Goal: Task Accomplishment & Management: Manage account settings

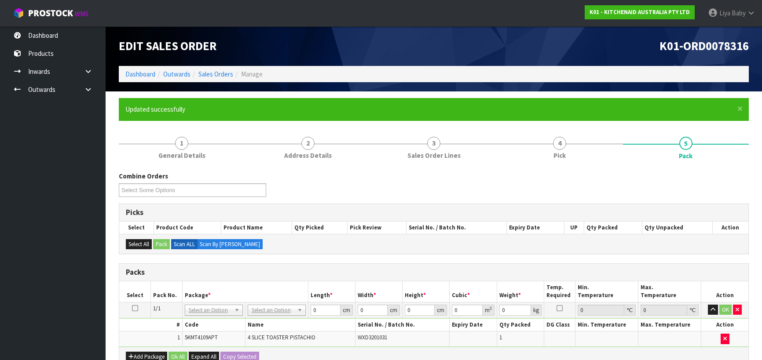
scroll to position [151, 0]
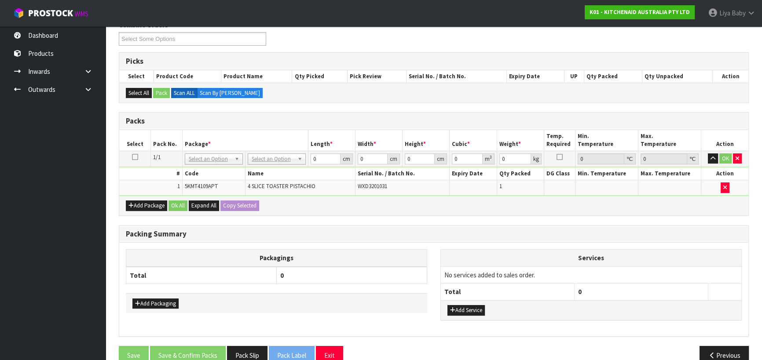
drag, startPoint x: 0, startPoint y: 0, endPoint x: 287, endPoint y: 157, distance: 327.3
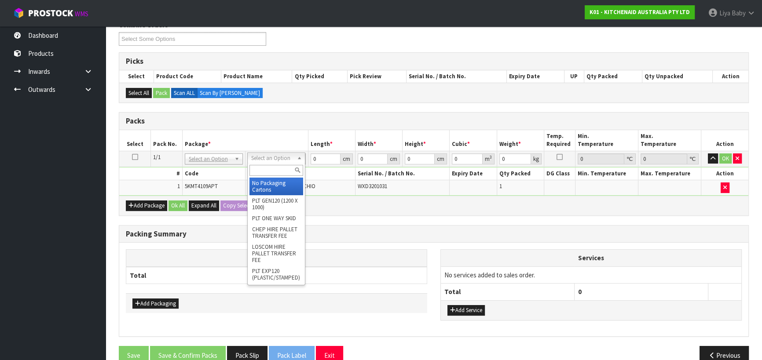
click at [265, 168] on input "text" at bounding box center [277, 170] width 54 height 11
type input "CLIENT OWNED"
click at [275, 169] on input "text" at bounding box center [279, 170] width 54 height 11
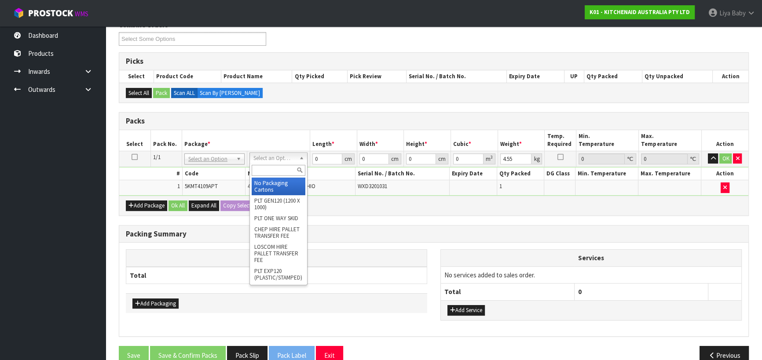
type input "0"
click at [264, 166] on input "text" at bounding box center [279, 170] width 54 height 11
type input "OC"
type input "4.55"
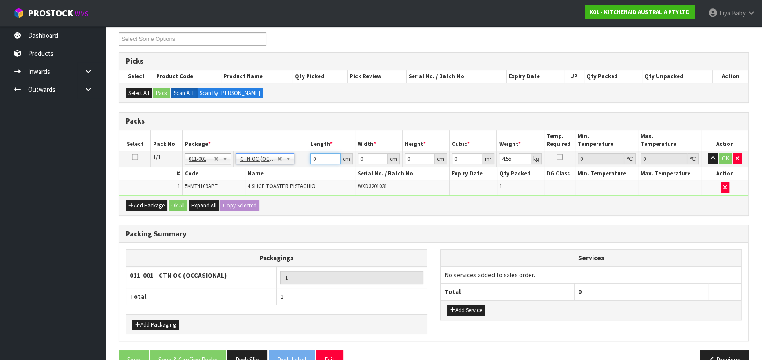
click at [321, 158] on input "0" at bounding box center [325, 159] width 30 height 11
type input "52"
click at [365, 161] on input "0" at bounding box center [373, 159] width 30 height 11
type input "35"
click at [409, 160] on input "0" at bounding box center [420, 159] width 30 height 11
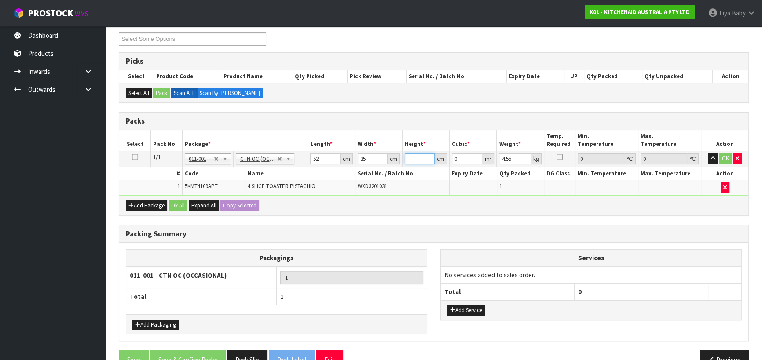
type input "4"
type input "0.00728"
type input "40"
type input "0.0728"
type input "40"
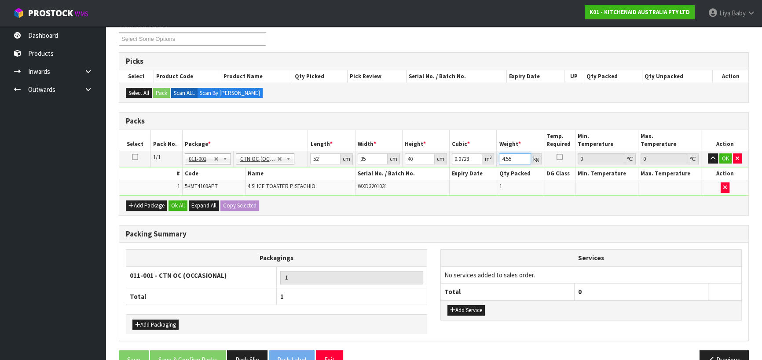
click at [512, 159] on input "4.55" at bounding box center [515, 159] width 32 height 11
type input "4"
type input "6"
click at [183, 201] on button "Ok All" at bounding box center [178, 206] width 19 height 11
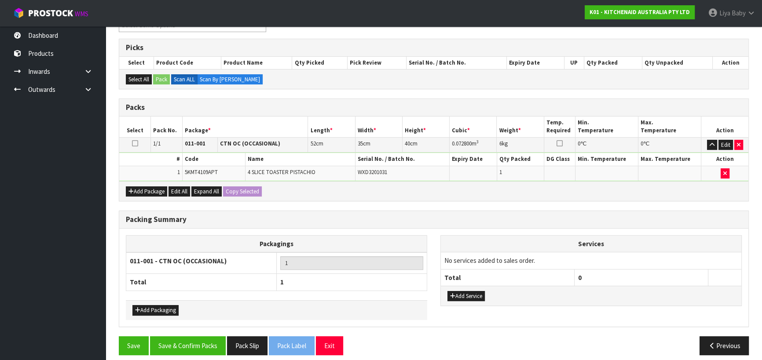
scroll to position [171, 0]
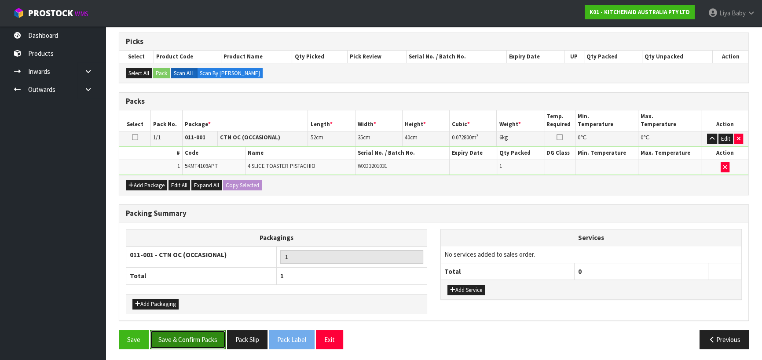
click at [187, 337] on button "Save & Confirm Packs" at bounding box center [188, 340] width 76 height 19
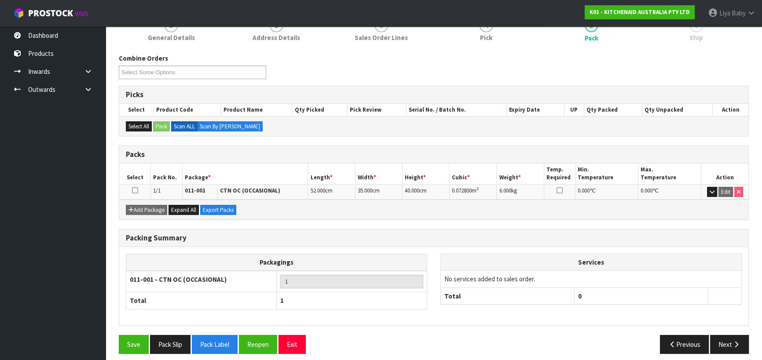
scroll to position [123, 0]
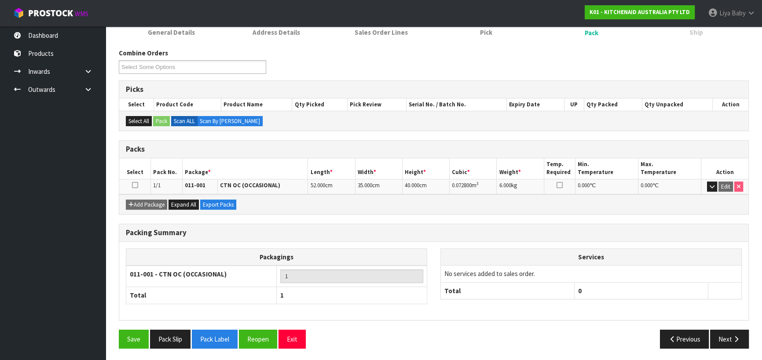
click at [137, 185] on icon at bounding box center [135, 185] width 6 height 0
click at [724, 335] on button "Next" at bounding box center [729, 339] width 39 height 19
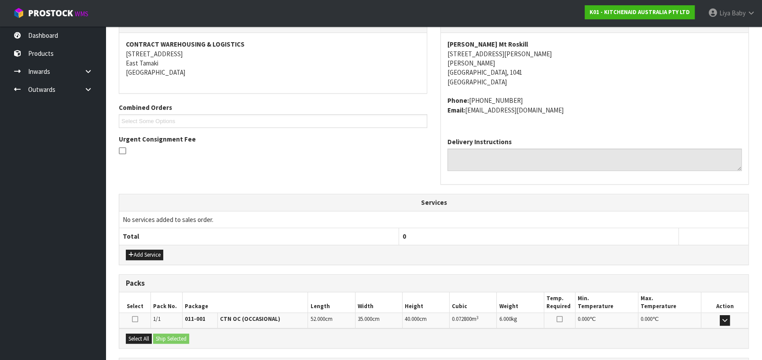
scroll to position [238, 0]
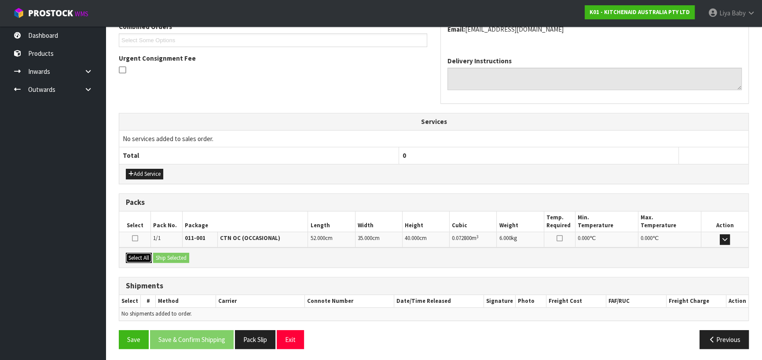
click at [138, 254] on button "Select All" at bounding box center [139, 258] width 26 height 11
click at [170, 258] on button "Ship Selected" at bounding box center [171, 258] width 36 height 11
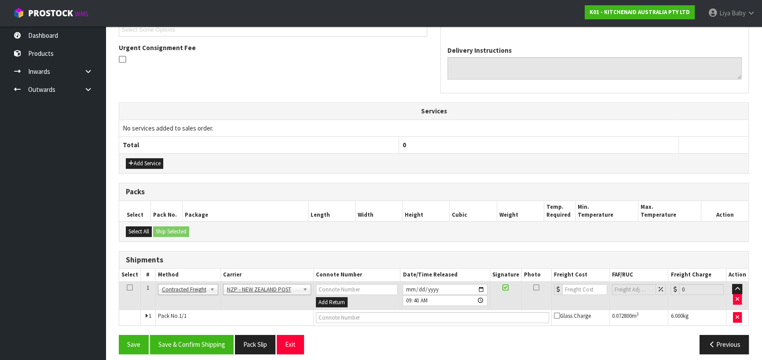
scroll to position [254, 0]
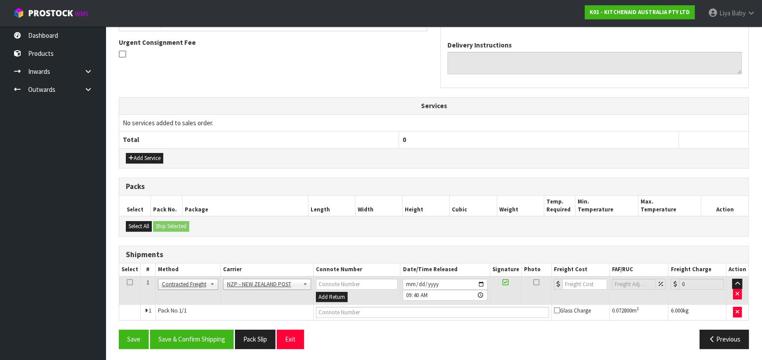
click at [131, 283] on icon at bounding box center [130, 283] width 6 height 0
click at [191, 337] on button "Save & Confirm Shipping" at bounding box center [192, 339] width 84 height 19
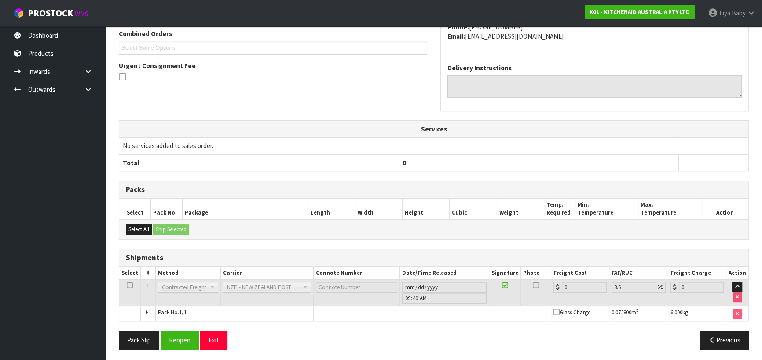
scroll to position [242, 0]
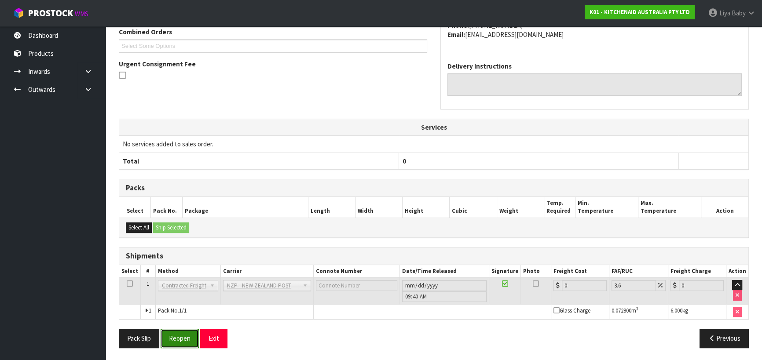
click at [172, 339] on button "Reopen" at bounding box center [180, 338] width 38 height 19
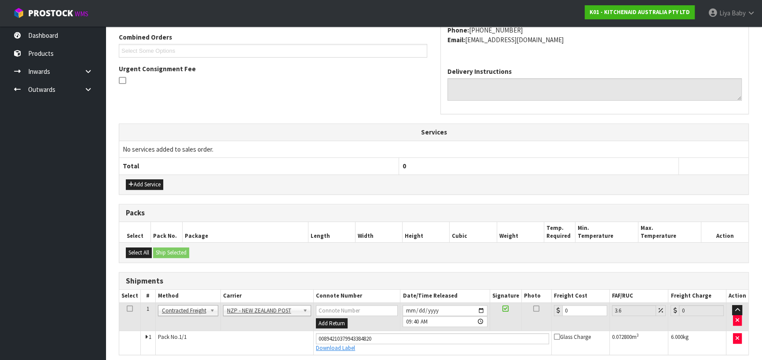
scroll to position [262, 0]
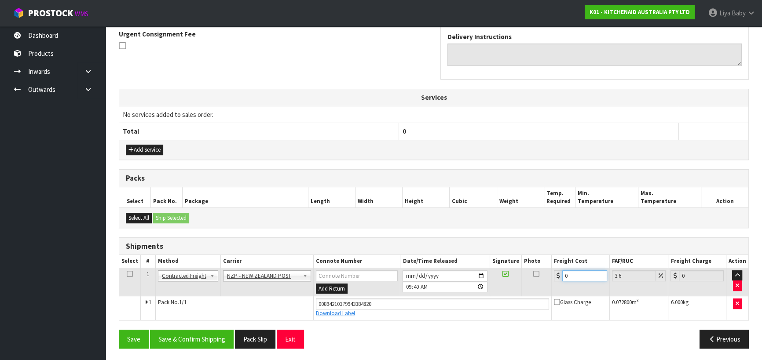
click at [582, 276] on input "0" at bounding box center [584, 276] width 45 height 11
type input "4"
type input "4.14"
type input "4.3"
type input "4.45"
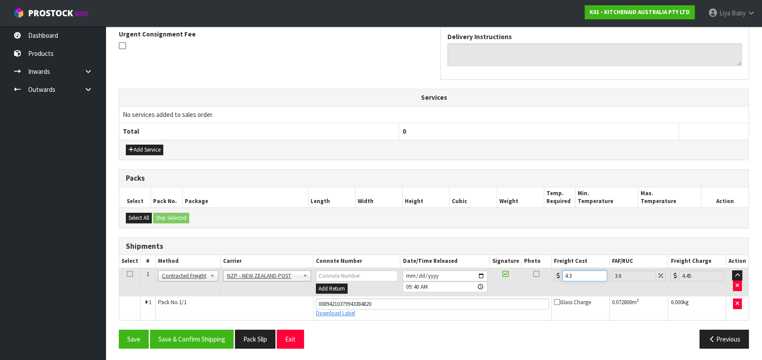
type input "4.33"
type input "4.49"
type input "4.33"
click at [128, 274] on icon at bounding box center [130, 274] width 6 height 0
click at [212, 341] on button "Save & Confirm Shipping" at bounding box center [192, 339] width 84 height 19
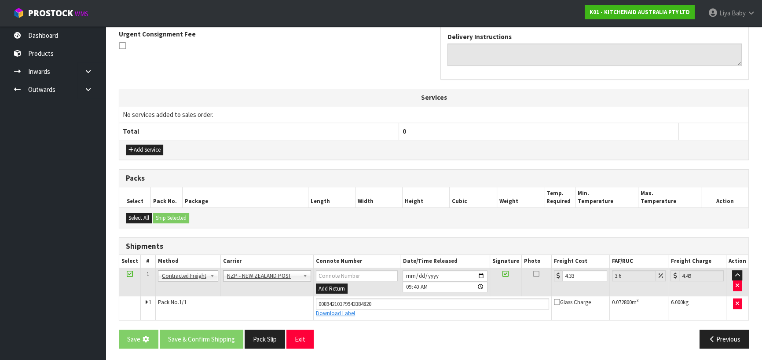
scroll to position [0, 0]
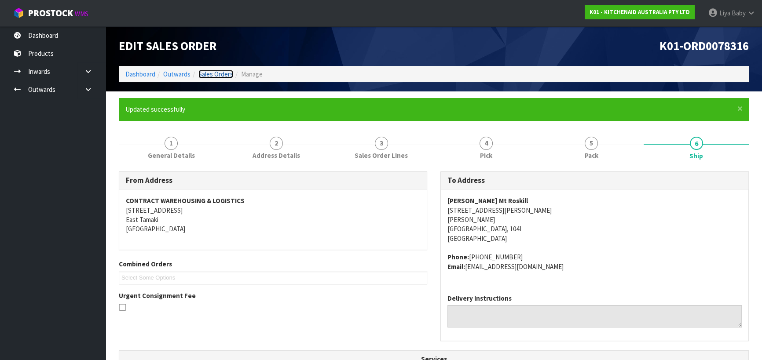
click at [217, 74] on link "Sales Orders" at bounding box center [215, 74] width 35 height 8
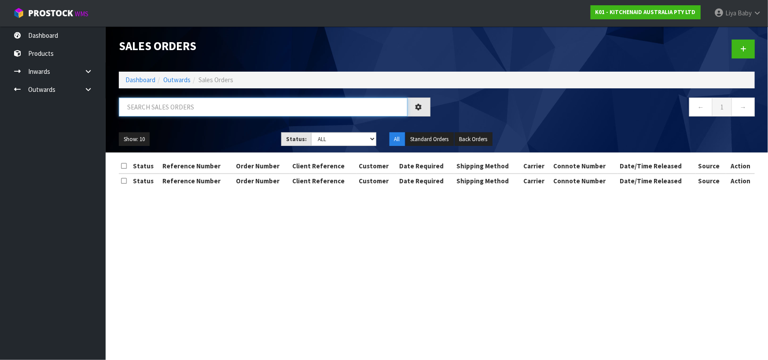
click at [185, 103] on input "text" at bounding box center [263, 107] width 289 height 19
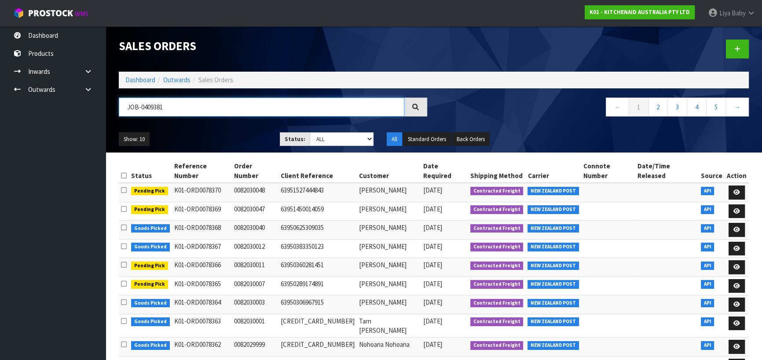
type input "JOB-0409381"
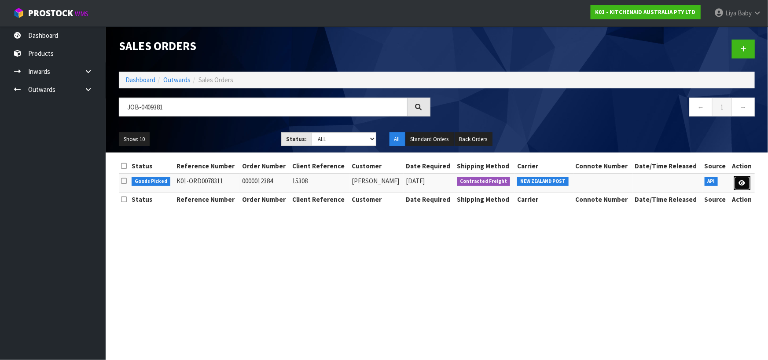
click at [749, 182] on link at bounding box center [742, 183] width 16 height 14
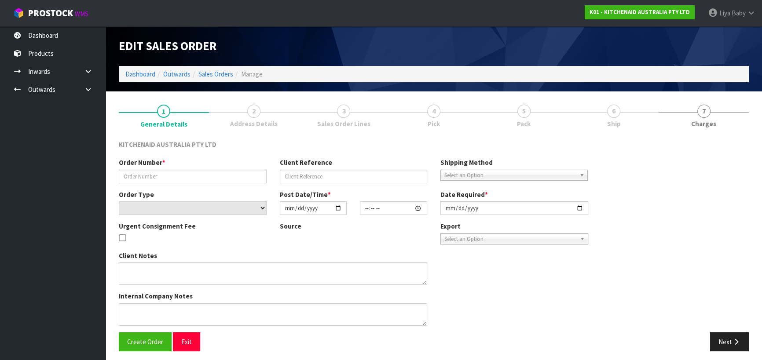
type input "0000012384"
type input "15308"
select select "number:0"
type input "[DATE]"
type input "19:31:12.000"
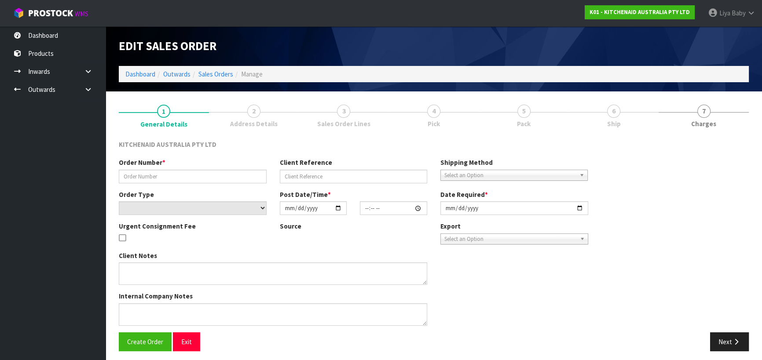
type input "[DATE]"
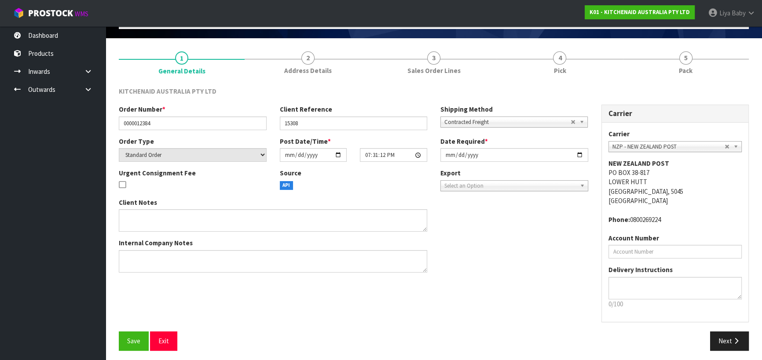
scroll to position [57, 0]
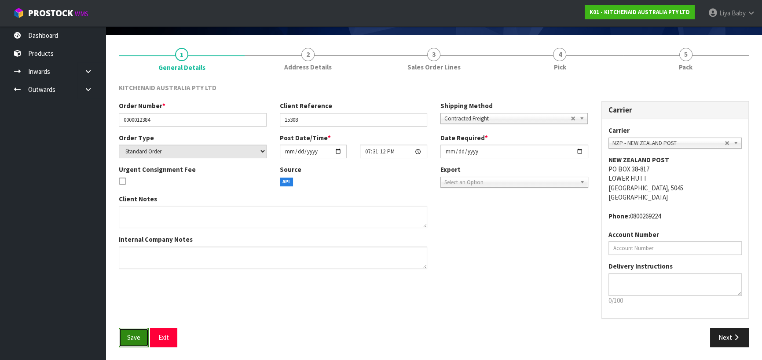
click at [129, 342] on button "Save" at bounding box center [134, 337] width 30 height 19
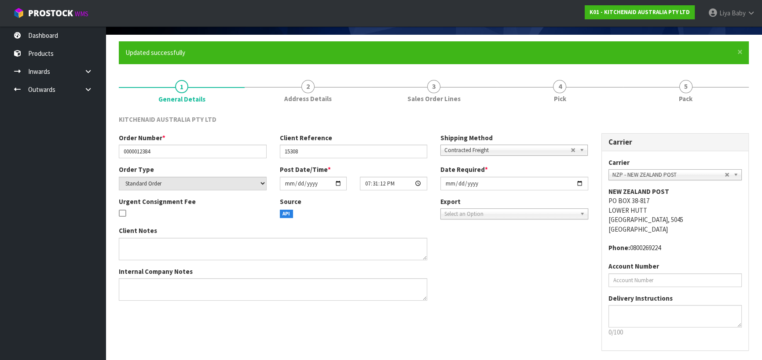
scroll to position [0, 0]
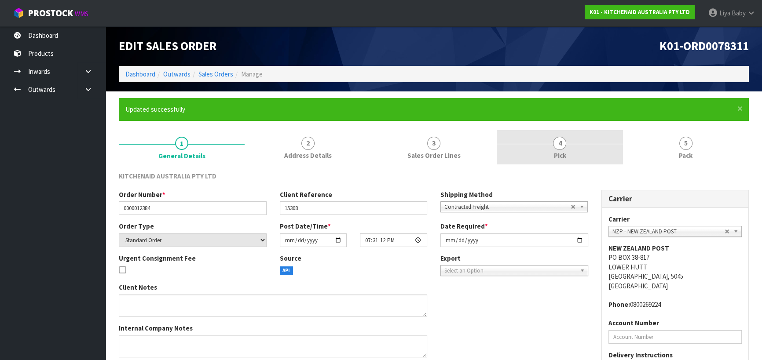
click at [537, 147] on link "4 Pick" at bounding box center [560, 147] width 126 height 35
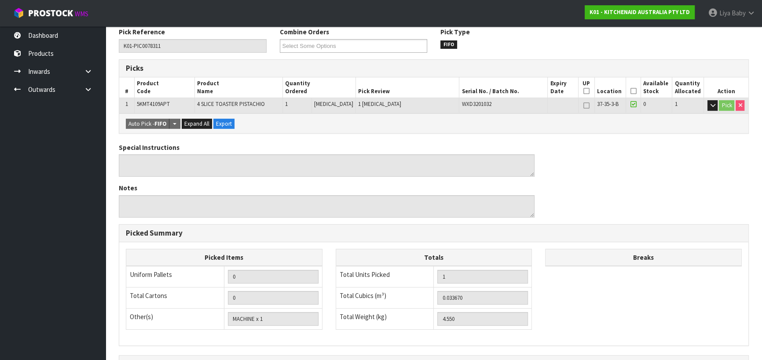
scroll to position [160, 0]
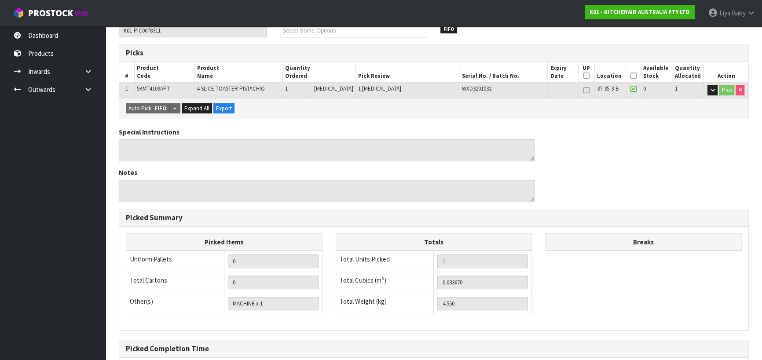
click at [630, 76] on icon at bounding box center [633, 76] width 6 height 0
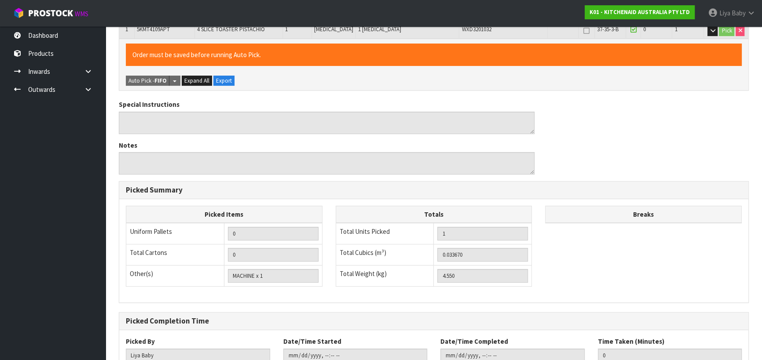
scroll to position [281, 0]
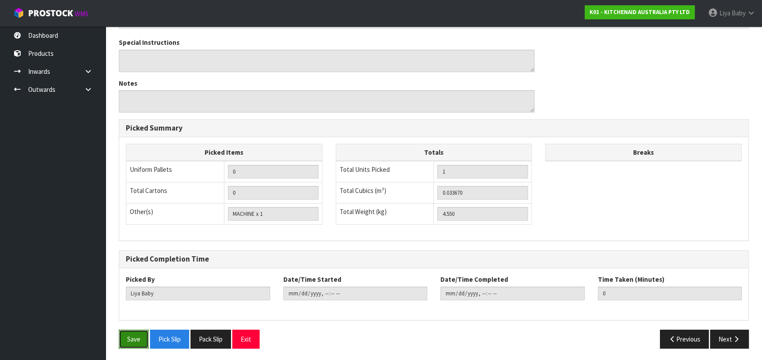
click at [136, 339] on button "Save" at bounding box center [134, 339] width 30 height 19
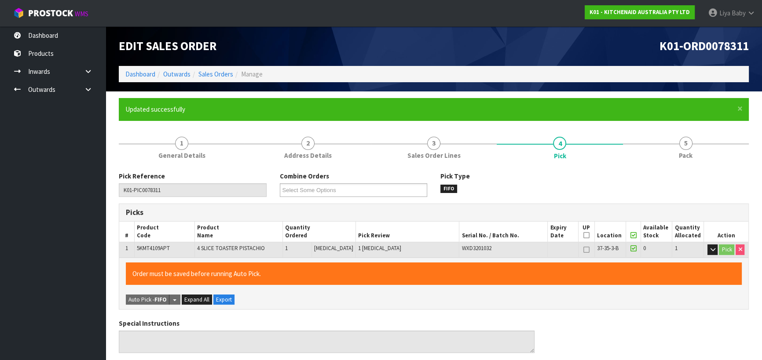
type input "[DATE]T09:43:52"
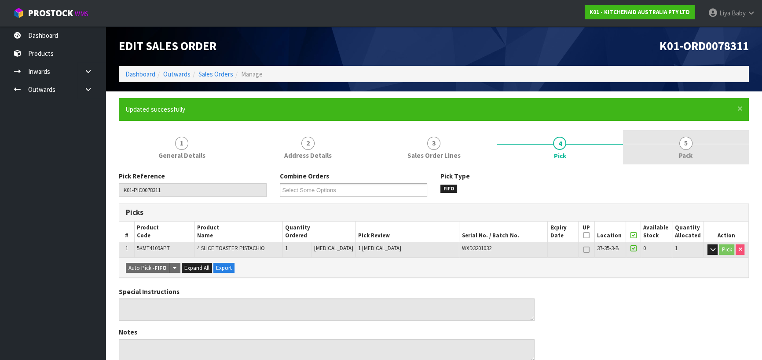
click at [664, 151] on link "5 Pack" at bounding box center [686, 147] width 126 height 35
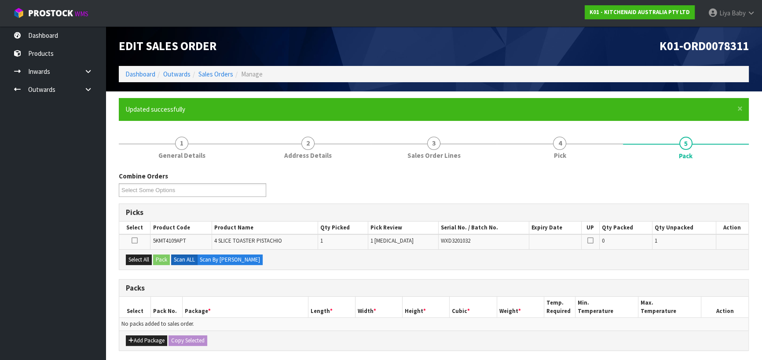
scroll to position [151, 0]
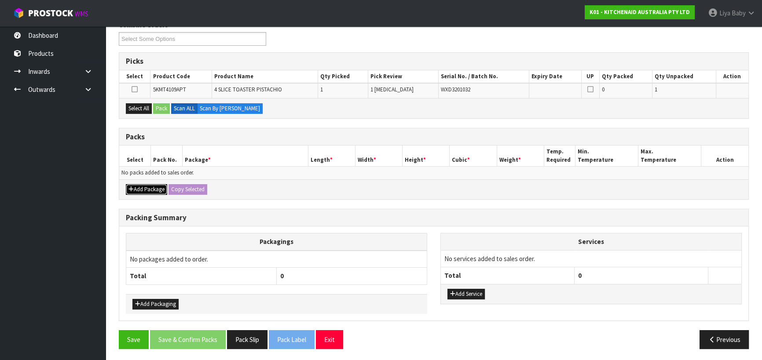
click at [164, 187] on button "Add Package" at bounding box center [146, 189] width 41 height 11
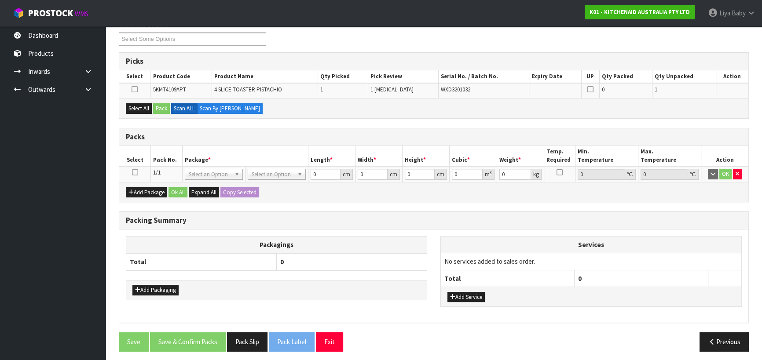
click at [136, 173] on icon at bounding box center [135, 173] width 6 height 0
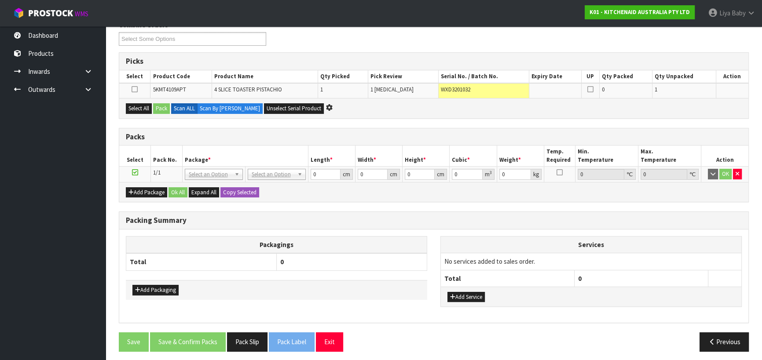
scroll to position [2, 0]
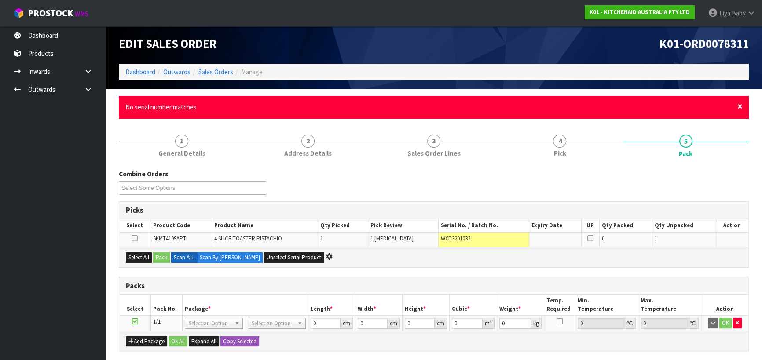
click at [738, 109] on span "×" at bounding box center [740, 106] width 5 height 12
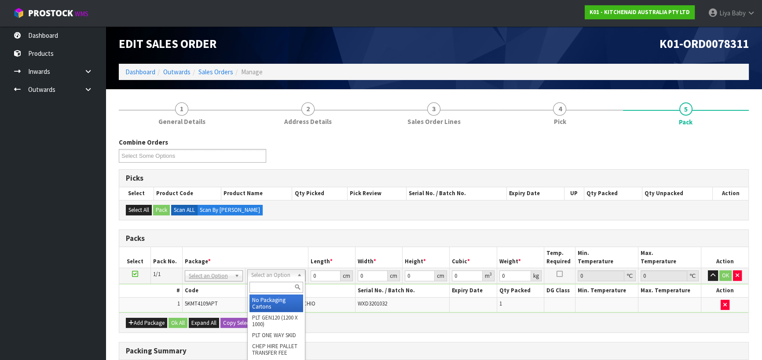
click at [283, 282] on input "text" at bounding box center [277, 287] width 54 height 11
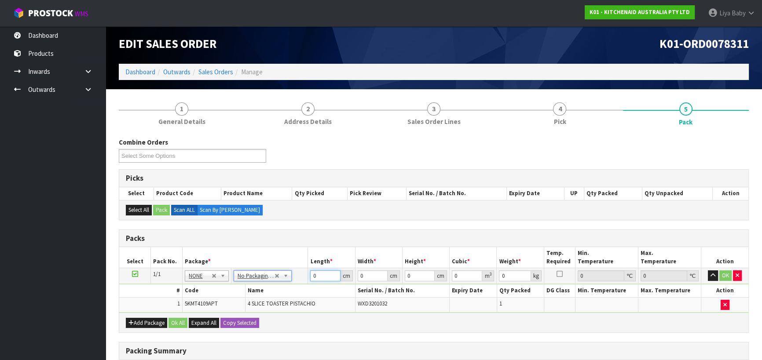
click at [318, 273] on input "0" at bounding box center [325, 276] width 30 height 11
type input "49"
click at [372, 276] on input "0" at bounding box center [373, 276] width 30 height 11
type input "38"
click at [412, 276] on input "0" at bounding box center [420, 276] width 30 height 11
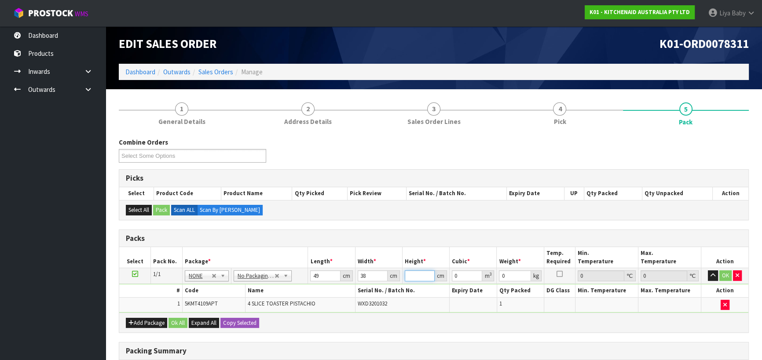
type input "2"
type input "0.003724"
type input "29"
type input "0.053998"
type input "29"
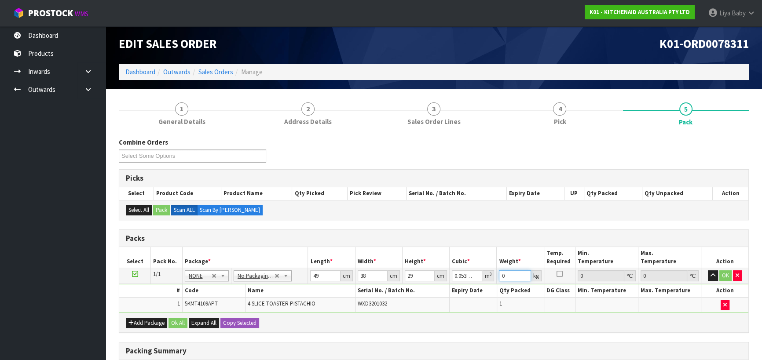
click at [511, 275] on input "0" at bounding box center [515, 276] width 32 height 11
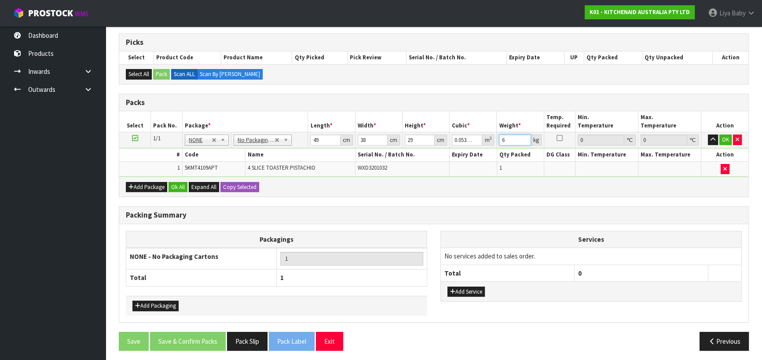
scroll to position [140, 0]
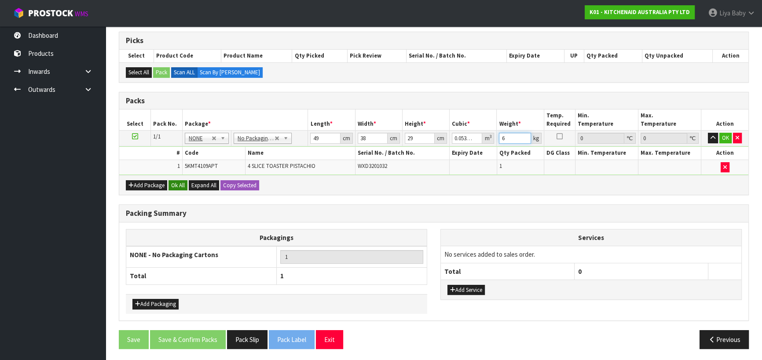
type input "6"
click at [180, 185] on button "Ok All" at bounding box center [178, 185] width 19 height 11
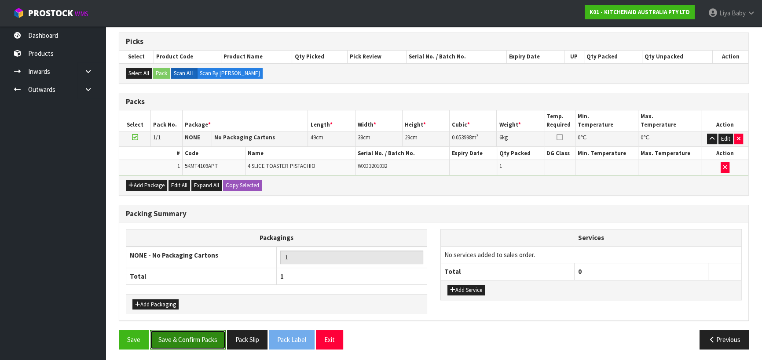
click at [173, 335] on button "Save & Confirm Packs" at bounding box center [188, 340] width 76 height 19
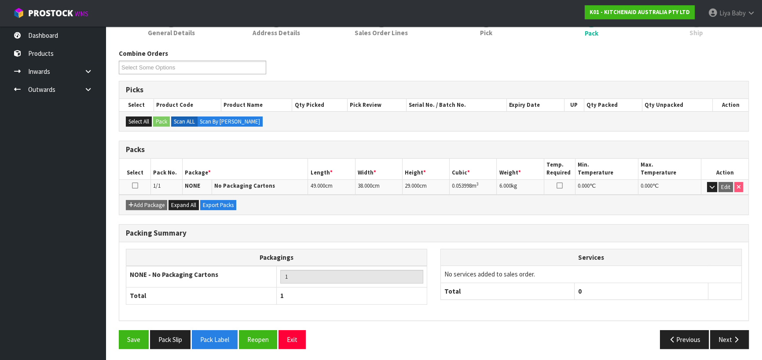
scroll to position [123, 0]
click at [138, 185] on td at bounding box center [135, 186] width 32 height 15
click at [136, 185] on icon at bounding box center [135, 185] width 6 height 0
click at [726, 337] on button "Next" at bounding box center [729, 339] width 39 height 19
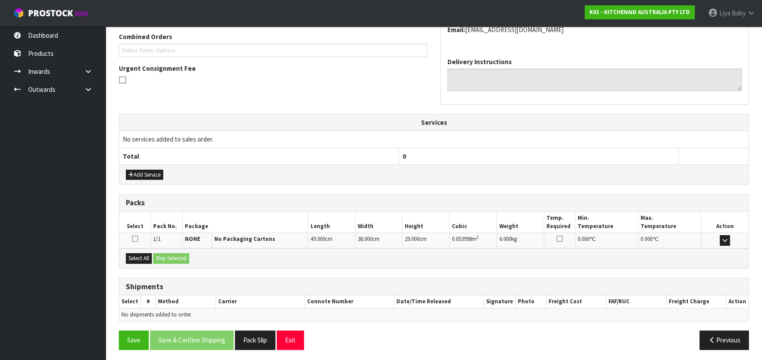
scroll to position [229, 0]
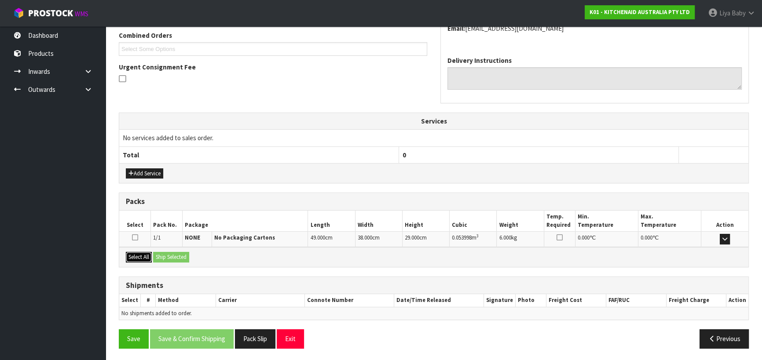
click at [142, 258] on button "Select All" at bounding box center [139, 257] width 26 height 11
click at [172, 258] on button "Ship Selected" at bounding box center [171, 257] width 36 height 11
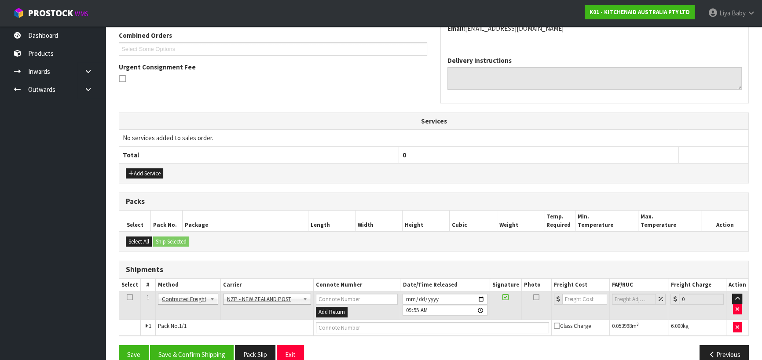
click at [127, 298] on icon at bounding box center [130, 298] width 6 height 0
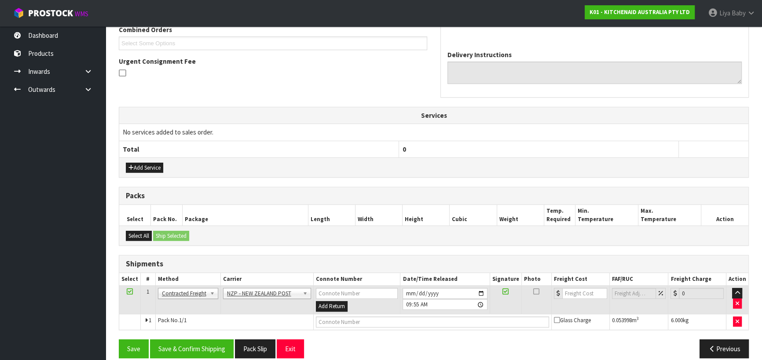
scroll to position [244, 0]
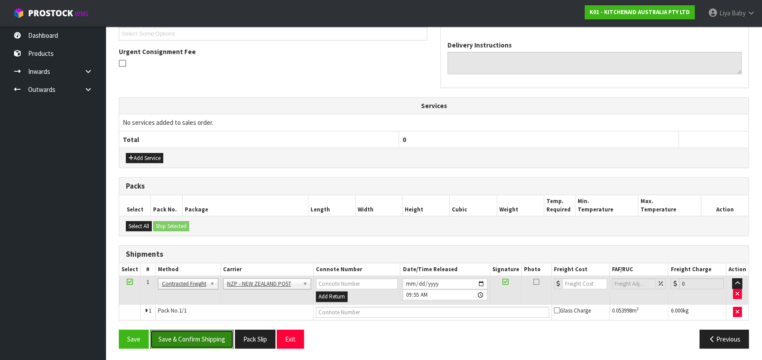
click at [190, 334] on button "Save & Confirm Shipping" at bounding box center [192, 339] width 84 height 19
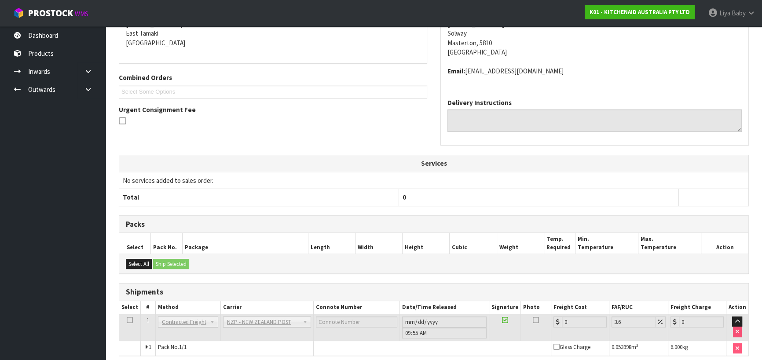
scroll to position [232, 0]
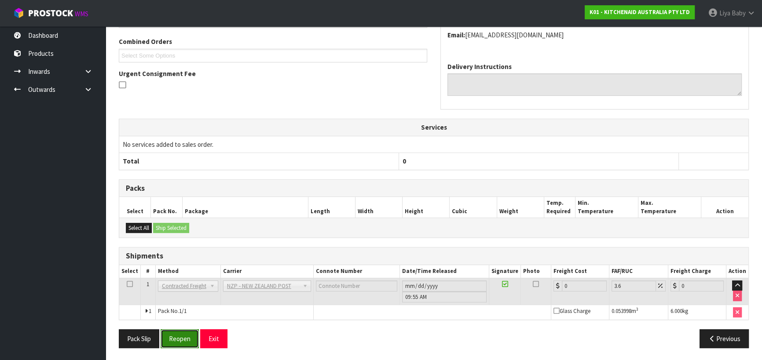
click at [167, 342] on button "Reopen" at bounding box center [180, 339] width 38 height 19
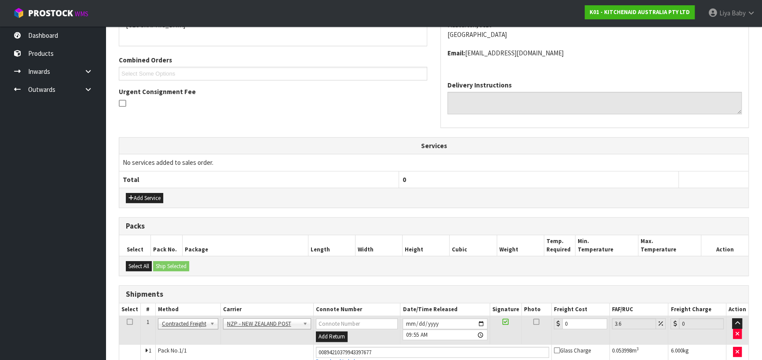
scroll to position [252, 0]
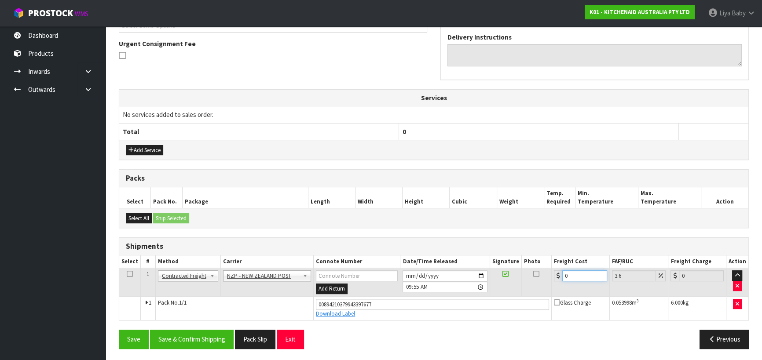
click at [576, 273] on input "0" at bounding box center [584, 276] width 45 height 11
type input "9"
type input "9.32"
type input "9.2"
type input "9.53"
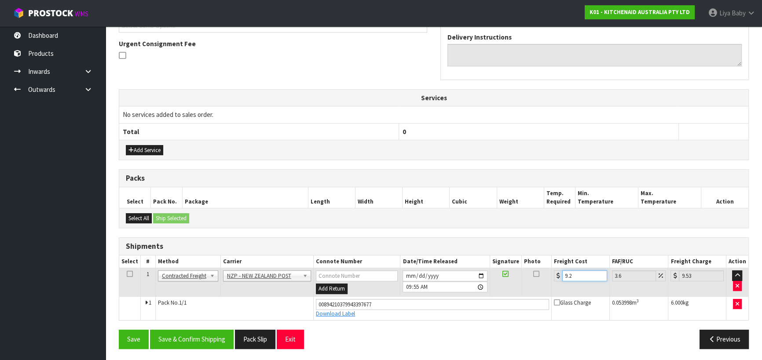
type input "9.26"
type input "9.59"
type input "9.26"
click at [131, 274] on icon at bounding box center [130, 274] width 6 height 0
click at [185, 336] on button "Save & Confirm Shipping" at bounding box center [192, 339] width 84 height 19
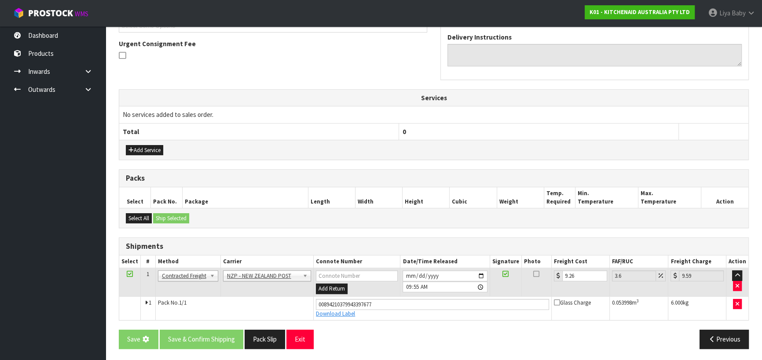
scroll to position [0, 0]
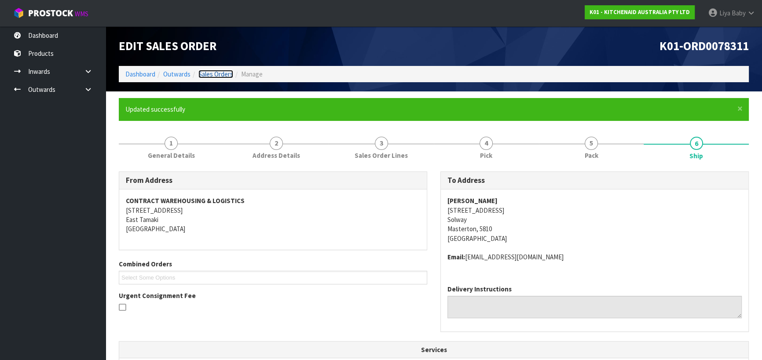
click at [209, 75] on link "Sales Orders" at bounding box center [215, 74] width 35 height 8
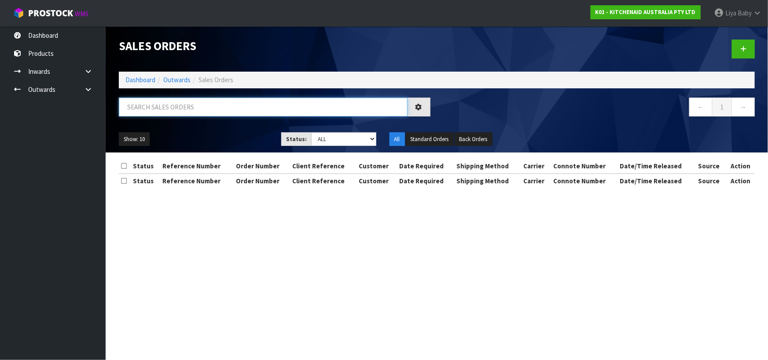
click at [198, 106] on input "text" at bounding box center [263, 107] width 289 height 19
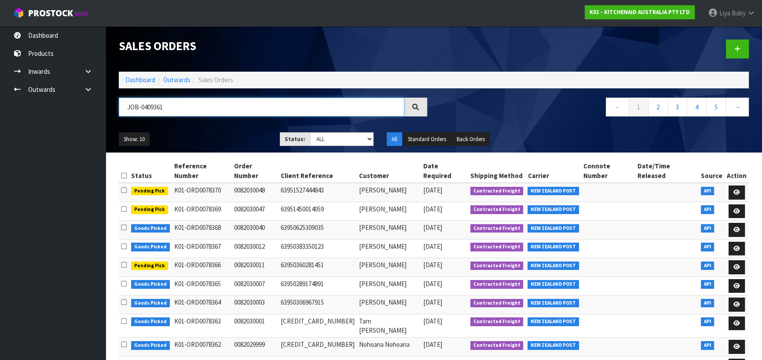
type input "JOB-0409361"
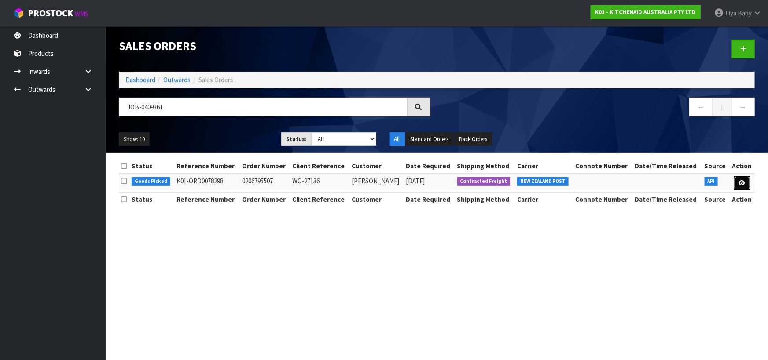
click at [742, 181] on icon at bounding box center [742, 183] width 7 height 6
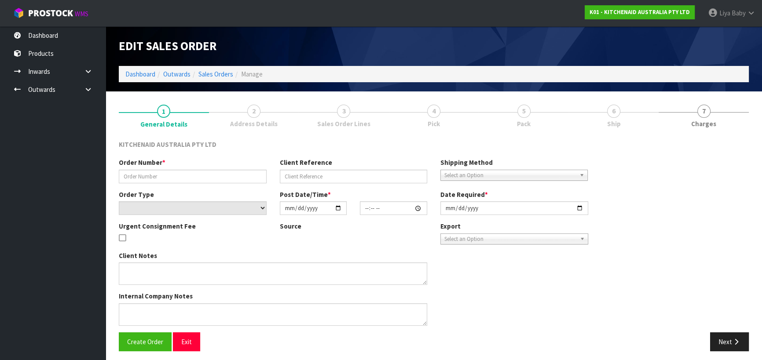
type input "0206795507"
type input "WO-27136"
select select "number:0"
type input "[DATE]"
type input "17:35:46.000"
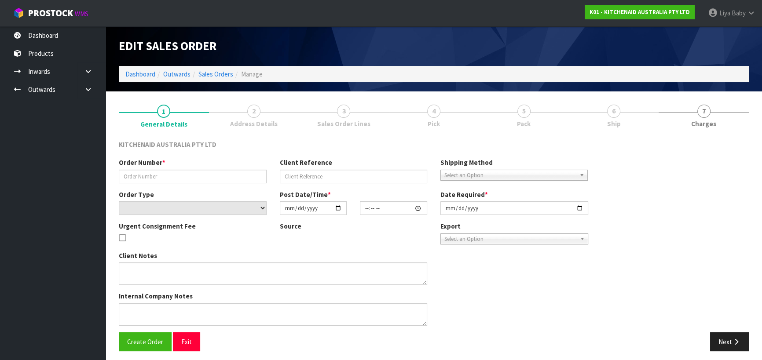
type input "[DATE]"
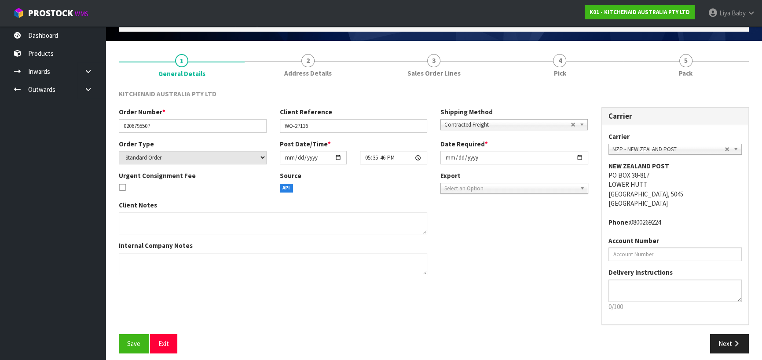
scroll to position [57, 0]
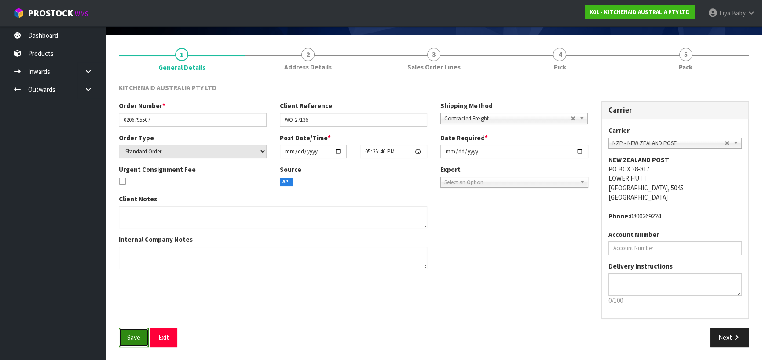
click at [131, 337] on span "Save" at bounding box center [133, 338] width 13 height 8
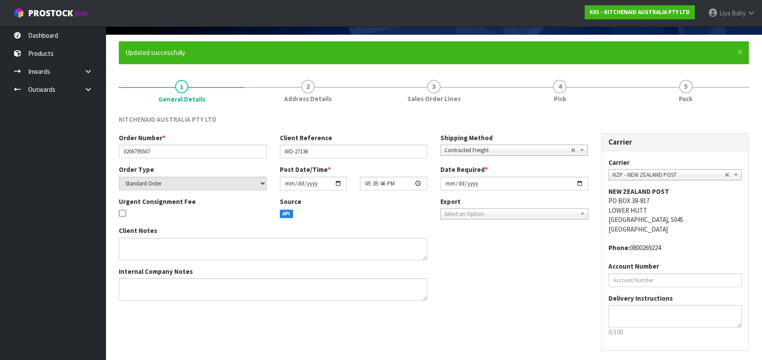
scroll to position [0, 0]
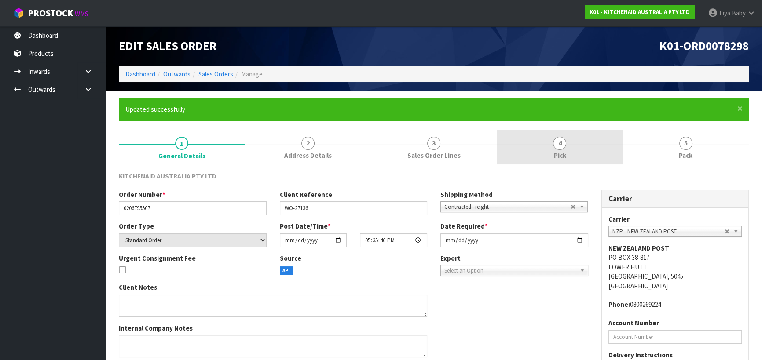
click at [559, 150] on link "4 Pick" at bounding box center [560, 147] width 126 height 35
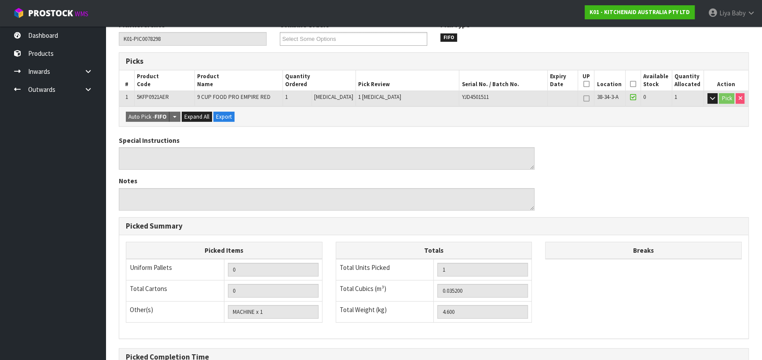
scroll to position [160, 0]
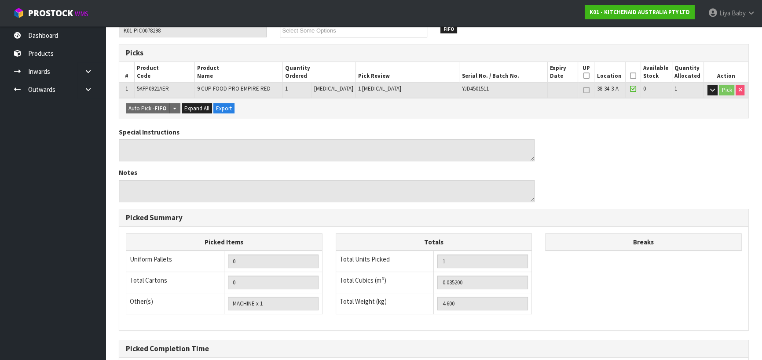
click at [631, 76] on icon at bounding box center [633, 76] width 6 height 0
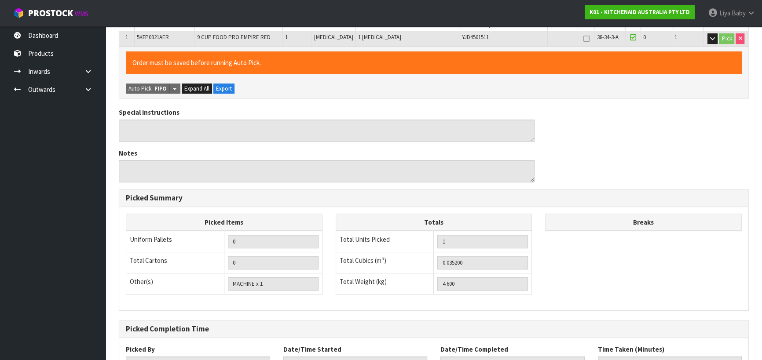
scroll to position [281, 0]
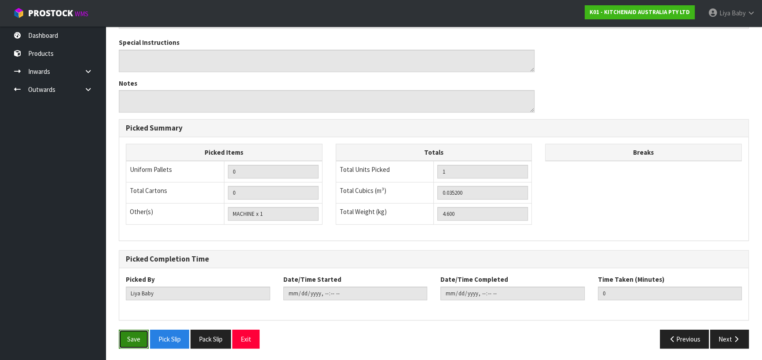
click at [139, 339] on button "Save" at bounding box center [134, 339] width 30 height 19
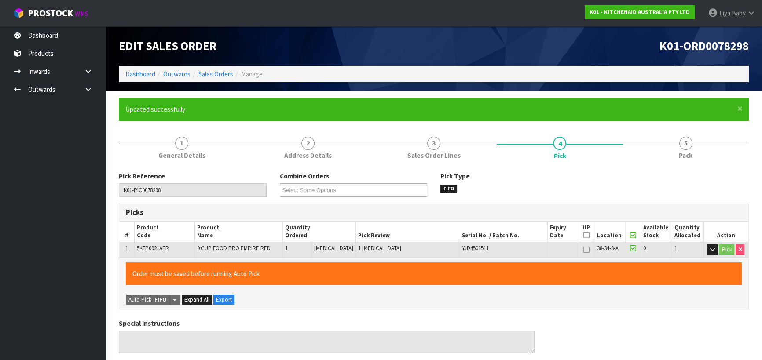
type input "[DATE]T09:58:09"
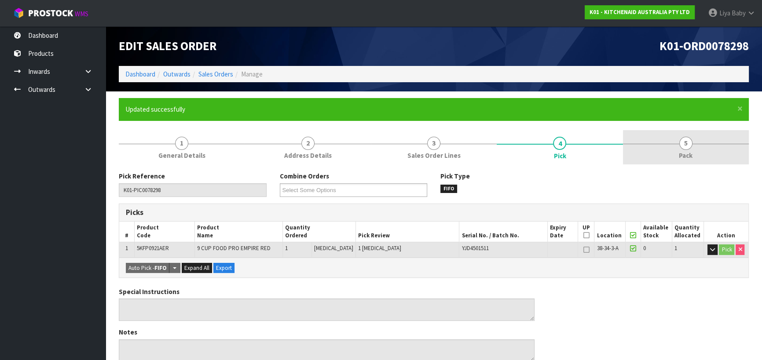
click at [680, 151] on span "Pack" at bounding box center [686, 155] width 14 height 9
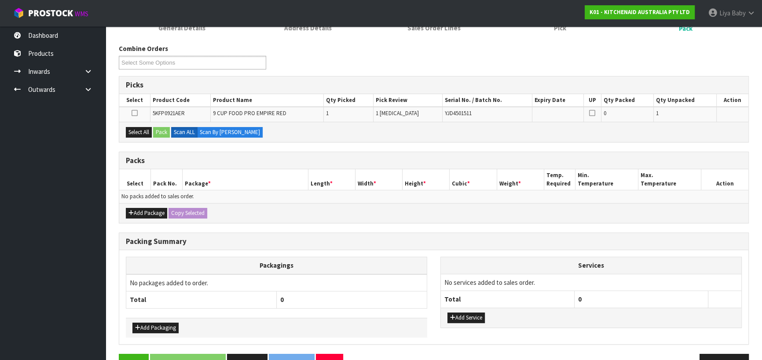
scroll to position [151, 0]
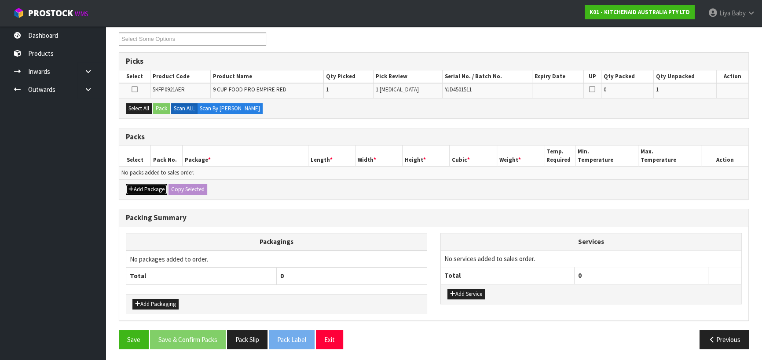
click at [158, 185] on button "Add Package" at bounding box center [146, 189] width 41 height 11
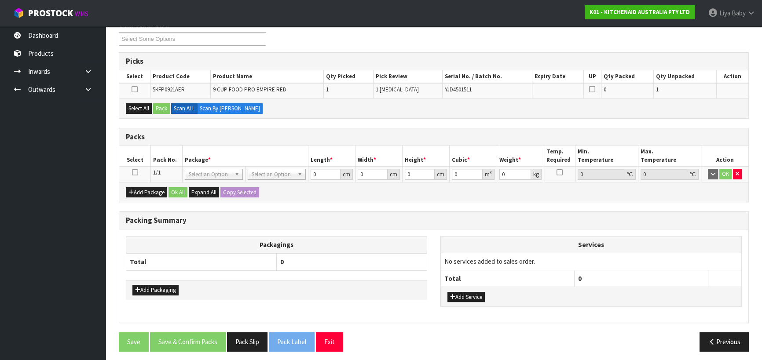
click at [138, 170] on td at bounding box center [135, 175] width 32 height 16
click at [133, 173] on icon at bounding box center [135, 173] width 6 height 0
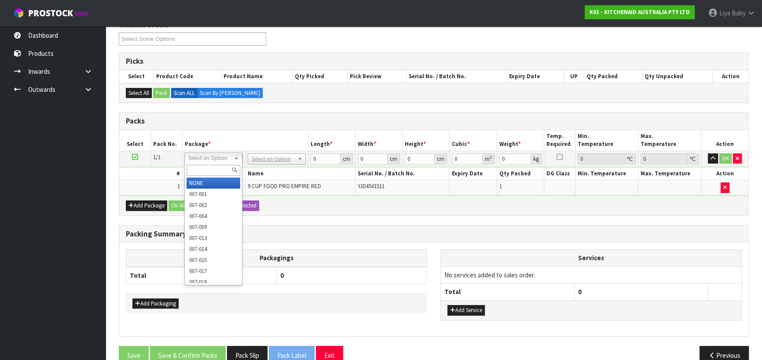
click at [211, 172] on input "text" at bounding box center [214, 170] width 54 height 11
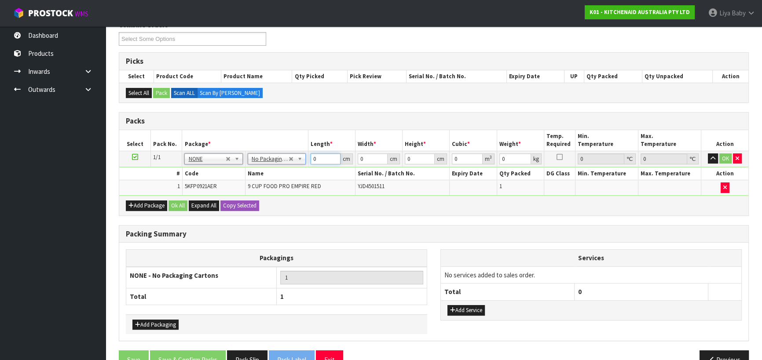
click at [321, 157] on input "0" at bounding box center [326, 159] width 30 height 11
type input "52"
click at [365, 161] on input "0" at bounding box center [373, 159] width 30 height 11
type input "33"
click at [415, 160] on input "0" at bounding box center [420, 159] width 30 height 11
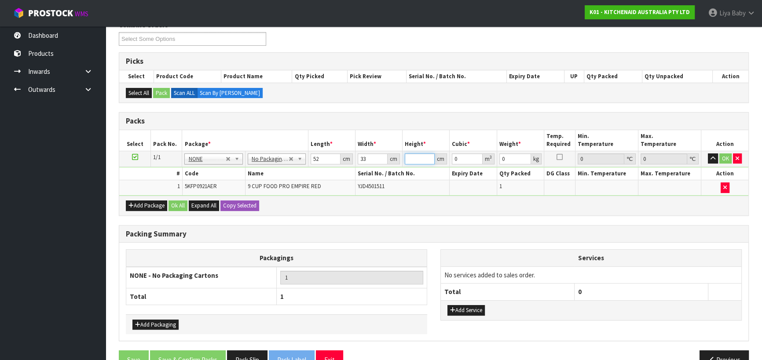
type input "4"
type input "0.006864"
type input "46"
type input "0.078936"
type input "46"
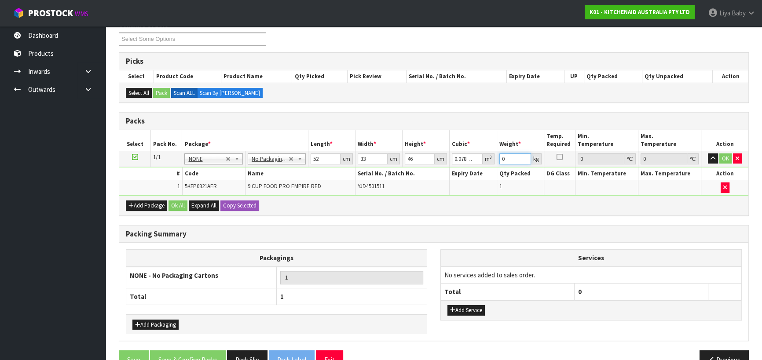
click at [512, 159] on input "0" at bounding box center [516, 159] width 32 height 11
type input "6"
click at [176, 202] on button "Ok All" at bounding box center [178, 206] width 19 height 11
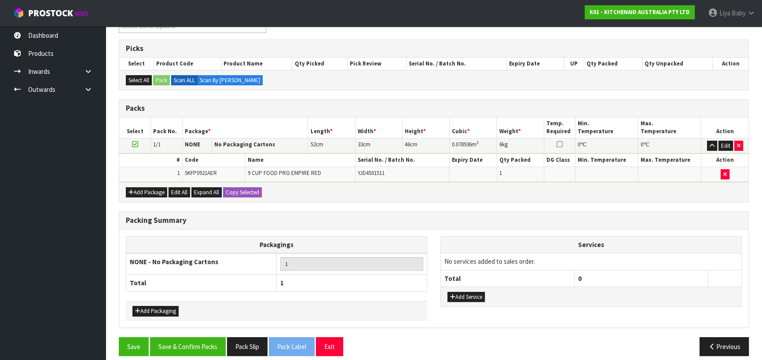
scroll to position [171, 0]
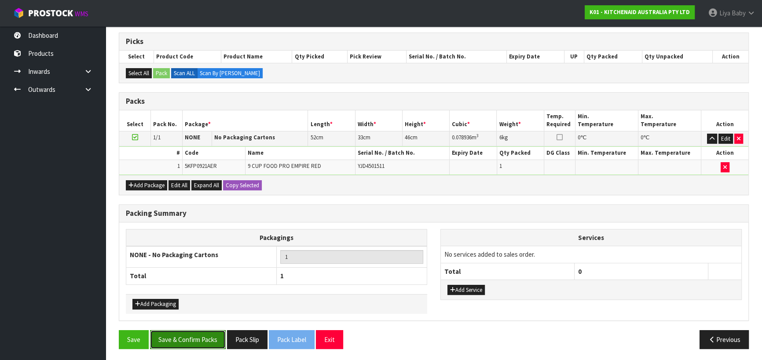
click at [203, 335] on button "Save & Confirm Packs" at bounding box center [188, 340] width 76 height 19
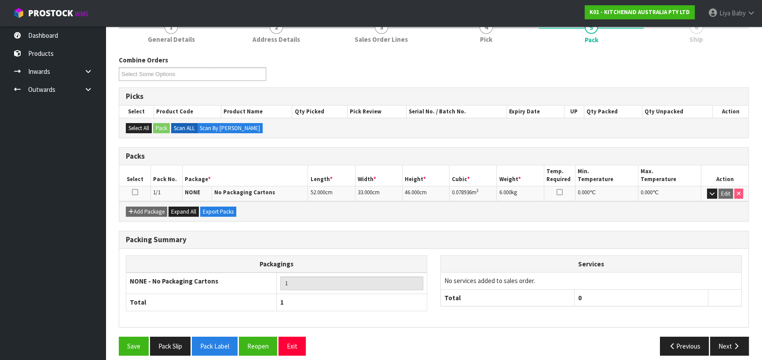
scroll to position [120, 0]
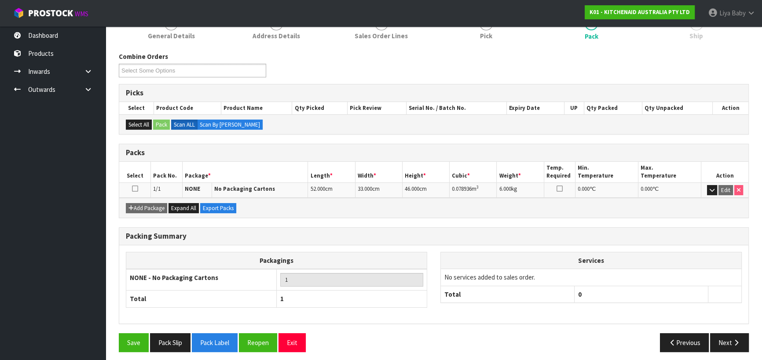
click at [136, 189] on icon at bounding box center [135, 189] width 6 height 0
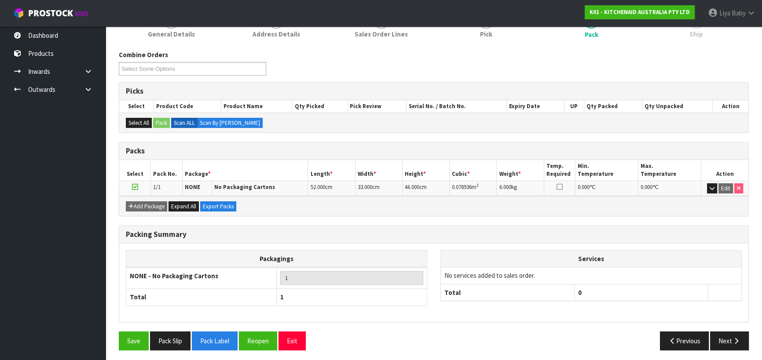
scroll to position [123, 0]
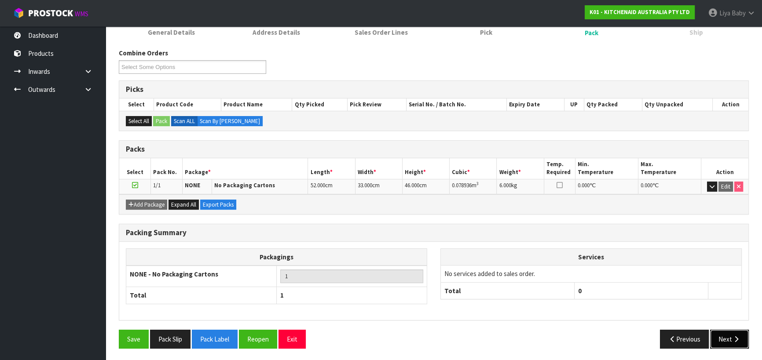
click at [725, 332] on button "Next" at bounding box center [729, 339] width 39 height 19
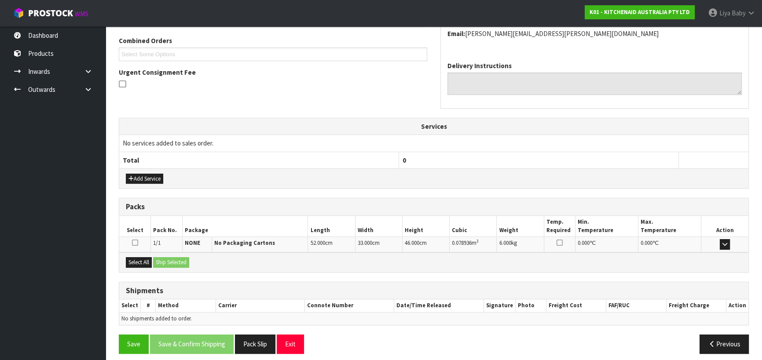
scroll to position [229, 0]
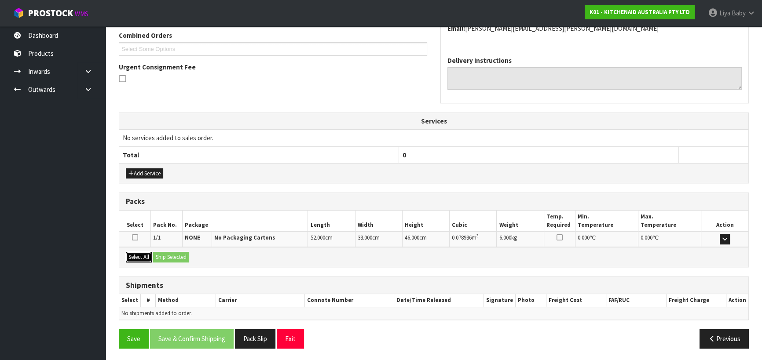
click at [142, 257] on button "Select All" at bounding box center [139, 257] width 26 height 11
click at [164, 255] on button "Ship Selected" at bounding box center [171, 257] width 36 height 11
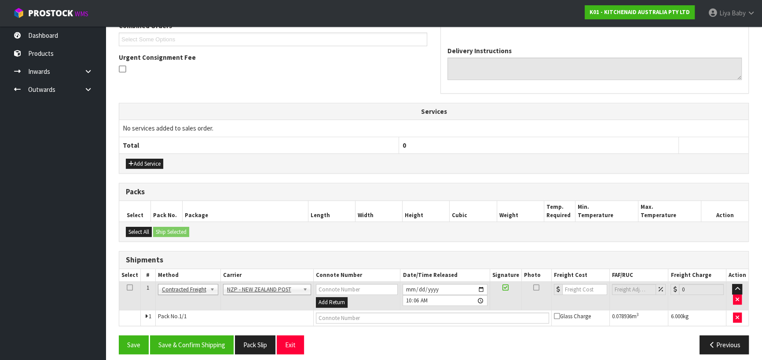
scroll to position [244, 0]
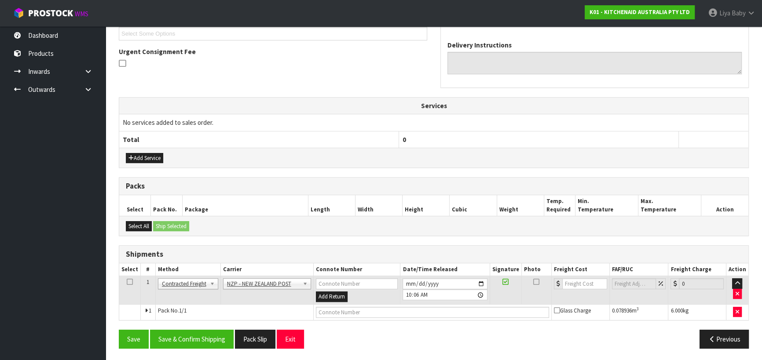
click at [129, 282] on icon at bounding box center [130, 282] width 6 height 0
click at [198, 334] on button "Save & Confirm Shipping" at bounding box center [192, 339] width 84 height 19
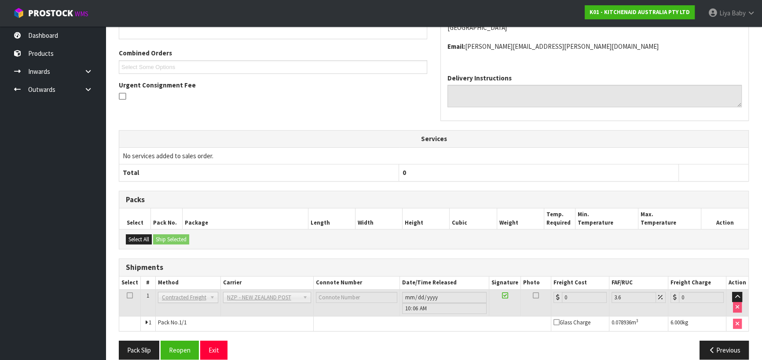
scroll to position [232, 0]
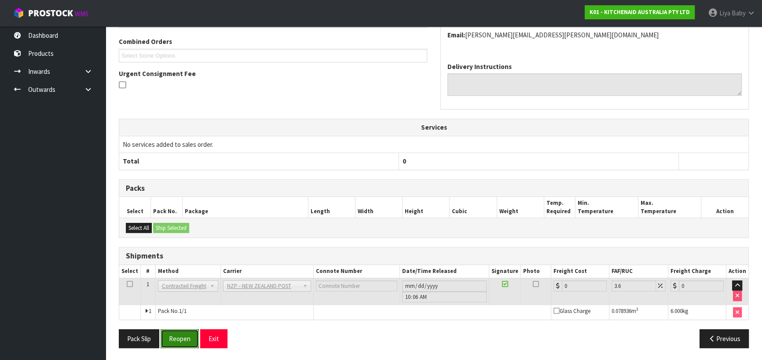
click at [181, 335] on button "Reopen" at bounding box center [180, 339] width 38 height 19
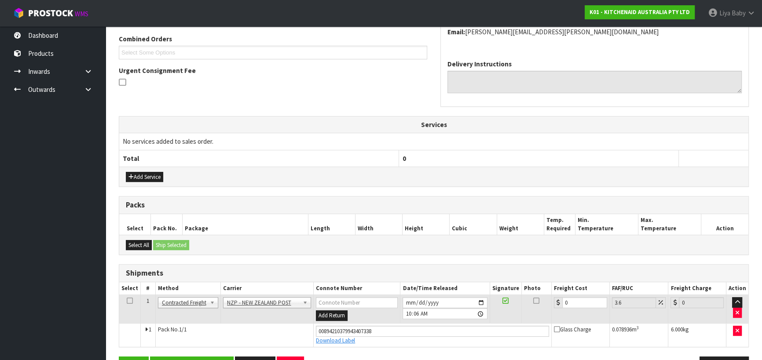
scroll to position [252, 0]
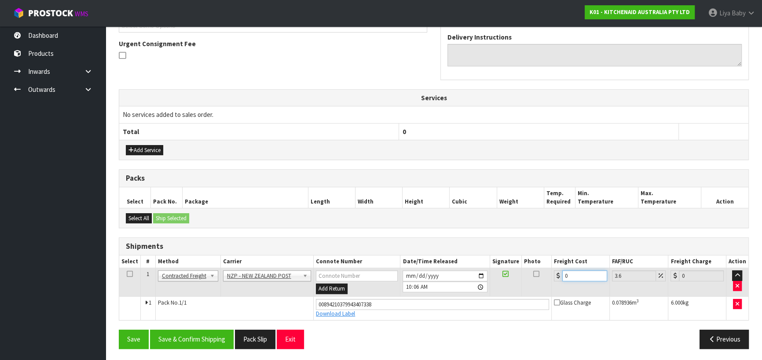
click at [581, 276] on input "0" at bounding box center [584, 276] width 45 height 11
type input "1"
type input "1.04"
type input "13"
type input "13.47"
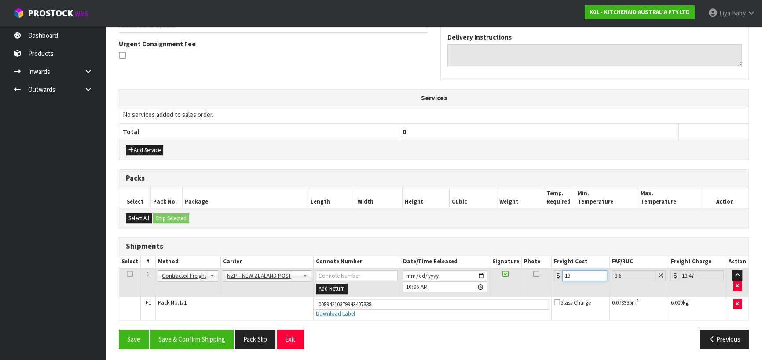
type input "13.3"
type input "13.78"
type input "13.33"
type input "13.81"
type input "13.33"
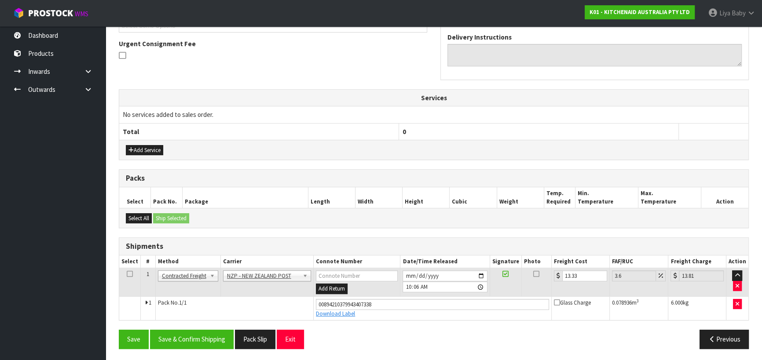
click at [127, 274] on icon at bounding box center [130, 274] width 6 height 0
click at [175, 343] on button "Save & Confirm Shipping" at bounding box center [192, 339] width 84 height 19
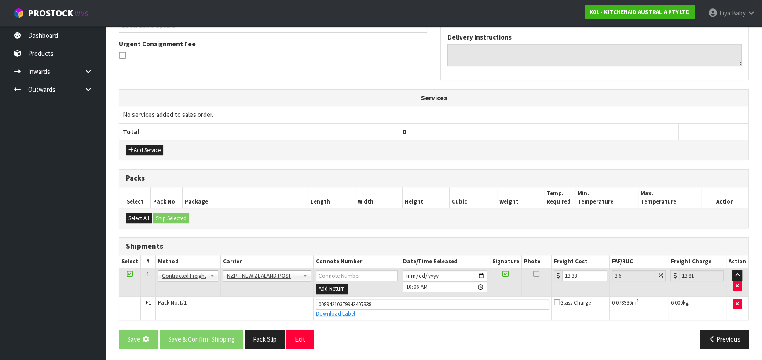
scroll to position [0, 0]
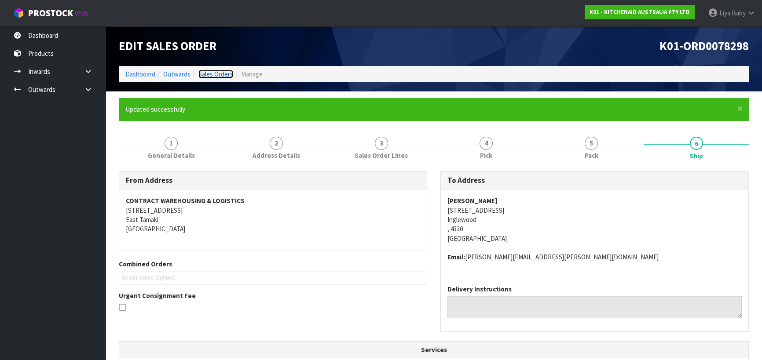
click at [213, 71] on link "Sales Orders" at bounding box center [215, 74] width 35 height 8
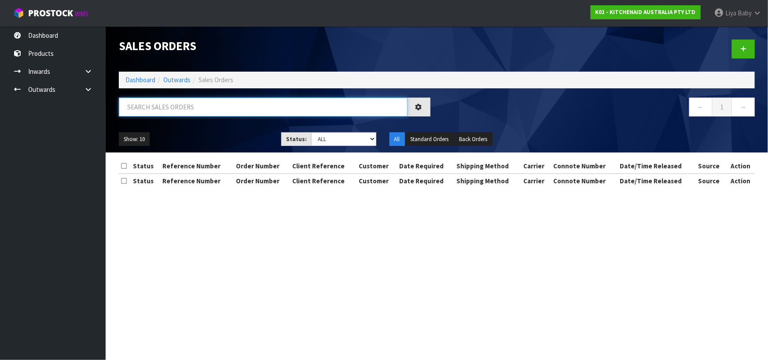
click at [184, 106] on input "text" at bounding box center [263, 107] width 289 height 19
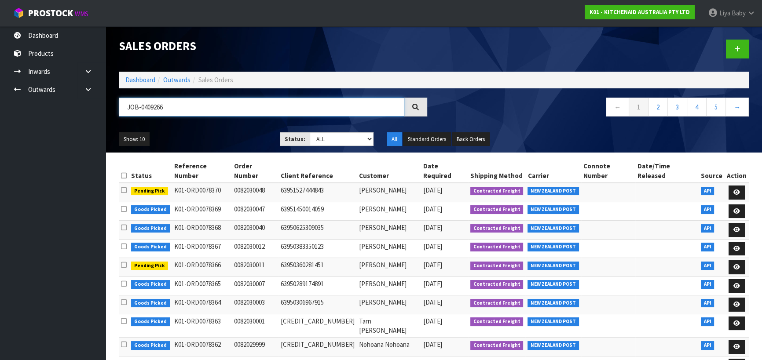
type input "JOB-0409266"
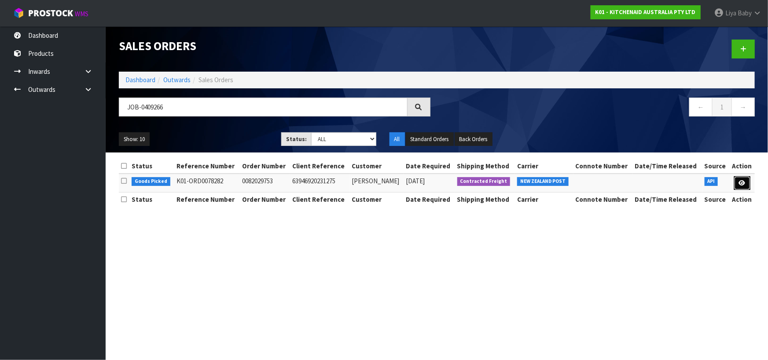
click at [741, 184] on icon at bounding box center [742, 183] width 7 height 6
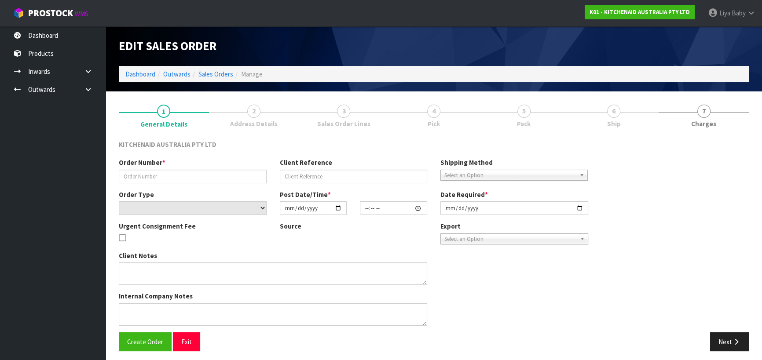
type input "0082029753"
type input "63946920231275"
select select "number:0"
type input "[DATE]"
type input "13:34:04.000"
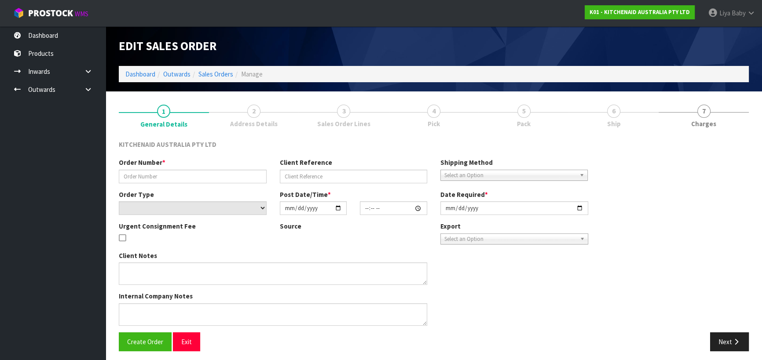
type input "[DATE]"
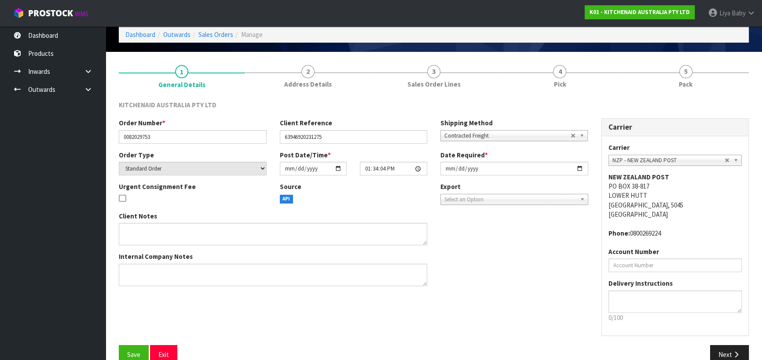
scroll to position [57, 0]
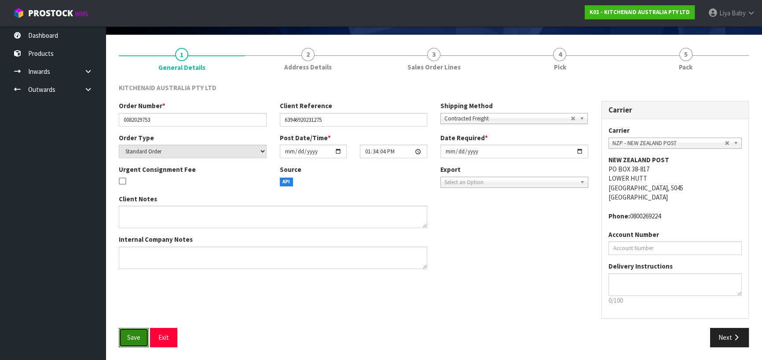
click at [133, 334] on span "Save" at bounding box center [133, 338] width 13 height 8
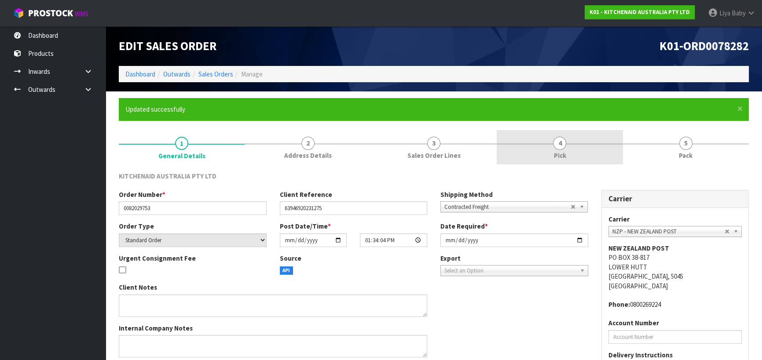
click at [562, 137] on span "4" at bounding box center [559, 143] width 13 height 13
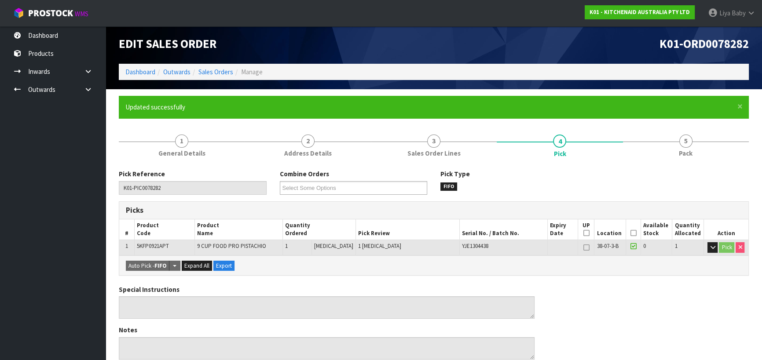
scroll to position [120, 0]
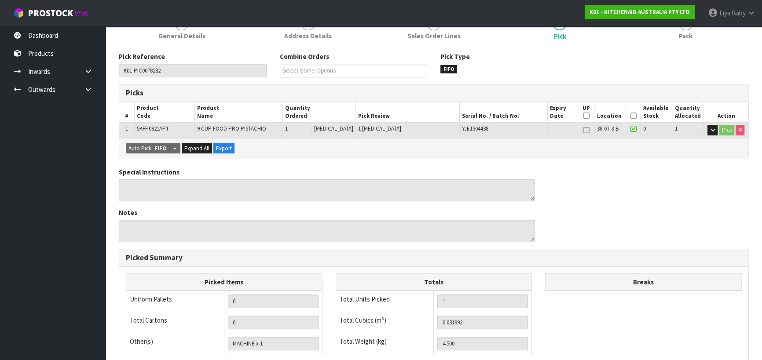
click at [630, 116] on icon at bounding box center [633, 116] width 6 height 0
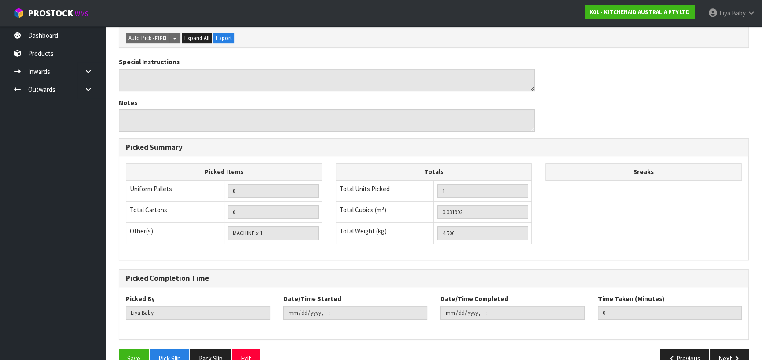
scroll to position [281, 0]
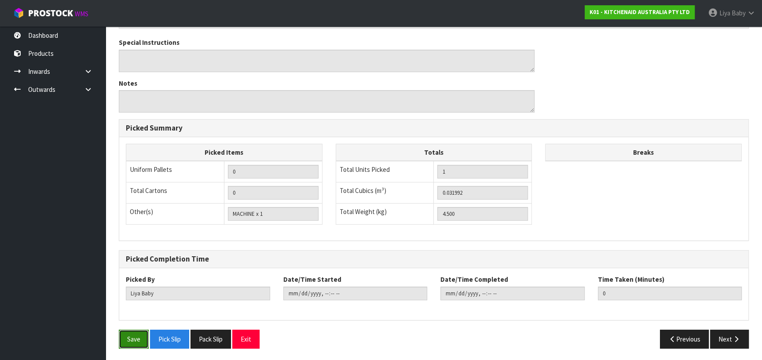
click at [129, 335] on button "Save" at bounding box center [134, 339] width 30 height 19
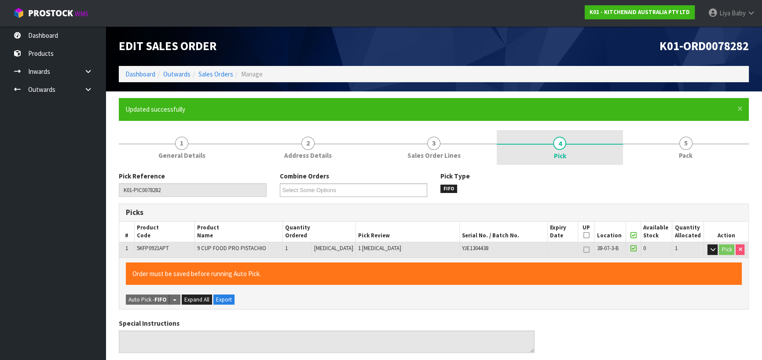
type input "[DATE]T10:11:45"
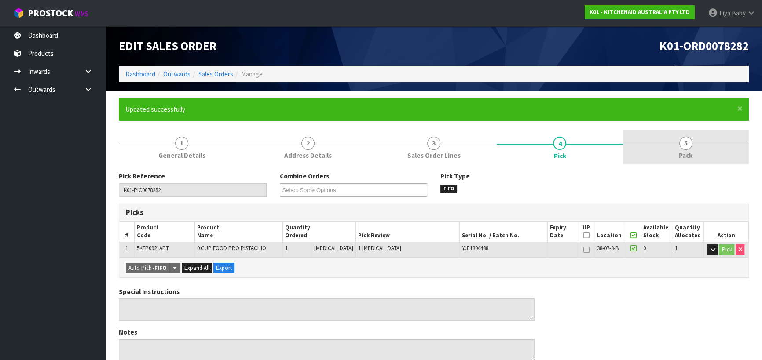
click at [671, 146] on link "5 Pack" at bounding box center [686, 147] width 126 height 35
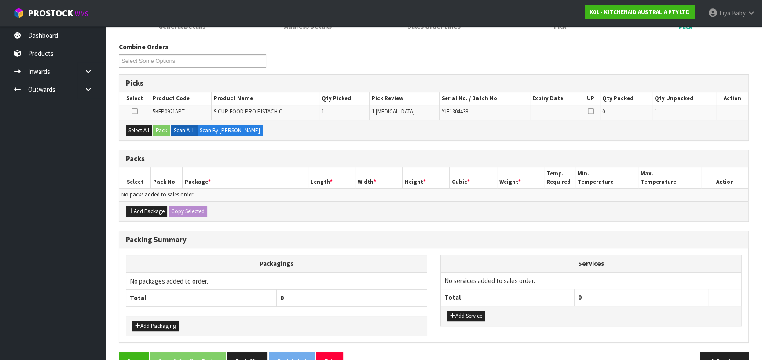
scroll to position [151, 0]
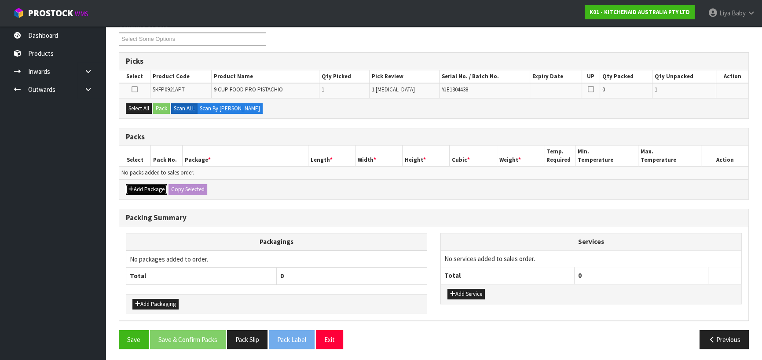
click at [136, 187] on button "Add Package" at bounding box center [146, 189] width 41 height 11
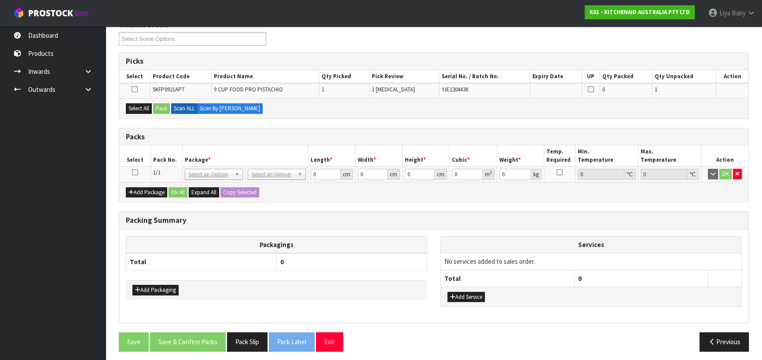
click at [137, 173] on icon at bounding box center [135, 173] width 6 height 0
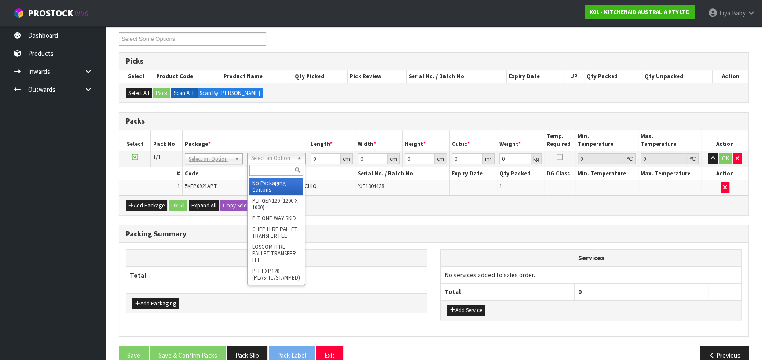
click at [268, 171] on input "text" at bounding box center [277, 170] width 54 height 11
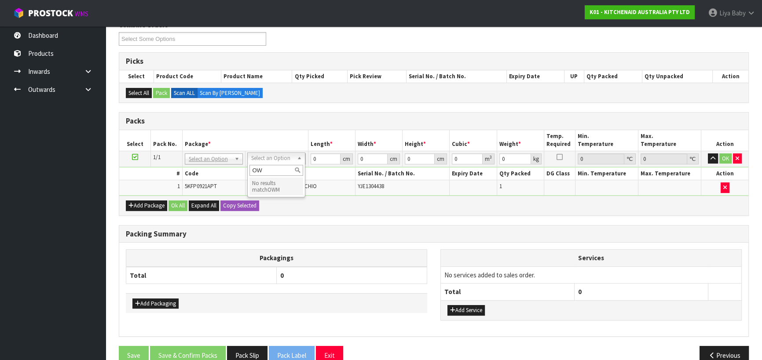
type input "O"
type input "CLIENT"
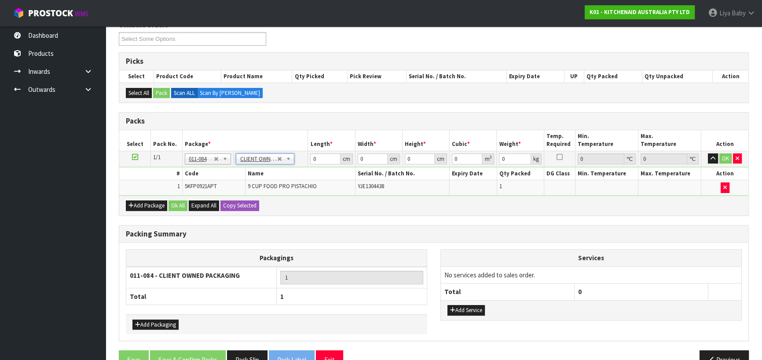
type input "4.5"
click at [318, 158] on input "0" at bounding box center [325, 159] width 30 height 11
type input "57"
click at [366, 159] on input "0" at bounding box center [373, 159] width 30 height 11
type input "38"
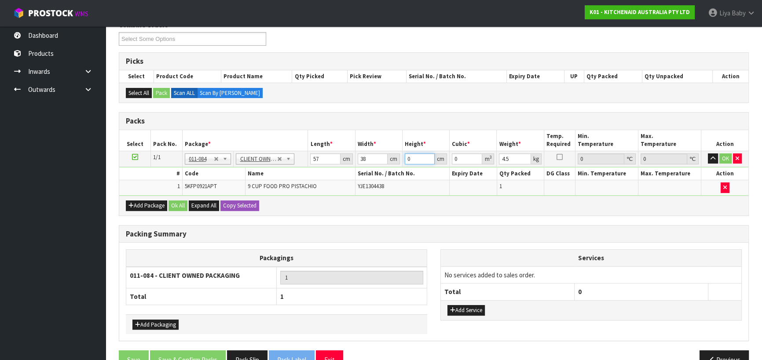
drag, startPoint x: 408, startPoint y: 157, endPoint x: 422, endPoint y: 155, distance: 13.7
click at [410, 157] on input "0" at bounding box center [420, 159] width 30 height 11
click at [418, 156] on input "0" at bounding box center [420, 159] width 30 height 11
type input "2"
type input "0.004332"
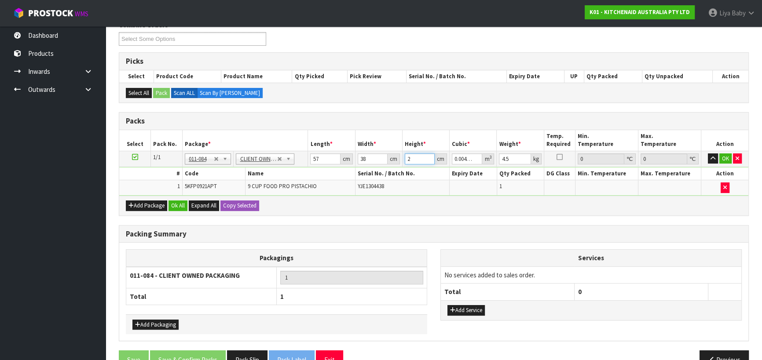
type input "27"
type input "0.058482"
type input "27"
click at [513, 158] on input "4.5" at bounding box center [515, 159] width 32 height 11
type input "4"
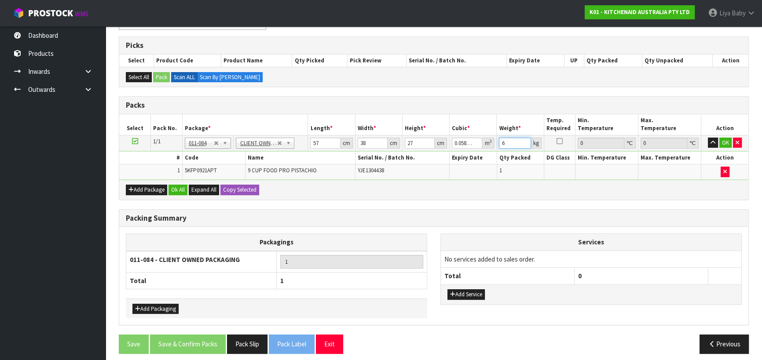
scroll to position [172, 0]
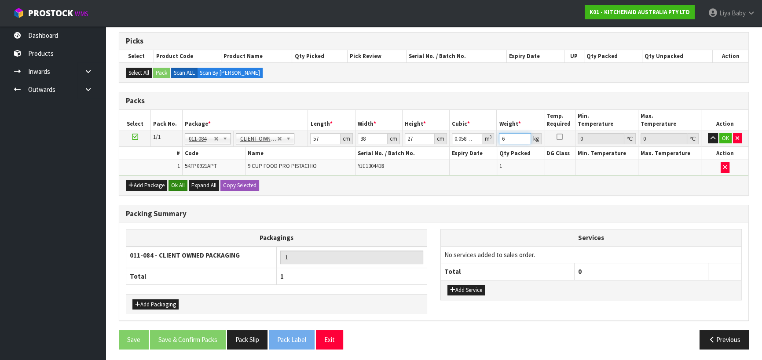
type input "6"
click at [182, 183] on button "Ok All" at bounding box center [178, 185] width 19 height 11
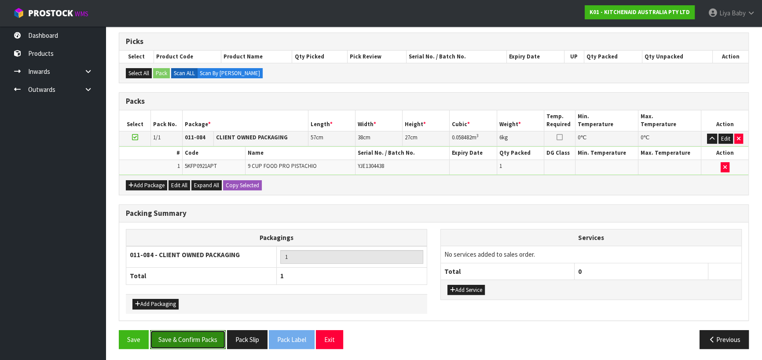
click at [214, 339] on button "Save & Confirm Packs" at bounding box center [188, 340] width 76 height 19
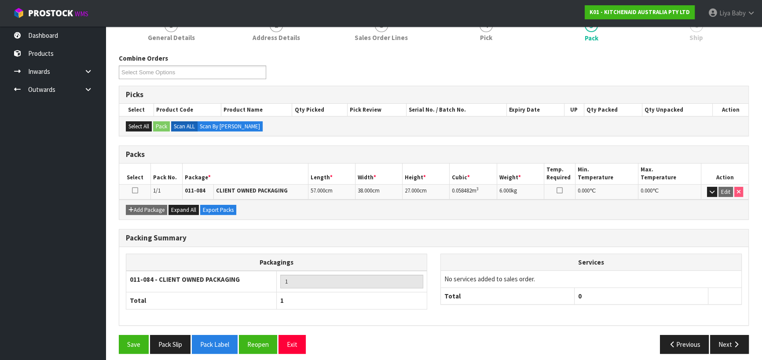
scroll to position [123, 0]
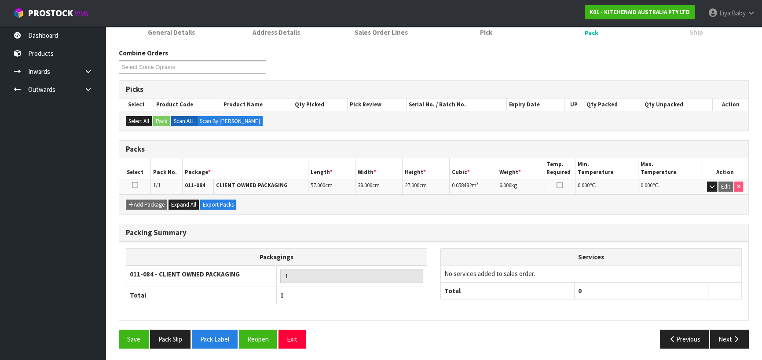
click at [132, 186] on icon at bounding box center [135, 185] width 6 height 0
click at [738, 336] on icon "button" at bounding box center [736, 339] width 8 height 7
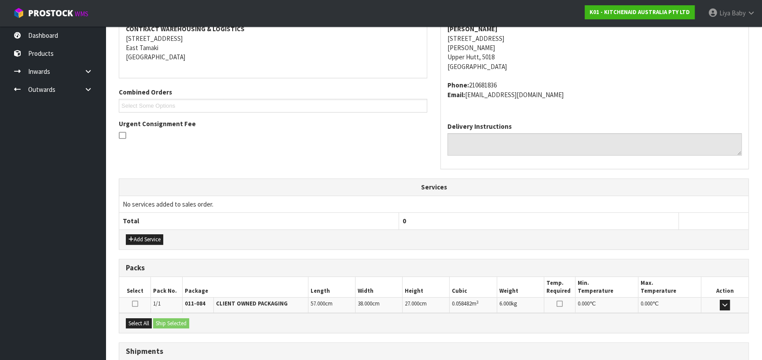
scroll to position [238, 0]
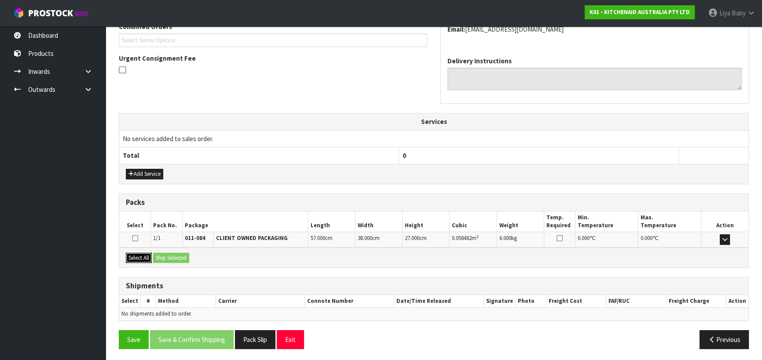
click at [147, 257] on button "Select All" at bounding box center [139, 258] width 26 height 11
click at [162, 256] on button "Ship Selected" at bounding box center [171, 258] width 36 height 11
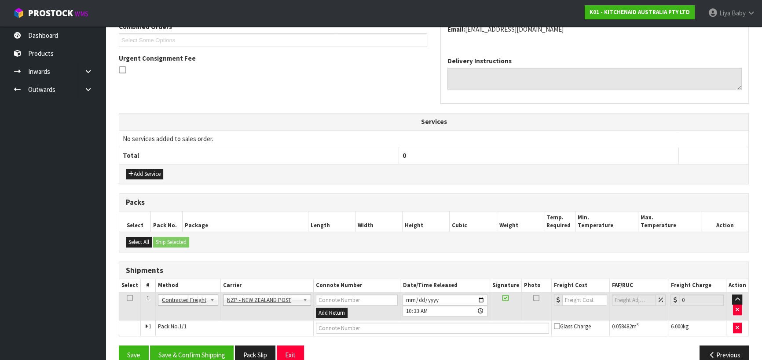
click at [127, 298] on icon at bounding box center [130, 298] width 6 height 0
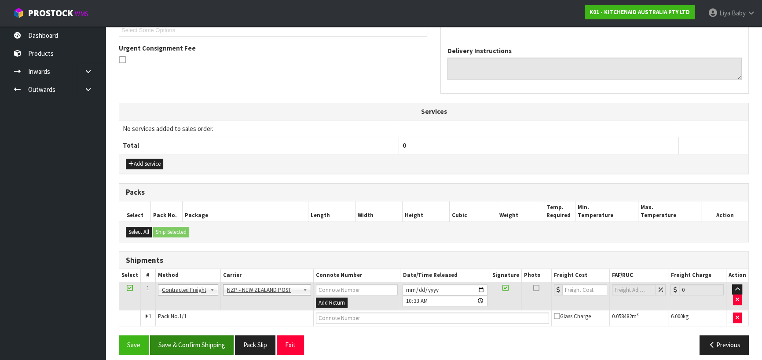
scroll to position [254, 0]
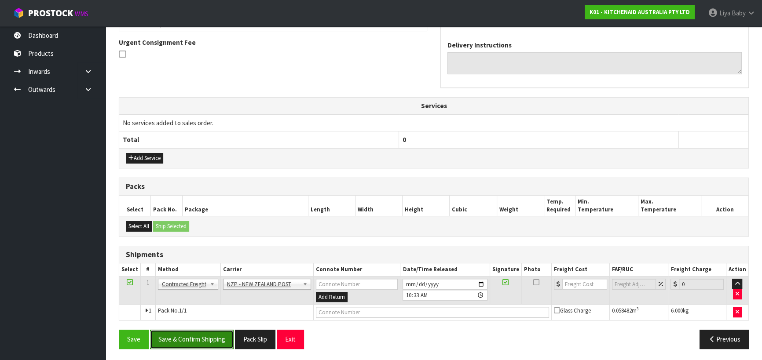
click at [182, 338] on button "Save & Confirm Shipping" at bounding box center [192, 339] width 84 height 19
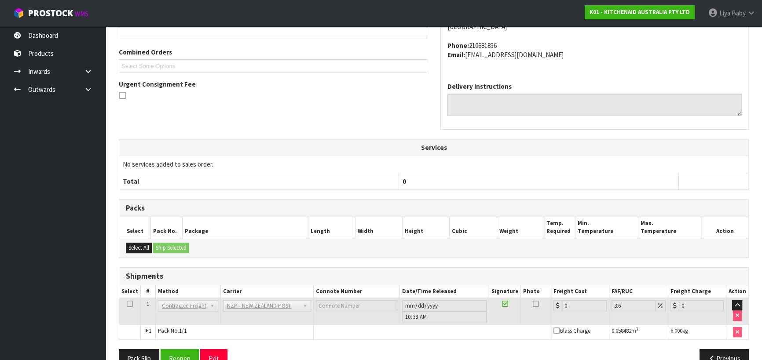
scroll to position [242, 0]
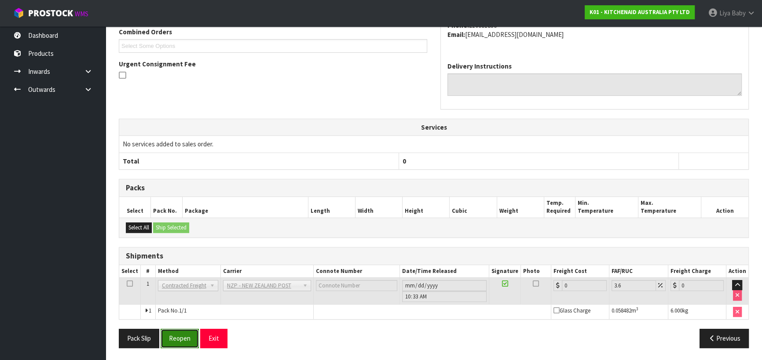
click at [184, 338] on button "Reopen" at bounding box center [180, 338] width 38 height 19
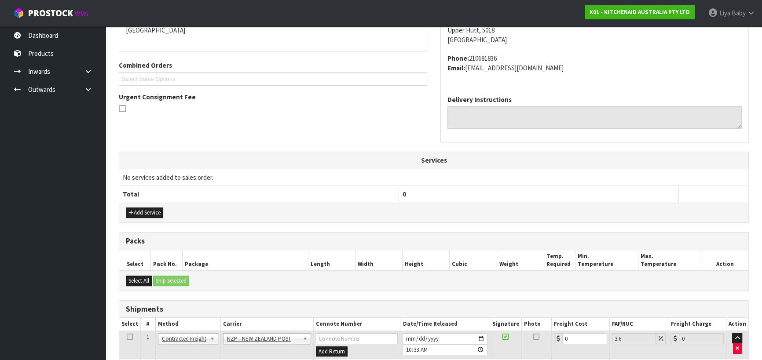
scroll to position [262, 0]
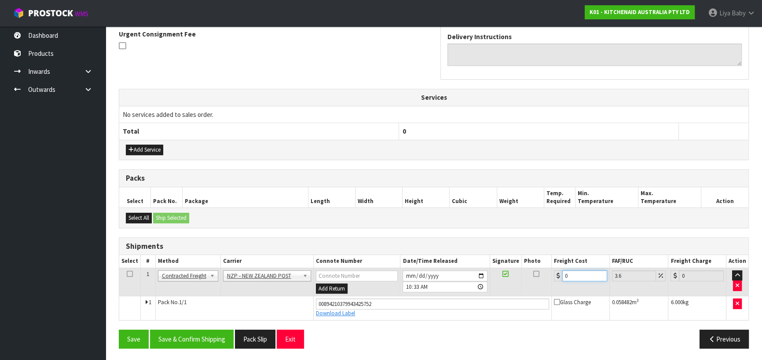
click at [578, 277] on input "0" at bounding box center [584, 276] width 45 height 11
type input "1"
type input "1.04"
type input "10"
type input "10.36"
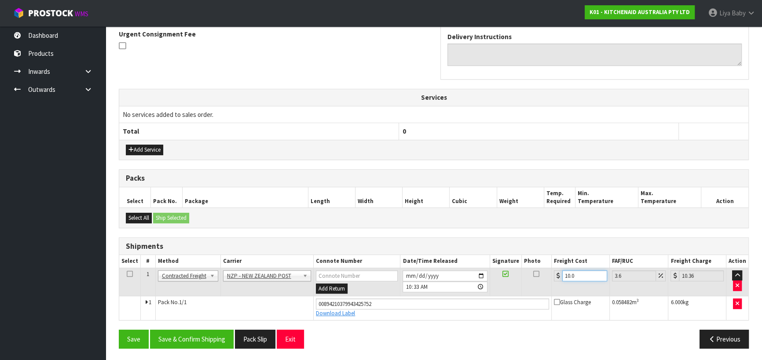
type input "10.07"
type input "10.43"
type input "10.07"
click at [130, 274] on icon at bounding box center [130, 274] width 6 height 0
click at [195, 339] on button "Save & Confirm Shipping" at bounding box center [192, 339] width 84 height 19
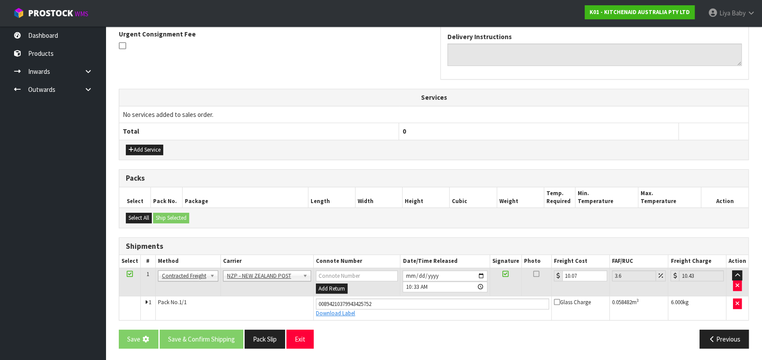
scroll to position [0, 0]
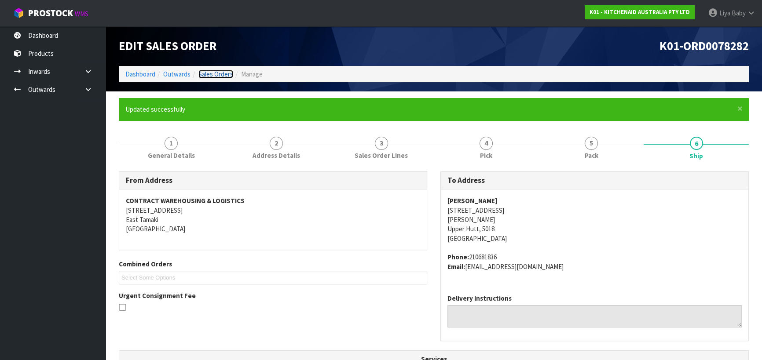
click at [223, 73] on link "Sales Orders" at bounding box center [215, 74] width 35 height 8
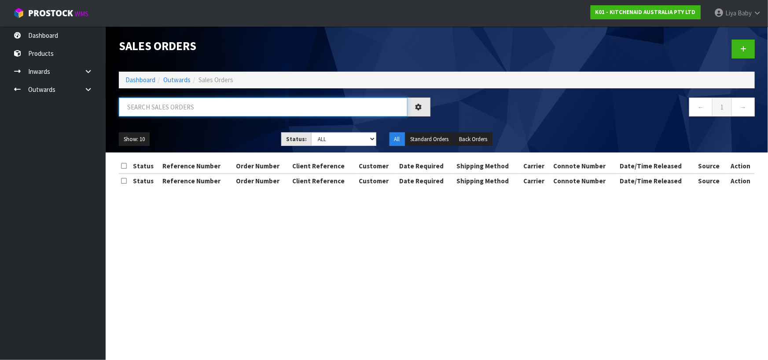
click at [213, 102] on input "text" at bounding box center [263, 107] width 289 height 19
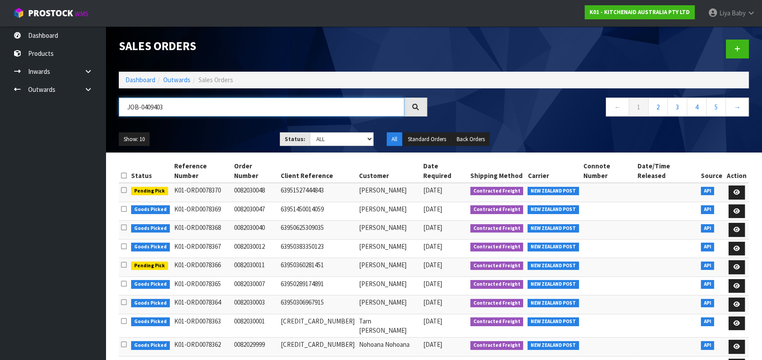
type input "JOB-0409403"
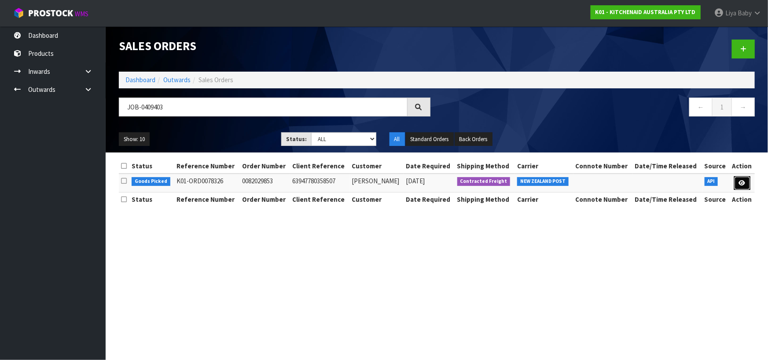
click at [744, 182] on icon at bounding box center [742, 183] width 7 height 6
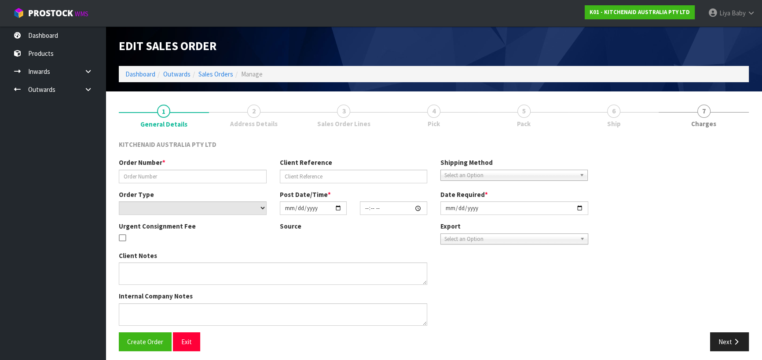
type input "0082029853"
type input "63947780358507"
select select "number:0"
type input "[DATE]"
type input "23:34:57.000"
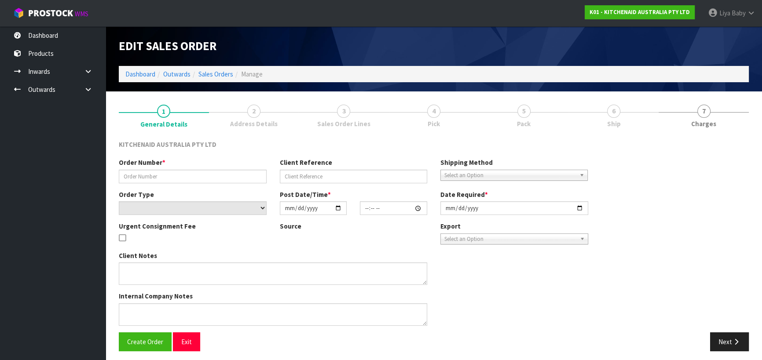
type input "[DATE]"
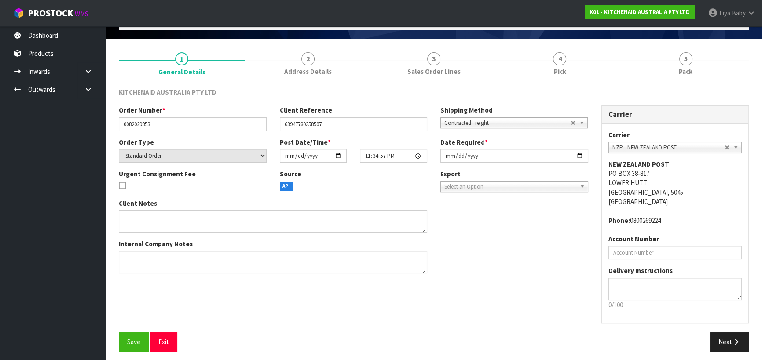
scroll to position [57, 0]
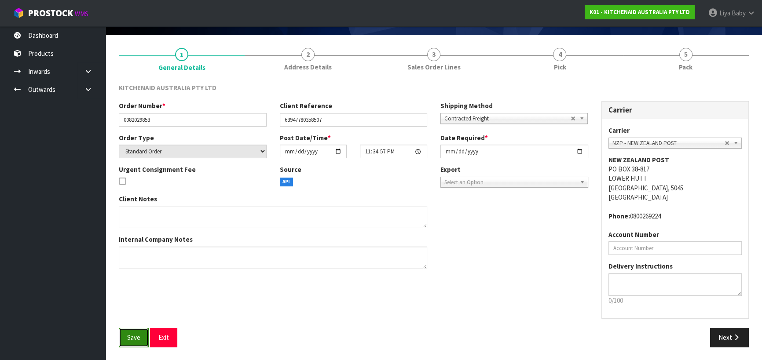
click at [134, 337] on span "Save" at bounding box center [133, 338] width 13 height 8
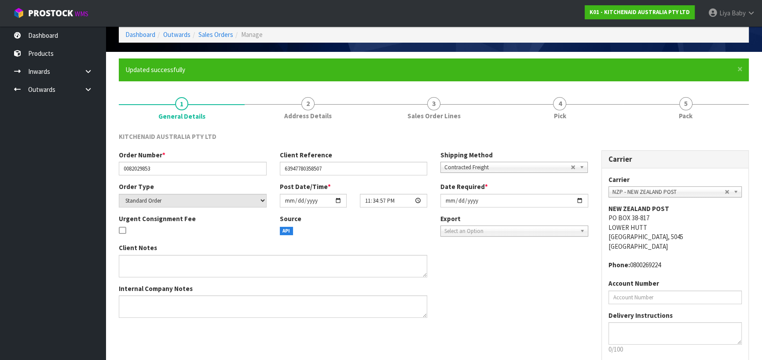
scroll to position [88, 0]
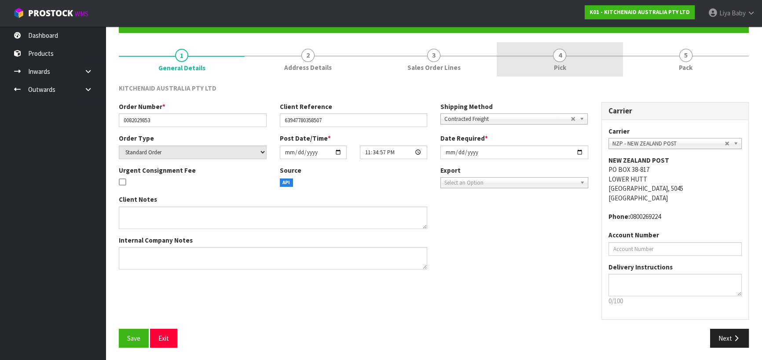
click at [562, 66] on span "Pick" at bounding box center [560, 67] width 12 height 9
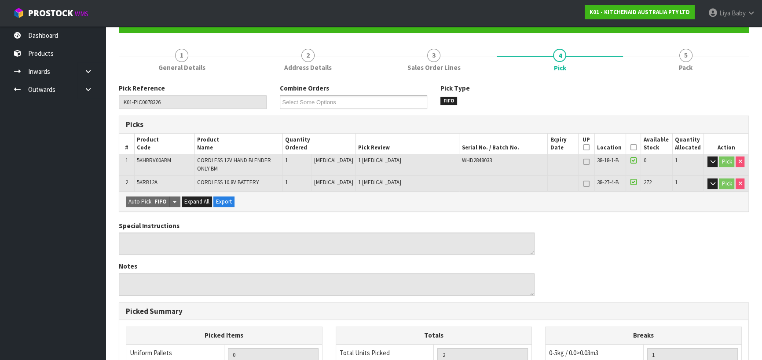
click at [631, 147] on icon at bounding box center [634, 147] width 6 height 0
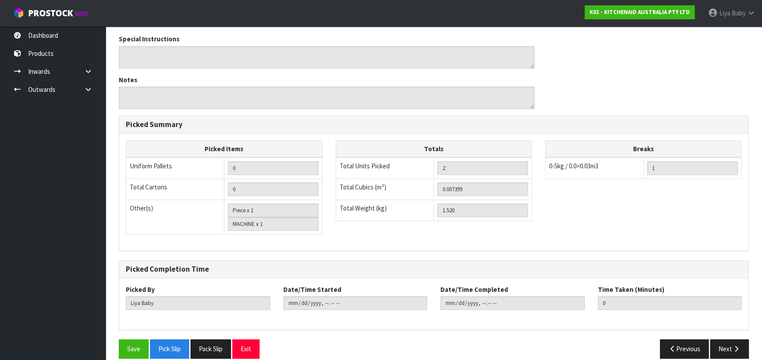
scroll to position [317, 0]
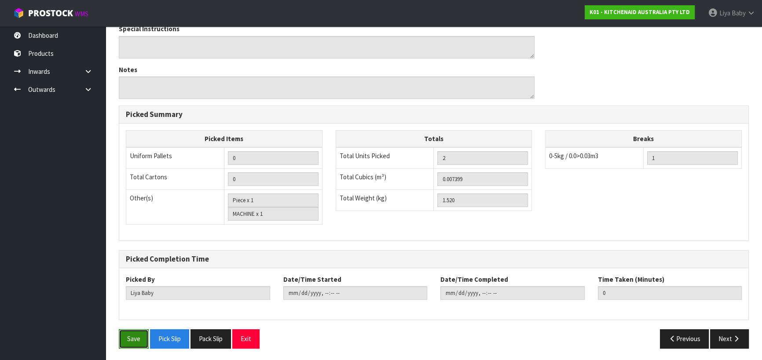
click at [126, 332] on button "Save" at bounding box center [134, 339] width 30 height 19
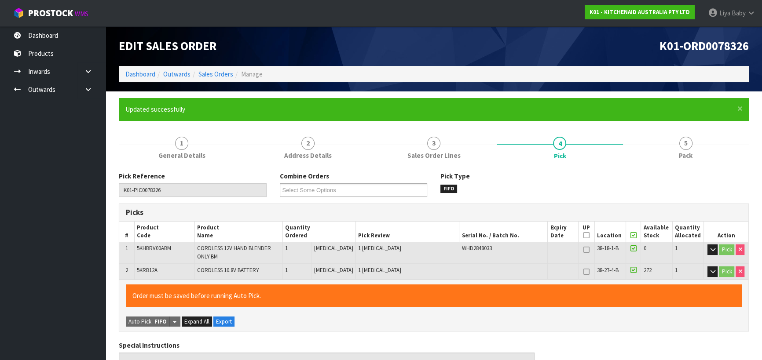
type input "[DATE]T10:36:51"
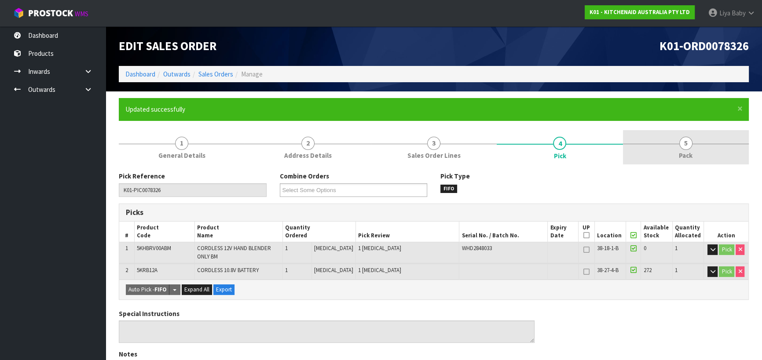
click at [695, 152] on link "5 Pack" at bounding box center [686, 147] width 126 height 35
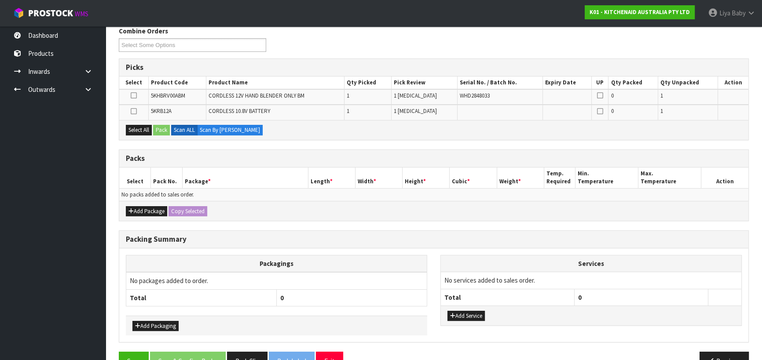
scroll to position [160, 0]
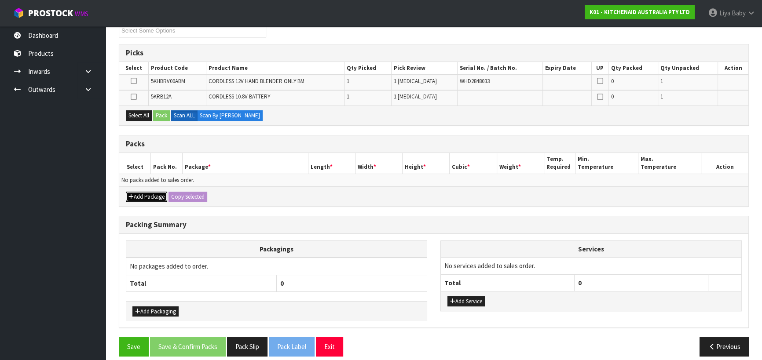
click at [143, 193] on button "Add Package" at bounding box center [146, 197] width 41 height 11
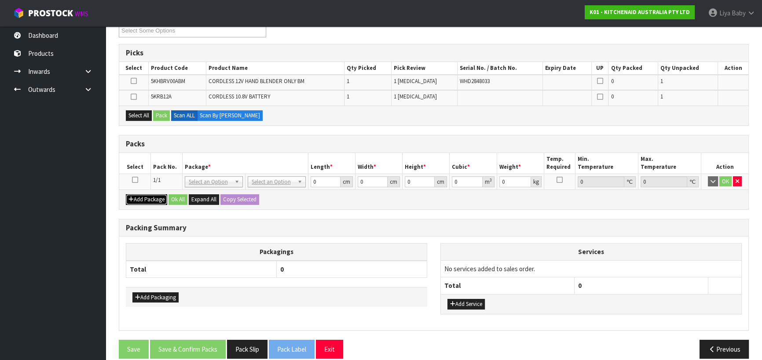
click at [126, 195] on button "Add Package" at bounding box center [146, 200] width 41 height 11
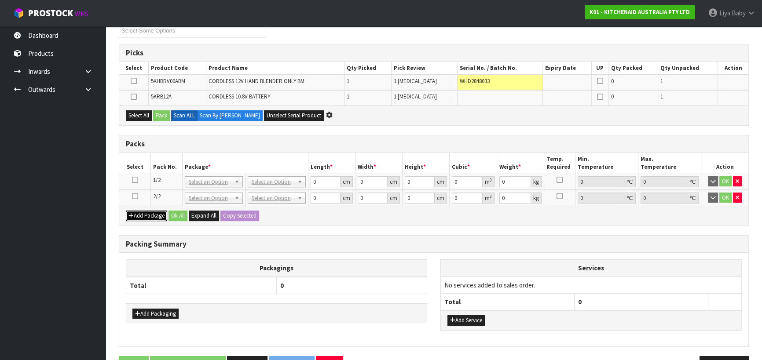
click at [126, 211] on button "Add Package" at bounding box center [146, 216] width 41 height 11
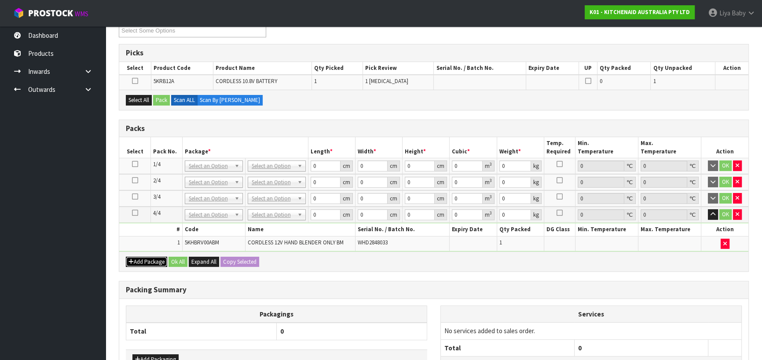
click at [126, 257] on button "Add Package" at bounding box center [146, 262] width 41 height 11
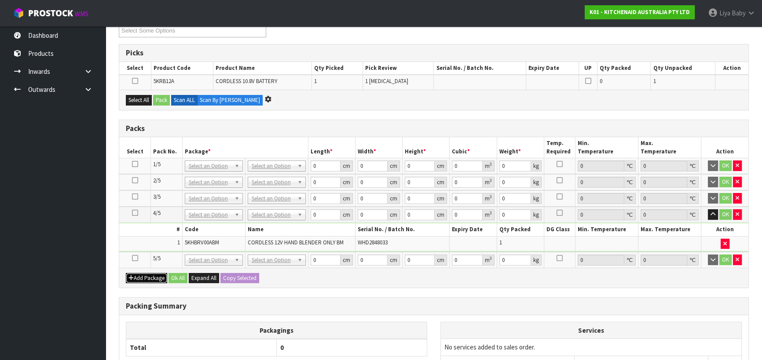
scroll to position [0, 0]
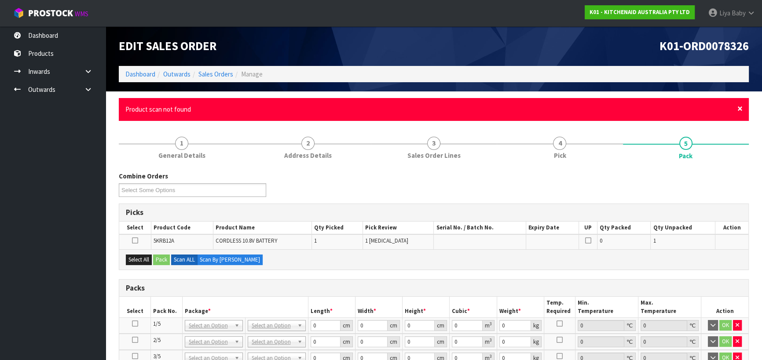
click at [739, 107] on span "×" at bounding box center [740, 109] width 5 height 12
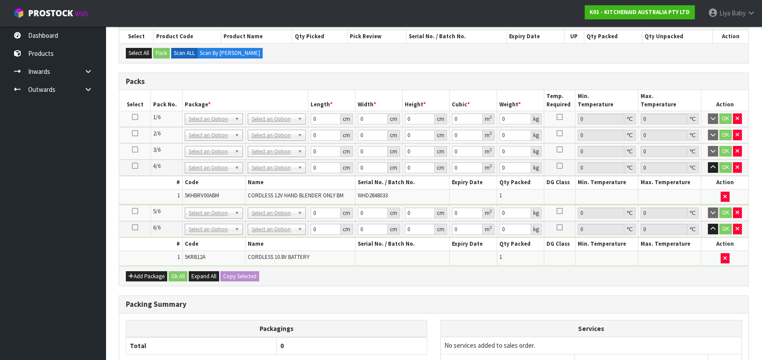
scroll to position [125, 0]
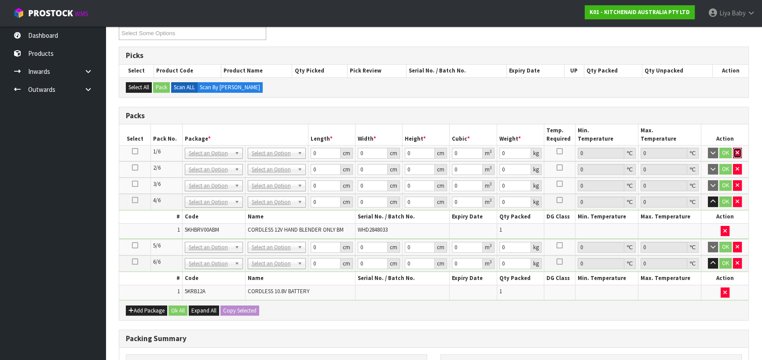
click at [741, 150] on button "button" at bounding box center [737, 153] width 9 height 11
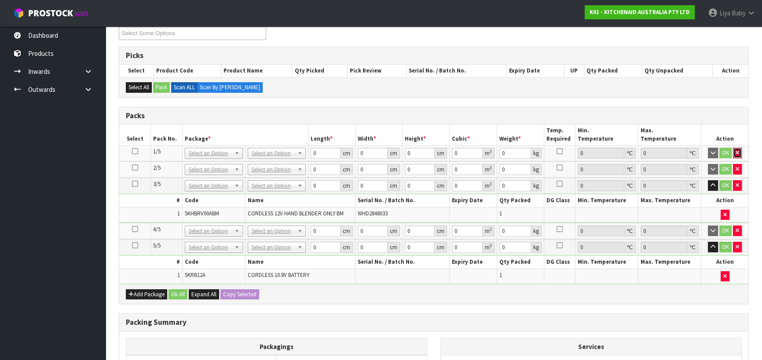
click at [739, 151] on icon "button" at bounding box center [738, 153] width 4 height 6
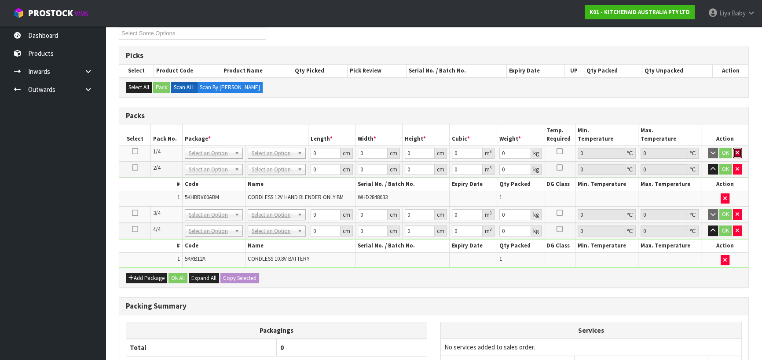
click at [739, 151] on icon "button" at bounding box center [738, 153] width 4 height 6
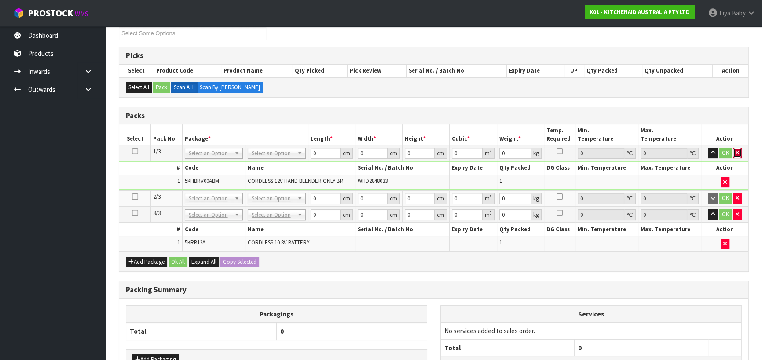
click at [737, 152] on icon "button" at bounding box center [738, 153] width 4 height 6
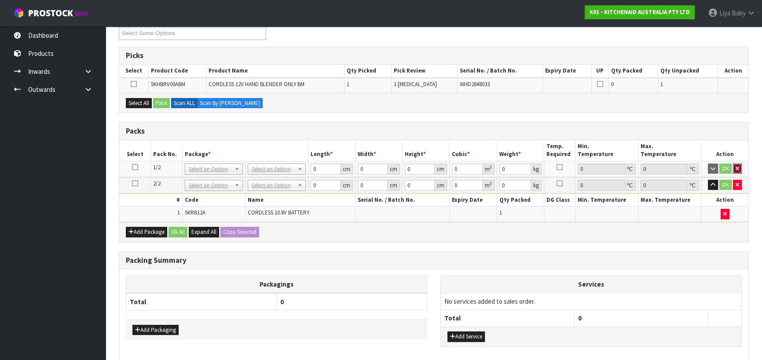
click at [737, 166] on icon "button" at bounding box center [738, 169] width 4 height 6
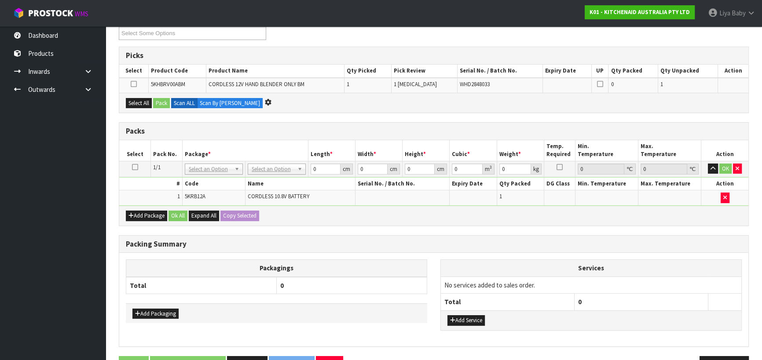
scroll to position [0, 0]
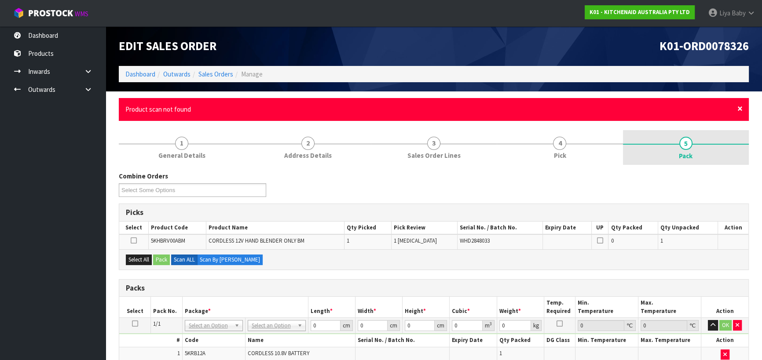
click at [742, 110] on span "×" at bounding box center [740, 109] width 5 height 12
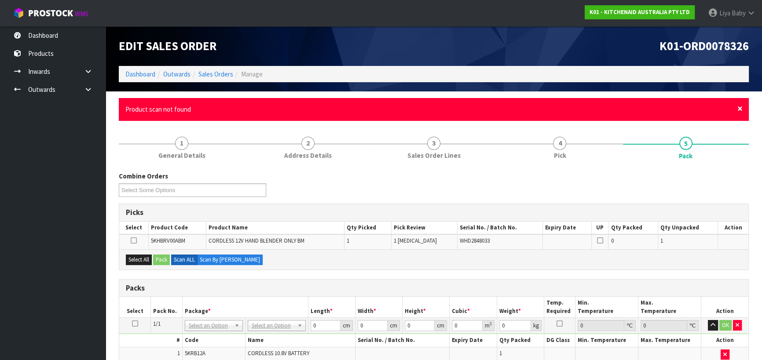
click at [741, 108] on span "×" at bounding box center [740, 109] width 5 height 12
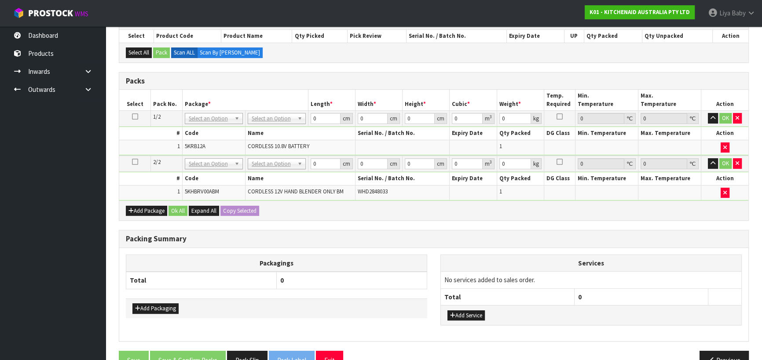
scroll to position [120, 0]
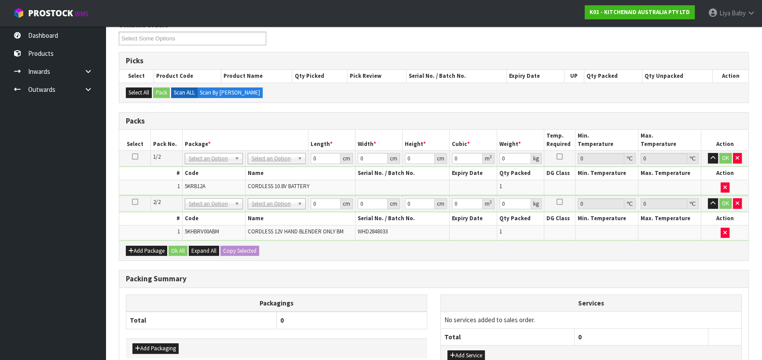
click at [136, 157] on icon at bounding box center [135, 157] width 6 height 0
click at [137, 202] on icon at bounding box center [135, 202] width 6 height 0
click at [138, 155] on td at bounding box center [135, 159] width 32 height 16
click at [136, 157] on icon at bounding box center [135, 157] width 6 height 0
click at [736, 157] on icon "button" at bounding box center [738, 158] width 4 height 6
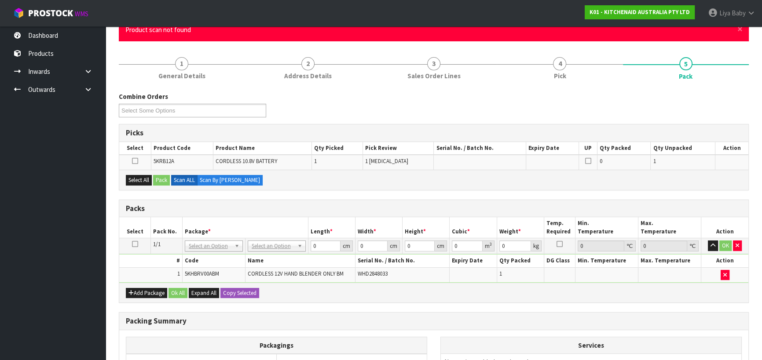
scroll to position [0, 0]
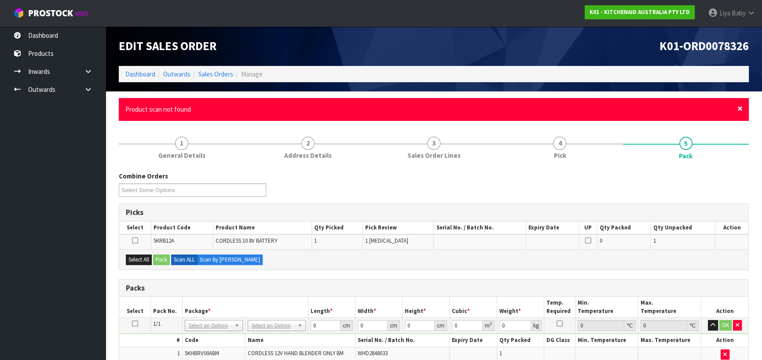
click at [739, 108] on span "×" at bounding box center [740, 109] width 5 height 12
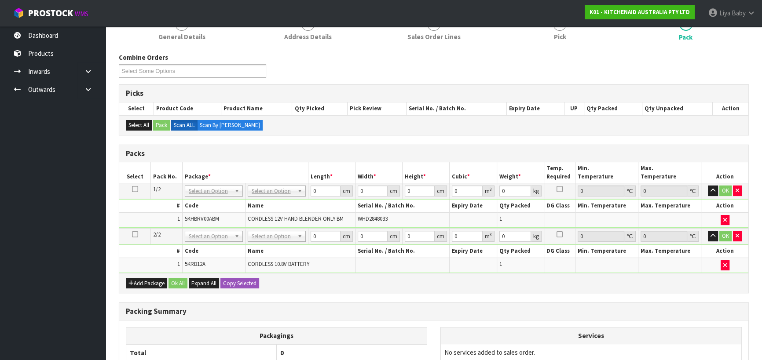
scroll to position [60, 0]
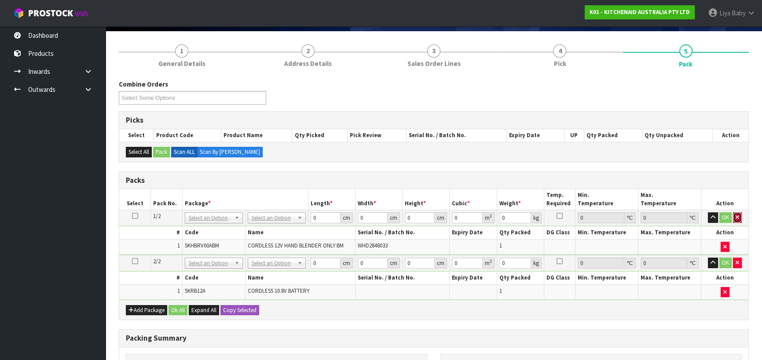
click at [736, 219] on icon "button" at bounding box center [738, 218] width 4 height 6
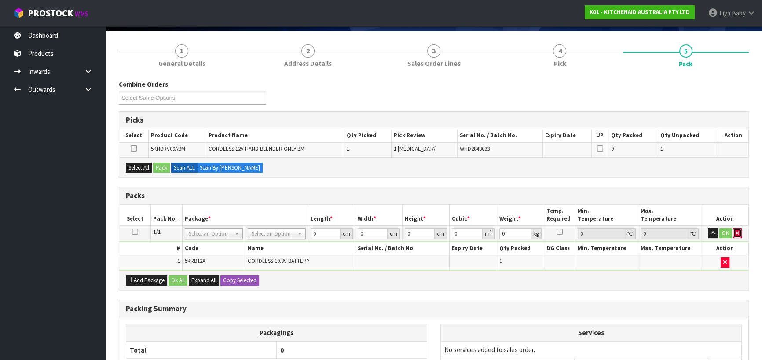
click at [738, 231] on icon "button" at bounding box center [738, 234] width 4 height 6
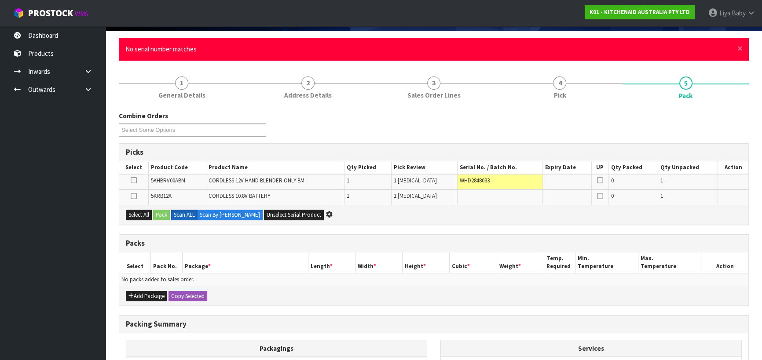
scroll to position [0, 0]
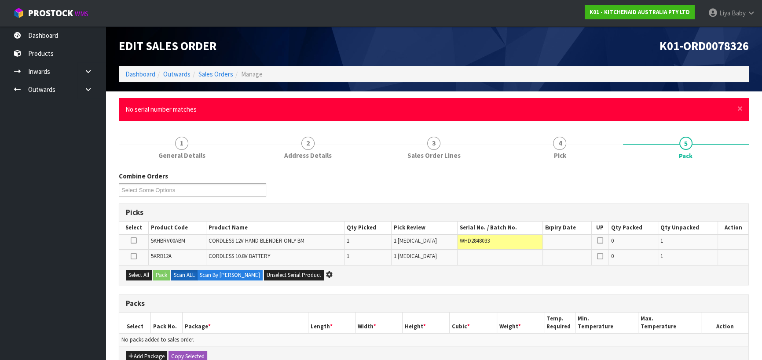
click at [743, 110] on div "× Close No serial number matches" at bounding box center [434, 109] width 630 height 22
click at [739, 108] on span "×" at bounding box center [740, 109] width 5 height 12
click at [739, 110] on span "×" at bounding box center [740, 109] width 5 height 12
click at [740, 105] on span "×" at bounding box center [740, 109] width 5 height 12
click at [739, 110] on span "×" at bounding box center [740, 109] width 5 height 12
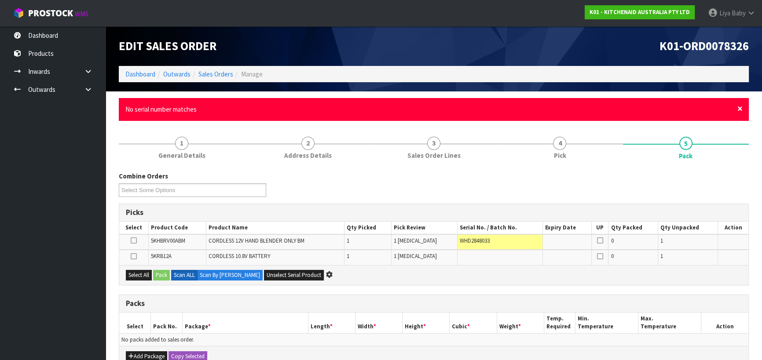
click at [739, 110] on span "×" at bounding box center [740, 109] width 5 height 12
click at [740, 111] on span "×" at bounding box center [740, 109] width 5 height 12
click at [741, 108] on span "×" at bounding box center [740, 109] width 5 height 12
click at [742, 111] on span "×" at bounding box center [740, 109] width 5 height 12
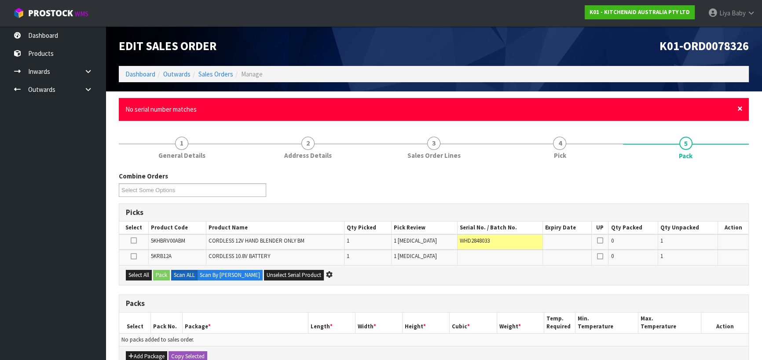
click at [740, 109] on span "×" at bounding box center [740, 109] width 5 height 12
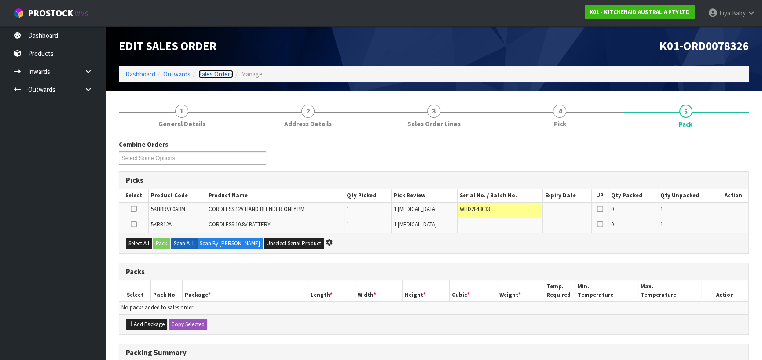
click at [211, 74] on link "Sales Orders" at bounding box center [215, 74] width 35 height 8
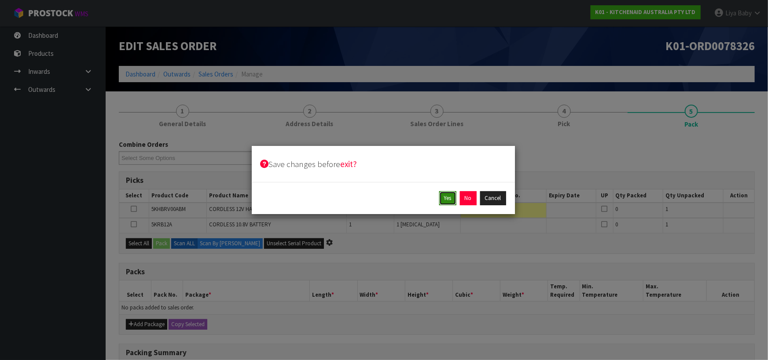
click at [448, 197] on button "Yes" at bounding box center [447, 198] width 17 height 14
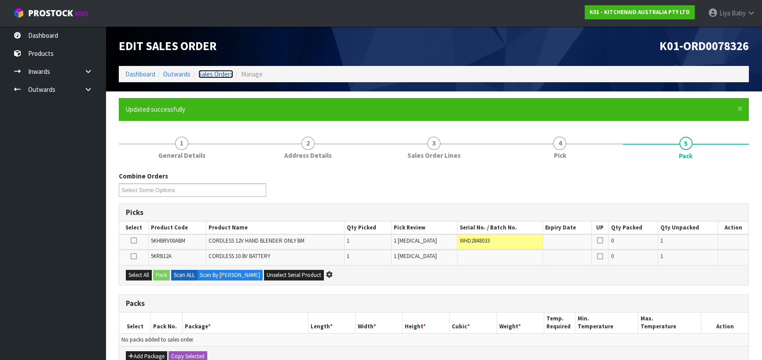
click at [223, 72] on link "Sales Orders" at bounding box center [215, 74] width 35 height 8
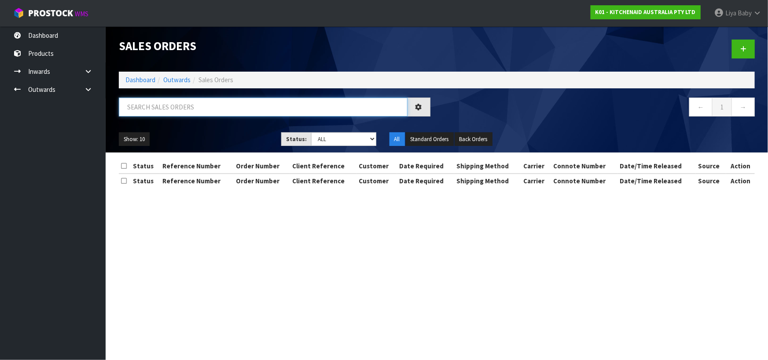
click at [194, 110] on input "text" at bounding box center [263, 107] width 289 height 19
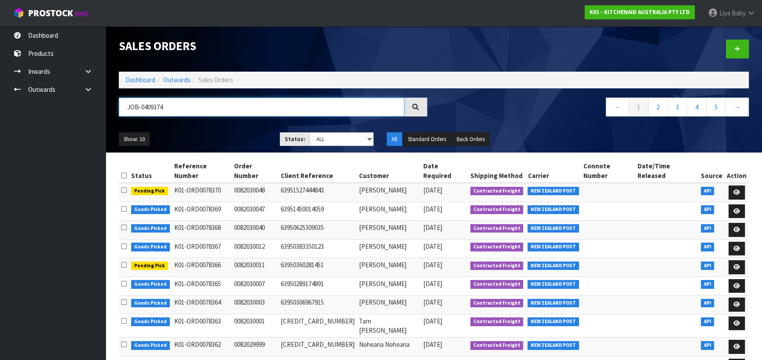
type input "JOB-0409374"
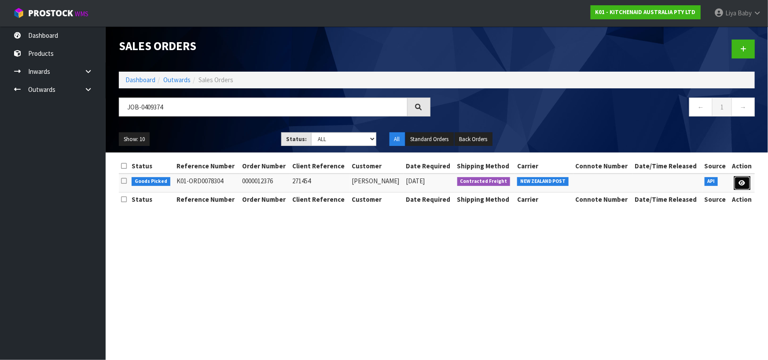
click at [742, 180] on icon at bounding box center [742, 183] width 7 height 6
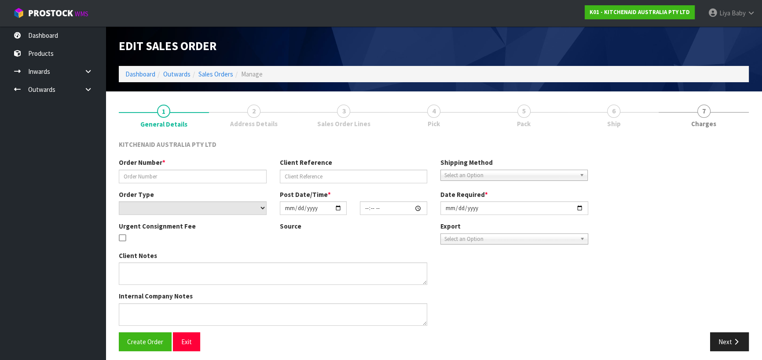
type input "0000012376"
type input "271454"
select select "number:0"
type input "[DATE]"
type input "19:30:59.000"
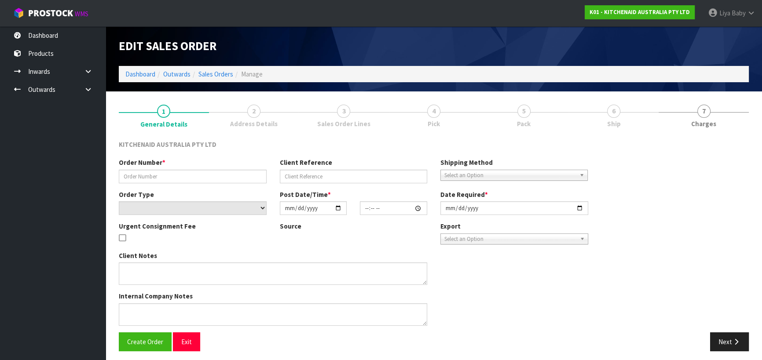
type input "[DATE]"
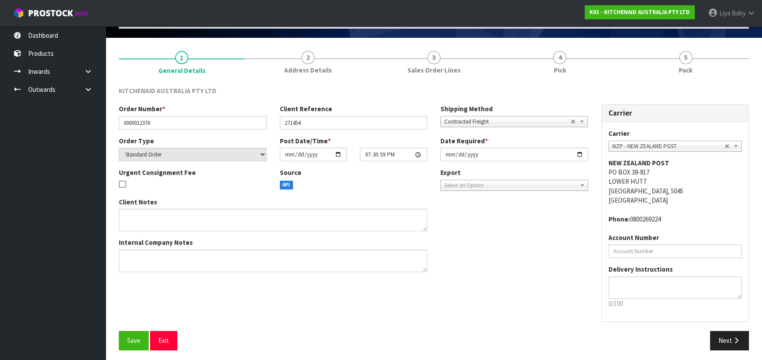
scroll to position [57, 0]
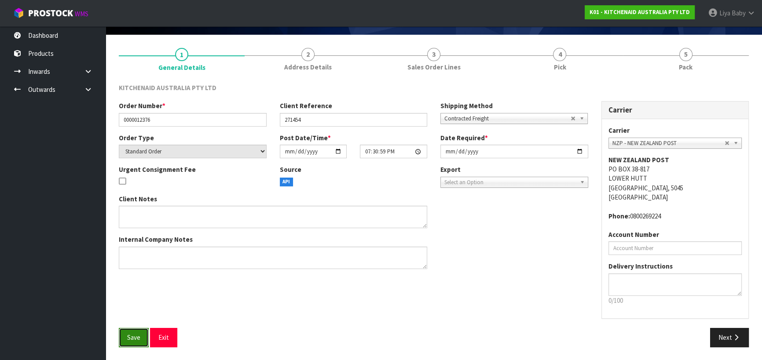
click at [128, 334] on span "Save" at bounding box center [133, 338] width 13 height 8
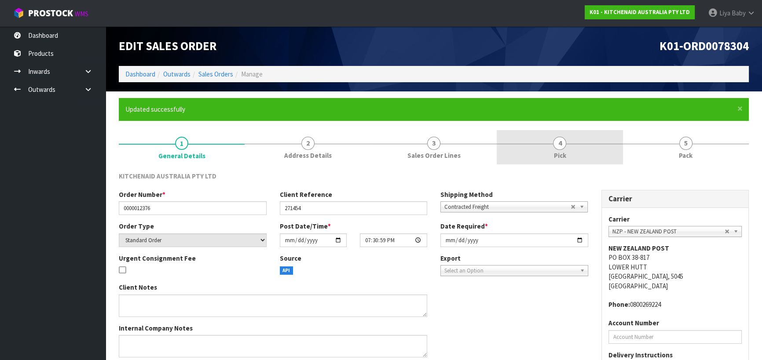
click at [559, 144] on span "4" at bounding box center [559, 143] width 13 height 13
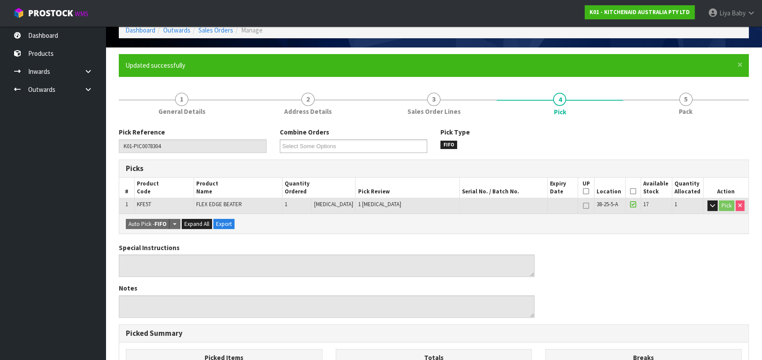
scroll to position [120, 0]
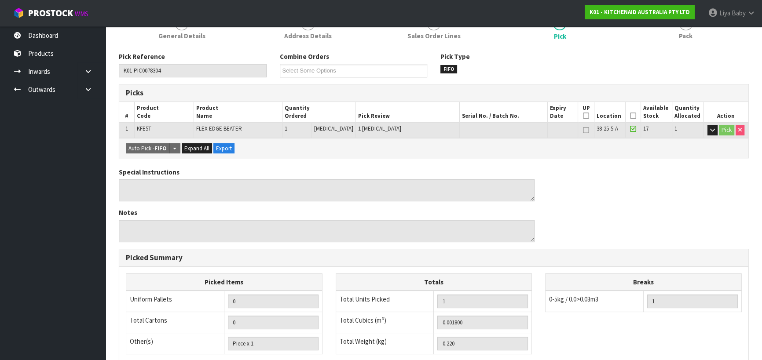
click at [630, 116] on icon at bounding box center [633, 116] width 6 height 0
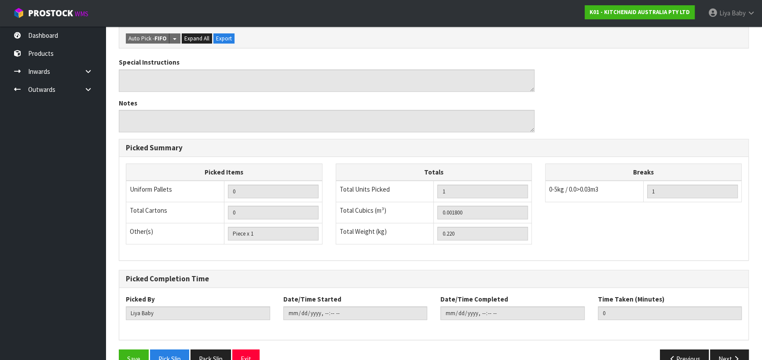
scroll to position [281, 0]
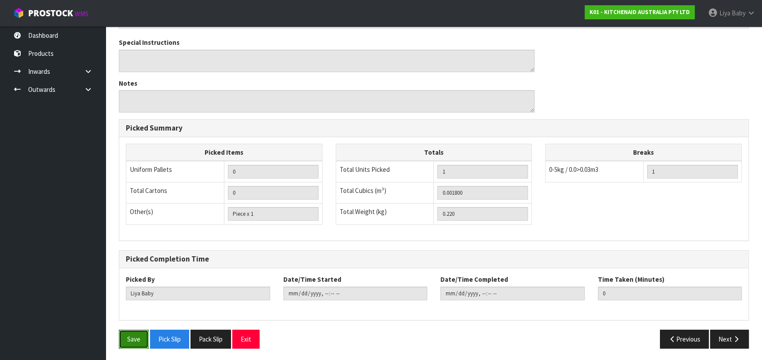
click at [126, 340] on button "Save" at bounding box center [134, 339] width 30 height 19
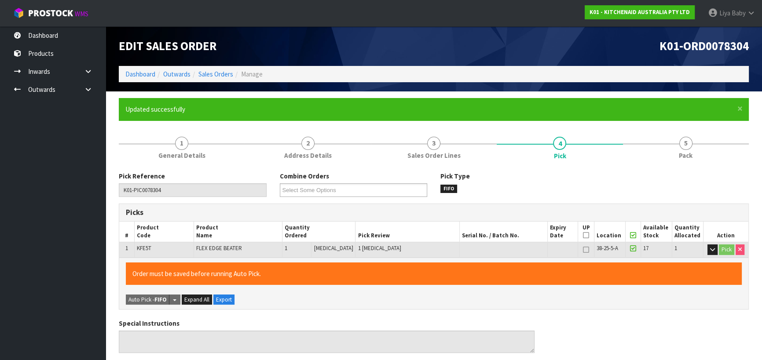
type input "[DATE]T10:48:35"
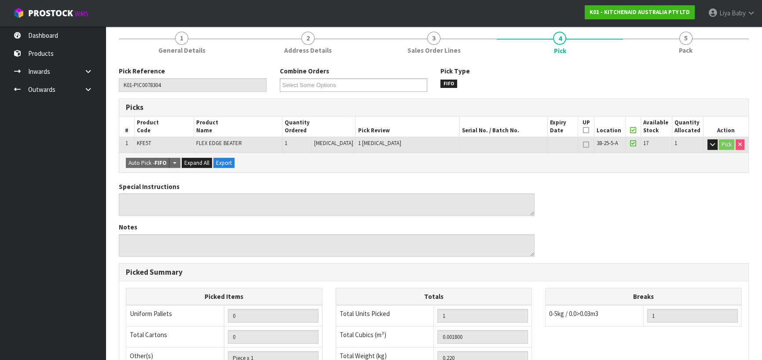
scroll to position [120, 0]
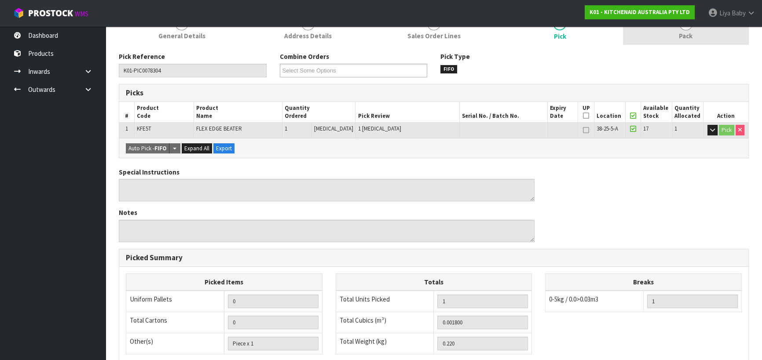
click at [687, 37] on span "Pack" at bounding box center [686, 35] width 14 height 9
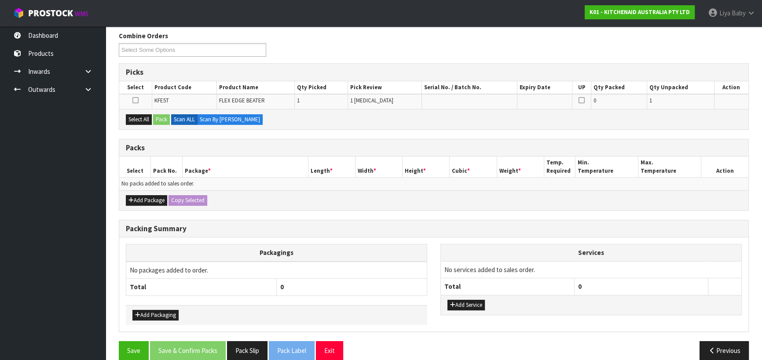
scroll to position [151, 0]
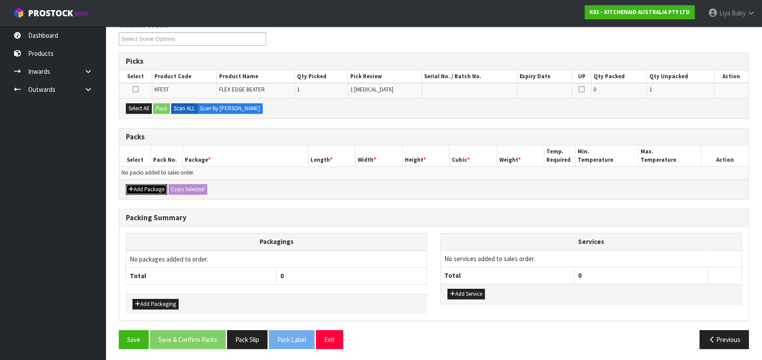
click at [145, 187] on button "Add Package" at bounding box center [146, 189] width 41 height 11
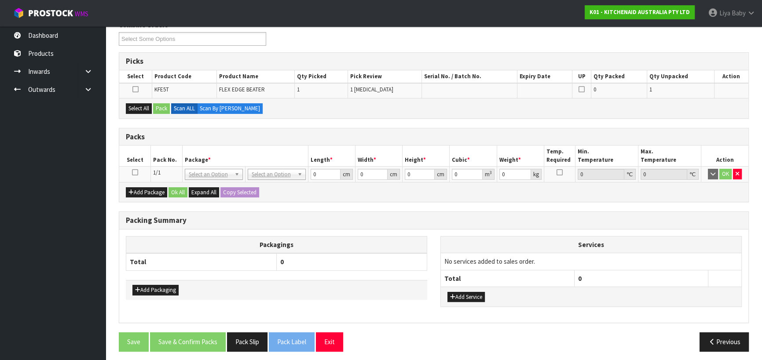
click at [136, 173] on icon at bounding box center [135, 173] width 6 height 0
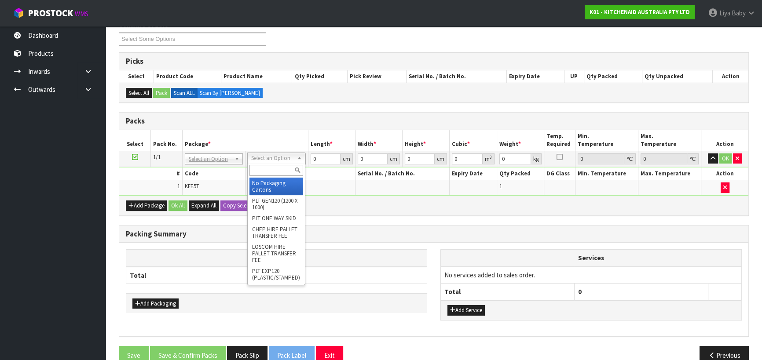
click at [277, 173] on input "text" at bounding box center [277, 170] width 54 height 11
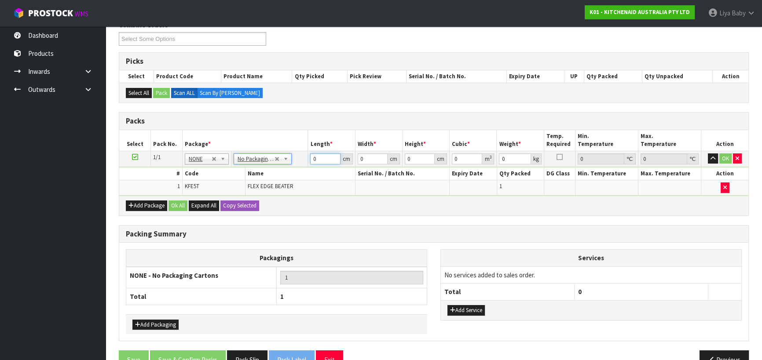
click at [320, 158] on input "0" at bounding box center [325, 159] width 30 height 11
type input "30"
click at [362, 158] on input "0" at bounding box center [373, 159] width 30 height 11
type input "20"
click at [409, 158] on input "0" at bounding box center [420, 159] width 30 height 11
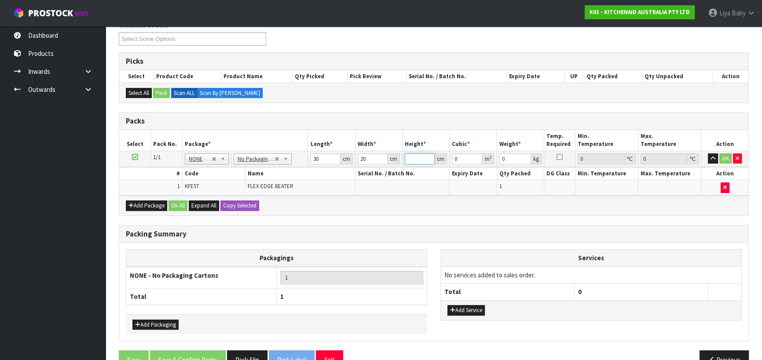
type input "2"
type input "0.0012"
type input "22"
type input "0.0132"
type input "22"
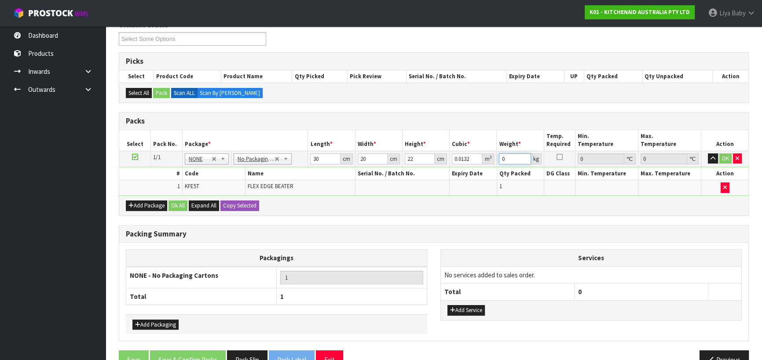
click at [510, 159] on input "0" at bounding box center [515, 159] width 32 height 11
type input "1"
click at [170, 203] on button "Ok All" at bounding box center [178, 206] width 19 height 11
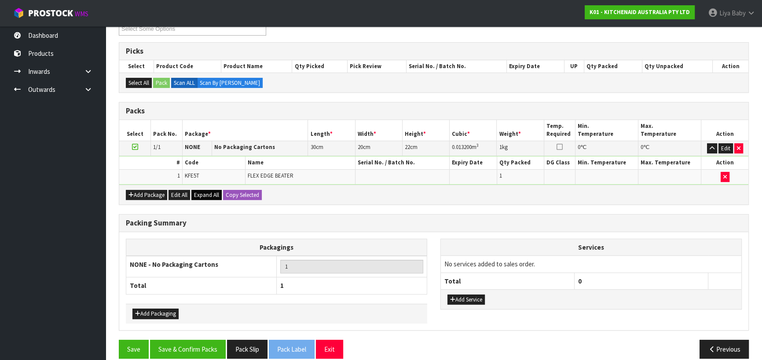
scroll to position [171, 0]
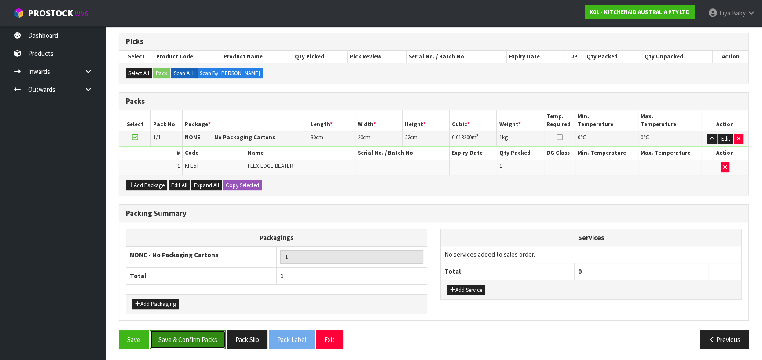
click at [190, 338] on button "Save & Confirm Packs" at bounding box center [188, 340] width 76 height 19
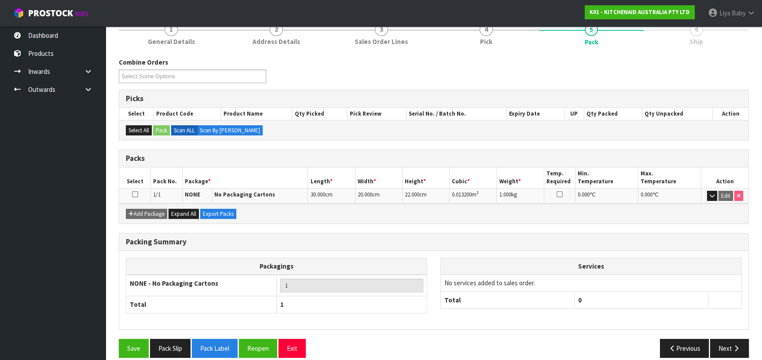
scroll to position [123, 0]
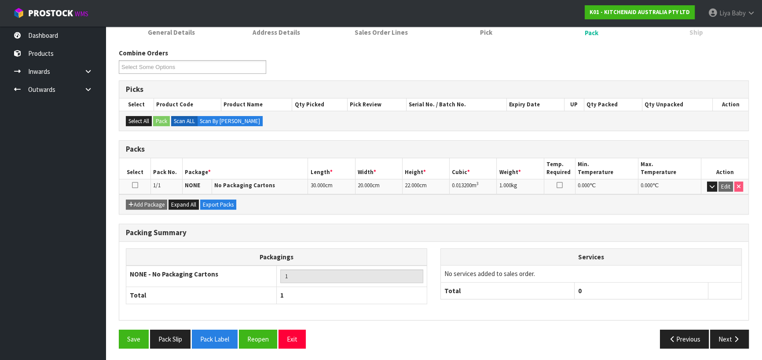
click at [137, 185] on icon at bounding box center [135, 185] width 6 height 0
click at [728, 334] on button "Next" at bounding box center [729, 339] width 39 height 19
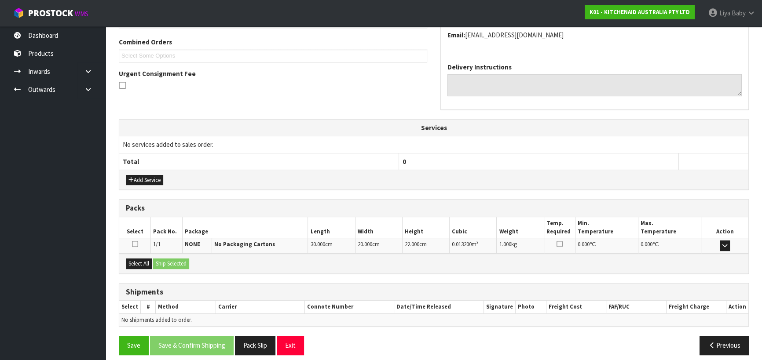
scroll to position [229, 0]
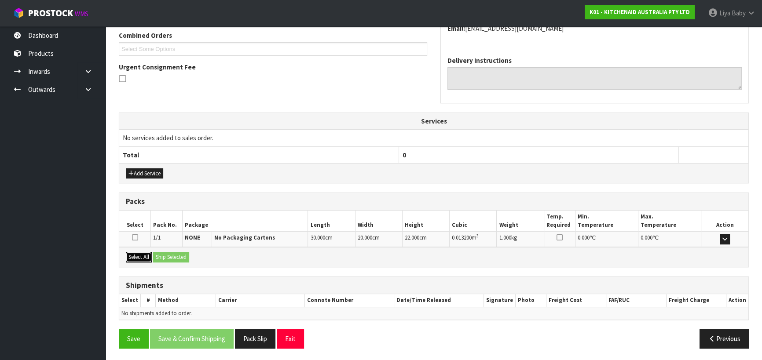
click at [136, 257] on button "Select All" at bounding box center [139, 257] width 26 height 11
click at [163, 256] on button "Ship Selected" at bounding box center [171, 257] width 36 height 11
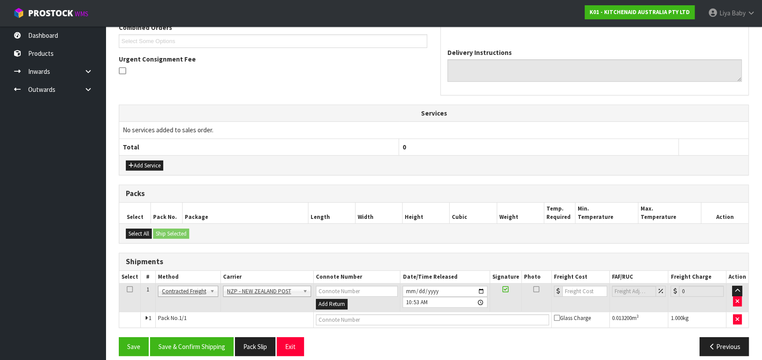
scroll to position [244, 0]
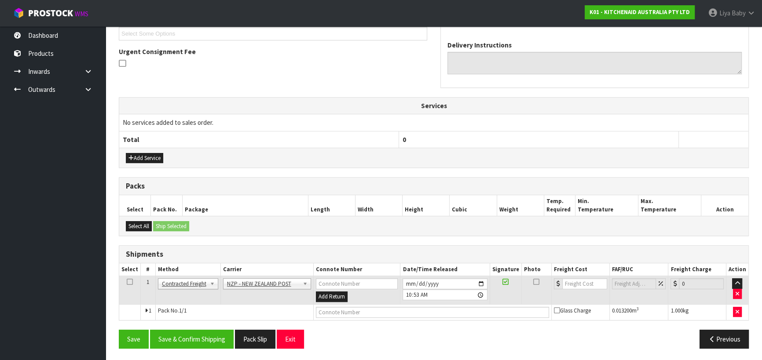
click at [128, 282] on icon at bounding box center [130, 282] width 6 height 0
click at [185, 335] on button "Save & Confirm Shipping" at bounding box center [192, 339] width 84 height 19
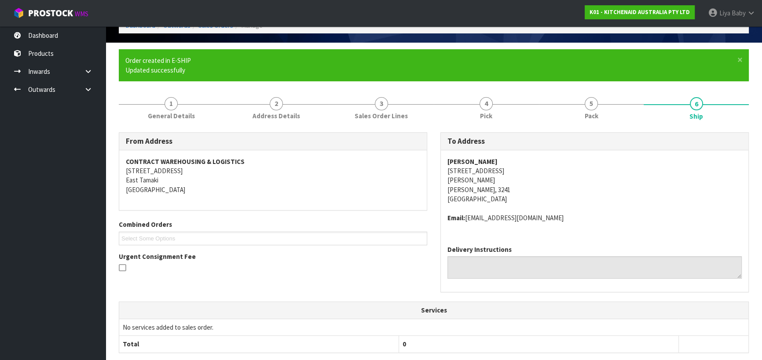
scroll to position [232, 0]
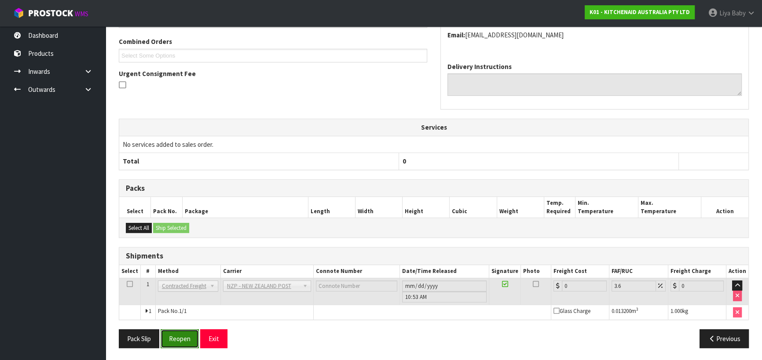
click at [193, 335] on button "Reopen" at bounding box center [180, 339] width 38 height 19
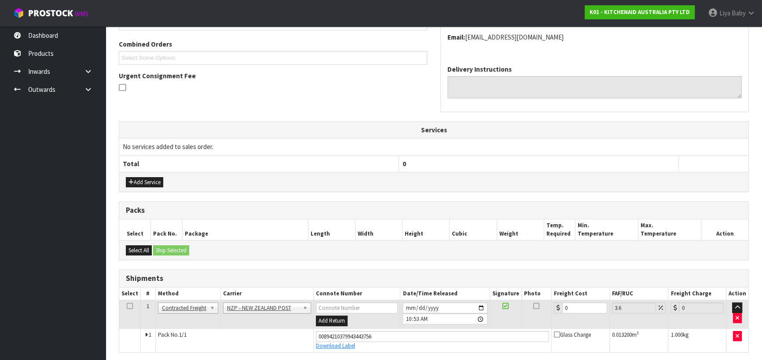
scroll to position [252, 0]
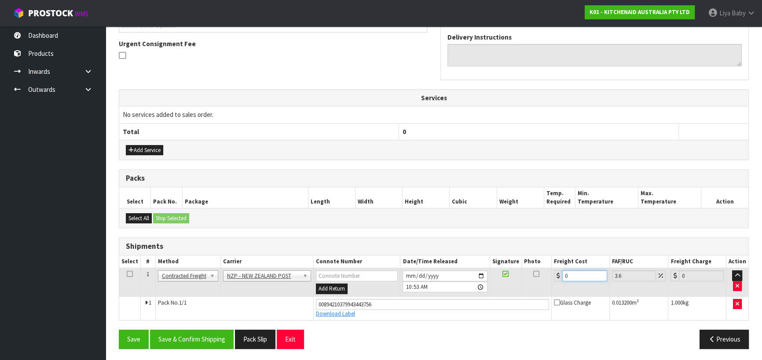
click at [580, 272] on input "0" at bounding box center [584, 276] width 45 height 11
type input "7"
type input "7.25"
type input "7.3"
type input "7.56"
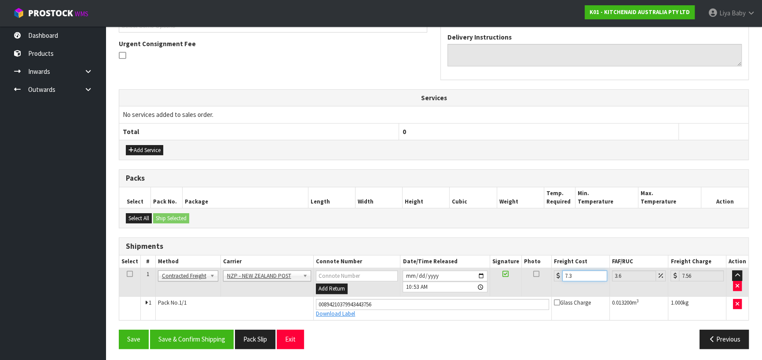
type input "7.31"
type input "7.57"
type input "7.31"
click at [129, 274] on icon at bounding box center [130, 274] width 6 height 0
click at [184, 337] on button "Save & Confirm Shipping" at bounding box center [192, 339] width 84 height 19
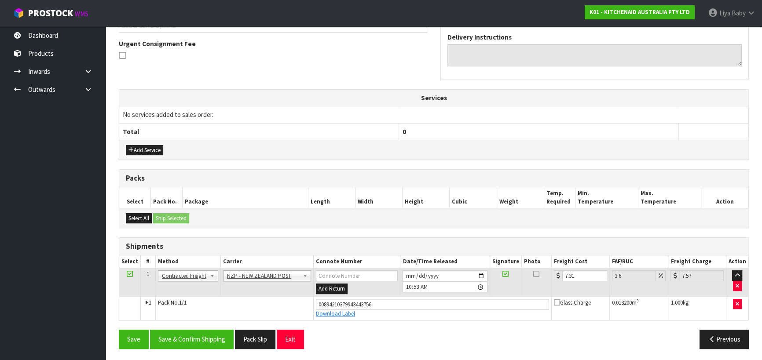
scroll to position [0, 0]
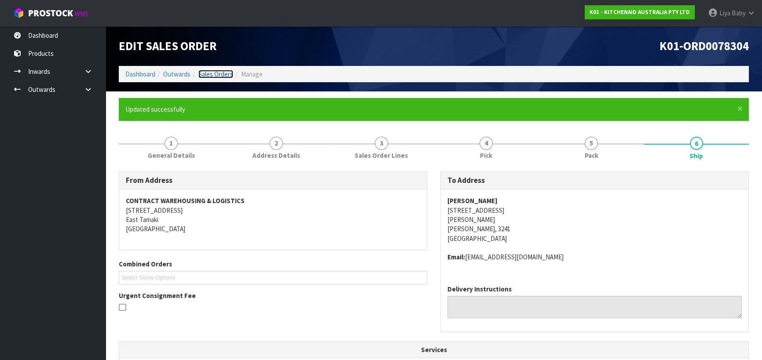
click at [208, 74] on link "Sales Orders" at bounding box center [215, 74] width 35 height 8
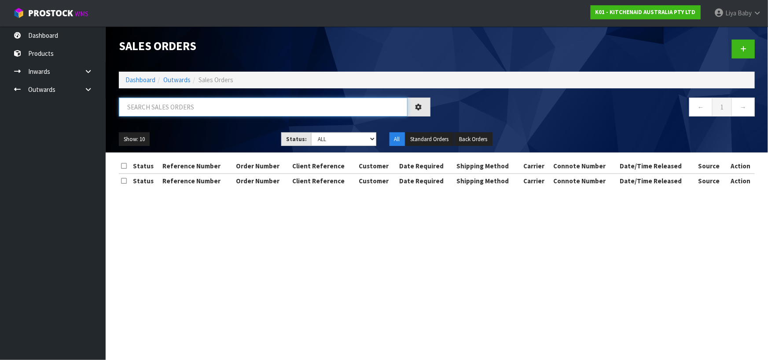
click at [207, 104] on input "text" at bounding box center [263, 107] width 289 height 19
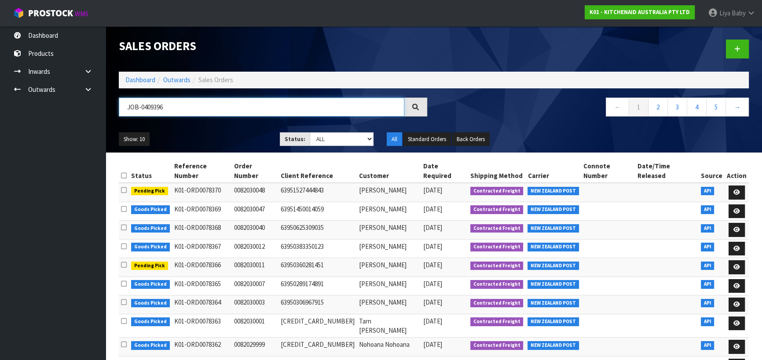
type input "JOB-0409396"
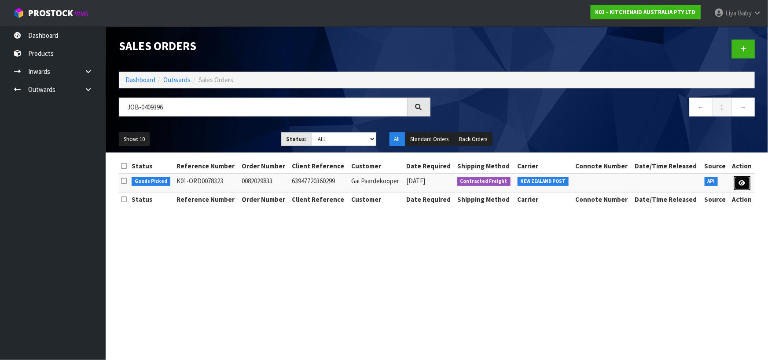
click at [742, 183] on icon at bounding box center [742, 183] width 7 height 6
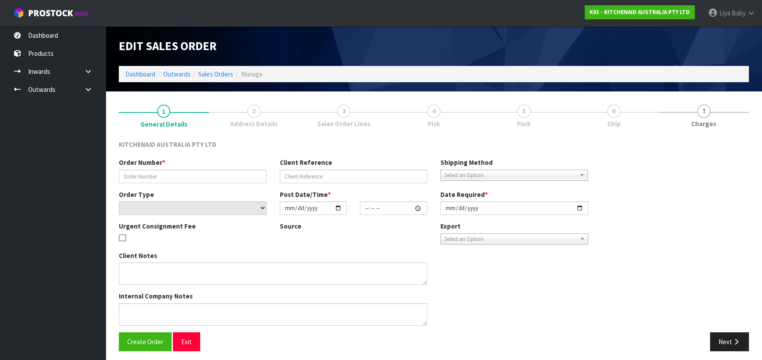
type input "0082029833"
type input "63947720360299"
select select "number:0"
type input "[DATE]"
type input "21:34:47.000"
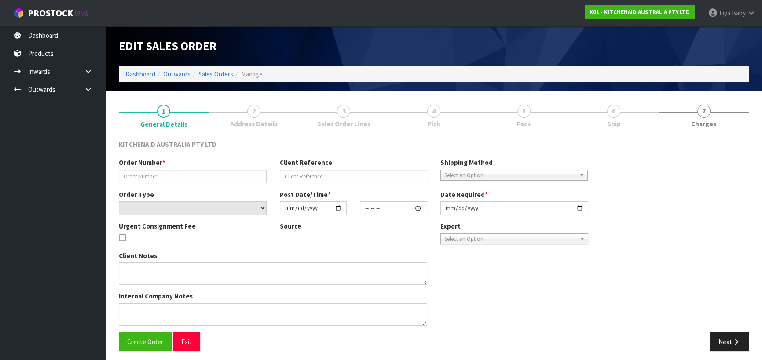
type input "[DATE]"
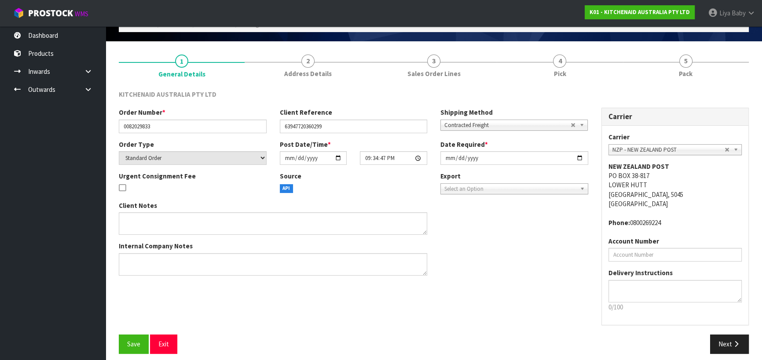
scroll to position [57, 0]
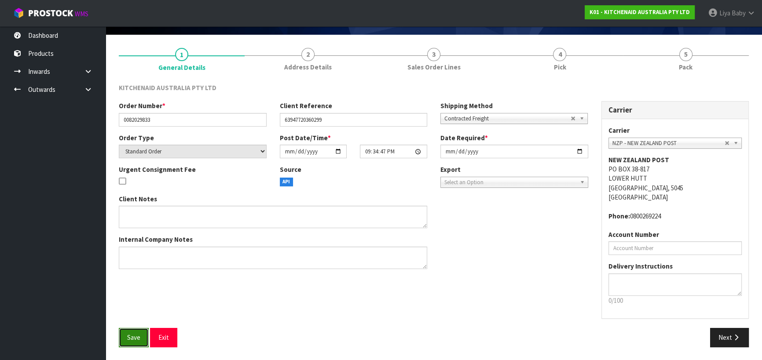
click at [132, 331] on button "Save" at bounding box center [134, 337] width 30 height 19
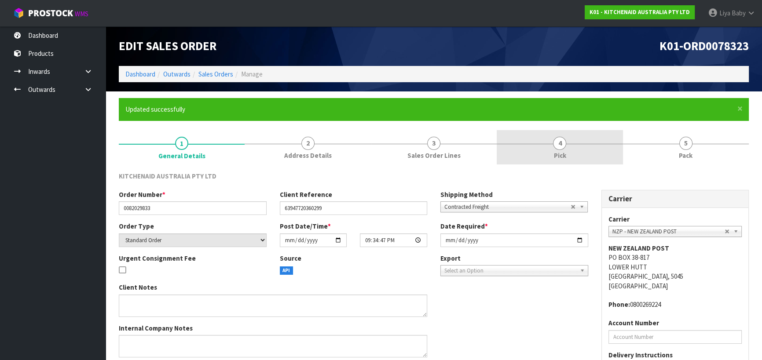
click at [550, 150] on link "4 Pick" at bounding box center [560, 147] width 126 height 35
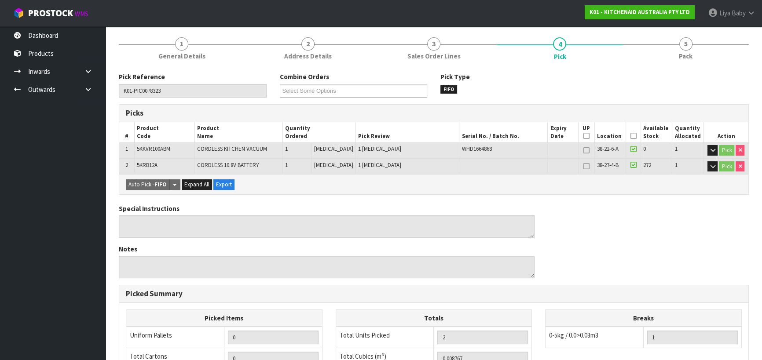
scroll to position [120, 0]
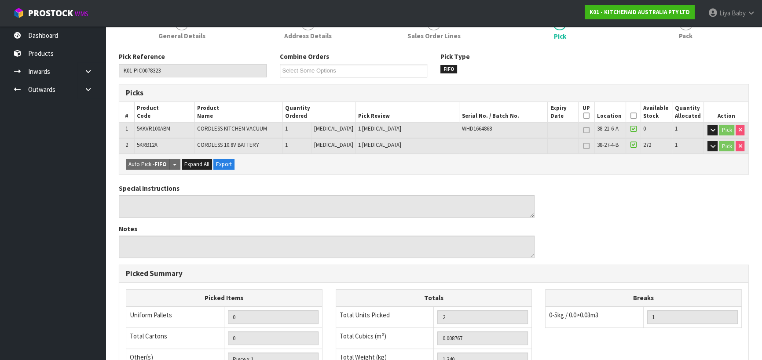
click at [634, 114] on th "Picked" at bounding box center [633, 112] width 15 height 21
click at [630, 116] on icon at bounding box center [633, 116] width 6 height 0
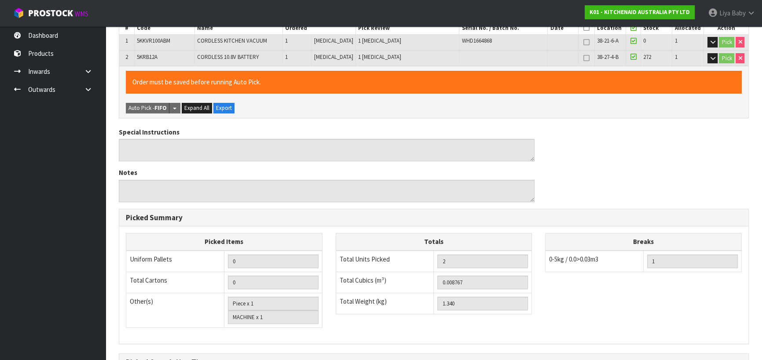
scroll to position [311, 0]
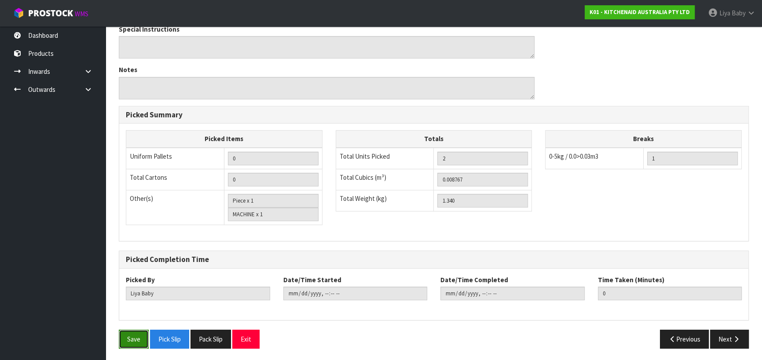
click at [136, 340] on button "Save" at bounding box center [134, 339] width 30 height 19
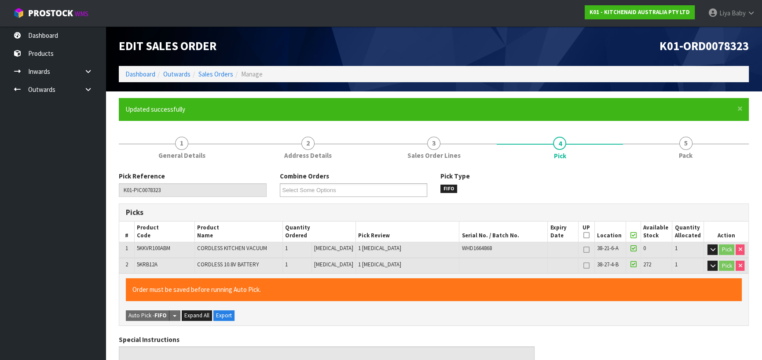
type input "[DATE]T10:56:25"
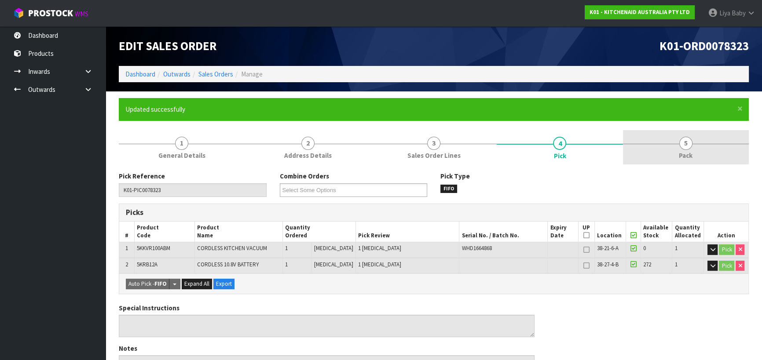
click at [673, 152] on link "5 Pack" at bounding box center [686, 147] width 126 height 35
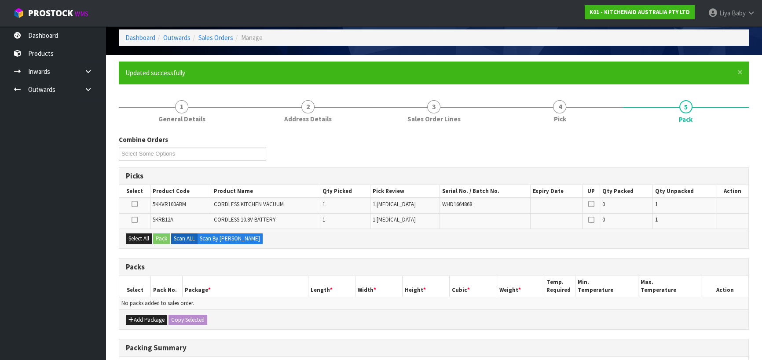
scroll to position [80, 0]
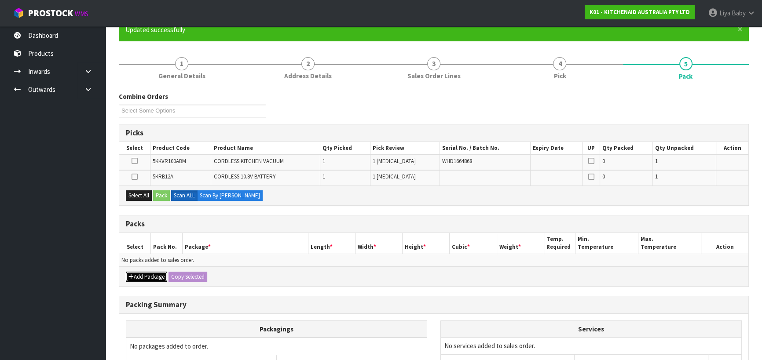
click at [139, 276] on button "Add Package" at bounding box center [146, 277] width 41 height 11
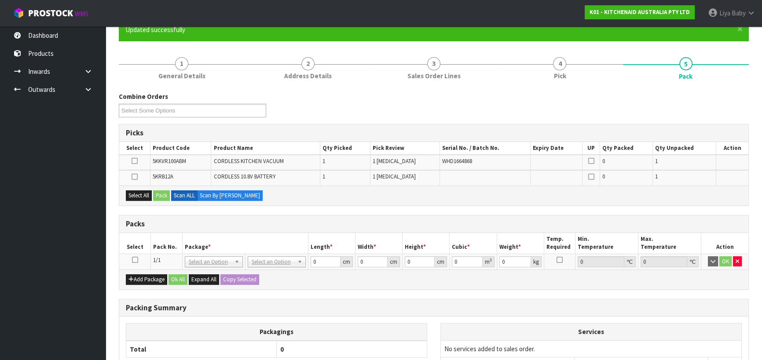
drag, startPoint x: 134, startPoint y: 259, endPoint x: 139, endPoint y: 258, distance: 5.4
click at [134, 260] on icon at bounding box center [135, 260] width 6 height 0
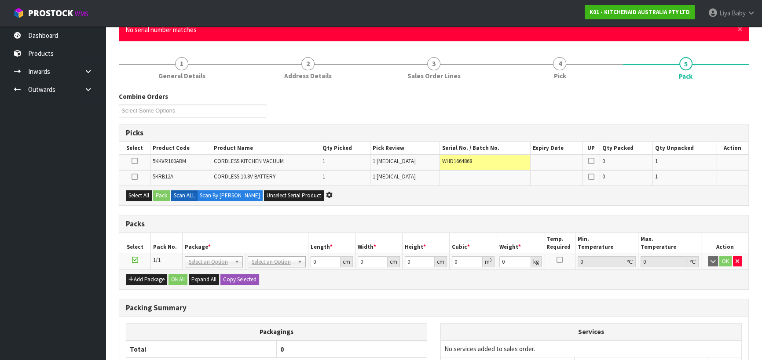
scroll to position [0, 0]
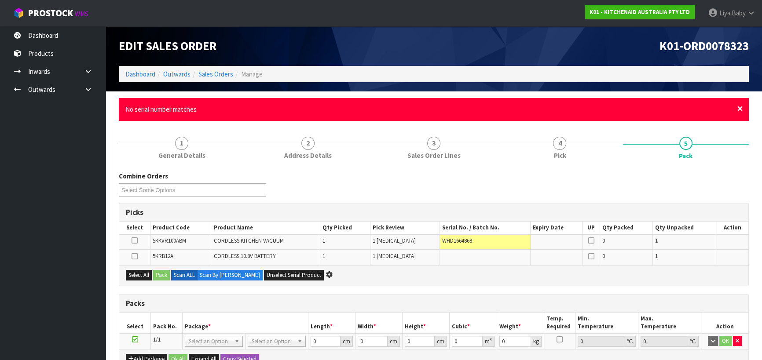
click at [742, 109] on span "×" at bounding box center [740, 109] width 5 height 12
click at [741, 109] on span "×" at bounding box center [740, 109] width 5 height 12
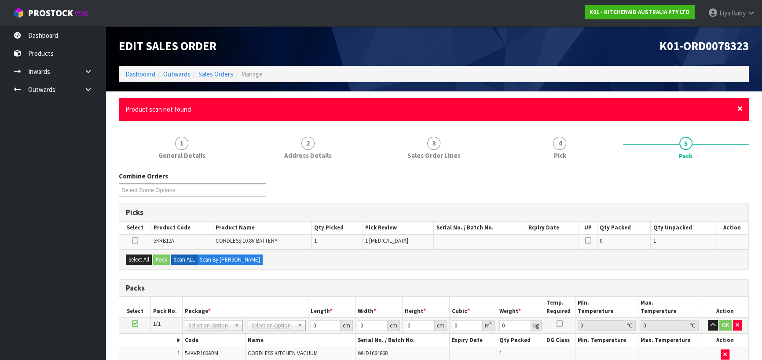
click at [742, 109] on span "×" at bounding box center [740, 109] width 5 height 12
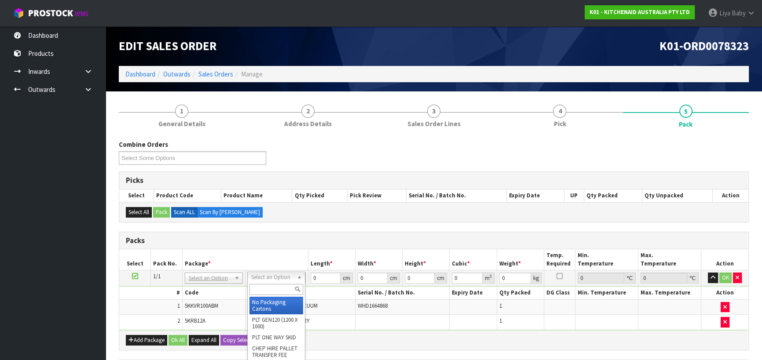
drag, startPoint x: 274, startPoint y: 304, endPoint x: 282, endPoint y: 294, distance: 13.2
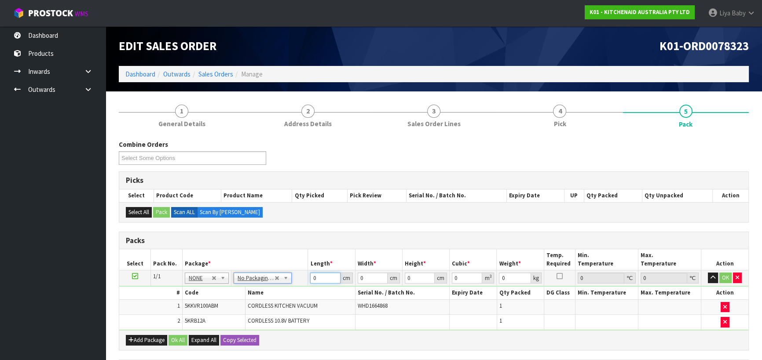
click at [322, 277] on input "0" at bounding box center [325, 278] width 30 height 11
type input "50"
drag, startPoint x: 365, startPoint y: 278, endPoint x: 365, endPoint y: 269, distance: 8.4
click at [365, 278] on input "0" at bounding box center [373, 278] width 30 height 11
type input "4"
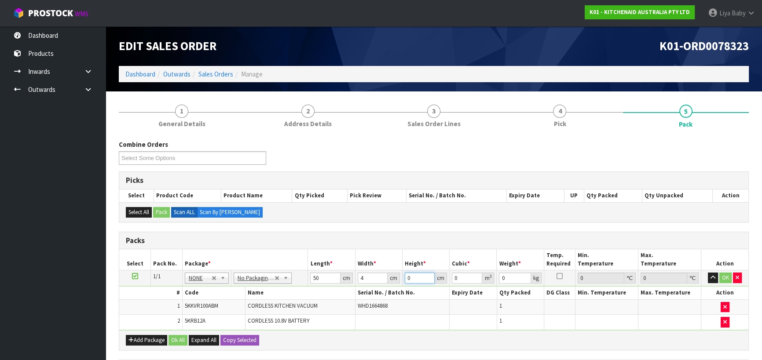
click at [412, 282] on input "0" at bounding box center [420, 278] width 30 height 11
type input "1"
type input "0.0002"
type input "18"
type input "0.0036"
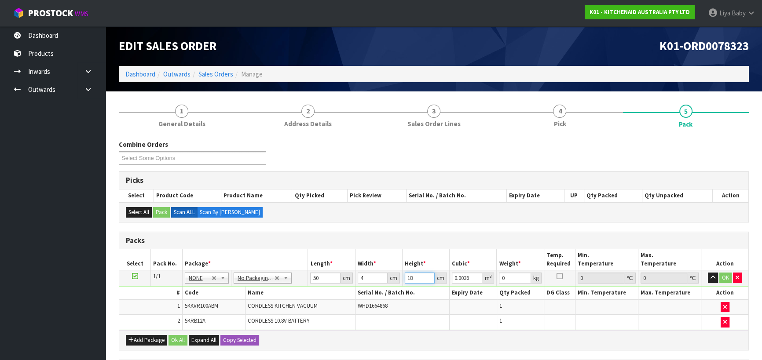
type input "18"
click at [511, 279] on input "0" at bounding box center [515, 278] width 32 height 11
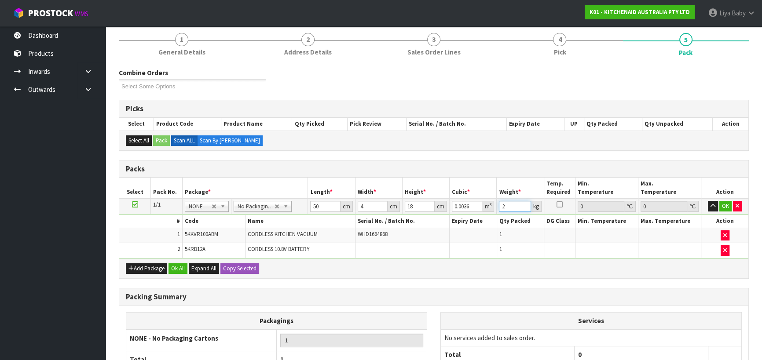
scroll to position [155, 0]
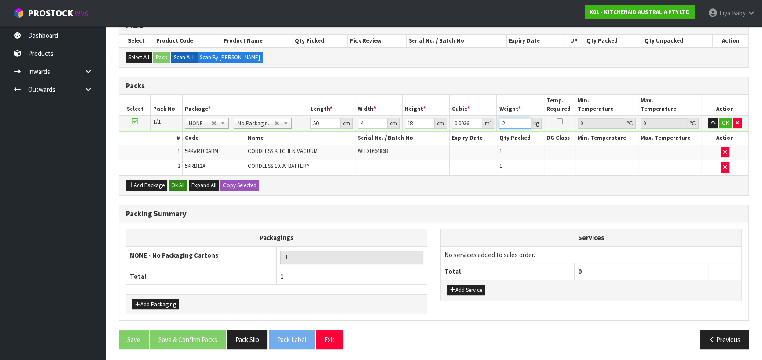
type input "2"
click at [180, 181] on button "Ok All" at bounding box center [178, 185] width 19 height 11
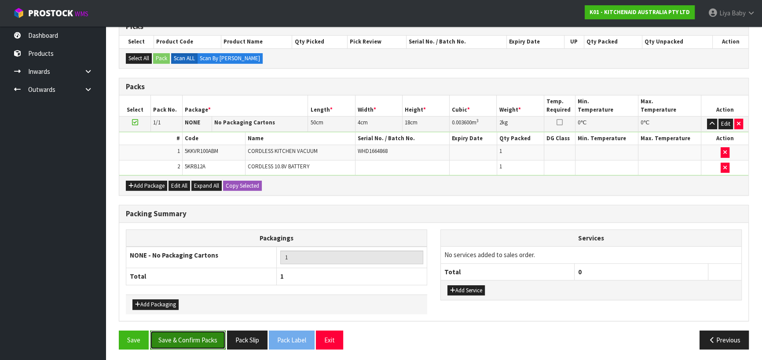
click at [180, 343] on button "Save & Confirm Packs" at bounding box center [188, 340] width 76 height 19
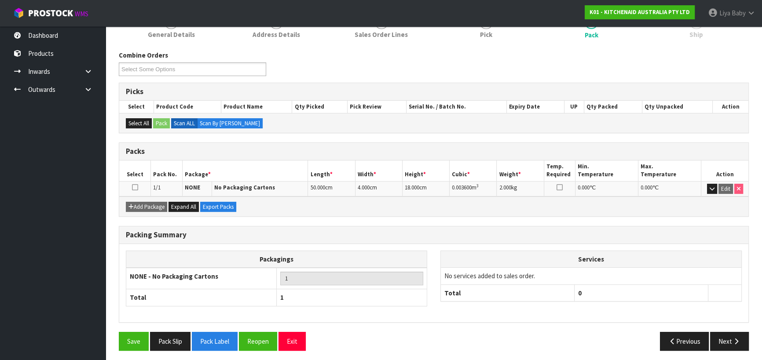
scroll to position [123, 0]
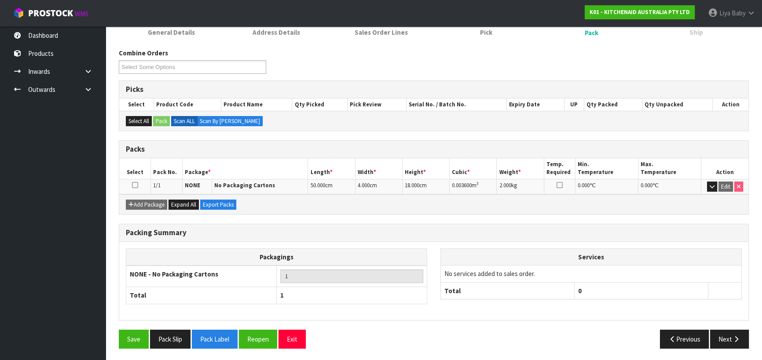
click at [132, 185] on icon at bounding box center [135, 185] width 6 height 0
click at [728, 341] on button "Next" at bounding box center [729, 339] width 39 height 19
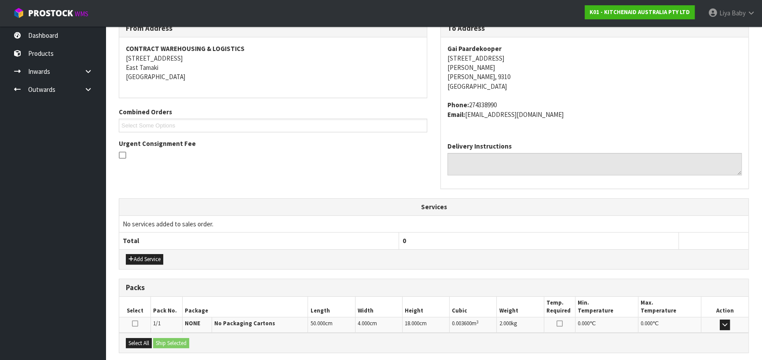
scroll to position [238, 0]
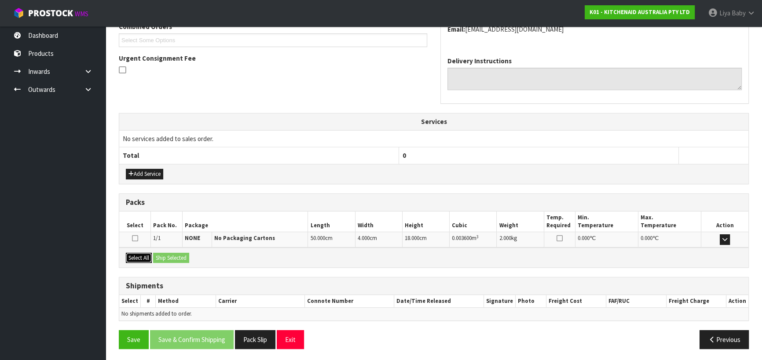
click at [141, 253] on button "Select All" at bounding box center [139, 258] width 26 height 11
click at [169, 255] on button "Ship Selected" at bounding box center [171, 258] width 36 height 11
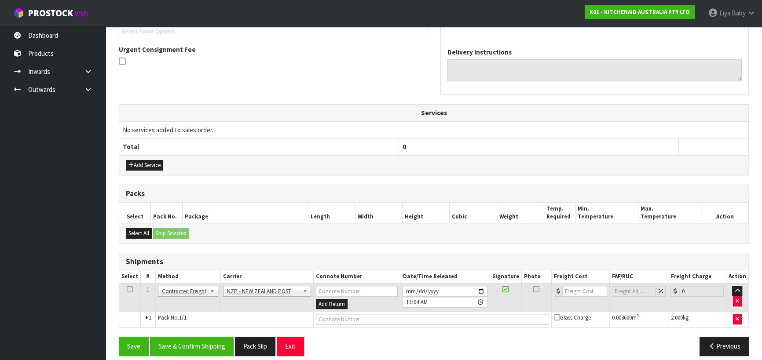
scroll to position [254, 0]
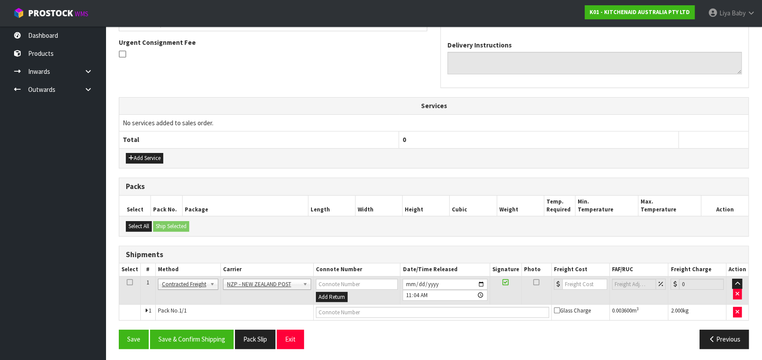
click at [130, 283] on icon at bounding box center [130, 283] width 6 height 0
click at [213, 334] on button "Save & Confirm Shipping" at bounding box center [192, 339] width 84 height 19
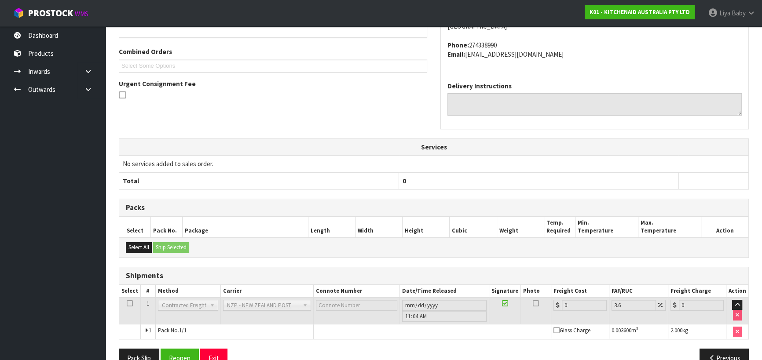
scroll to position [242, 0]
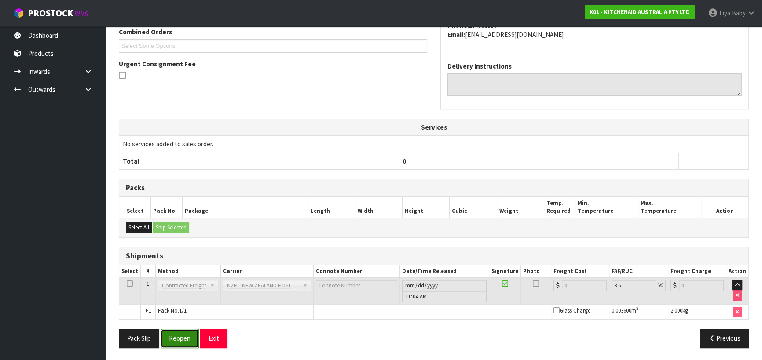
click at [170, 340] on button "Reopen" at bounding box center [180, 338] width 38 height 19
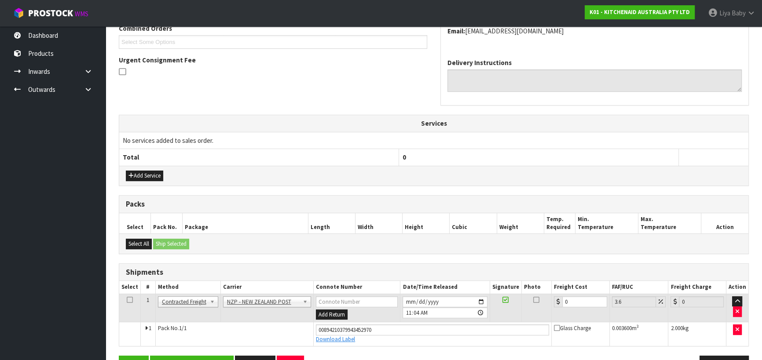
scroll to position [262, 0]
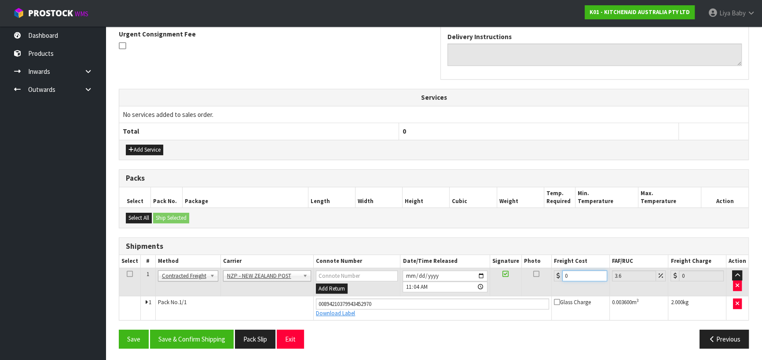
click at [584, 275] on input "0" at bounding box center [584, 276] width 45 height 11
type input "1"
type input "1.04"
type input "11"
type input "11.4"
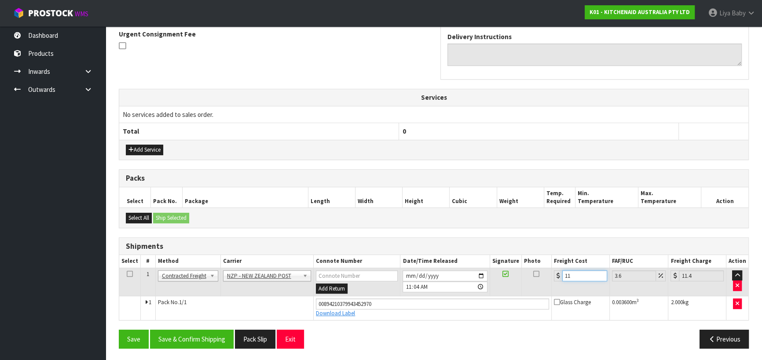
type input "11.6"
type input "12.02"
type input "11.61"
type input "12.03"
type input "11.61"
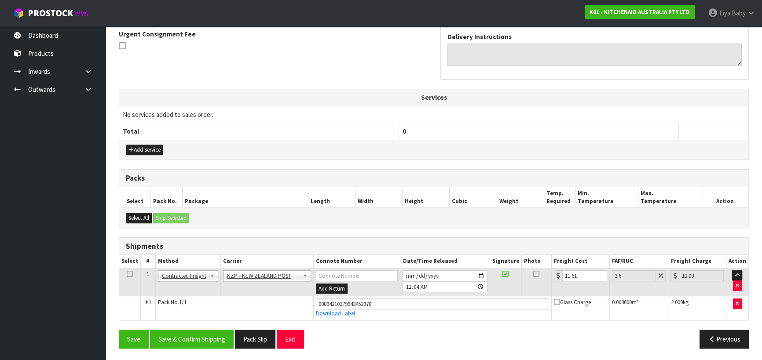
click at [132, 274] on icon at bounding box center [130, 274] width 6 height 0
click at [171, 334] on button "Save & Confirm Shipping" at bounding box center [192, 339] width 84 height 19
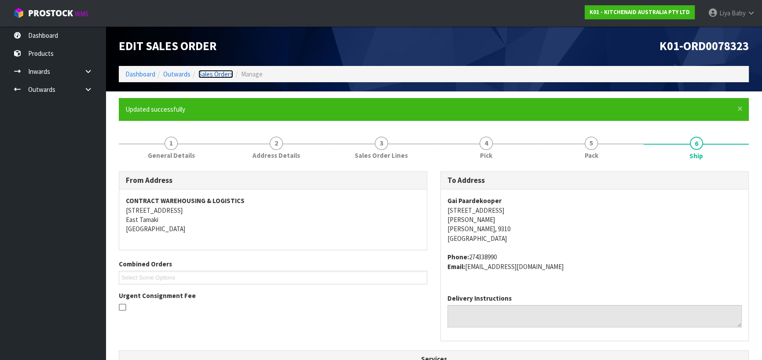
click at [218, 73] on link "Sales Orders" at bounding box center [215, 74] width 35 height 8
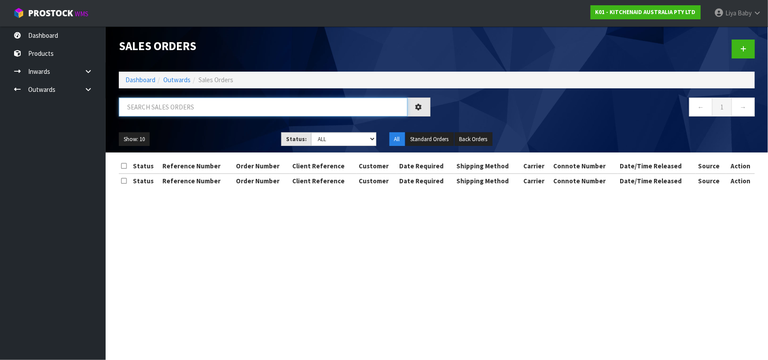
click at [185, 114] on input "text" at bounding box center [263, 107] width 289 height 19
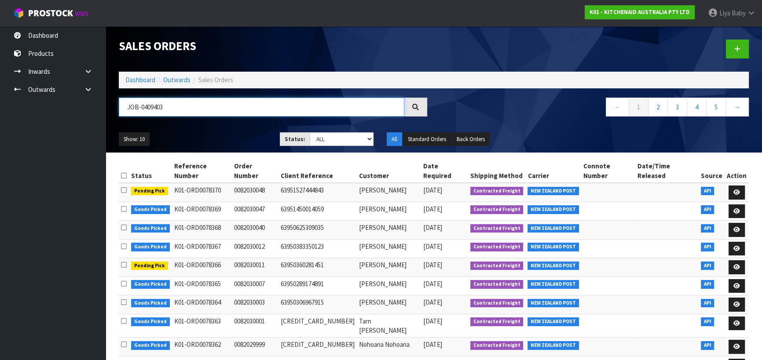
type input "JOB-0409403"
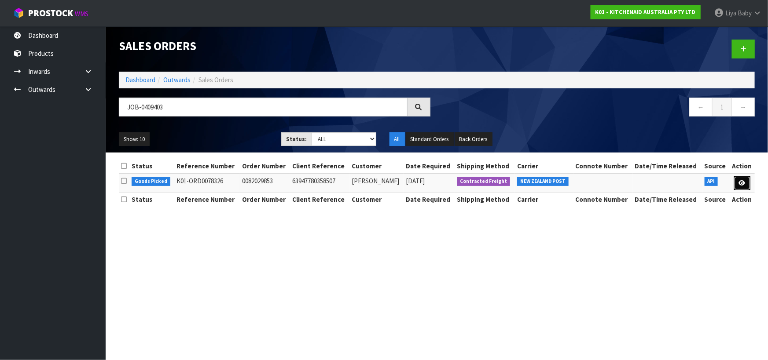
click at [739, 184] on icon at bounding box center [742, 183] width 7 height 6
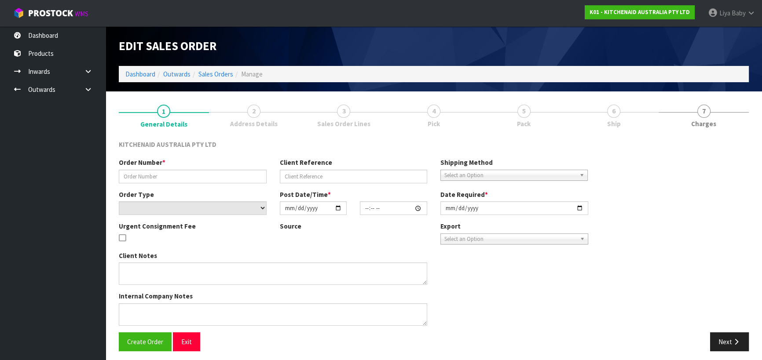
type input "0082029853"
type input "63947780358507"
select select "number:0"
type input "[DATE]"
type input "23:34:57.000"
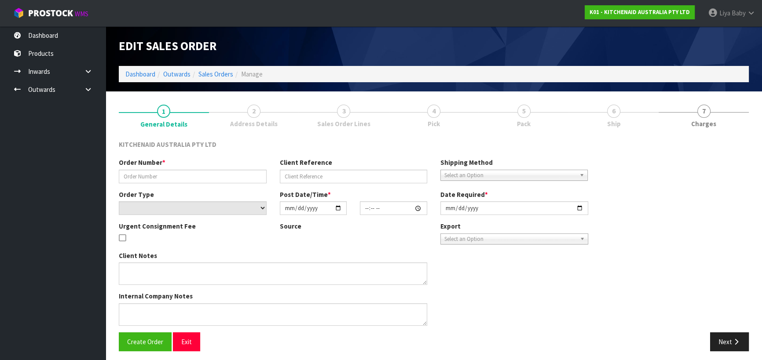
type input "[DATE]"
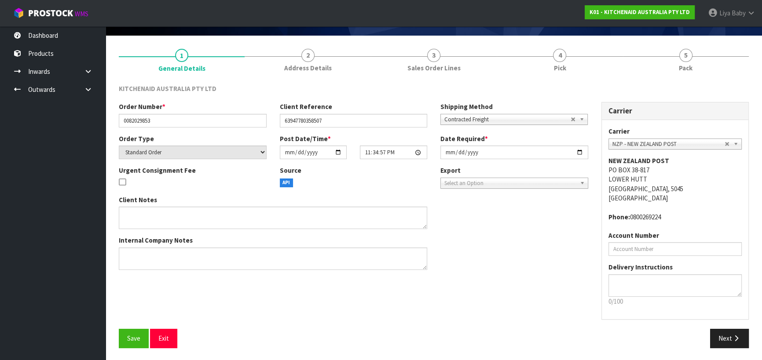
scroll to position [57, 0]
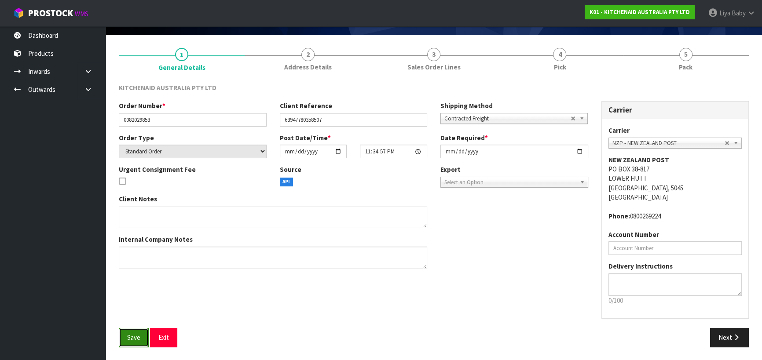
click at [135, 332] on button "Save" at bounding box center [134, 337] width 30 height 19
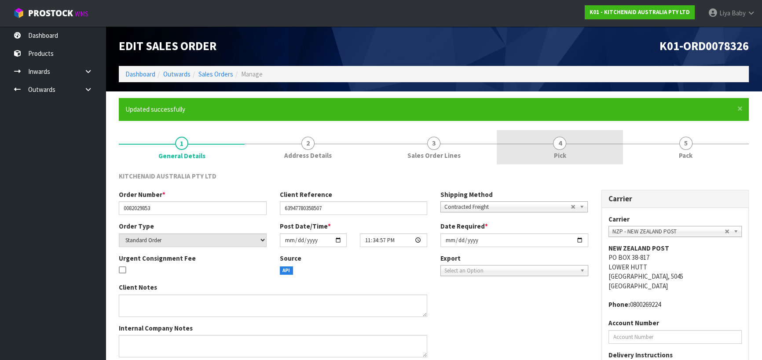
click at [568, 150] on link "4 Pick" at bounding box center [560, 147] width 126 height 35
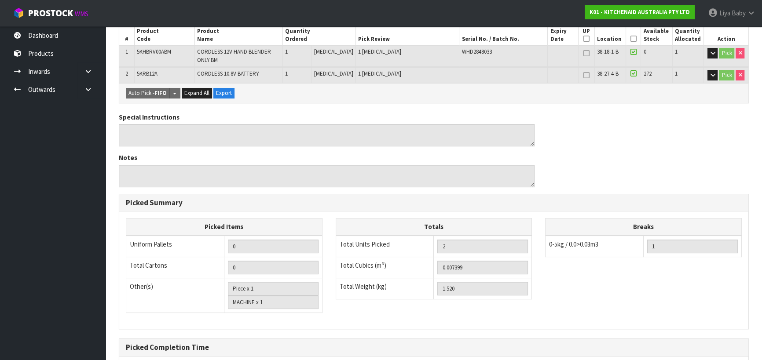
scroll to position [80, 0]
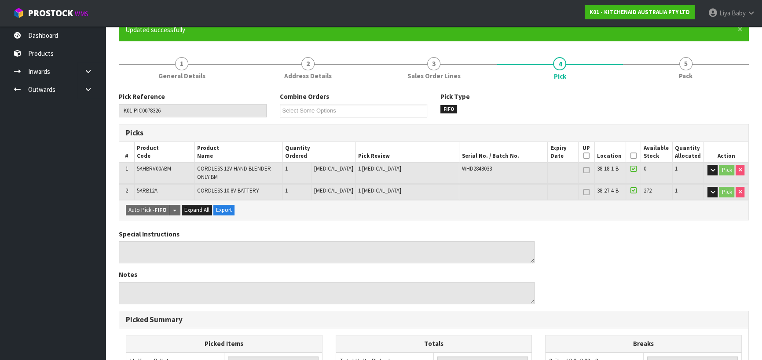
click at [631, 156] on icon at bounding box center [634, 156] width 6 height 0
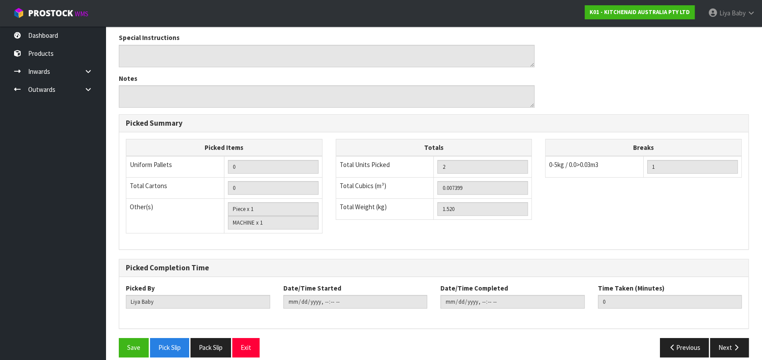
scroll to position [317, 0]
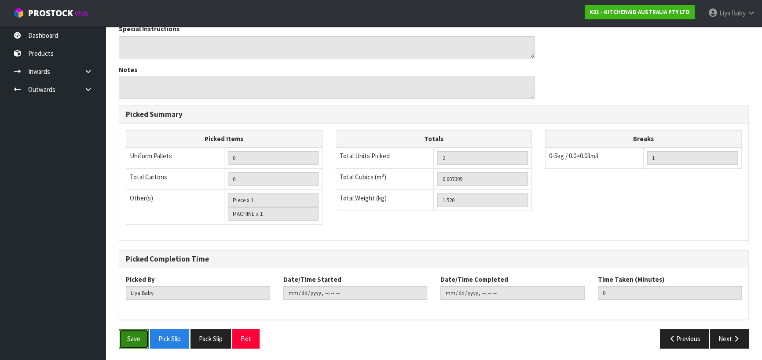
click at [126, 341] on button "Save" at bounding box center [134, 339] width 30 height 19
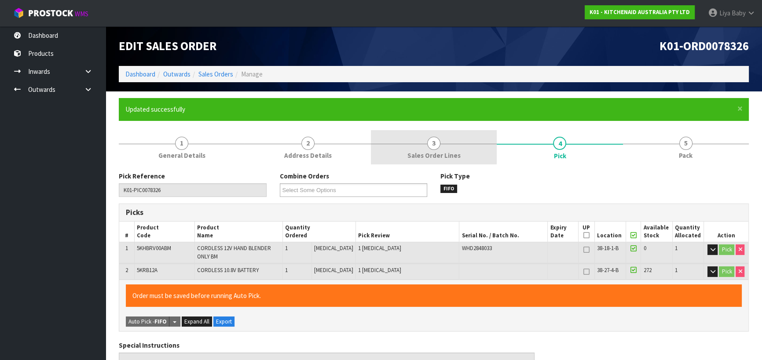
type input "[DATE]T11:06:27"
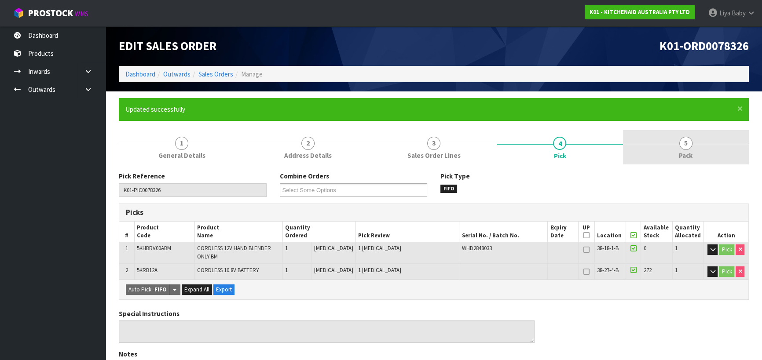
click at [661, 154] on link "5 Pack" at bounding box center [686, 147] width 126 height 35
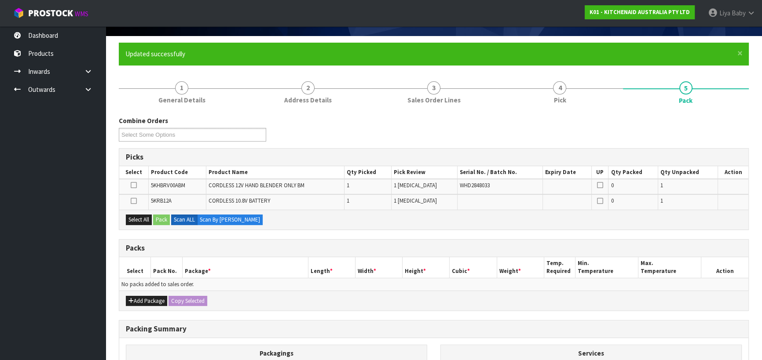
scroll to position [160, 0]
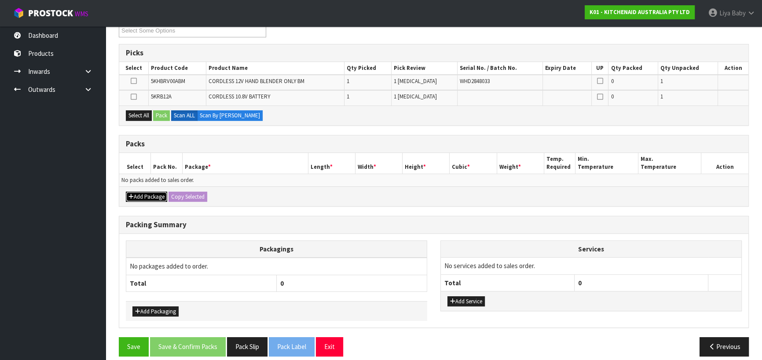
click at [139, 196] on button "Add Package" at bounding box center [146, 197] width 41 height 11
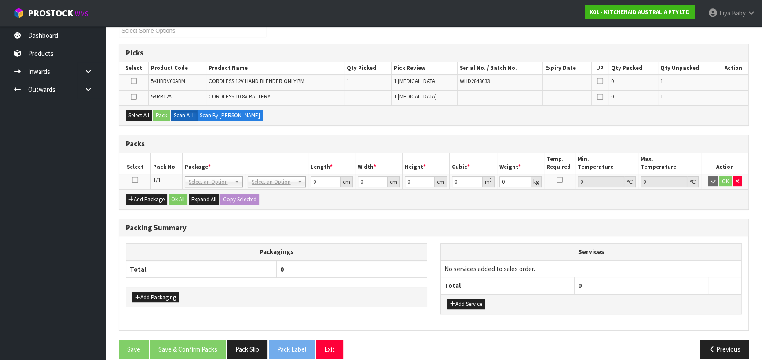
click at [137, 180] on icon at bounding box center [135, 180] width 6 height 0
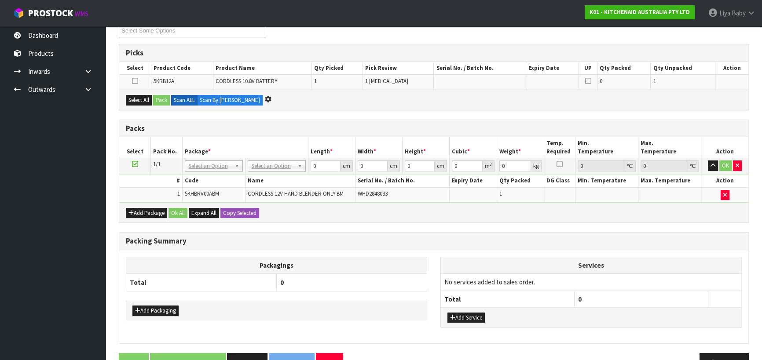
scroll to position [0, 0]
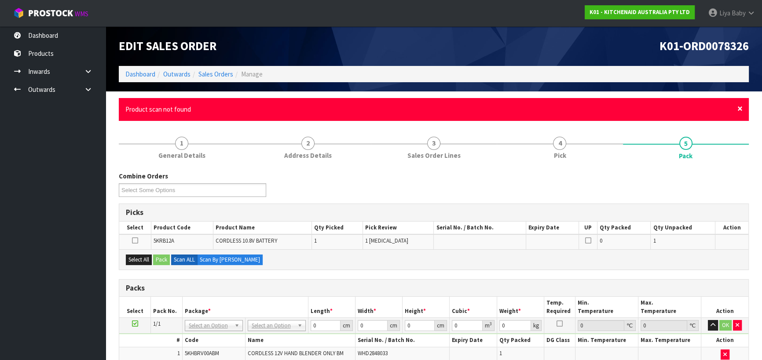
click at [739, 110] on span "×" at bounding box center [740, 109] width 5 height 12
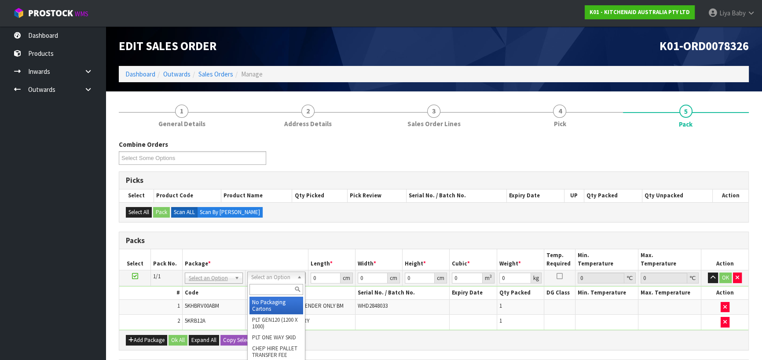
click at [266, 288] on input "text" at bounding box center [277, 289] width 54 height 11
type input "NO"
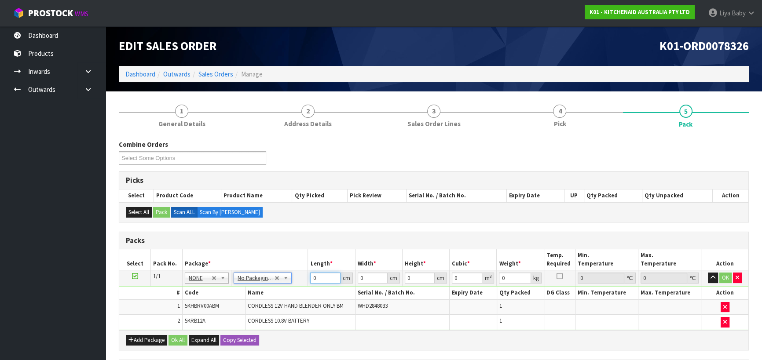
click at [323, 276] on input "0" at bounding box center [325, 278] width 30 height 11
type input "30"
click at [365, 276] on input "0" at bounding box center [373, 278] width 30 height 11
type input "26"
click at [415, 277] on input "0" at bounding box center [420, 278] width 30 height 11
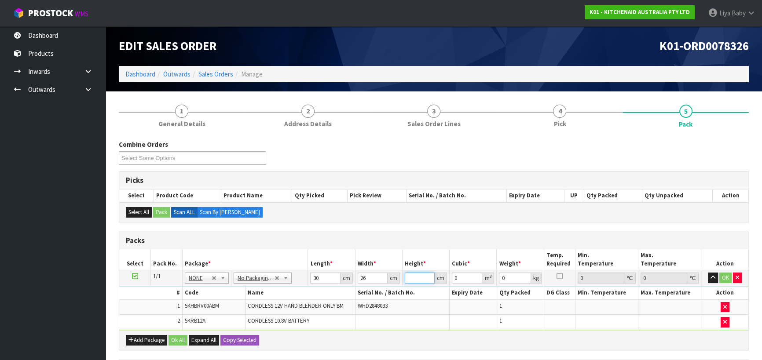
type input "2"
type input "0.00156"
type input "22"
type input "0.01716"
type input "22"
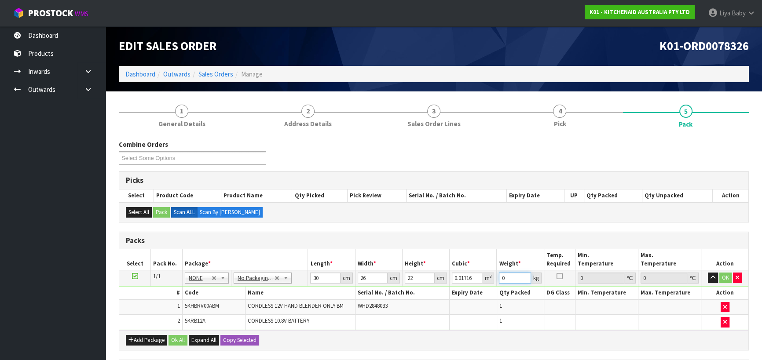
click at [506, 278] on input "0" at bounding box center [515, 278] width 32 height 11
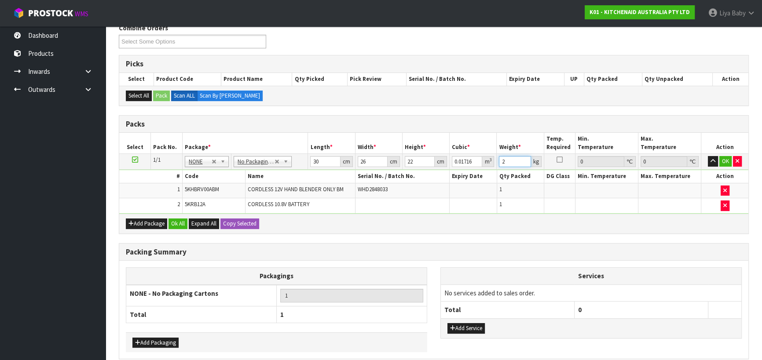
scroll to position [155, 0]
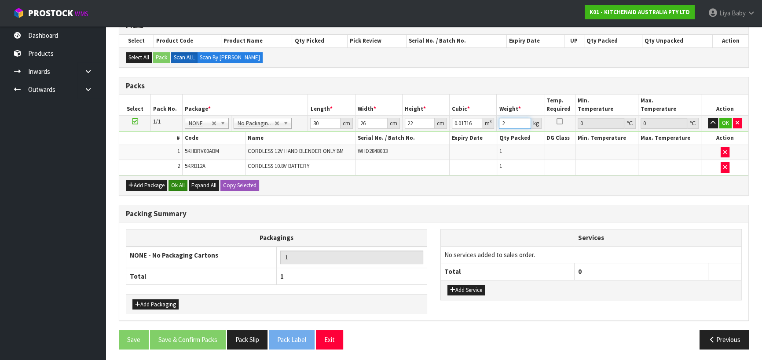
type input "2"
click at [175, 183] on button "Ok All" at bounding box center [178, 185] width 19 height 11
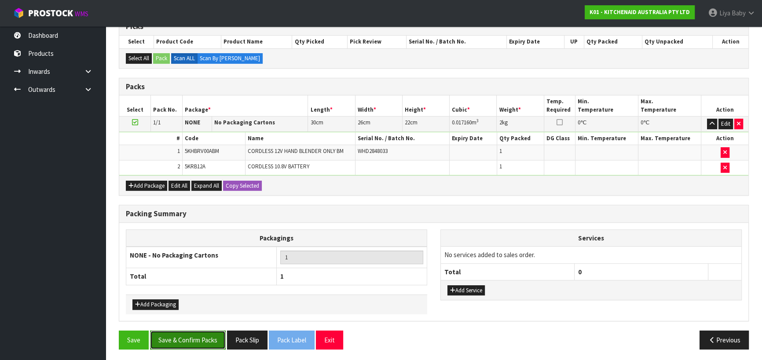
click at [191, 339] on button "Save & Confirm Packs" at bounding box center [188, 340] width 76 height 19
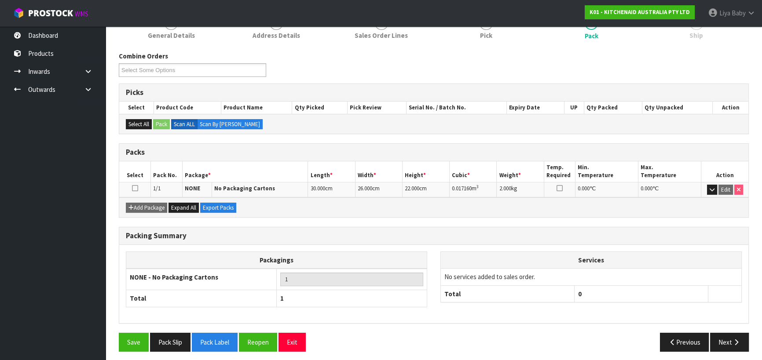
scroll to position [123, 0]
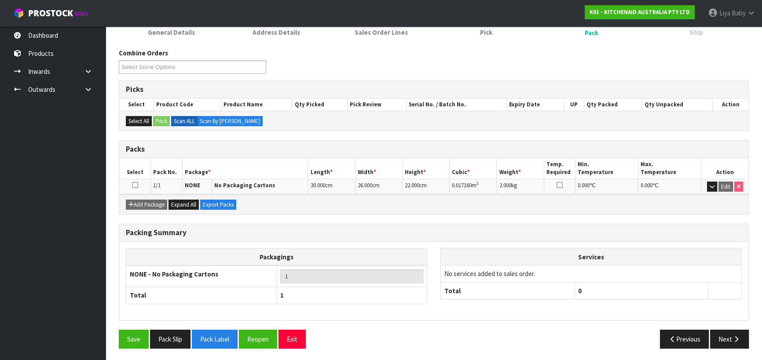
click at [135, 186] on icon at bounding box center [135, 185] width 6 height 0
click at [736, 336] on icon "button" at bounding box center [736, 339] width 8 height 7
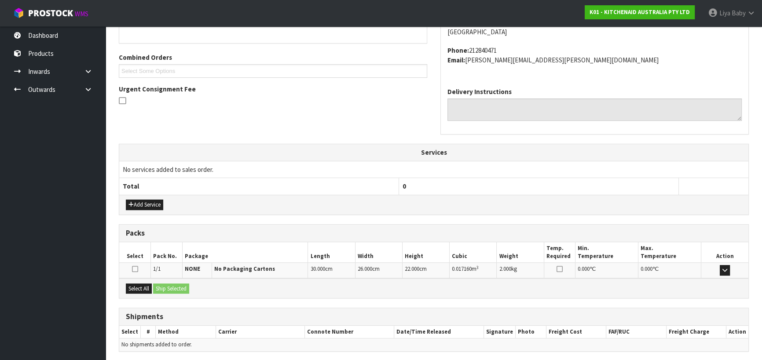
scroll to position [238, 0]
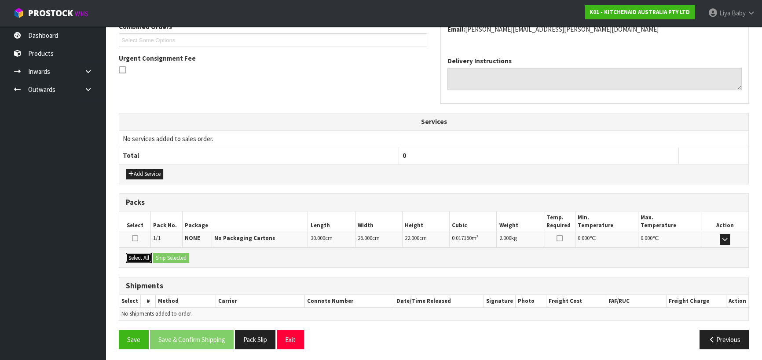
click at [135, 253] on button "Select All" at bounding box center [139, 258] width 26 height 11
click at [164, 254] on button "Ship Selected" at bounding box center [171, 258] width 36 height 11
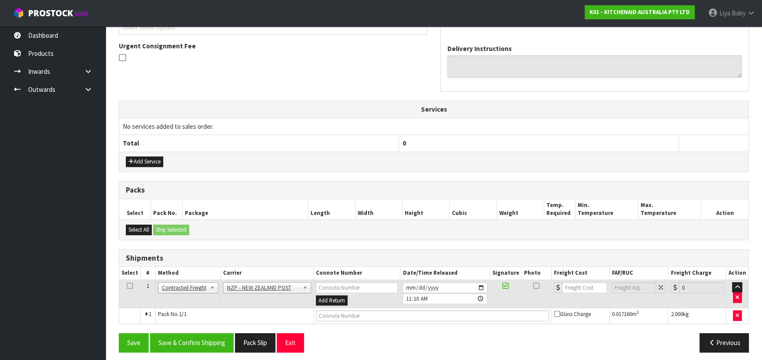
scroll to position [254, 0]
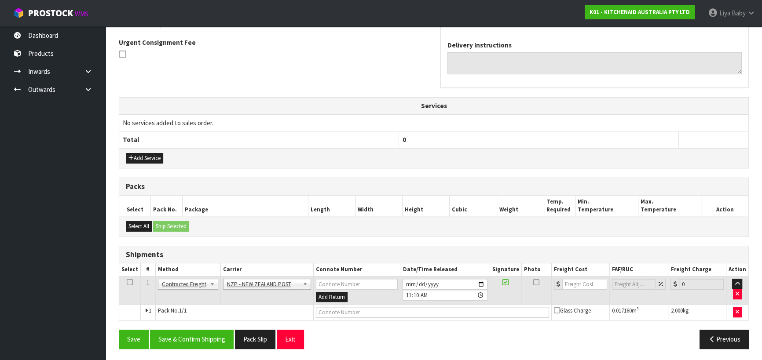
click at [127, 283] on icon at bounding box center [130, 283] width 6 height 0
click at [173, 336] on button "Save & Confirm Shipping" at bounding box center [192, 339] width 84 height 19
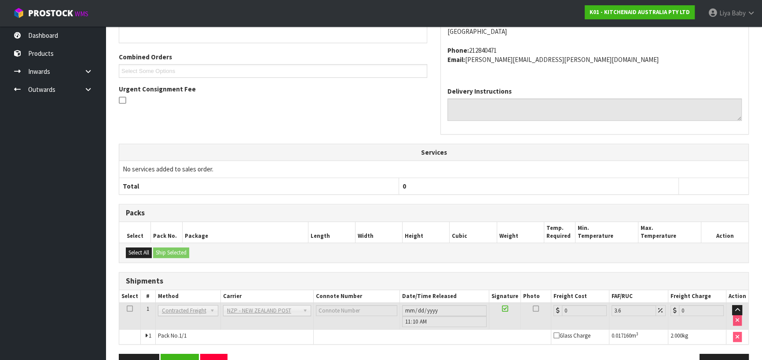
scroll to position [242, 0]
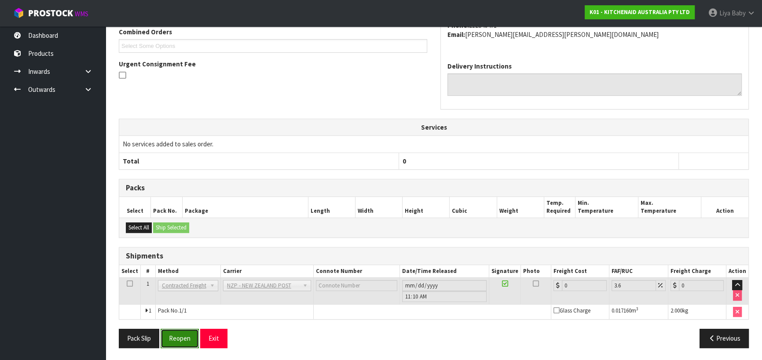
click at [179, 343] on button "Reopen" at bounding box center [180, 338] width 38 height 19
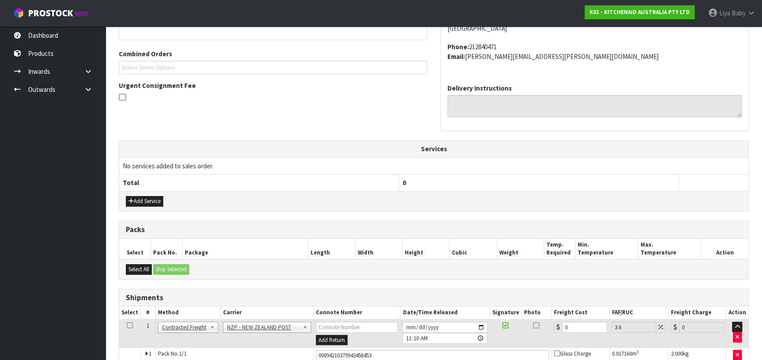
scroll to position [262, 0]
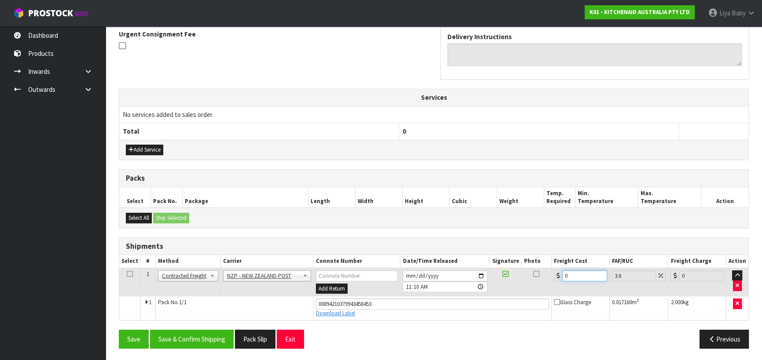
click at [578, 277] on input "0" at bounding box center [584, 276] width 45 height 11
type input "4"
type input "4.14"
type input "4.3"
type input "4.45"
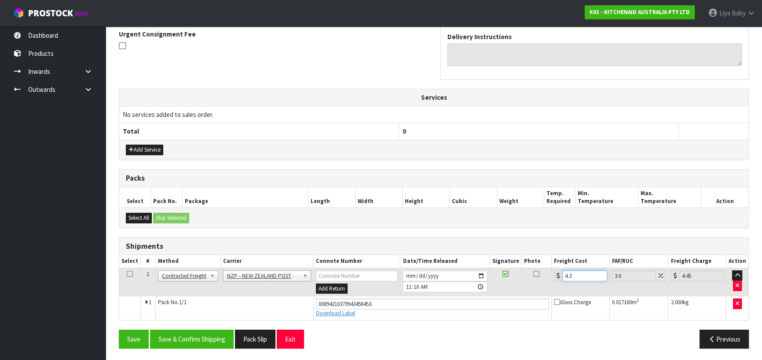
type input "4.33"
type input "4.49"
type input "4.33"
click at [129, 274] on icon at bounding box center [130, 274] width 6 height 0
click at [215, 337] on button "Save & Confirm Shipping" at bounding box center [192, 339] width 84 height 19
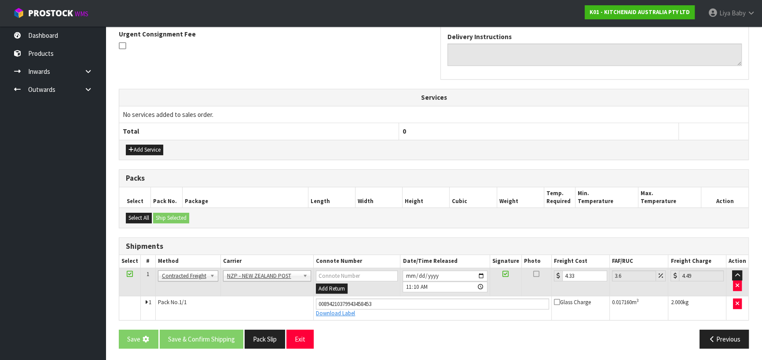
scroll to position [0, 0]
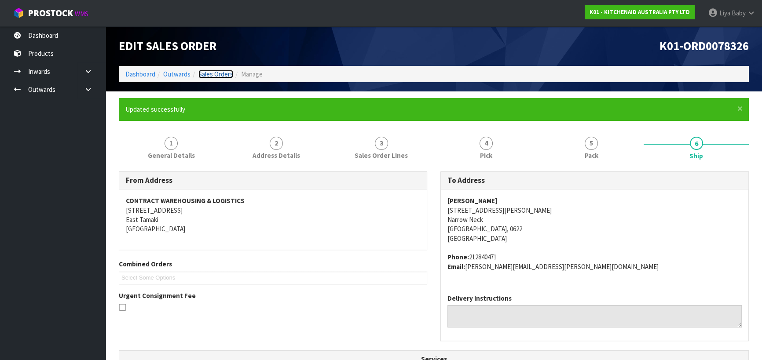
click at [203, 70] on link "Sales Orders" at bounding box center [215, 74] width 35 height 8
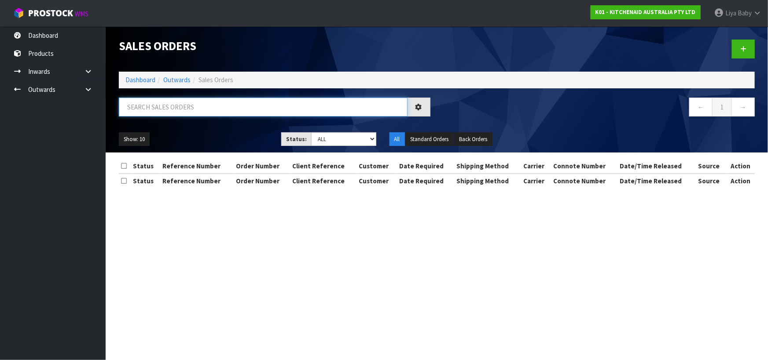
click at [176, 108] on input "text" at bounding box center [263, 107] width 289 height 19
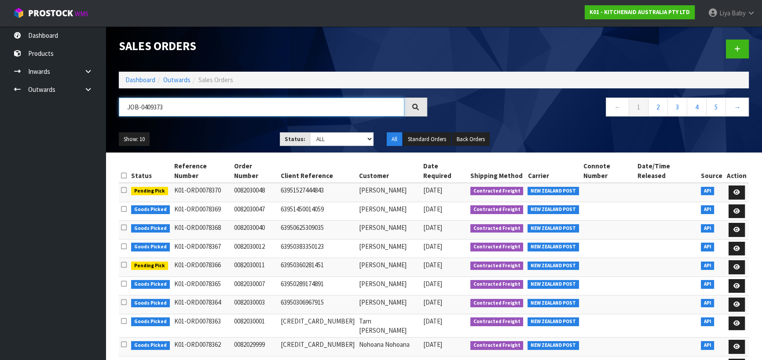
type input "JOB-0409373"
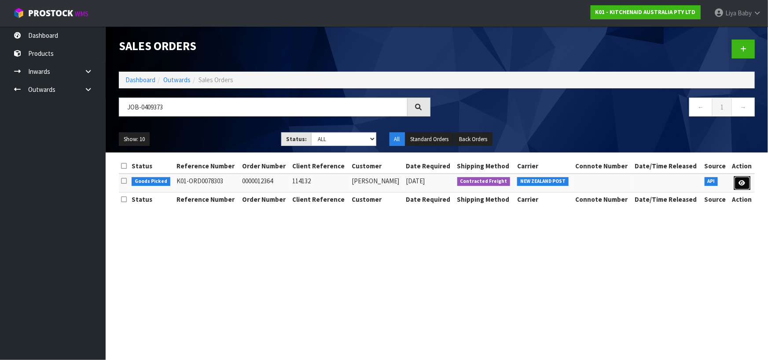
click at [745, 183] on icon at bounding box center [742, 183] width 7 height 6
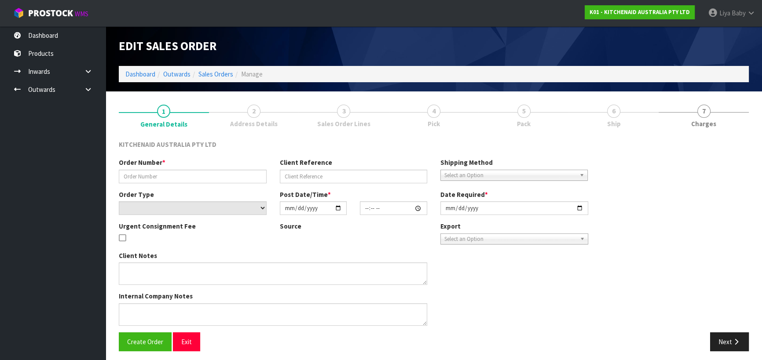
type input "0000012364"
type input "114132"
select select "number:0"
type input "[DATE]"
type input "19:30:57.000"
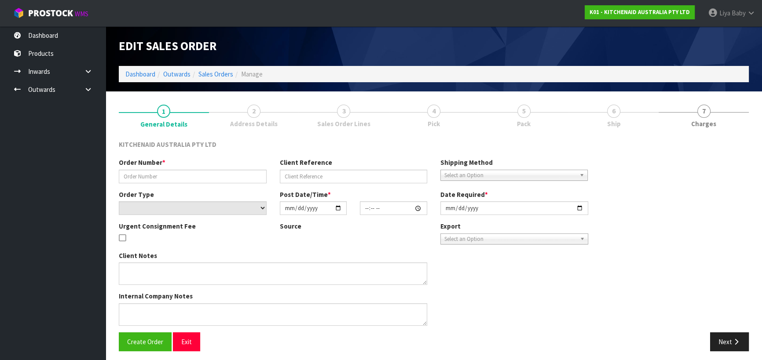
type input "[DATE]"
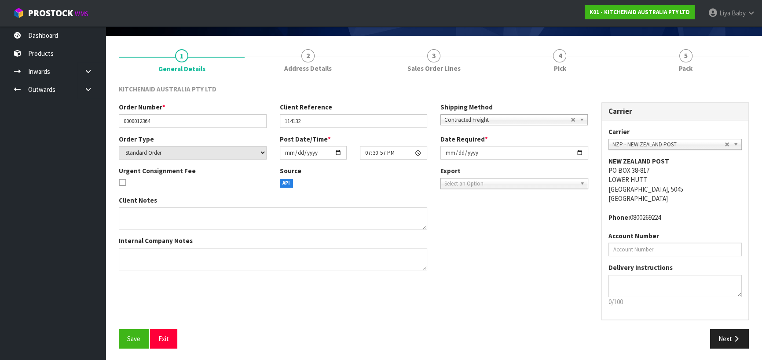
scroll to position [57, 0]
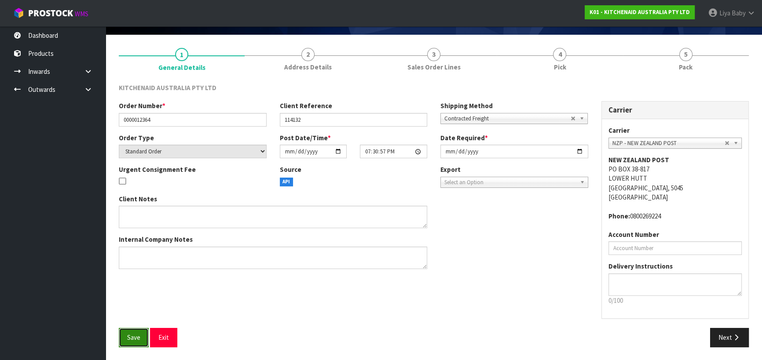
click at [125, 345] on button "Save" at bounding box center [134, 337] width 30 height 19
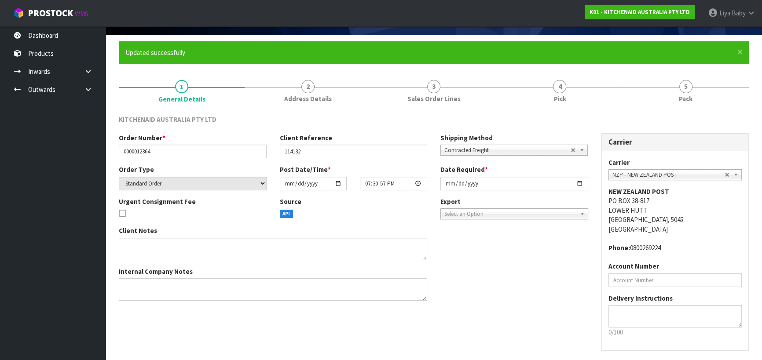
scroll to position [0, 0]
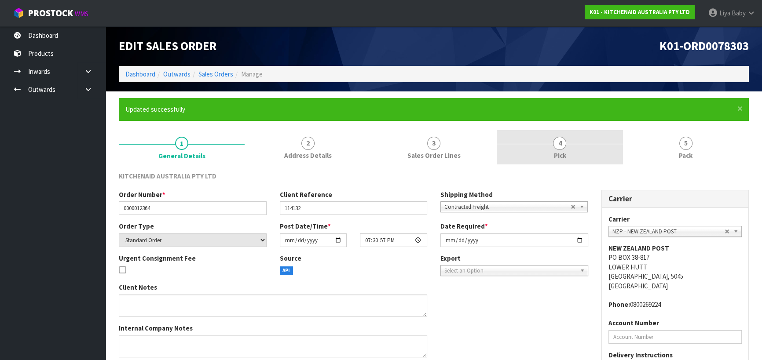
click at [567, 152] on link "4 Pick" at bounding box center [560, 147] width 126 height 35
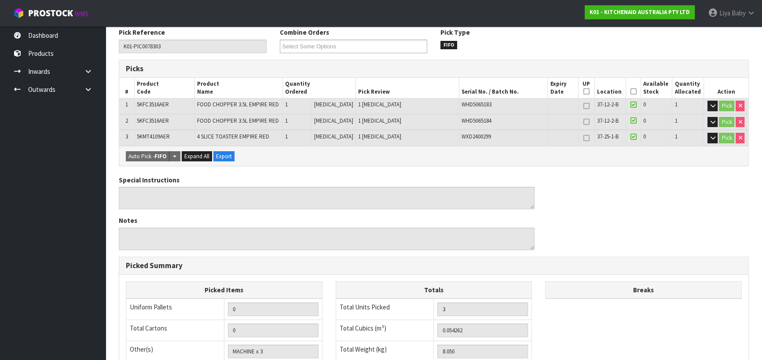
scroll to position [160, 0]
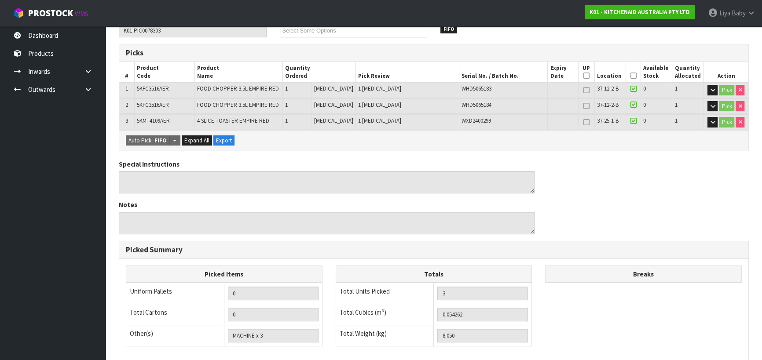
click at [630, 76] on icon at bounding box center [633, 76] width 6 height 0
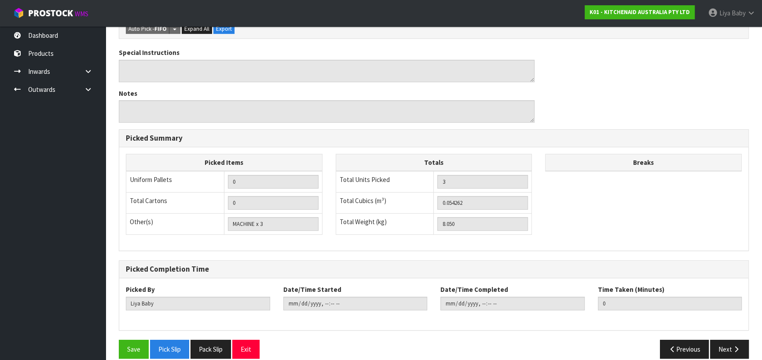
scroll to position [313, 0]
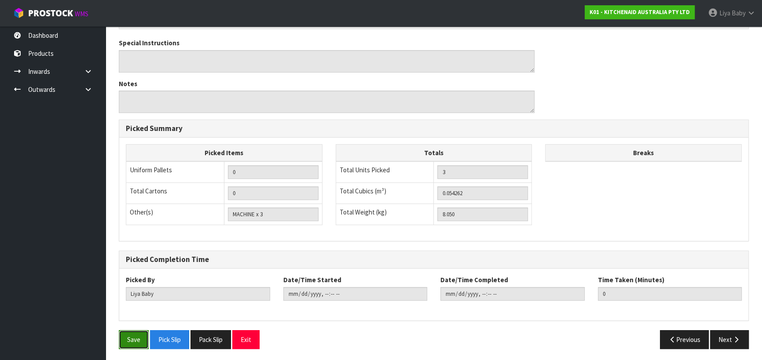
click at [140, 336] on button "Save" at bounding box center [134, 340] width 30 height 19
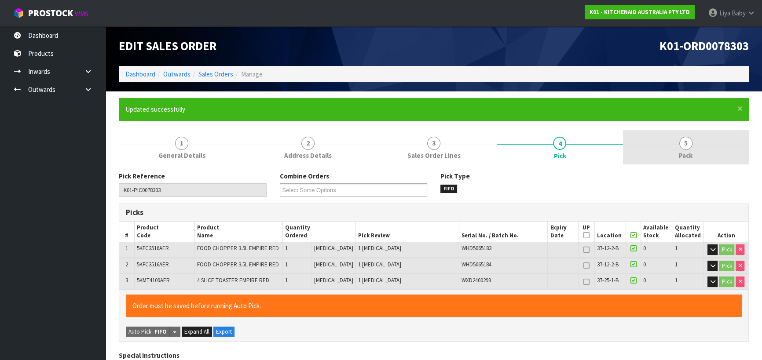
type input "[DATE]T11:15:22"
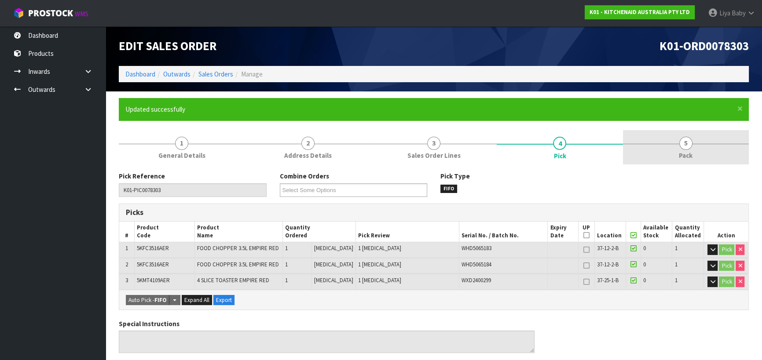
click at [695, 146] on link "5 Pack" at bounding box center [686, 147] width 126 height 35
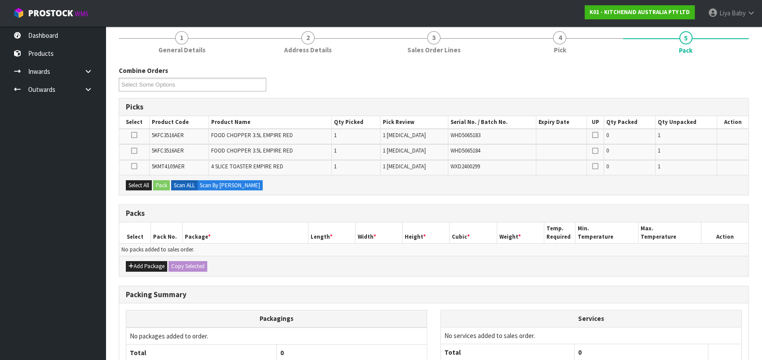
scroll to position [120, 0]
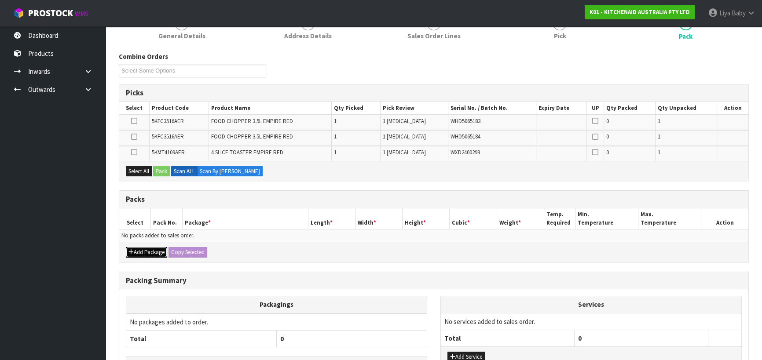
click at [149, 249] on button "Add Package" at bounding box center [146, 252] width 41 height 11
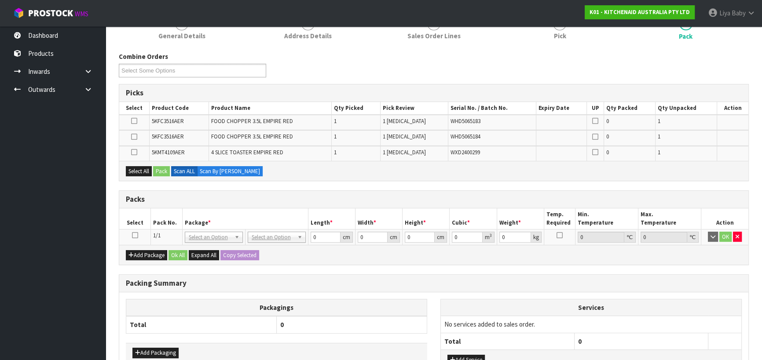
click at [136, 235] on icon at bounding box center [135, 235] width 6 height 0
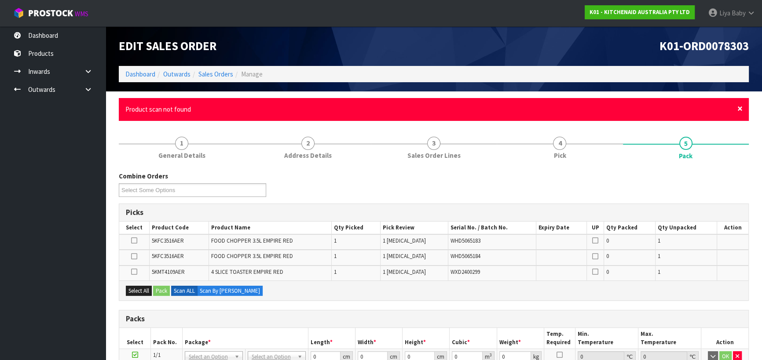
click at [741, 107] on span "×" at bounding box center [740, 109] width 5 height 12
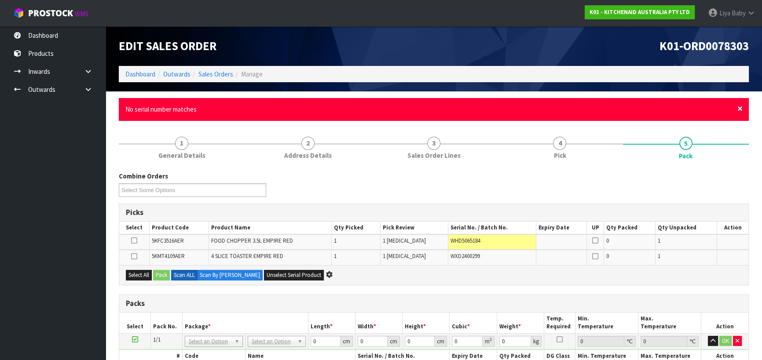
click at [739, 110] on span "×" at bounding box center [740, 109] width 5 height 12
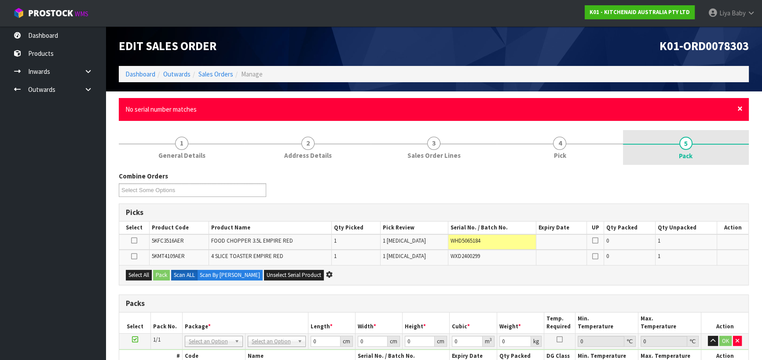
click at [740, 108] on span "×" at bounding box center [740, 109] width 5 height 12
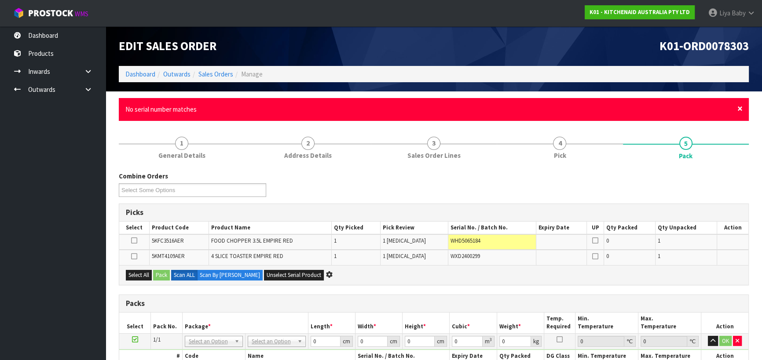
click at [740, 110] on span "×" at bounding box center [740, 109] width 5 height 12
click at [741, 109] on span "×" at bounding box center [740, 109] width 5 height 12
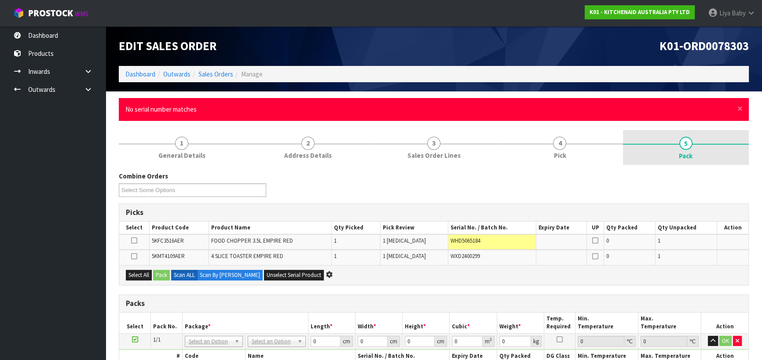
scroll to position [156, 0]
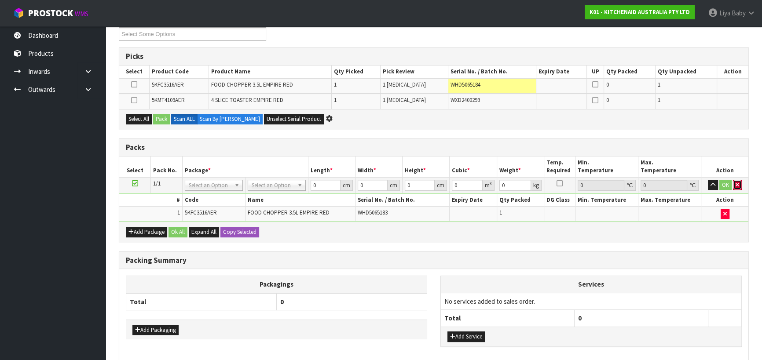
click at [736, 184] on icon "button" at bounding box center [738, 185] width 4 height 6
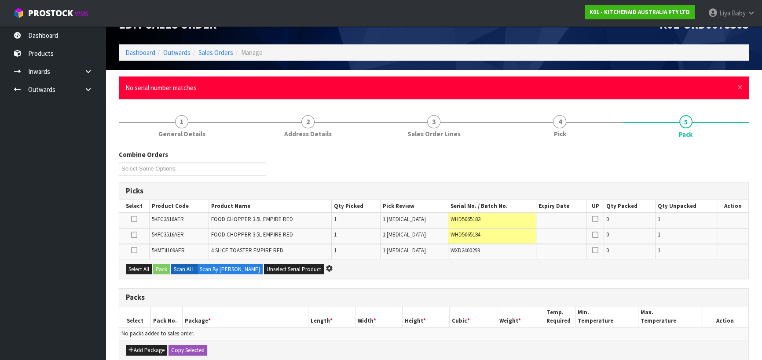
scroll to position [0, 0]
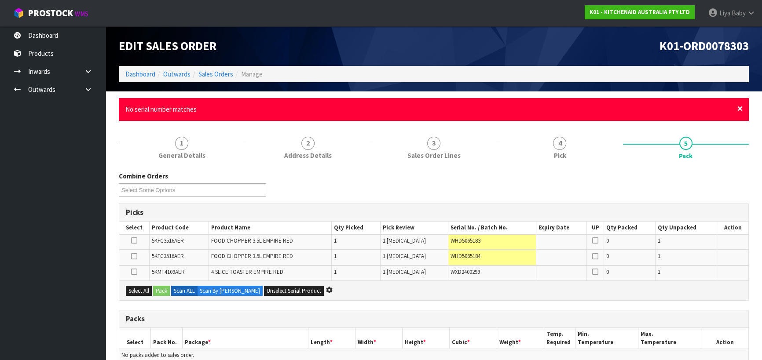
click at [742, 110] on span "×" at bounding box center [740, 109] width 5 height 12
click at [739, 105] on span "×" at bounding box center [740, 109] width 5 height 12
drag, startPoint x: 739, startPoint y: 109, endPoint x: 593, endPoint y: 125, distance: 147.0
click at [593, 125] on form "× Close No serial number matches 1 General Details 2 Address Details 3 Sales Or…" at bounding box center [434, 318] width 630 height 441
click at [739, 109] on span "×" at bounding box center [740, 109] width 5 height 12
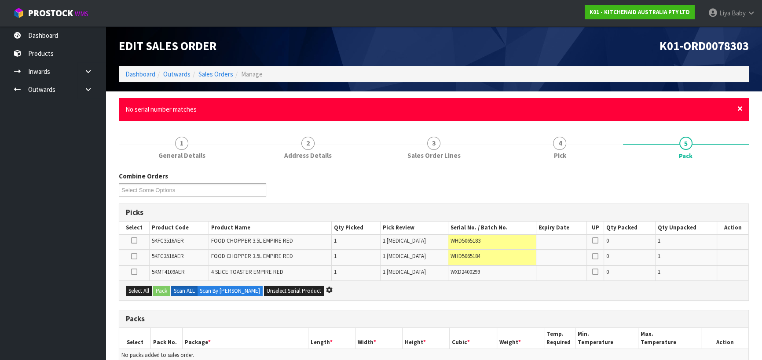
click at [742, 105] on span "×" at bounding box center [740, 109] width 5 height 12
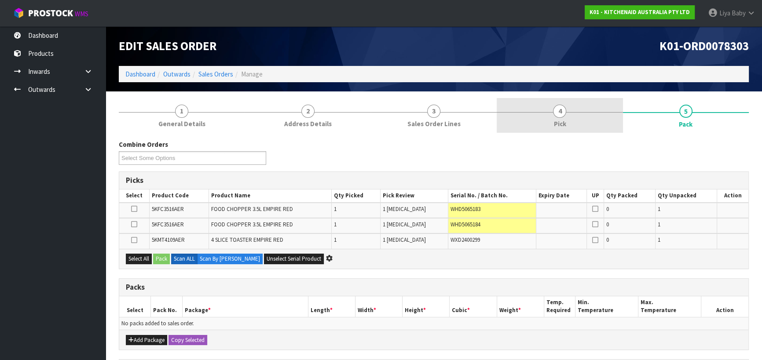
click at [564, 110] on span "4" at bounding box center [559, 111] width 13 height 13
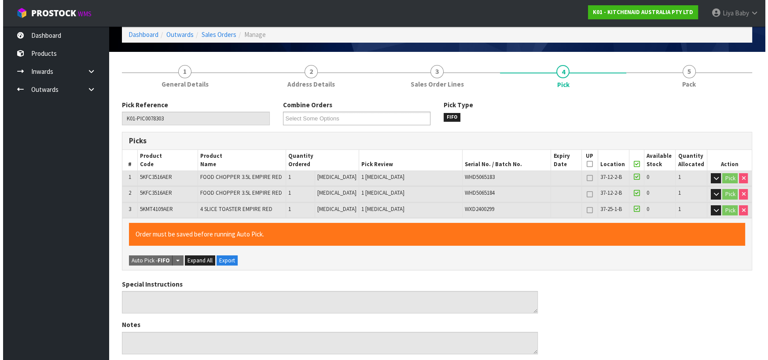
scroll to position [1, 0]
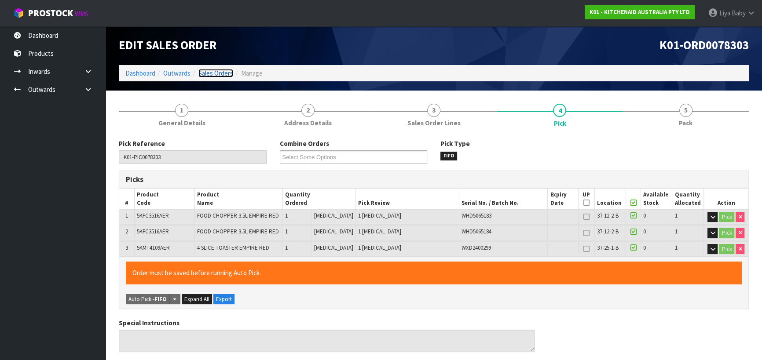
click at [220, 70] on link "Sales Orders" at bounding box center [215, 73] width 35 height 8
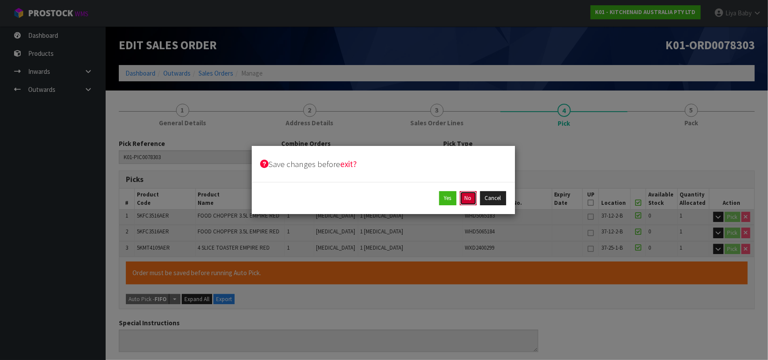
click at [467, 198] on button "No" at bounding box center [468, 198] width 17 height 14
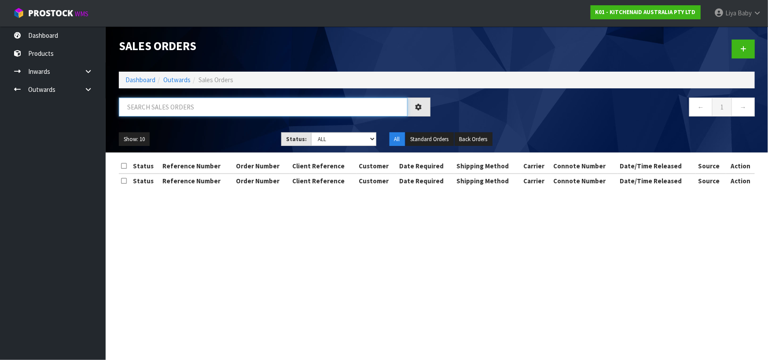
click at [255, 109] on input "text" at bounding box center [263, 107] width 289 height 19
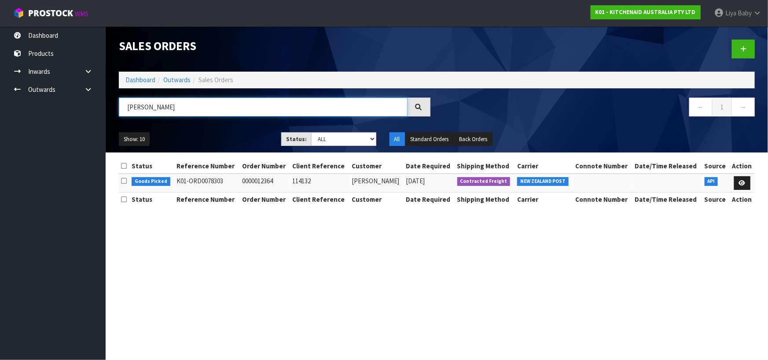
type input "J"
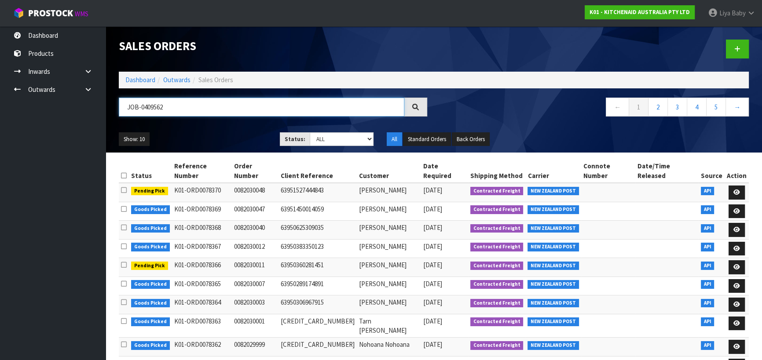
type input "JOB-0409562"
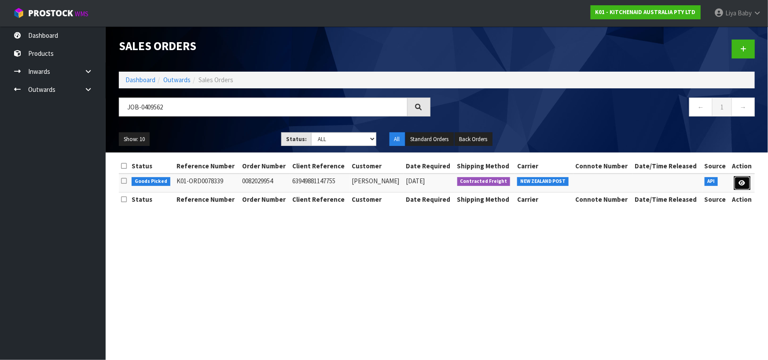
click at [743, 181] on icon at bounding box center [742, 183] width 7 height 6
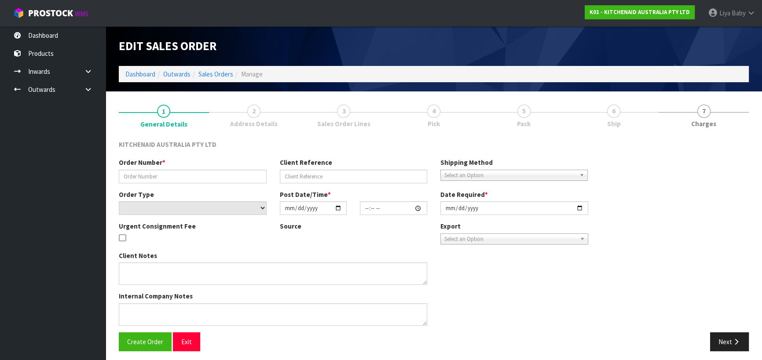
type input "0082029954"
type input "63949881147755"
select select "number:0"
type input "[DATE]"
type input "15:35:46.000"
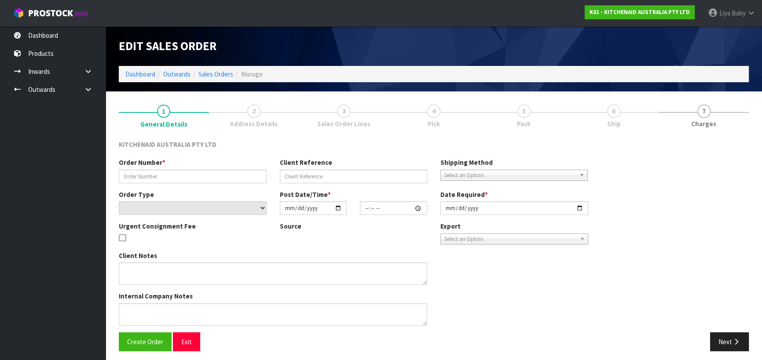
type input "[DATE]"
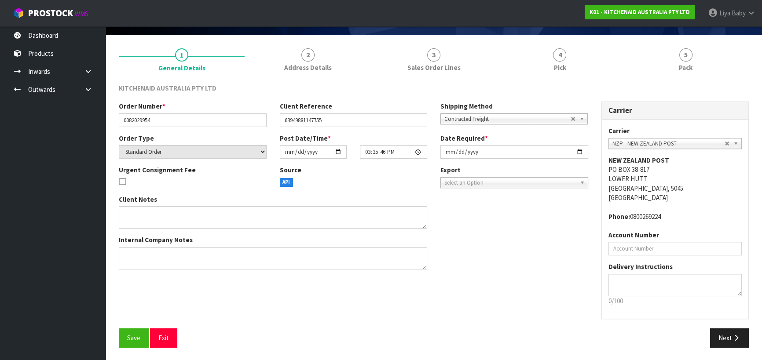
scroll to position [57, 0]
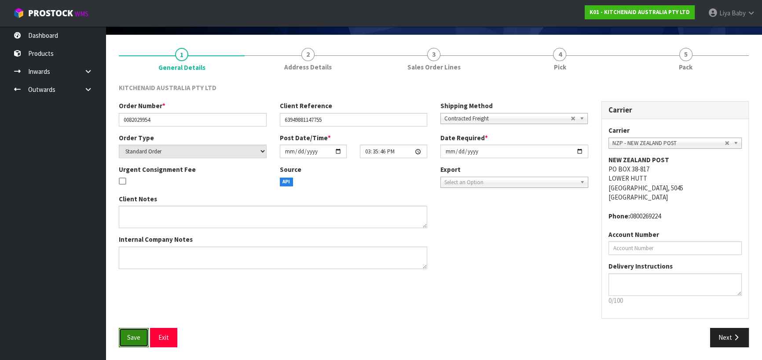
click at [136, 338] on span "Save" at bounding box center [133, 338] width 13 height 8
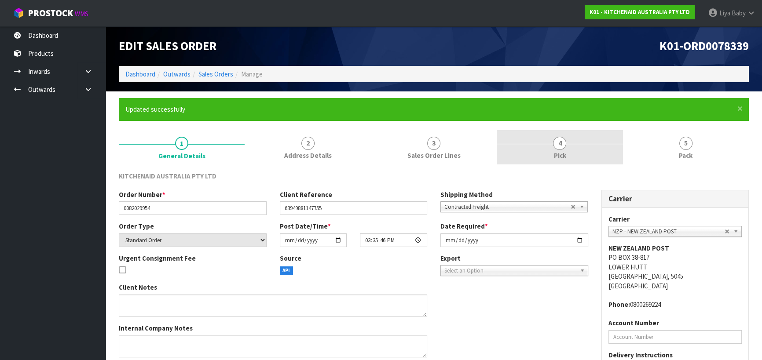
click at [599, 148] on link "4 Pick" at bounding box center [560, 147] width 126 height 35
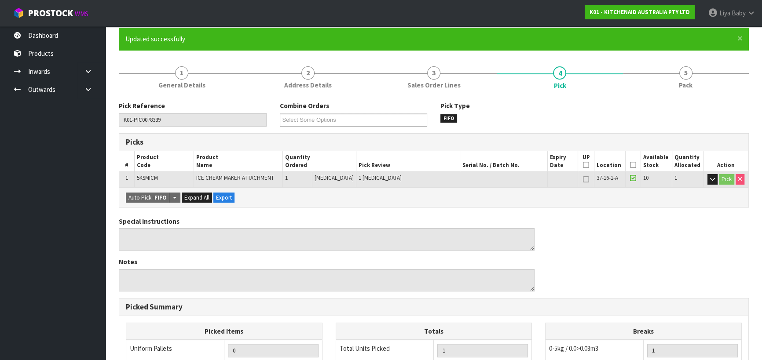
scroll to position [80, 0]
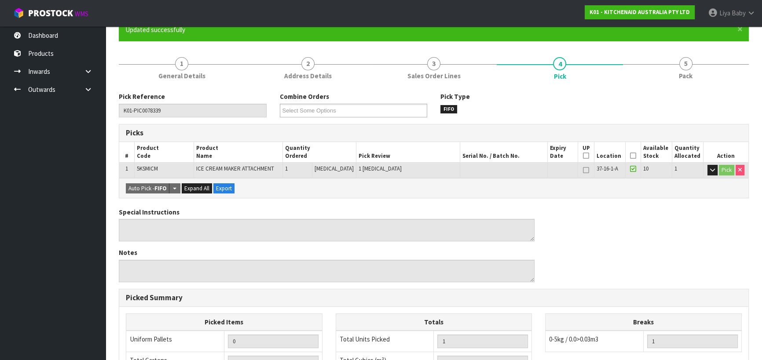
click at [632, 156] on icon at bounding box center [633, 156] width 6 height 0
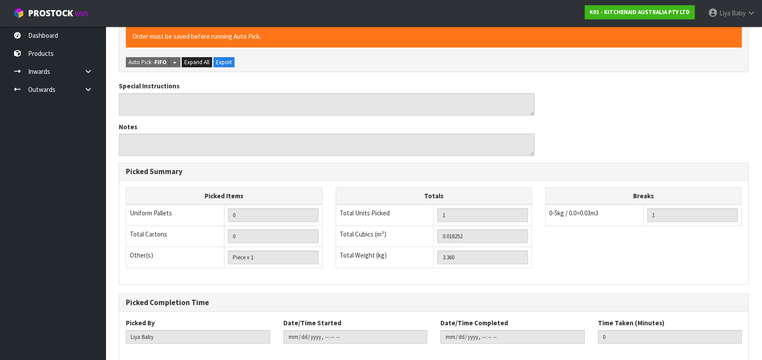
scroll to position [281, 0]
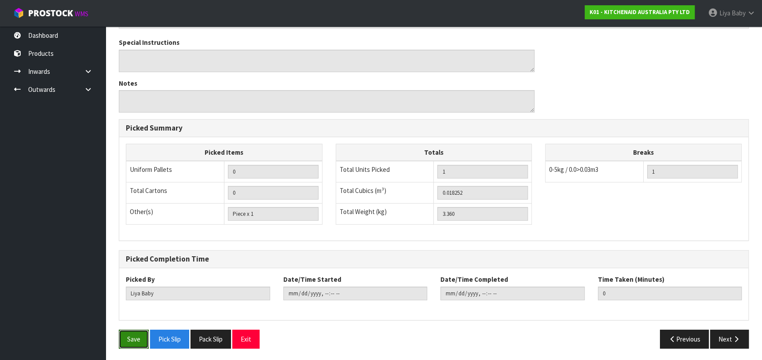
drag, startPoint x: 132, startPoint y: 340, endPoint x: 184, endPoint y: 248, distance: 105.6
click at [132, 339] on button "Save" at bounding box center [134, 339] width 30 height 19
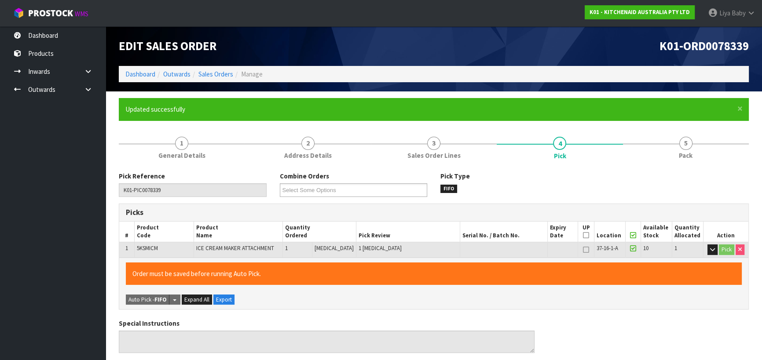
type input "[DATE]T11:23:21"
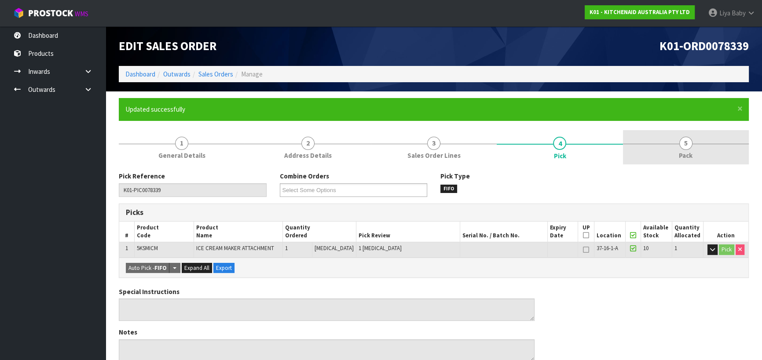
click at [687, 155] on span "Pack" at bounding box center [686, 155] width 14 height 9
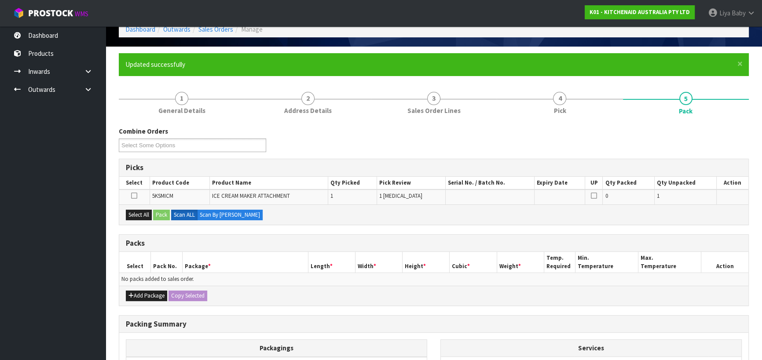
scroll to position [151, 0]
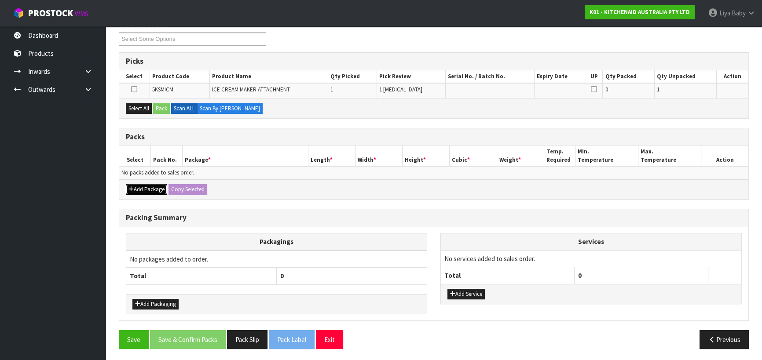
click at [145, 192] on button "Add Package" at bounding box center [146, 189] width 41 height 11
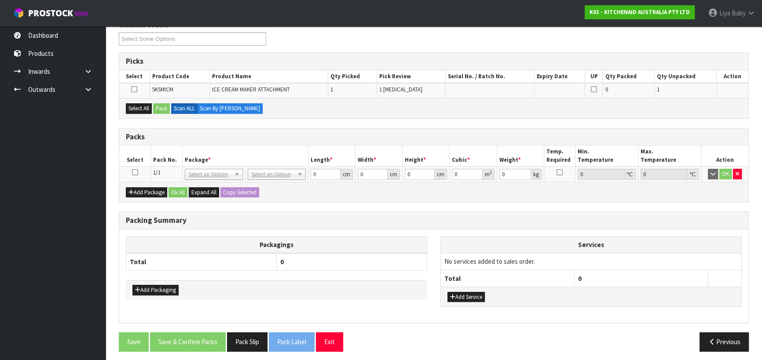
click at [134, 173] on icon at bounding box center [135, 173] width 6 height 0
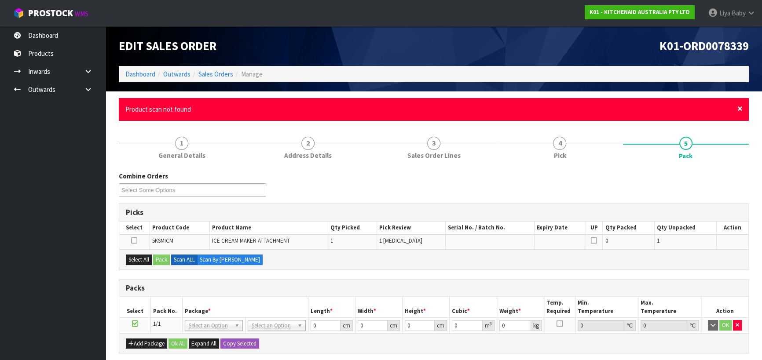
click at [742, 112] on span "×" at bounding box center [740, 109] width 5 height 12
click at [741, 108] on span "×" at bounding box center [740, 109] width 5 height 12
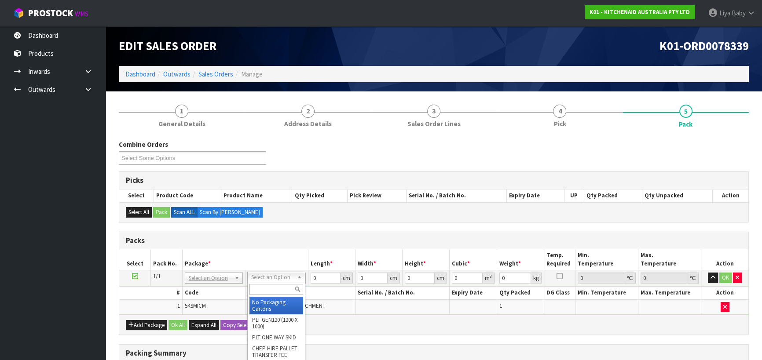
click at [282, 290] on input "text" at bounding box center [277, 289] width 54 height 11
click at [271, 288] on input "text" at bounding box center [277, 289] width 54 height 11
type input "CLIENT OWNED"
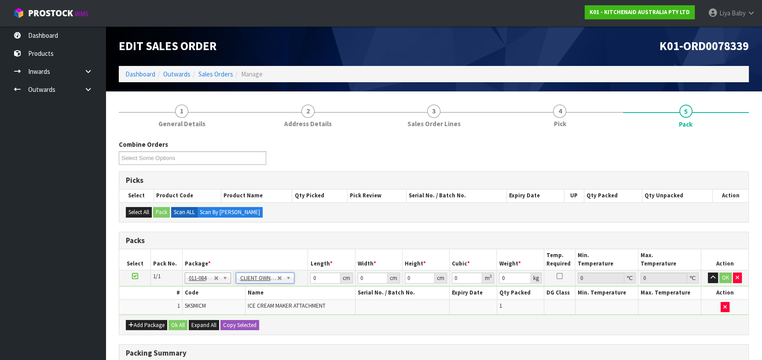
type input "3.36"
click at [321, 281] on input "0" at bounding box center [325, 278] width 30 height 11
click at [316, 277] on input "040" at bounding box center [325, 278] width 30 height 11
type input "40"
click at [371, 280] on input "0" at bounding box center [373, 278] width 30 height 11
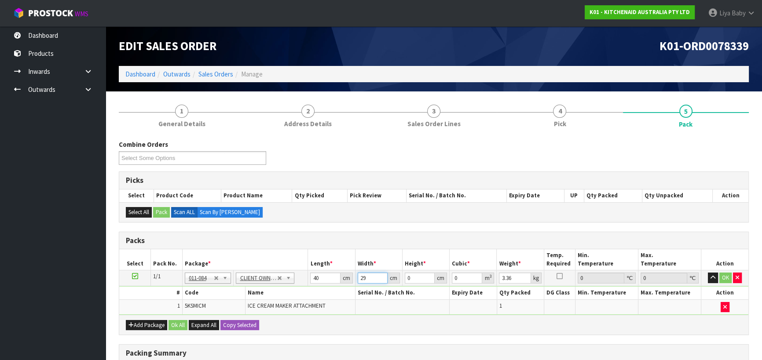
type input "29"
click at [422, 277] on input "0" at bounding box center [420, 278] width 30 height 11
type input "3"
type input "0.00348"
type input "32"
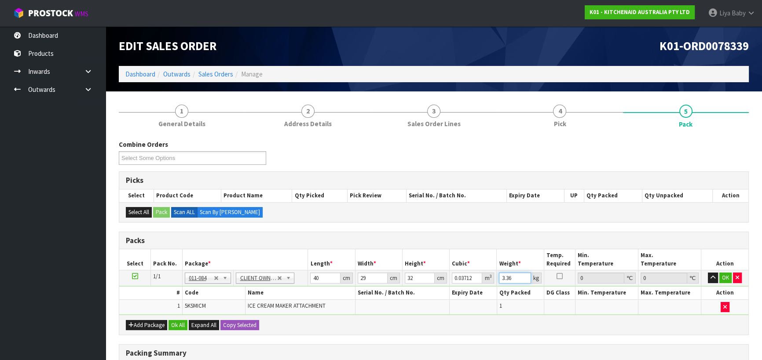
click at [516, 280] on input "3.36" at bounding box center [515, 278] width 32 height 11
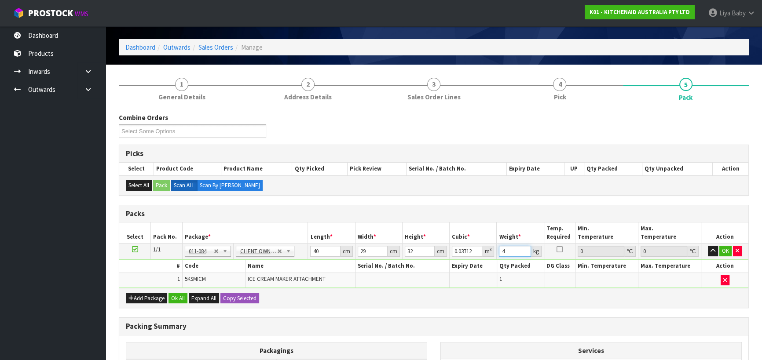
scroll to position [40, 0]
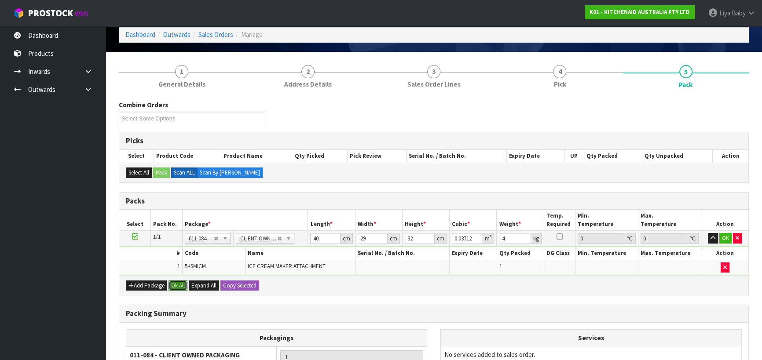
click at [181, 282] on button "Ok All" at bounding box center [178, 286] width 19 height 11
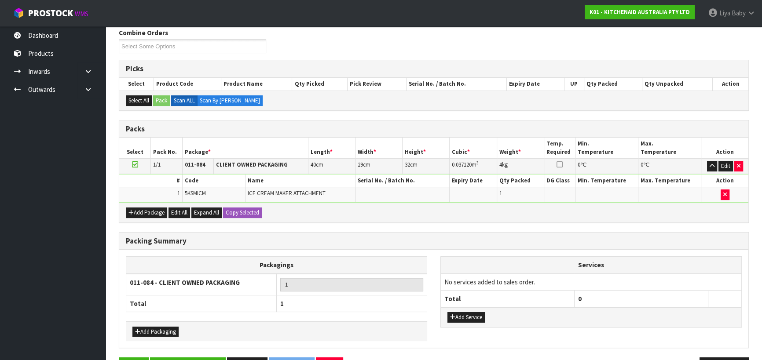
scroll to position [139, 0]
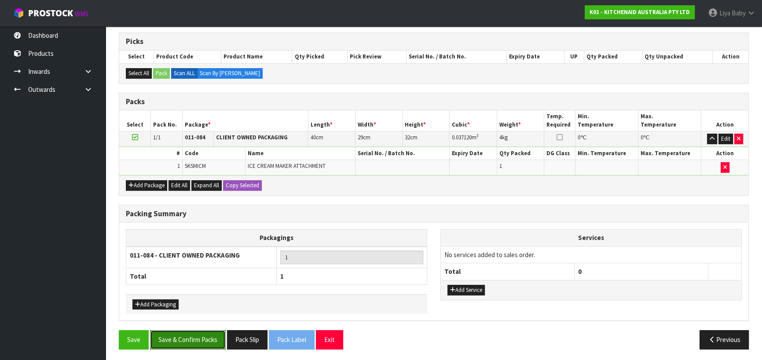
click at [167, 341] on button "Save & Confirm Packs" at bounding box center [188, 340] width 76 height 19
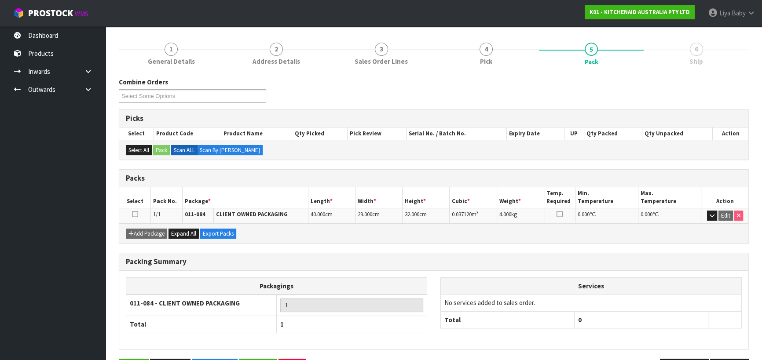
scroll to position [123, 0]
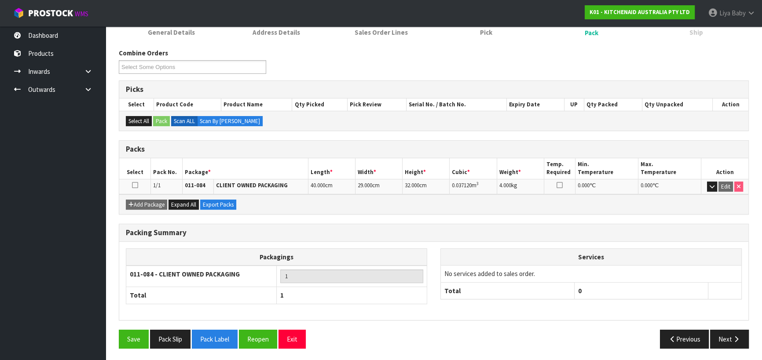
click at [134, 186] on icon at bounding box center [135, 185] width 6 height 0
click at [727, 338] on button "Next" at bounding box center [729, 339] width 39 height 19
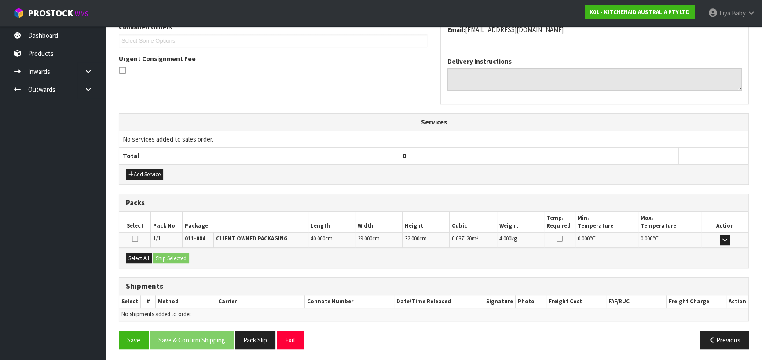
scroll to position [238, 0]
click at [139, 254] on button "Select All" at bounding box center [139, 258] width 26 height 11
click at [173, 255] on button "Ship Selected" at bounding box center [171, 258] width 36 height 11
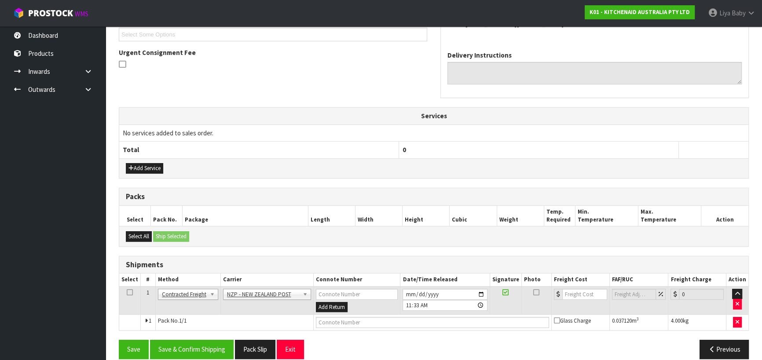
scroll to position [254, 0]
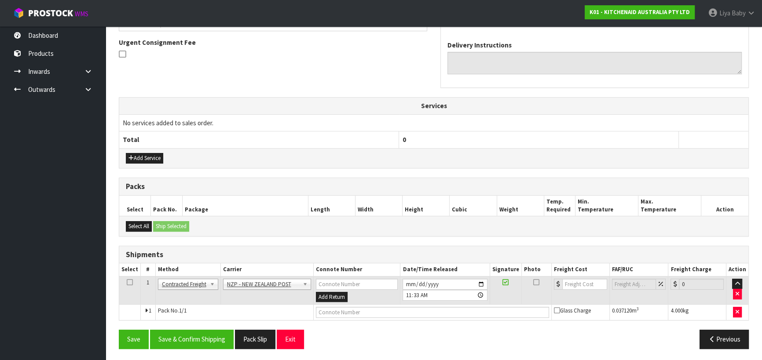
click at [132, 283] on icon at bounding box center [130, 283] width 6 height 0
click at [176, 336] on button "Save & Confirm Shipping" at bounding box center [192, 339] width 84 height 19
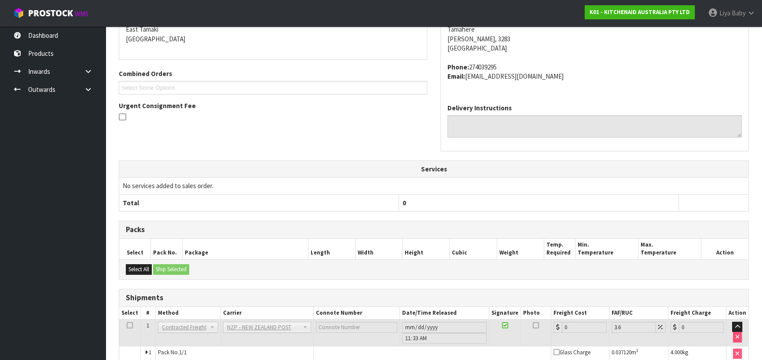
scroll to position [242, 0]
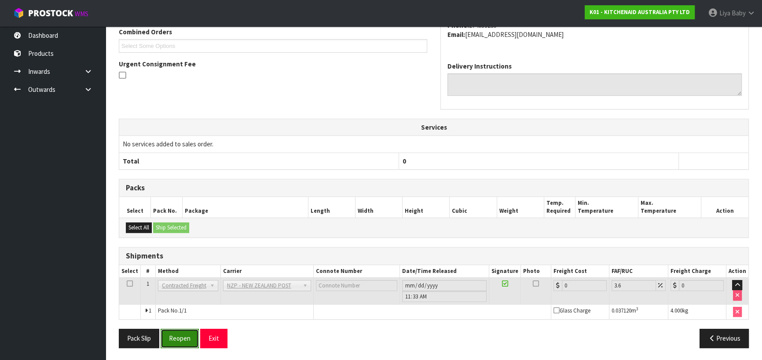
click at [180, 337] on button "Reopen" at bounding box center [180, 338] width 38 height 19
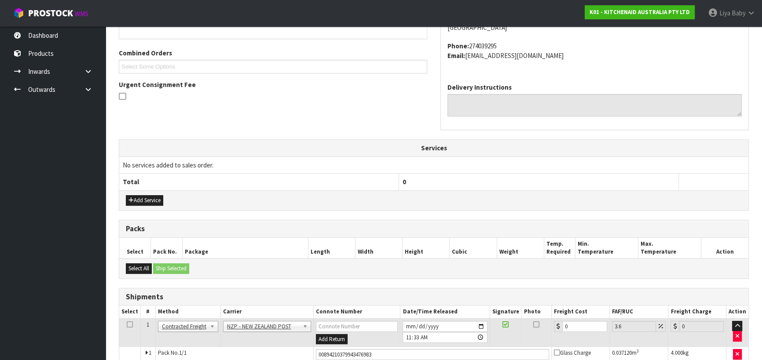
scroll to position [262, 0]
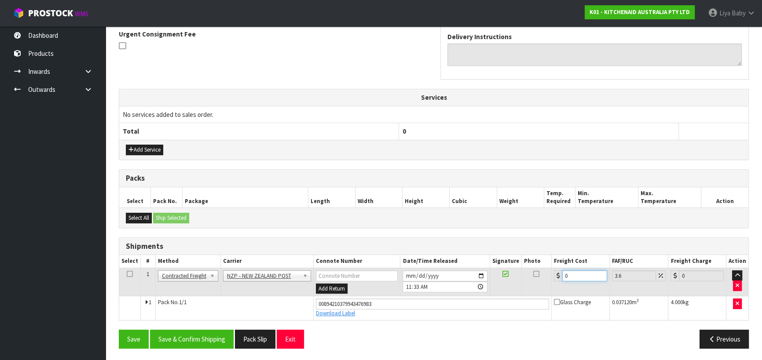
click at [583, 275] on input "0" at bounding box center [584, 276] width 45 height 11
click at [132, 274] on icon at bounding box center [130, 274] width 6 height 0
click at [180, 336] on button "Save & Confirm Shipping" at bounding box center [192, 339] width 84 height 19
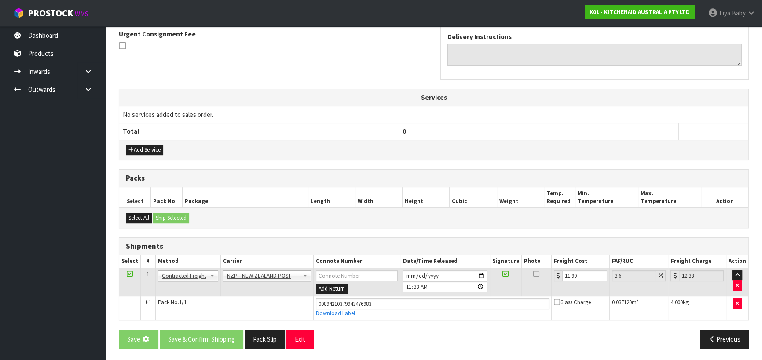
scroll to position [0, 0]
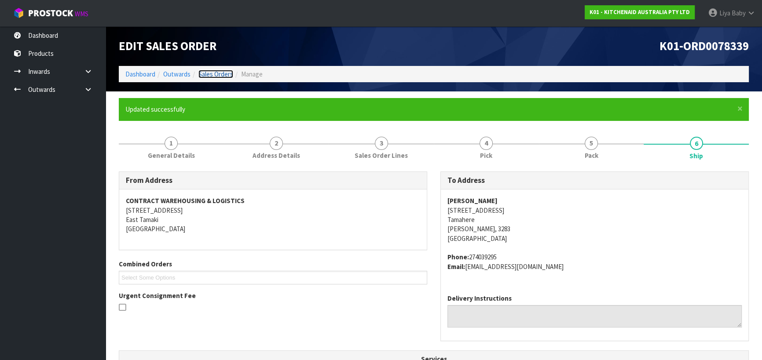
click at [208, 72] on link "Sales Orders" at bounding box center [215, 74] width 35 height 8
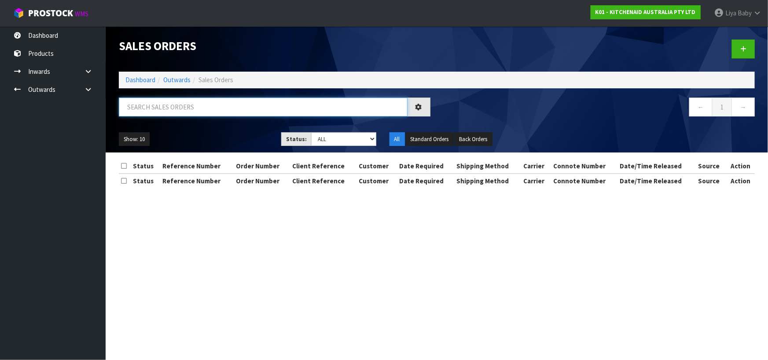
click at [239, 105] on input "text" at bounding box center [263, 107] width 289 height 19
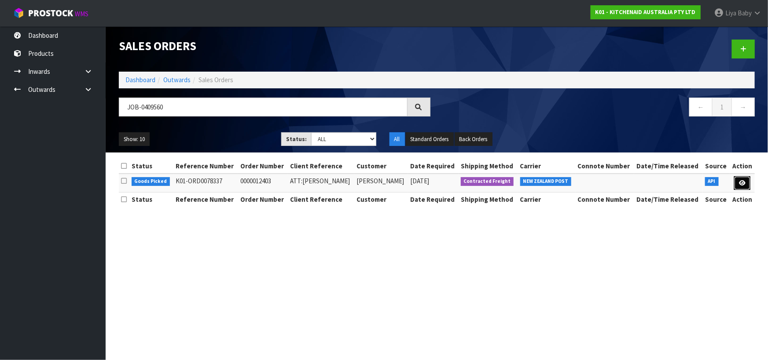
click at [745, 181] on icon at bounding box center [742, 183] width 7 height 6
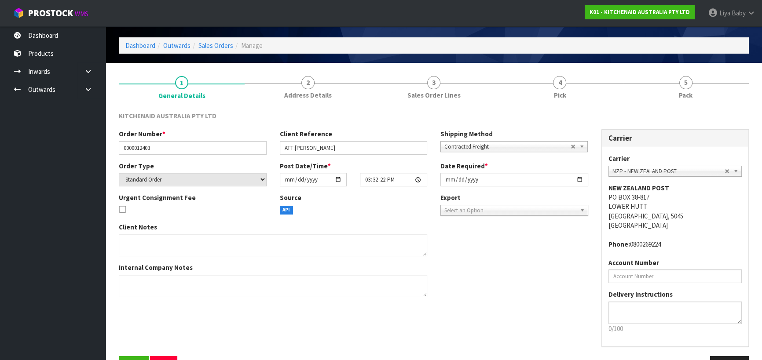
scroll to position [57, 0]
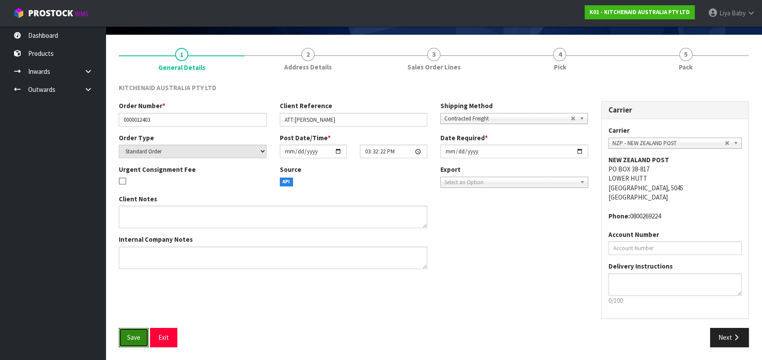
click at [138, 336] on span "Save" at bounding box center [133, 338] width 13 height 8
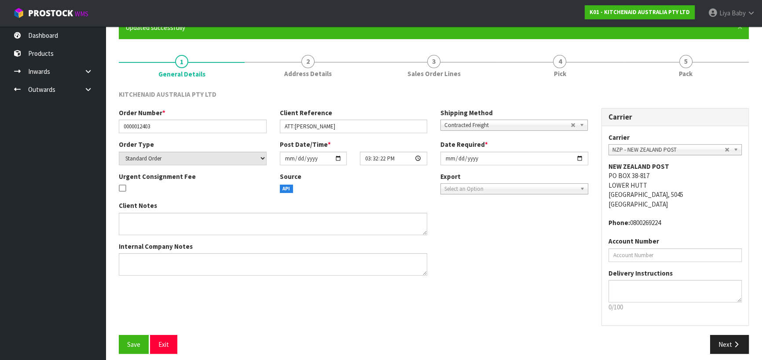
scroll to position [88, 0]
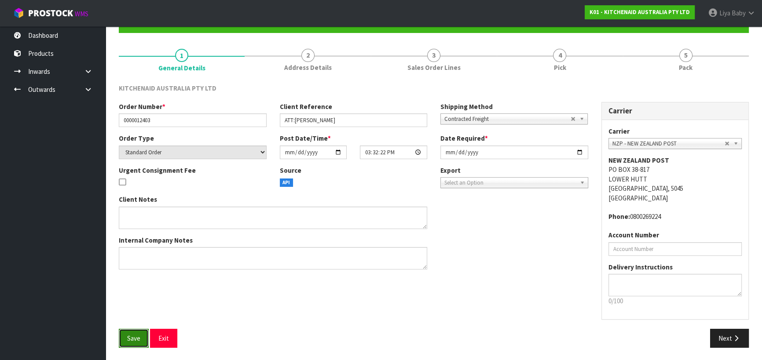
click at [136, 335] on span "Save" at bounding box center [133, 338] width 13 height 8
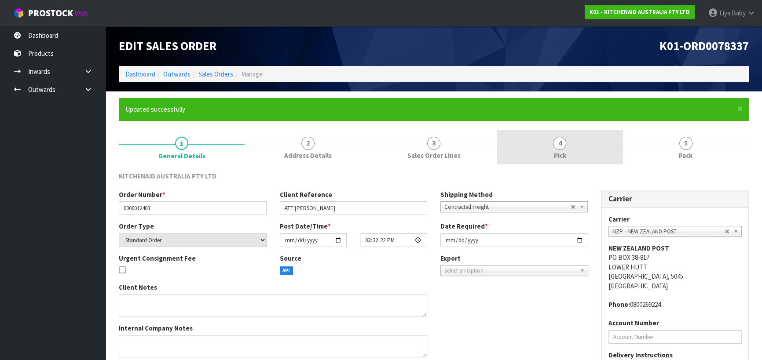
click at [563, 154] on span "Pick" at bounding box center [560, 155] width 12 height 9
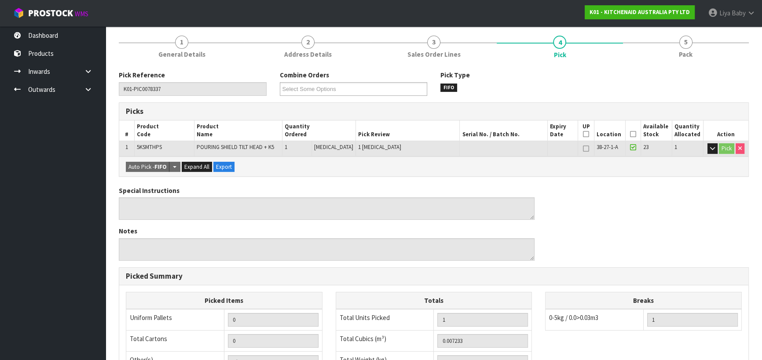
scroll to position [120, 0]
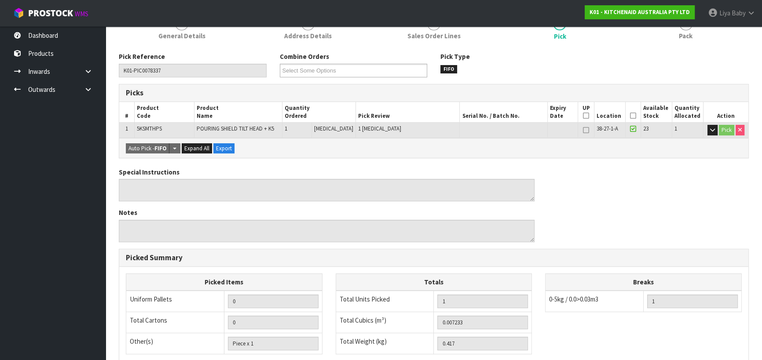
click at [631, 116] on icon at bounding box center [633, 116] width 6 height 0
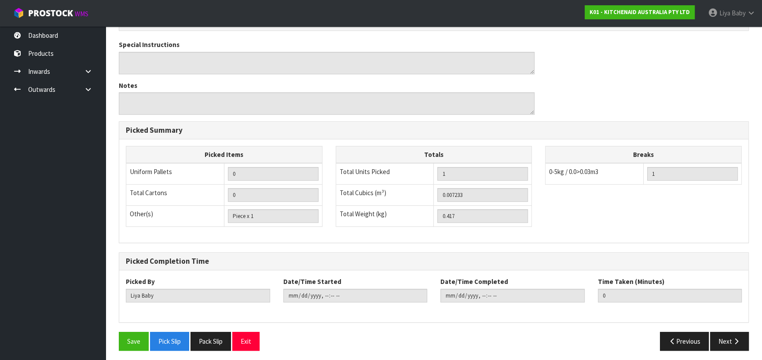
scroll to position [281, 0]
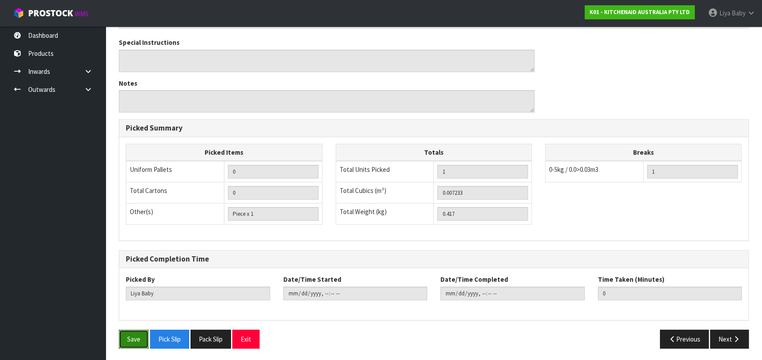
click at [135, 332] on button "Save" at bounding box center [134, 339] width 30 height 19
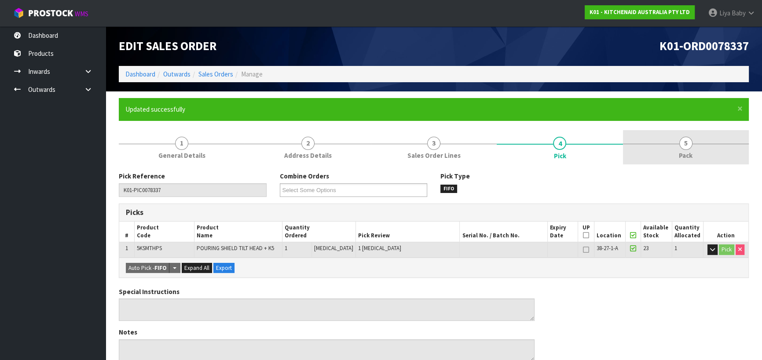
click at [683, 150] on link "5 Pack" at bounding box center [686, 147] width 126 height 35
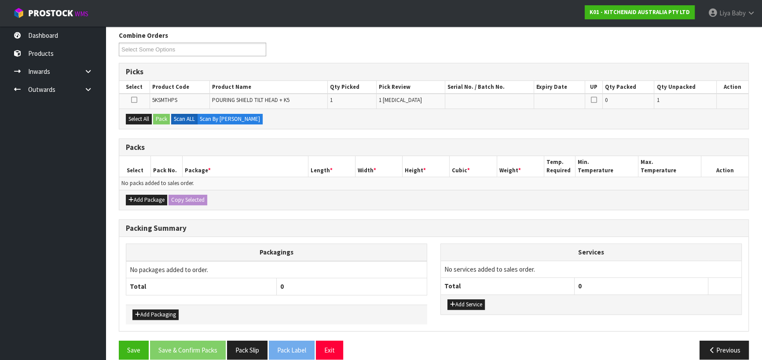
scroll to position [151, 0]
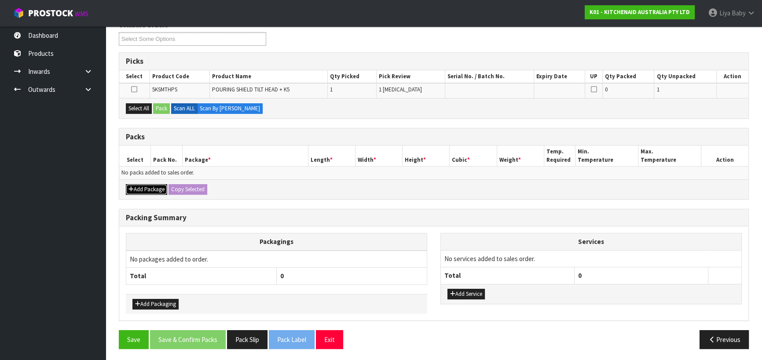
click at [150, 185] on button "Add Package" at bounding box center [146, 189] width 41 height 11
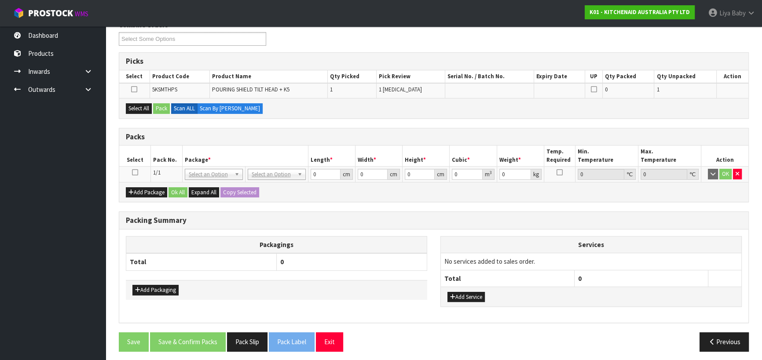
click at [135, 173] on icon at bounding box center [135, 173] width 6 height 0
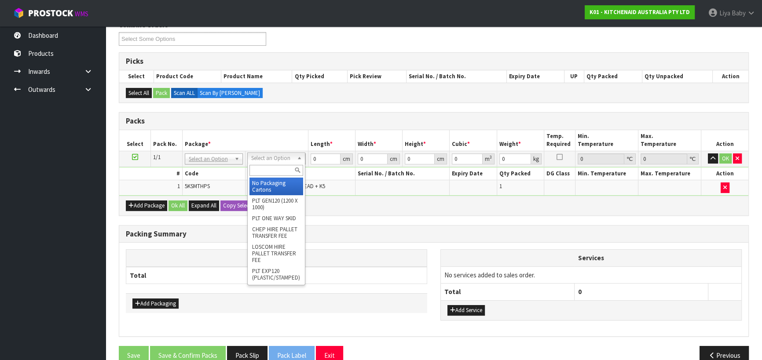
click at [267, 170] on input "text" at bounding box center [277, 170] width 54 height 11
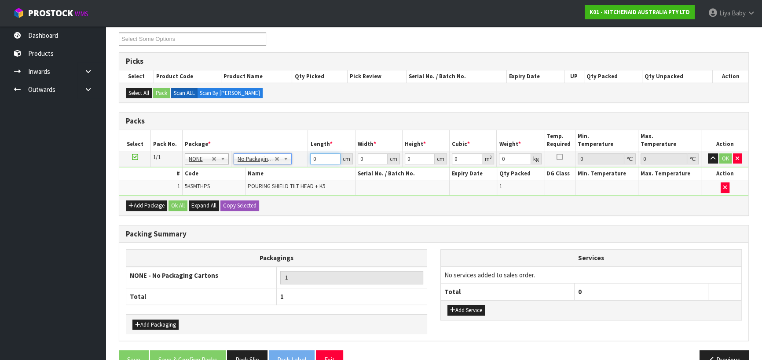
click at [319, 158] on input "0" at bounding box center [325, 159] width 30 height 11
click at [375, 158] on input "0" at bounding box center [373, 159] width 30 height 11
click at [412, 158] on input "0" at bounding box center [420, 159] width 30 height 11
click at [505, 158] on input "0" at bounding box center [515, 159] width 32 height 11
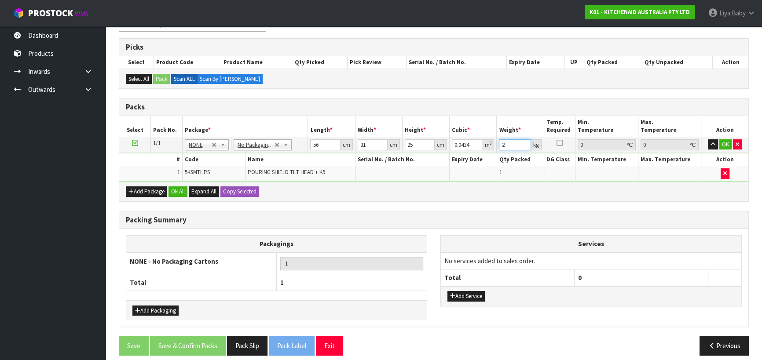
scroll to position [172, 0]
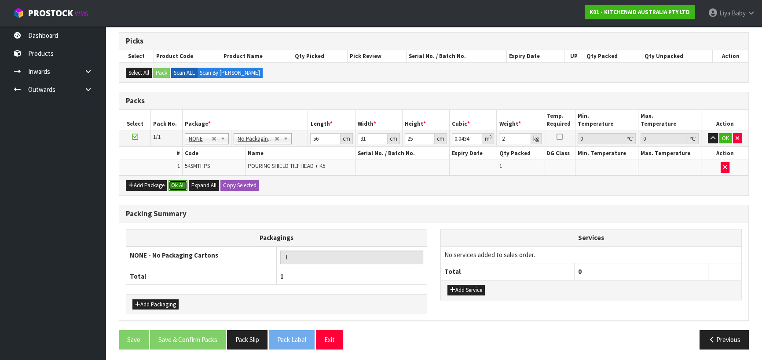
click at [179, 184] on button "Ok All" at bounding box center [178, 185] width 19 height 11
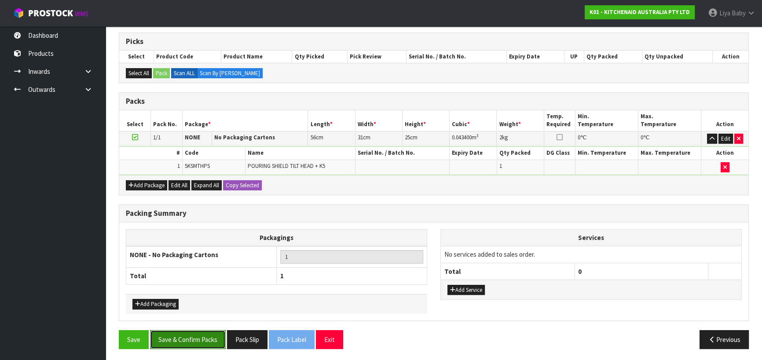
click at [174, 339] on button "Save & Confirm Packs" at bounding box center [188, 340] width 76 height 19
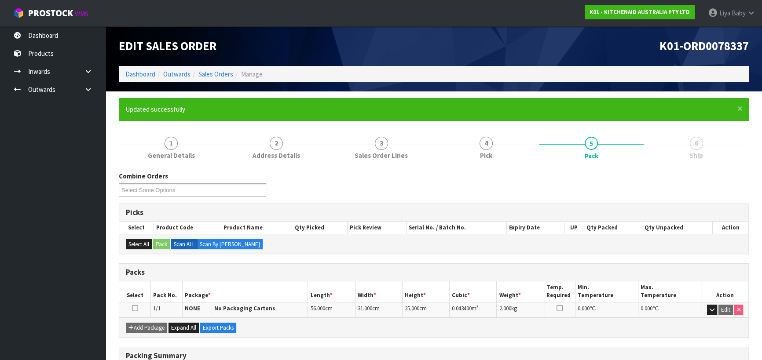
click at [134, 309] on icon at bounding box center [135, 309] width 6 height 0
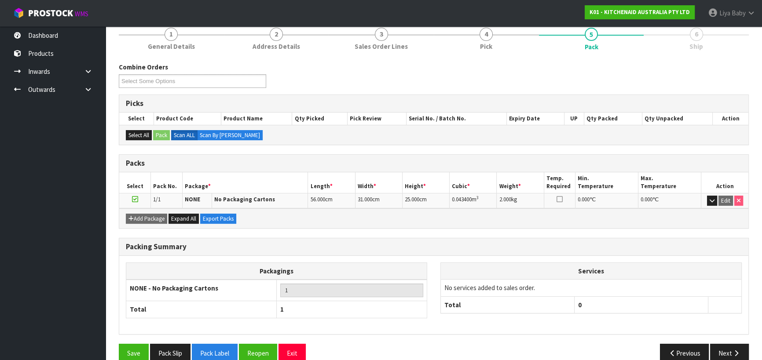
scroll to position [123, 0]
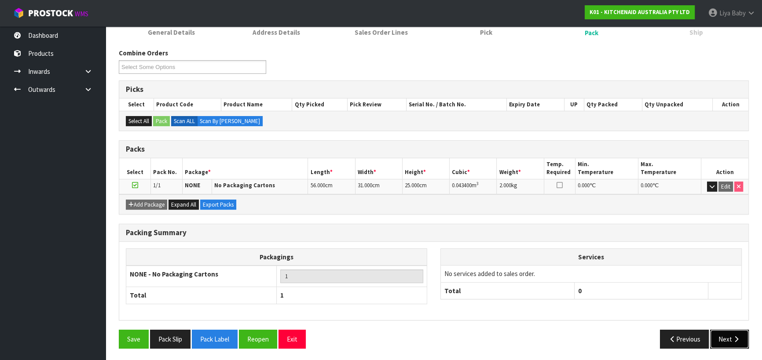
click at [740, 336] on icon "button" at bounding box center [736, 339] width 8 height 7
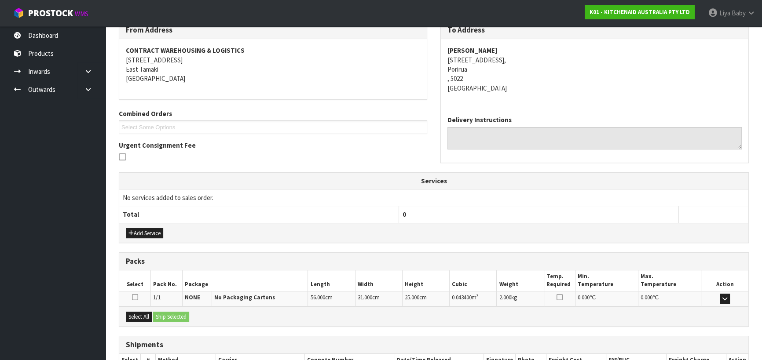
scroll to position [210, 0]
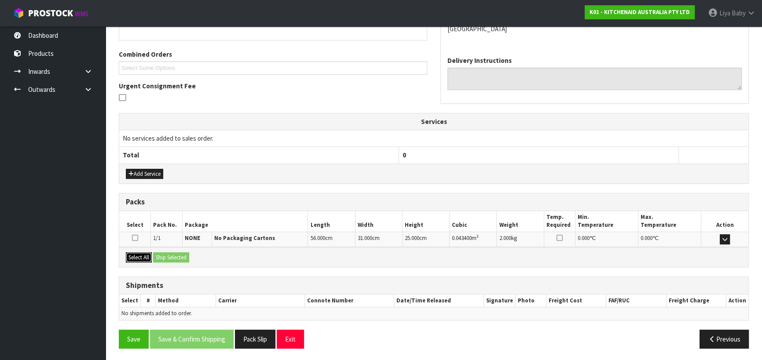
click at [137, 260] on button "Select All" at bounding box center [139, 258] width 26 height 11
click at [163, 257] on button "Ship Selected" at bounding box center [171, 258] width 36 height 11
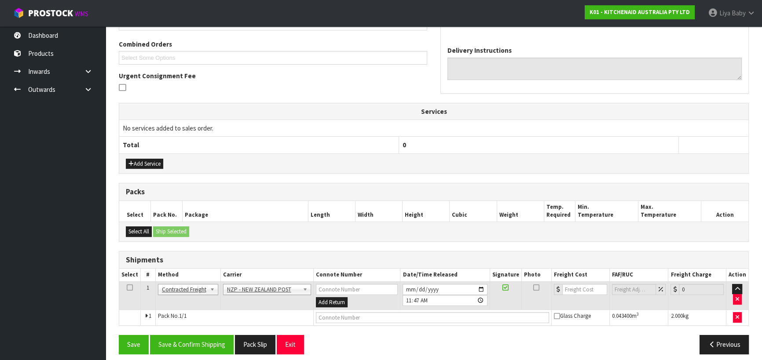
scroll to position [225, 0]
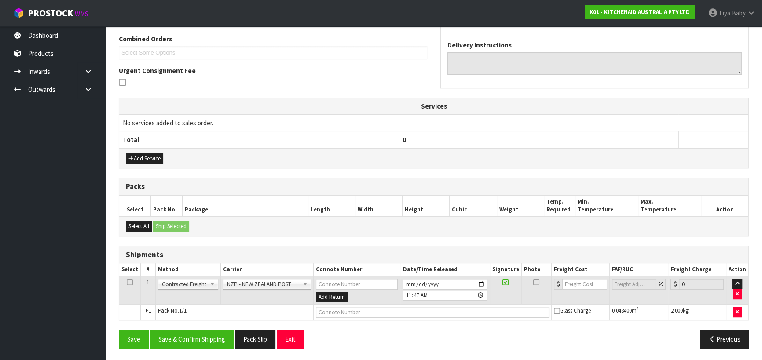
click at [128, 283] on icon at bounding box center [130, 283] width 6 height 0
click at [213, 338] on button "Save & Confirm Shipping" at bounding box center [192, 339] width 84 height 19
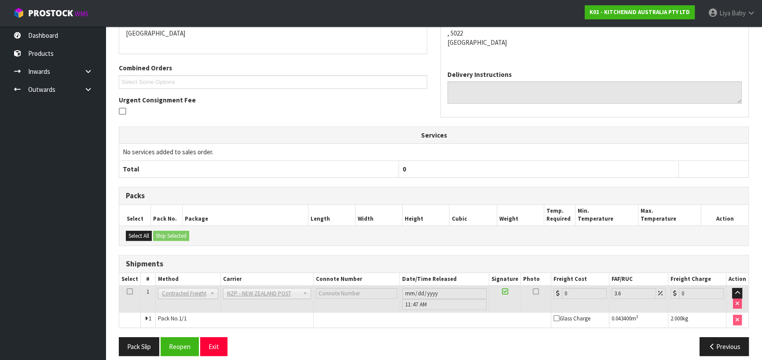
scroll to position [213, 0]
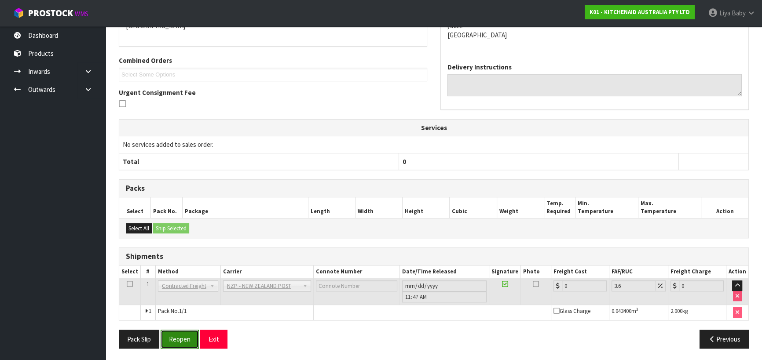
click at [181, 337] on button "Reopen" at bounding box center [180, 339] width 38 height 19
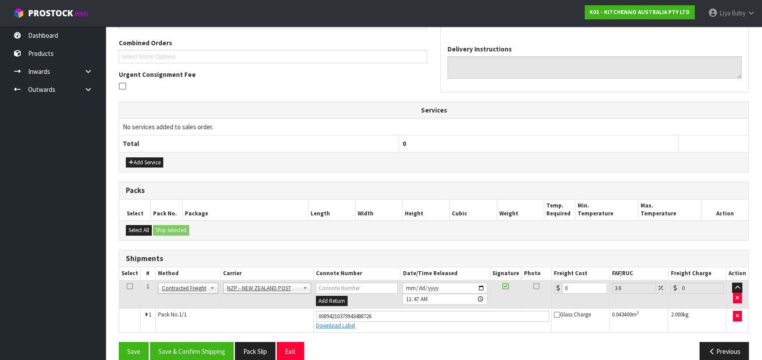
scroll to position [233, 0]
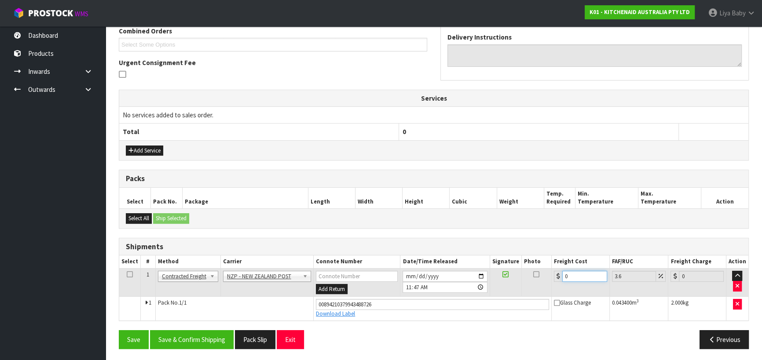
click at [581, 272] on input "0" at bounding box center [584, 276] width 45 height 11
click at [128, 275] on icon at bounding box center [130, 275] width 6 height 0
click at [180, 340] on button "Save & Confirm Shipping" at bounding box center [192, 340] width 84 height 19
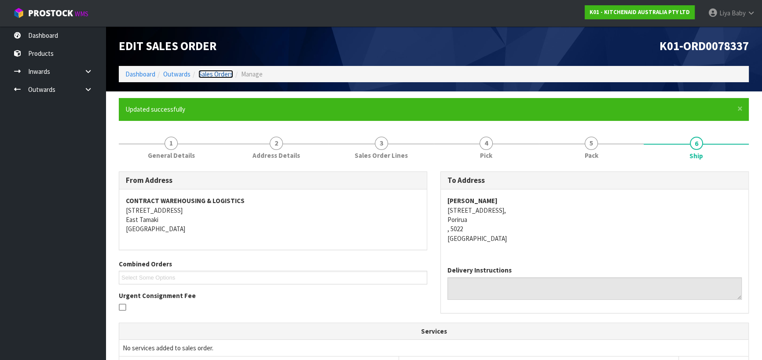
click at [215, 73] on link "Sales Orders" at bounding box center [215, 74] width 35 height 8
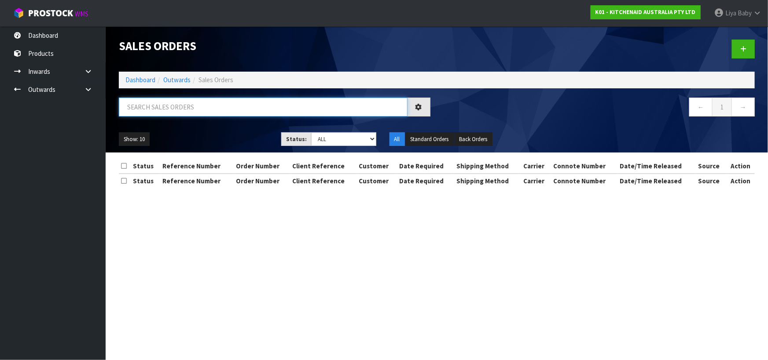
click at [185, 106] on input "text" at bounding box center [263, 107] width 289 height 19
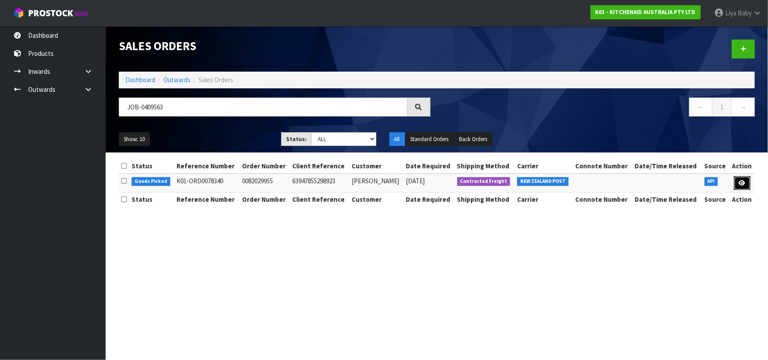
click at [746, 185] on link at bounding box center [742, 183] width 16 height 14
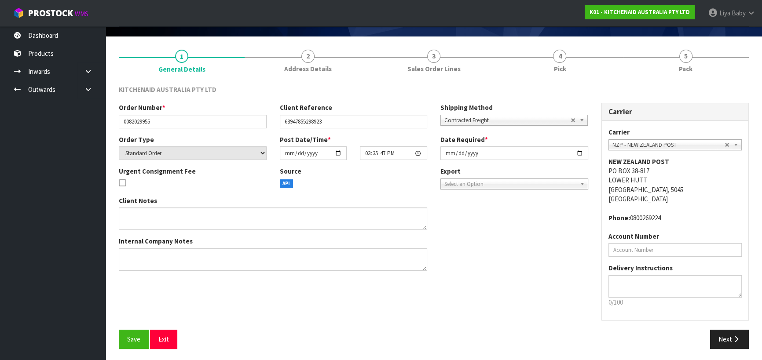
scroll to position [57, 0]
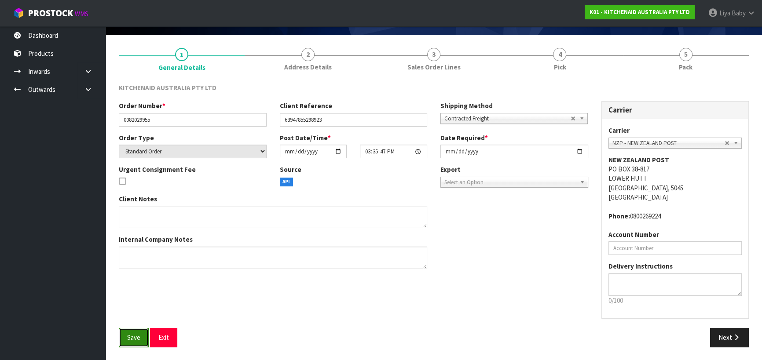
click at [129, 340] on span "Save" at bounding box center [133, 338] width 13 height 8
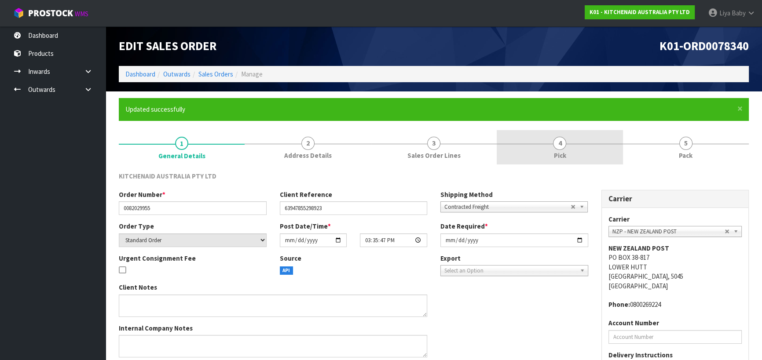
click at [590, 154] on link "4 Pick" at bounding box center [560, 147] width 126 height 35
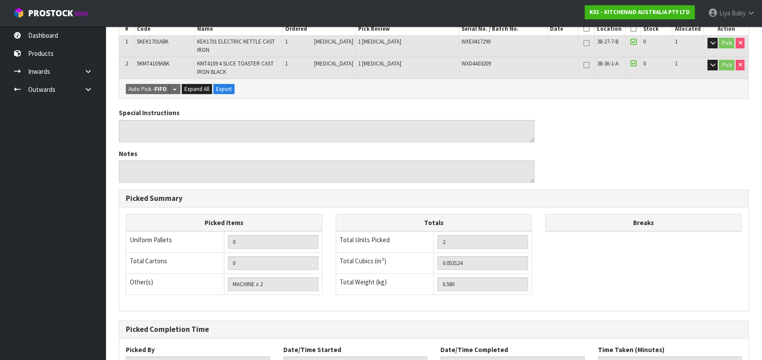
scroll to position [157, 0]
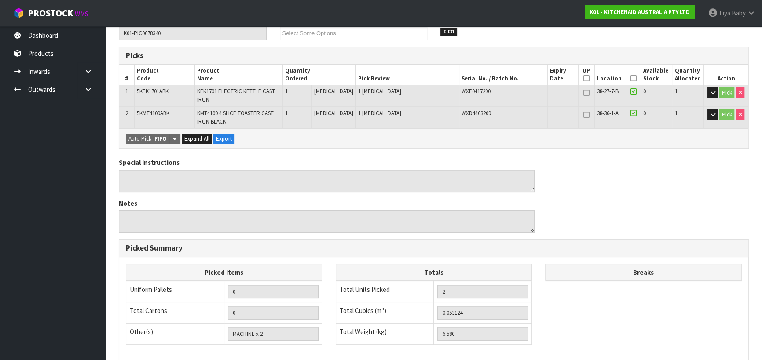
click at [630, 79] on icon at bounding box center [633, 78] width 6 height 0
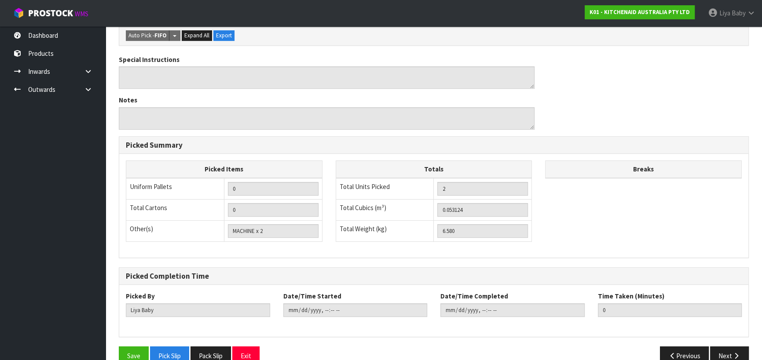
scroll to position [309, 0]
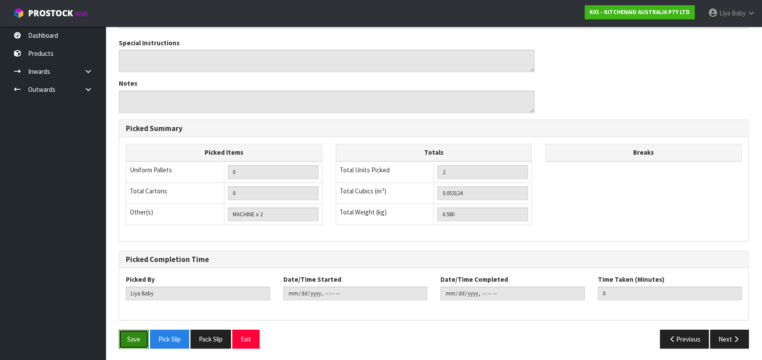
click at [128, 337] on button "Save" at bounding box center [134, 339] width 30 height 19
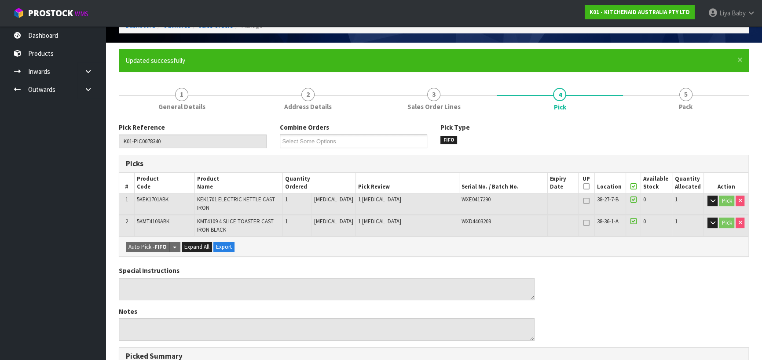
scroll to position [0, 0]
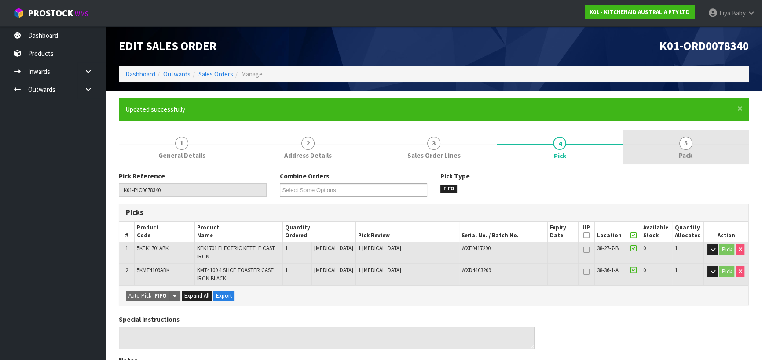
click at [671, 143] on link "5 Pack" at bounding box center [686, 147] width 126 height 35
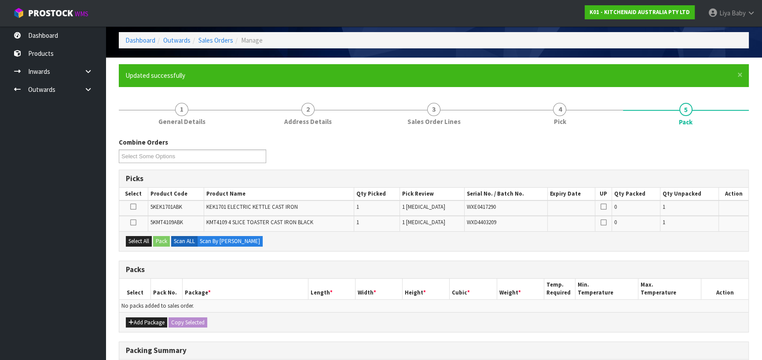
scroll to position [80, 0]
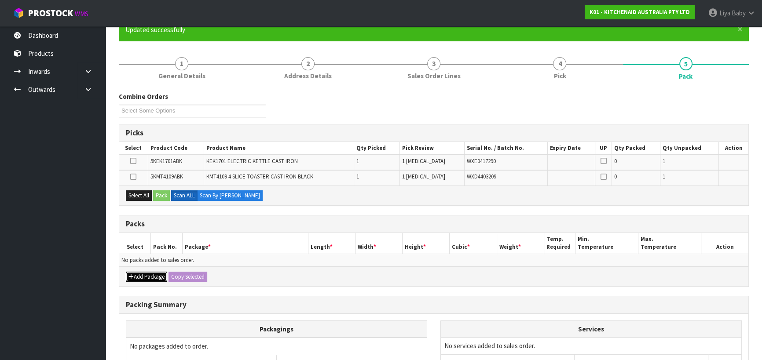
click at [138, 272] on button "Add Package" at bounding box center [146, 277] width 41 height 11
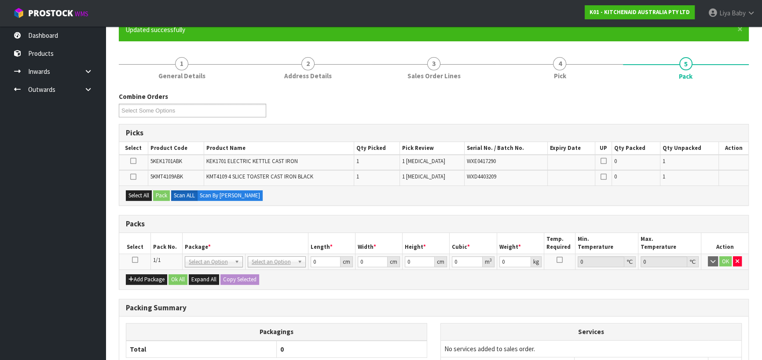
click at [134, 260] on icon at bounding box center [135, 260] width 6 height 0
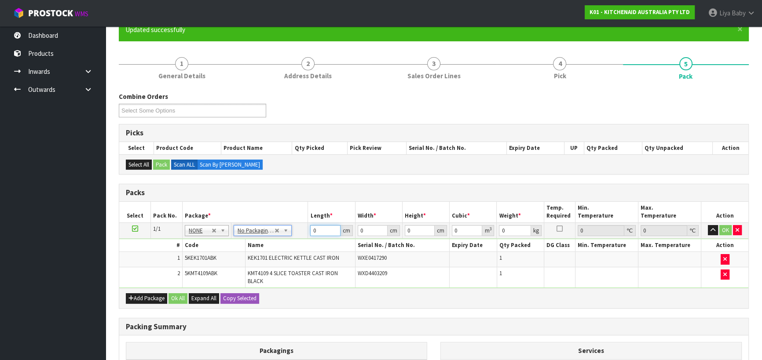
click at [325, 228] on input "0" at bounding box center [325, 230] width 30 height 11
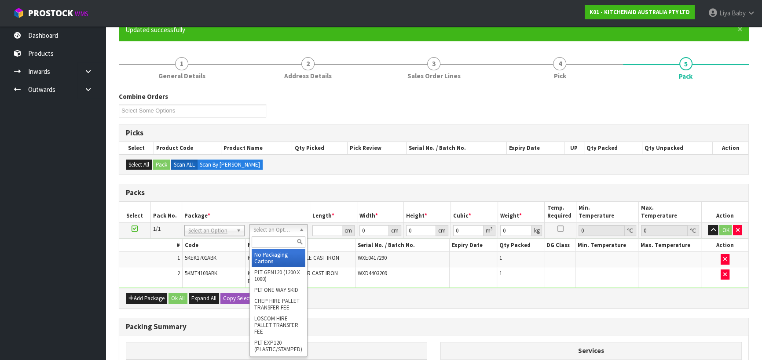
click at [274, 243] on input "text" at bounding box center [279, 242] width 54 height 11
drag, startPoint x: 269, startPoint y: 258, endPoint x: 278, endPoint y: 251, distance: 11.3
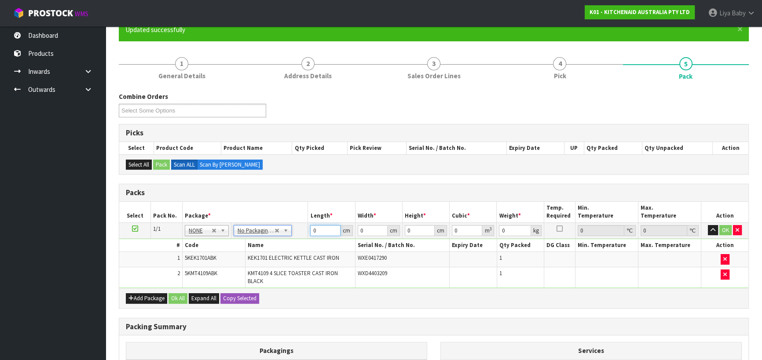
click at [320, 230] on input "0" at bounding box center [325, 230] width 30 height 11
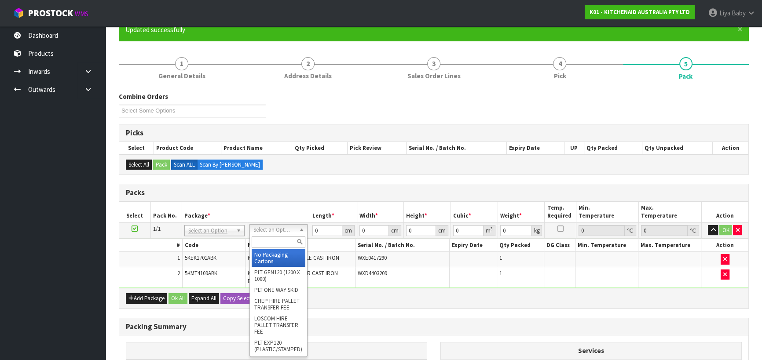
click at [276, 242] on input "text" at bounding box center [279, 242] width 54 height 11
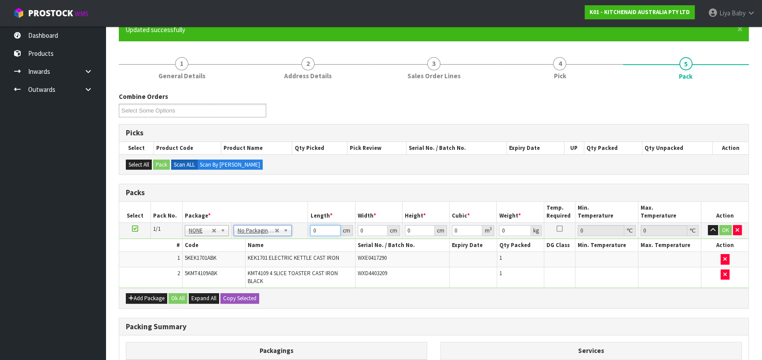
click at [323, 228] on input "0" at bounding box center [325, 230] width 30 height 11
click at [367, 232] on input "0" at bounding box center [373, 230] width 30 height 11
click at [416, 232] on input "0" at bounding box center [420, 230] width 30 height 11
click at [508, 229] on input "0" at bounding box center [515, 230] width 32 height 11
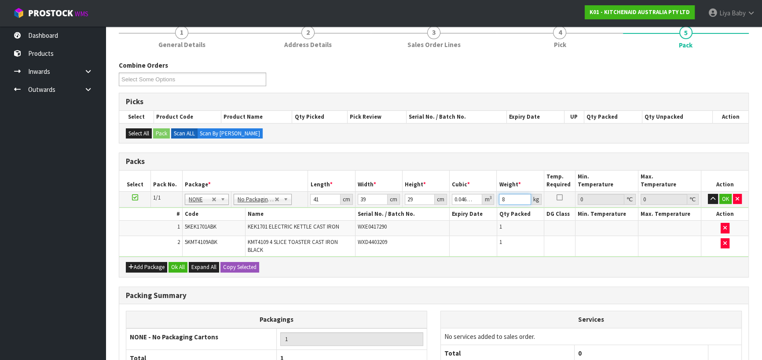
scroll to position [193, 0]
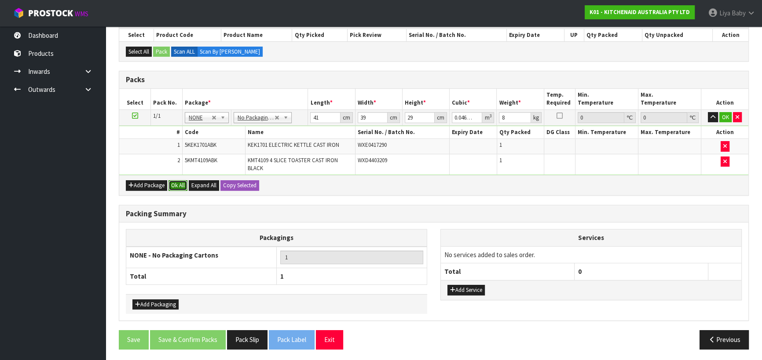
click at [179, 182] on button "Ok All" at bounding box center [178, 185] width 19 height 11
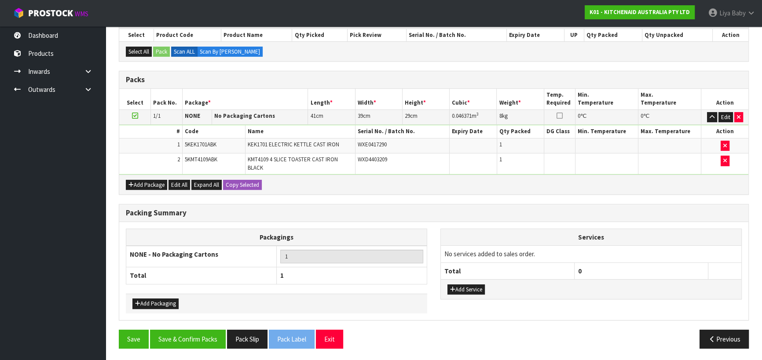
scroll to position [192, 0]
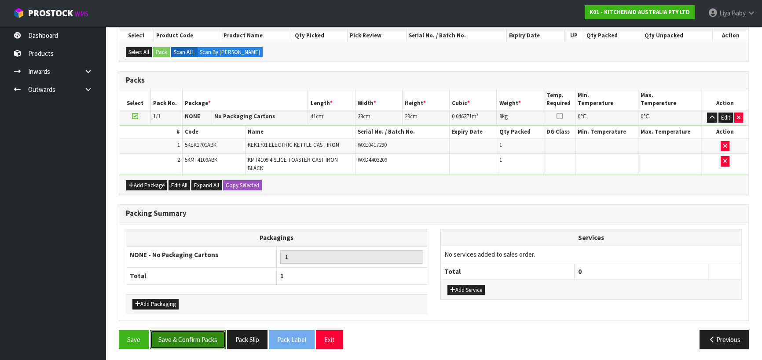
drag, startPoint x: 198, startPoint y: 337, endPoint x: 198, endPoint y: 332, distance: 4.9
click at [198, 335] on button "Save & Confirm Packs" at bounding box center [188, 340] width 76 height 19
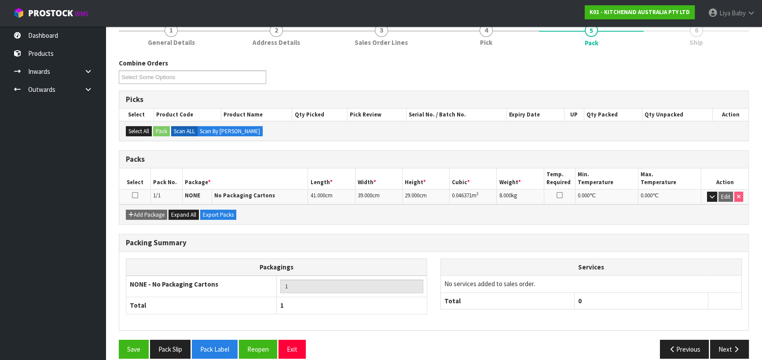
scroll to position [123, 0]
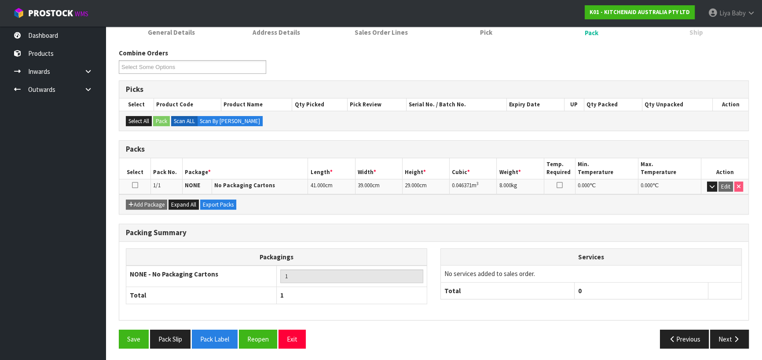
click at [135, 185] on icon at bounding box center [135, 185] width 6 height 0
click at [731, 335] on button "Next" at bounding box center [729, 339] width 39 height 19
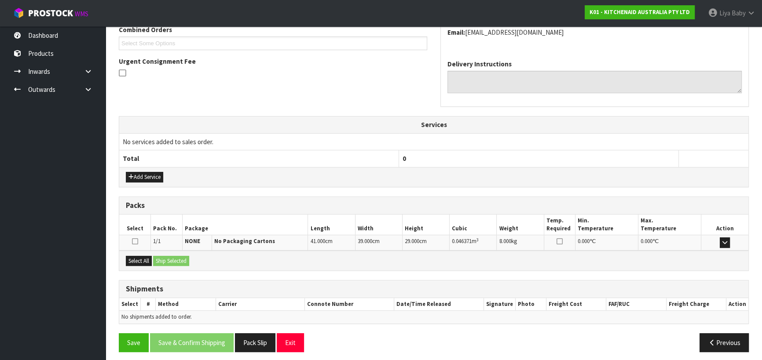
scroll to position [238, 0]
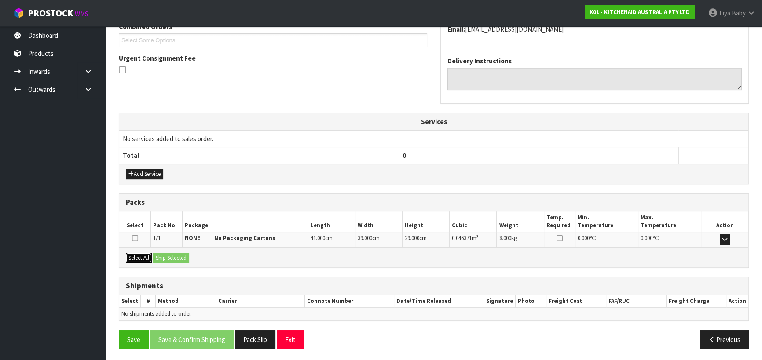
click at [129, 255] on button "Select All" at bounding box center [139, 258] width 26 height 11
click at [158, 255] on button "Ship Selected" at bounding box center [171, 258] width 36 height 11
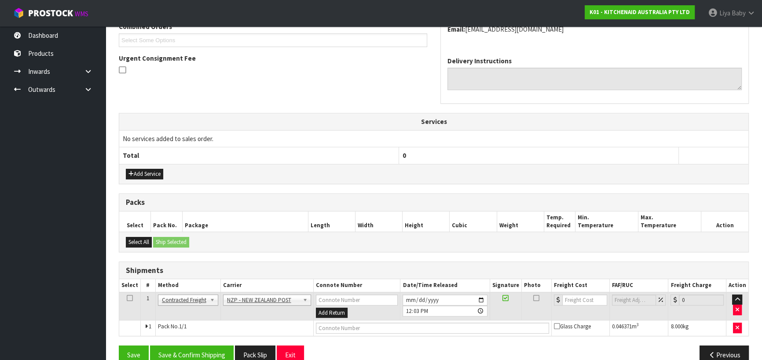
scroll to position [254, 0]
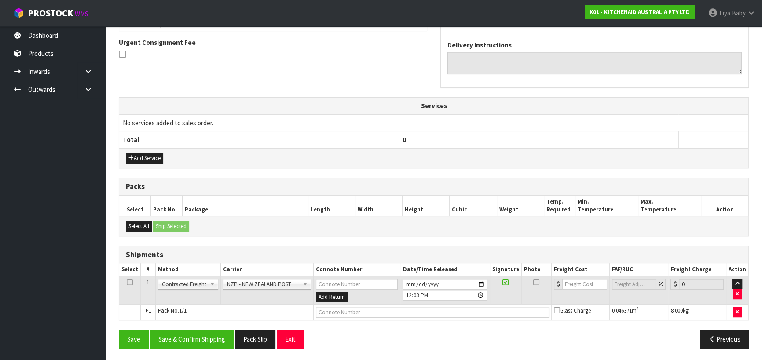
click at [125, 282] on td at bounding box center [130, 290] width 22 height 29
click at [131, 283] on icon at bounding box center [130, 283] width 6 height 0
click at [213, 331] on button "Save & Confirm Shipping" at bounding box center [192, 339] width 84 height 19
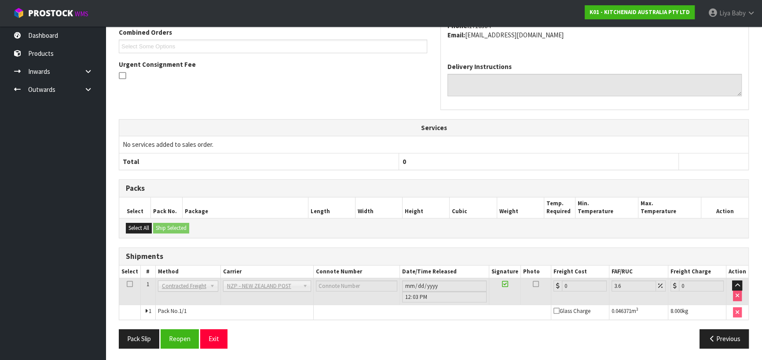
scroll to position [242, 0]
drag, startPoint x: 171, startPoint y: 336, endPoint x: 175, endPoint y: 334, distance: 4.9
click at [171, 336] on button "Reopen" at bounding box center [180, 338] width 38 height 19
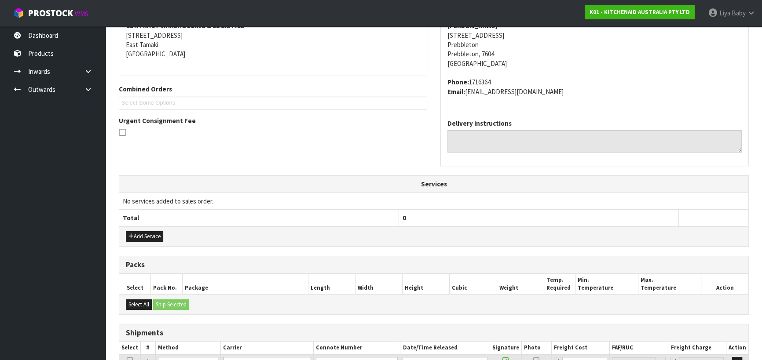
scroll to position [262, 0]
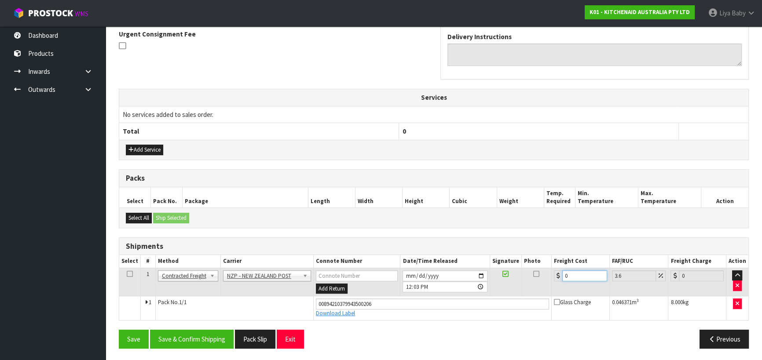
click at [577, 273] on input "0" at bounding box center [584, 276] width 45 height 11
click at [128, 274] on icon at bounding box center [130, 274] width 6 height 0
click at [204, 338] on button "Save & Confirm Shipping" at bounding box center [192, 339] width 84 height 19
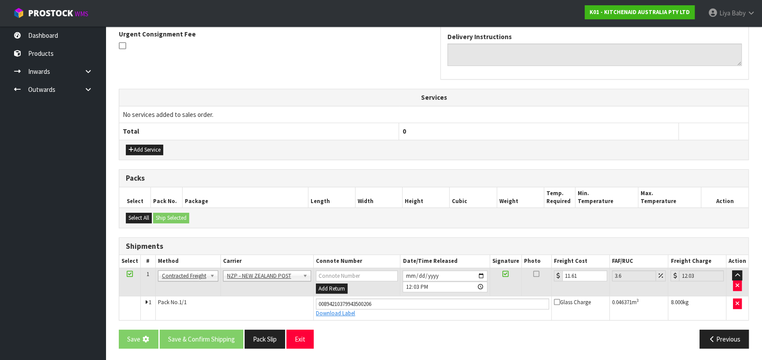
scroll to position [0, 0]
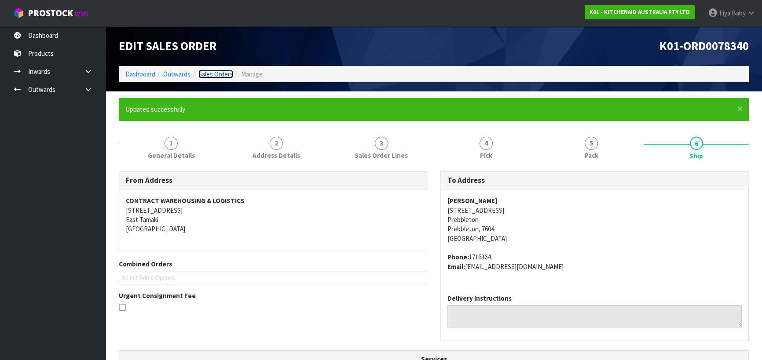
click at [209, 75] on link "Sales Orders" at bounding box center [215, 74] width 35 height 8
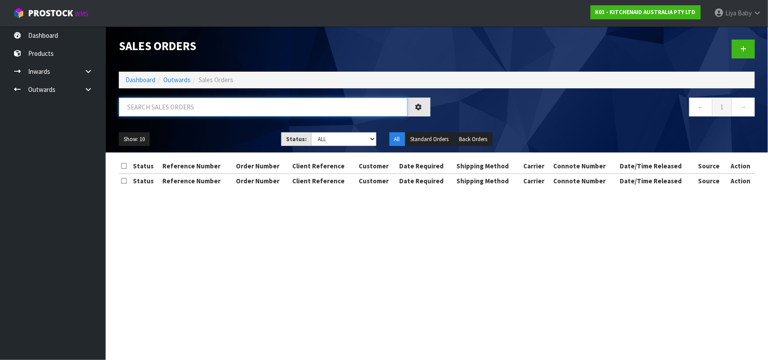
click at [180, 111] on input "text" at bounding box center [263, 107] width 289 height 19
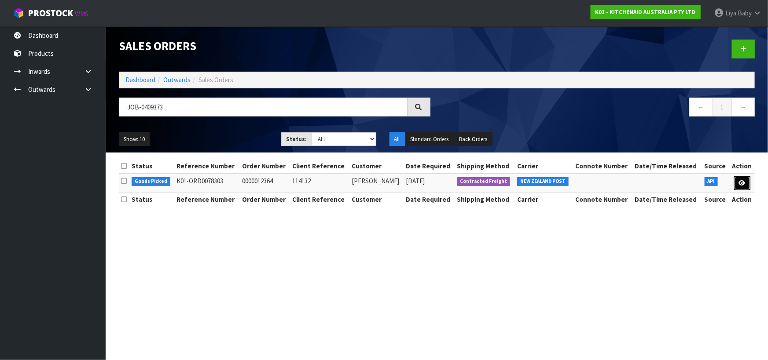
click at [746, 178] on link at bounding box center [742, 183] width 16 height 14
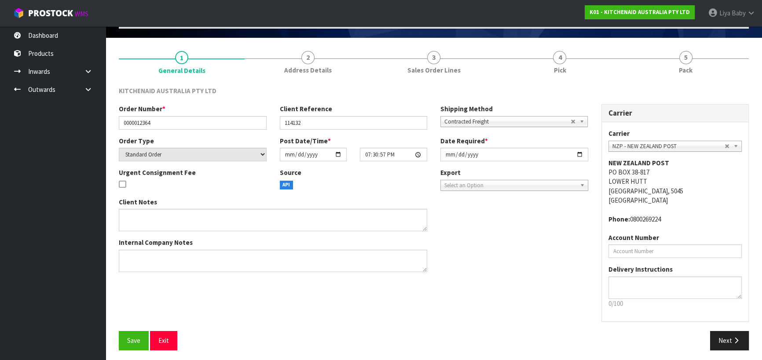
scroll to position [57, 0]
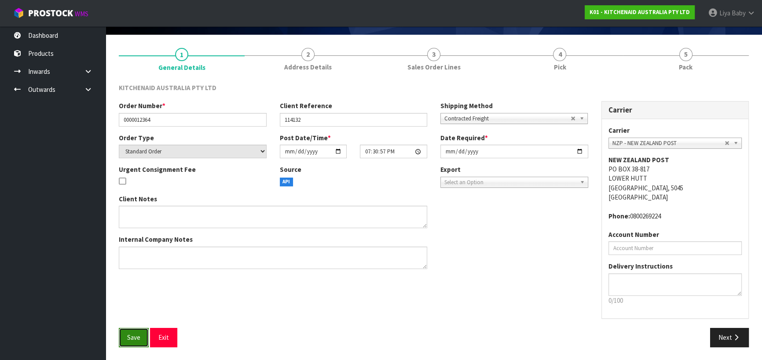
click at [133, 334] on span "Save" at bounding box center [133, 338] width 13 height 8
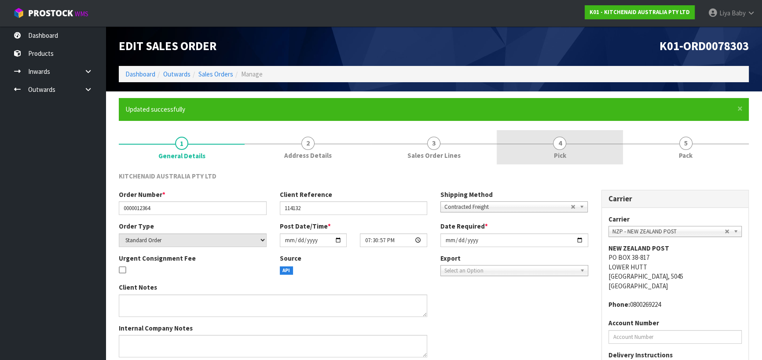
click at [556, 144] on span "4" at bounding box center [559, 143] width 13 height 13
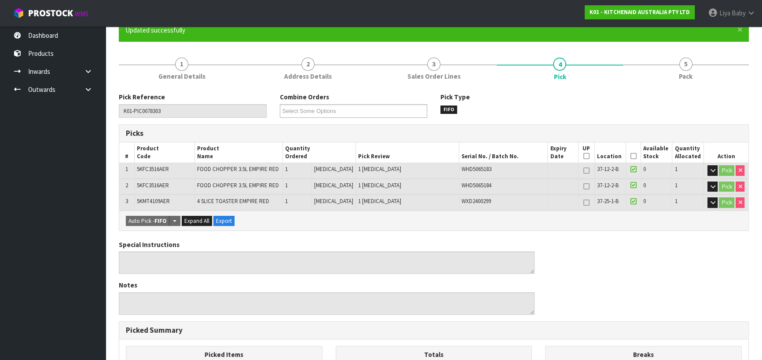
scroll to position [80, 0]
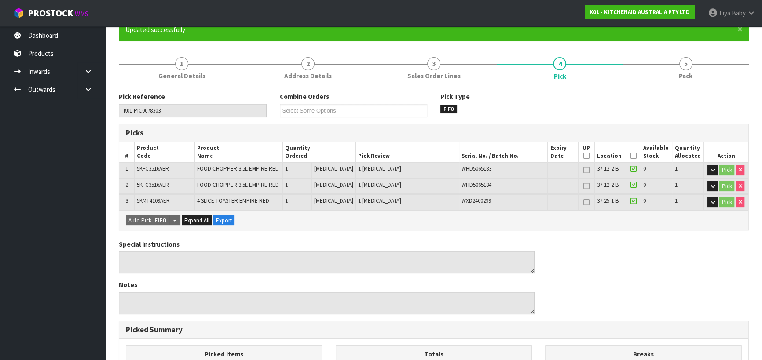
click at [627, 157] on th "Picked" at bounding box center [633, 152] width 15 height 21
drag, startPoint x: 628, startPoint y: 155, endPoint x: 634, endPoint y: 154, distance: 5.9
click at [630, 156] on icon at bounding box center [633, 156] width 6 height 0
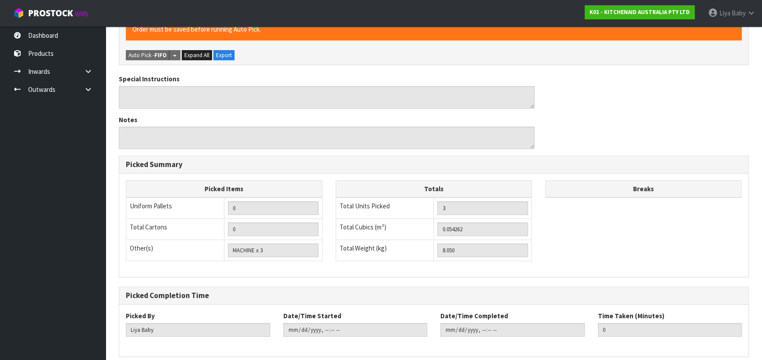
scroll to position [313, 0]
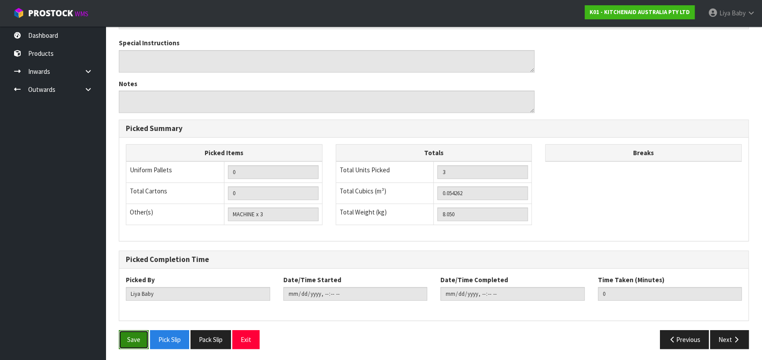
click at [129, 337] on button "Save" at bounding box center [134, 340] width 30 height 19
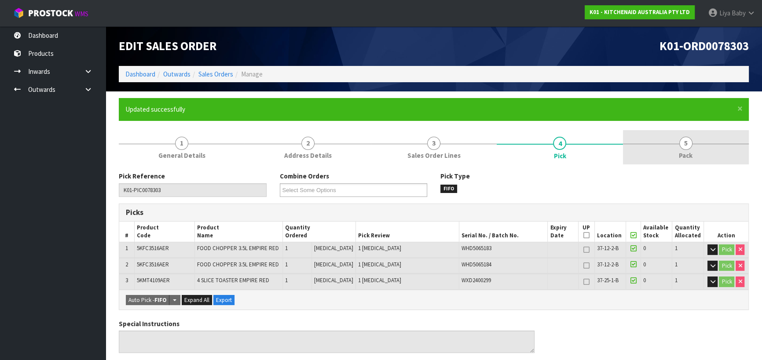
click at [678, 146] on link "5 Pack" at bounding box center [686, 147] width 126 height 35
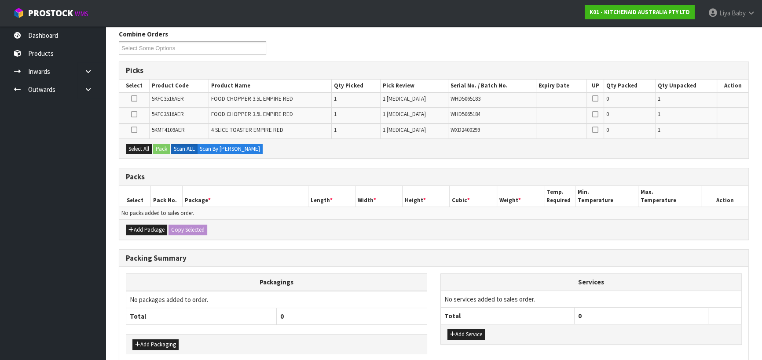
scroll to position [160, 0]
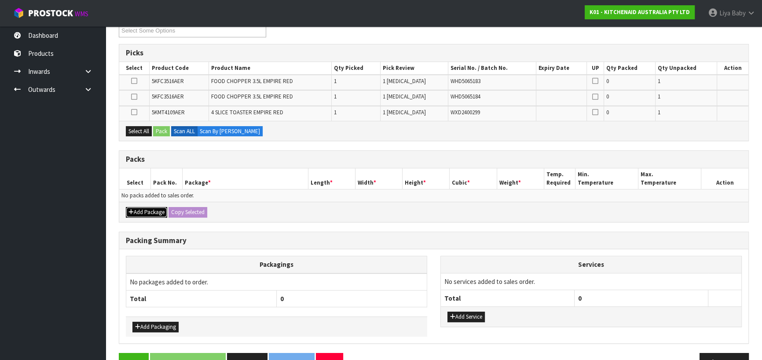
click at [150, 214] on button "Add Package" at bounding box center [146, 212] width 41 height 11
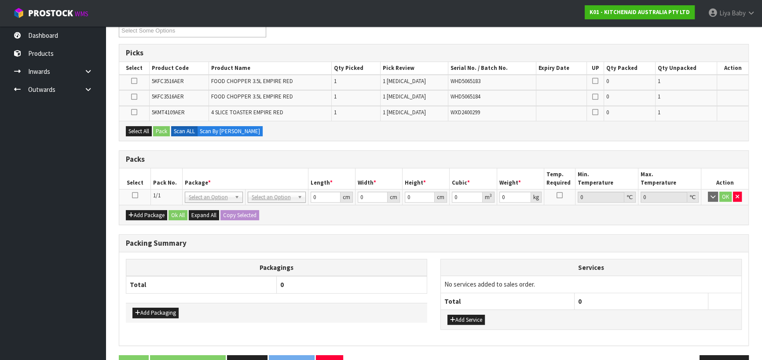
click at [133, 195] on icon at bounding box center [135, 195] width 6 height 0
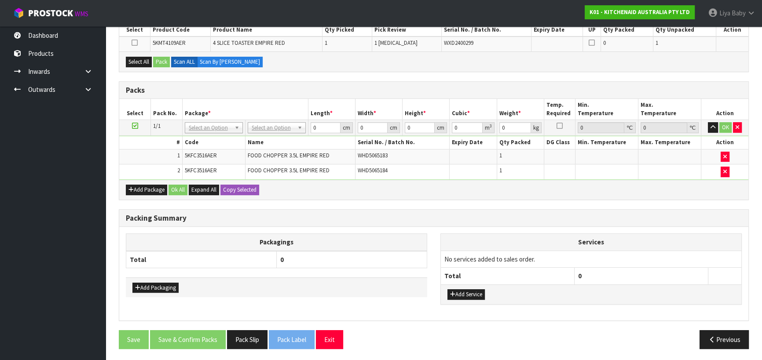
scroll to position [0, 0]
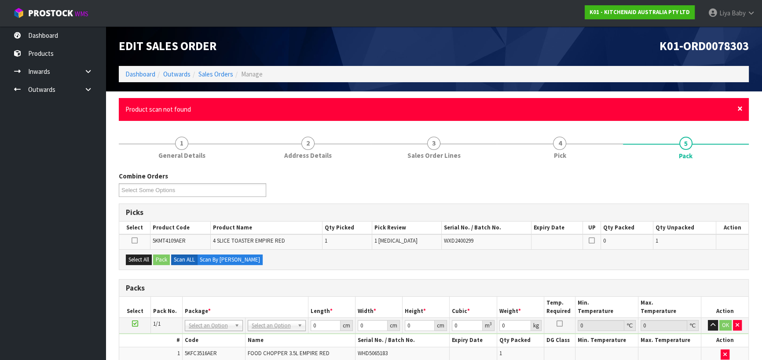
click at [740, 109] on span "×" at bounding box center [740, 109] width 5 height 12
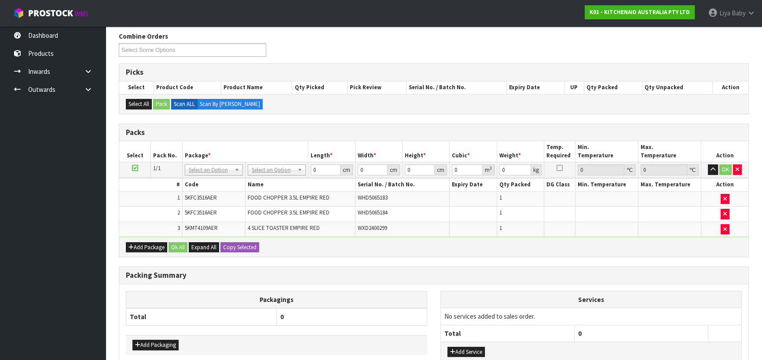
scroll to position [160, 0]
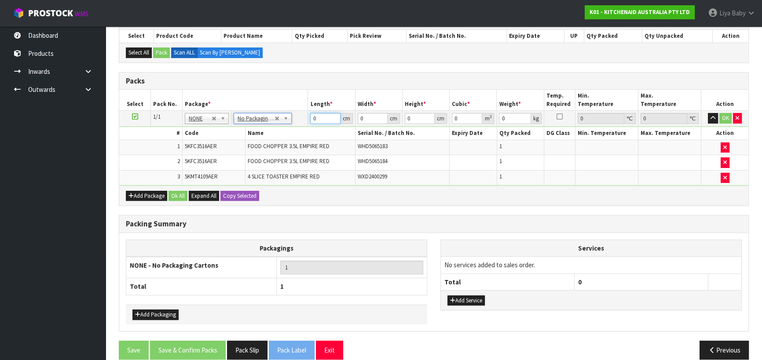
click at [325, 117] on input "0" at bounding box center [325, 118] width 30 height 11
click at [374, 117] on input "0" at bounding box center [373, 118] width 30 height 11
click at [410, 114] on input "0" at bounding box center [420, 118] width 30 height 11
click at [513, 114] on input "0" at bounding box center [515, 118] width 32 height 11
click at [177, 194] on button "Ok All" at bounding box center [178, 196] width 19 height 11
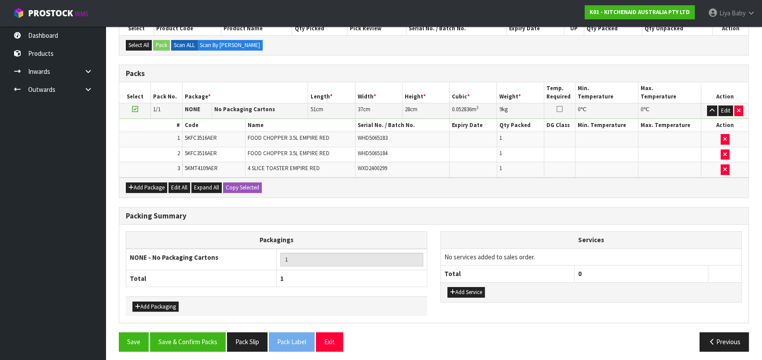
scroll to position [169, 0]
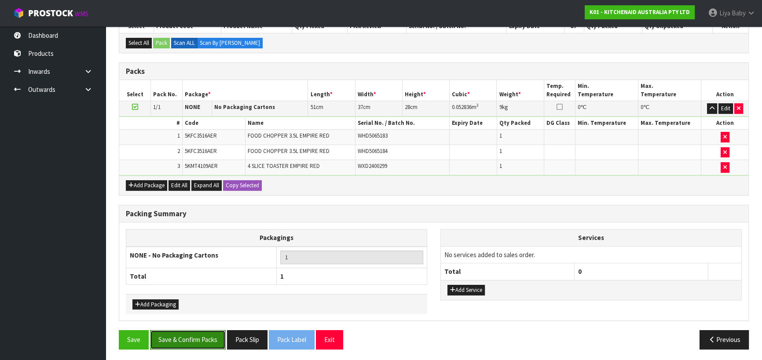
click at [170, 331] on button "Save & Confirm Packs" at bounding box center [188, 340] width 76 height 19
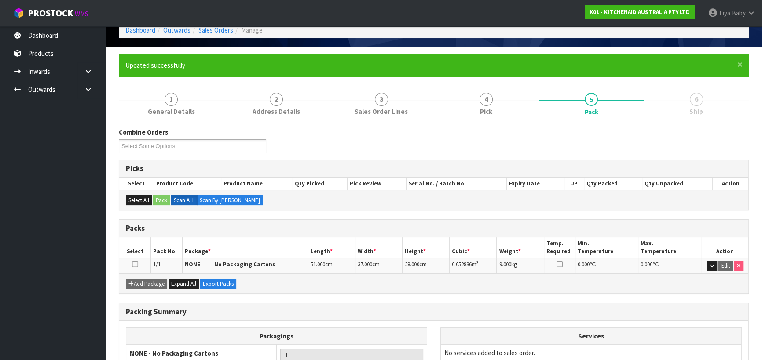
scroll to position [123, 0]
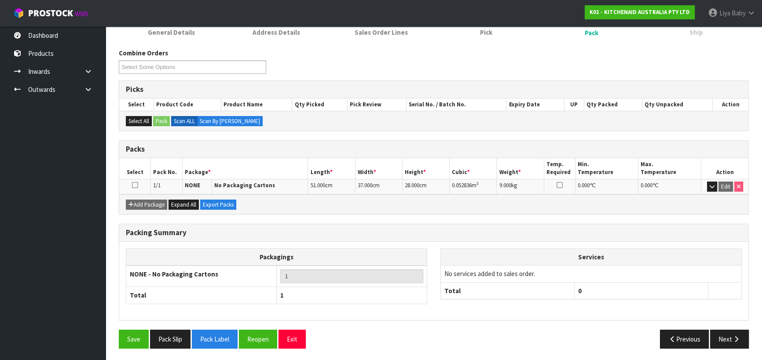
click at [132, 185] on icon at bounding box center [135, 185] width 6 height 0
click at [737, 339] on icon "button" at bounding box center [736, 339] width 8 height 7
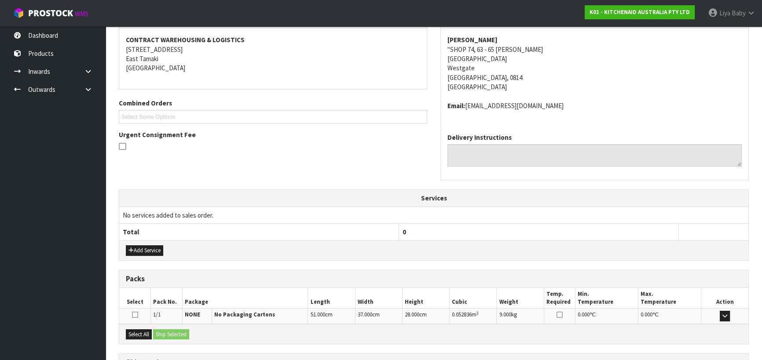
scroll to position [238, 0]
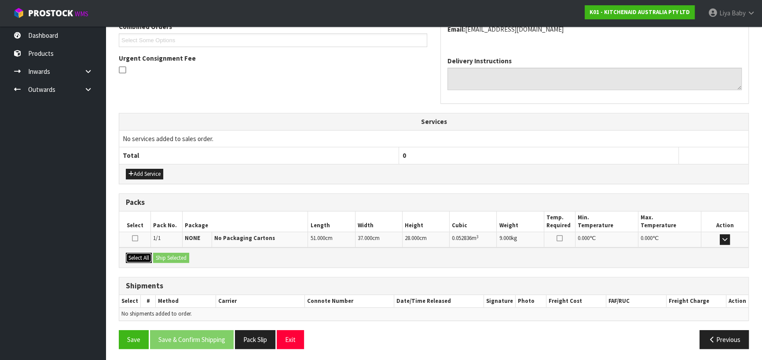
drag, startPoint x: 137, startPoint y: 255, endPoint x: 142, endPoint y: 254, distance: 4.4
click at [139, 255] on button "Select All" at bounding box center [139, 258] width 26 height 11
click at [159, 254] on button "Ship Selected" at bounding box center [171, 258] width 36 height 11
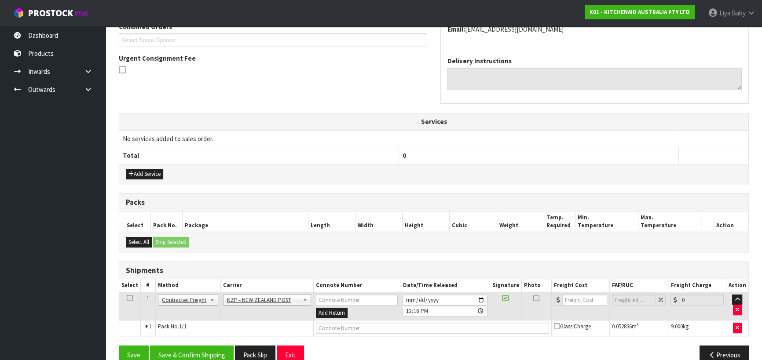
click at [129, 298] on icon at bounding box center [130, 298] width 6 height 0
click at [181, 350] on button "Save & Confirm Shipping" at bounding box center [192, 355] width 84 height 19
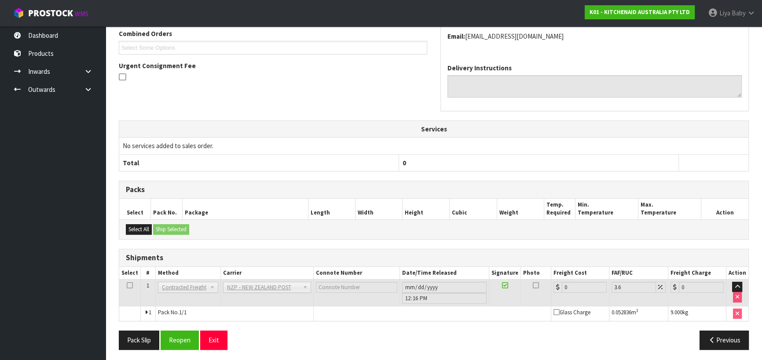
scroll to position [242, 0]
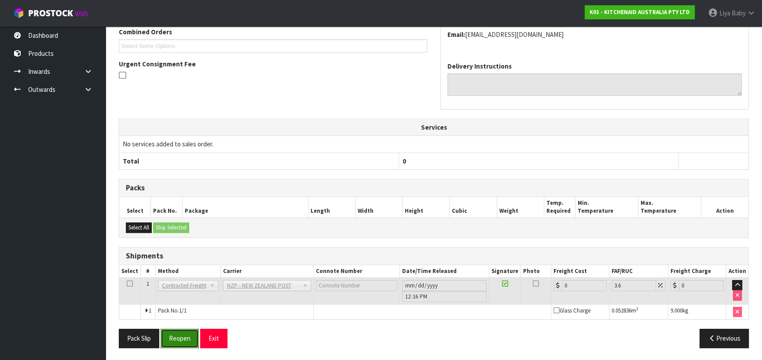
click at [182, 340] on button "Reopen" at bounding box center [180, 338] width 38 height 19
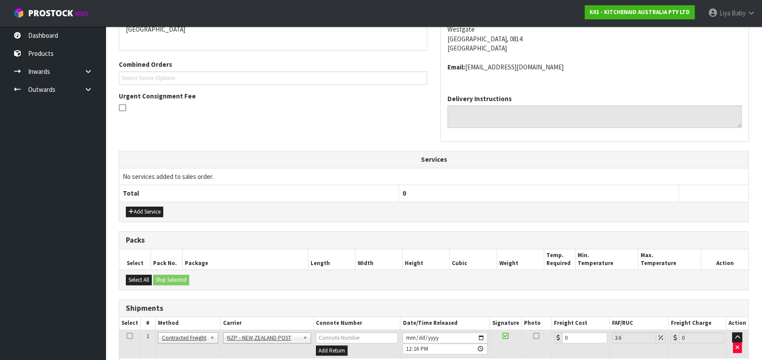
scroll to position [262, 0]
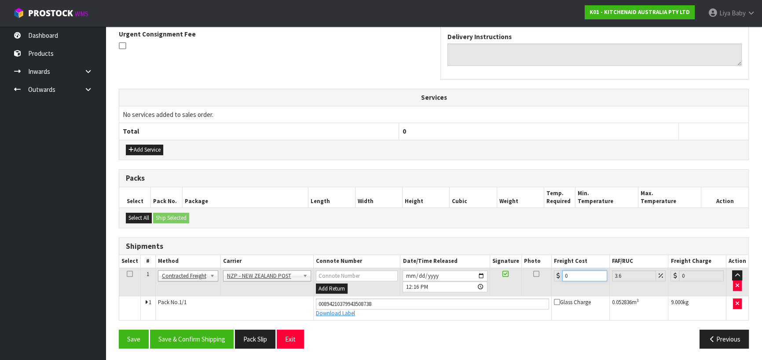
click at [583, 272] on input "0" at bounding box center [584, 276] width 45 height 11
click at [128, 274] on icon at bounding box center [130, 274] width 6 height 0
click at [183, 330] on button "Save & Confirm Shipping" at bounding box center [192, 339] width 84 height 19
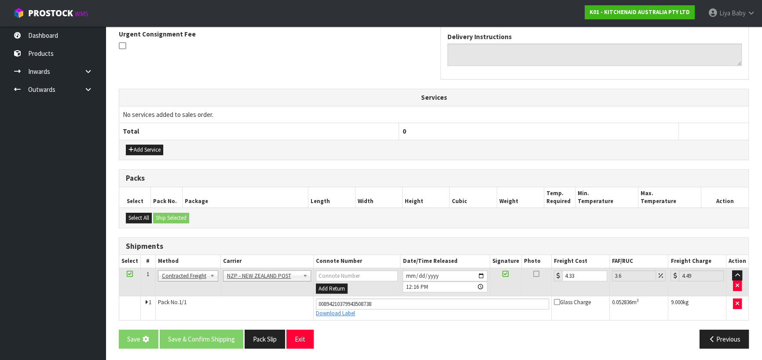
scroll to position [0, 0]
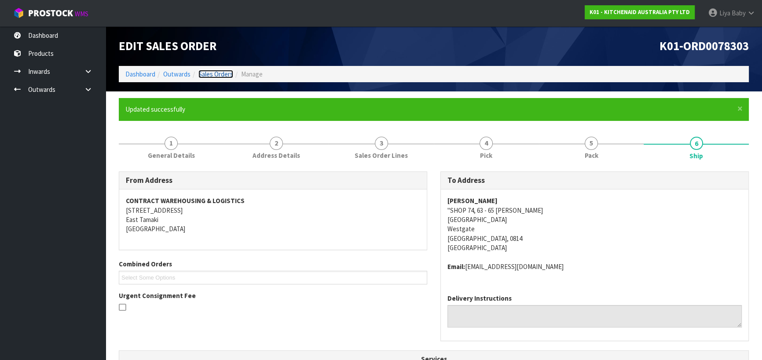
click at [218, 75] on link "Sales Orders" at bounding box center [215, 74] width 35 height 8
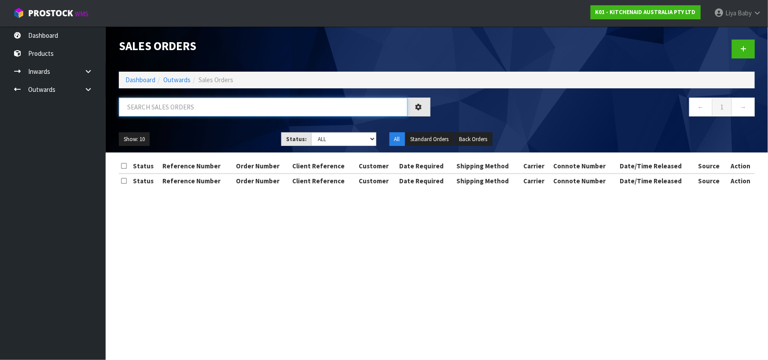
click at [206, 106] on input "text" at bounding box center [263, 107] width 289 height 19
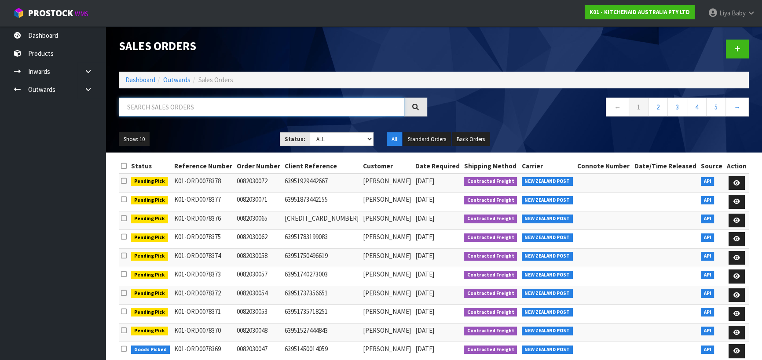
click at [161, 105] on input "text" at bounding box center [262, 107] width 286 height 19
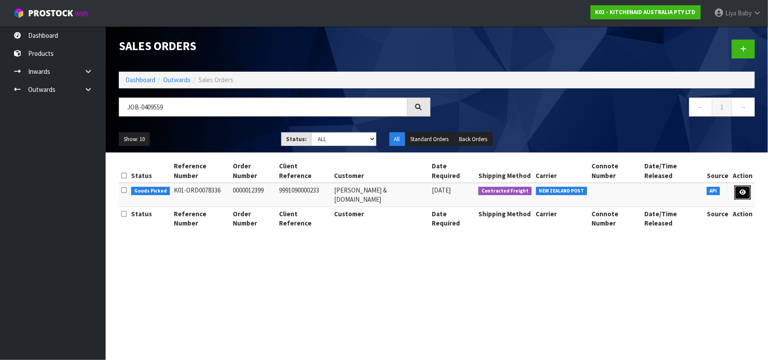
click at [743, 186] on link at bounding box center [743, 193] width 16 height 14
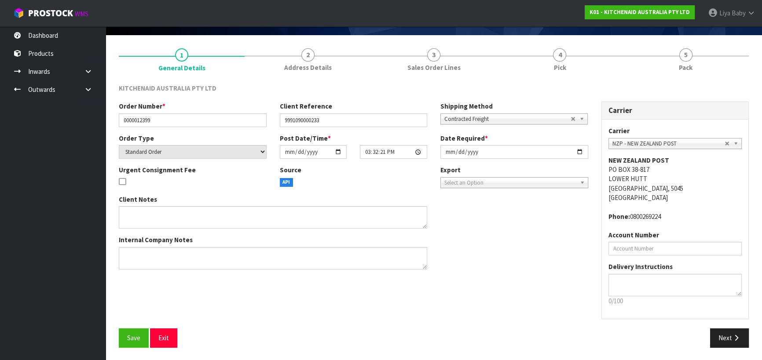
scroll to position [57, 0]
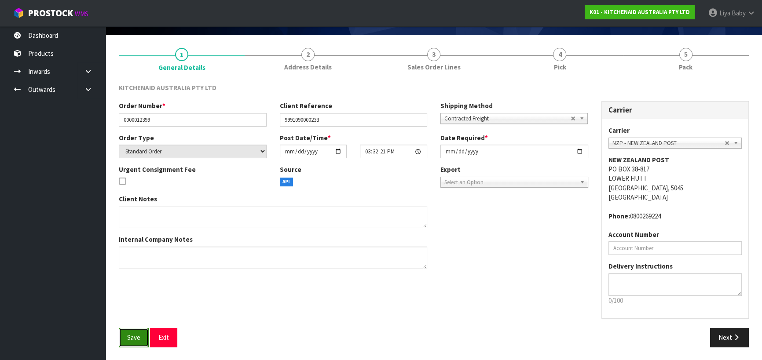
click at [129, 334] on span "Save" at bounding box center [133, 338] width 13 height 8
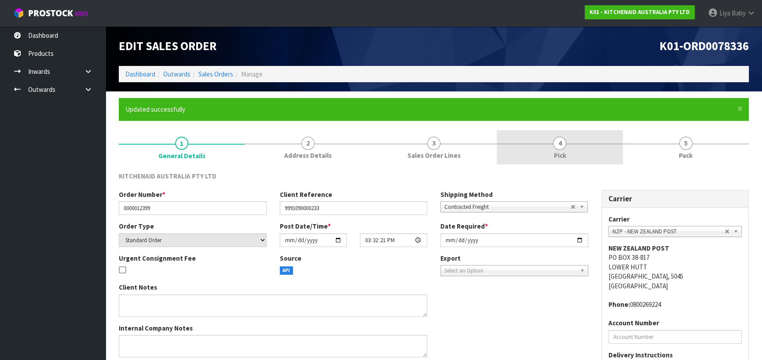
click at [568, 148] on link "4 Pick" at bounding box center [560, 147] width 126 height 35
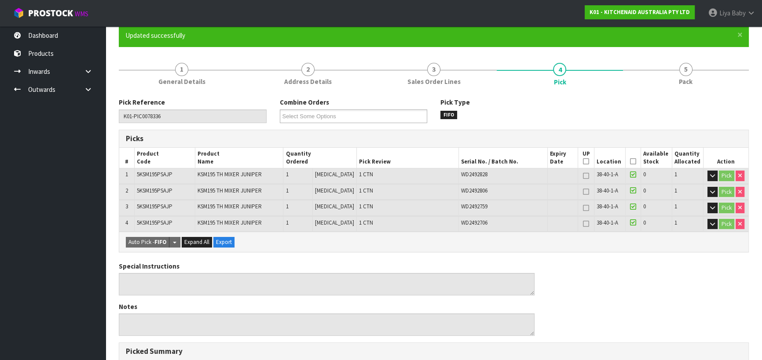
scroll to position [80, 0]
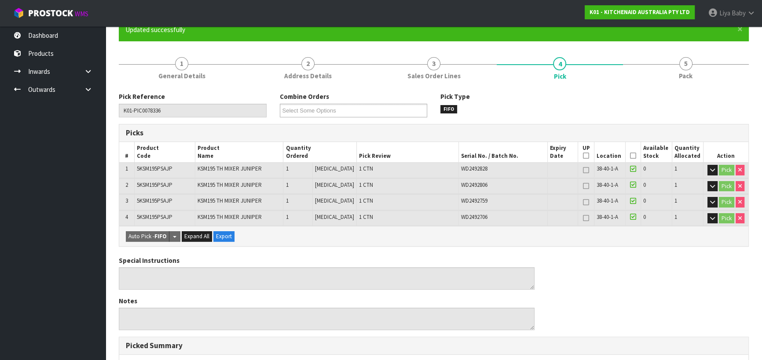
click at [633, 156] on icon at bounding box center [633, 156] width 6 height 0
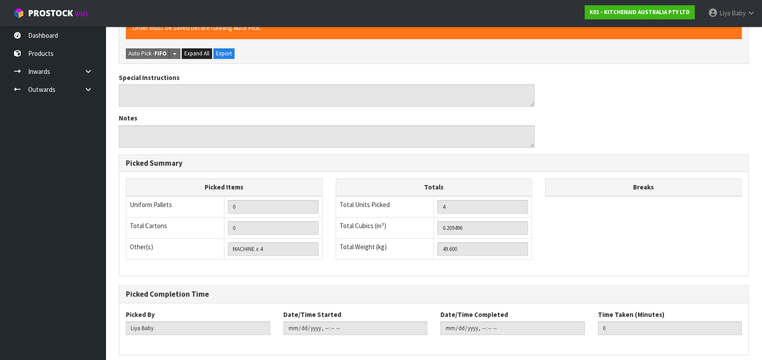
scroll to position [329, 0]
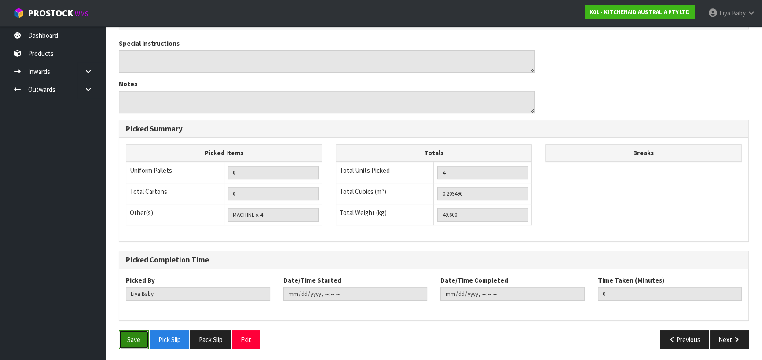
click at [141, 342] on button "Save" at bounding box center [134, 340] width 30 height 19
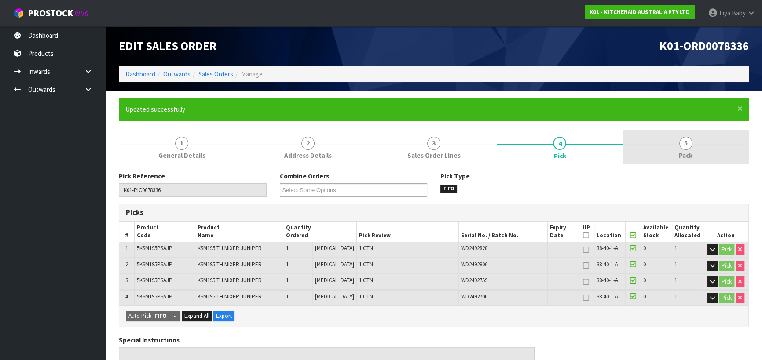
click at [659, 158] on link "5 Pack" at bounding box center [686, 147] width 126 height 35
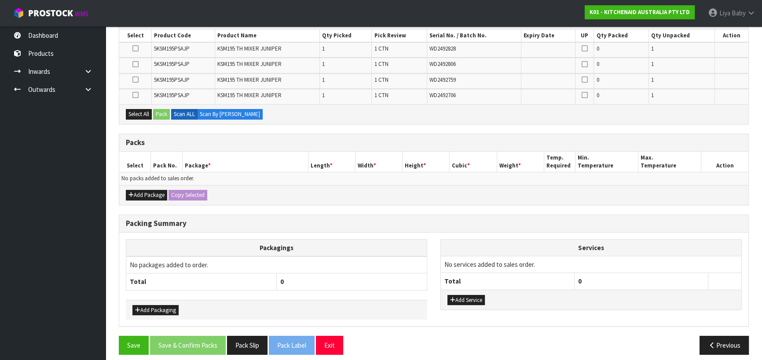
scroll to position [198, 0]
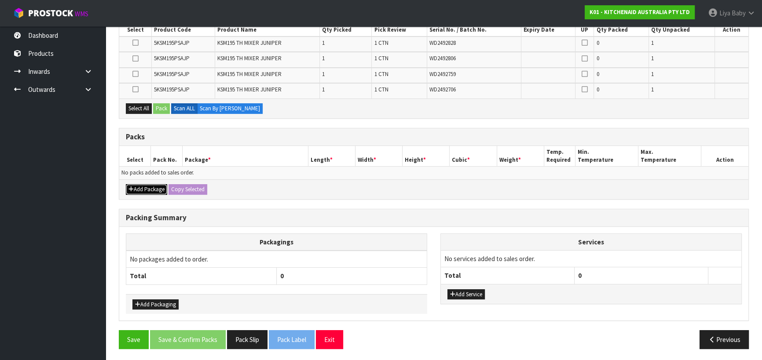
click at [146, 188] on button "Add Package" at bounding box center [146, 189] width 41 height 11
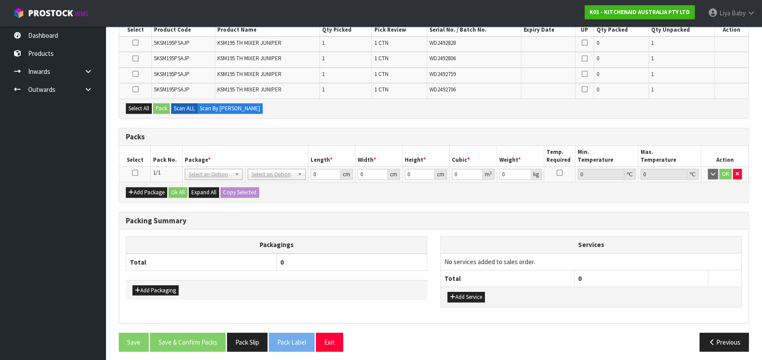
click at [136, 173] on icon at bounding box center [135, 173] width 6 height 0
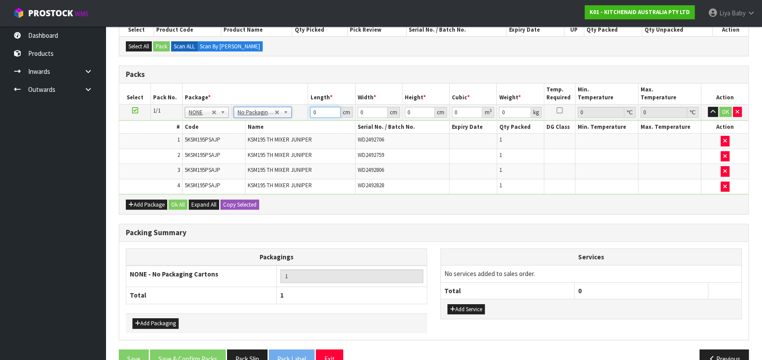
click at [323, 111] on input "0" at bounding box center [325, 112] width 30 height 11
click at [368, 108] on input "0" at bounding box center [373, 112] width 30 height 11
click at [414, 109] on input "0" at bounding box center [420, 112] width 30 height 11
click at [517, 110] on input "0" at bounding box center [515, 112] width 32 height 11
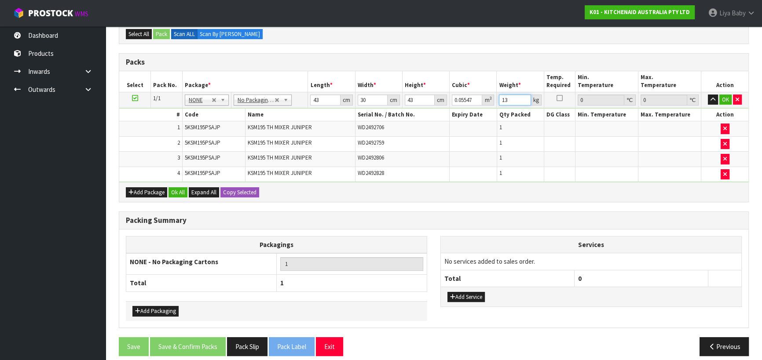
scroll to position [217, 0]
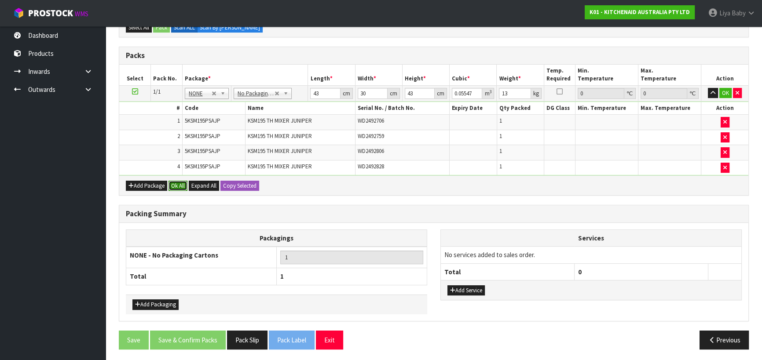
click at [177, 184] on button "Ok All" at bounding box center [178, 186] width 19 height 11
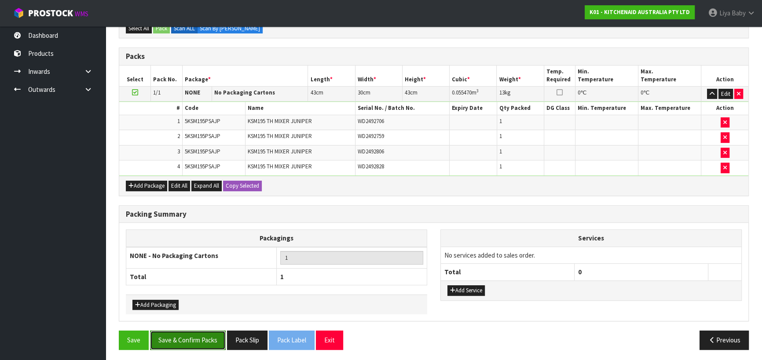
click at [167, 338] on button "Save & Confirm Packs" at bounding box center [188, 340] width 76 height 19
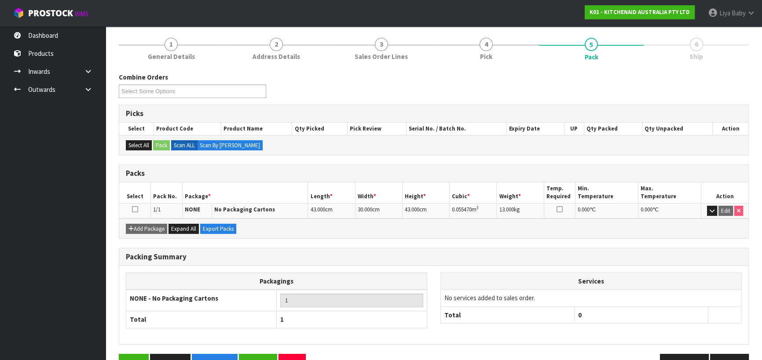
scroll to position [123, 0]
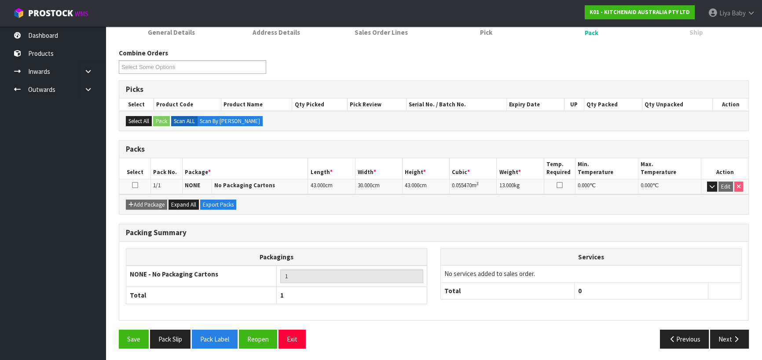
click at [139, 184] on td at bounding box center [135, 186] width 32 height 15
click at [134, 185] on icon at bounding box center [135, 185] width 6 height 0
click at [728, 331] on button "Next" at bounding box center [729, 339] width 39 height 19
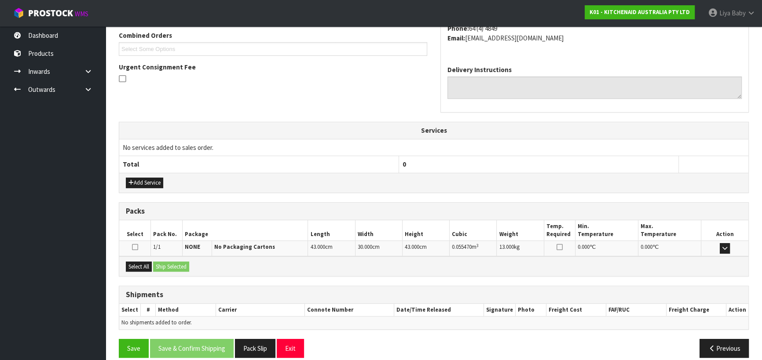
scroll to position [238, 0]
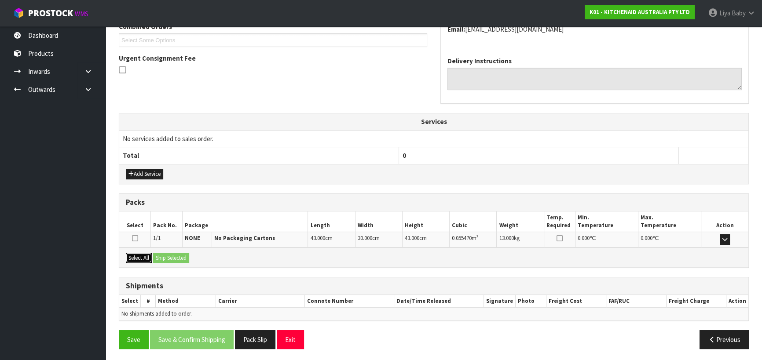
click at [136, 259] on button "Select All" at bounding box center [139, 258] width 26 height 11
click at [164, 256] on button "Ship Selected" at bounding box center [171, 258] width 36 height 11
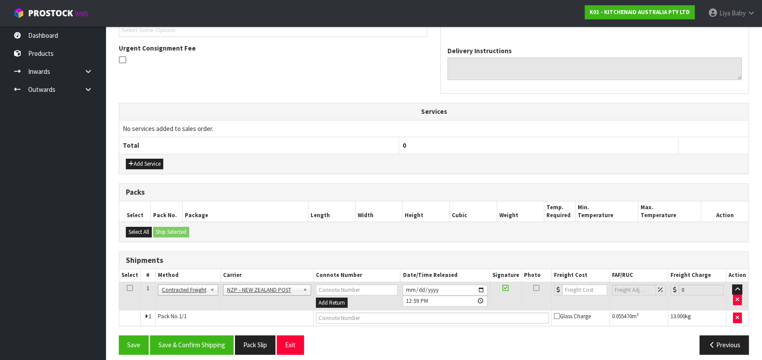
scroll to position [254, 0]
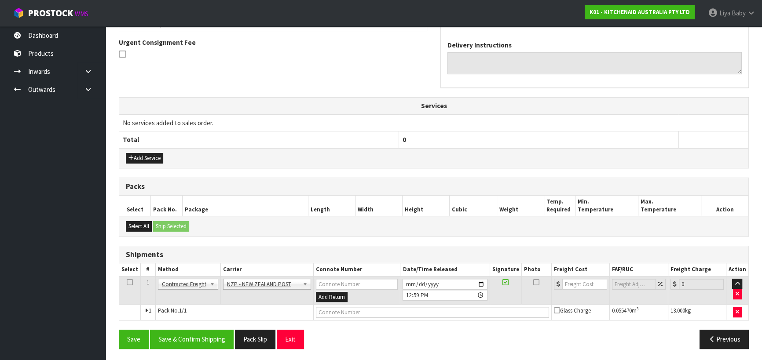
click at [130, 283] on icon at bounding box center [130, 283] width 6 height 0
click at [182, 340] on button "Save & Confirm Shipping" at bounding box center [192, 339] width 84 height 19
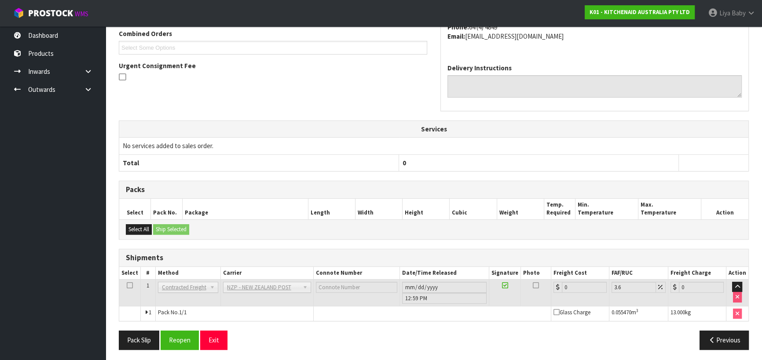
scroll to position [242, 0]
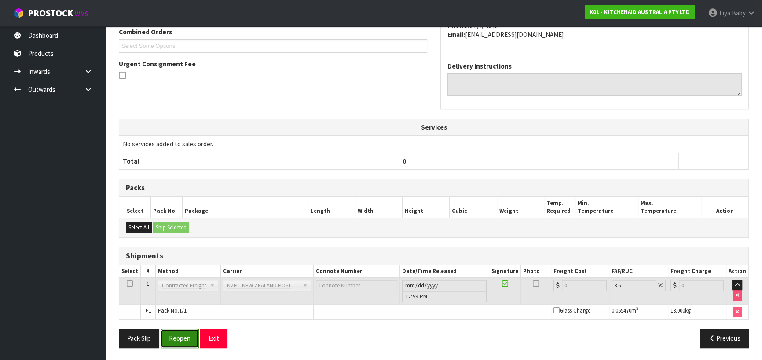
click at [186, 336] on button "Reopen" at bounding box center [180, 338] width 38 height 19
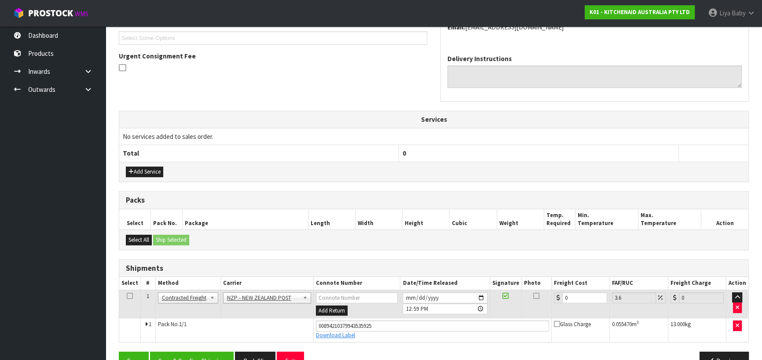
scroll to position [262, 0]
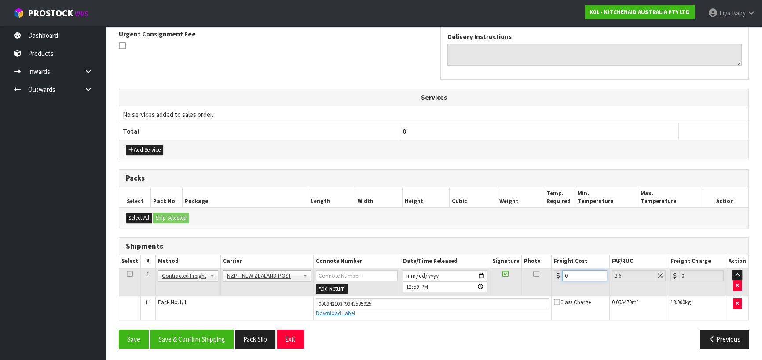
click at [573, 274] on input "0" at bounding box center [584, 276] width 45 height 11
click at [128, 274] on icon at bounding box center [130, 274] width 6 height 0
click at [185, 340] on button "Save & Confirm Shipping" at bounding box center [192, 339] width 84 height 19
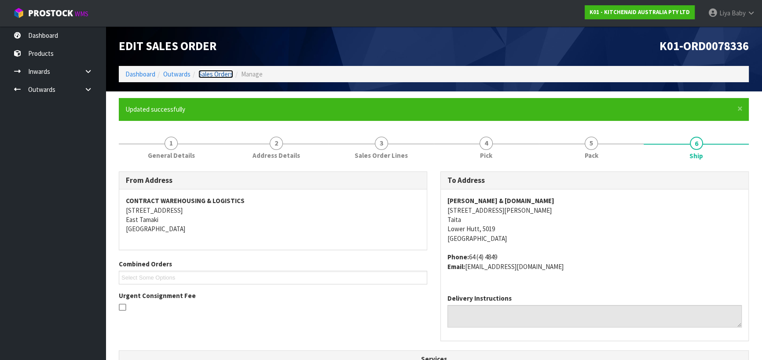
click at [215, 73] on link "Sales Orders" at bounding box center [215, 74] width 35 height 8
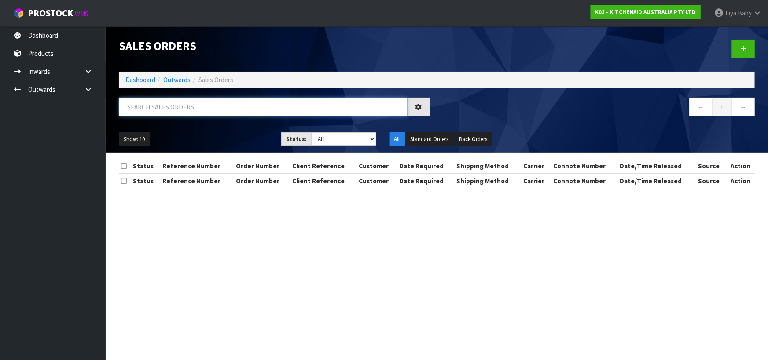
click at [202, 102] on input "text" at bounding box center [263, 107] width 289 height 19
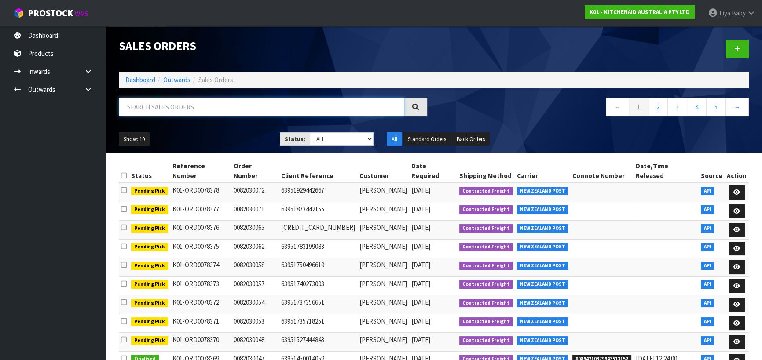
click at [173, 111] on input "text" at bounding box center [262, 107] width 286 height 19
click at [175, 104] on input "text" at bounding box center [262, 107] width 286 height 19
click at [181, 111] on input "text" at bounding box center [262, 107] width 286 height 19
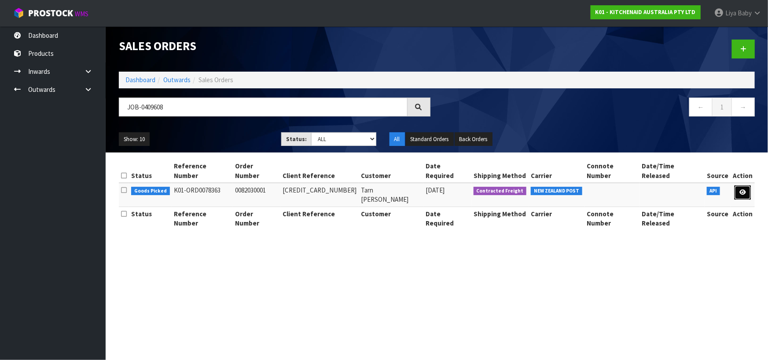
click at [735, 186] on link at bounding box center [743, 193] width 16 height 14
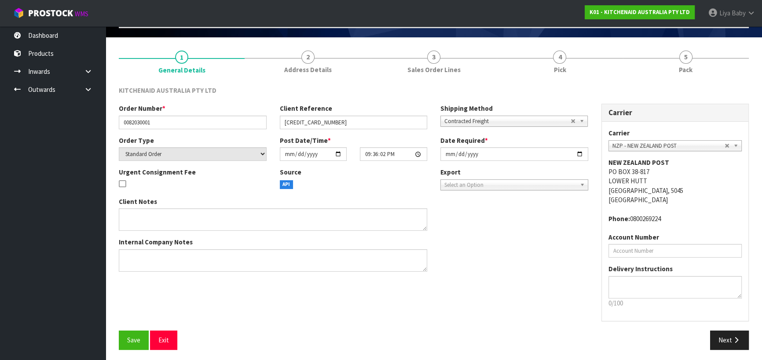
scroll to position [57, 0]
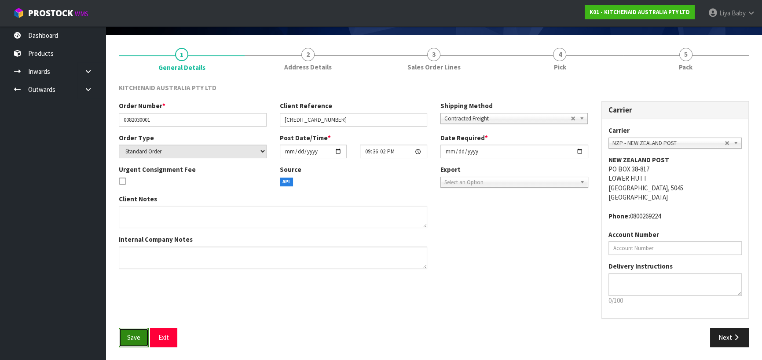
click at [126, 343] on button "Save" at bounding box center [134, 337] width 30 height 19
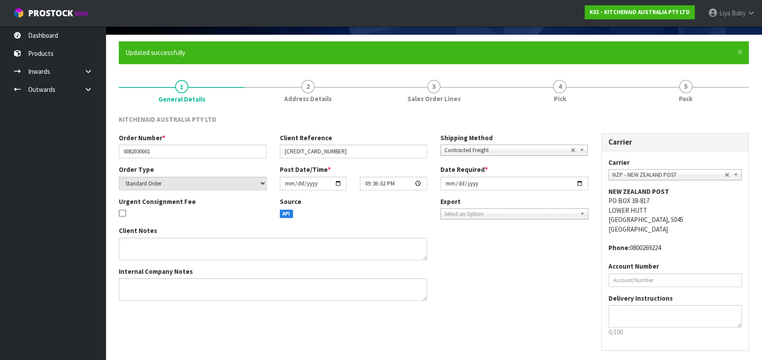
scroll to position [0, 0]
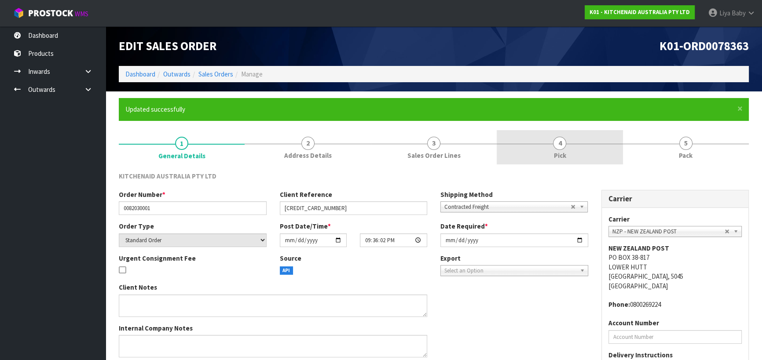
click at [568, 158] on link "4 Pick" at bounding box center [560, 147] width 126 height 35
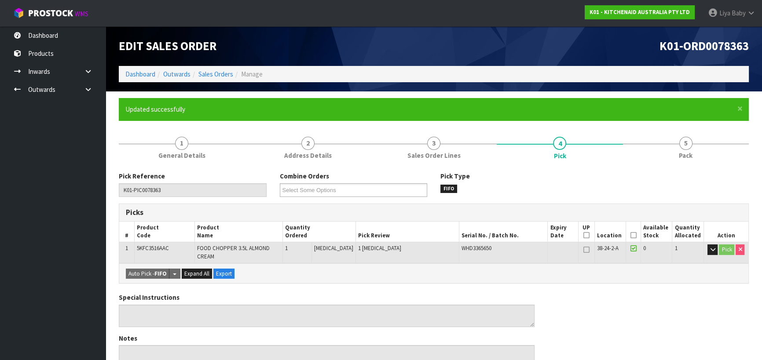
click at [633, 236] on icon at bounding box center [633, 235] width 6 height 0
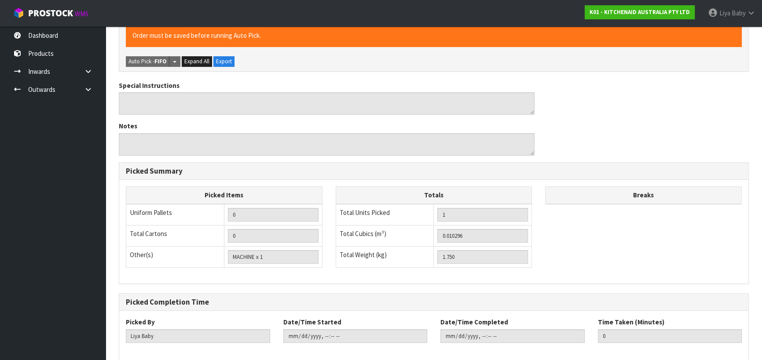
scroll to position [281, 0]
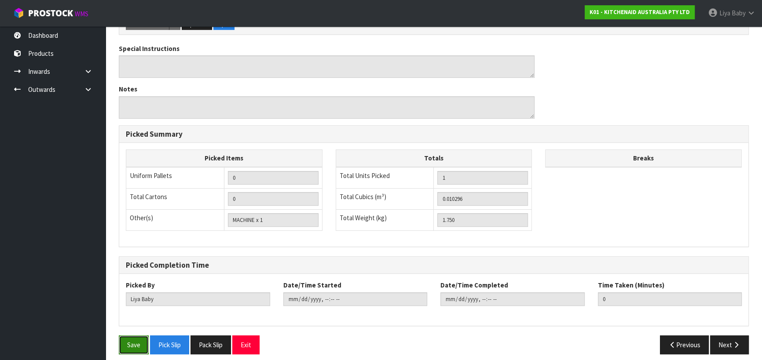
click at [143, 339] on button "Save" at bounding box center [134, 345] width 30 height 19
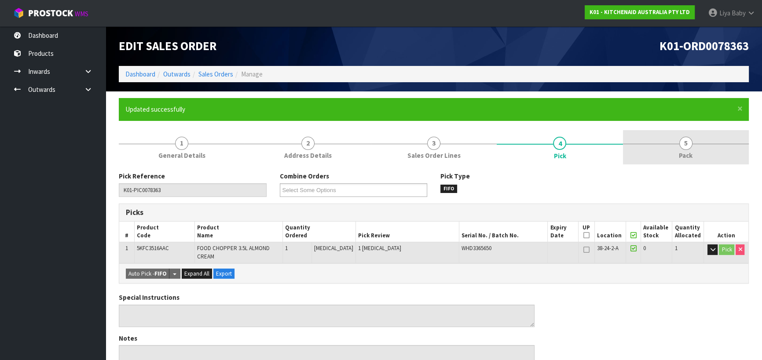
click at [676, 147] on link "5 Pack" at bounding box center [686, 147] width 126 height 35
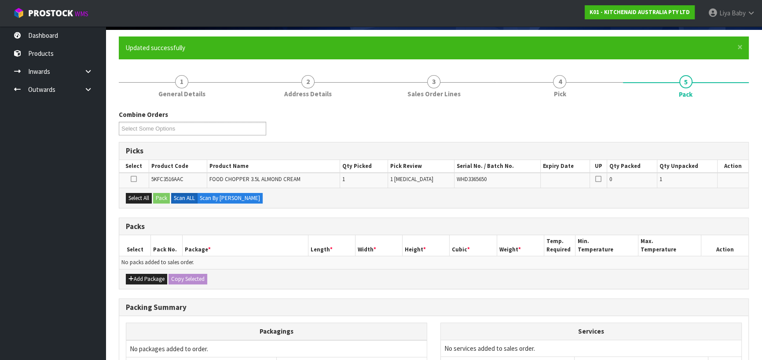
scroll to position [151, 0]
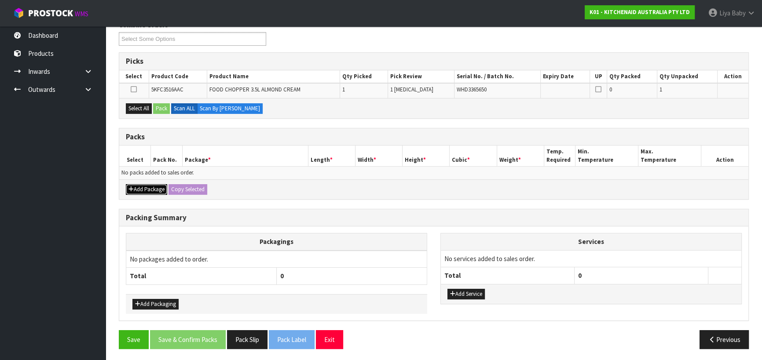
click at [142, 184] on button "Add Package" at bounding box center [146, 189] width 41 height 11
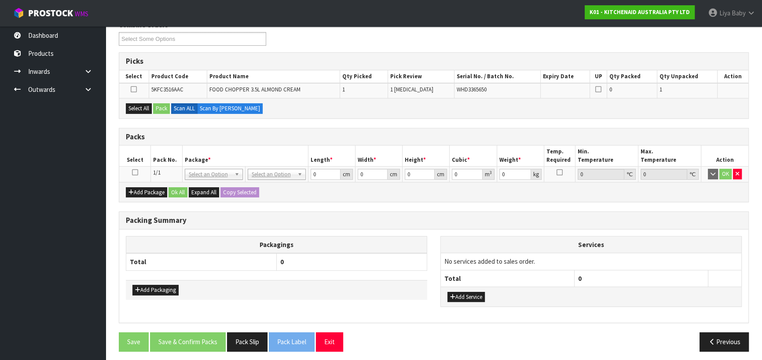
click at [135, 173] on icon at bounding box center [135, 173] width 6 height 0
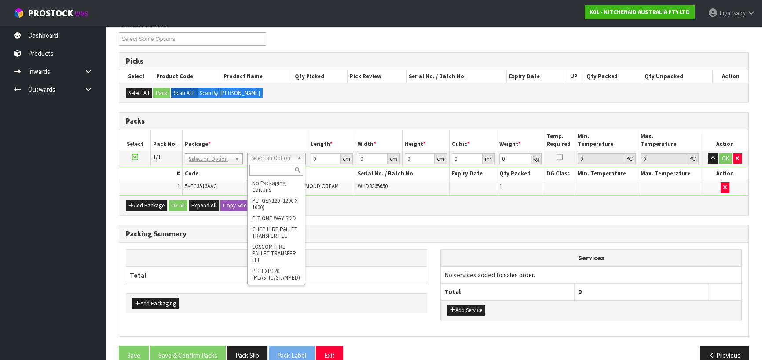
click at [265, 170] on input "text" at bounding box center [277, 170] width 54 height 11
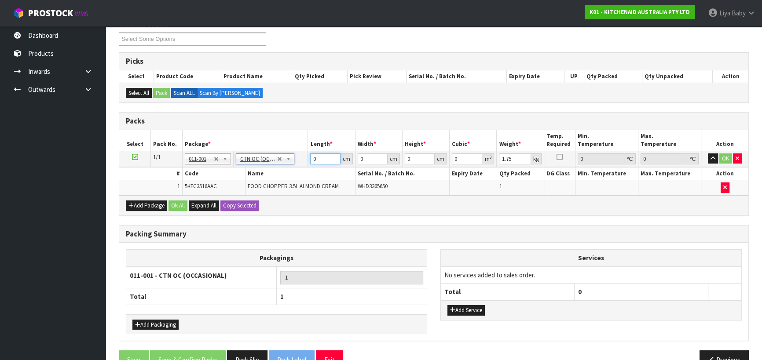
click at [317, 155] on input "0" at bounding box center [325, 159] width 30 height 11
click at [364, 157] on input "0" at bounding box center [373, 159] width 30 height 11
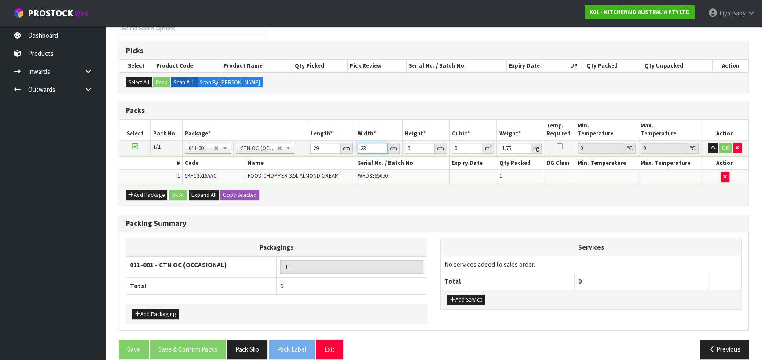
scroll to position [172, 0]
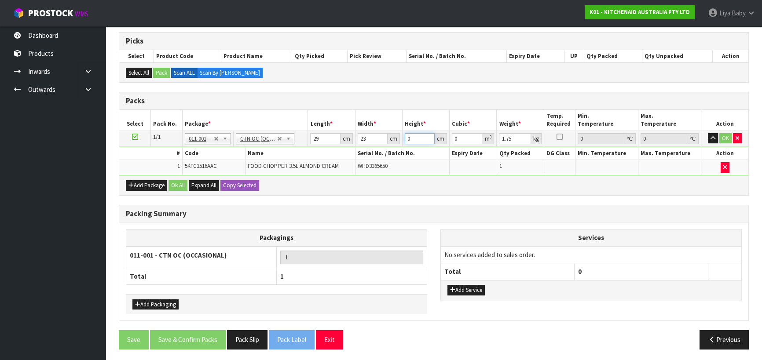
click at [414, 139] on input "0" at bounding box center [420, 138] width 30 height 11
click at [514, 137] on input "1.75" at bounding box center [515, 138] width 32 height 11
click at [177, 183] on button "Ok All" at bounding box center [178, 185] width 19 height 11
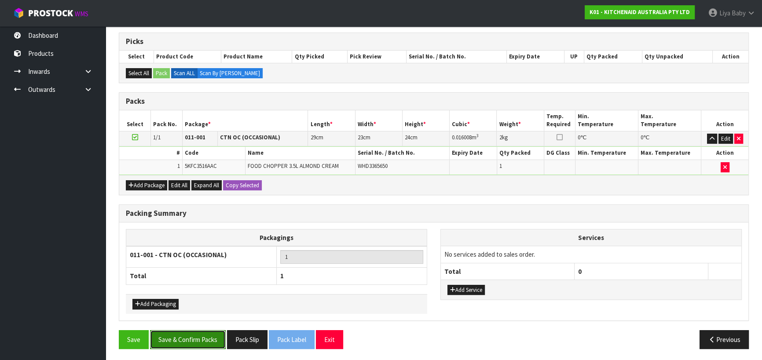
click at [153, 342] on button "Save & Confirm Packs" at bounding box center [188, 340] width 76 height 19
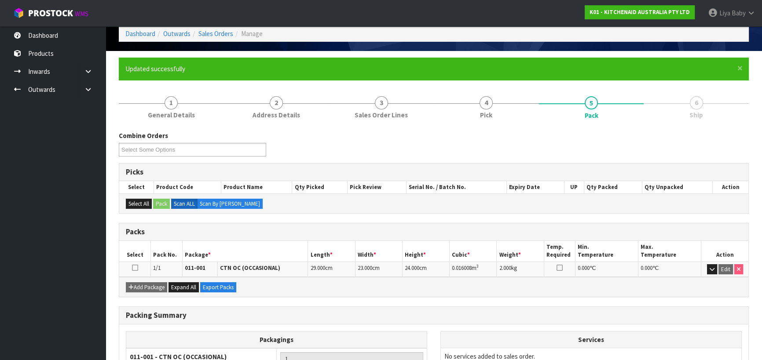
scroll to position [123, 0]
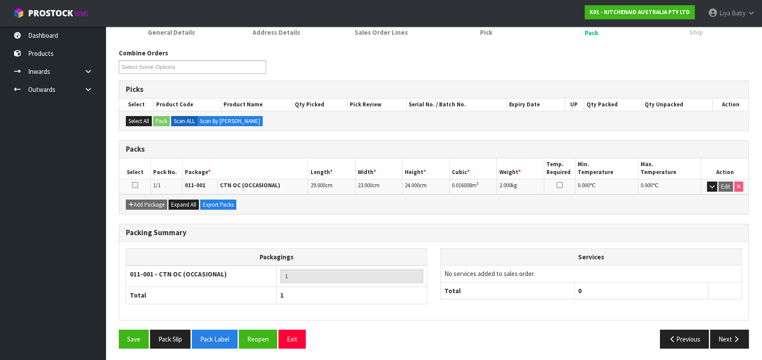
click at [134, 185] on icon at bounding box center [135, 185] width 6 height 0
click at [730, 332] on button "Next" at bounding box center [729, 339] width 39 height 19
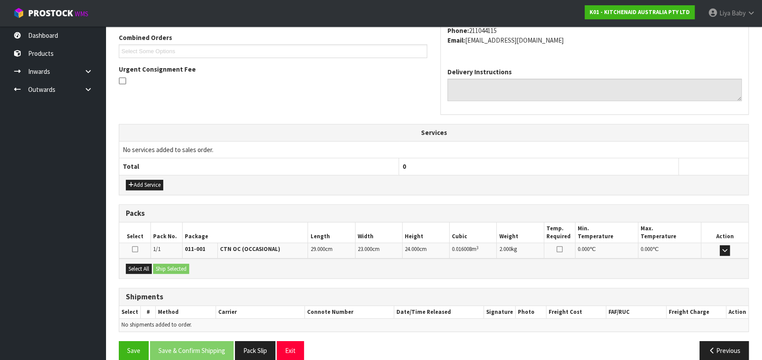
scroll to position [238, 0]
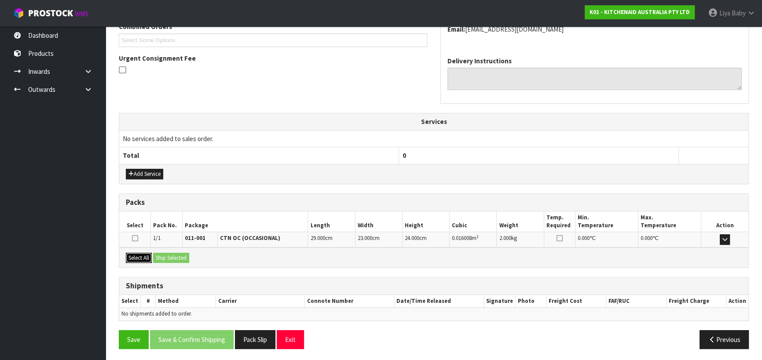
drag, startPoint x: 135, startPoint y: 254, endPoint x: 143, endPoint y: 253, distance: 8.5
click at [135, 254] on button "Select All" at bounding box center [139, 258] width 26 height 11
click at [167, 254] on button "Ship Selected" at bounding box center [171, 258] width 36 height 11
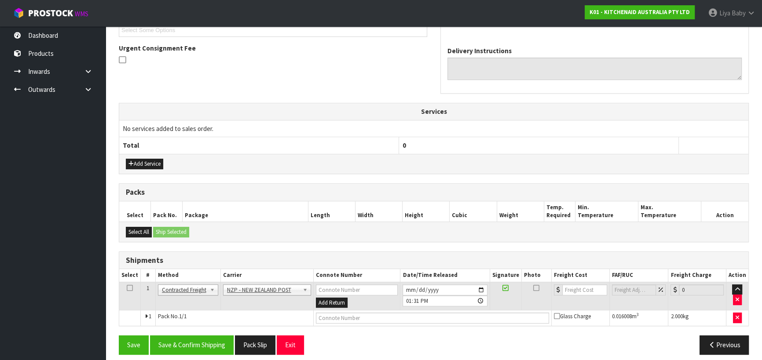
scroll to position [254, 0]
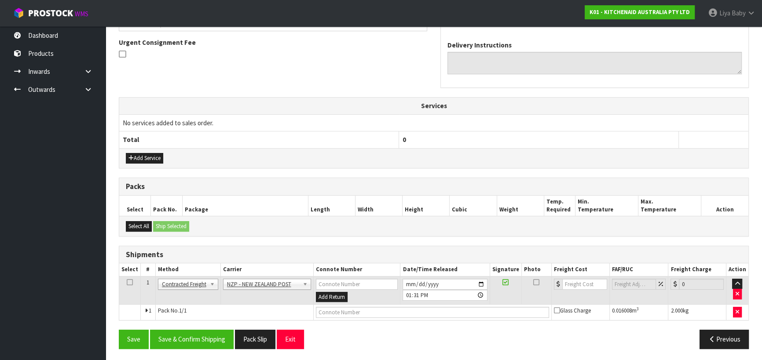
click at [130, 283] on icon at bounding box center [130, 283] width 6 height 0
click at [185, 339] on button "Save & Confirm Shipping" at bounding box center [192, 339] width 84 height 19
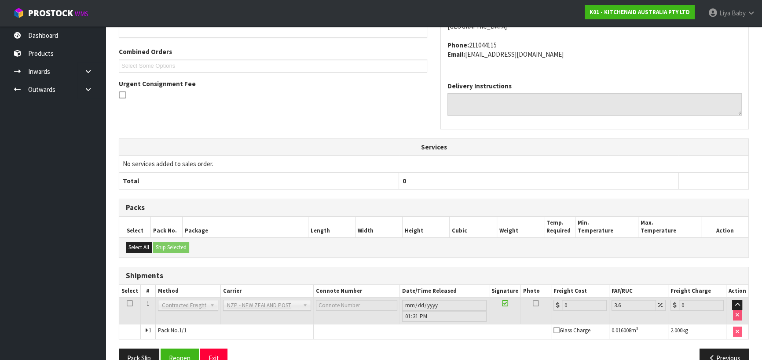
scroll to position [242, 0]
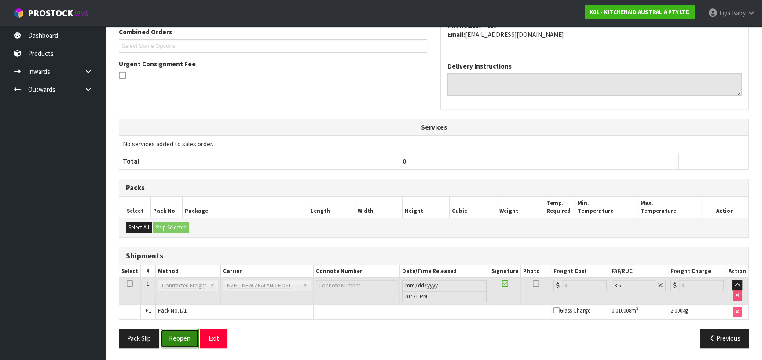
click at [187, 341] on button "Reopen" at bounding box center [180, 338] width 38 height 19
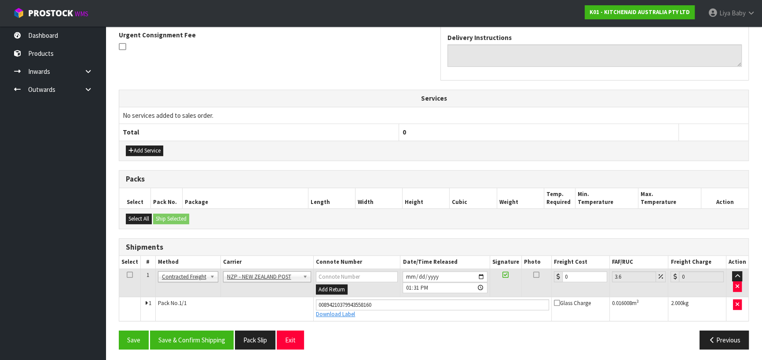
scroll to position [262, 0]
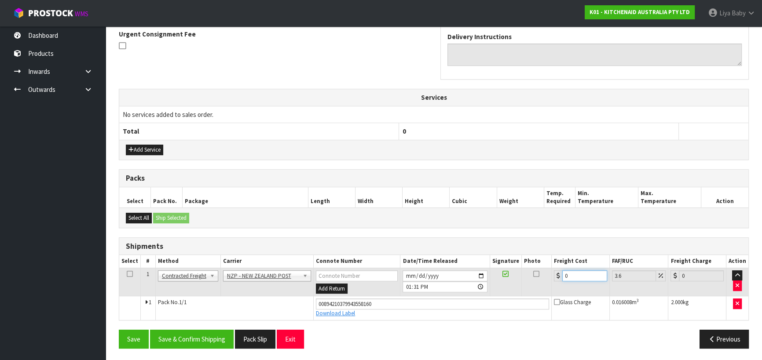
click at [576, 277] on input "0" at bounding box center [584, 276] width 45 height 11
click at [127, 274] on icon at bounding box center [130, 274] width 6 height 0
click at [203, 337] on button "Save & Confirm Shipping" at bounding box center [192, 339] width 84 height 19
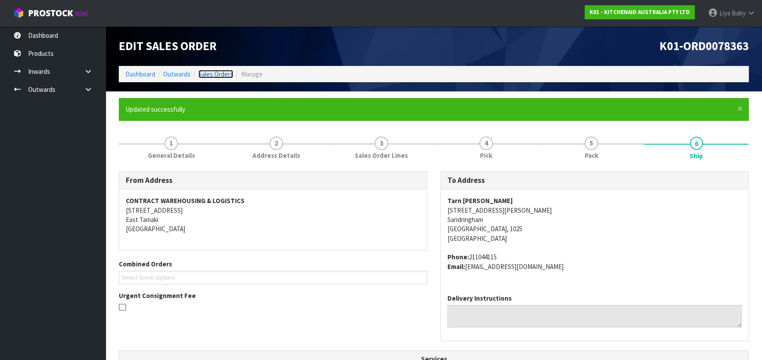
click at [220, 70] on link "Sales Orders" at bounding box center [215, 74] width 35 height 8
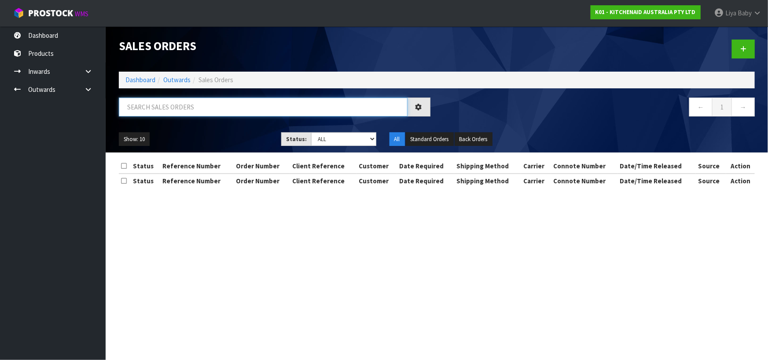
click at [202, 107] on input "text" at bounding box center [263, 107] width 289 height 19
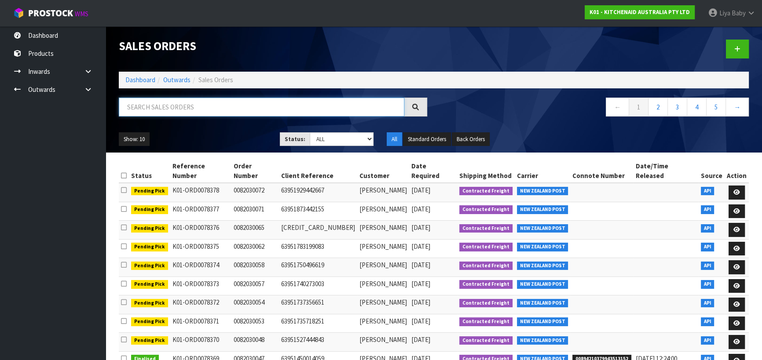
click at [190, 114] on input "text" at bounding box center [262, 107] width 286 height 19
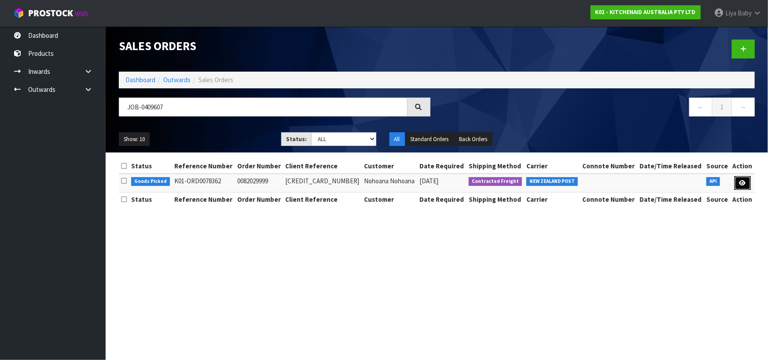
click at [744, 180] on icon at bounding box center [742, 183] width 7 height 6
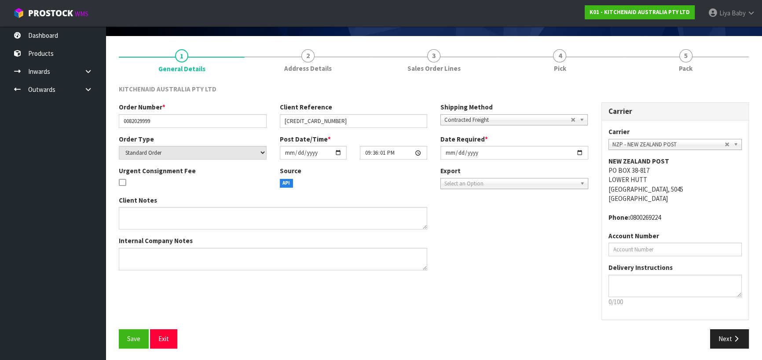
scroll to position [57, 0]
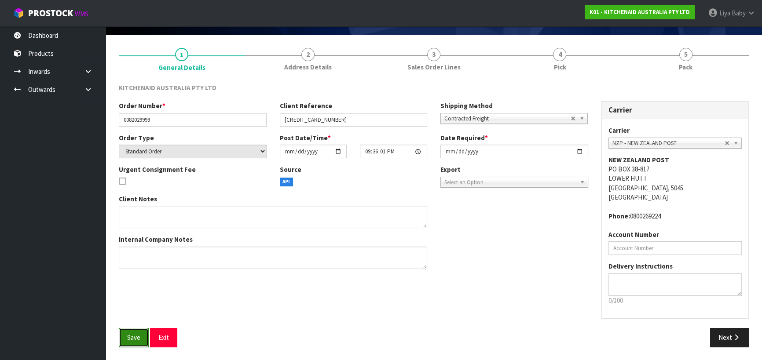
click at [130, 341] on span "Save" at bounding box center [133, 338] width 13 height 8
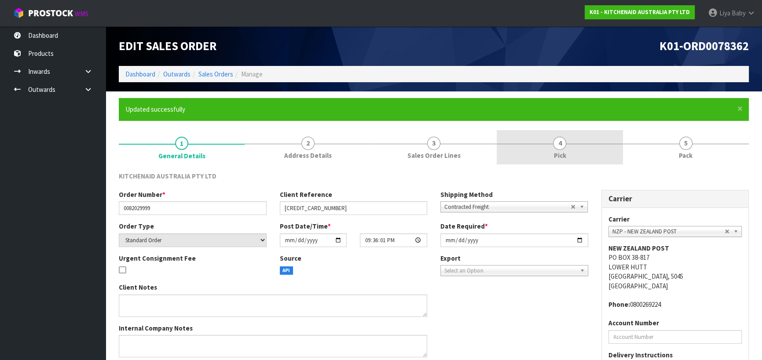
click at [549, 148] on link "4 Pick" at bounding box center [560, 147] width 126 height 35
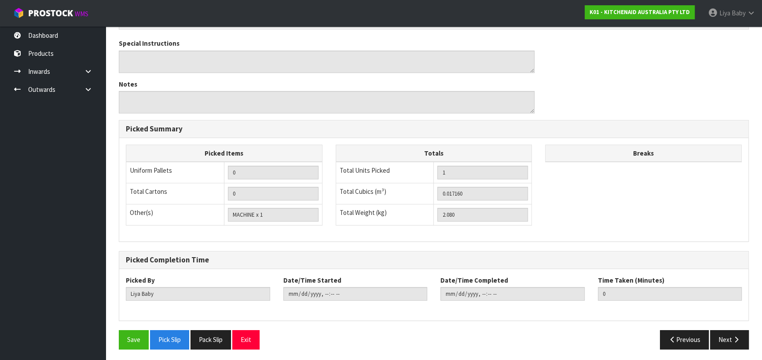
scroll to position [255, 0]
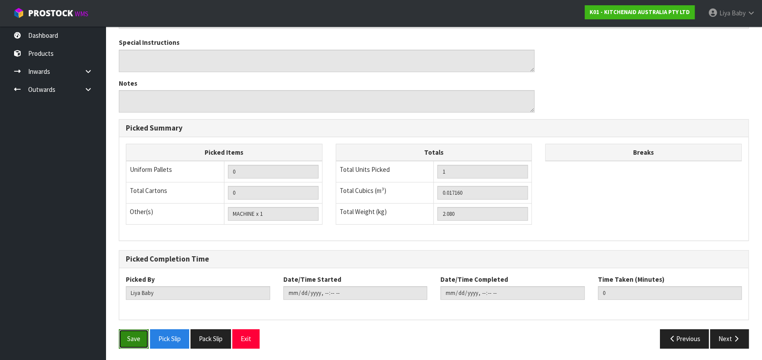
click at [143, 345] on button "Save" at bounding box center [134, 339] width 30 height 19
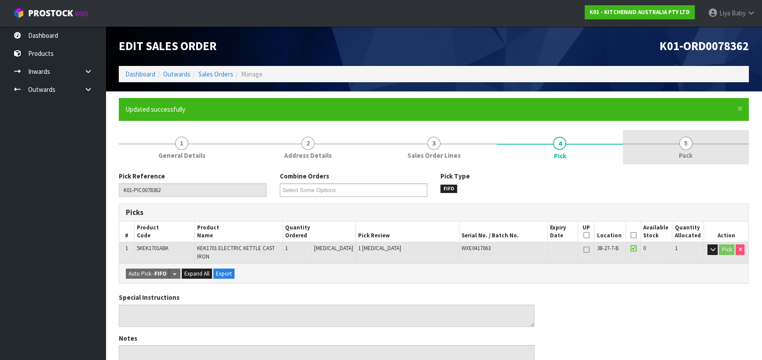
click at [676, 141] on link "5 Pack" at bounding box center [686, 147] width 126 height 35
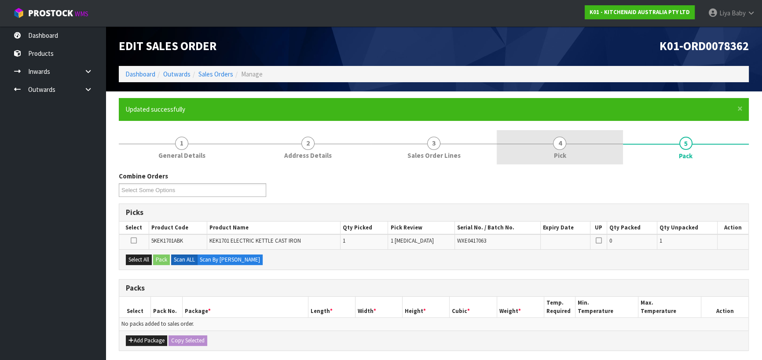
click at [574, 147] on link "4 Pick" at bounding box center [560, 147] width 126 height 35
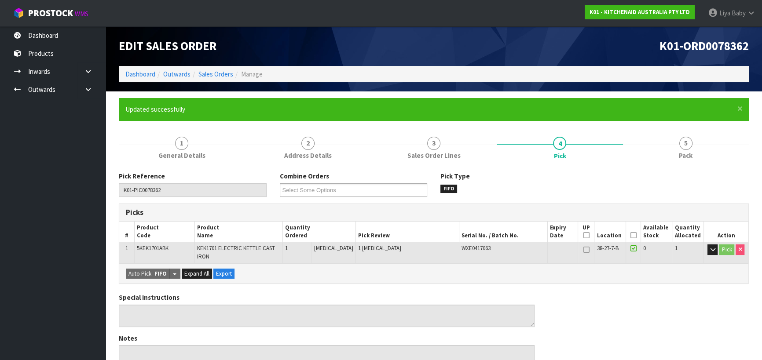
click at [630, 236] on icon at bounding box center [633, 235] width 6 height 0
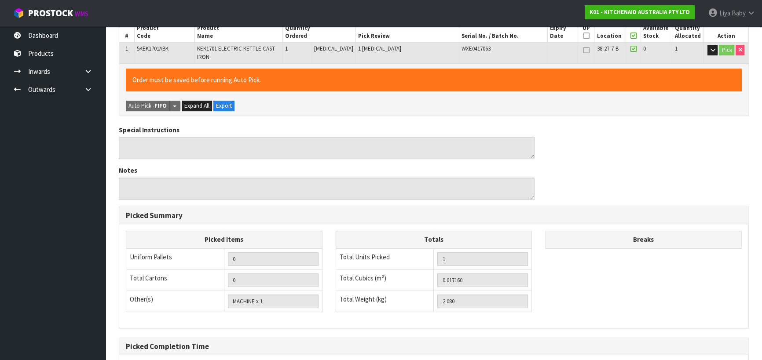
scroll to position [287, 0]
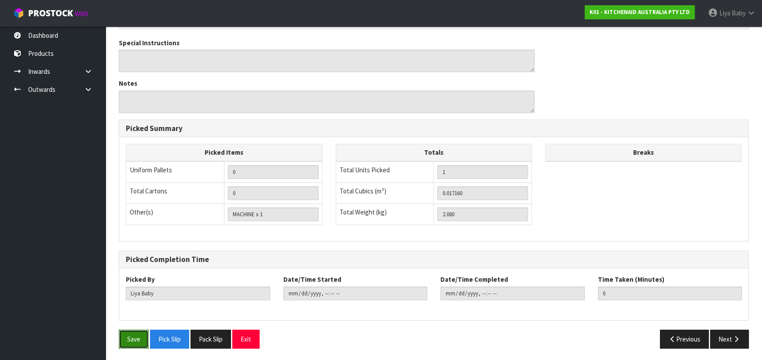
click at [140, 336] on button "Save" at bounding box center [134, 339] width 30 height 19
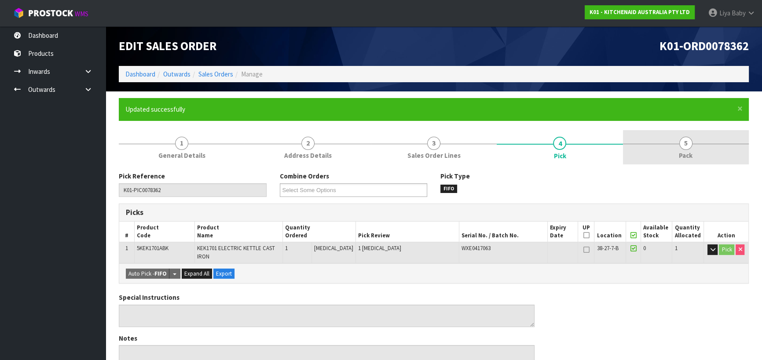
click at [685, 143] on span "5" at bounding box center [686, 143] width 13 height 13
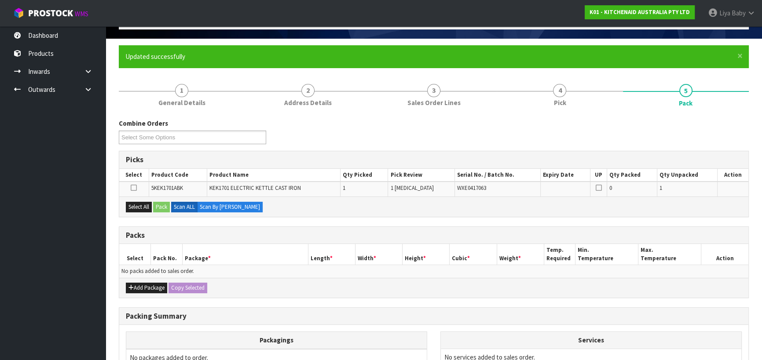
scroll to position [151, 0]
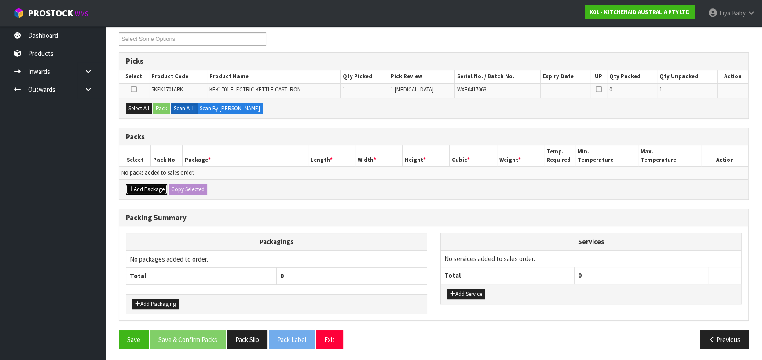
click at [149, 191] on button "Add Package" at bounding box center [146, 189] width 41 height 11
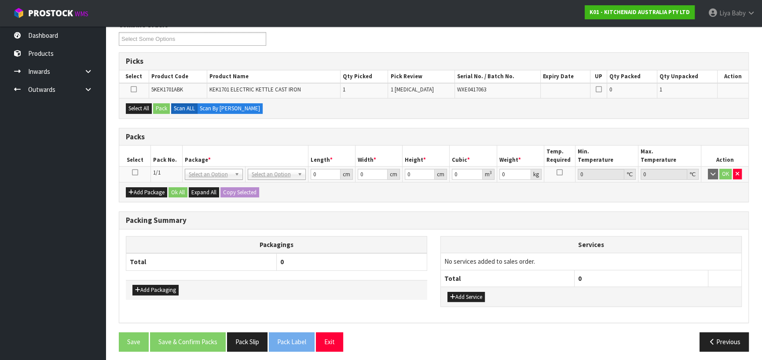
click at [134, 173] on icon at bounding box center [135, 173] width 6 height 0
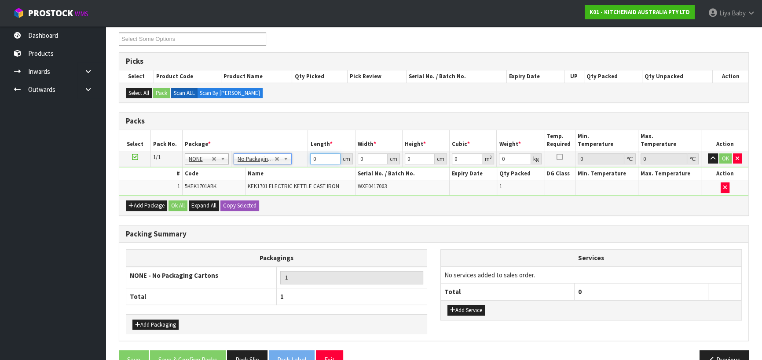
click at [320, 157] on input "0" at bounding box center [325, 159] width 30 height 11
click at [367, 159] on input "0" at bounding box center [373, 159] width 30 height 11
click at [417, 160] on input "0" at bounding box center [420, 159] width 30 height 11
click at [506, 156] on input "0" at bounding box center [515, 159] width 32 height 11
click at [180, 204] on button "Ok All" at bounding box center [178, 206] width 19 height 11
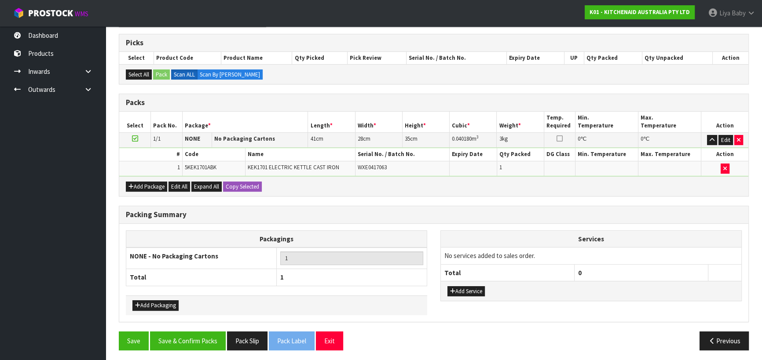
scroll to position [171, 0]
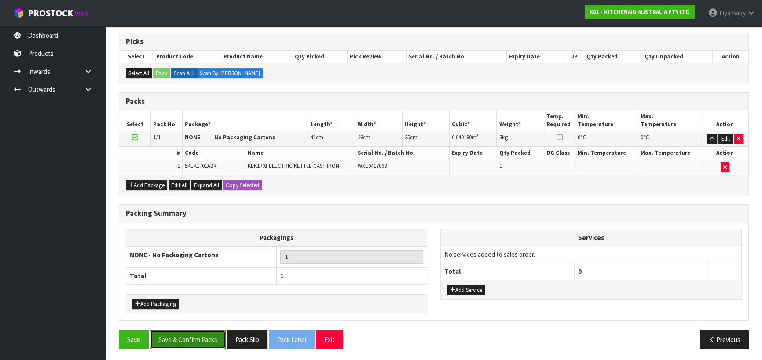
click at [179, 344] on button "Save & Confirm Packs" at bounding box center [188, 340] width 76 height 19
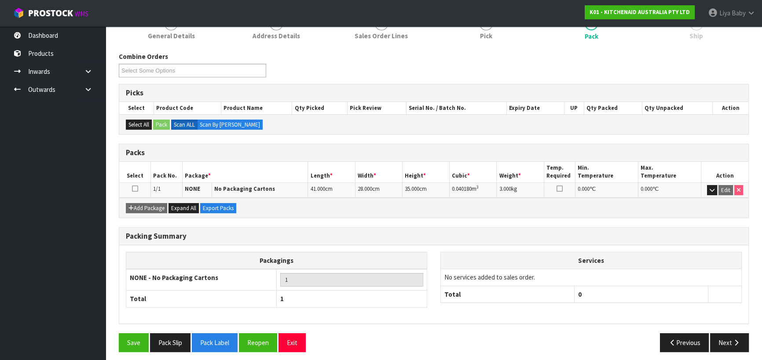
scroll to position [123, 0]
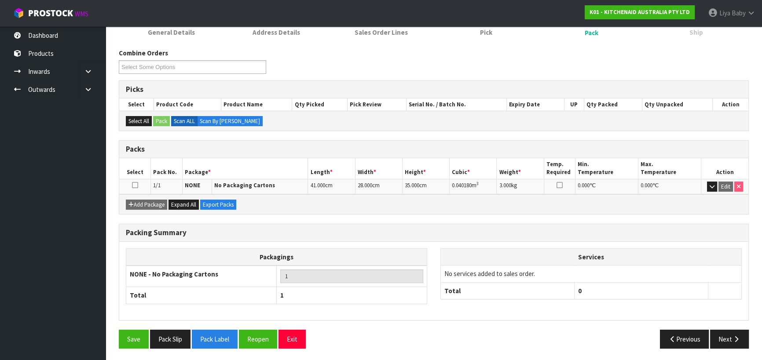
click at [134, 185] on icon at bounding box center [135, 185] width 6 height 0
click at [739, 336] on icon "button" at bounding box center [736, 339] width 8 height 7
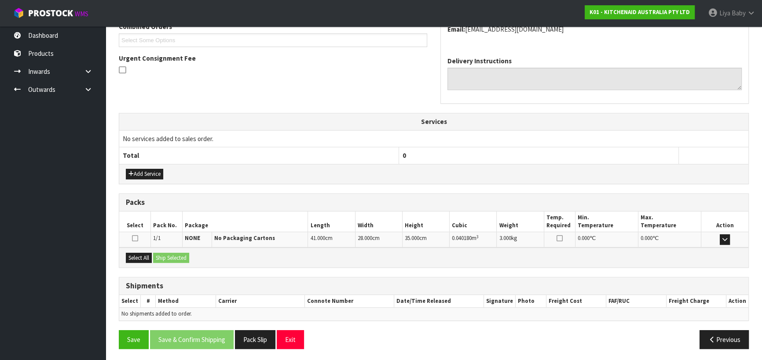
scroll to position [238, 0]
click at [145, 254] on button "Select All" at bounding box center [139, 258] width 26 height 11
click at [162, 253] on button "Ship Selected" at bounding box center [171, 258] width 36 height 11
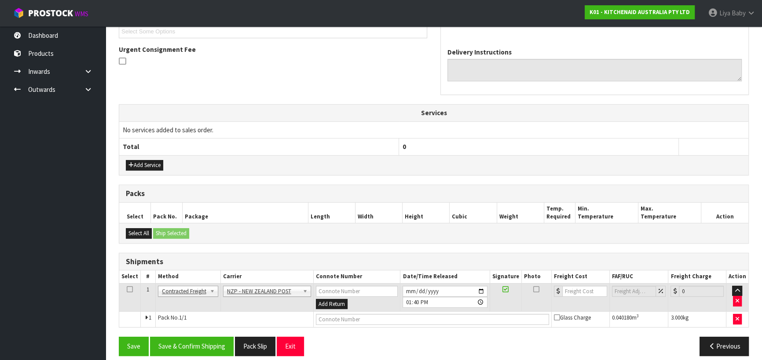
scroll to position [254, 0]
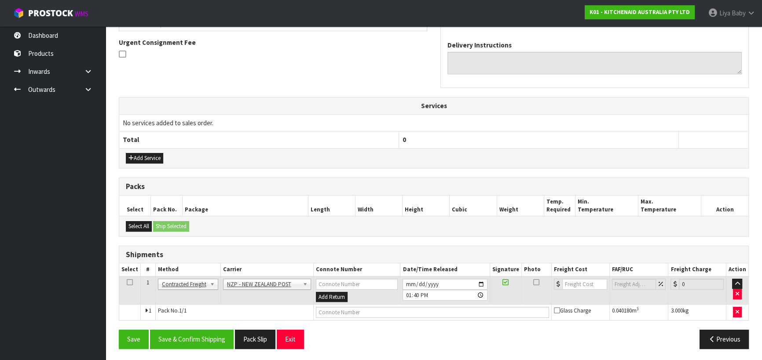
click at [132, 279] on td at bounding box center [130, 290] width 22 height 29
click at [128, 283] on icon at bounding box center [130, 283] width 6 height 0
click at [195, 334] on button "Save & Confirm Shipping" at bounding box center [192, 339] width 84 height 19
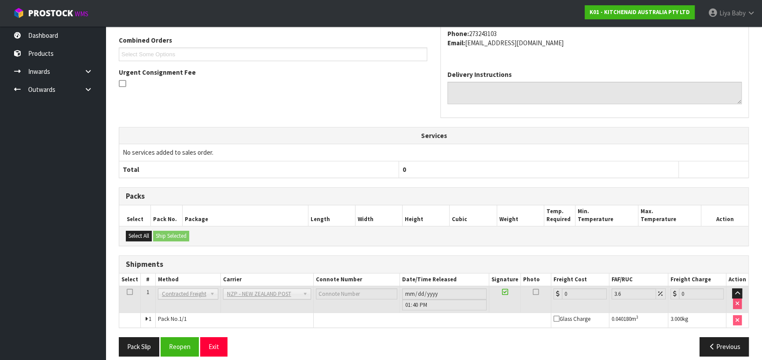
scroll to position [242, 0]
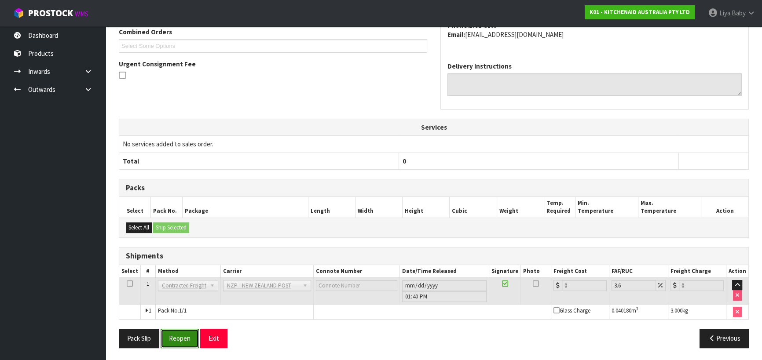
click at [184, 336] on button "Reopen" at bounding box center [180, 338] width 38 height 19
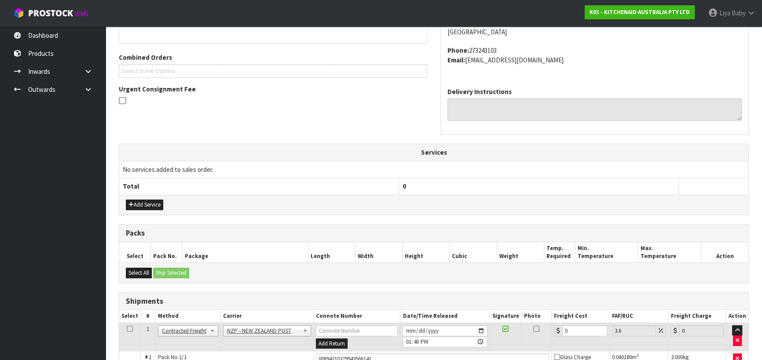
scroll to position [262, 0]
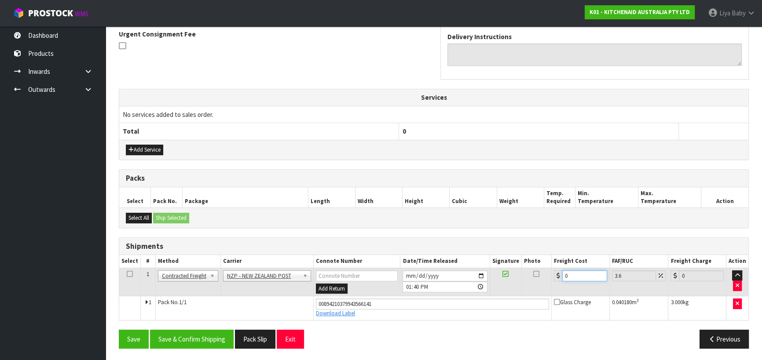
click at [577, 276] on input "0" at bounding box center [584, 276] width 45 height 11
click at [127, 274] on icon at bounding box center [130, 274] width 6 height 0
click at [199, 336] on button "Save & Confirm Shipping" at bounding box center [192, 339] width 84 height 19
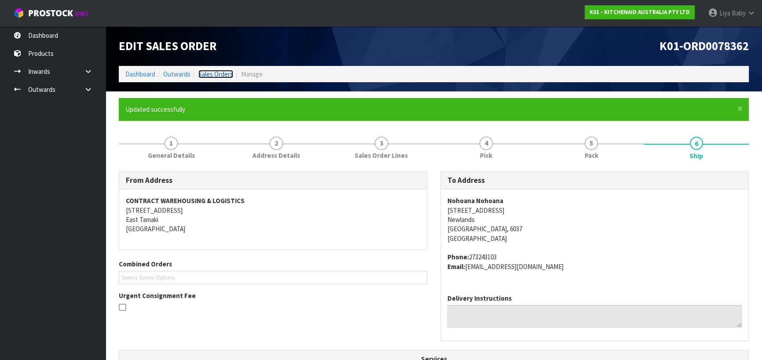
click at [215, 72] on link "Sales Orders" at bounding box center [215, 74] width 35 height 8
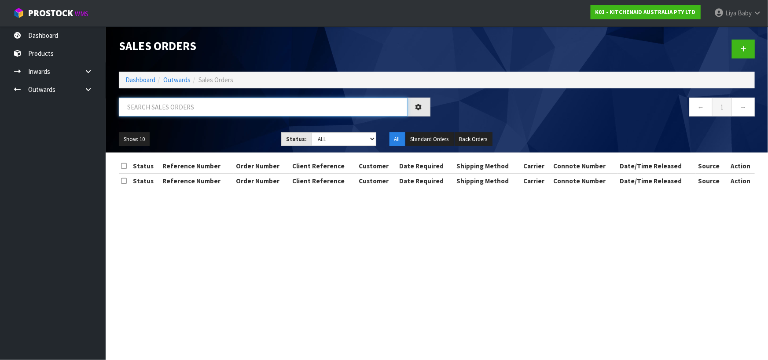
click at [165, 106] on input "text" at bounding box center [263, 107] width 289 height 19
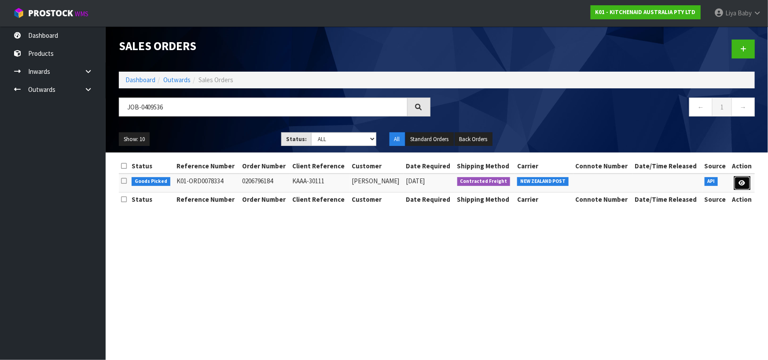
click at [748, 182] on link at bounding box center [742, 183] width 16 height 14
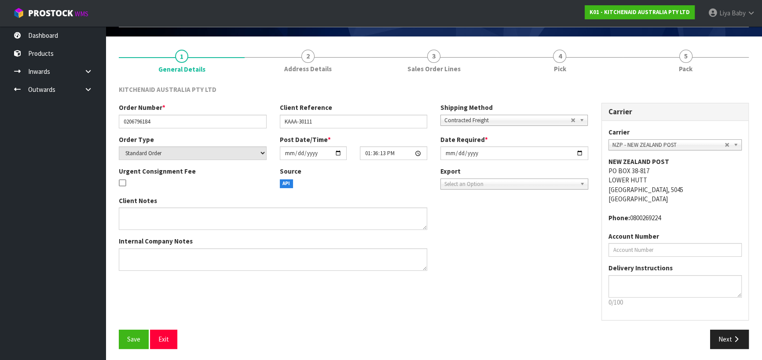
scroll to position [57, 0]
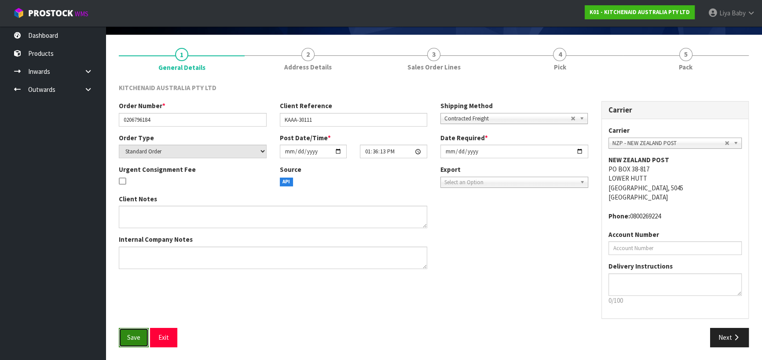
click at [136, 337] on span "Save" at bounding box center [133, 338] width 13 height 8
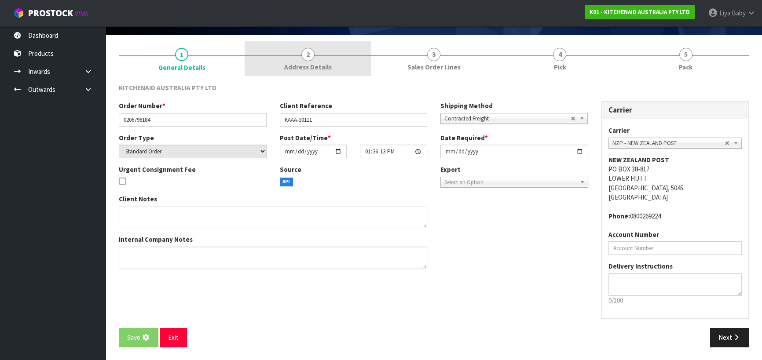
scroll to position [0, 0]
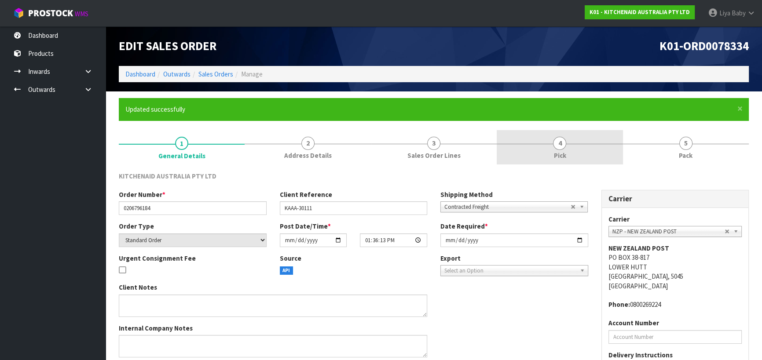
click at [565, 143] on span "4" at bounding box center [559, 143] width 13 height 13
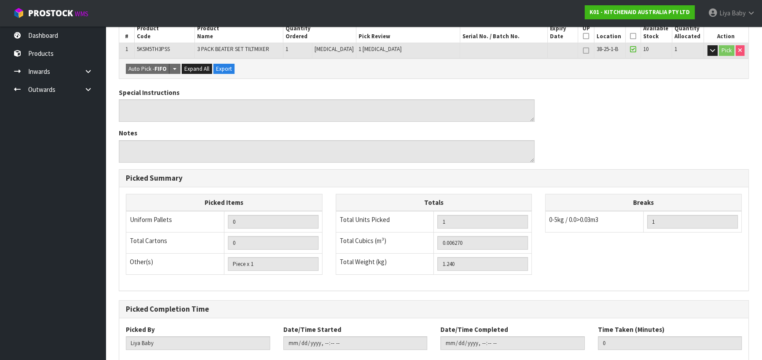
scroll to position [200, 0]
click at [632, 36] on icon at bounding box center [633, 36] width 6 height 0
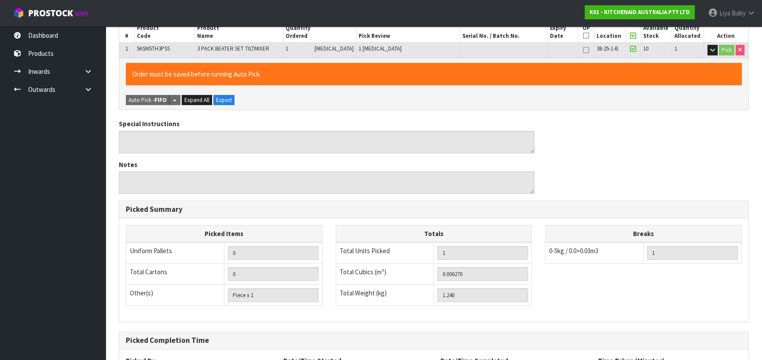
scroll to position [281, 0]
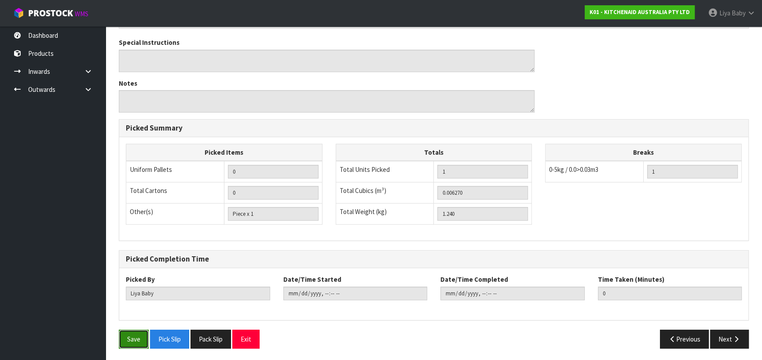
click at [130, 343] on button "Save" at bounding box center [134, 339] width 30 height 19
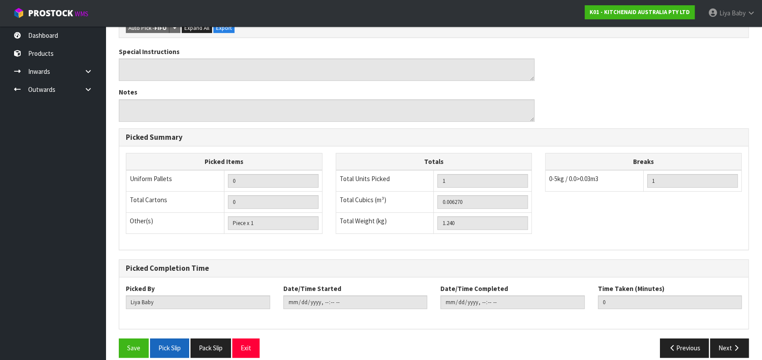
scroll to position [250, 0]
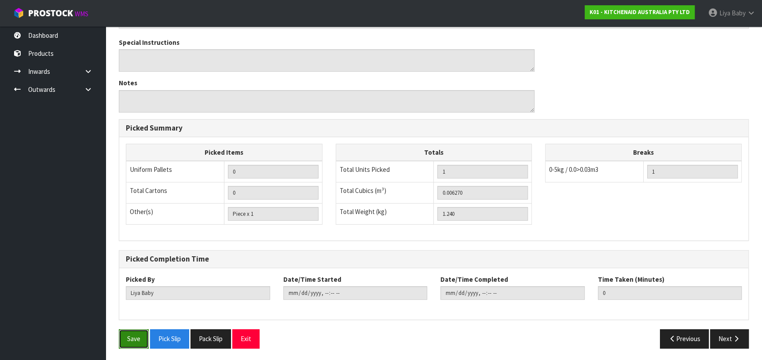
click at [134, 333] on button "Save" at bounding box center [134, 339] width 30 height 19
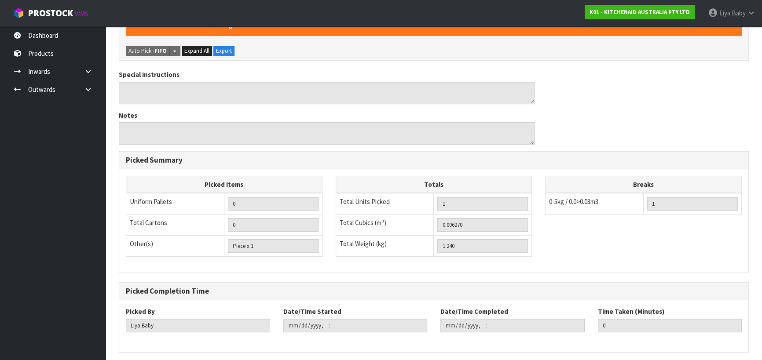
scroll to position [0, 0]
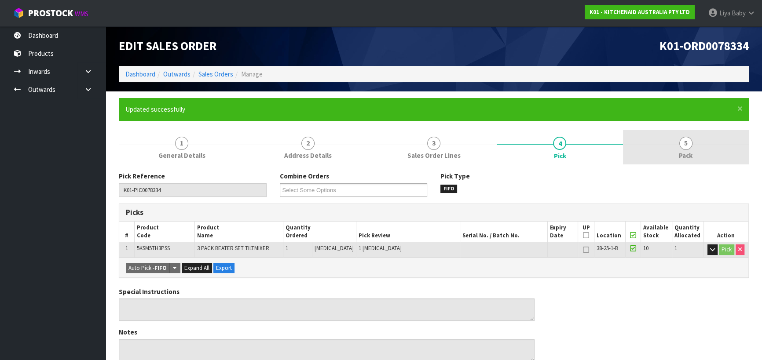
click at [684, 139] on span "5" at bounding box center [686, 143] width 13 height 13
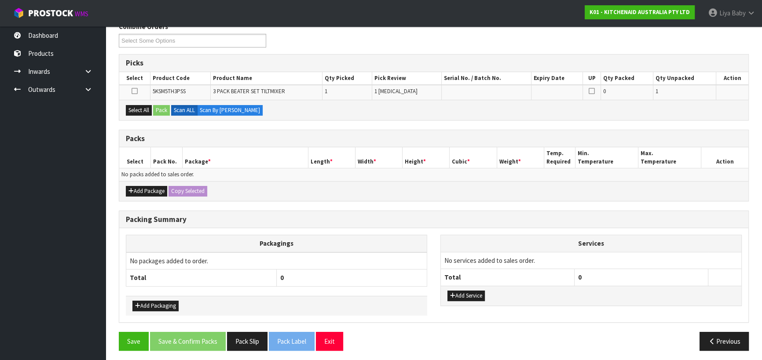
scroll to position [151, 0]
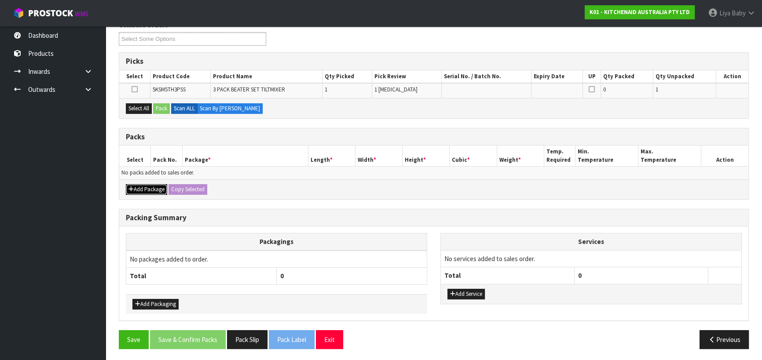
drag, startPoint x: 148, startPoint y: 187, endPoint x: 148, endPoint y: 182, distance: 5.3
click at [148, 186] on button "Add Package" at bounding box center [146, 189] width 41 height 11
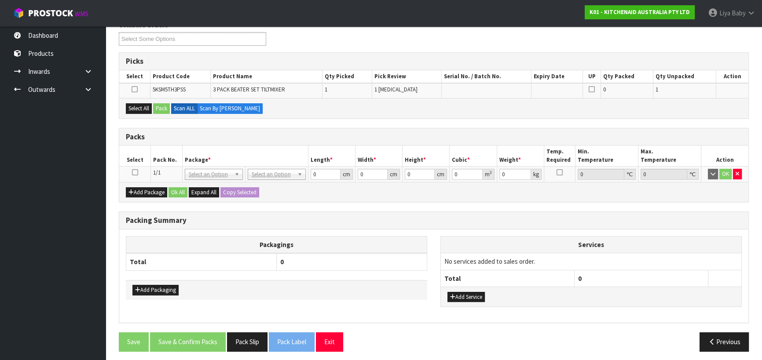
click at [133, 173] on icon at bounding box center [135, 173] width 6 height 0
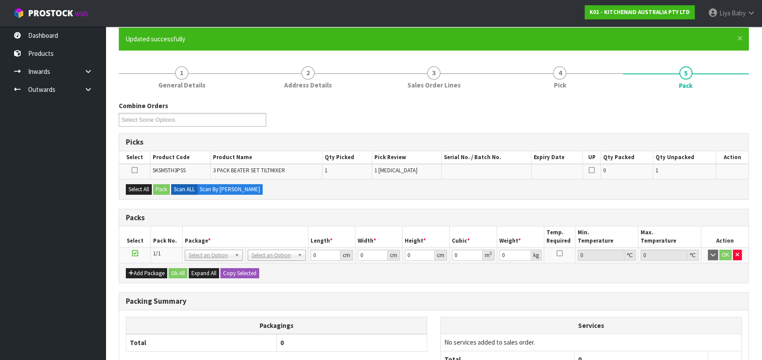
scroll to position [80, 0]
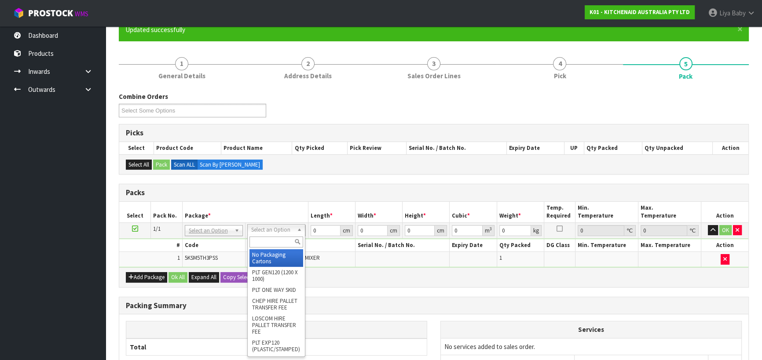
click at [278, 240] on input "text" at bounding box center [277, 242] width 54 height 11
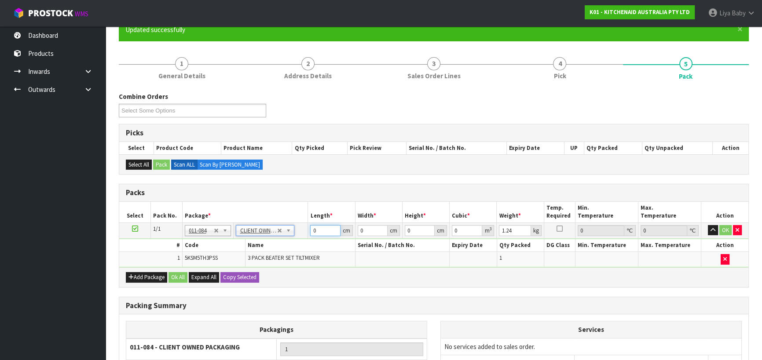
click at [321, 229] on input "0" at bounding box center [325, 230] width 30 height 11
click at [370, 232] on input "0" at bounding box center [373, 230] width 30 height 11
click at [317, 230] on input "number" at bounding box center [325, 230] width 30 height 11
click at [367, 233] on input "number" at bounding box center [373, 230] width 30 height 11
click at [364, 231] on input "number" at bounding box center [373, 230] width 30 height 11
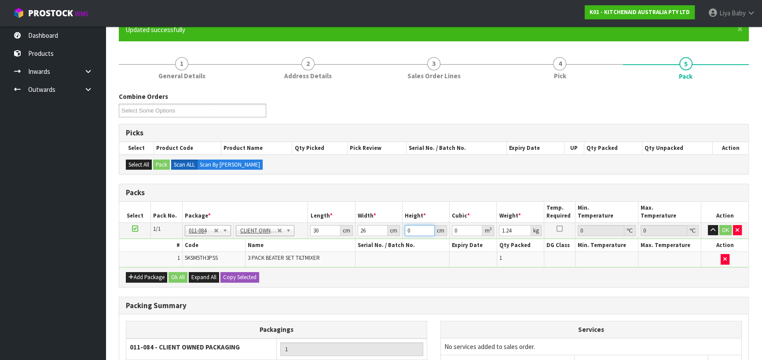
click at [411, 231] on input "0" at bounding box center [420, 230] width 30 height 11
click at [514, 230] on input "1.24" at bounding box center [515, 230] width 32 height 11
click at [174, 274] on button "Ok All" at bounding box center [178, 277] width 19 height 11
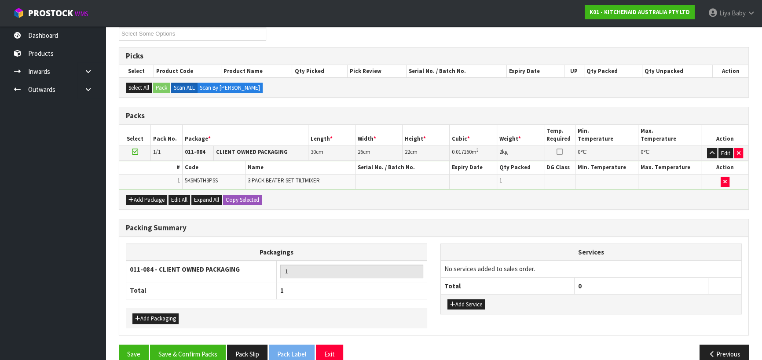
scroll to position [171, 0]
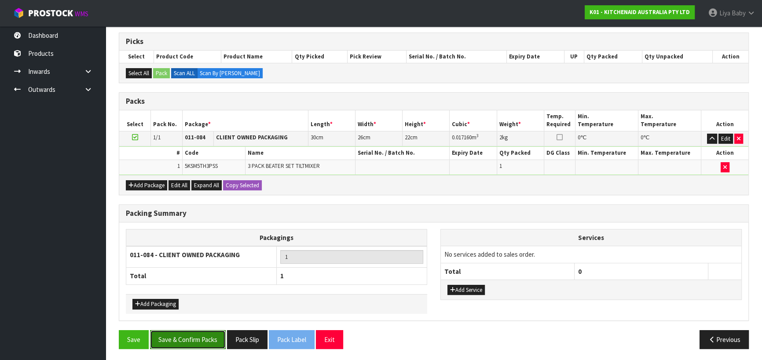
click at [189, 341] on button "Save & Confirm Packs" at bounding box center [188, 340] width 76 height 19
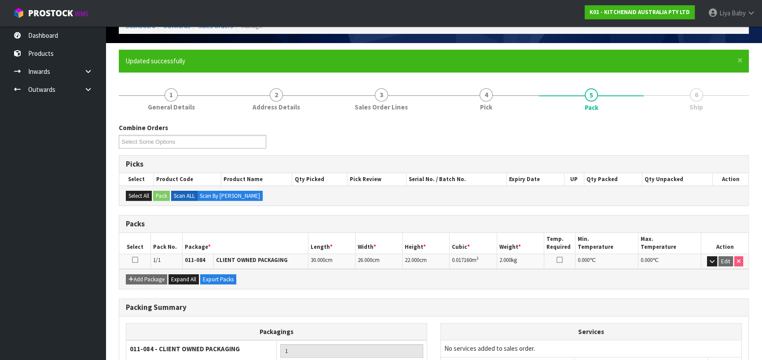
scroll to position [120, 0]
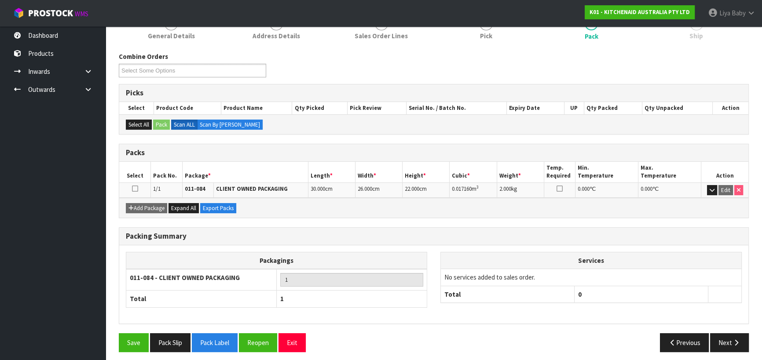
click at [136, 189] on icon at bounding box center [135, 189] width 6 height 0
click at [720, 343] on button "Next" at bounding box center [729, 343] width 39 height 19
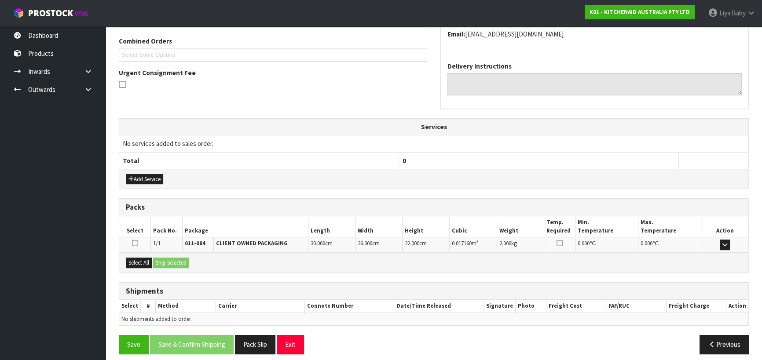
scroll to position [229, 0]
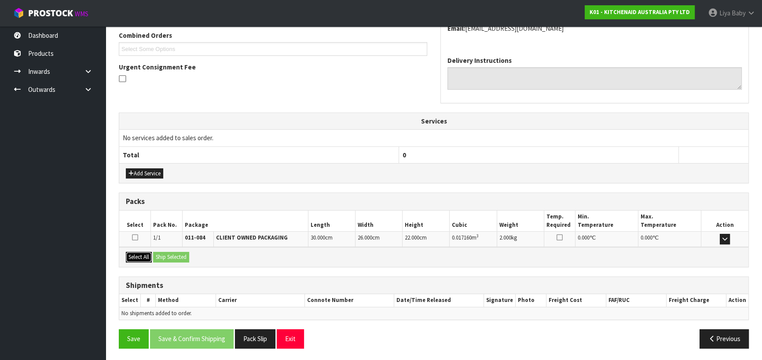
click at [140, 253] on button "Select All" at bounding box center [139, 257] width 26 height 11
click at [173, 256] on button "Ship Selected" at bounding box center [171, 257] width 36 height 11
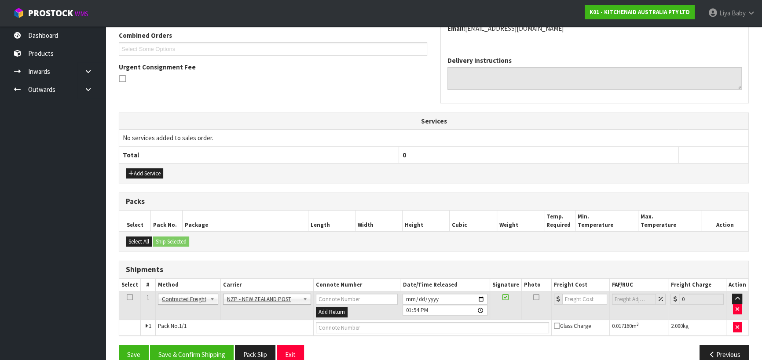
scroll to position [244, 0]
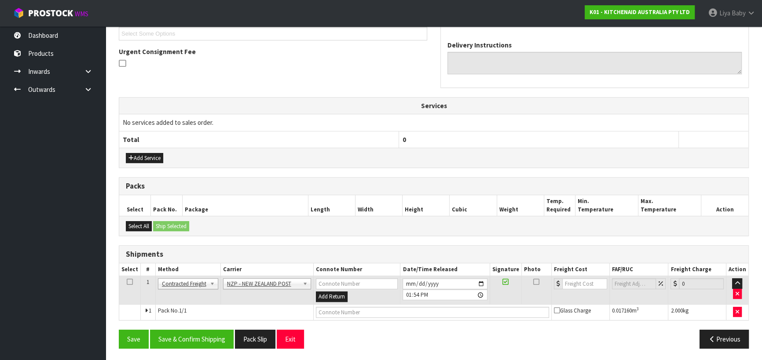
click at [130, 282] on icon at bounding box center [130, 282] width 6 height 0
click at [174, 330] on button "Save & Confirm Shipping" at bounding box center [192, 339] width 84 height 19
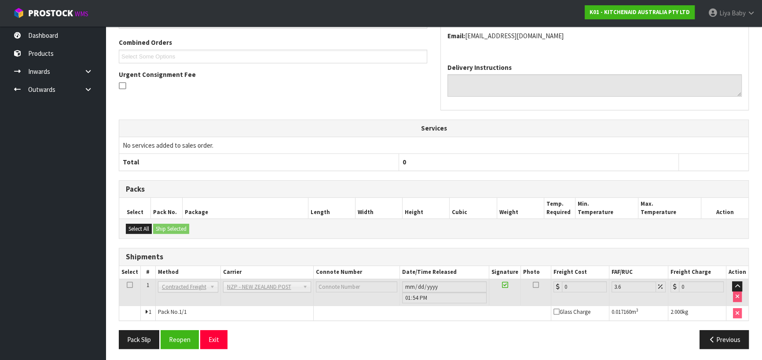
scroll to position [232, 0]
click at [175, 335] on button "Reopen" at bounding box center [180, 339] width 38 height 19
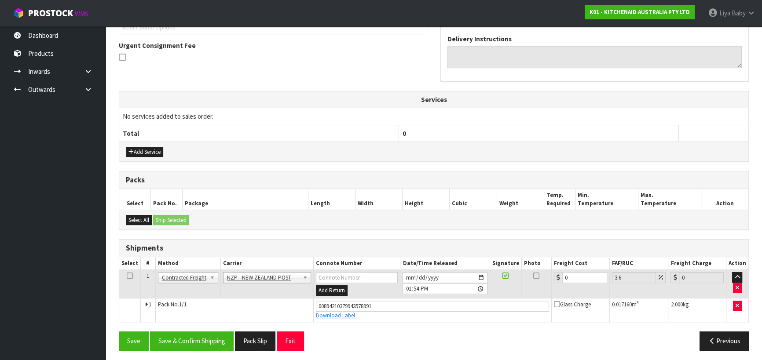
scroll to position [252, 0]
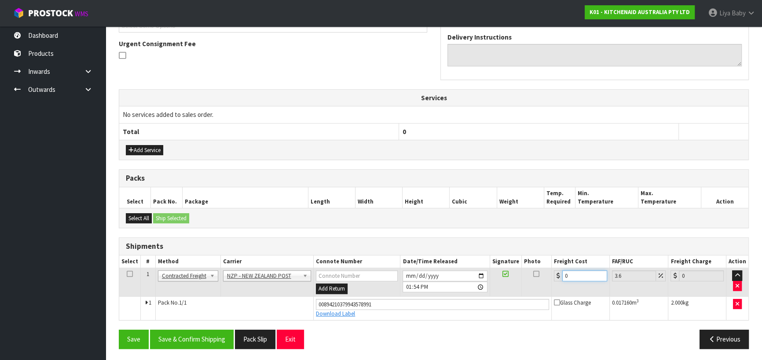
click at [581, 276] on input "0" at bounding box center [584, 276] width 45 height 11
click at [125, 272] on td at bounding box center [130, 282] width 22 height 29
click at [128, 274] on icon at bounding box center [130, 274] width 6 height 0
click at [212, 337] on button "Save & Confirm Shipping" at bounding box center [192, 339] width 84 height 19
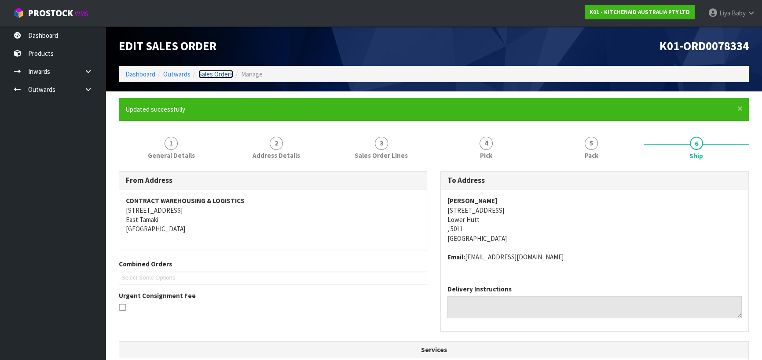
click at [211, 77] on link "Sales Orders" at bounding box center [215, 74] width 35 height 8
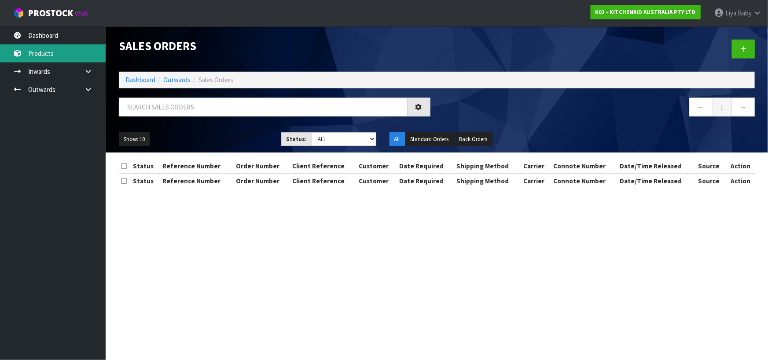
click at [72, 50] on link "Products" at bounding box center [53, 53] width 106 height 18
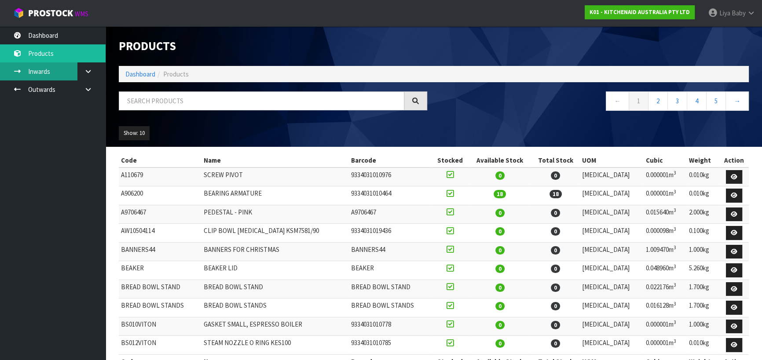
click at [69, 71] on link "Inwards" at bounding box center [53, 71] width 106 height 18
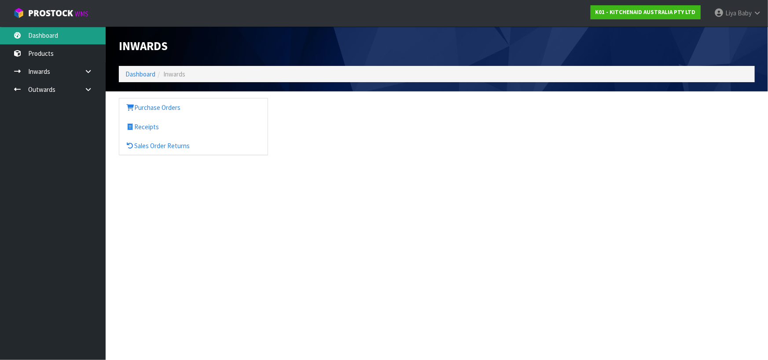
click at [49, 37] on link "Dashboard" at bounding box center [53, 35] width 106 height 18
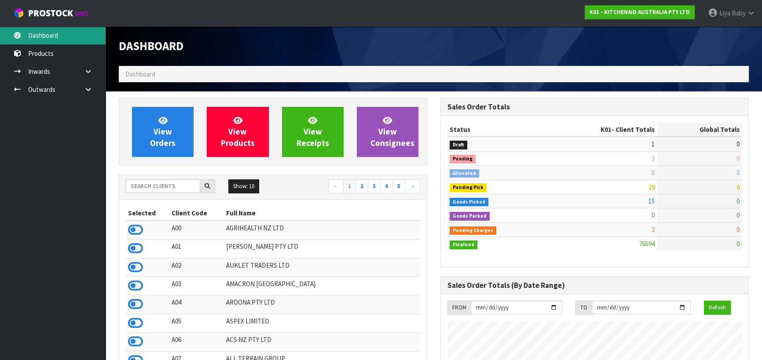
scroll to position [665, 321]
click at [136, 187] on input "text" at bounding box center [163, 187] width 74 height 14
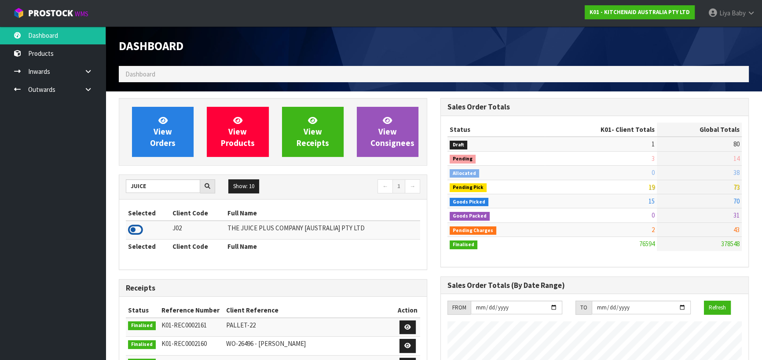
click at [132, 228] on icon at bounding box center [135, 230] width 15 height 13
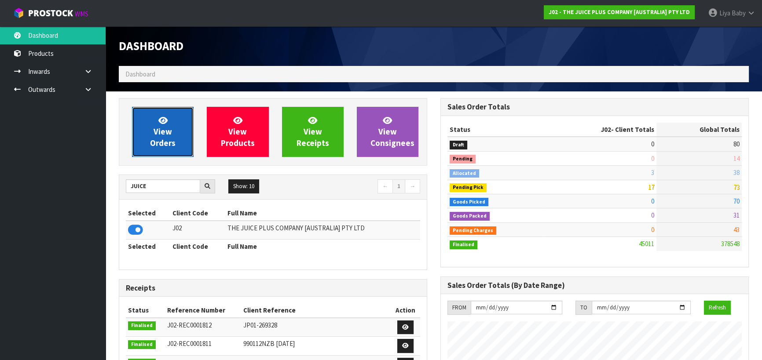
click at [176, 145] on link "View Orders" at bounding box center [163, 132] width 62 height 50
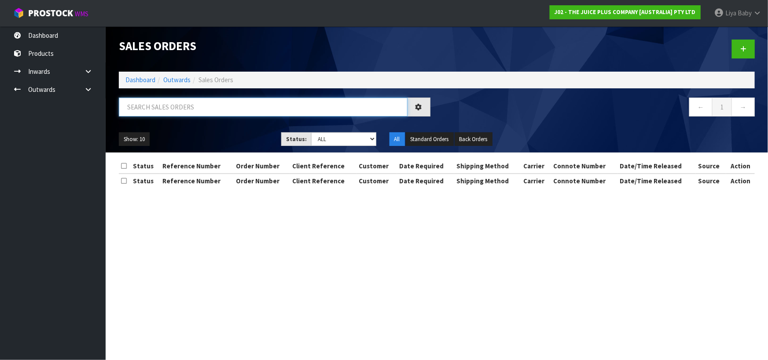
click at [185, 110] on input "text" at bounding box center [263, 107] width 289 height 19
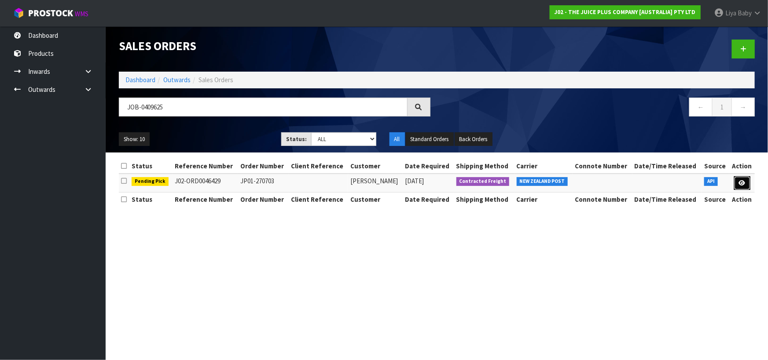
click at [740, 182] on icon at bounding box center [742, 183] width 7 height 6
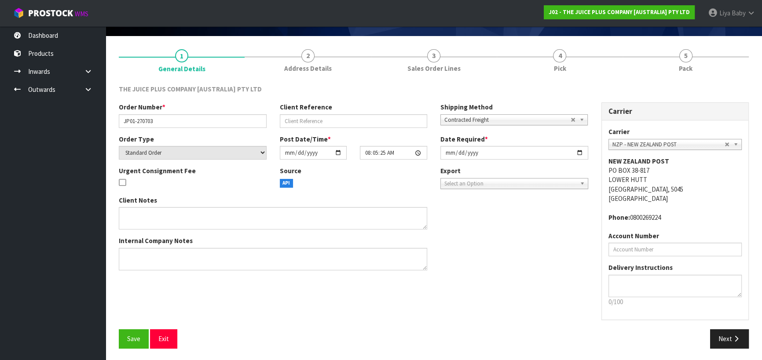
scroll to position [57, 0]
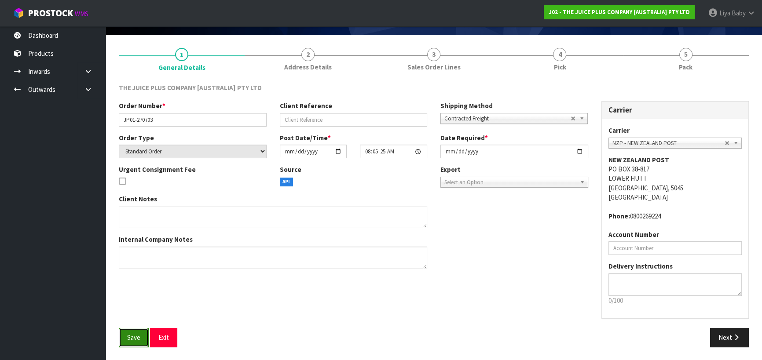
click at [127, 334] on span "Save" at bounding box center [133, 338] width 13 height 8
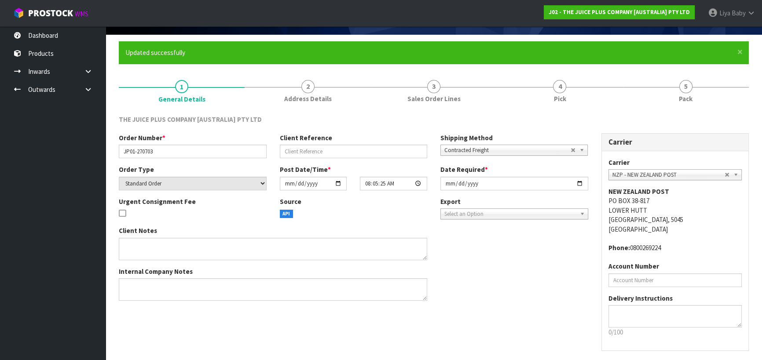
scroll to position [0, 0]
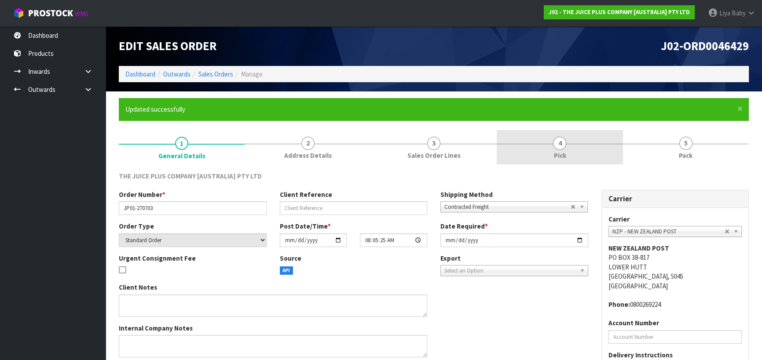
click at [569, 150] on link "4 Pick" at bounding box center [560, 147] width 126 height 35
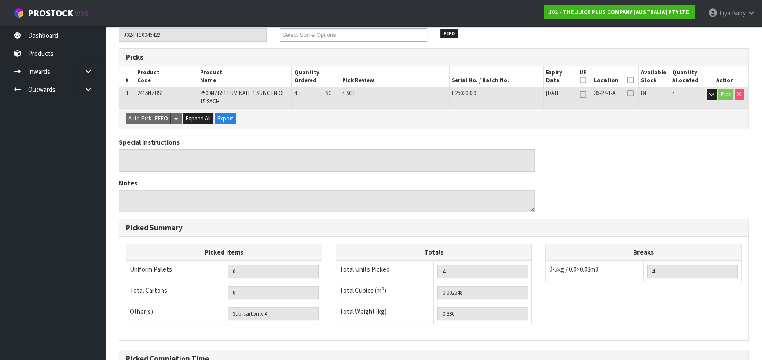
scroll to position [160, 0]
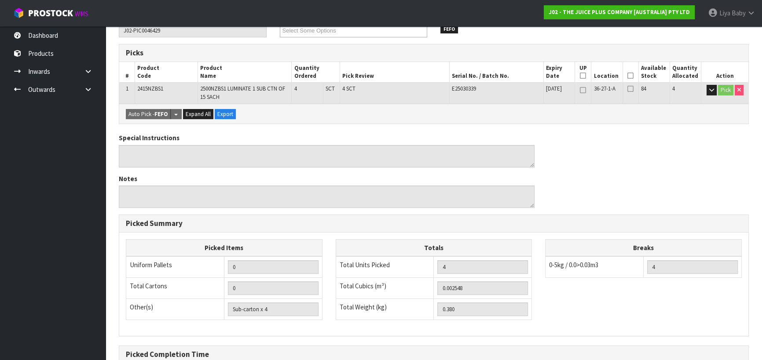
click at [632, 76] on icon at bounding box center [631, 76] width 6 height 0
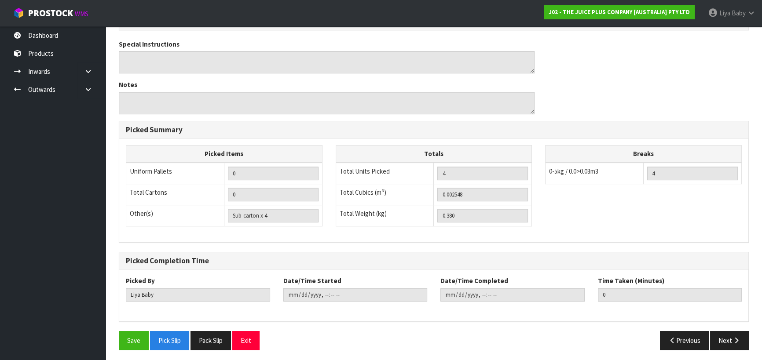
scroll to position [287, 0]
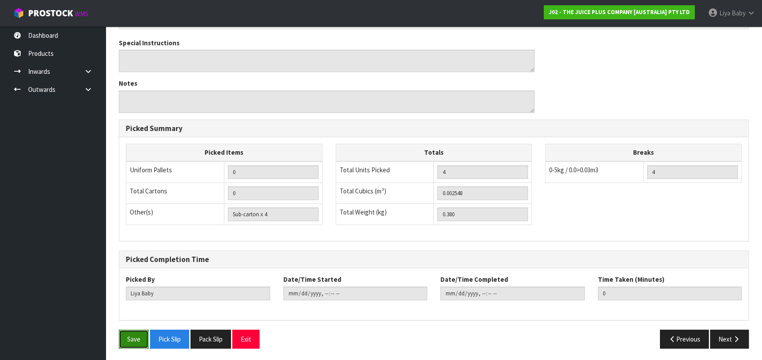
click at [131, 335] on button "Save" at bounding box center [134, 339] width 30 height 19
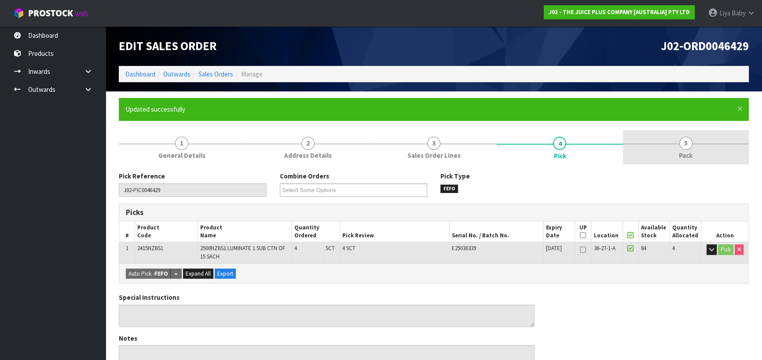
click at [688, 147] on span "5" at bounding box center [686, 143] width 13 height 13
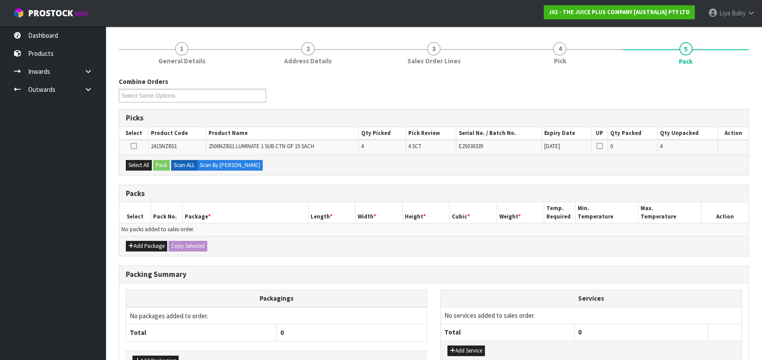
scroll to position [120, 0]
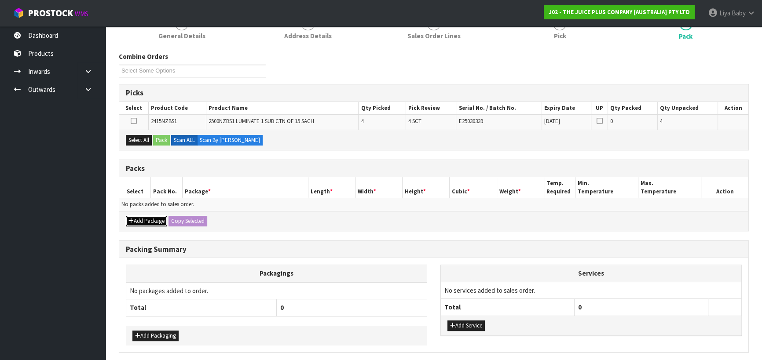
click at [143, 218] on button "Add Package" at bounding box center [146, 221] width 41 height 11
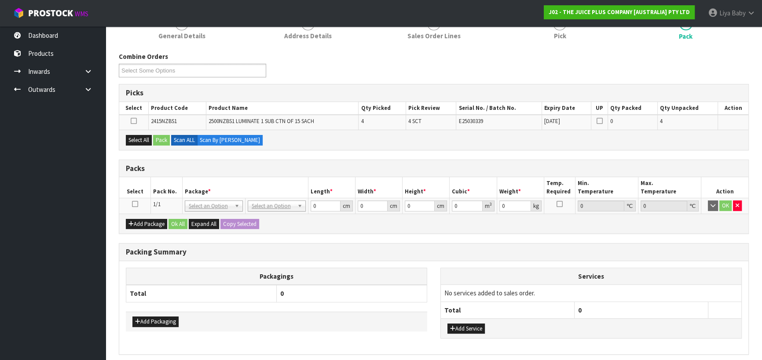
drag, startPoint x: 136, startPoint y: 204, endPoint x: 133, endPoint y: 195, distance: 9.3
click at [136, 204] on icon at bounding box center [135, 204] width 6 height 0
click at [139, 138] on button "Select All" at bounding box center [139, 140] width 26 height 11
click at [163, 136] on button "Pack" at bounding box center [161, 140] width 17 height 11
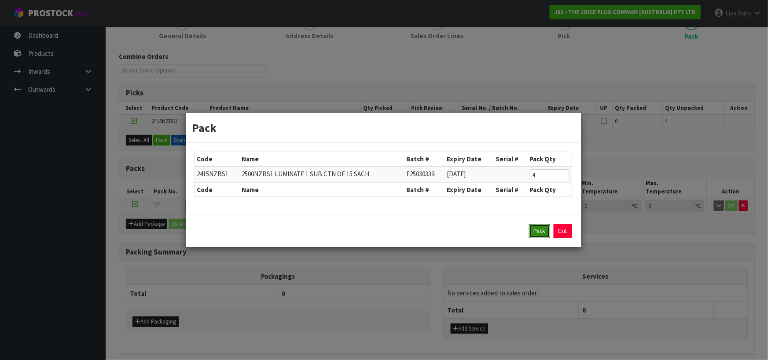
click at [535, 232] on button "Pack" at bounding box center [539, 231] width 21 height 14
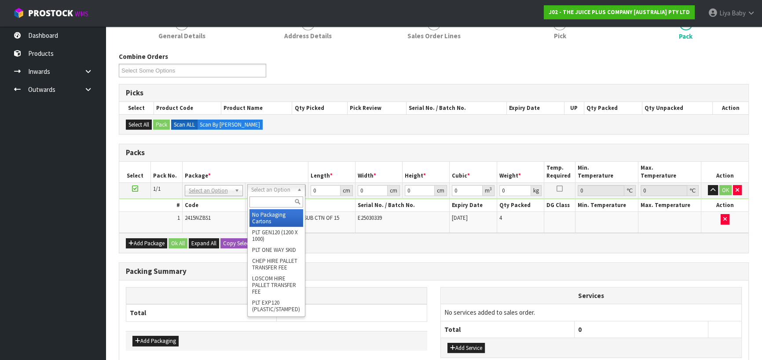
click at [280, 201] on input "text" at bounding box center [277, 202] width 54 height 11
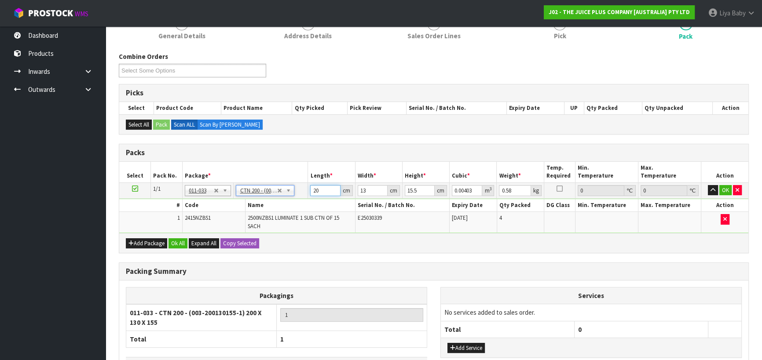
click at [323, 187] on input "20" at bounding box center [325, 190] width 30 height 11
click at [368, 185] on input "13" at bounding box center [373, 190] width 30 height 11
click at [419, 191] on input "15.5" at bounding box center [420, 190] width 30 height 11
click at [515, 188] on input "0.58" at bounding box center [515, 190] width 32 height 11
click at [175, 239] on button "Ok All" at bounding box center [178, 244] width 19 height 11
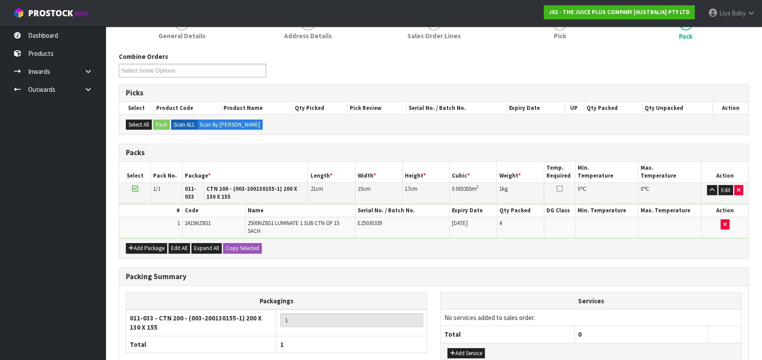
scroll to position [188, 0]
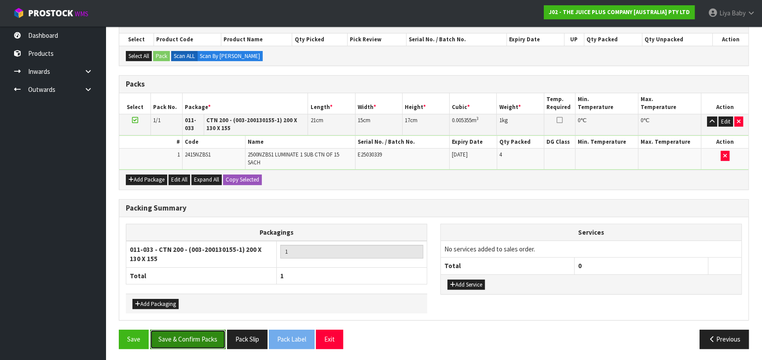
click at [187, 340] on button "Save & Confirm Packs" at bounding box center [188, 339] width 76 height 19
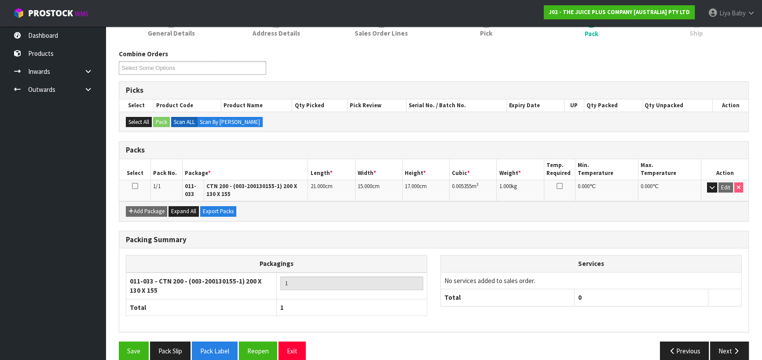
scroll to position [134, 0]
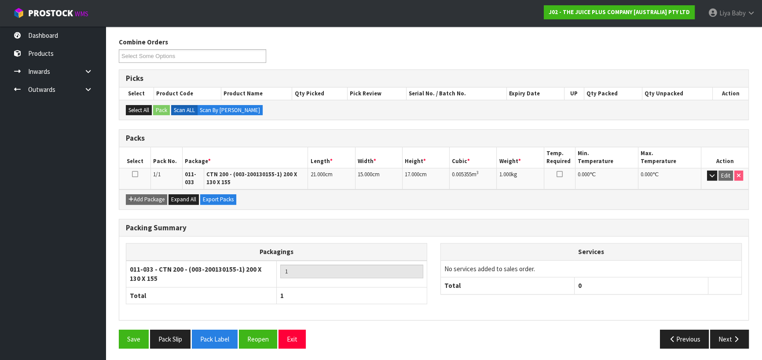
click at [136, 174] on icon at bounding box center [135, 174] width 6 height 0
click at [729, 332] on button "Next" at bounding box center [729, 339] width 39 height 19
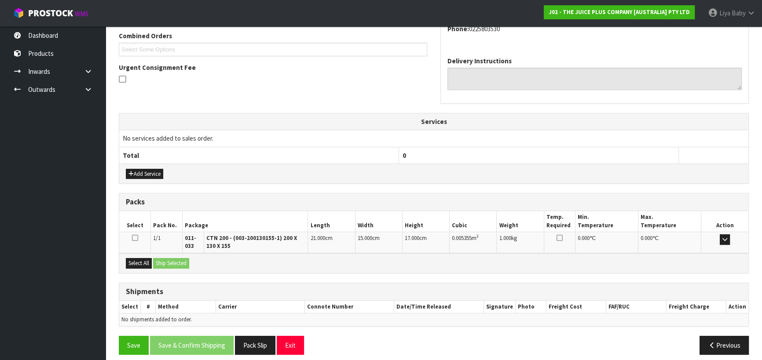
scroll to position [235, 0]
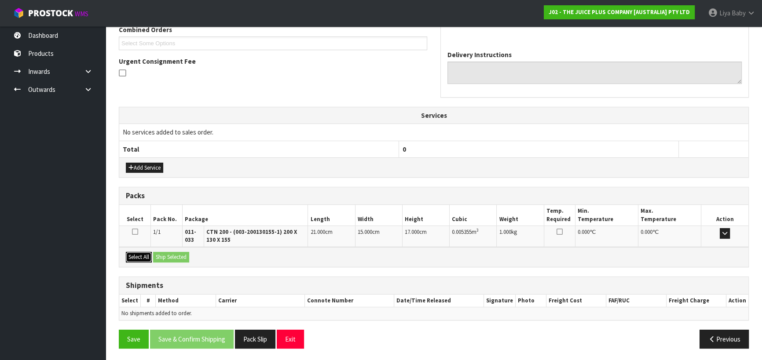
click at [140, 258] on button "Select All" at bounding box center [139, 257] width 26 height 11
click at [173, 257] on button "Ship Selected" at bounding box center [171, 257] width 36 height 11
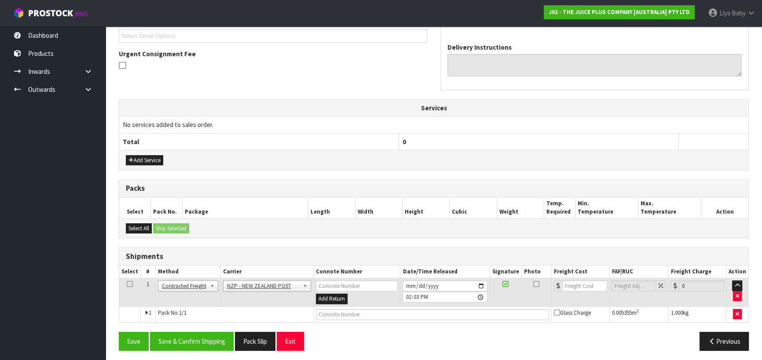
scroll to position [244, 0]
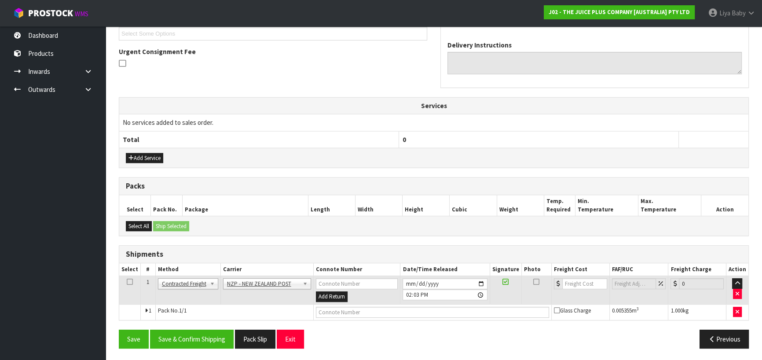
click at [129, 282] on icon at bounding box center [130, 282] width 6 height 0
click at [188, 340] on button "Save & Confirm Shipping" at bounding box center [192, 339] width 84 height 19
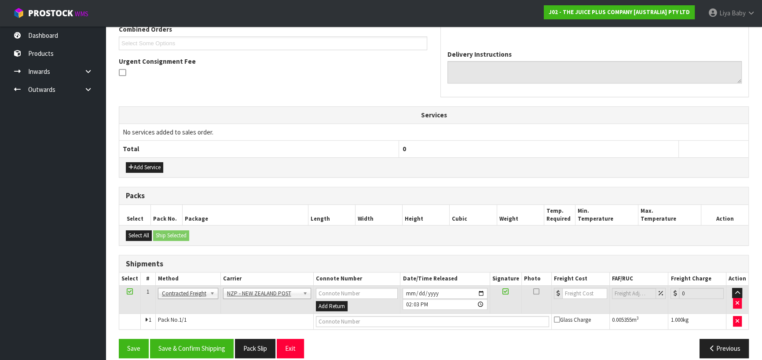
scroll to position [0, 0]
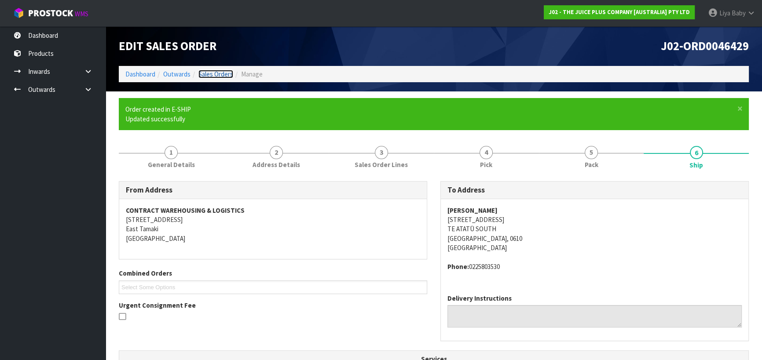
click at [207, 73] on link "Sales Orders" at bounding box center [215, 74] width 35 height 8
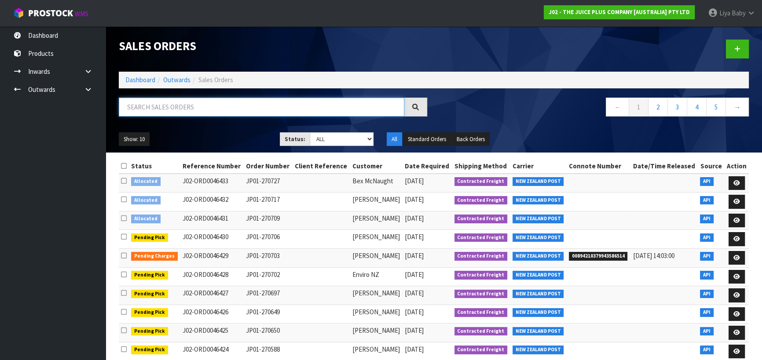
click at [176, 112] on input "text" at bounding box center [262, 107] width 286 height 19
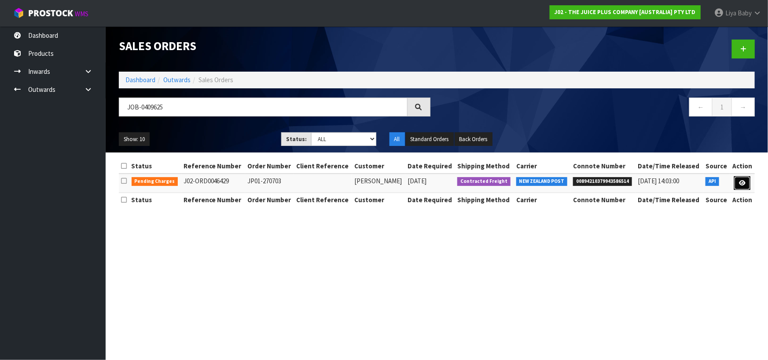
click at [736, 186] on link at bounding box center [742, 183] width 16 height 14
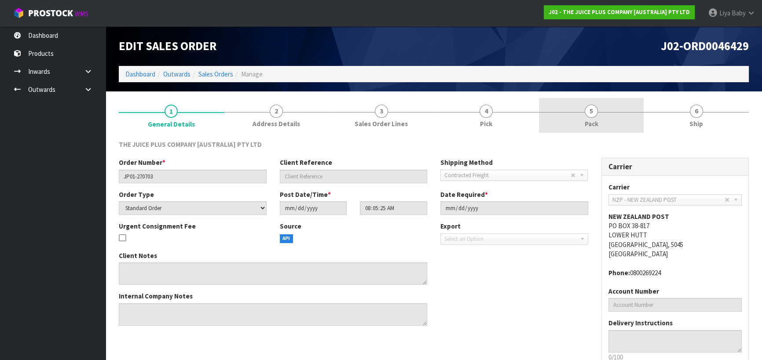
click at [595, 125] on span "Pack" at bounding box center [592, 123] width 14 height 9
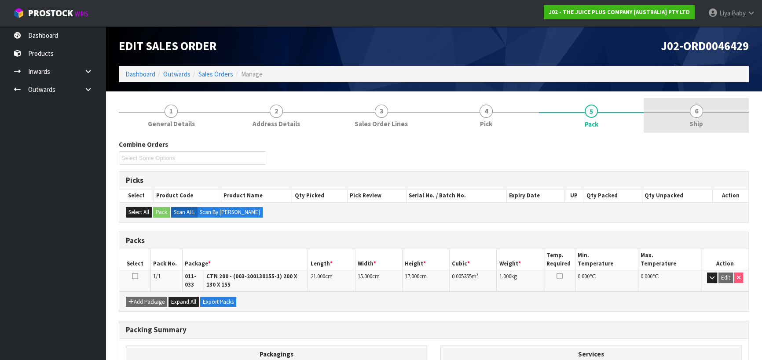
click at [689, 114] on link "6 Ship" at bounding box center [696, 115] width 105 height 35
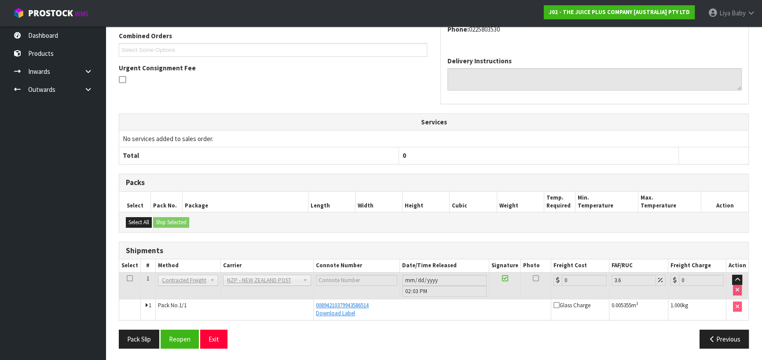
scroll to position [197, 0]
click at [178, 339] on button "Reopen" at bounding box center [180, 339] width 38 height 19
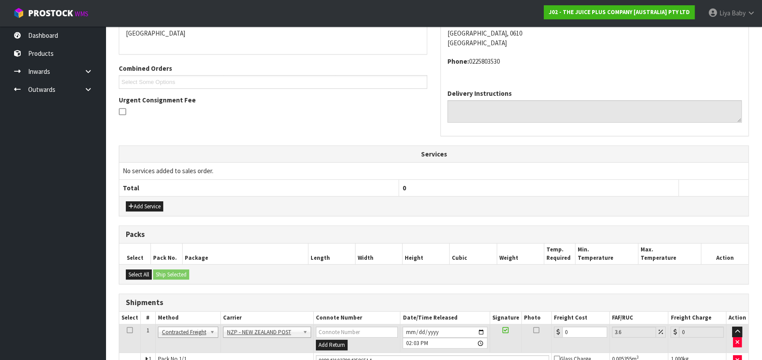
scroll to position [252, 0]
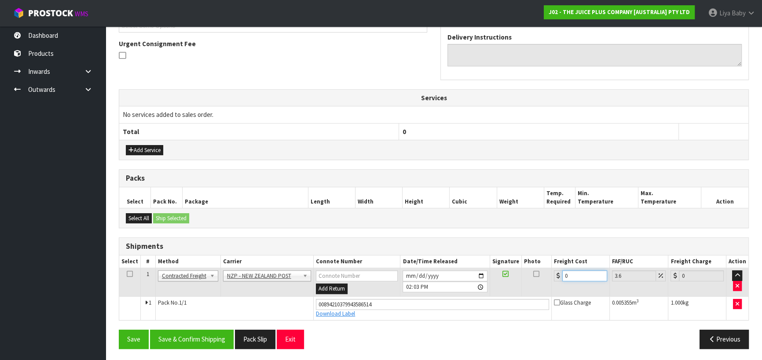
click at [579, 277] on input "0" at bounding box center [584, 276] width 45 height 11
click at [129, 274] on icon at bounding box center [130, 274] width 6 height 0
click at [199, 330] on button "Save & Confirm Shipping" at bounding box center [192, 339] width 84 height 19
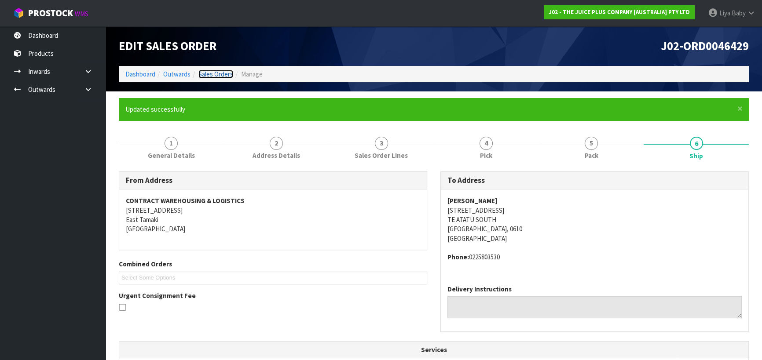
click at [215, 73] on link "Sales Orders" at bounding box center [215, 74] width 35 height 8
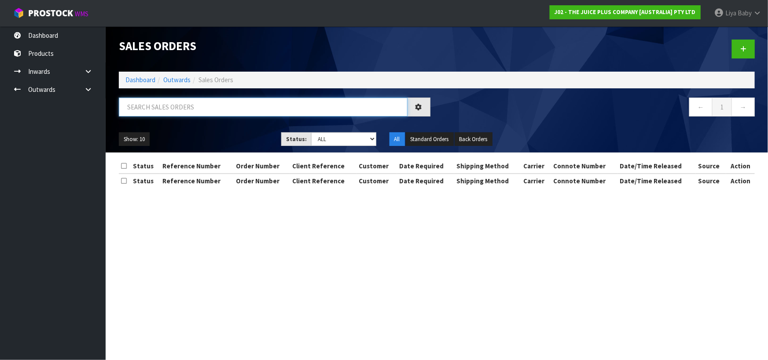
click at [176, 112] on input "text" at bounding box center [263, 107] width 289 height 19
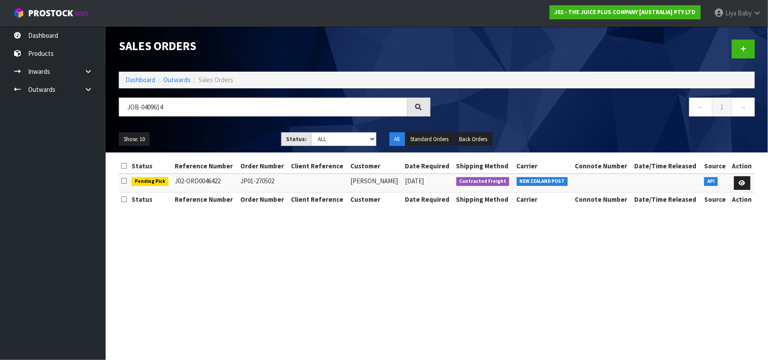
click at [750, 182] on td at bounding box center [742, 183] width 26 height 19
click at [748, 183] on link at bounding box center [742, 183] width 16 height 14
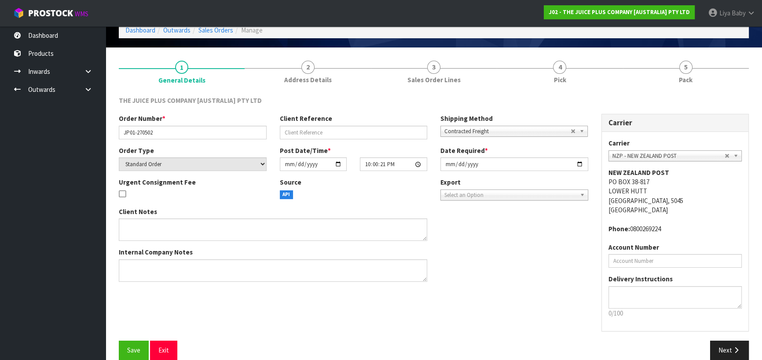
scroll to position [57, 0]
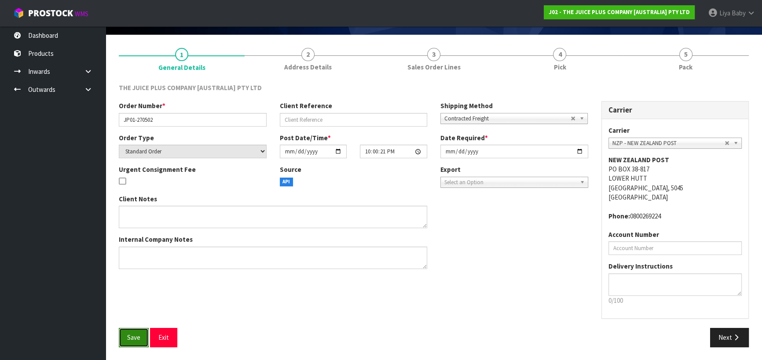
click at [136, 333] on button "Save" at bounding box center [134, 337] width 30 height 19
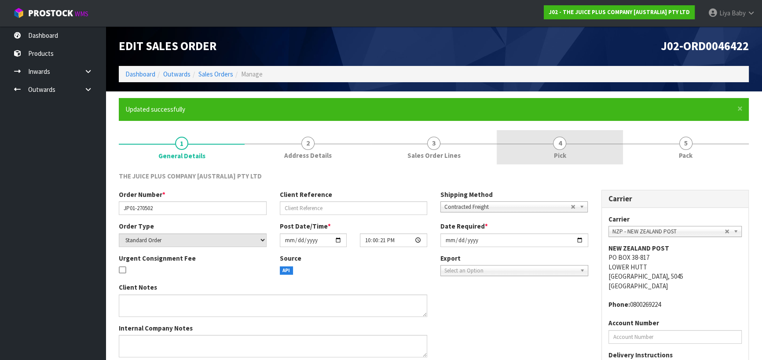
click at [563, 153] on span "Pick" at bounding box center [560, 155] width 12 height 9
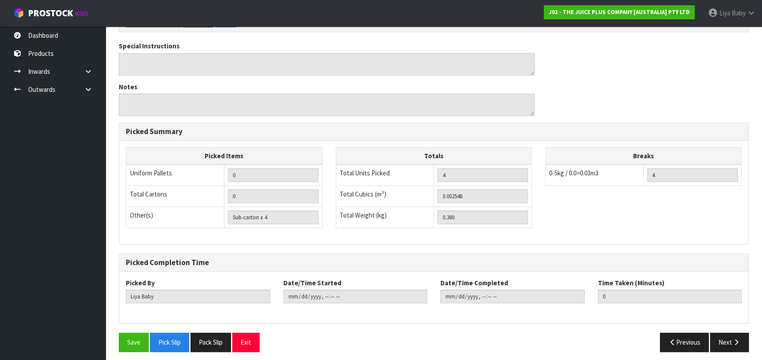
scroll to position [255, 0]
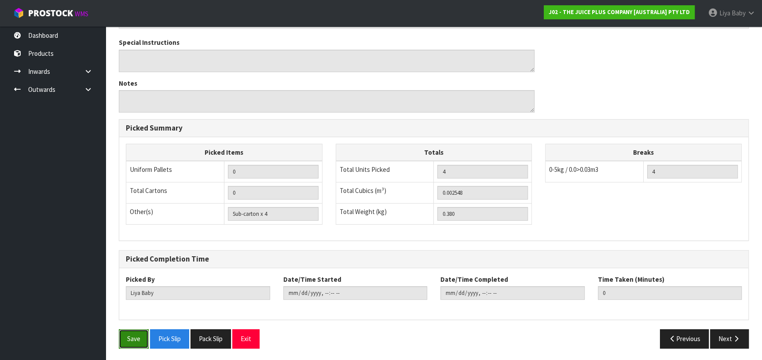
click at [137, 338] on button "Save" at bounding box center [134, 339] width 30 height 19
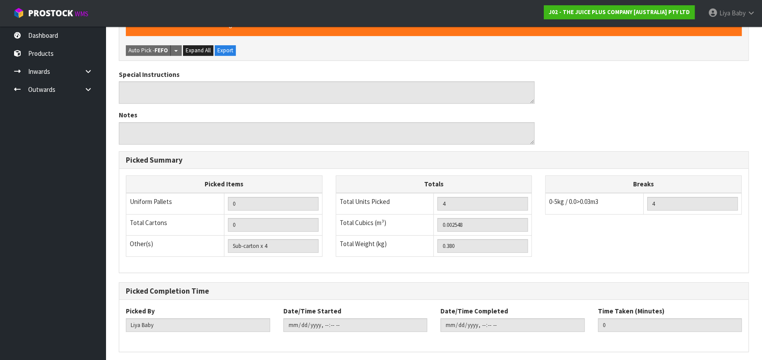
scroll to position [0, 0]
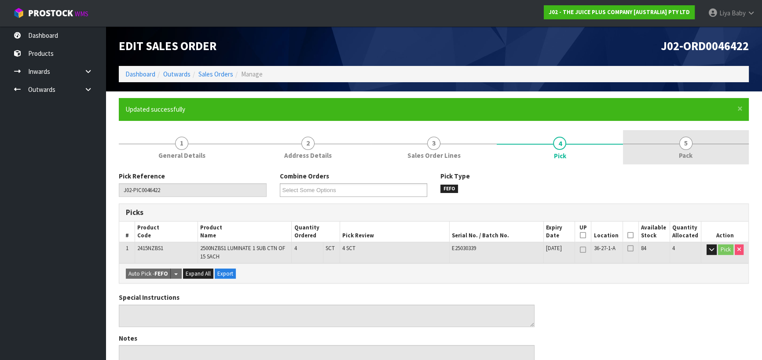
click at [682, 142] on span "5" at bounding box center [686, 143] width 13 height 13
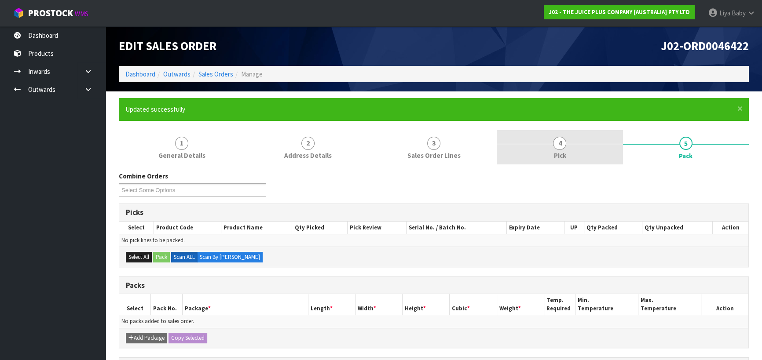
click at [560, 152] on span "Pick" at bounding box center [560, 155] width 12 height 9
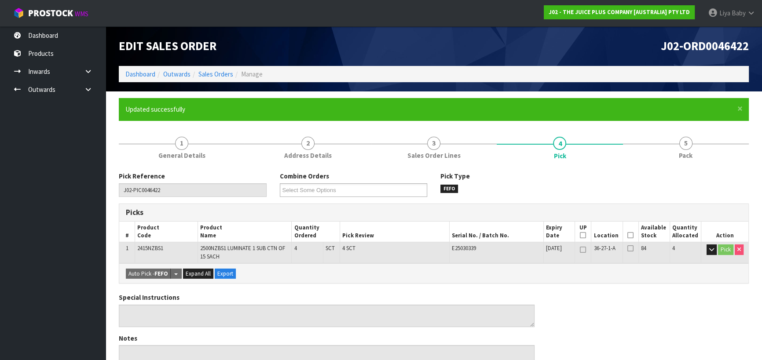
click at [633, 235] on icon at bounding box center [631, 235] width 6 height 0
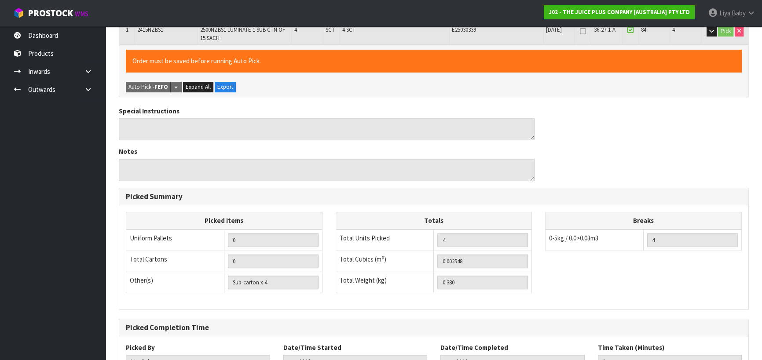
scroll to position [287, 0]
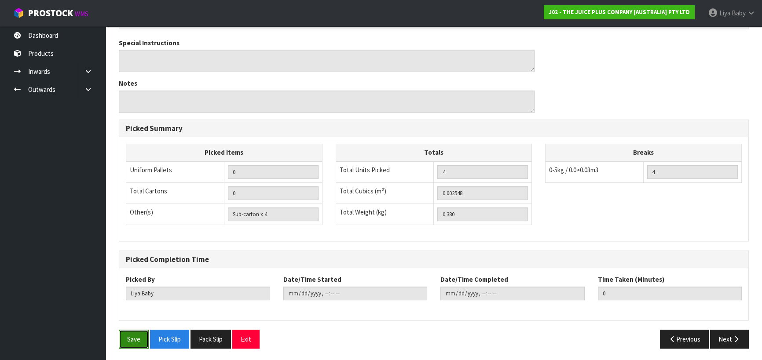
click at [131, 343] on button "Save" at bounding box center [134, 339] width 30 height 19
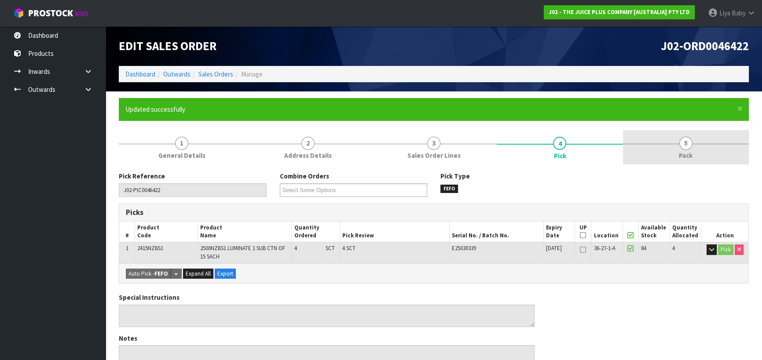
click at [672, 154] on link "5 Pack" at bounding box center [686, 147] width 126 height 35
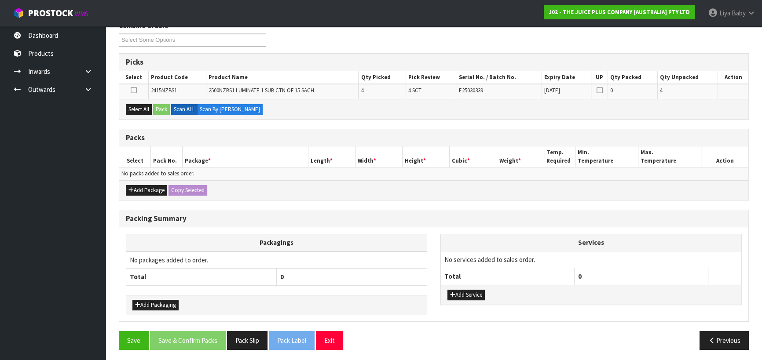
scroll to position [151, 0]
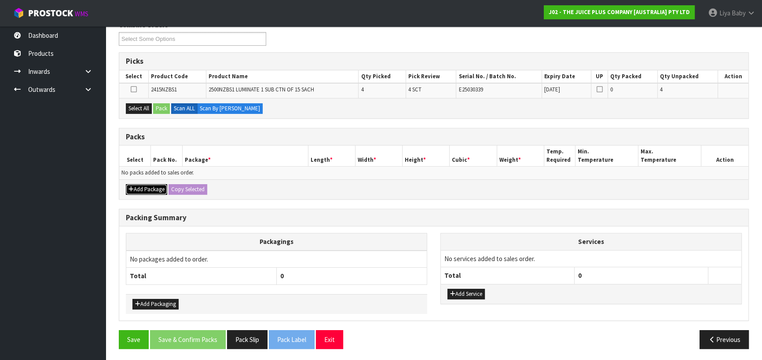
click at [138, 186] on button "Add Package" at bounding box center [146, 189] width 41 height 11
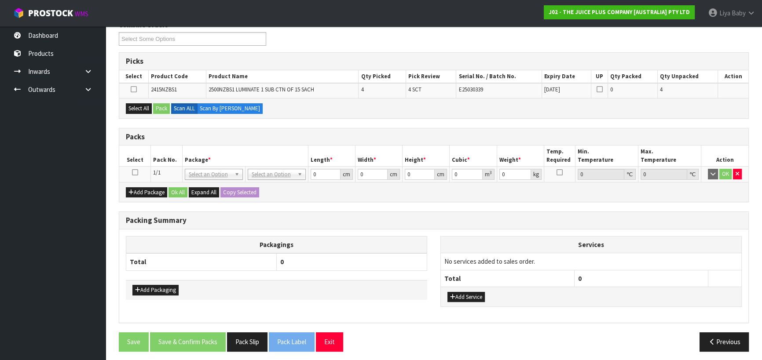
click at [134, 173] on icon at bounding box center [135, 173] width 6 height 0
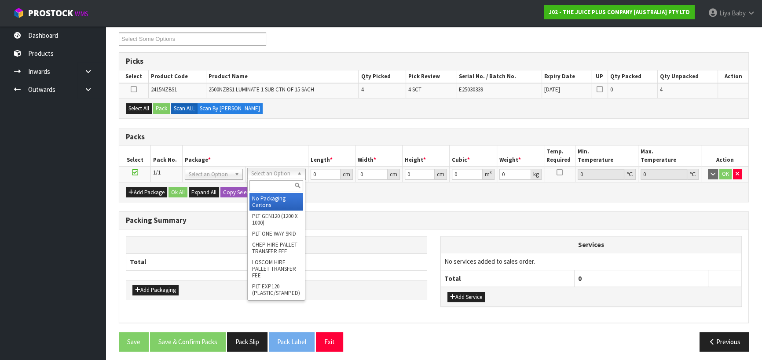
click at [266, 181] on input "text" at bounding box center [277, 185] width 54 height 11
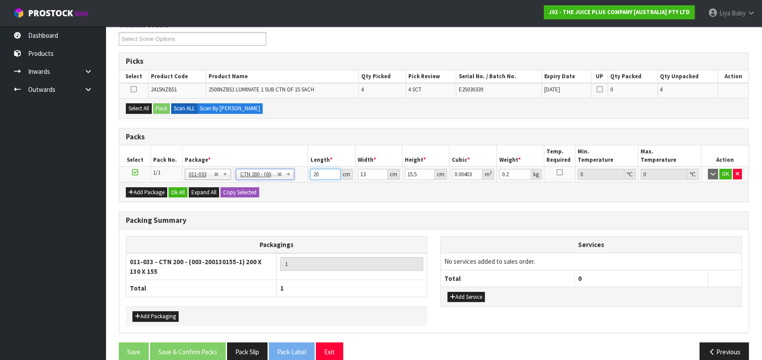
click at [326, 170] on input "20" at bounding box center [325, 174] width 30 height 11
click at [367, 173] on input "13" at bounding box center [373, 174] width 30 height 11
click at [420, 174] on input "15.5" at bounding box center [420, 174] width 30 height 11
click at [178, 192] on button "Ok All" at bounding box center [178, 192] width 19 height 11
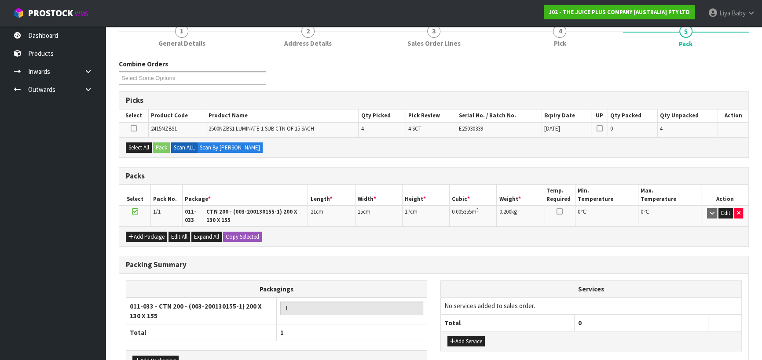
scroll to position [89, 0]
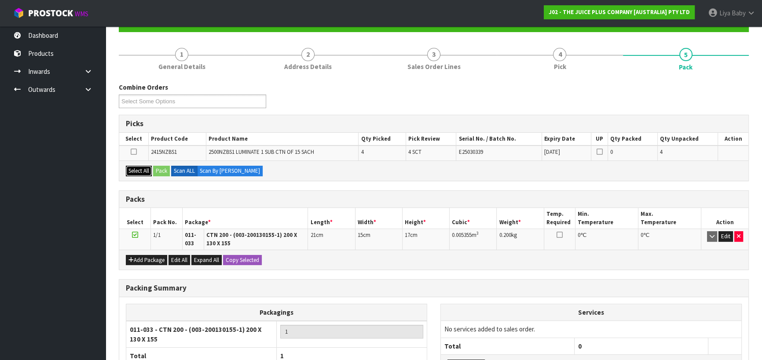
click at [141, 172] on button "Select All" at bounding box center [139, 171] width 26 height 11
click at [163, 170] on button "Pack" at bounding box center [161, 171] width 17 height 11
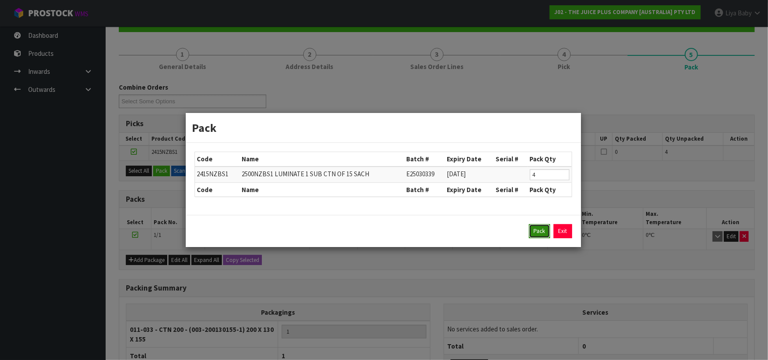
click at [540, 230] on button "Pack" at bounding box center [539, 231] width 21 height 14
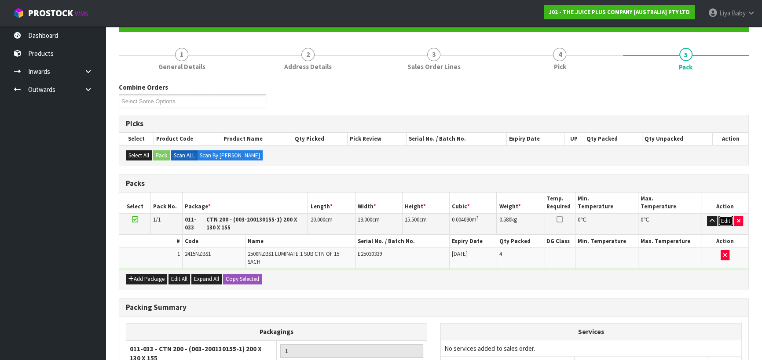
click at [725, 220] on button "Edit" at bounding box center [726, 221] width 15 height 11
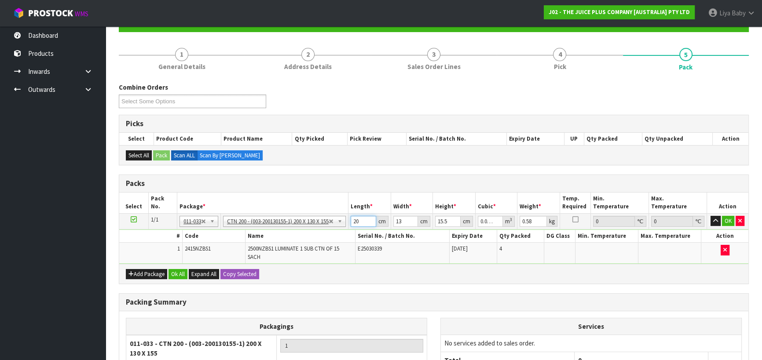
click at [364, 220] on input "20" at bounding box center [364, 221] width 26 height 11
click at [412, 219] on input "13.001" at bounding box center [405, 221] width 25 height 11
click at [410, 220] on input "13.001" at bounding box center [405, 221] width 25 height 11
click at [404, 222] on input "1" at bounding box center [405, 221] width 25 height 11
click at [450, 217] on input "15.5" at bounding box center [448, 221] width 26 height 11
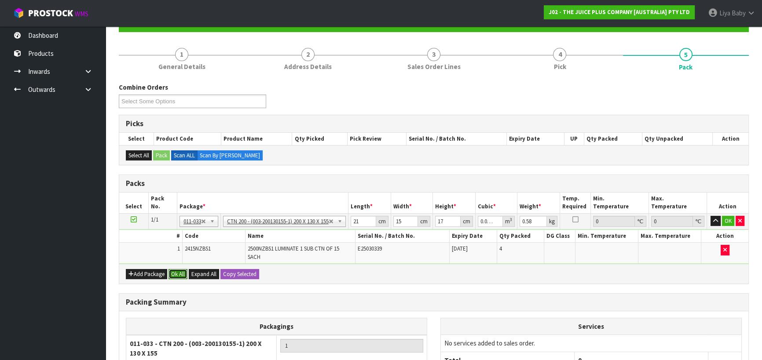
click at [173, 276] on button "Ok All" at bounding box center [178, 274] width 19 height 11
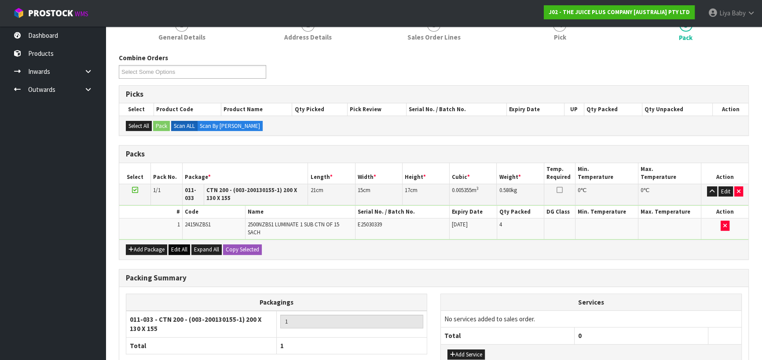
scroll to position [188, 0]
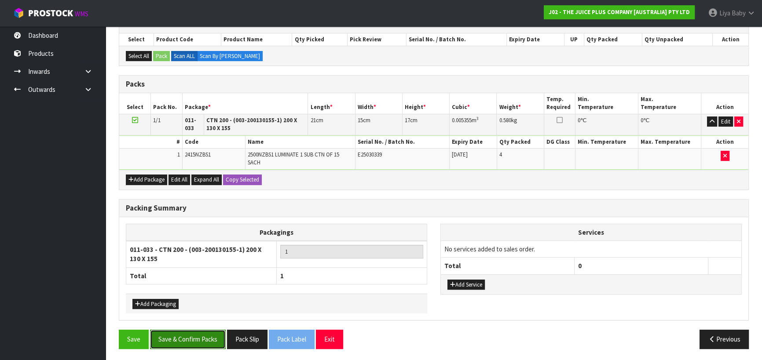
click at [182, 340] on button "Save & Confirm Packs" at bounding box center [188, 339] width 76 height 19
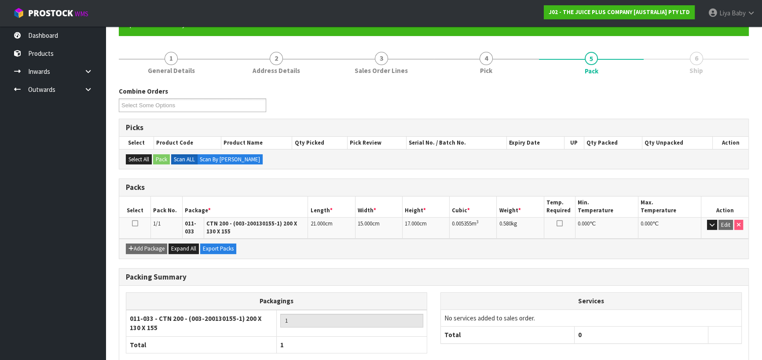
scroll to position [134, 0]
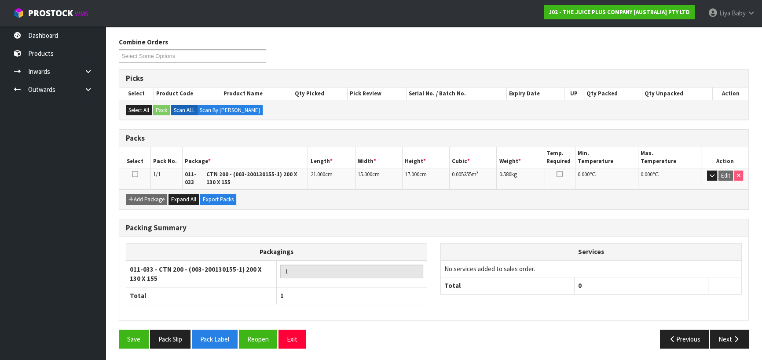
click at [135, 174] on icon at bounding box center [135, 174] width 6 height 0
click at [728, 336] on button "Next" at bounding box center [729, 339] width 39 height 19
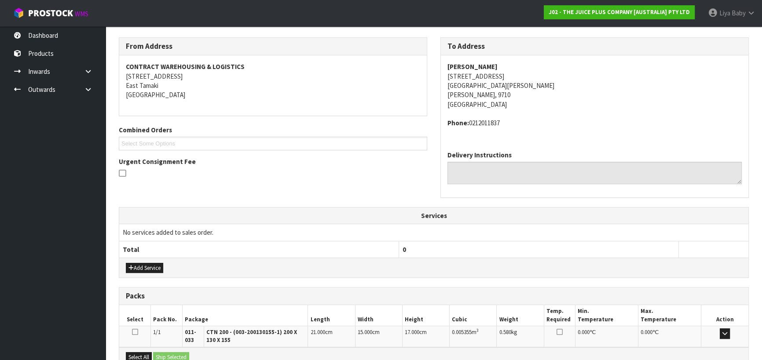
scroll to position [235, 0]
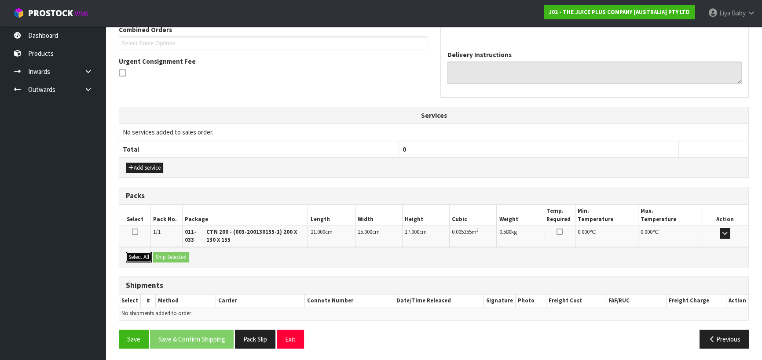
click at [142, 254] on button "Select All" at bounding box center [139, 257] width 26 height 11
click at [162, 256] on button "Ship Selected" at bounding box center [171, 257] width 36 height 11
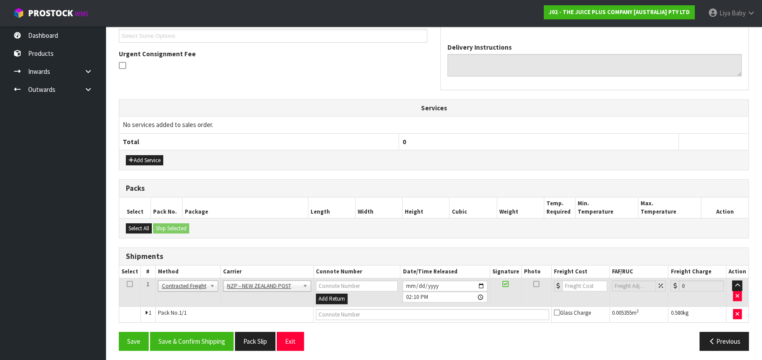
scroll to position [244, 0]
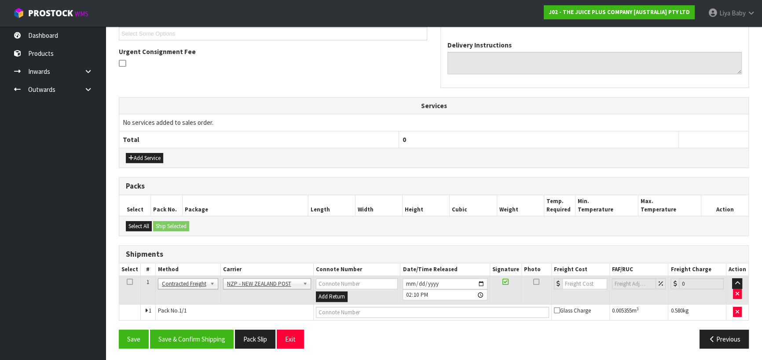
drag, startPoint x: 128, startPoint y: 282, endPoint x: 145, endPoint y: 286, distance: 18.1
click at [129, 282] on icon at bounding box center [130, 282] width 6 height 0
click at [180, 336] on button "Save & Confirm Shipping" at bounding box center [192, 339] width 84 height 19
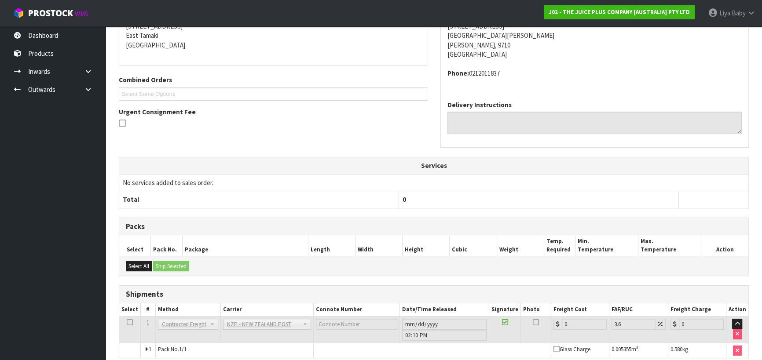
scroll to position [232, 0]
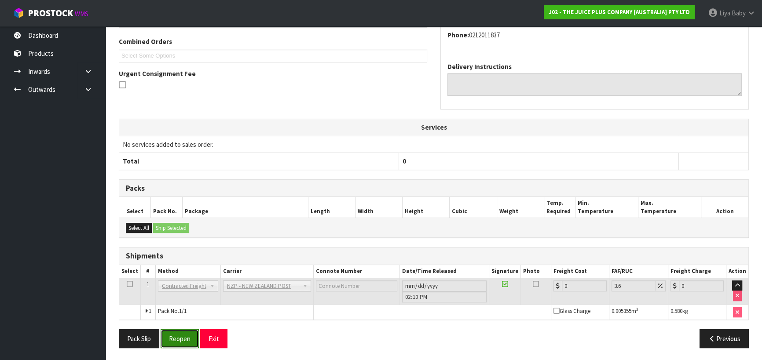
click at [186, 338] on button "Reopen" at bounding box center [180, 339] width 38 height 19
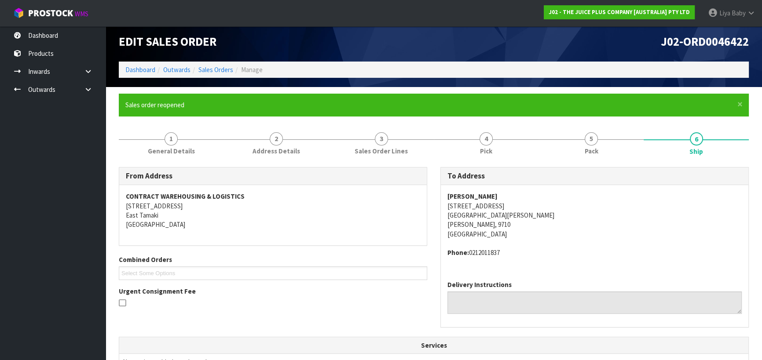
scroll to position [0, 0]
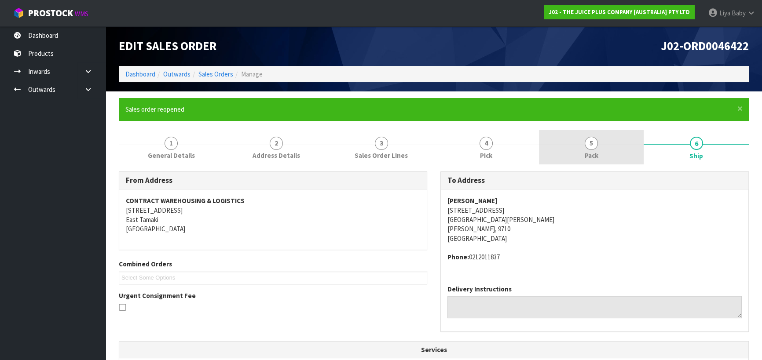
click at [600, 145] on link "5 Pack" at bounding box center [591, 147] width 105 height 35
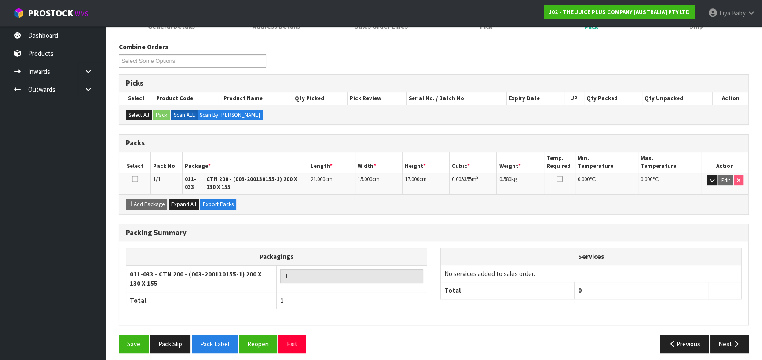
scroll to position [134, 0]
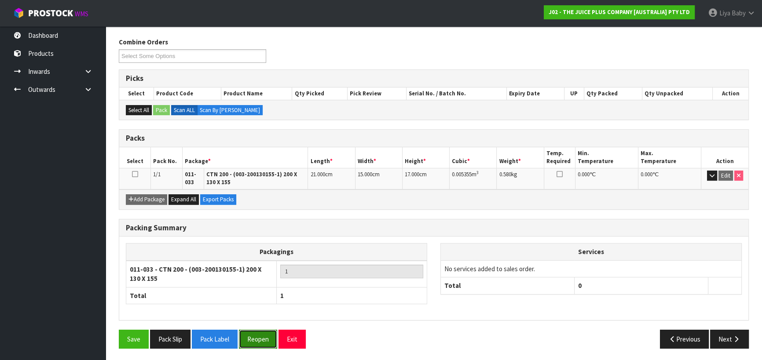
click at [257, 339] on button "Reopen" at bounding box center [258, 339] width 38 height 19
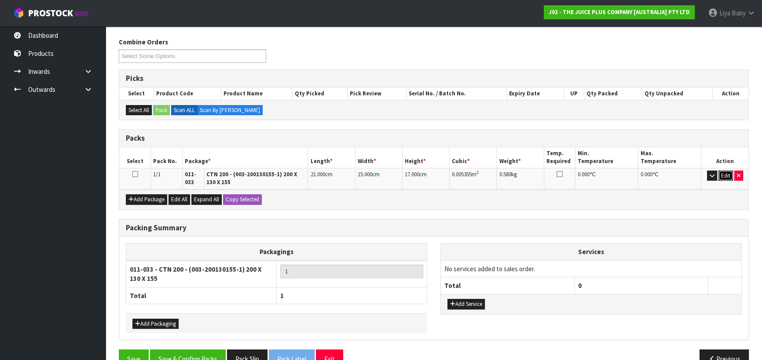
click at [730, 172] on button "Edit" at bounding box center [726, 176] width 15 height 11
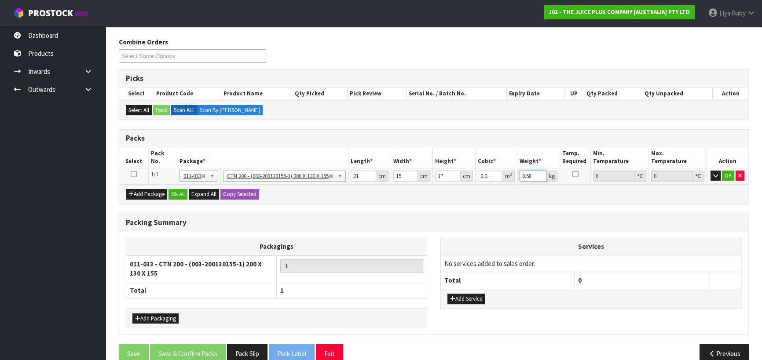
click at [535, 175] on input "0.58" at bounding box center [533, 176] width 27 height 11
click at [729, 176] on button "OK" at bounding box center [728, 176] width 12 height 11
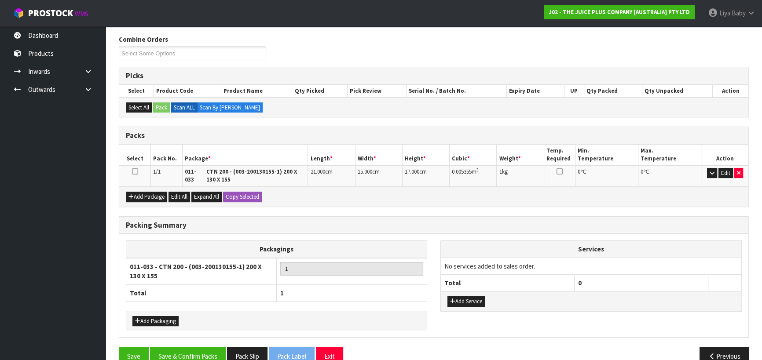
scroll to position [154, 0]
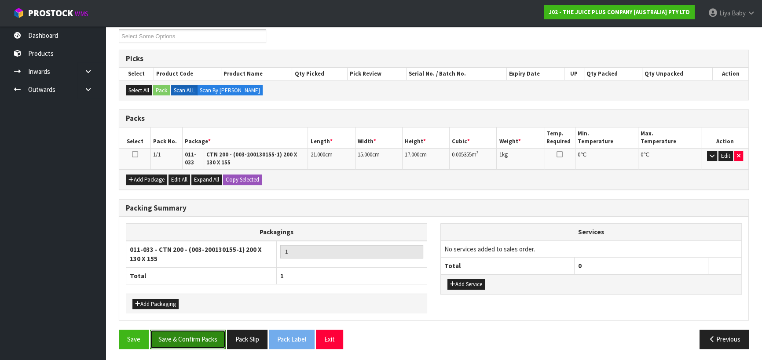
click at [185, 339] on button "Save & Confirm Packs" at bounding box center [188, 339] width 76 height 19
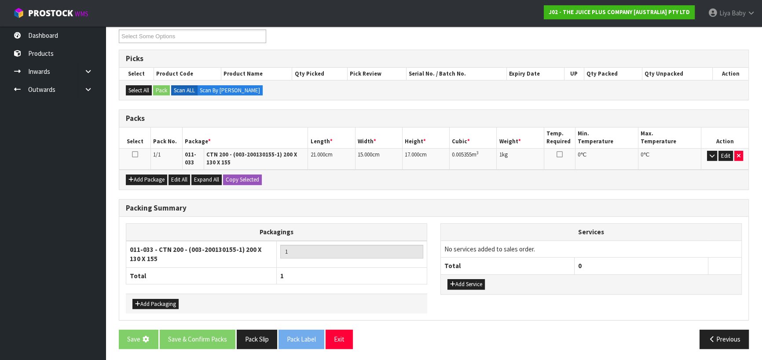
scroll to position [0, 0]
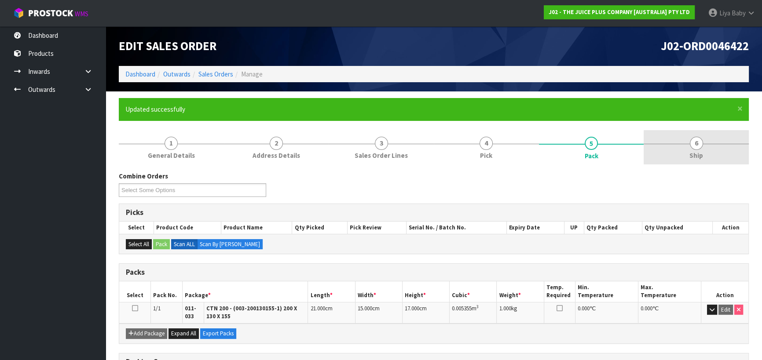
click at [707, 145] on link "6 Ship" at bounding box center [696, 147] width 105 height 35
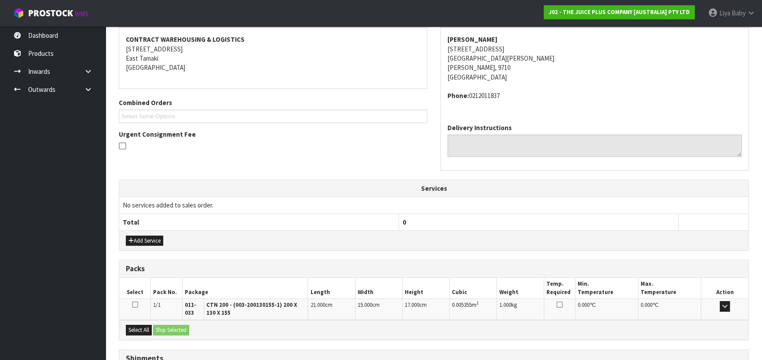
scroll to position [235, 0]
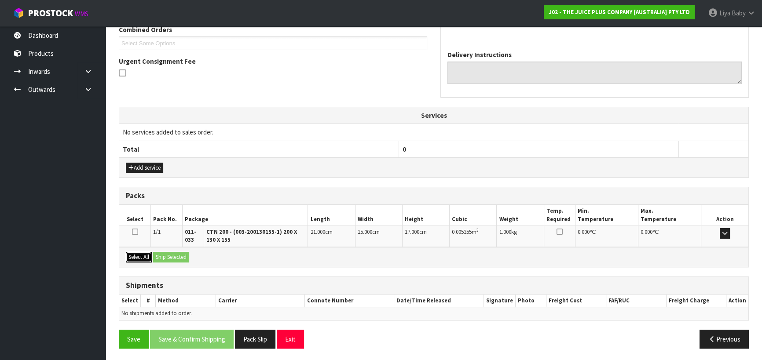
click at [130, 255] on button "Select All" at bounding box center [139, 257] width 26 height 11
click at [167, 257] on button "Ship Selected" at bounding box center [171, 257] width 36 height 11
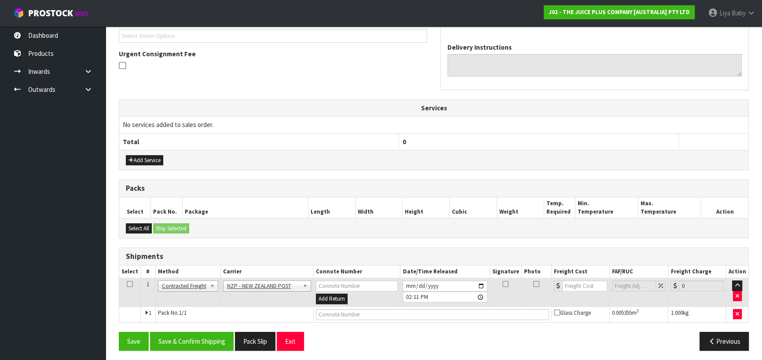
scroll to position [244, 0]
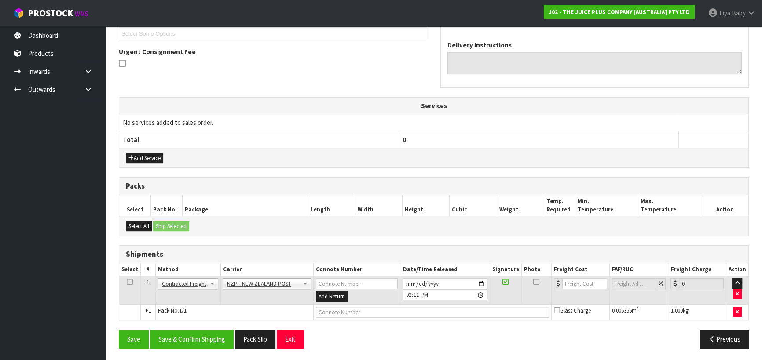
click at [129, 282] on icon at bounding box center [130, 282] width 6 height 0
click at [177, 342] on button "Save & Confirm Shipping" at bounding box center [192, 339] width 84 height 19
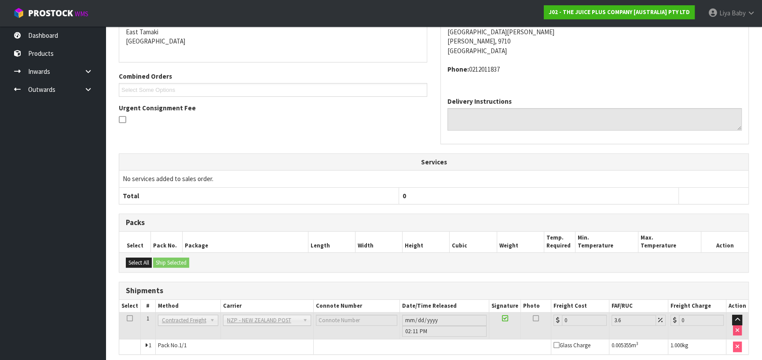
scroll to position [223, 0]
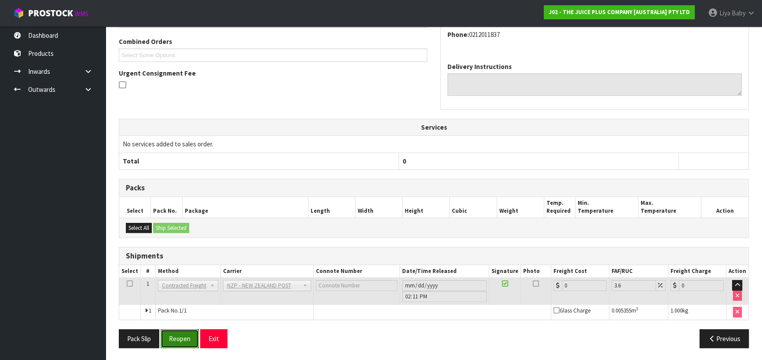
click at [177, 343] on button "Reopen" at bounding box center [180, 339] width 38 height 19
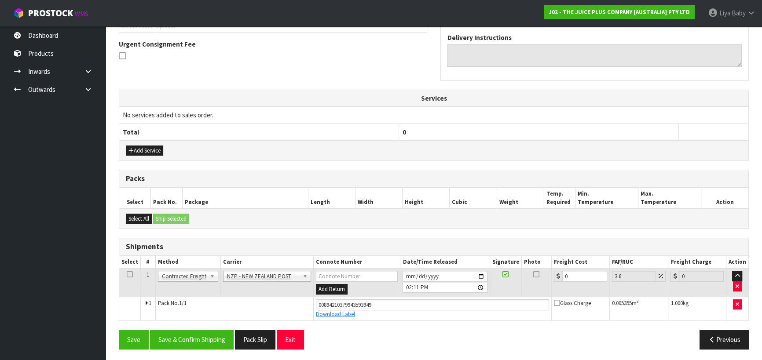
scroll to position [252, 0]
drag, startPoint x: 582, startPoint y: 277, endPoint x: 585, endPoint y: 273, distance: 5.1
click at [583, 276] on input "0" at bounding box center [584, 276] width 45 height 11
click at [128, 275] on icon at bounding box center [130, 274] width 6 height 0
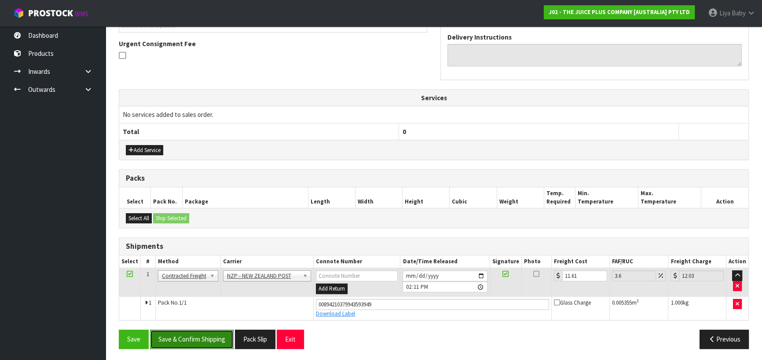
click at [183, 339] on button "Save & Confirm Shipping" at bounding box center [192, 339] width 84 height 19
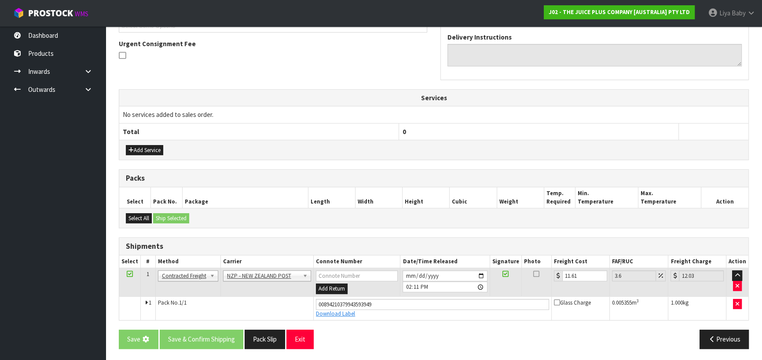
scroll to position [0, 0]
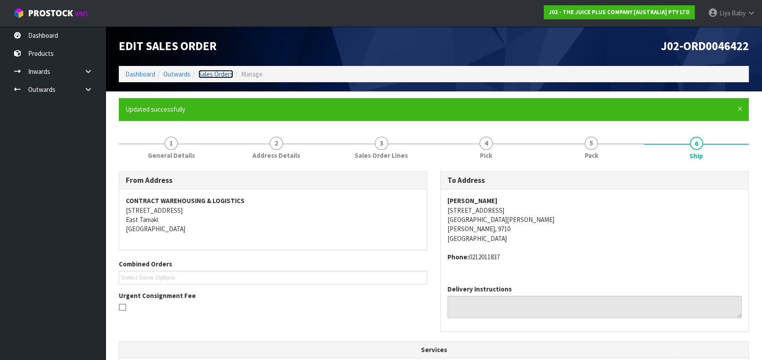
click at [209, 74] on link "Sales Orders" at bounding box center [215, 74] width 35 height 8
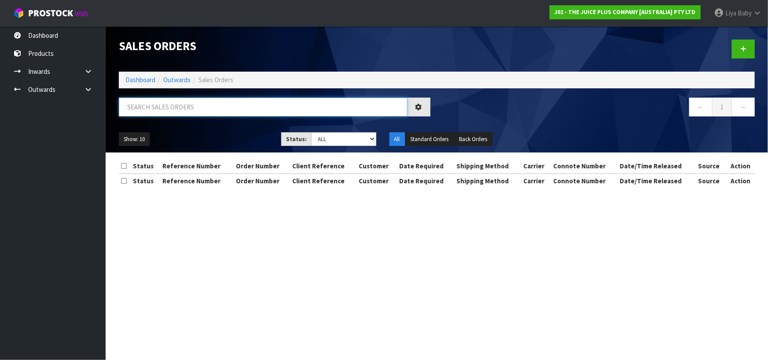
click at [178, 107] on input "text" at bounding box center [263, 107] width 289 height 19
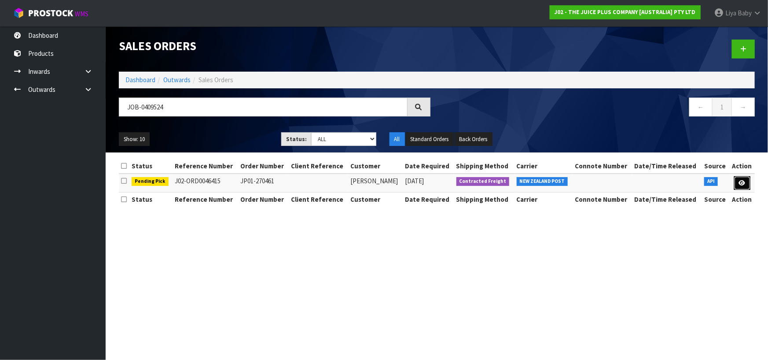
click at [739, 179] on link at bounding box center [742, 183] width 16 height 14
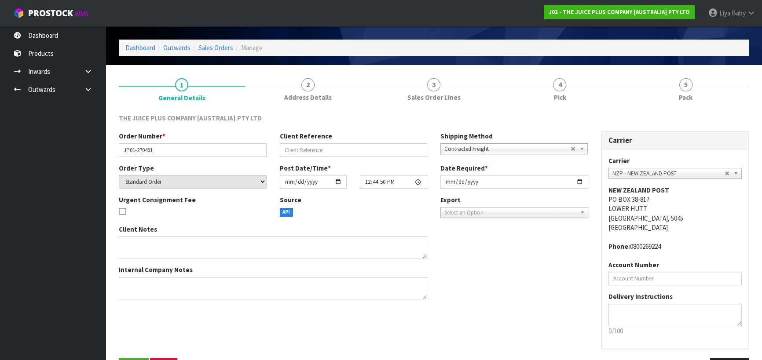
scroll to position [57, 0]
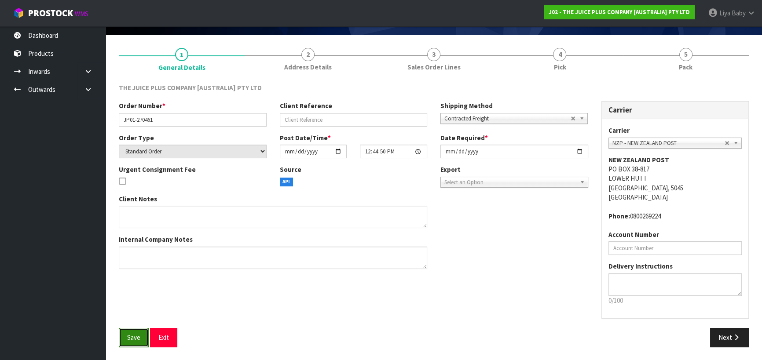
click at [134, 336] on span "Save" at bounding box center [133, 338] width 13 height 8
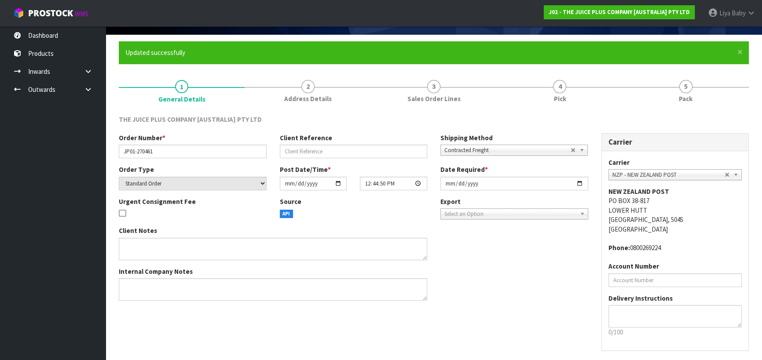
scroll to position [0, 0]
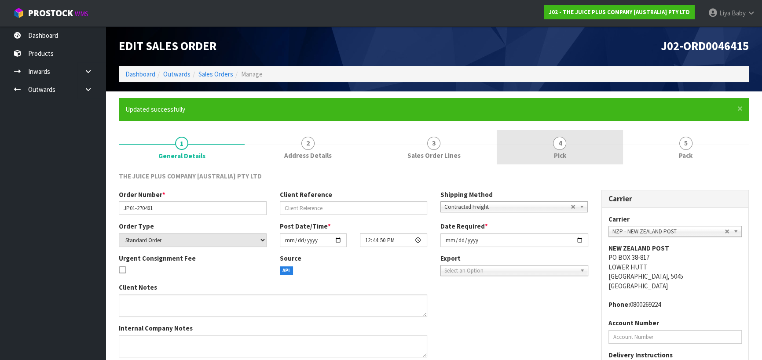
click at [575, 145] on link "4 Pick" at bounding box center [560, 147] width 126 height 35
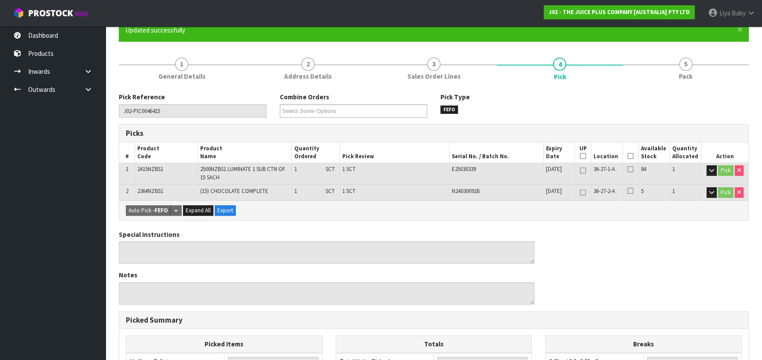
scroll to position [80, 0]
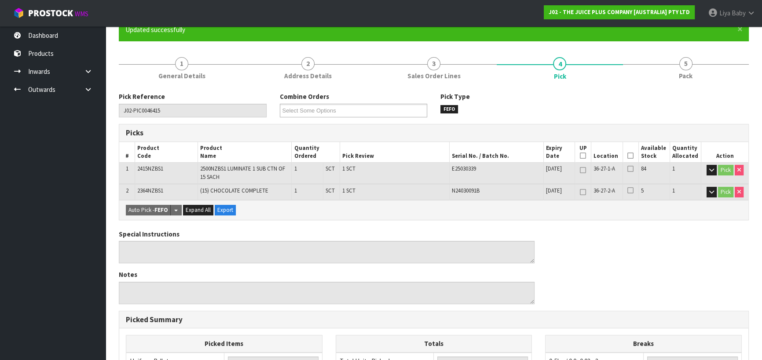
click at [631, 156] on icon at bounding box center [631, 156] width 6 height 0
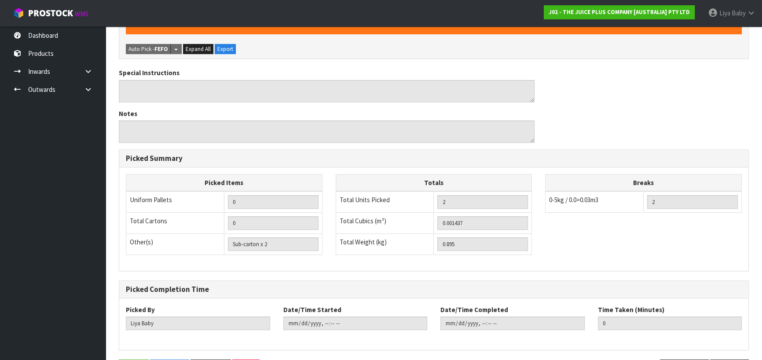
scroll to position [303, 0]
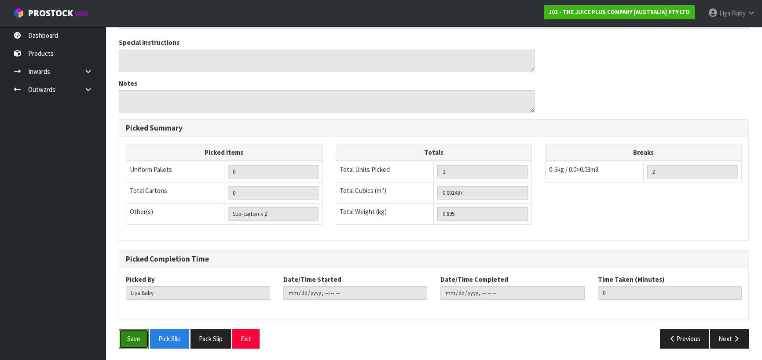
click at [132, 338] on button "Save" at bounding box center [134, 339] width 30 height 19
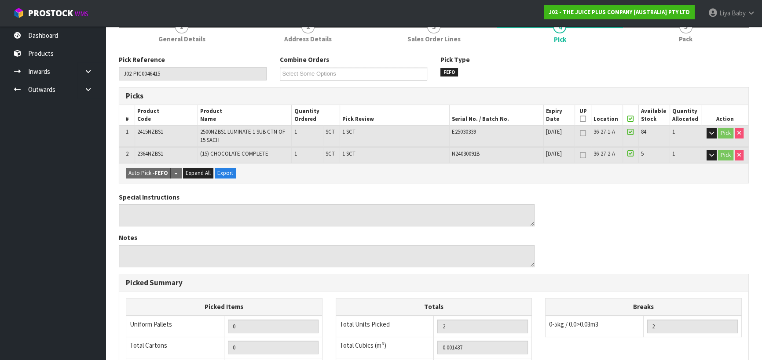
scroll to position [0, 0]
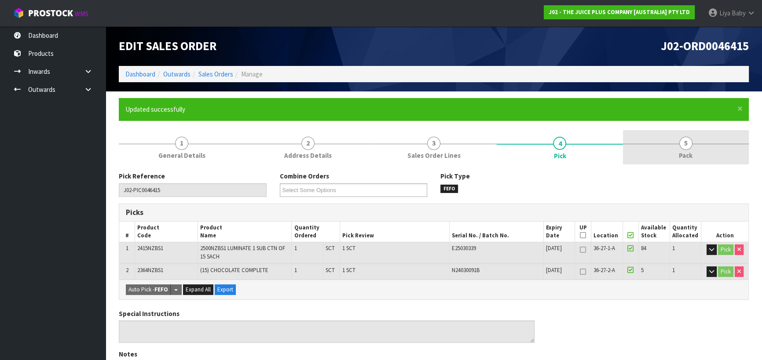
click at [700, 143] on link "5 Pack" at bounding box center [686, 147] width 126 height 35
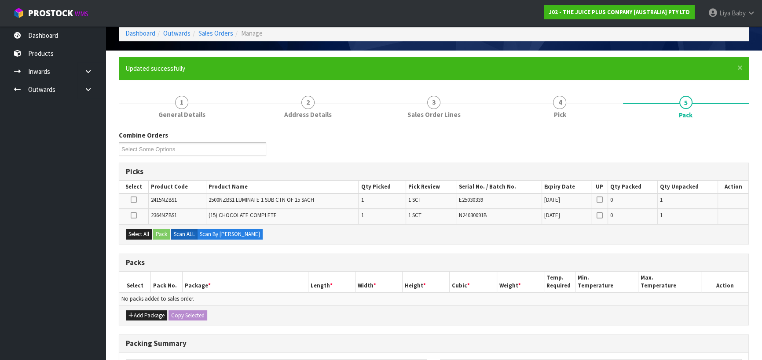
scroll to position [80, 0]
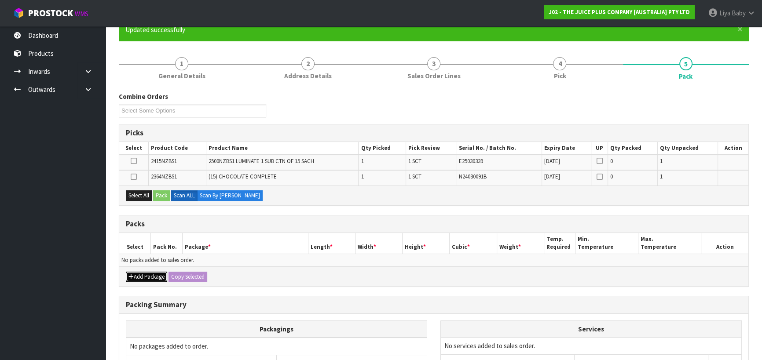
click at [141, 276] on button "Add Package" at bounding box center [146, 277] width 41 height 11
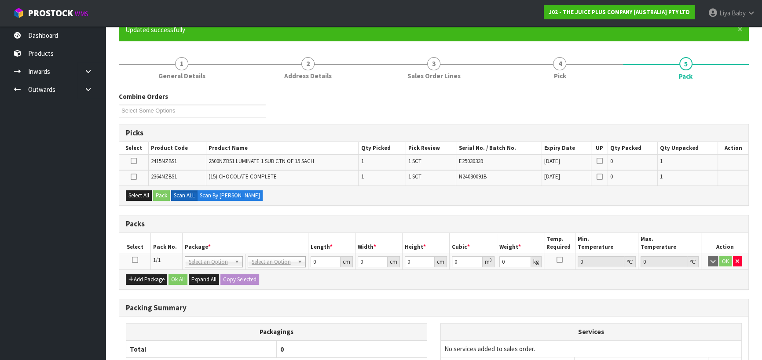
click at [136, 260] on icon at bounding box center [135, 260] width 6 height 0
click at [141, 193] on button "Select All" at bounding box center [139, 196] width 26 height 11
click at [157, 196] on button "Pack" at bounding box center [161, 196] width 17 height 11
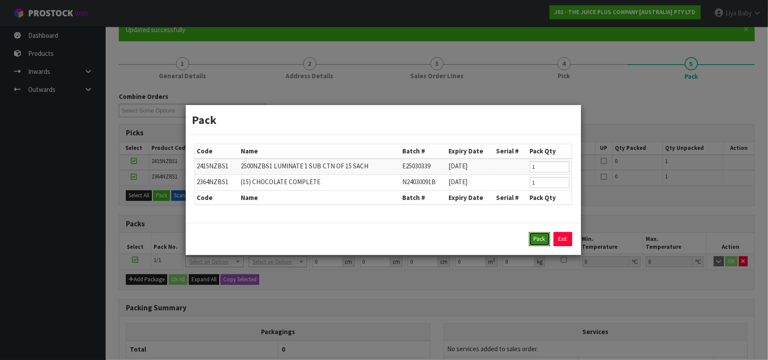
click at [531, 235] on button "Pack" at bounding box center [539, 239] width 21 height 14
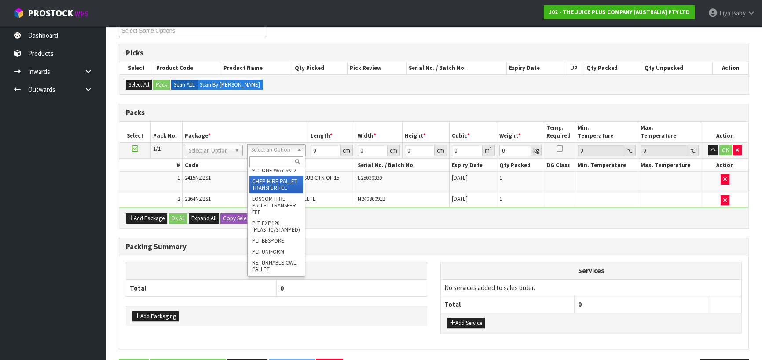
scroll to position [0, 0]
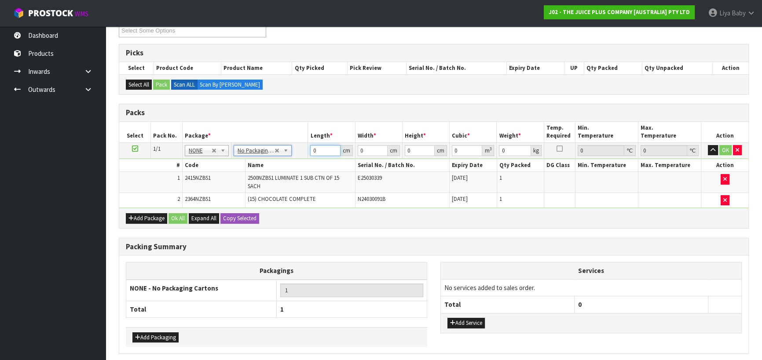
click at [317, 151] on input "0" at bounding box center [325, 150] width 30 height 11
click at [364, 149] on input "0" at bounding box center [373, 150] width 30 height 11
click at [415, 150] on input "0" at bounding box center [420, 150] width 30 height 11
click at [515, 148] on input "0" at bounding box center [515, 150] width 32 height 11
click at [177, 215] on button "Ok All" at bounding box center [178, 218] width 19 height 11
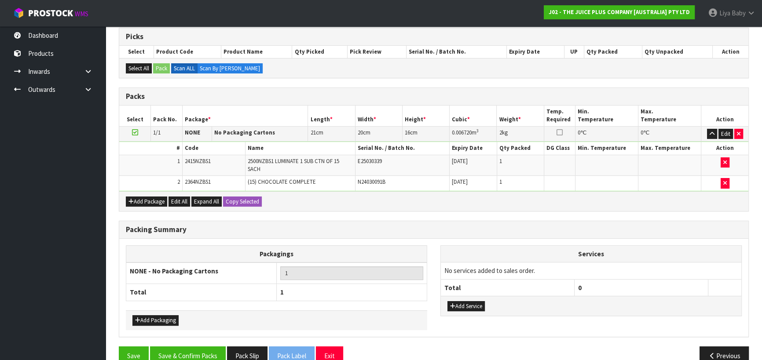
scroll to position [192, 0]
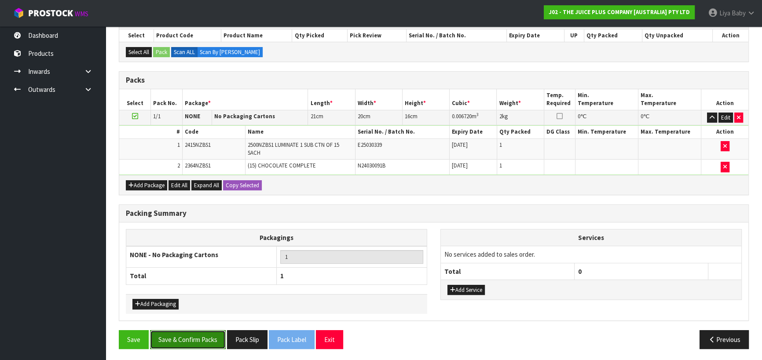
click at [198, 337] on button "Save & Confirm Packs" at bounding box center [188, 340] width 76 height 19
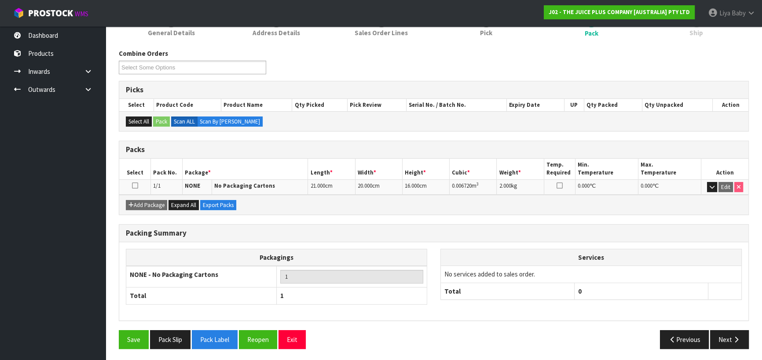
scroll to position [123, 0]
drag, startPoint x: 135, startPoint y: 184, endPoint x: 170, endPoint y: 187, distance: 35.3
click at [135, 185] on icon at bounding box center [135, 185] width 6 height 0
click at [728, 339] on button "Next" at bounding box center [729, 339] width 39 height 19
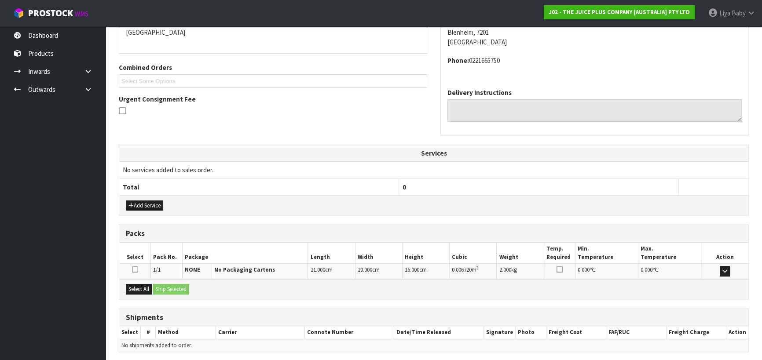
scroll to position [229, 0]
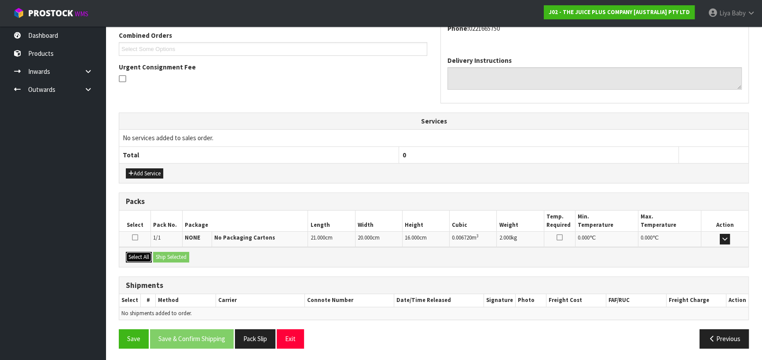
click at [136, 254] on button "Select All" at bounding box center [139, 257] width 26 height 11
click at [170, 254] on button "Ship Selected" at bounding box center [171, 257] width 36 height 11
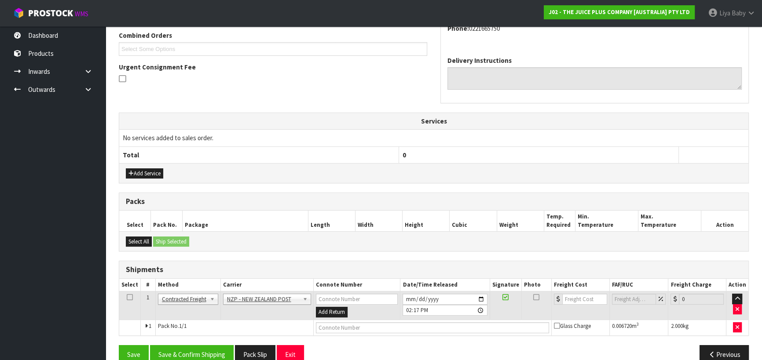
scroll to position [244, 0]
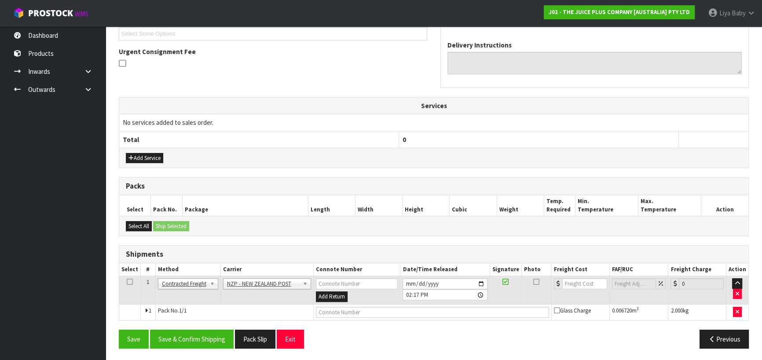
click at [130, 282] on icon at bounding box center [130, 282] width 6 height 0
click at [180, 339] on button "Save & Confirm Shipping" at bounding box center [192, 339] width 84 height 19
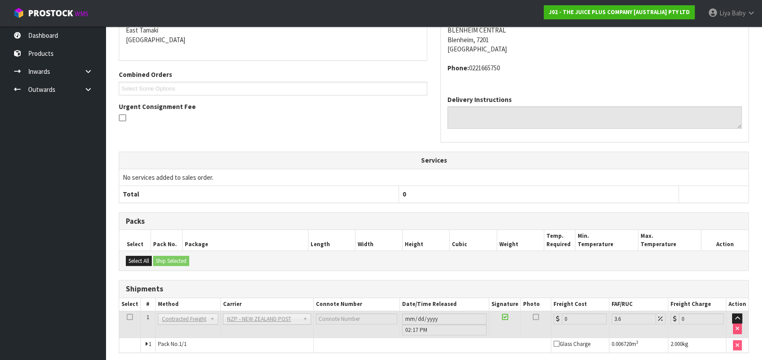
scroll to position [232, 0]
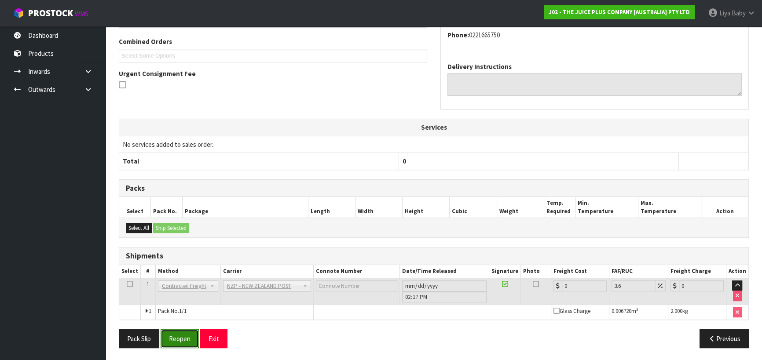
click at [176, 333] on button "Reopen" at bounding box center [180, 339] width 38 height 19
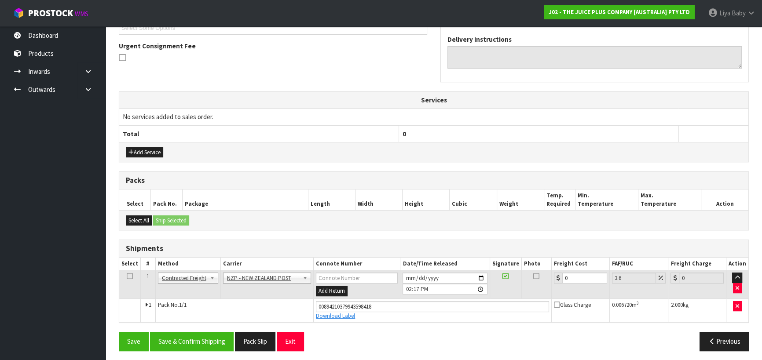
scroll to position [252, 0]
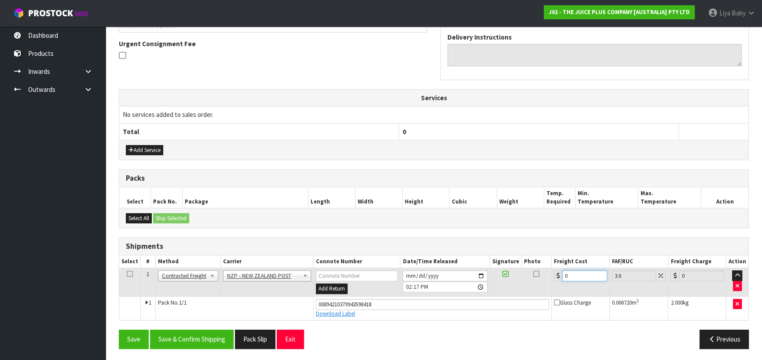
click at [575, 271] on input "0" at bounding box center [584, 276] width 45 height 11
click at [131, 274] on icon at bounding box center [130, 274] width 6 height 0
click at [187, 334] on button "Save & Confirm Shipping" at bounding box center [192, 339] width 84 height 19
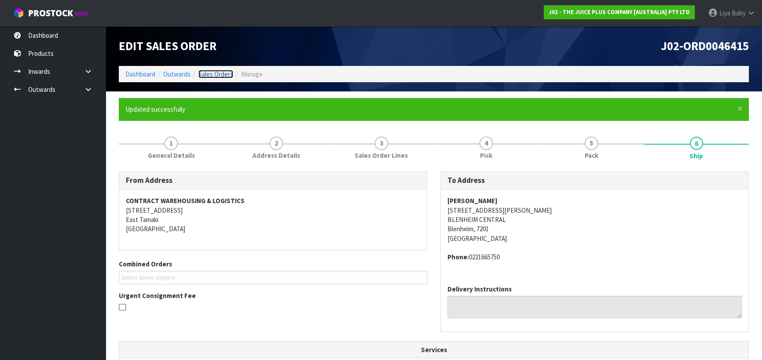
click at [219, 72] on link "Sales Orders" at bounding box center [215, 74] width 35 height 8
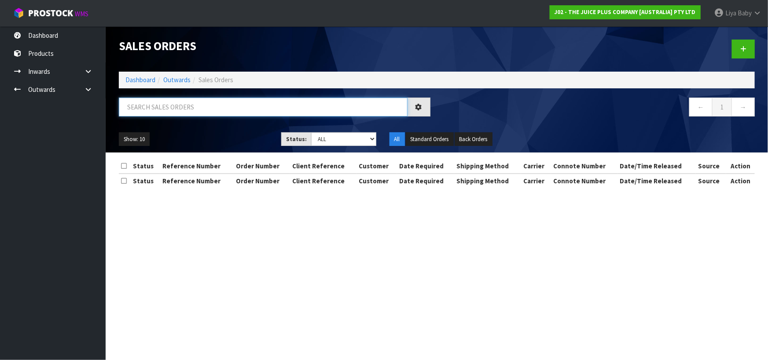
click at [158, 109] on input "text" at bounding box center [263, 107] width 289 height 19
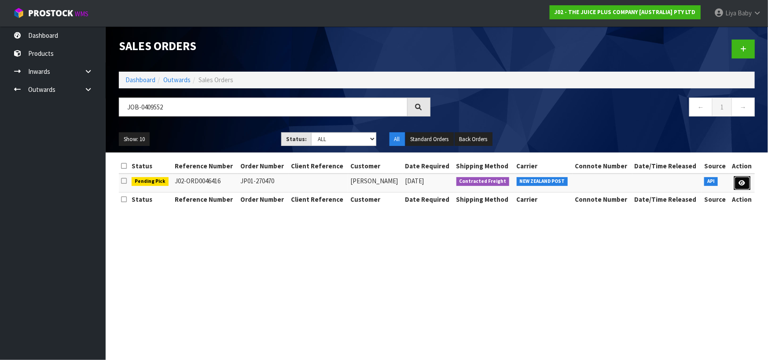
click at [735, 185] on link at bounding box center [742, 183] width 16 height 14
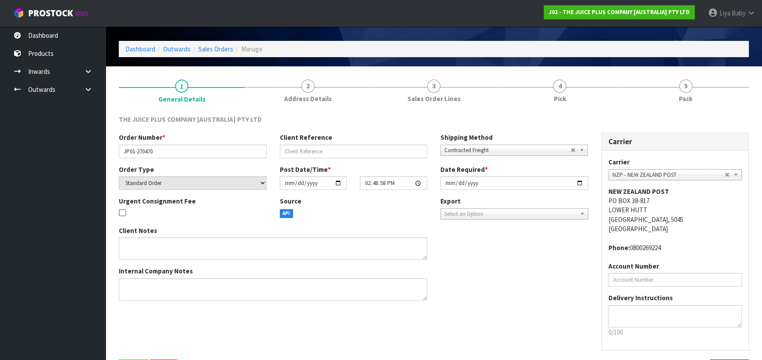
scroll to position [57, 0]
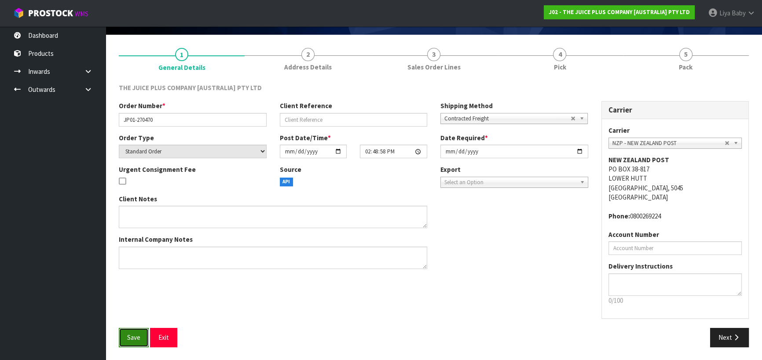
click at [129, 336] on span "Save" at bounding box center [133, 338] width 13 height 8
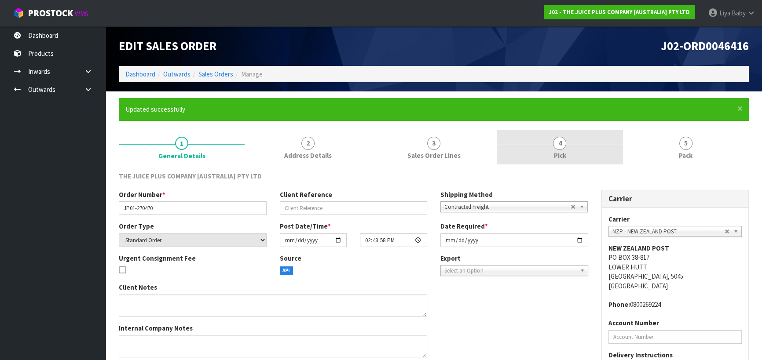
click at [576, 146] on link "4 Pick" at bounding box center [560, 147] width 126 height 35
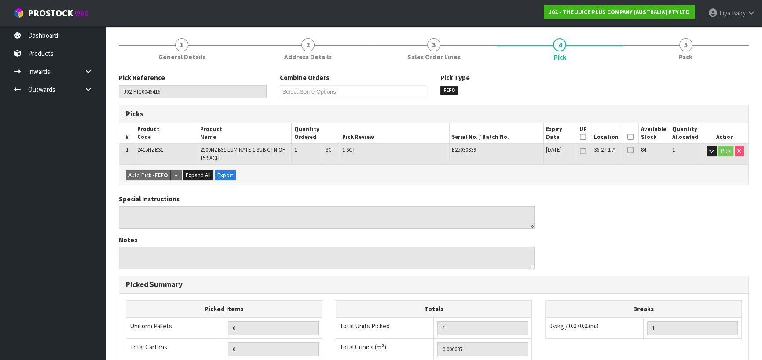
scroll to position [120, 0]
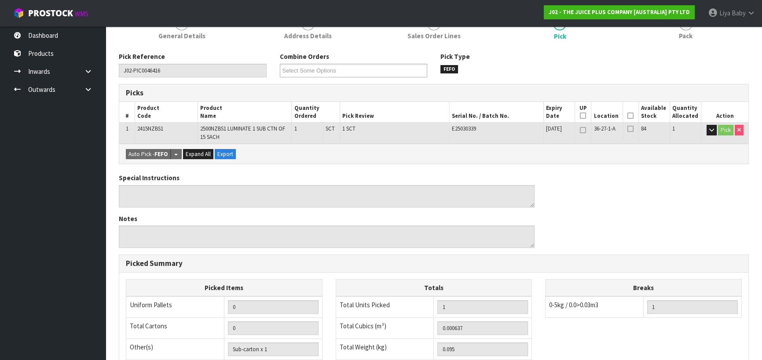
click at [634, 116] on th "Picked" at bounding box center [631, 112] width 16 height 21
click at [631, 116] on icon at bounding box center [631, 116] width 6 height 0
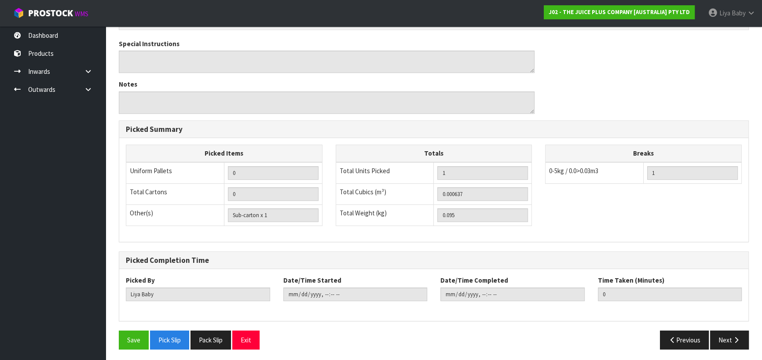
scroll to position [287, 0]
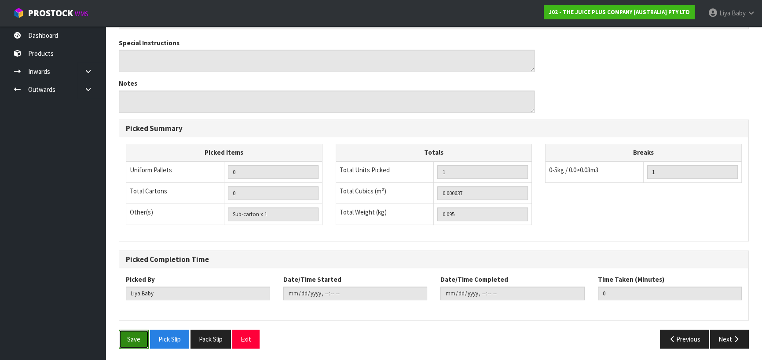
click at [136, 339] on button "Save" at bounding box center [134, 339] width 30 height 19
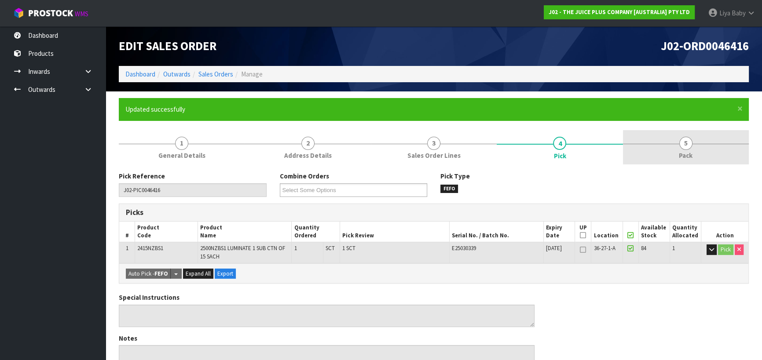
click at [689, 150] on link "5 Pack" at bounding box center [686, 147] width 126 height 35
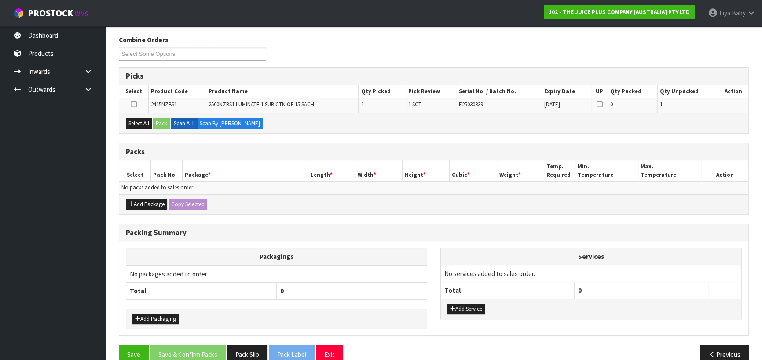
scroll to position [151, 0]
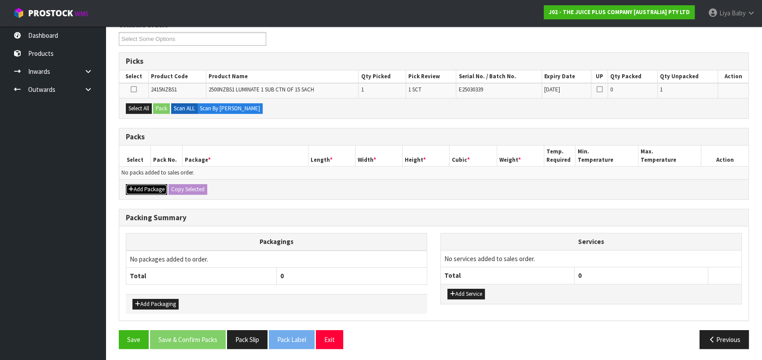
click at [154, 187] on button "Add Package" at bounding box center [146, 189] width 41 height 11
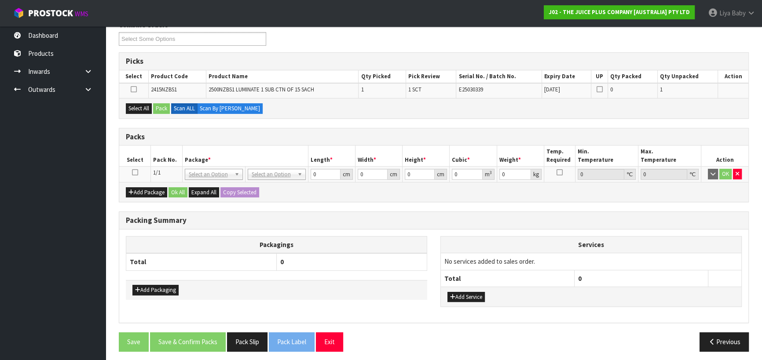
click at [134, 173] on icon at bounding box center [135, 173] width 6 height 0
click at [140, 112] on button "Select All" at bounding box center [139, 108] width 26 height 11
click at [163, 110] on button "Pack" at bounding box center [161, 108] width 17 height 11
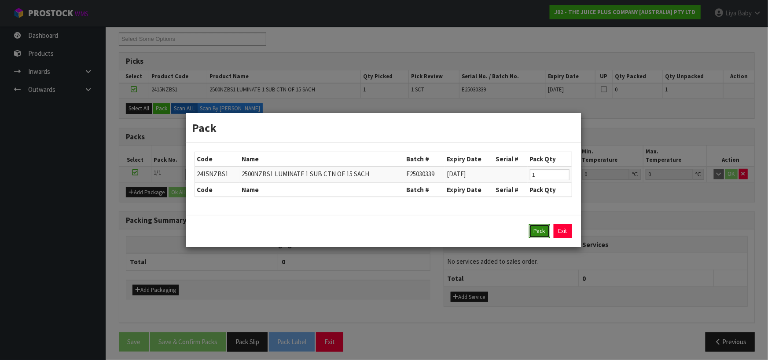
click at [539, 231] on button "Pack" at bounding box center [539, 231] width 21 height 14
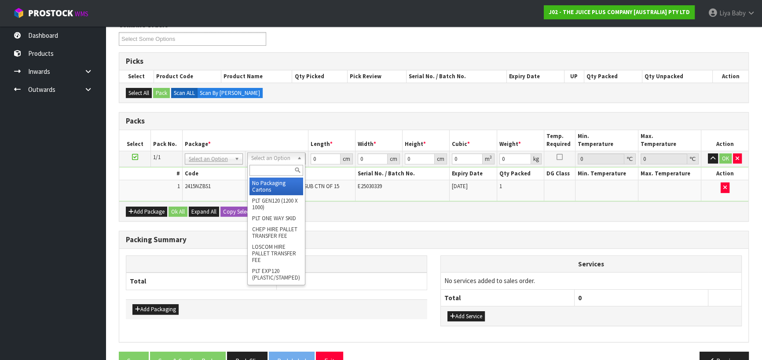
click at [283, 163] on div at bounding box center [276, 170] width 57 height 15
click at [278, 176] on div at bounding box center [276, 170] width 57 height 15
click at [277, 173] on input "text" at bounding box center [277, 170] width 54 height 11
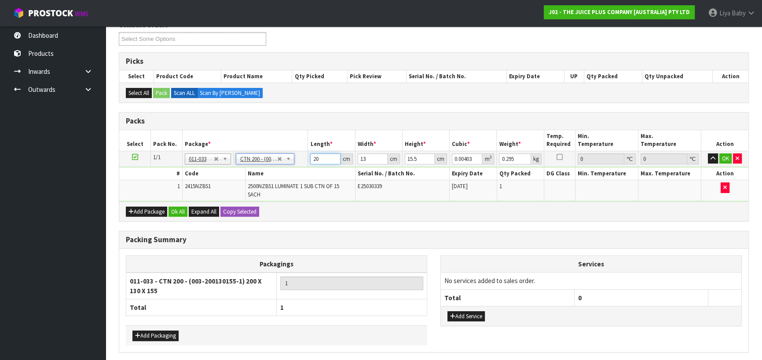
click at [318, 159] on input "20" at bounding box center [325, 159] width 30 height 11
click at [364, 157] on input "13" at bounding box center [373, 159] width 30 height 11
click at [423, 158] on input "15.5" at bounding box center [420, 159] width 30 height 11
click at [182, 211] on button "Ok All" at bounding box center [178, 212] width 19 height 11
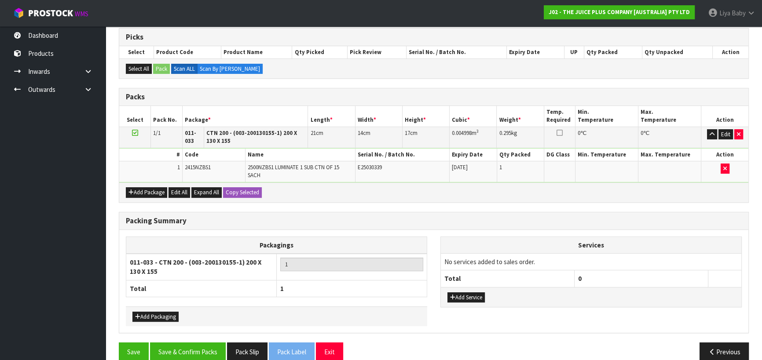
scroll to position [188, 0]
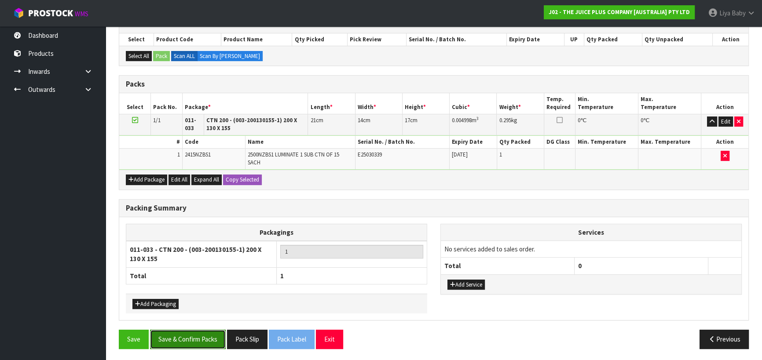
click at [167, 334] on button "Save & Confirm Packs" at bounding box center [188, 339] width 76 height 19
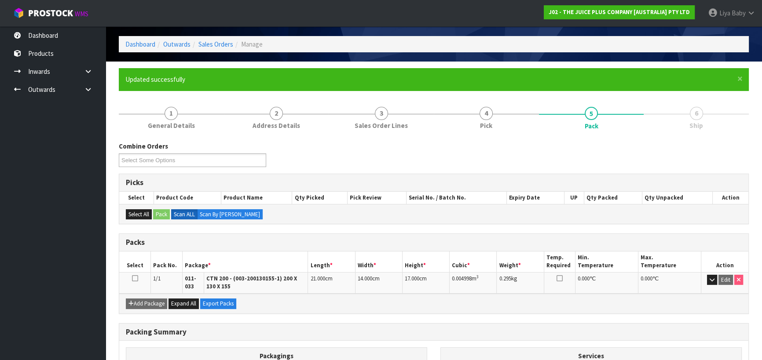
scroll to position [120, 0]
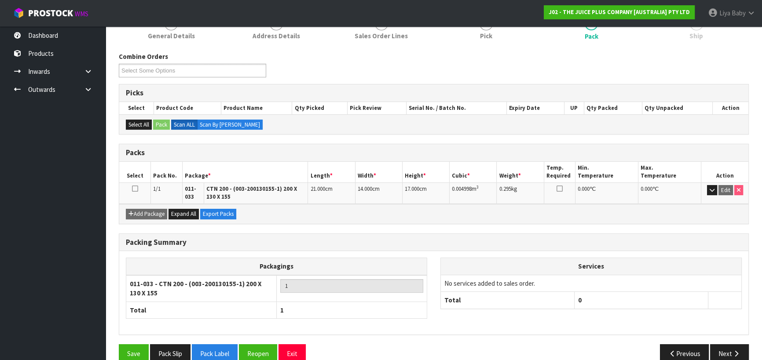
click at [133, 189] on icon at bounding box center [135, 189] width 6 height 0
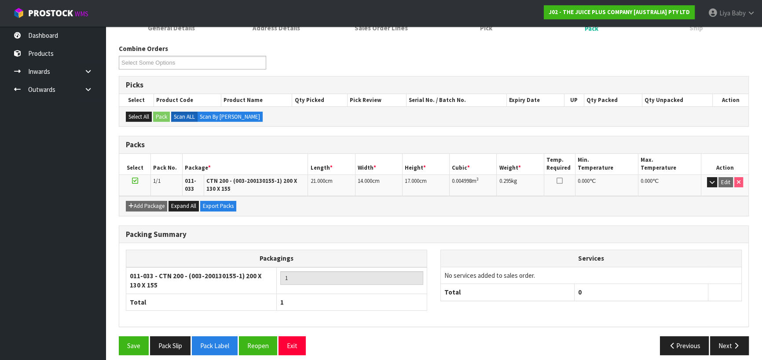
scroll to position [134, 0]
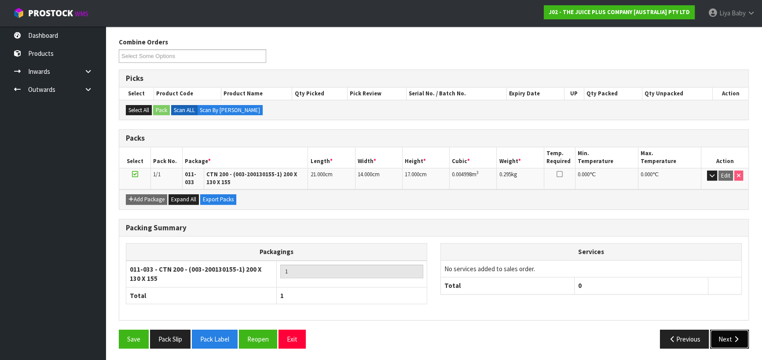
click at [731, 341] on button "Next" at bounding box center [729, 339] width 39 height 19
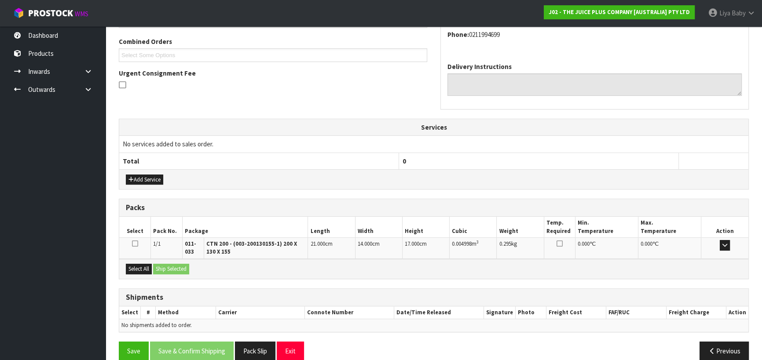
scroll to position [235, 0]
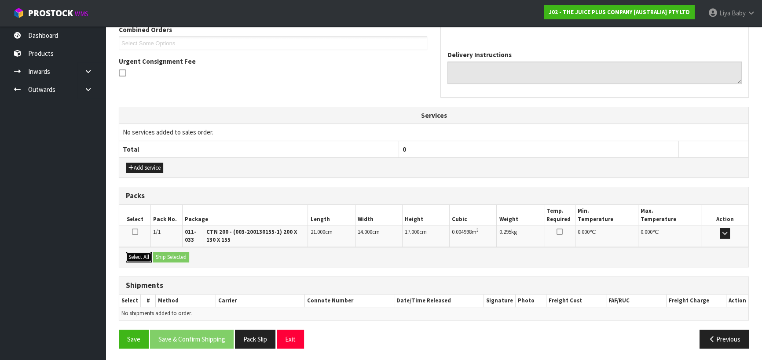
drag, startPoint x: 136, startPoint y: 254, endPoint x: 148, endPoint y: 254, distance: 11.9
click at [137, 254] on button "Select All" at bounding box center [139, 257] width 26 height 11
click at [171, 255] on button "Ship Selected" at bounding box center [171, 257] width 36 height 11
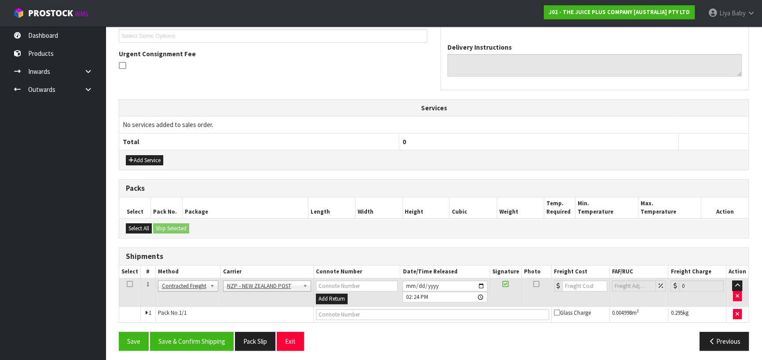
scroll to position [244, 0]
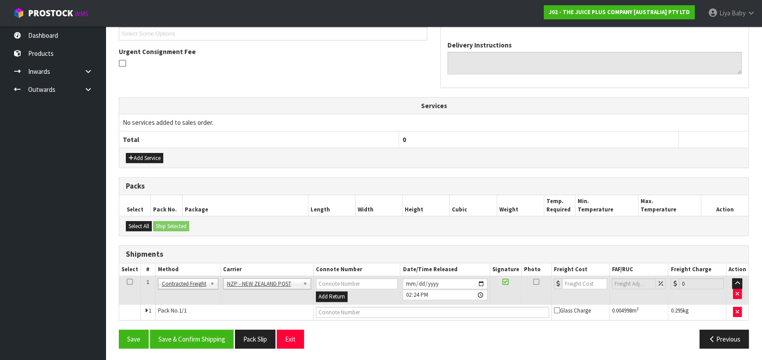
click at [125, 282] on td at bounding box center [130, 290] width 22 height 29
click at [129, 282] on icon at bounding box center [130, 282] width 6 height 0
click at [212, 336] on button "Save & Confirm Shipping" at bounding box center [192, 339] width 84 height 19
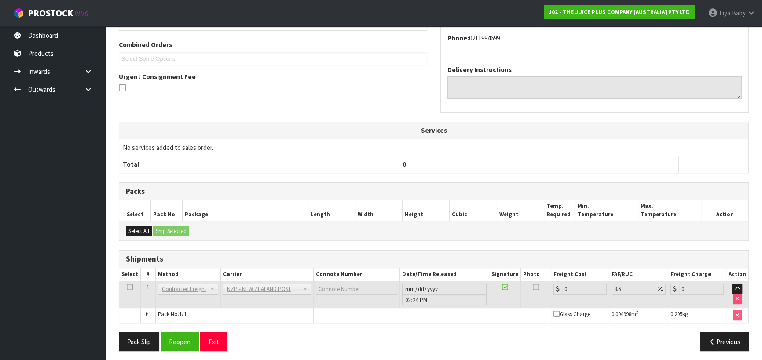
scroll to position [232, 0]
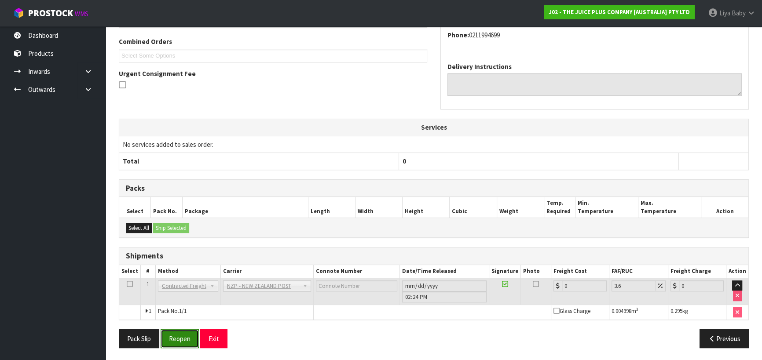
click at [168, 339] on button "Reopen" at bounding box center [180, 339] width 38 height 19
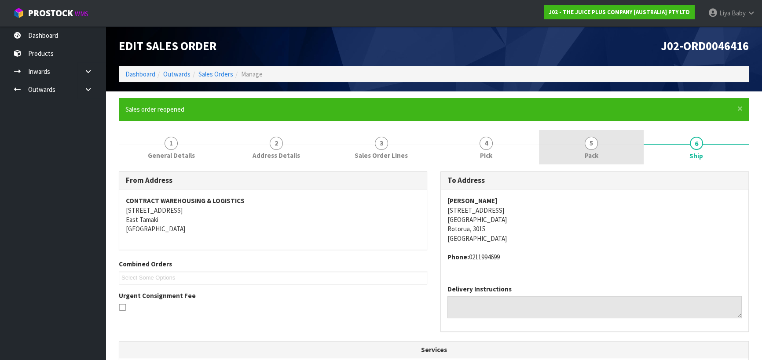
click at [600, 145] on link "5 Pack" at bounding box center [591, 147] width 105 height 35
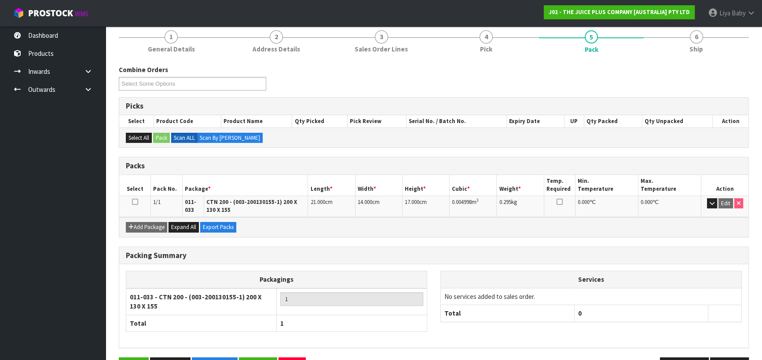
scroll to position [134, 0]
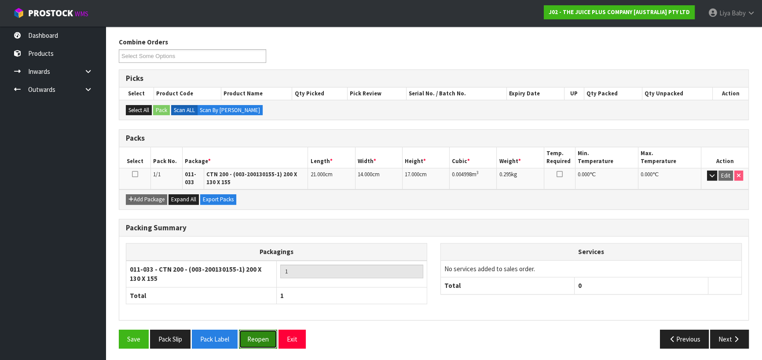
click at [269, 338] on button "Reopen" at bounding box center [258, 339] width 38 height 19
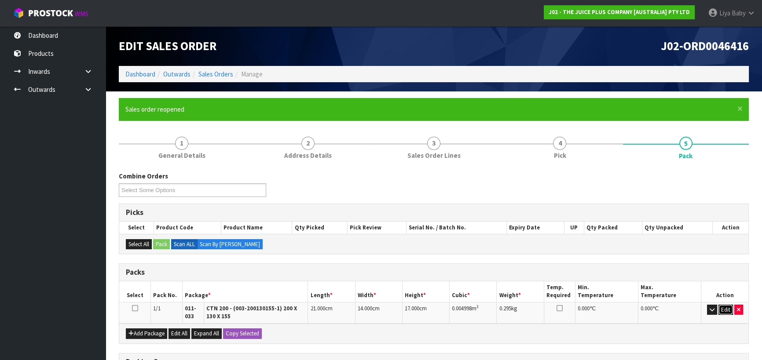
click at [726, 309] on button "Edit" at bounding box center [726, 310] width 15 height 11
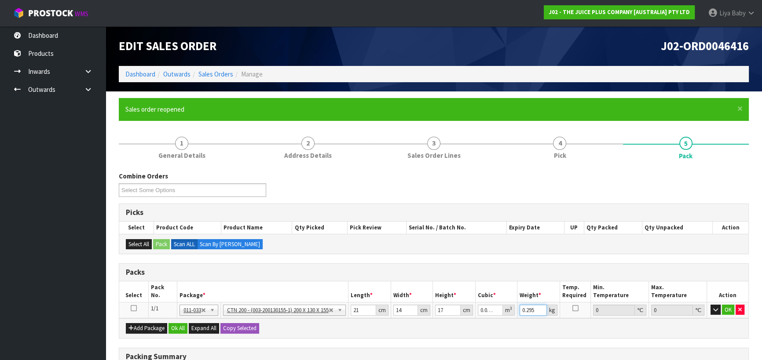
drag, startPoint x: 537, startPoint y: 309, endPoint x: 544, endPoint y: 299, distance: 11.4
click at [540, 306] on input "0.295" at bounding box center [533, 310] width 27 height 11
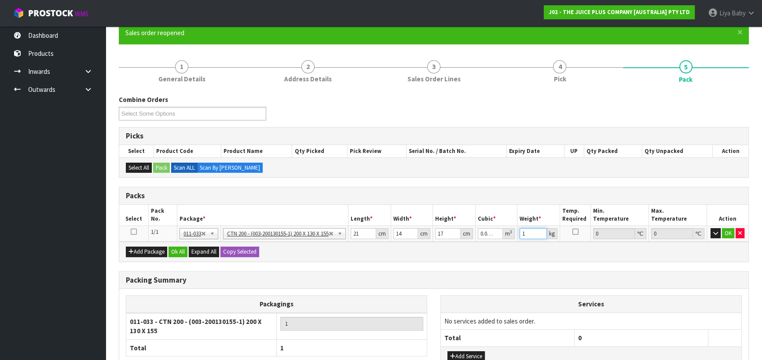
scroll to position [149, 0]
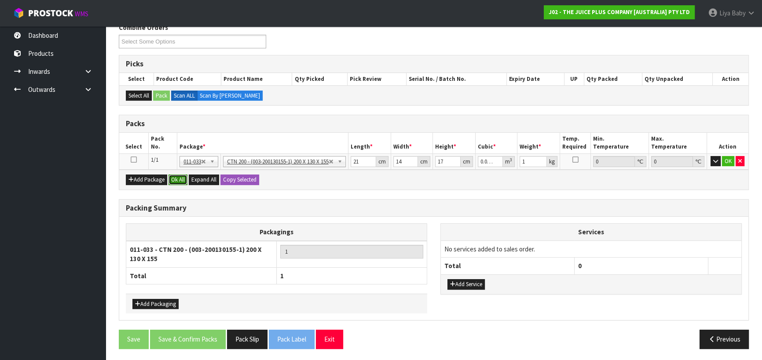
click at [172, 176] on button "Ok All" at bounding box center [178, 180] width 19 height 11
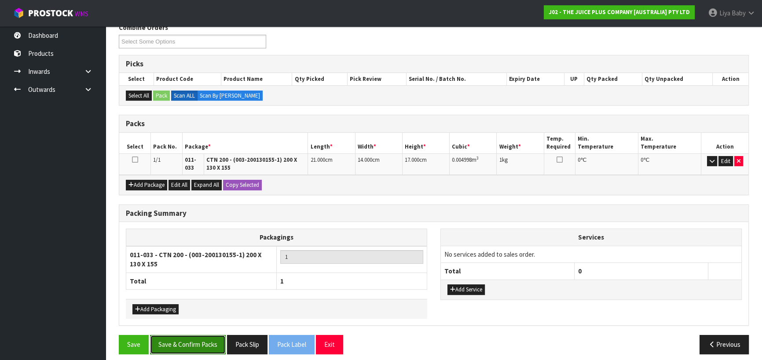
click at [198, 338] on button "Save & Confirm Packs" at bounding box center [188, 344] width 76 height 19
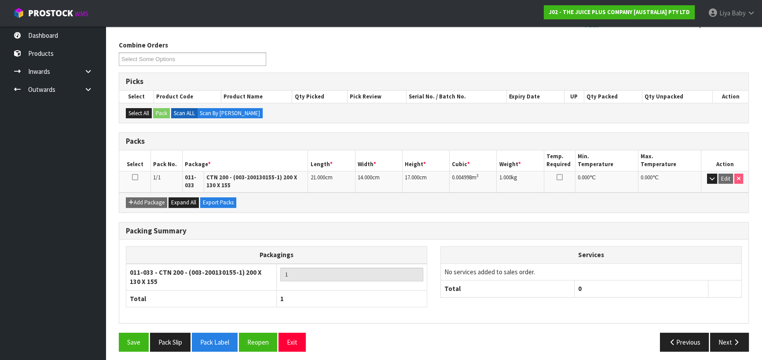
scroll to position [134, 0]
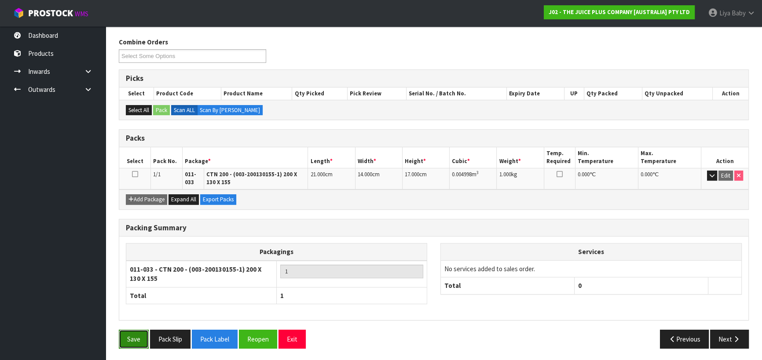
click at [136, 339] on button "Save" at bounding box center [134, 339] width 30 height 19
click at [134, 174] on icon at bounding box center [135, 174] width 6 height 0
click at [719, 332] on button "Next" at bounding box center [729, 339] width 39 height 19
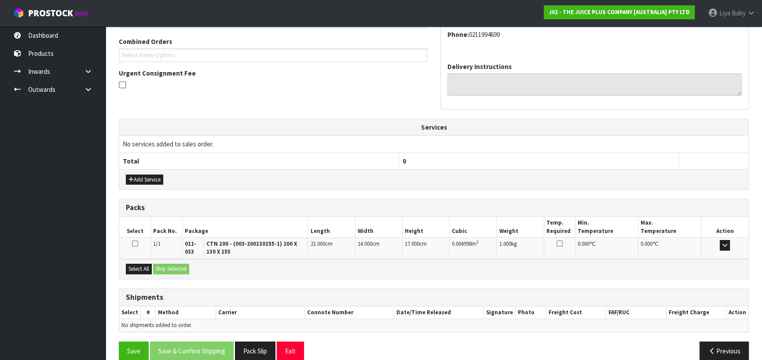
scroll to position [235, 0]
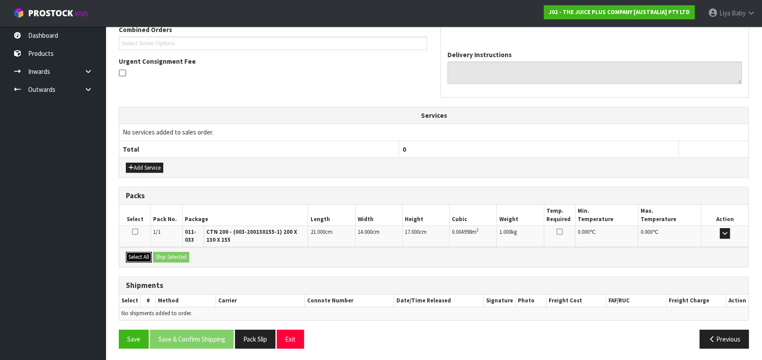
drag, startPoint x: 138, startPoint y: 255, endPoint x: 145, endPoint y: 254, distance: 7.3
click at [139, 255] on button "Select All" at bounding box center [139, 257] width 26 height 11
click at [163, 252] on button "Ship Selected" at bounding box center [171, 257] width 36 height 11
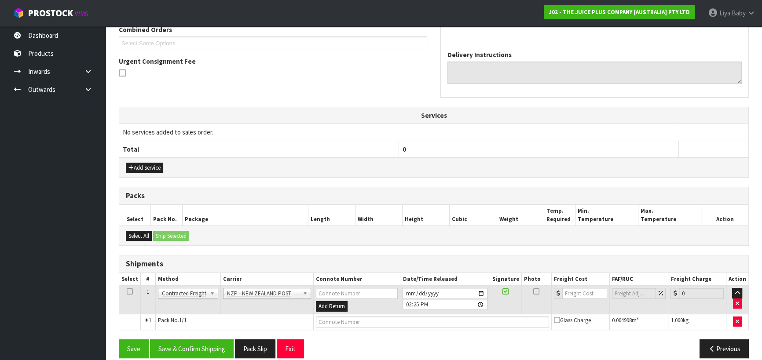
click at [131, 292] on icon at bounding box center [130, 292] width 6 height 0
click at [179, 344] on button "Save & Confirm Shipping" at bounding box center [192, 349] width 84 height 19
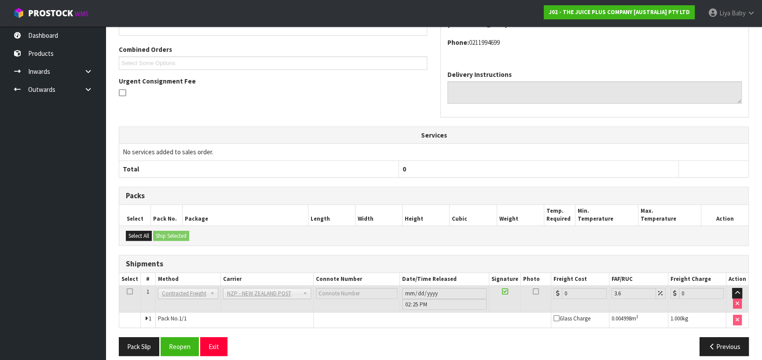
scroll to position [223, 0]
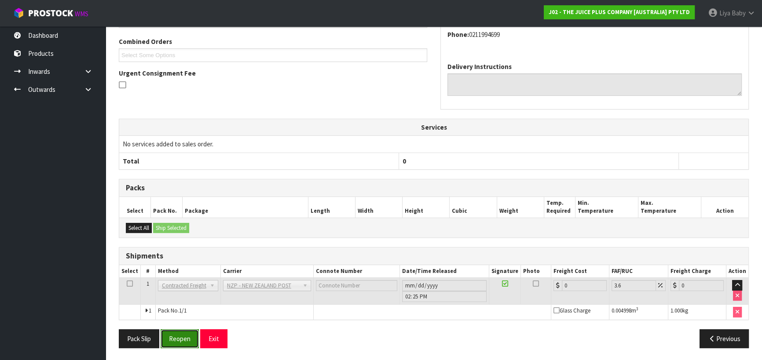
click at [177, 336] on button "Reopen" at bounding box center [180, 339] width 38 height 19
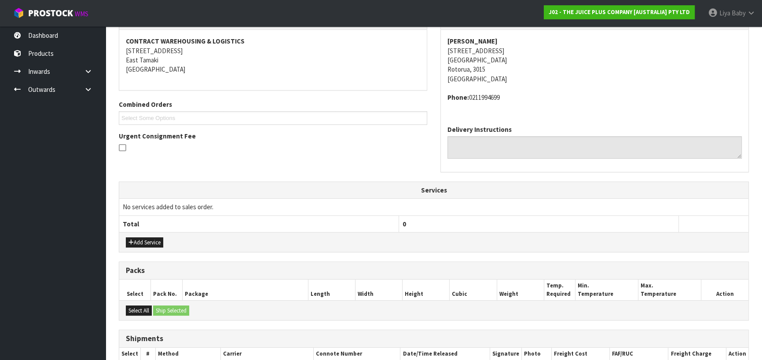
scroll to position [252, 0]
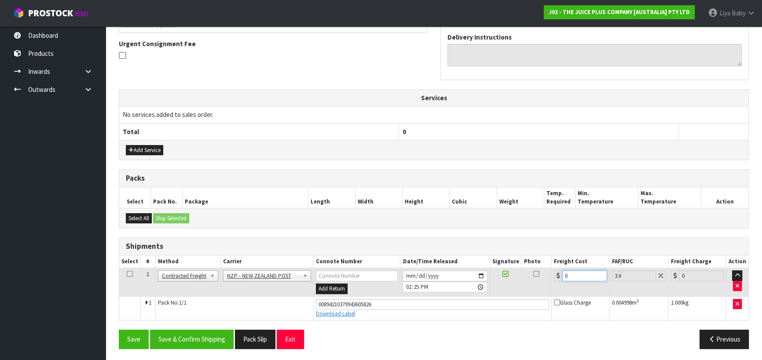
click at [583, 273] on input "0" at bounding box center [584, 276] width 45 height 11
click at [132, 274] on icon at bounding box center [130, 274] width 6 height 0
click at [174, 334] on button "Save & Confirm Shipping" at bounding box center [192, 339] width 84 height 19
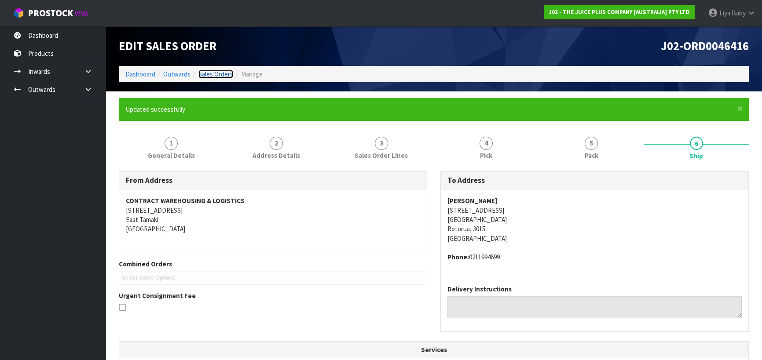
click at [220, 71] on link "Sales Orders" at bounding box center [215, 74] width 35 height 8
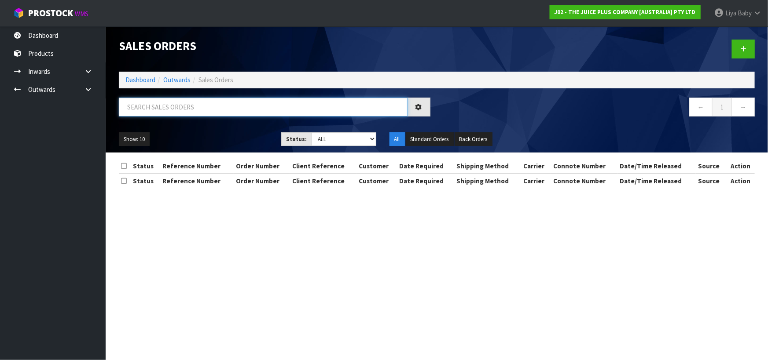
click at [193, 103] on input "text" at bounding box center [263, 107] width 289 height 19
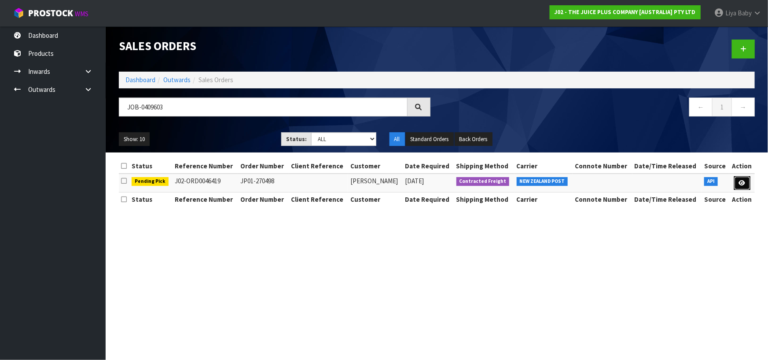
click at [747, 184] on link at bounding box center [742, 183] width 16 height 14
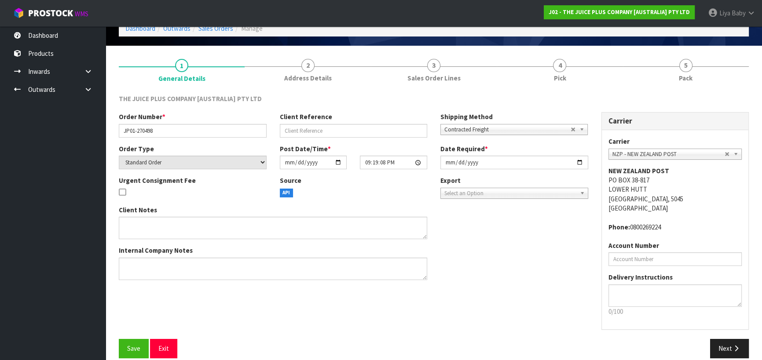
scroll to position [57, 0]
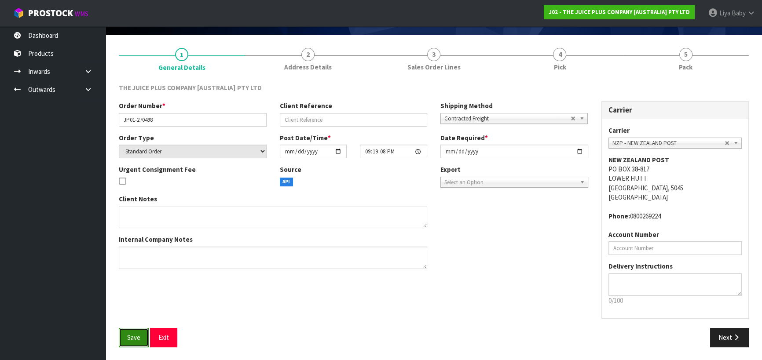
click at [130, 340] on span "Save" at bounding box center [133, 338] width 13 height 8
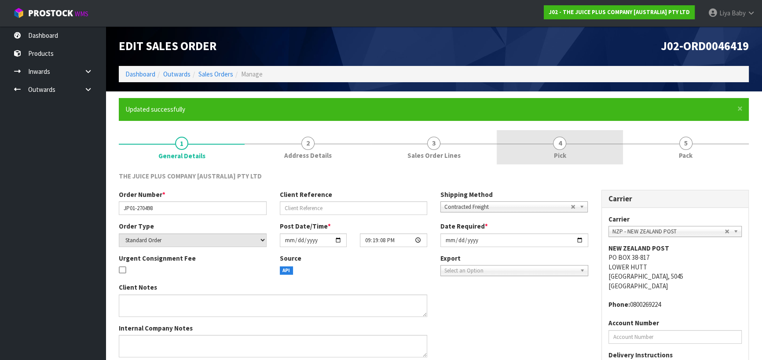
click at [560, 154] on span "Pick" at bounding box center [560, 155] width 12 height 9
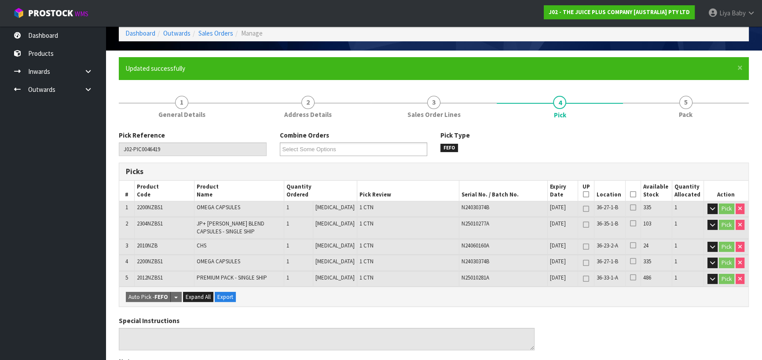
scroll to position [80, 0]
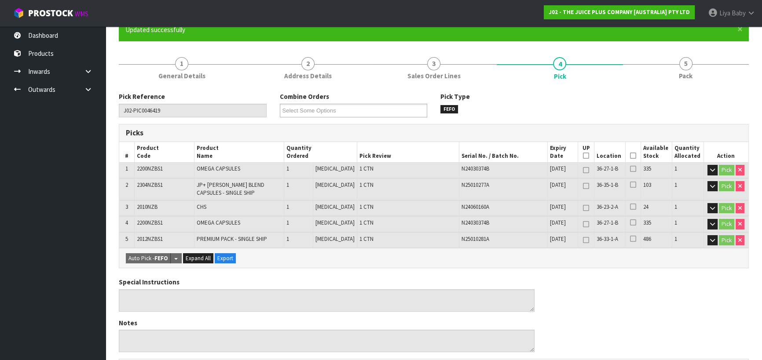
click at [630, 156] on icon at bounding box center [633, 156] width 6 height 0
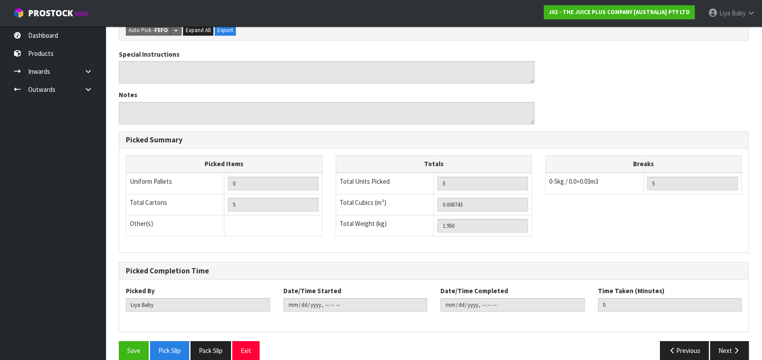
scroll to position [351, 0]
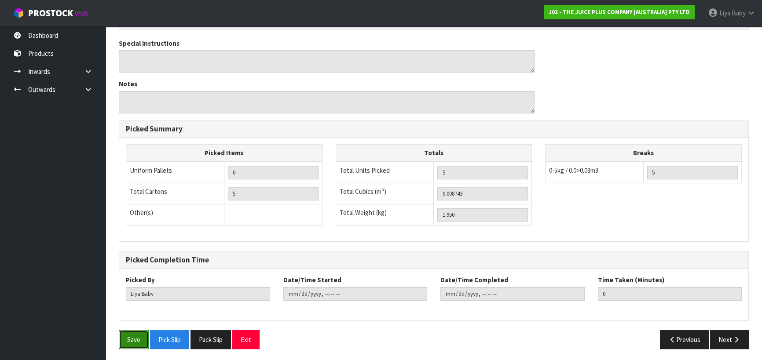
click at [136, 334] on button "Save" at bounding box center [134, 340] width 30 height 19
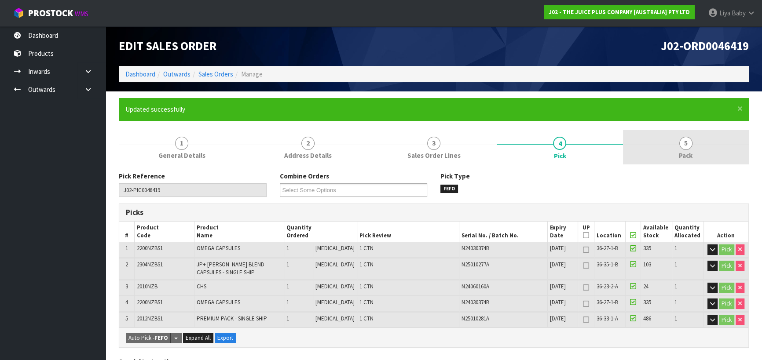
click at [673, 153] on link "5 Pack" at bounding box center [686, 147] width 126 height 35
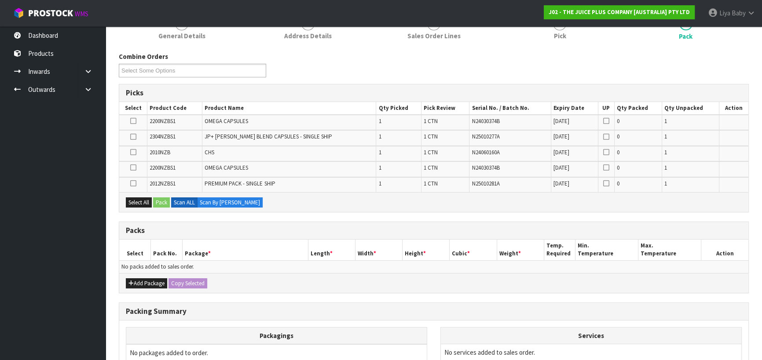
scroll to position [213, 0]
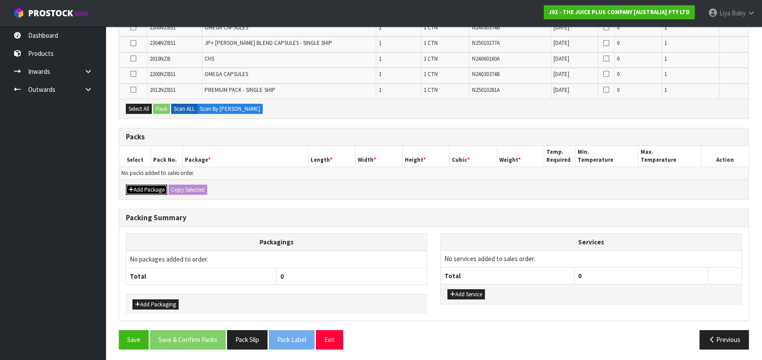
click at [135, 187] on button "Add Package" at bounding box center [146, 190] width 41 height 11
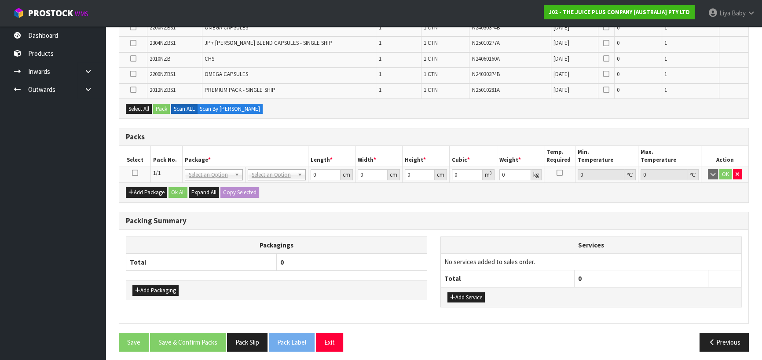
click at [136, 173] on icon at bounding box center [135, 173] width 6 height 0
drag, startPoint x: 136, startPoint y: 109, endPoint x: 158, endPoint y: 109, distance: 22.9
click at [136, 109] on button "Select All" at bounding box center [139, 109] width 26 height 11
click at [159, 109] on button "Pack" at bounding box center [161, 109] width 17 height 11
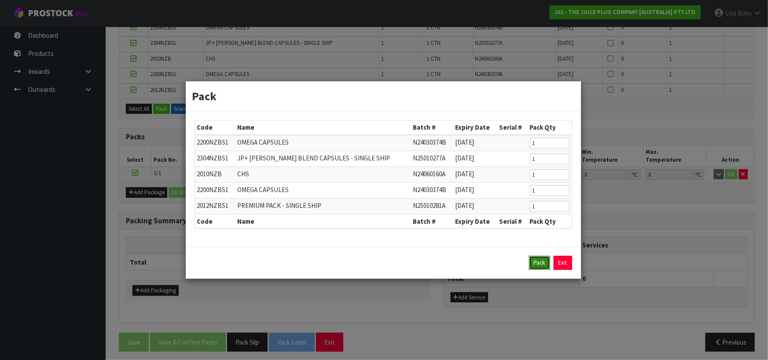
click at [533, 264] on button "Pack" at bounding box center [539, 263] width 21 height 14
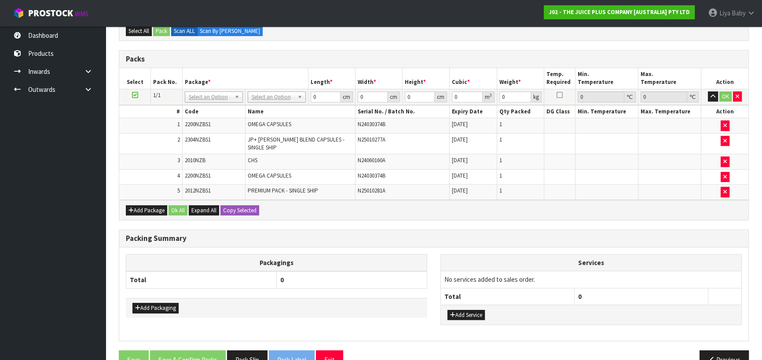
scroll to position [228, 0]
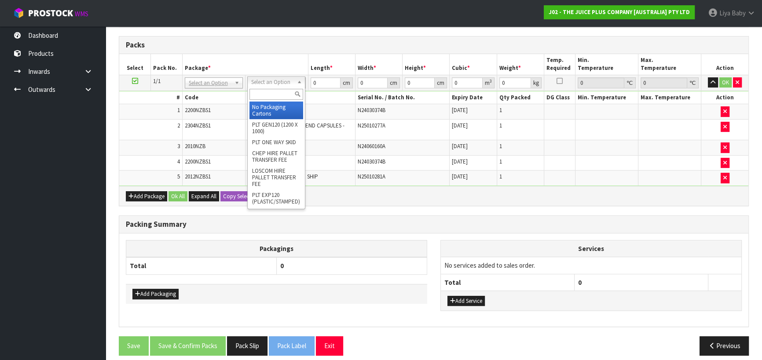
click at [278, 96] on input "text" at bounding box center [277, 94] width 54 height 11
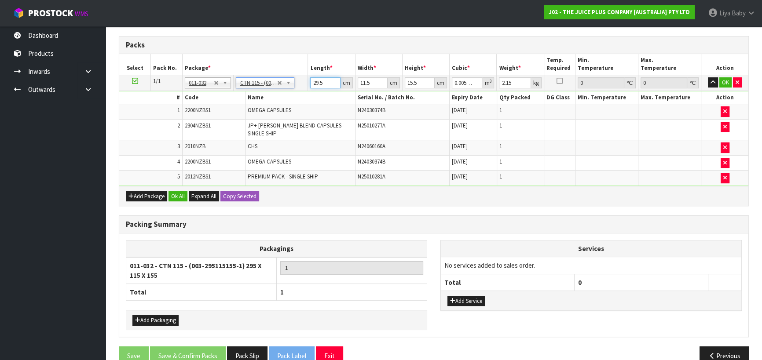
click at [327, 77] on input "29.5" at bounding box center [325, 82] width 30 height 11
click at [373, 85] on input "11.5" at bounding box center [373, 82] width 30 height 11
click at [418, 83] on input "15.5" at bounding box center [420, 82] width 30 height 11
click at [511, 83] on input "2.15" at bounding box center [515, 82] width 32 height 11
click at [176, 191] on button "Ok All" at bounding box center [178, 196] width 19 height 11
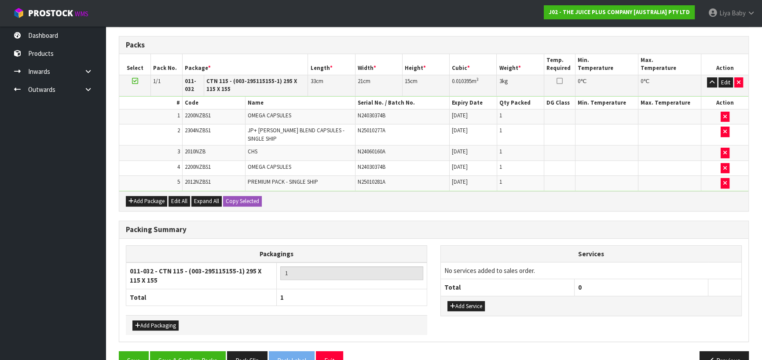
scroll to position [242, 0]
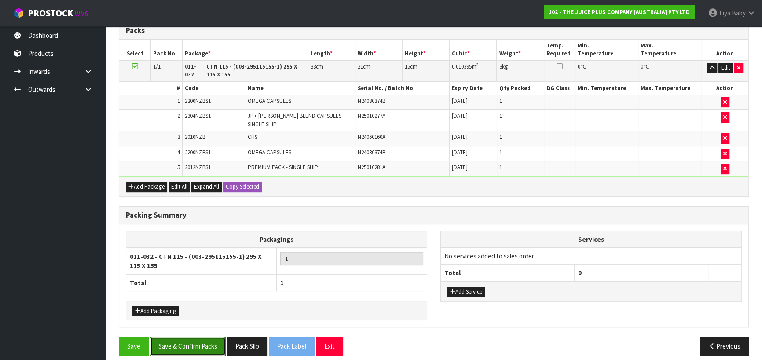
click at [191, 337] on button "Save & Confirm Packs" at bounding box center [188, 346] width 76 height 19
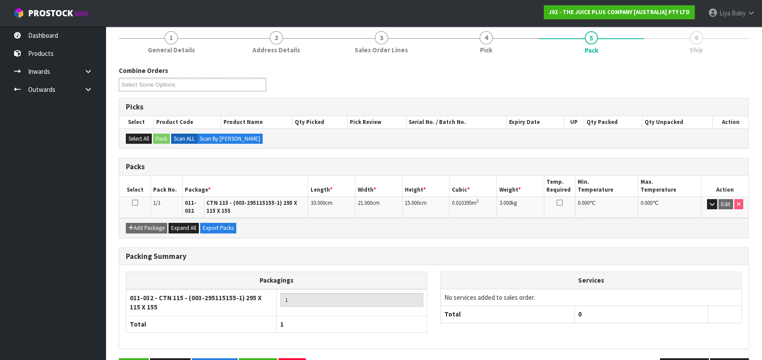
scroll to position [120, 0]
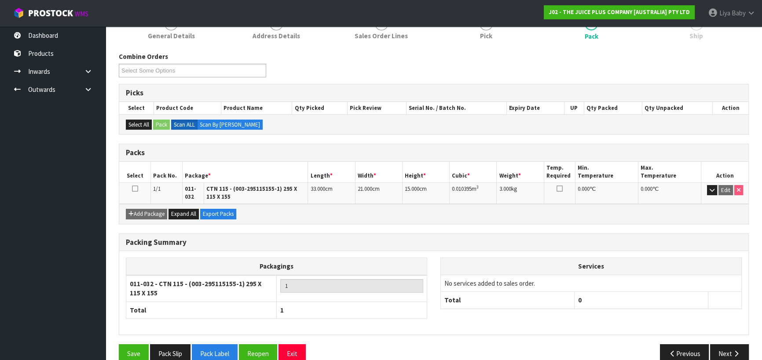
drag, startPoint x: 136, startPoint y: 189, endPoint x: 141, endPoint y: 187, distance: 5.1
click at [138, 189] on td at bounding box center [135, 193] width 32 height 21
click at [136, 189] on icon at bounding box center [135, 189] width 6 height 0
click at [715, 352] on button "Next" at bounding box center [729, 354] width 39 height 19
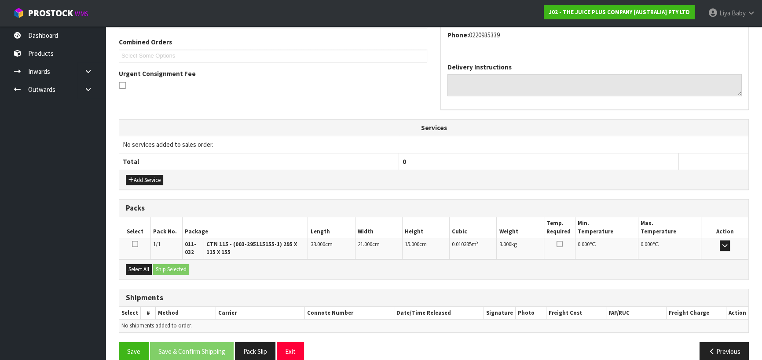
scroll to position [235, 0]
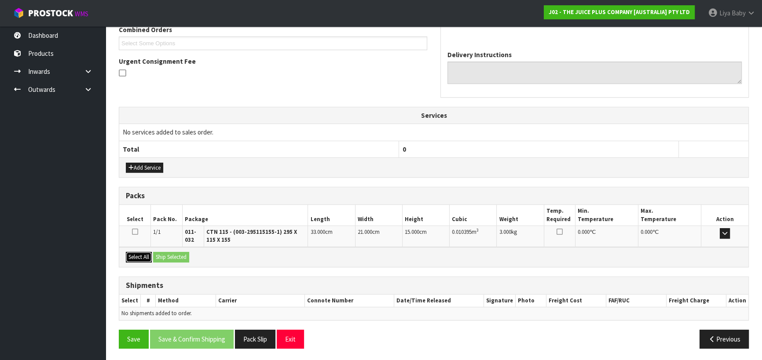
click at [137, 256] on button "Select All" at bounding box center [139, 257] width 26 height 11
click at [160, 258] on button "Ship Selected" at bounding box center [171, 257] width 36 height 11
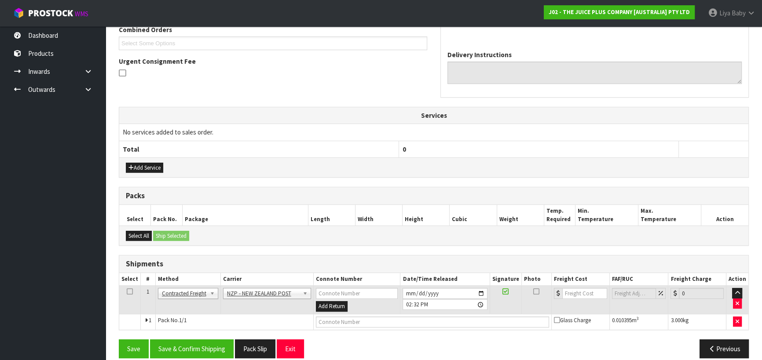
scroll to position [244, 0]
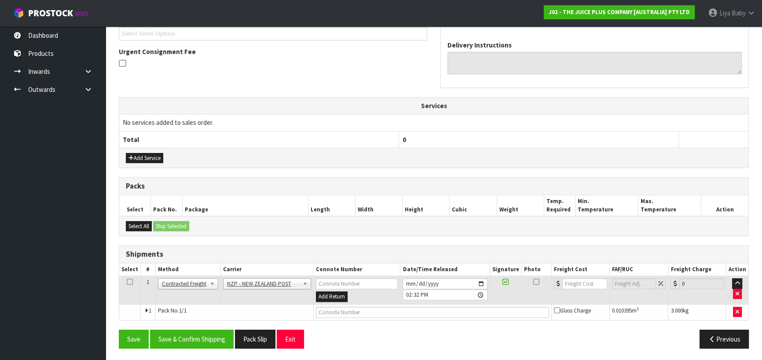
click at [133, 280] on td at bounding box center [130, 290] width 22 height 29
click at [132, 282] on icon at bounding box center [130, 282] width 6 height 0
click at [180, 345] on button "Save & Confirm Shipping" at bounding box center [192, 339] width 84 height 19
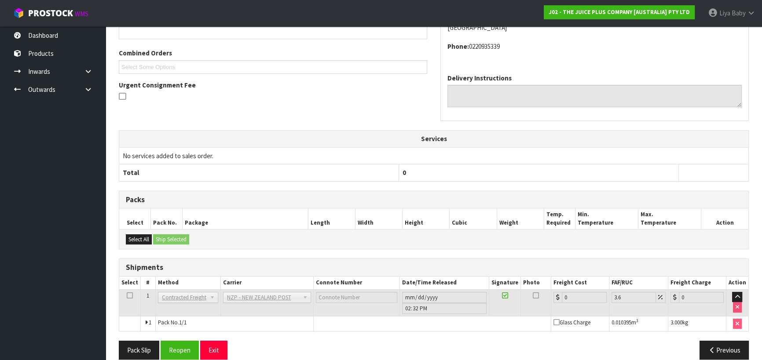
scroll to position [232, 0]
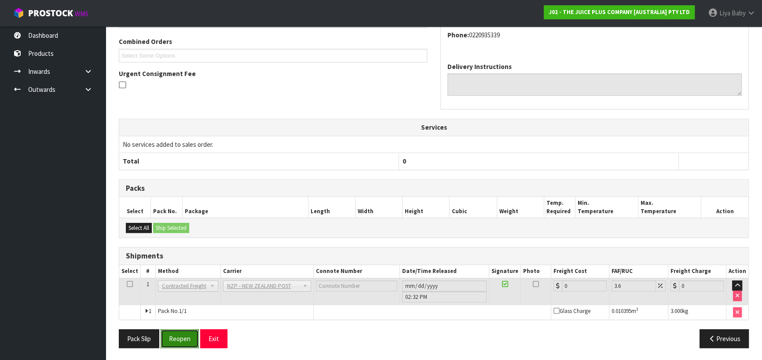
click at [171, 335] on button "Reopen" at bounding box center [180, 339] width 38 height 19
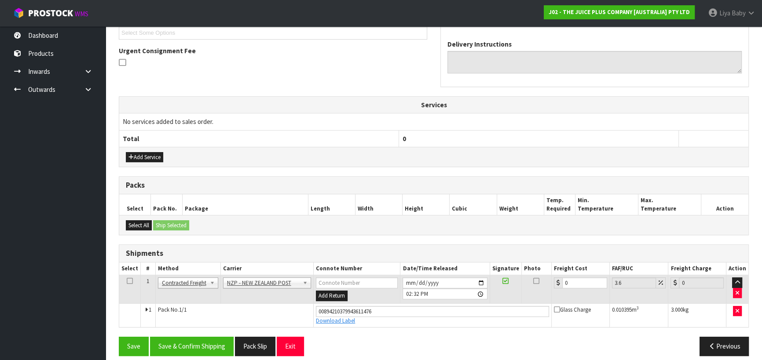
scroll to position [252, 0]
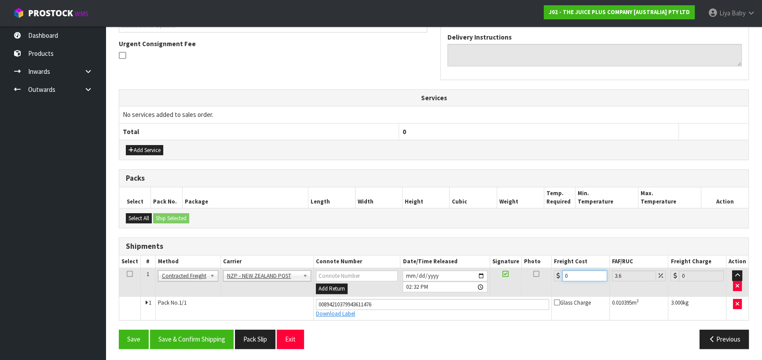
click at [574, 279] on input "0" at bounding box center [584, 276] width 45 height 11
click at [128, 274] on icon at bounding box center [130, 274] width 6 height 0
click at [174, 334] on button "Save & Confirm Shipping" at bounding box center [192, 339] width 84 height 19
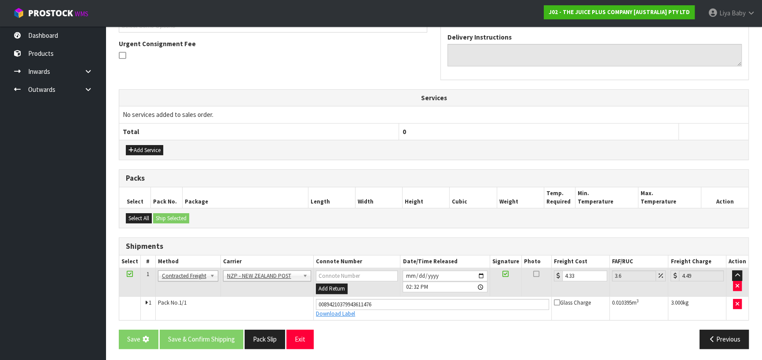
scroll to position [0, 0]
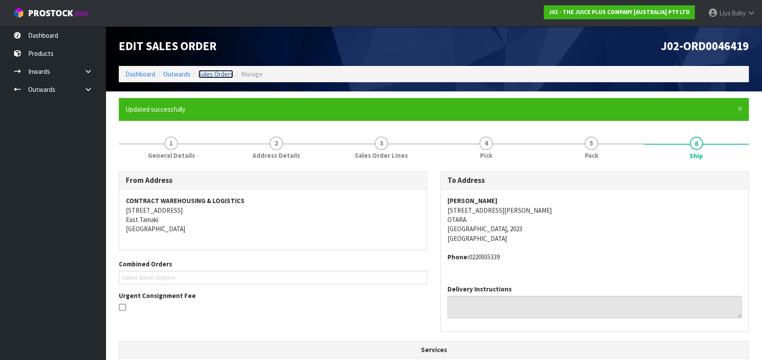
click at [204, 77] on link "Sales Orders" at bounding box center [215, 74] width 35 height 8
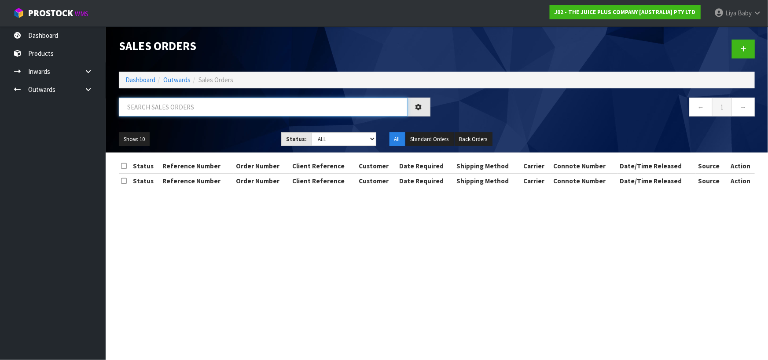
click at [198, 110] on input "text" at bounding box center [263, 107] width 289 height 19
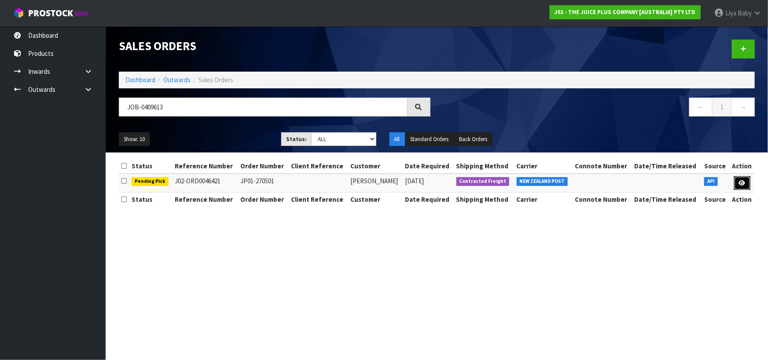
click at [740, 180] on icon at bounding box center [742, 183] width 7 height 6
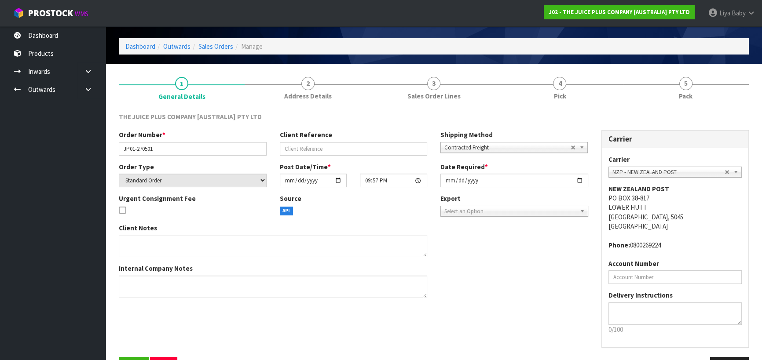
scroll to position [57, 0]
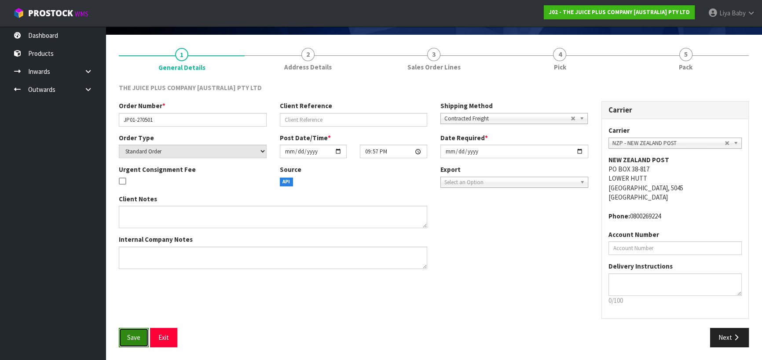
click at [138, 338] on span "Save" at bounding box center [133, 338] width 13 height 8
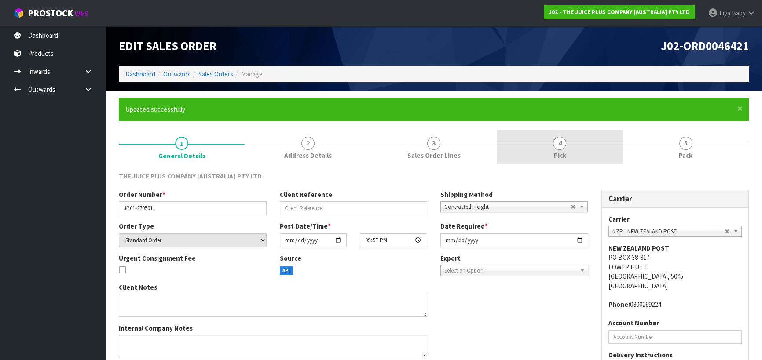
click at [545, 150] on link "4 Pick" at bounding box center [560, 147] width 126 height 35
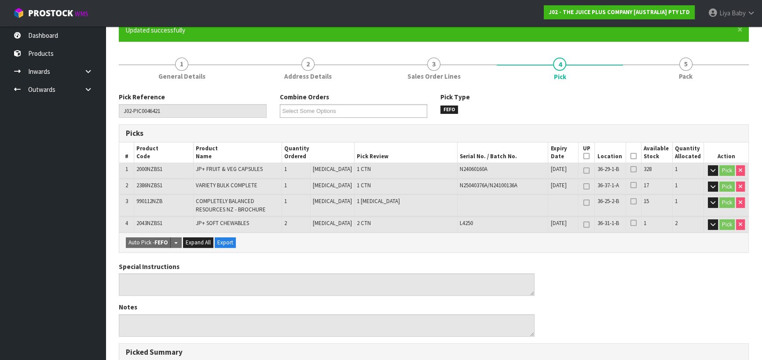
scroll to position [80, 0]
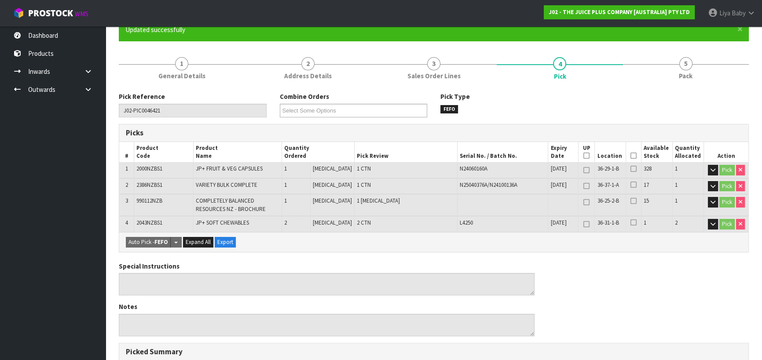
click at [634, 154] on th "Picked" at bounding box center [633, 152] width 15 height 21
click at [633, 156] on icon at bounding box center [634, 156] width 6 height 0
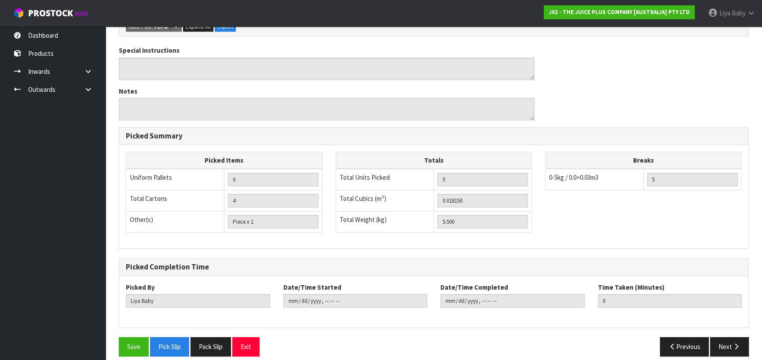
scroll to position [334, 0]
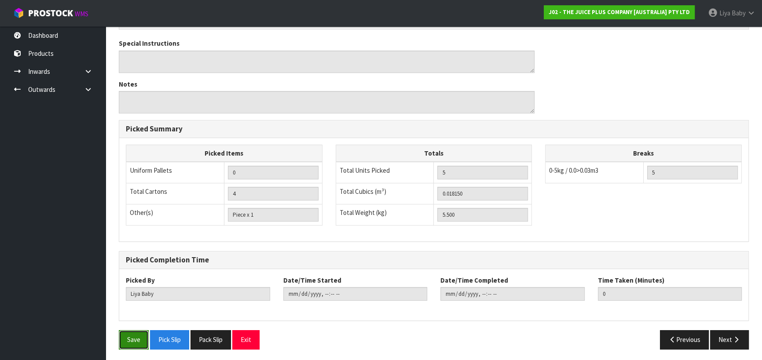
click at [129, 340] on button "Save" at bounding box center [134, 340] width 30 height 19
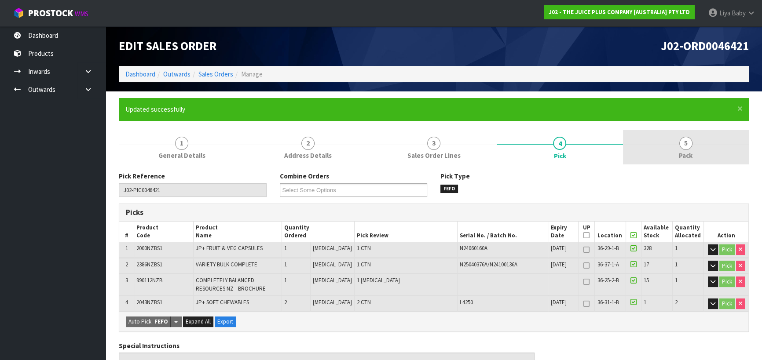
click at [680, 156] on span "Pack" at bounding box center [686, 155] width 14 height 9
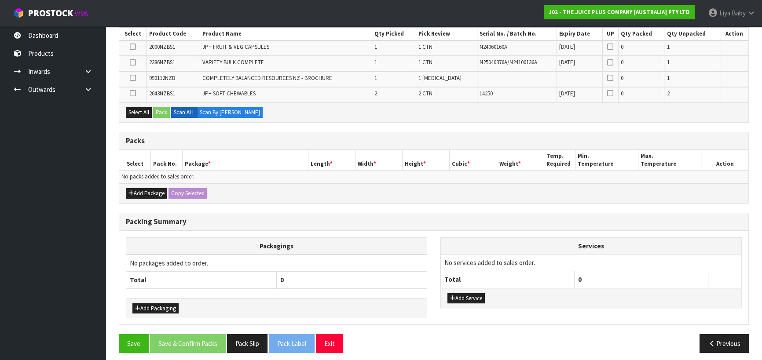
scroll to position [198, 0]
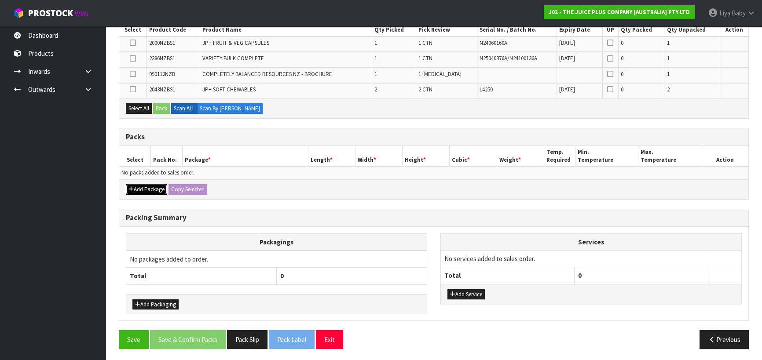
click at [153, 188] on button "Add Package" at bounding box center [146, 189] width 41 height 11
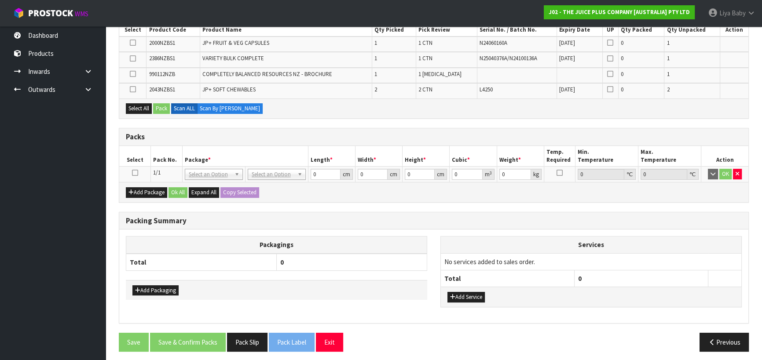
click at [136, 173] on icon at bounding box center [135, 173] width 6 height 0
click at [141, 110] on button "Select All" at bounding box center [139, 108] width 26 height 11
click at [165, 105] on button "Pack" at bounding box center [161, 108] width 17 height 11
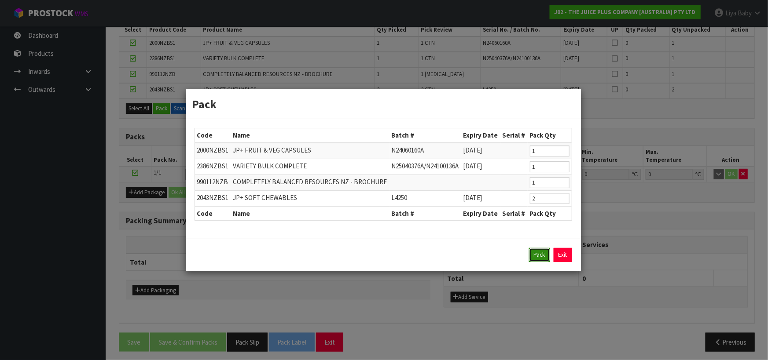
click at [544, 258] on button "Pack" at bounding box center [539, 255] width 21 height 14
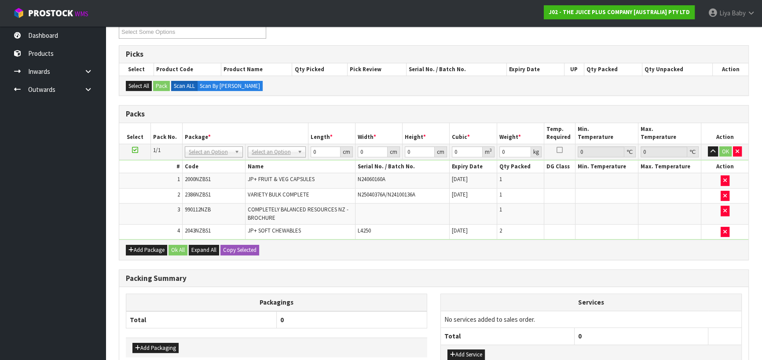
scroll to position [160, 0]
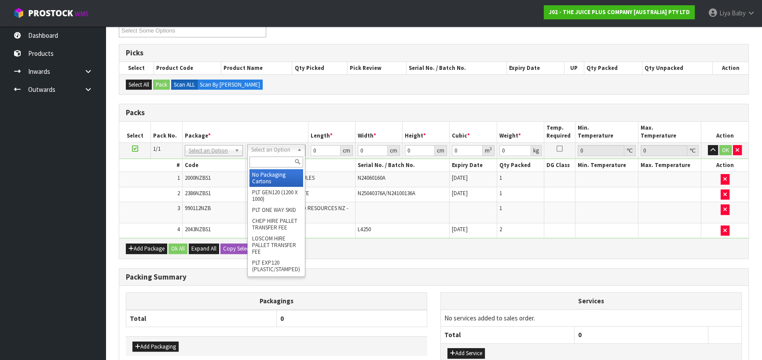
click at [276, 160] on input "text" at bounding box center [277, 162] width 54 height 11
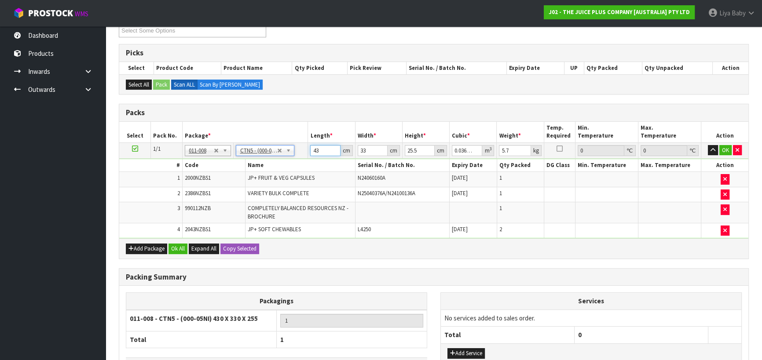
click at [320, 149] on input "43" at bounding box center [325, 150] width 30 height 11
click at [365, 148] on input "33" at bounding box center [373, 150] width 30 height 11
click at [423, 152] on input "25.5" at bounding box center [420, 150] width 30 height 11
click at [516, 151] on input "5.7" at bounding box center [515, 150] width 32 height 11
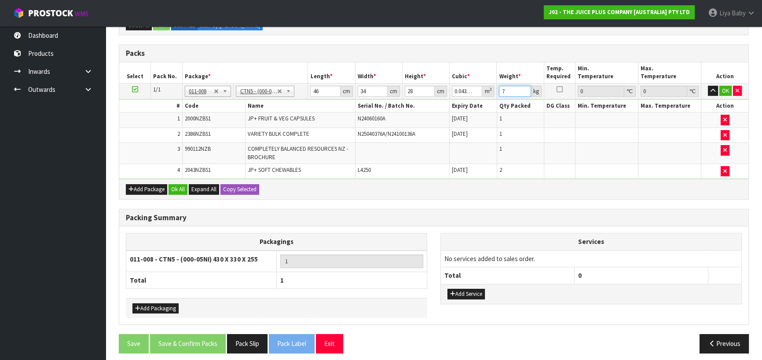
scroll to position [223, 0]
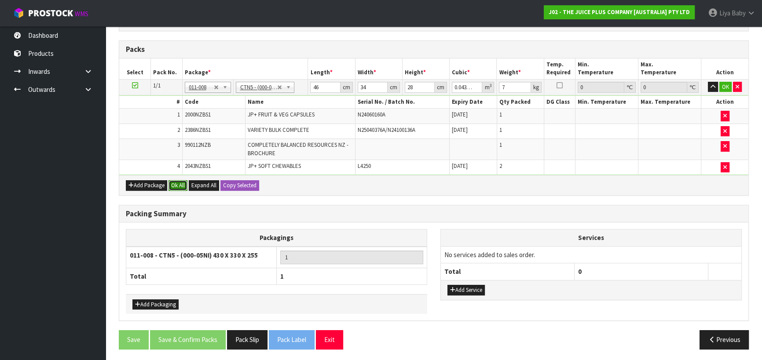
click at [184, 187] on button "Ok All" at bounding box center [178, 185] width 19 height 11
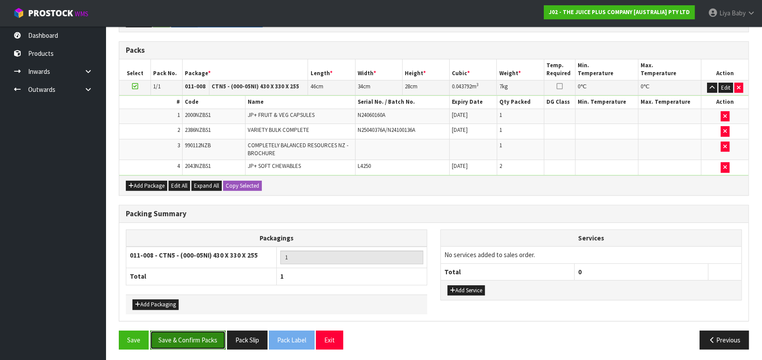
click at [179, 338] on button "Save & Confirm Packs" at bounding box center [188, 340] width 76 height 19
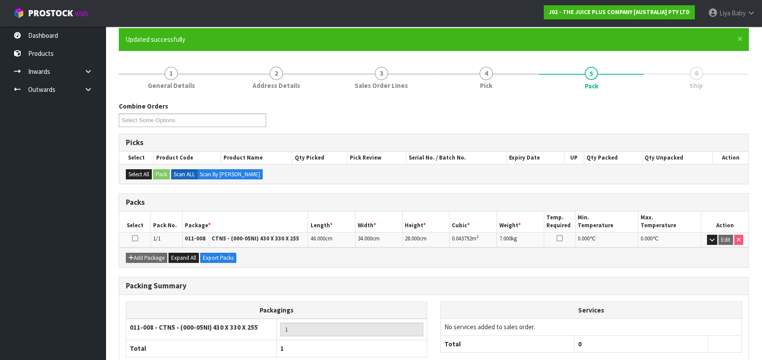
scroll to position [80, 0]
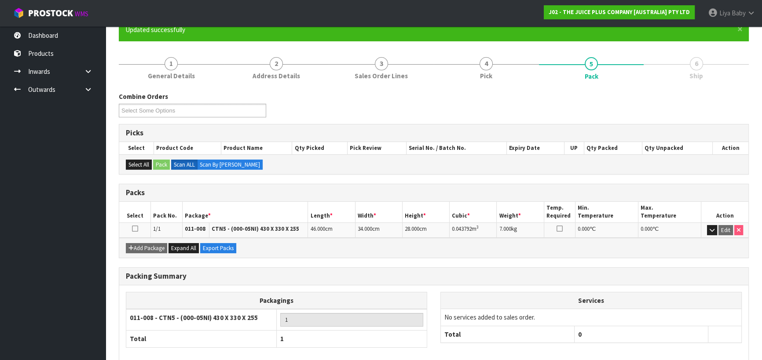
click at [135, 224] on td at bounding box center [135, 230] width 32 height 15
click at [135, 229] on icon at bounding box center [135, 229] width 6 height 0
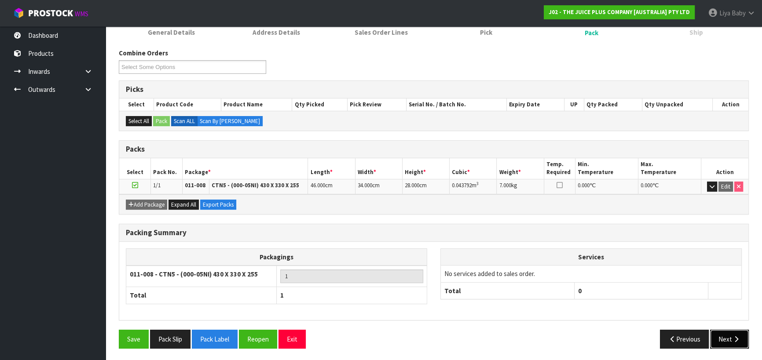
click at [718, 333] on button "Next" at bounding box center [729, 339] width 39 height 19
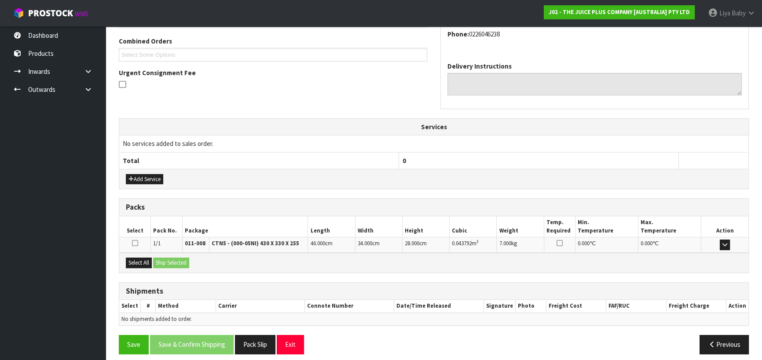
scroll to position [229, 0]
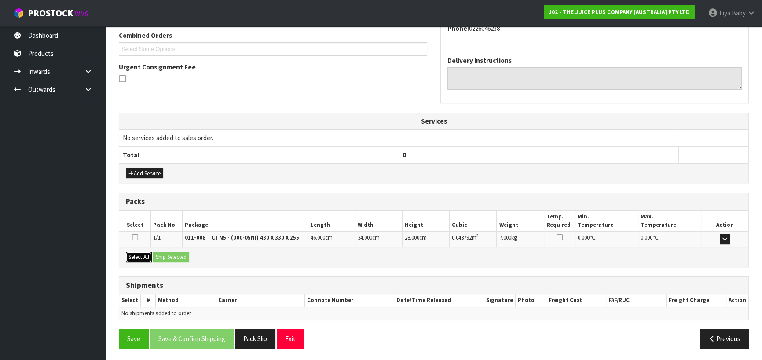
click at [139, 252] on button "Select All" at bounding box center [139, 257] width 26 height 11
click at [162, 255] on button "Ship Selected" at bounding box center [171, 257] width 36 height 11
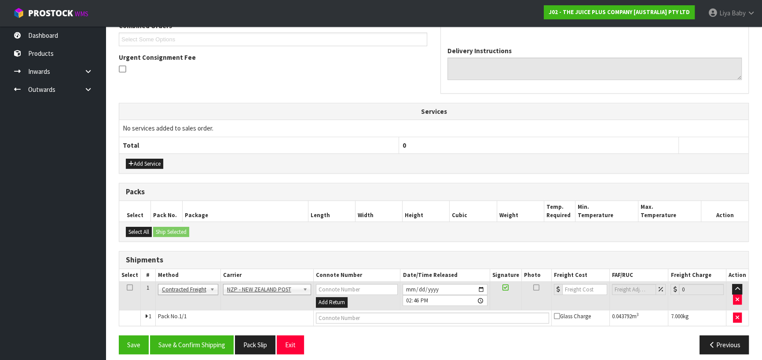
scroll to position [244, 0]
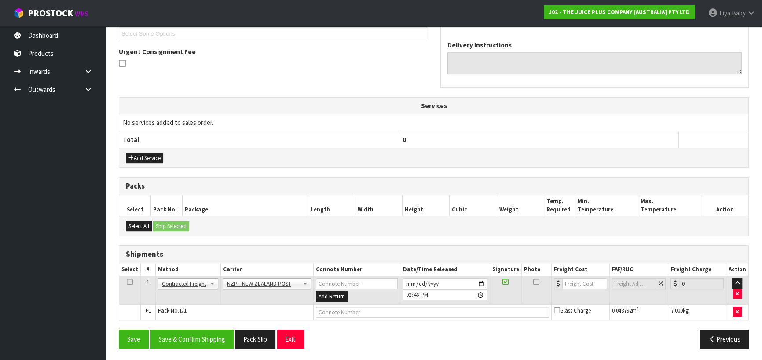
click at [132, 282] on icon at bounding box center [130, 282] width 6 height 0
click at [163, 334] on button "Save & Confirm Shipping" at bounding box center [192, 339] width 84 height 19
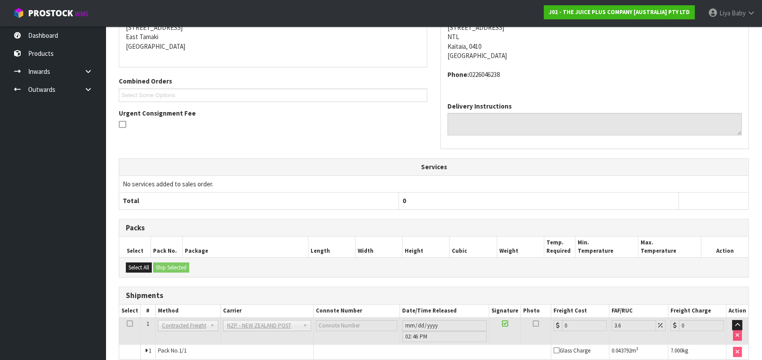
scroll to position [232, 0]
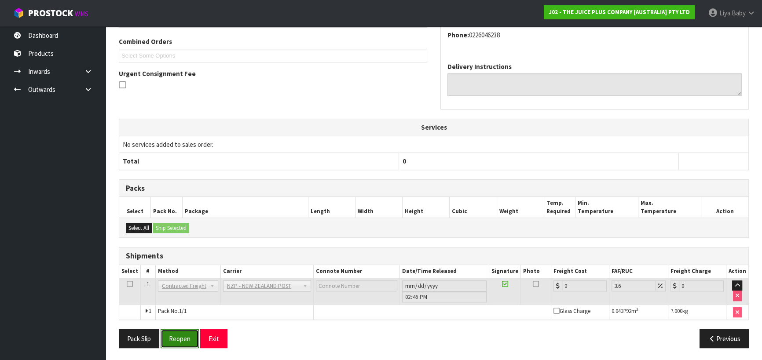
click at [185, 337] on button "Reopen" at bounding box center [180, 339] width 38 height 19
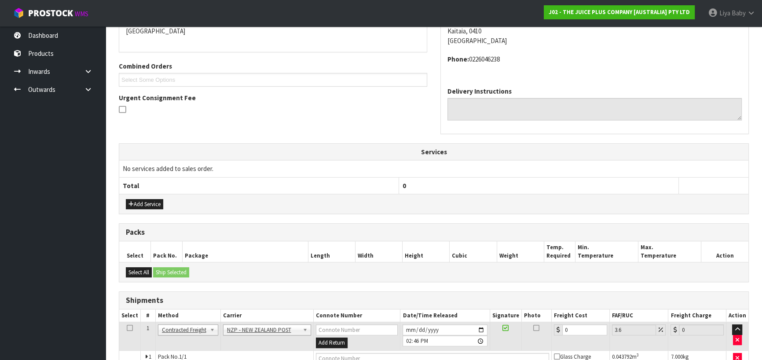
scroll to position [244, 0]
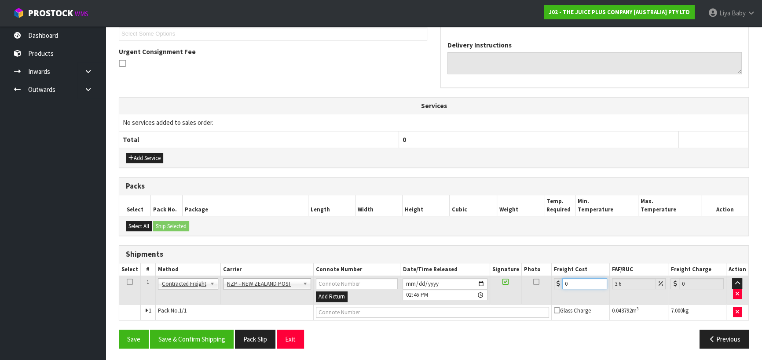
click at [589, 284] on input "0" at bounding box center [584, 284] width 45 height 11
click at [130, 282] on icon at bounding box center [130, 282] width 6 height 0
click at [202, 342] on button "Save & Confirm Shipping" at bounding box center [192, 339] width 84 height 19
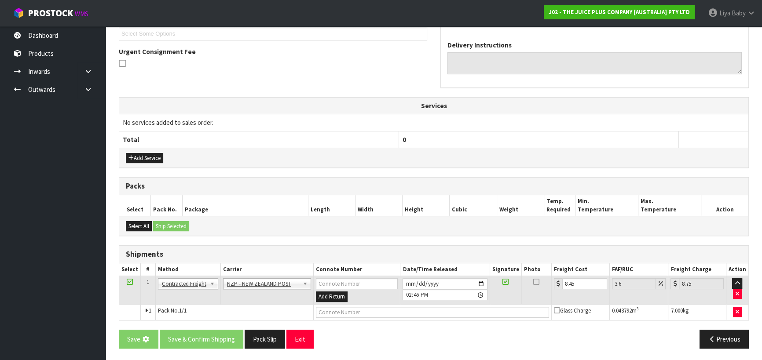
scroll to position [0, 0]
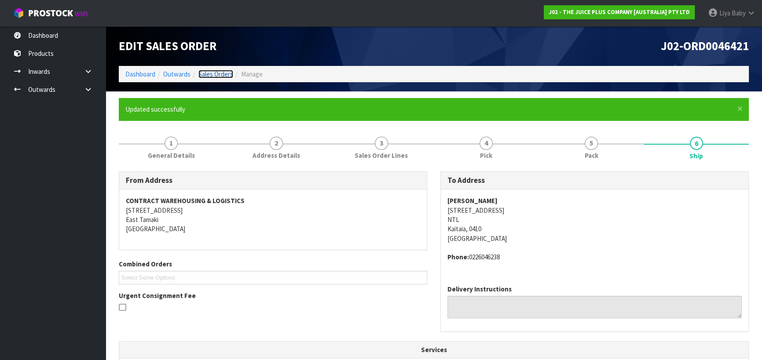
click at [230, 75] on link "Sales Orders" at bounding box center [215, 74] width 35 height 8
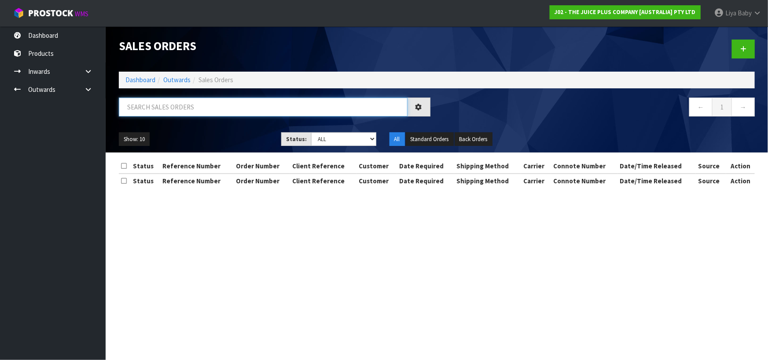
click at [209, 110] on input "text" at bounding box center [263, 107] width 289 height 19
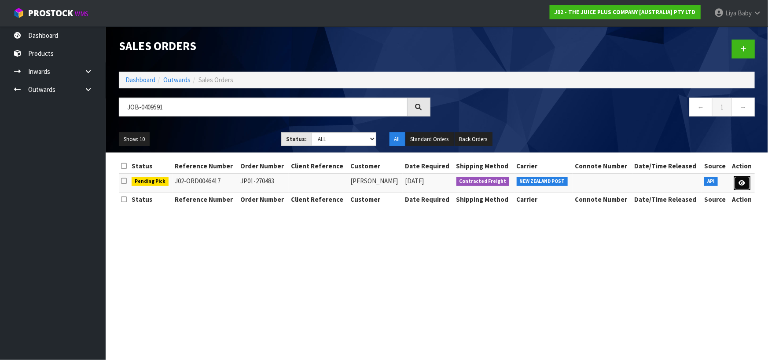
click at [744, 182] on icon at bounding box center [742, 183] width 7 height 6
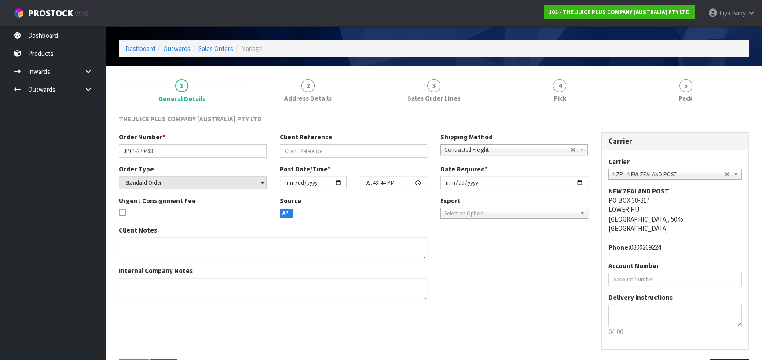
scroll to position [57, 0]
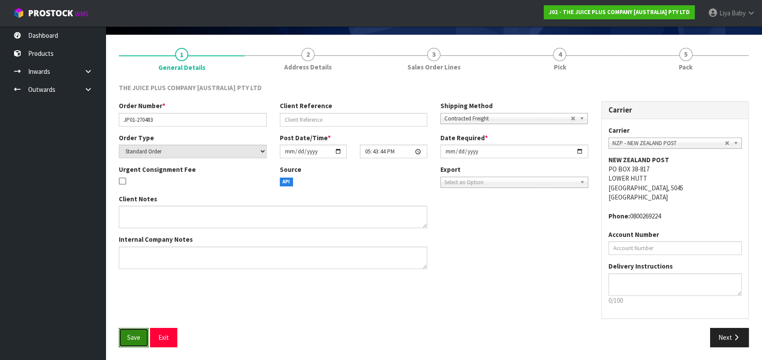
click at [137, 334] on span "Save" at bounding box center [133, 338] width 13 height 8
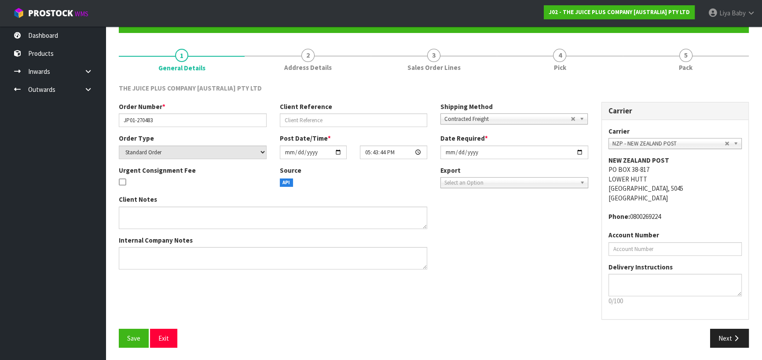
scroll to position [48, 0]
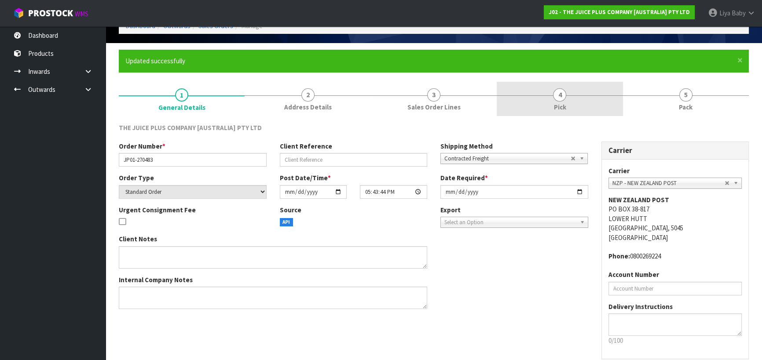
click at [533, 96] on link "4 Pick" at bounding box center [560, 99] width 126 height 35
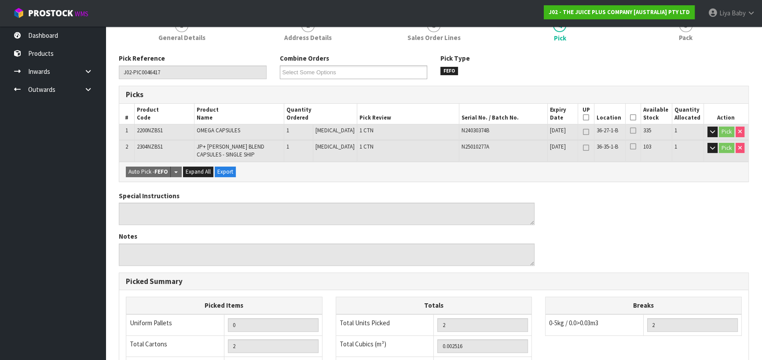
scroll to position [128, 0]
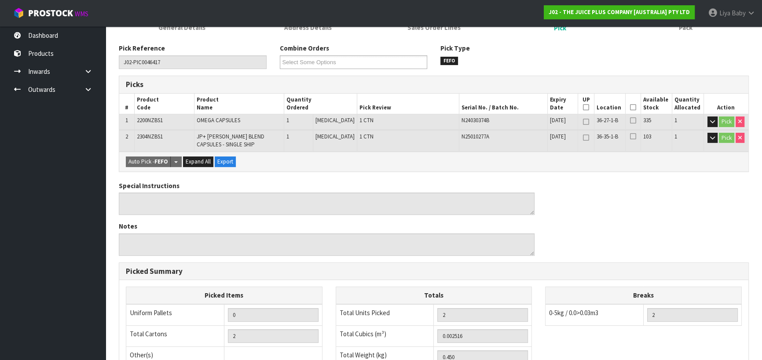
click at [630, 107] on icon at bounding box center [633, 107] width 6 height 0
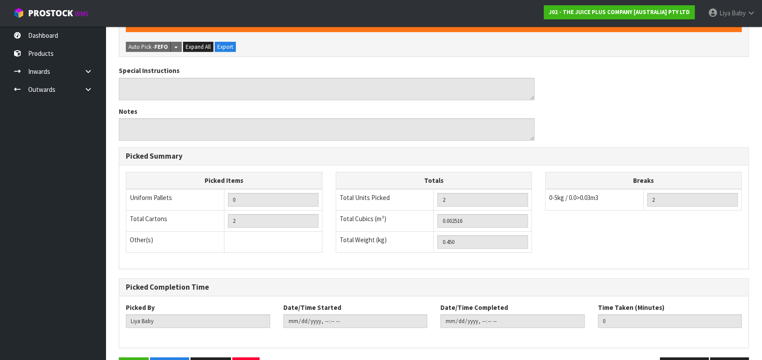
scroll to position [303, 0]
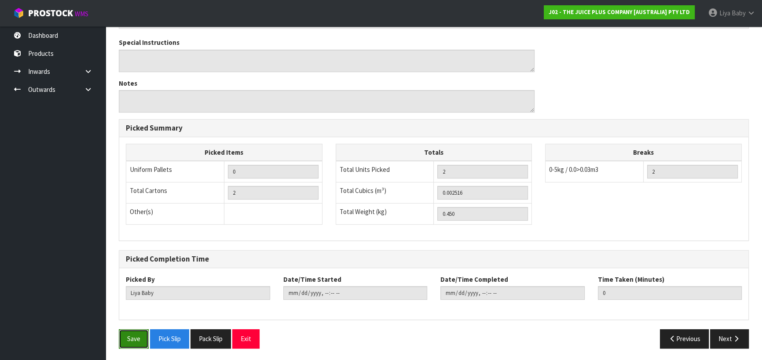
click at [130, 343] on button "Save" at bounding box center [134, 339] width 30 height 19
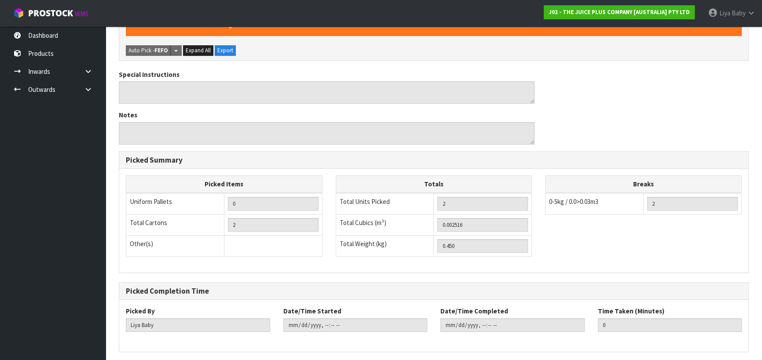
scroll to position [0, 0]
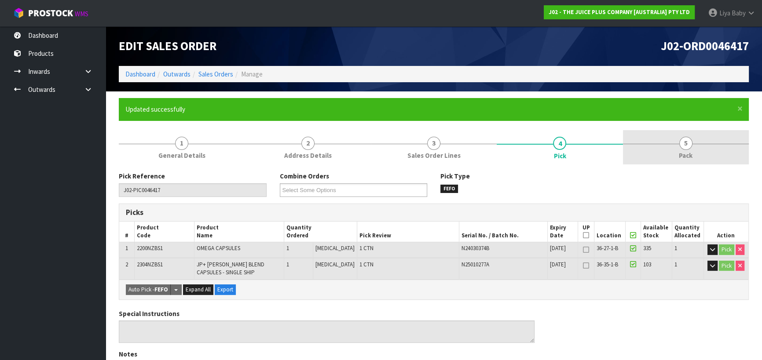
click at [660, 149] on link "5 Pack" at bounding box center [686, 147] width 126 height 35
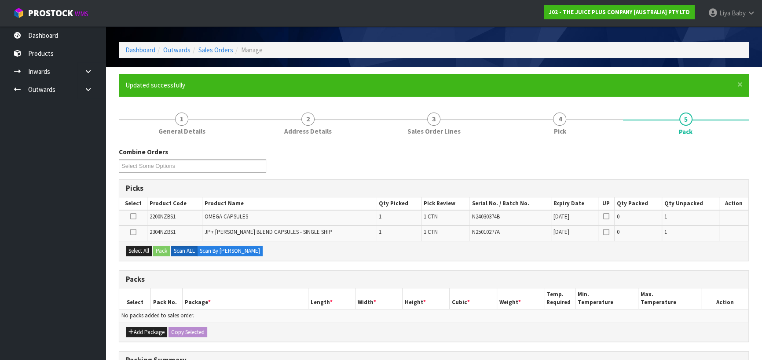
drag, startPoint x: 602, startPoint y: 211, endPoint x: 598, endPoint y: 220, distance: 10.1
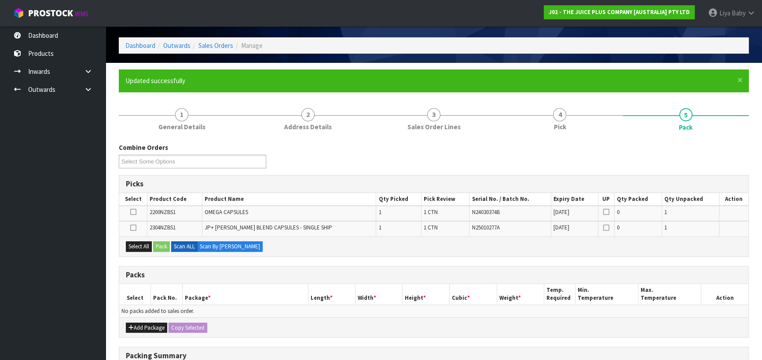
scroll to position [80, 0]
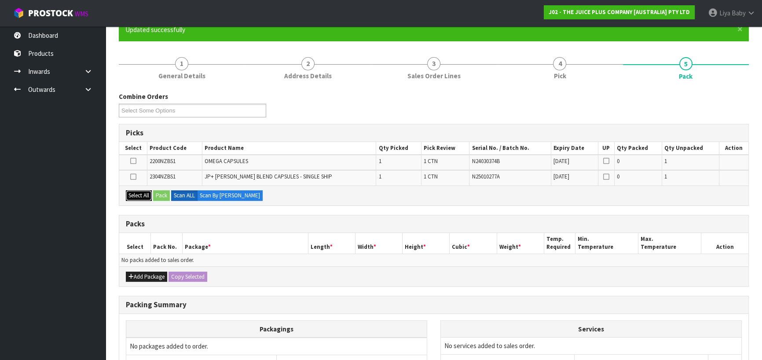
drag, startPoint x: 598, startPoint y: 220, endPoint x: 136, endPoint y: 193, distance: 462.5
click at [136, 193] on button "Select All" at bounding box center [139, 196] width 26 height 11
click at [140, 193] on button "Select All" at bounding box center [139, 196] width 26 height 11
click at [134, 177] on icon at bounding box center [133, 177] width 6 height 0
click at [0, 0] on input "checkbox" at bounding box center [0, 0] width 0 height 0
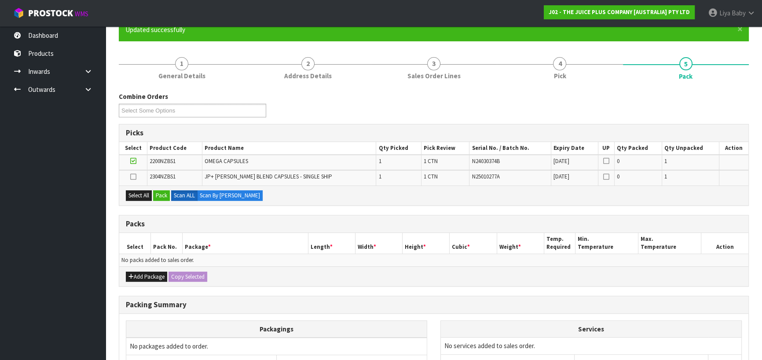
click at [134, 162] on icon at bounding box center [133, 161] width 6 height 0
click at [0, 0] on input "checkbox" at bounding box center [0, 0] width 0 height 0
click at [147, 273] on button "Add Package" at bounding box center [146, 277] width 41 height 11
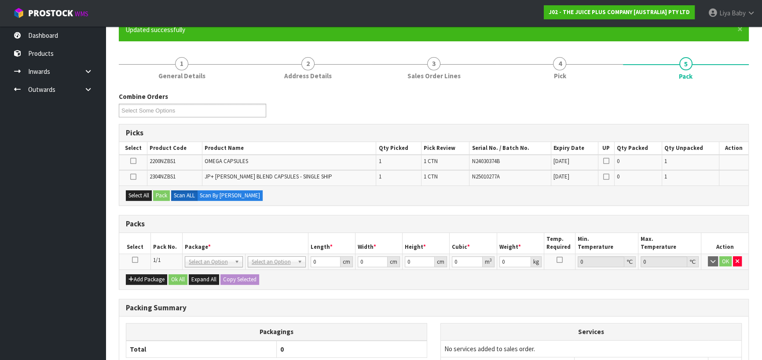
drag, startPoint x: 135, startPoint y: 259, endPoint x: 123, endPoint y: 201, distance: 59.3
click at [135, 260] on icon at bounding box center [135, 260] width 6 height 0
click at [141, 191] on button "Select All" at bounding box center [139, 196] width 26 height 11
click at [160, 191] on button "Pack" at bounding box center [161, 196] width 17 height 11
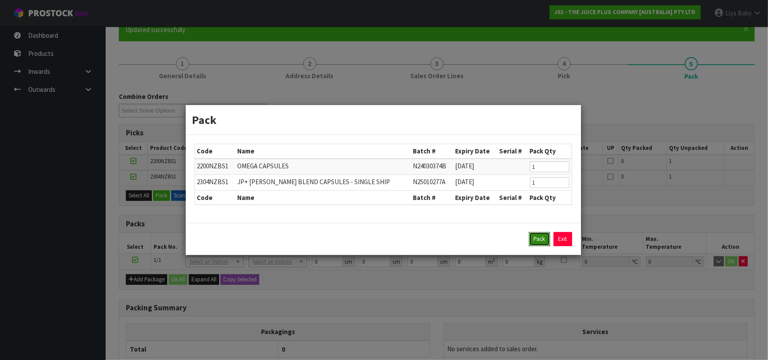
click at [532, 237] on button "Pack" at bounding box center [539, 239] width 21 height 14
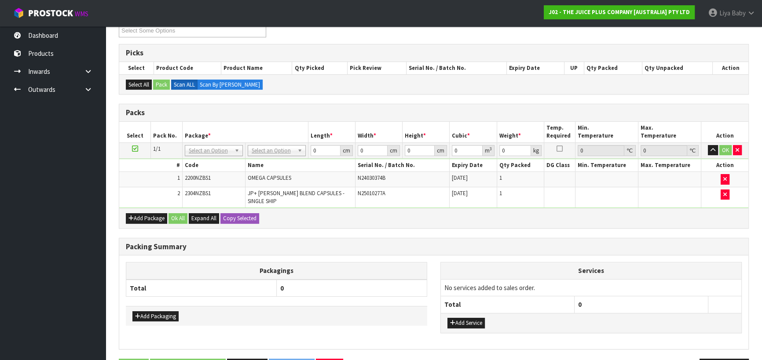
scroll to position [182, 0]
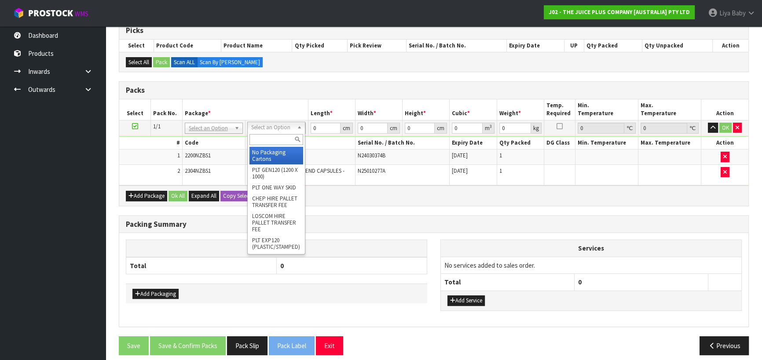
click at [267, 143] on input "text" at bounding box center [277, 139] width 54 height 11
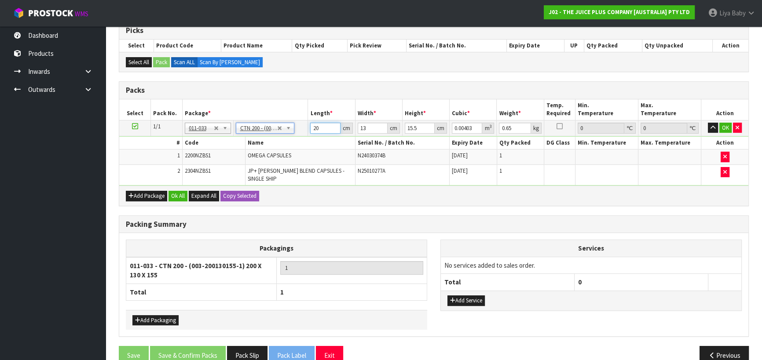
click at [327, 123] on input "20" at bounding box center [325, 128] width 30 height 11
click at [372, 126] on input "13" at bounding box center [373, 128] width 30 height 11
click at [421, 126] on input "15.5" at bounding box center [420, 128] width 30 height 11
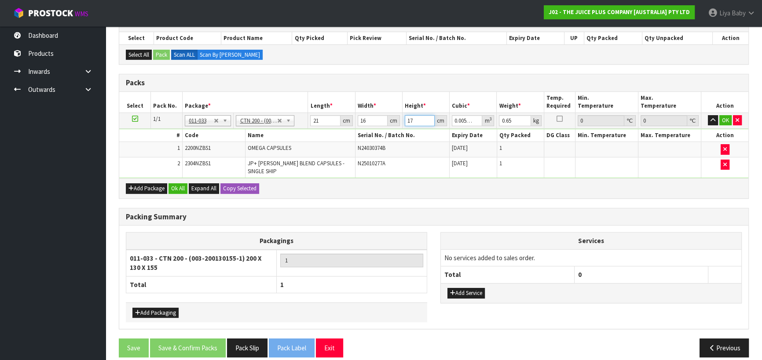
scroll to position [192, 0]
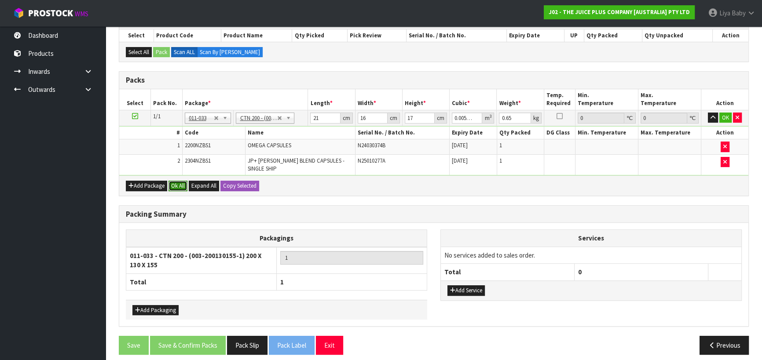
click at [178, 181] on button "Ok All" at bounding box center [178, 186] width 19 height 11
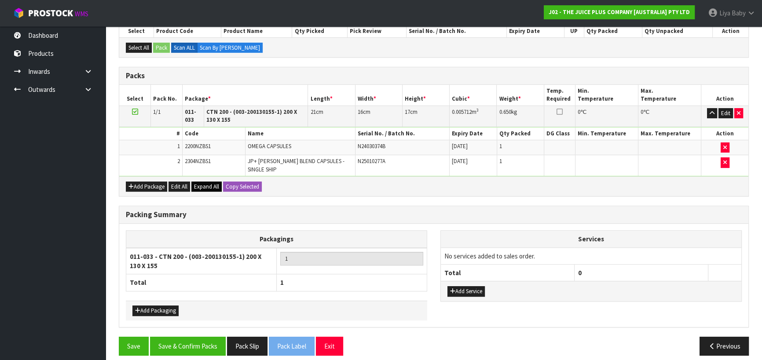
scroll to position [198, 0]
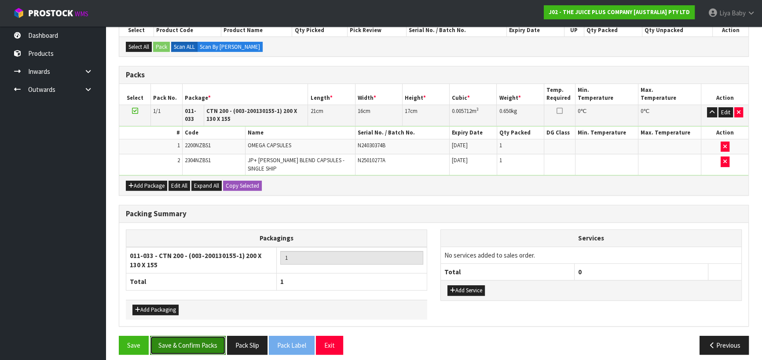
click at [196, 342] on button "Save & Confirm Packs" at bounding box center [188, 345] width 76 height 19
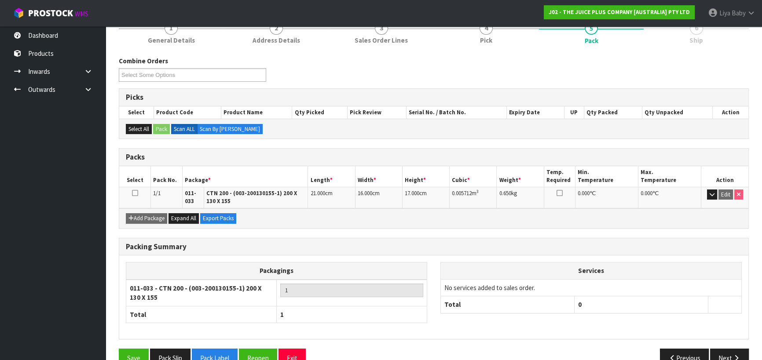
scroll to position [120, 0]
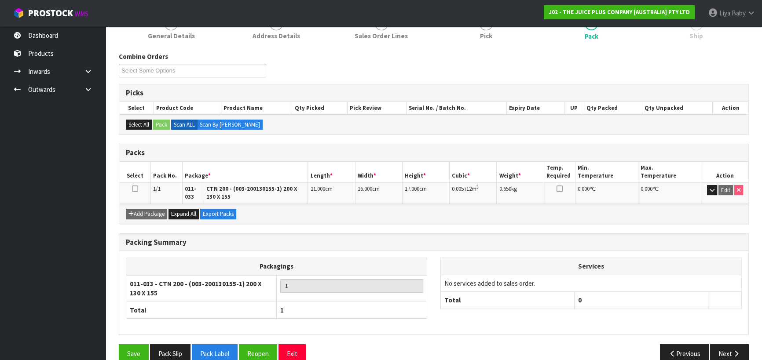
click at [134, 189] on icon at bounding box center [135, 189] width 6 height 0
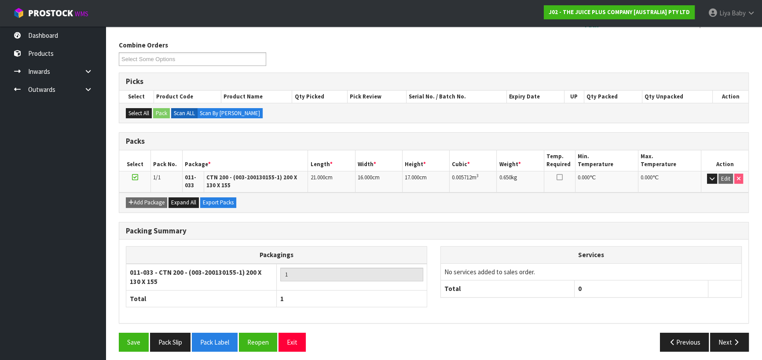
scroll to position [134, 0]
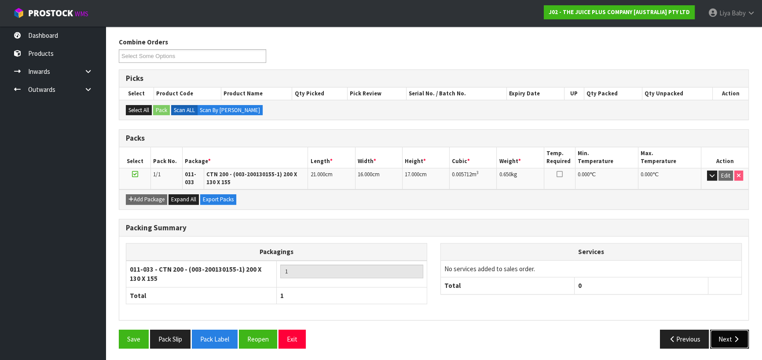
click at [725, 335] on button "Next" at bounding box center [729, 339] width 39 height 19
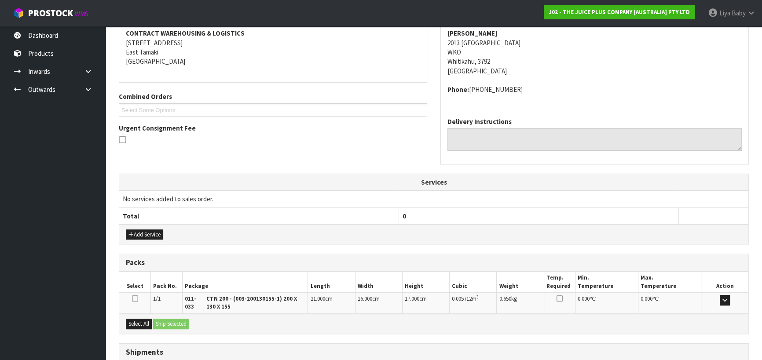
scroll to position [235, 0]
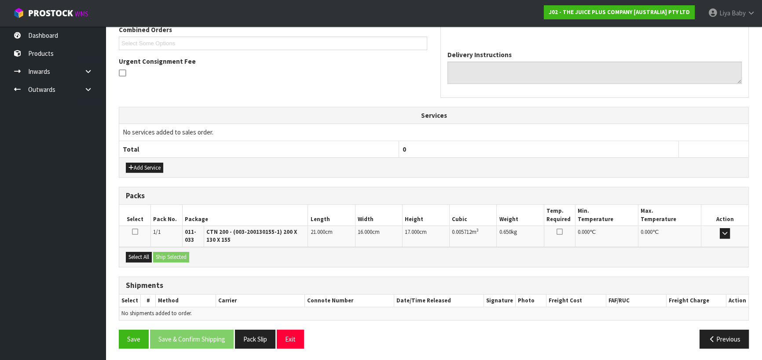
click at [123, 251] on div "Select All Ship Selected" at bounding box center [433, 257] width 629 height 20
click at [131, 252] on button "Select All" at bounding box center [139, 257] width 26 height 11
click at [158, 259] on button "Ship Selected" at bounding box center [171, 257] width 36 height 11
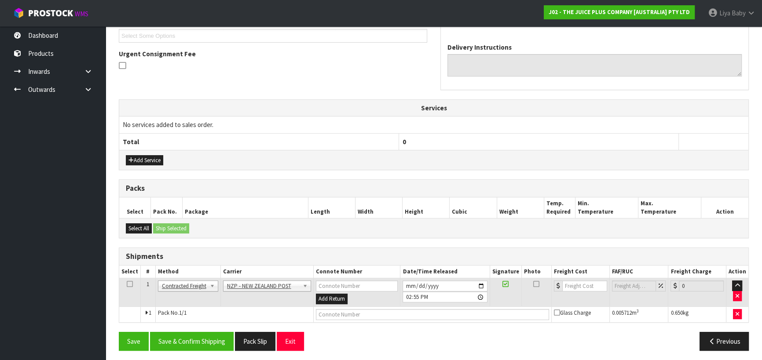
scroll to position [244, 0]
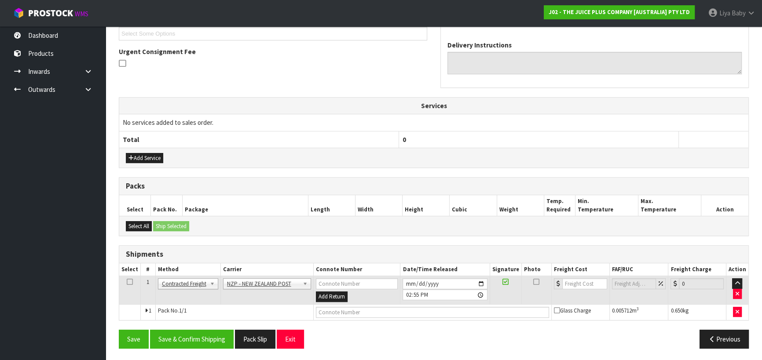
click at [130, 282] on icon at bounding box center [130, 282] width 6 height 0
click at [176, 336] on button "Save & Confirm Shipping" at bounding box center [192, 339] width 84 height 19
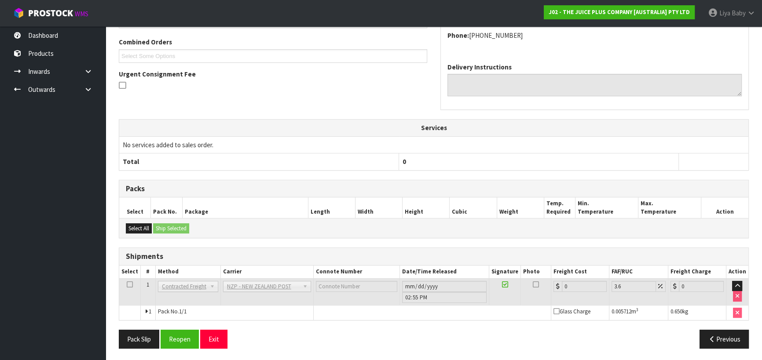
scroll to position [232, 0]
click at [190, 342] on button "Reopen" at bounding box center [180, 339] width 38 height 19
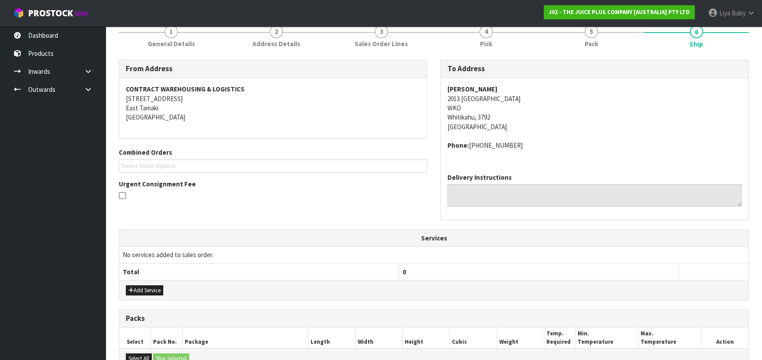
scroll to position [44, 0]
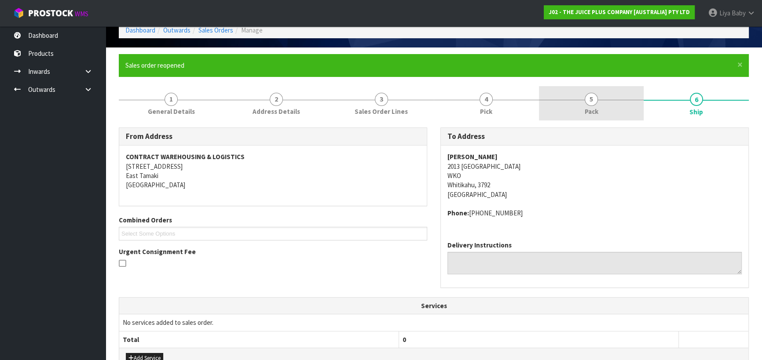
click at [594, 100] on span "5" at bounding box center [591, 99] width 13 height 13
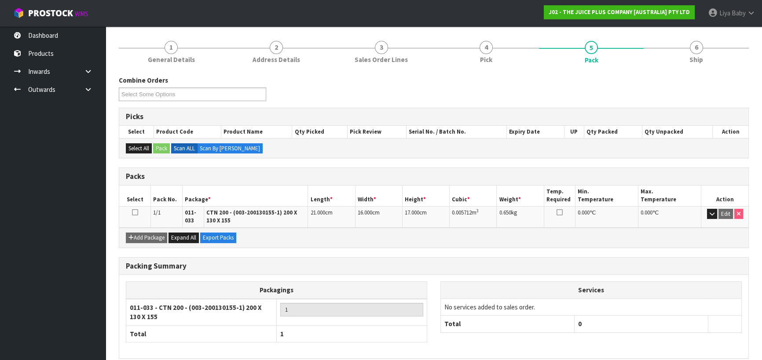
scroll to position [134, 0]
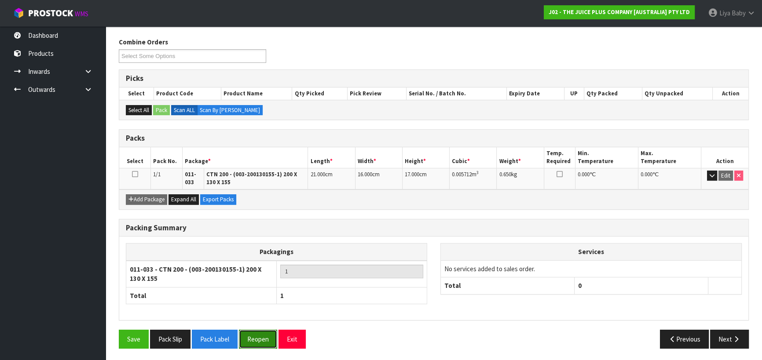
click at [244, 340] on button "Reopen" at bounding box center [258, 339] width 38 height 19
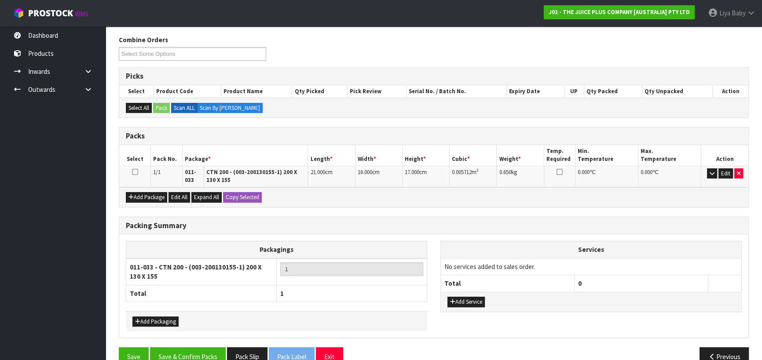
scroll to position [154, 0]
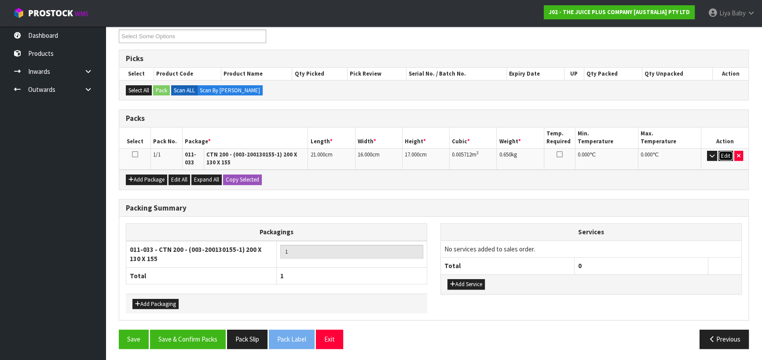
click at [726, 154] on button "Edit" at bounding box center [726, 156] width 15 height 11
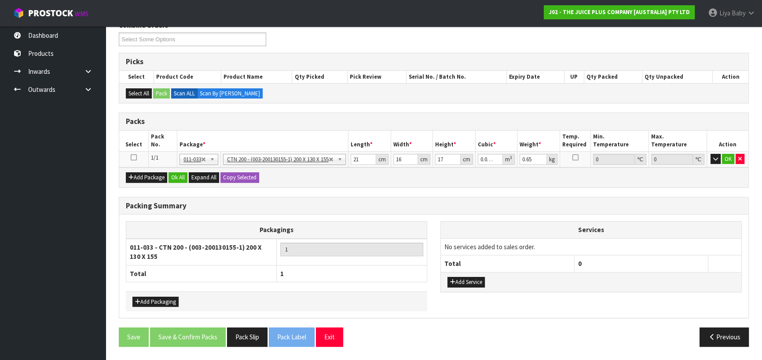
scroll to position [149, 0]
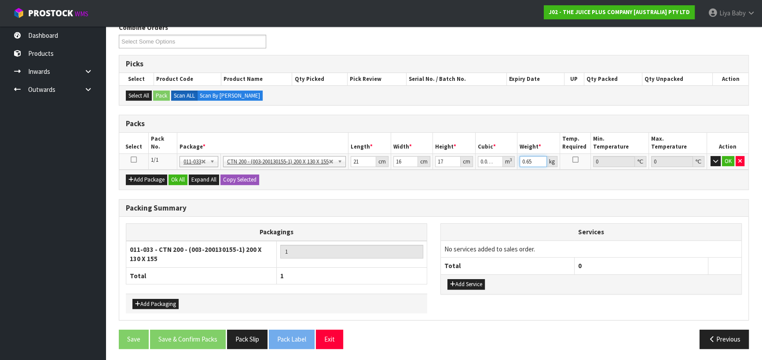
click at [537, 160] on input "0.65" at bounding box center [533, 161] width 27 height 11
click at [729, 158] on button "OK" at bounding box center [728, 161] width 12 height 11
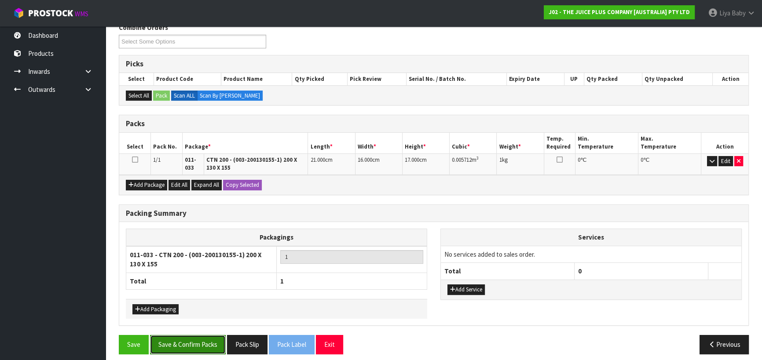
click at [197, 339] on button "Save & Confirm Packs" at bounding box center [188, 344] width 76 height 19
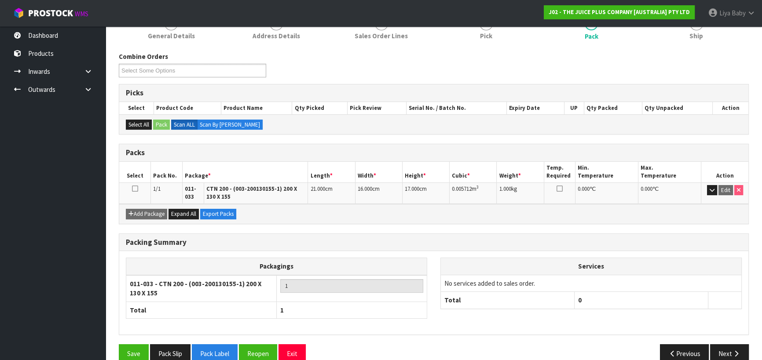
scroll to position [134, 0]
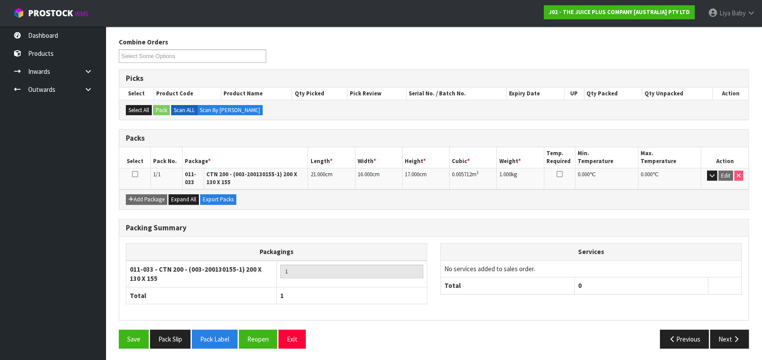
click at [136, 174] on icon at bounding box center [135, 174] width 6 height 0
click at [743, 341] on button "Next" at bounding box center [729, 339] width 39 height 19
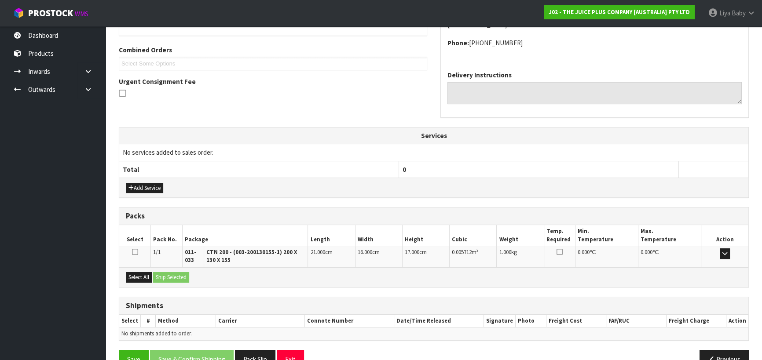
scroll to position [235, 0]
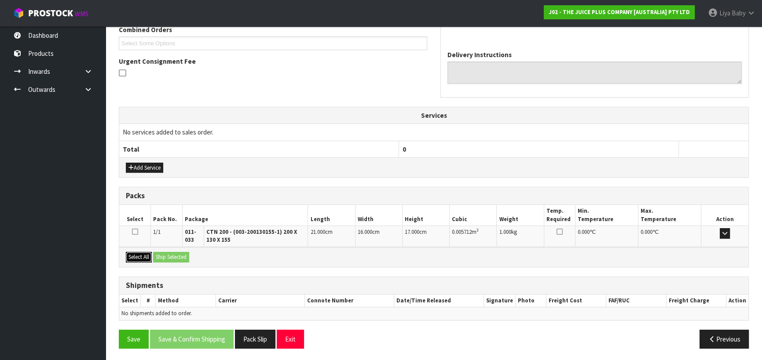
click at [139, 257] on button "Select All" at bounding box center [139, 257] width 26 height 11
click at [170, 257] on button "Ship Selected" at bounding box center [171, 257] width 36 height 11
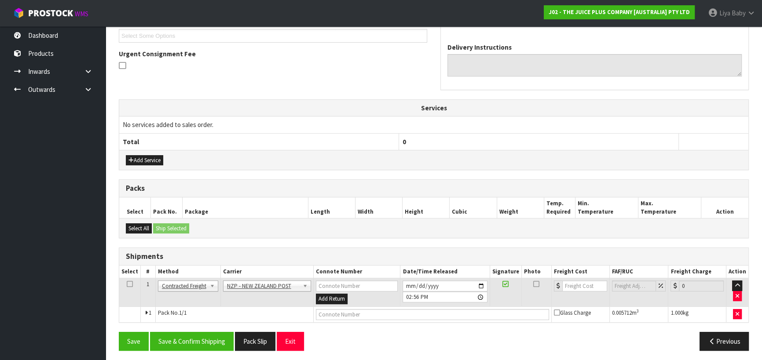
scroll to position [244, 0]
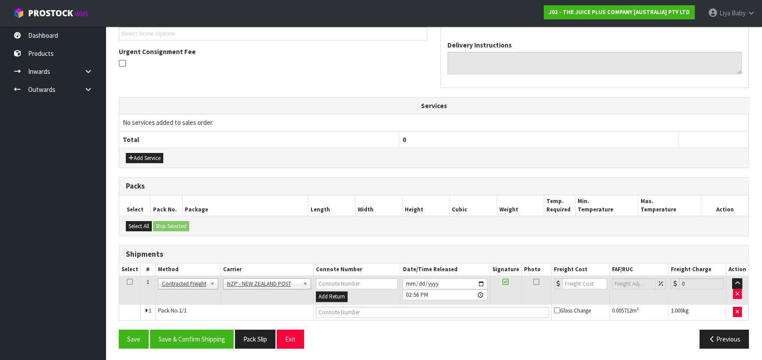
click at [128, 283] on icon at bounding box center [130, 282] width 6 height 0
click at [173, 339] on button "Save & Confirm Shipping" at bounding box center [192, 339] width 84 height 19
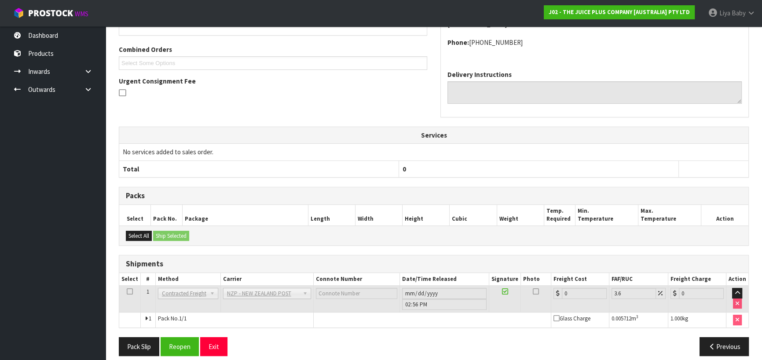
scroll to position [223, 0]
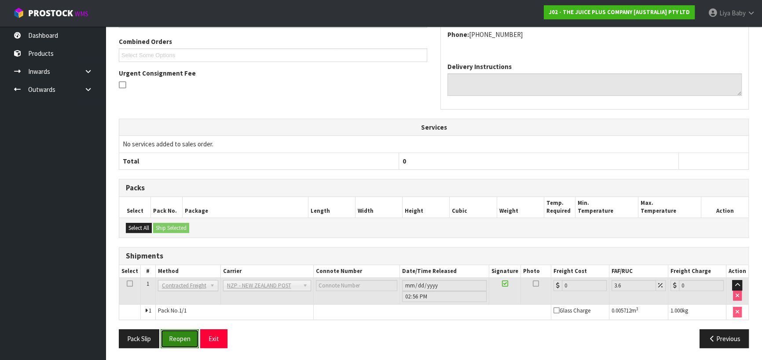
click at [181, 335] on button "Reopen" at bounding box center [180, 339] width 38 height 19
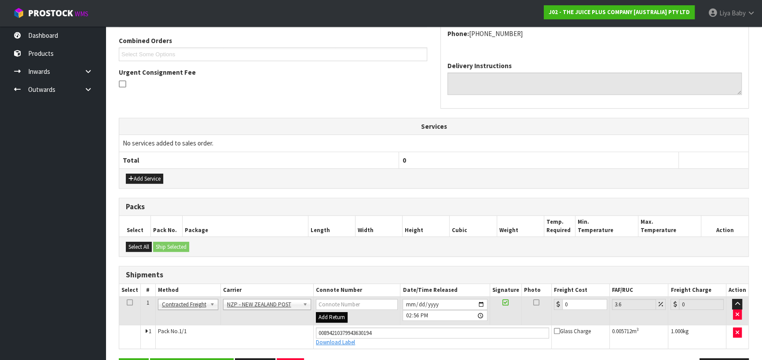
scroll to position [252, 0]
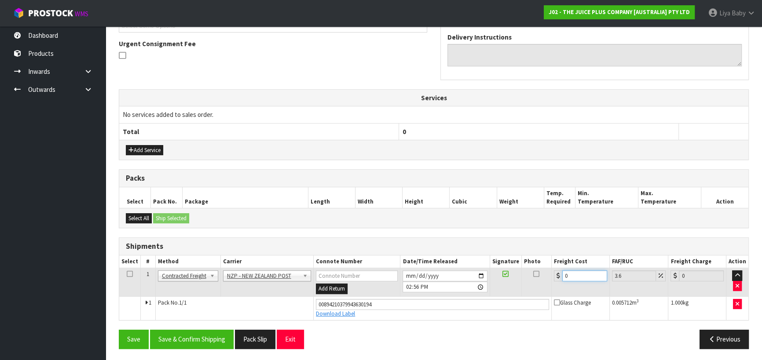
click at [574, 271] on input "0" at bounding box center [584, 276] width 45 height 11
click at [132, 274] on icon at bounding box center [130, 274] width 6 height 0
click at [179, 335] on button "Save & Confirm Shipping" at bounding box center [192, 339] width 84 height 19
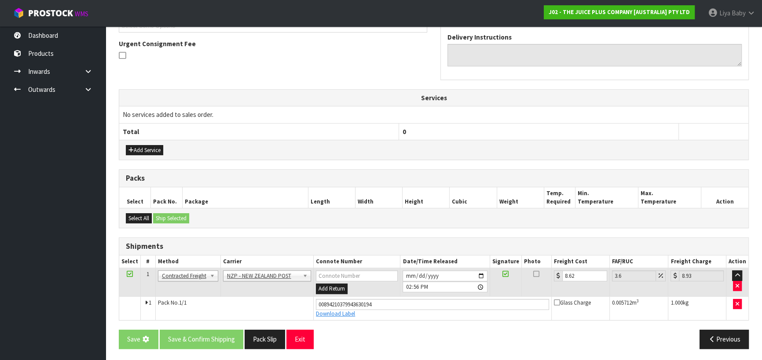
scroll to position [0, 0]
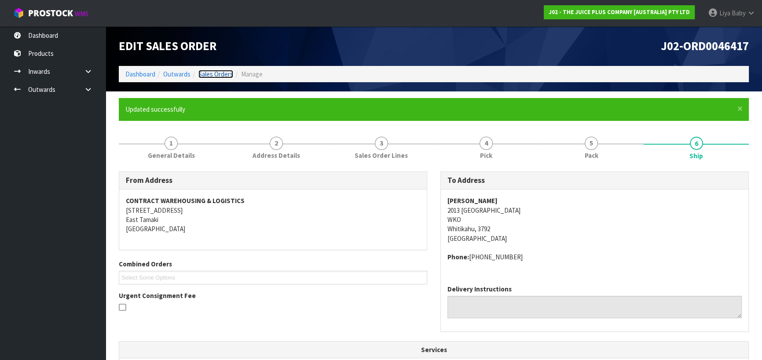
click at [215, 73] on link "Sales Orders" at bounding box center [215, 74] width 35 height 8
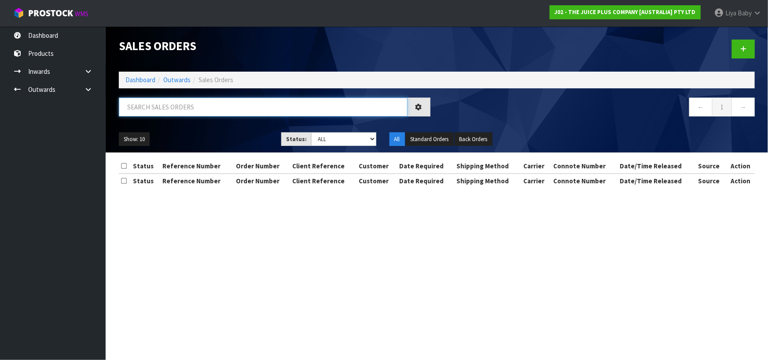
click at [208, 107] on input "text" at bounding box center [263, 107] width 289 height 19
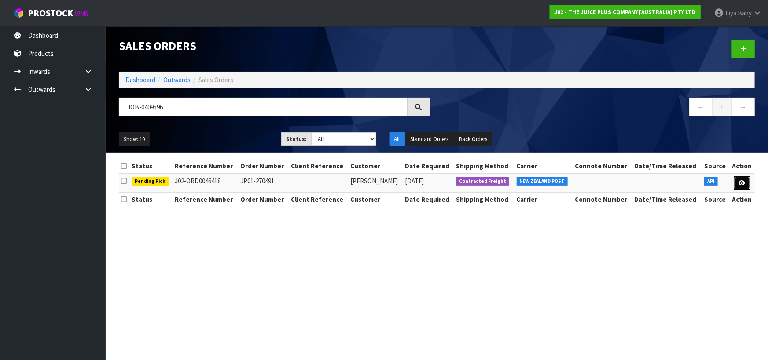
click at [745, 177] on link at bounding box center [742, 183] width 16 height 14
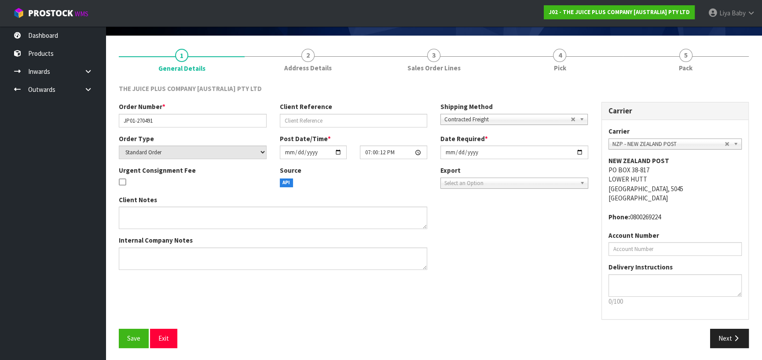
scroll to position [57, 0]
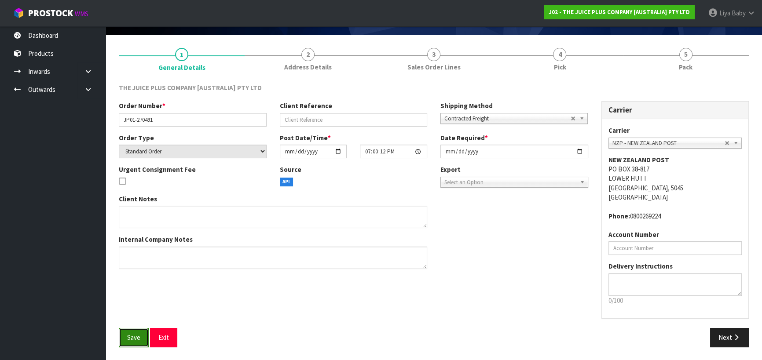
click at [134, 341] on span "Save" at bounding box center [133, 338] width 13 height 8
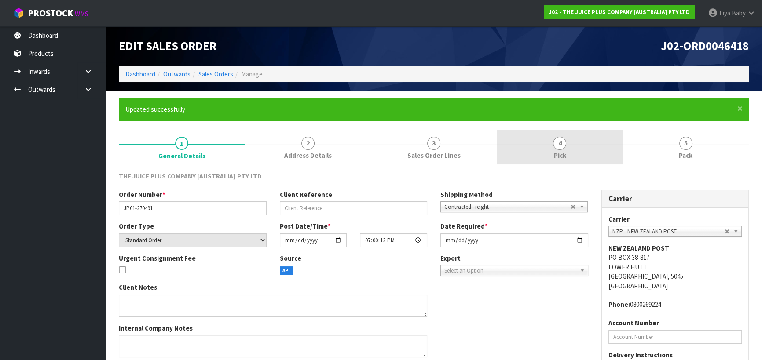
click at [555, 153] on span "Pick" at bounding box center [560, 155] width 12 height 9
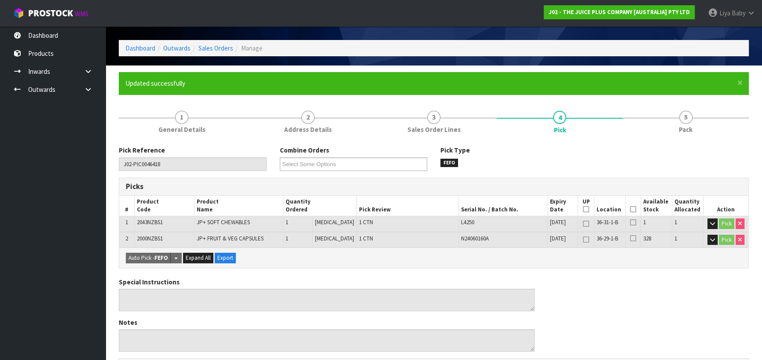
scroll to position [40, 0]
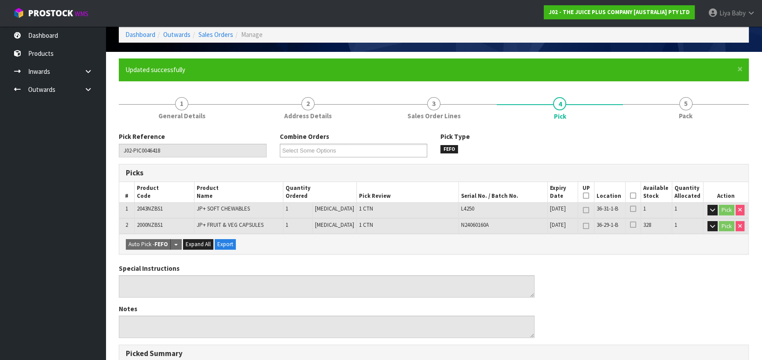
click at [633, 196] on icon at bounding box center [633, 196] width 6 height 0
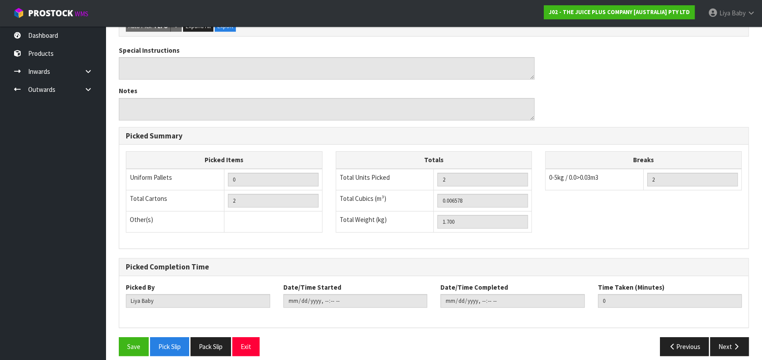
scroll to position [297, 0]
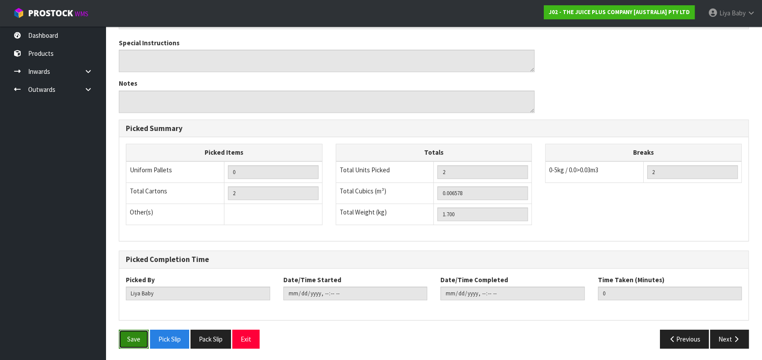
drag, startPoint x: 135, startPoint y: 344, endPoint x: 139, endPoint y: 341, distance: 5.3
click at [137, 342] on button "Save" at bounding box center [134, 339] width 30 height 19
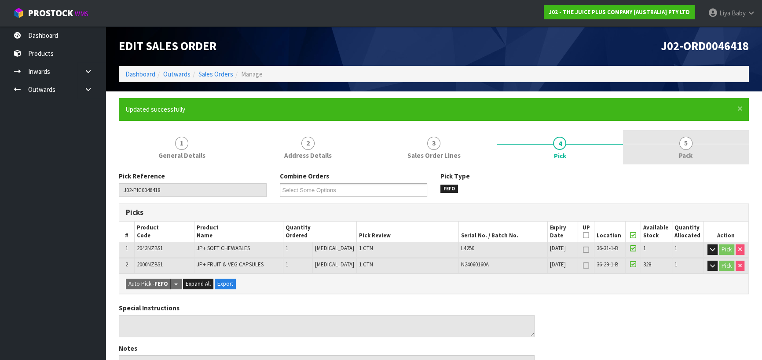
click at [684, 156] on span "Pack" at bounding box center [686, 155] width 14 height 9
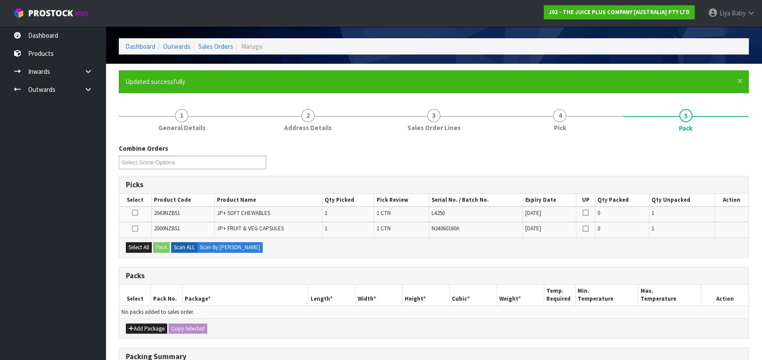
scroll to position [80, 0]
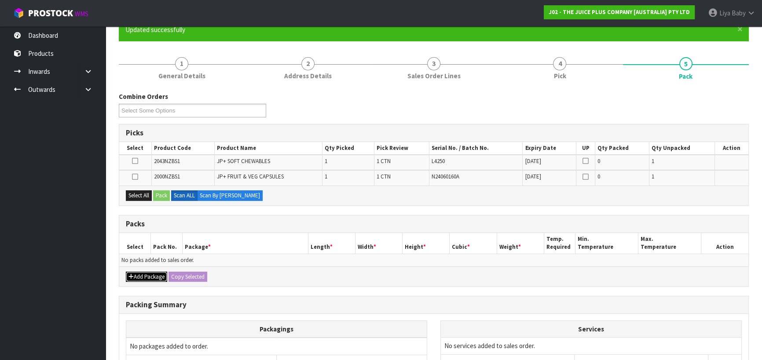
drag, startPoint x: 134, startPoint y: 276, endPoint x: 135, endPoint y: 269, distance: 7.5
click at [134, 276] on button "Add Package" at bounding box center [146, 277] width 41 height 11
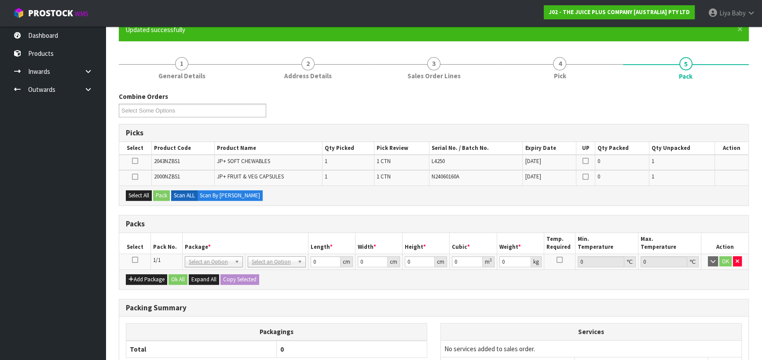
click at [133, 260] on icon at bounding box center [135, 260] width 6 height 0
click at [136, 195] on button "Select All" at bounding box center [139, 196] width 26 height 11
click at [162, 194] on button "Pack" at bounding box center [161, 196] width 17 height 11
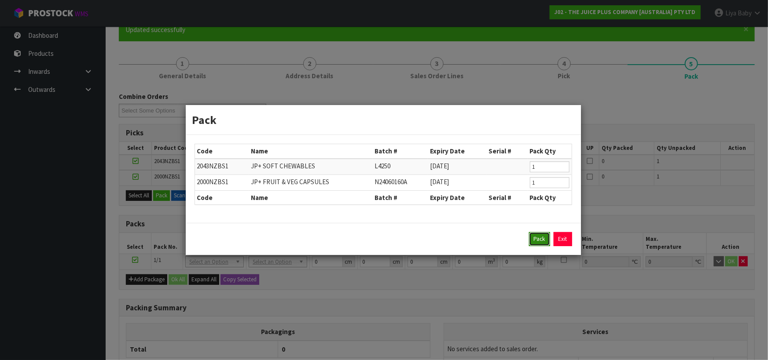
click at [541, 241] on button "Pack" at bounding box center [539, 239] width 21 height 14
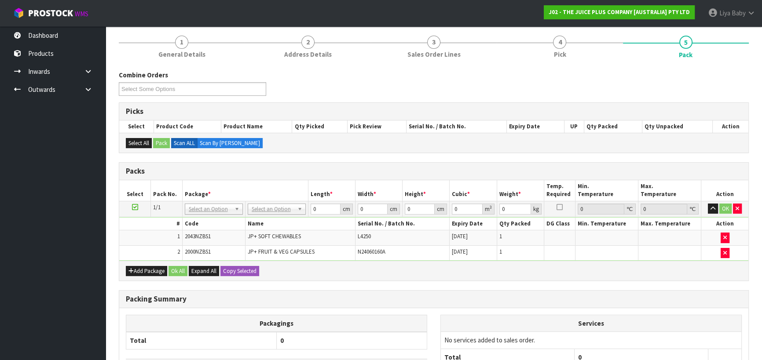
scroll to position [160, 0]
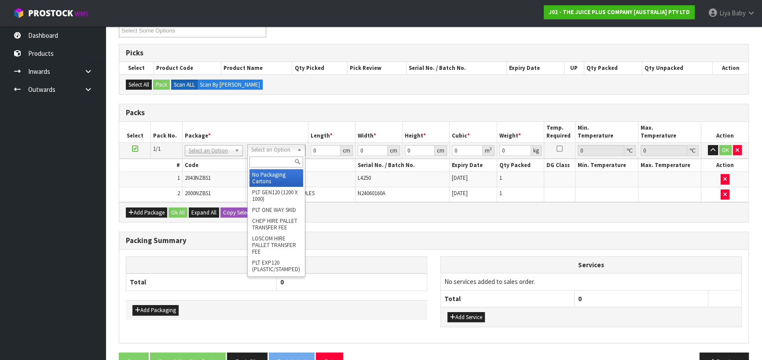
click at [271, 158] on input "text" at bounding box center [277, 162] width 54 height 11
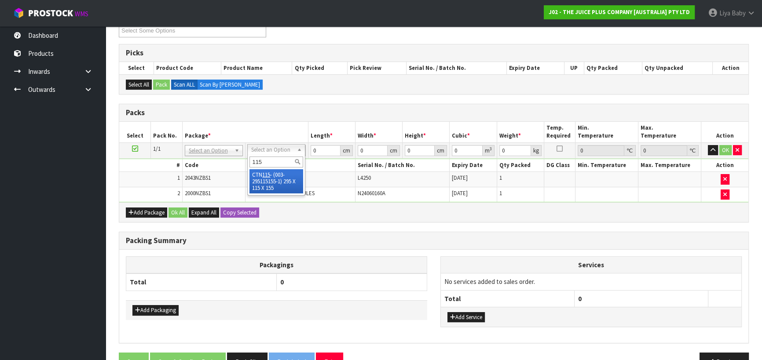
drag, startPoint x: 279, startPoint y: 177, endPoint x: 282, endPoint y: 167, distance: 10.2
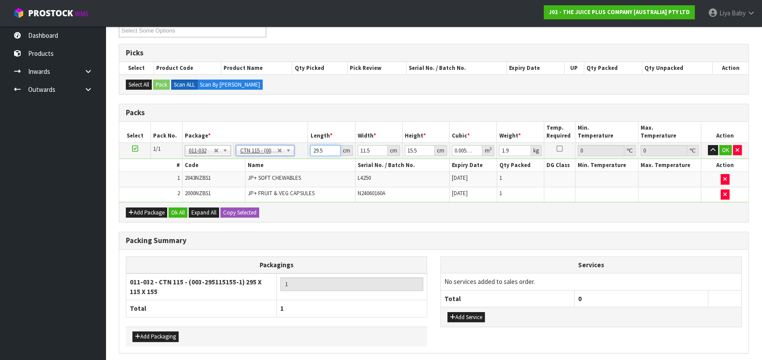
click at [324, 149] on input "29.5" at bounding box center [325, 150] width 30 height 11
click at [375, 150] on input "11.5" at bounding box center [373, 150] width 30 height 11
click at [422, 145] on input "15.5" at bounding box center [420, 150] width 30 height 11
click at [510, 149] on input "1.9" at bounding box center [515, 150] width 32 height 11
click at [176, 212] on button "Ok All" at bounding box center [178, 213] width 19 height 11
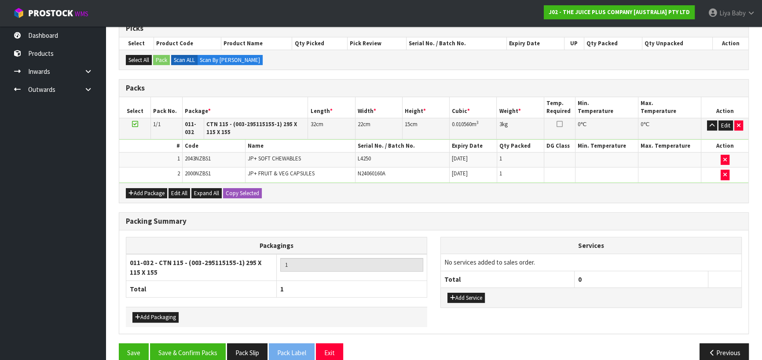
scroll to position [198, 0]
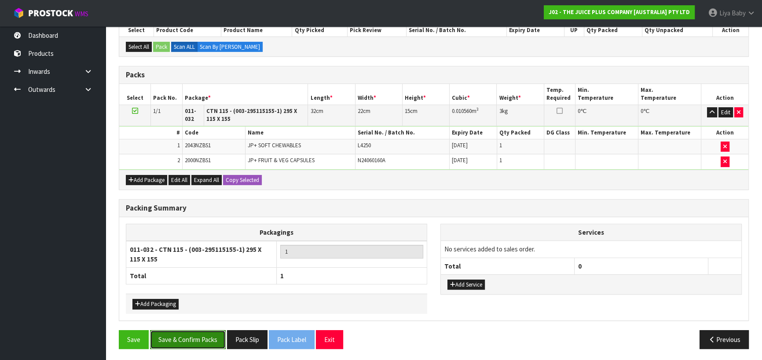
click at [160, 335] on button "Save & Confirm Packs" at bounding box center [188, 340] width 76 height 19
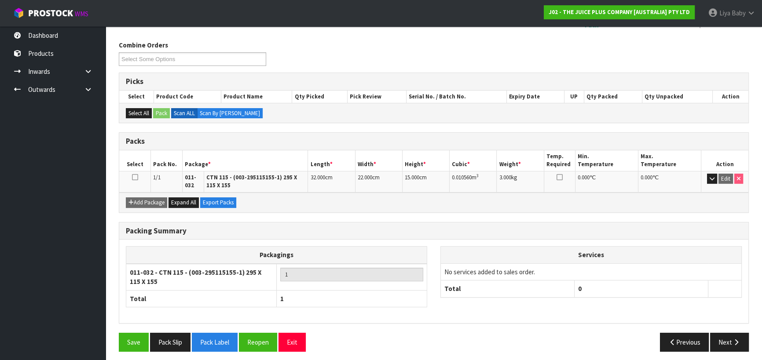
scroll to position [134, 0]
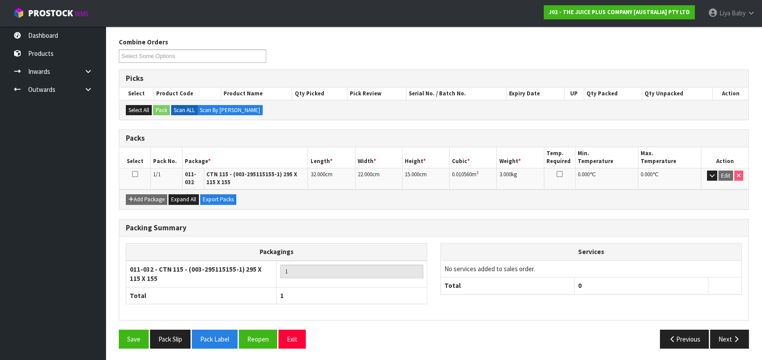
click at [132, 174] on icon at bounding box center [135, 174] width 6 height 0
click at [734, 338] on icon "button" at bounding box center [736, 339] width 8 height 7
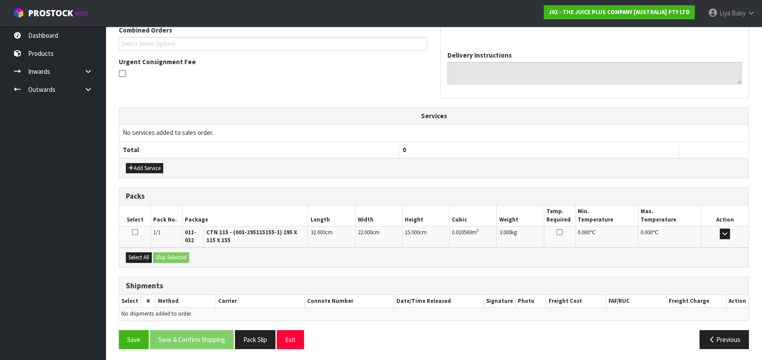
scroll to position [235, 0]
click at [140, 254] on button "Select All" at bounding box center [139, 257] width 26 height 11
click at [166, 253] on button "Ship Selected" at bounding box center [171, 257] width 36 height 11
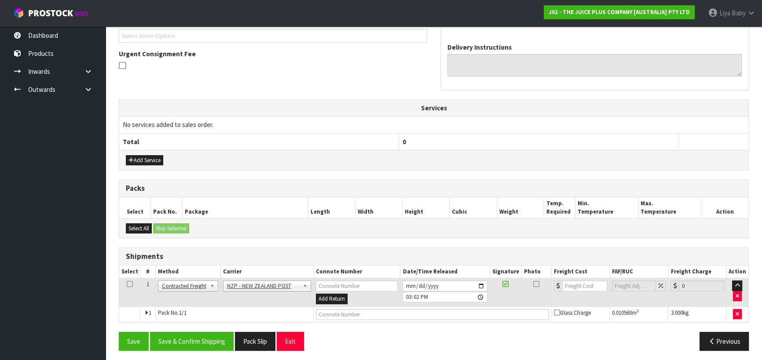
scroll to position [244, 0]
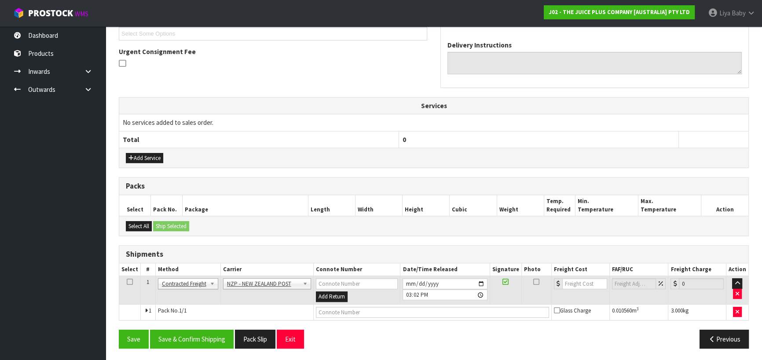
click at [127, 282] on icon at bounding box center [130, 282] width 6 height 0
click at [215, 332] on button "Save & Confirm Shipping" at bounding box center [192, 339] width 84 height 19
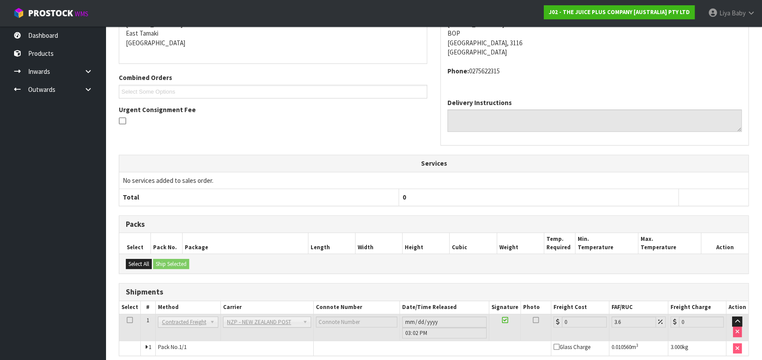
scroll to position [232, 0]
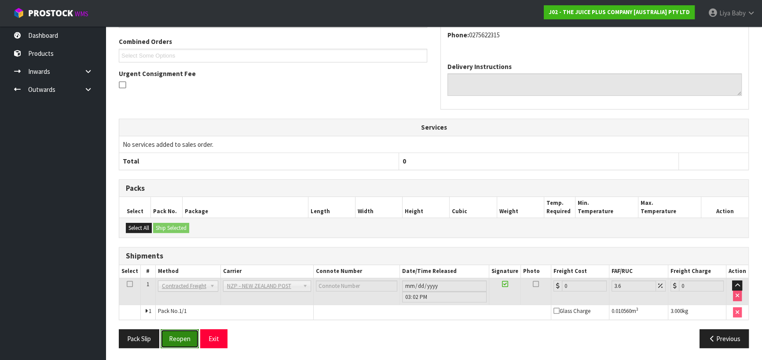
click at [172, 331] on button "Reopen" at bounding box center [180, 339] width 38 height 19
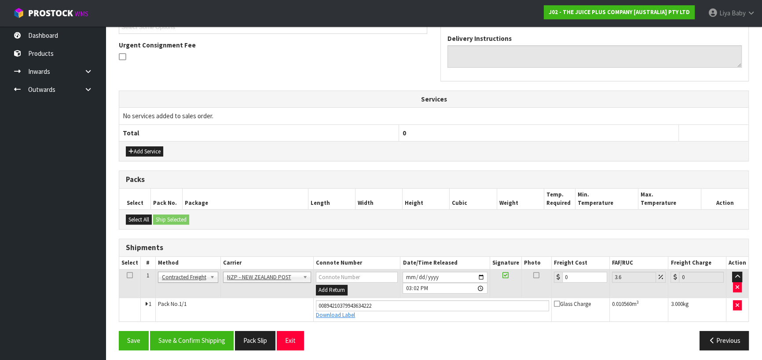
scroll to position [252, 0]
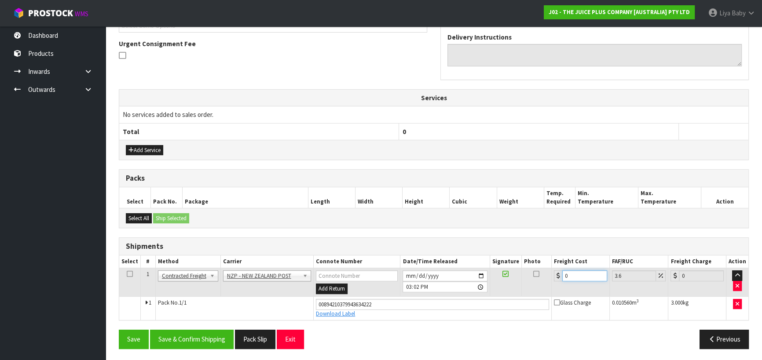
click at [576, 277] on input "0" at bounding box center [584, 276] width 45 height 11
click at [131, 274] on icon at bounding box center [130, 274] width 6 height 0
click at [185, 333] on button "Save & Confirm Shipping" at bounding box center [192, 339] width 84 height 19
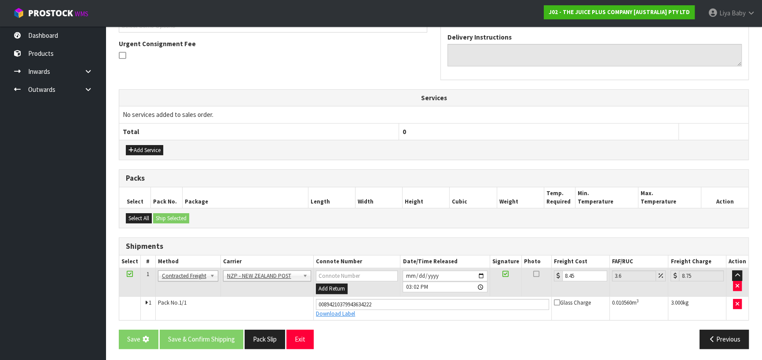
scroll to position [0, 0]
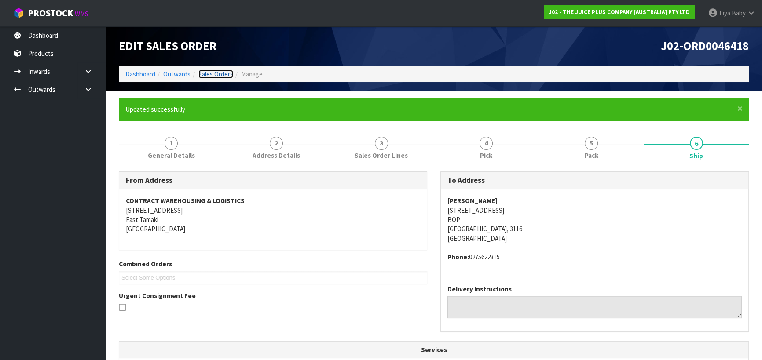
click at [214, 70] on link "Sales Orders" at bounding box center [215, 74] width 35 height 8
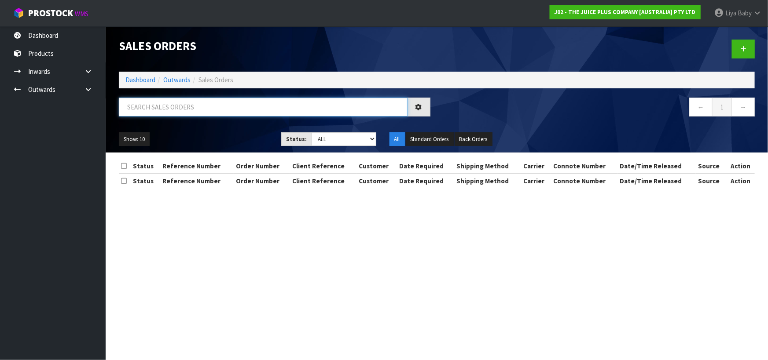
click at [174, 102] on input "text" at bounding box center [263, 107] width 289 height 19
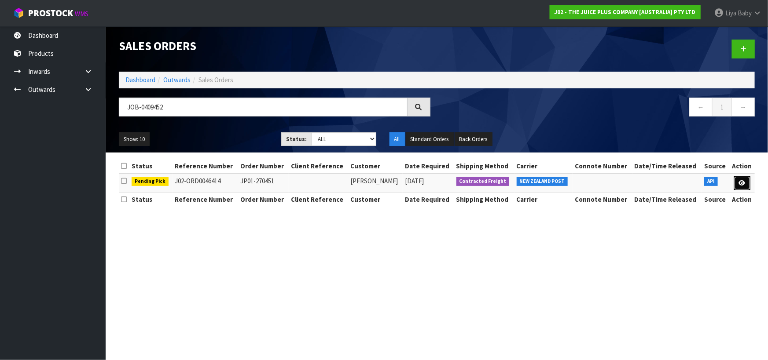
click at [741, 186] on link at bounding box center [742, 183] width 16 height 14
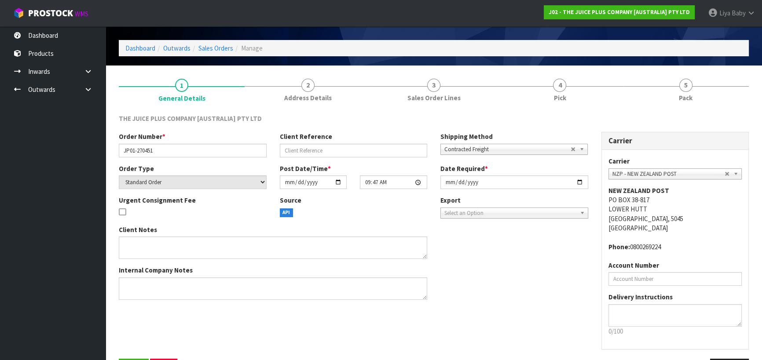
scroll to position [57, 0]
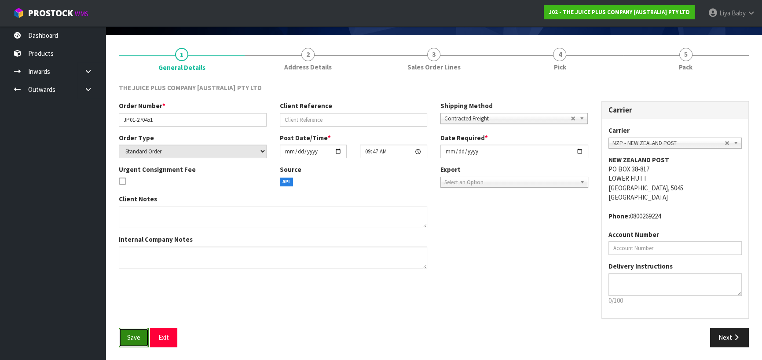
drag, startPoint x: 138, startPoint y: 333, endPoint x: 138, endPoint y: 328, distance: 4.8
click at [138, 332] on button "Save" at bounding box center [134, 337] width 30 height 19
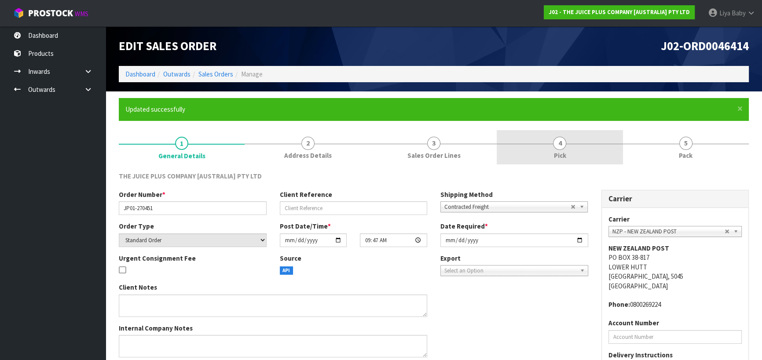
click at [546, 149] on link "4 Pick" at bounding box center [560, 147] width 126 height 35
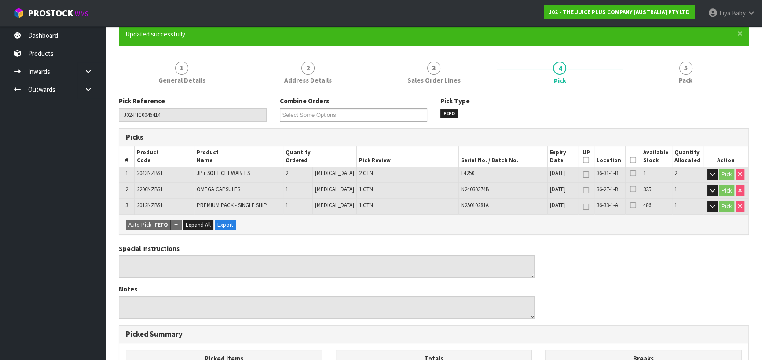
scroll to position [80, 0]
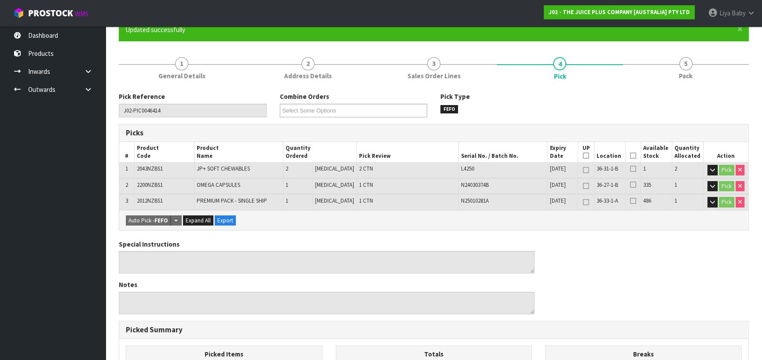
click at [630, 156] on icon at bounding box center [633, 156] width 6 height 0
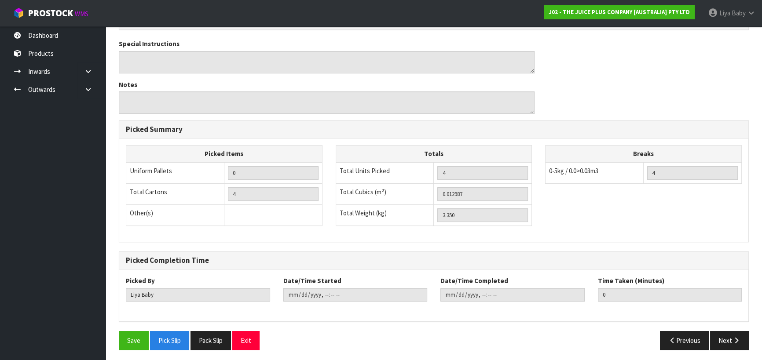
scroll to position [313, 0]
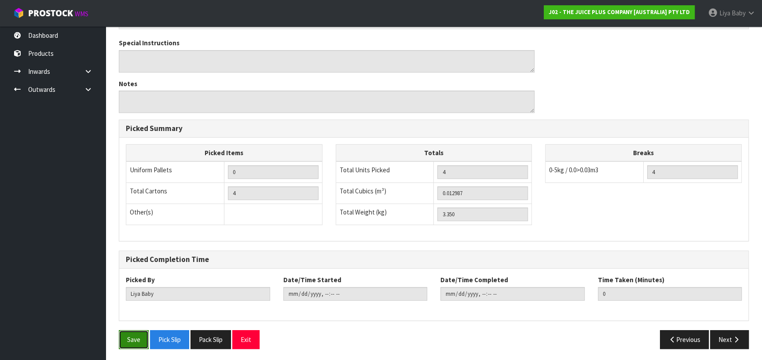
click at [128, 335] on button "Save" at bounding box center [134, 340] width 30 height 19
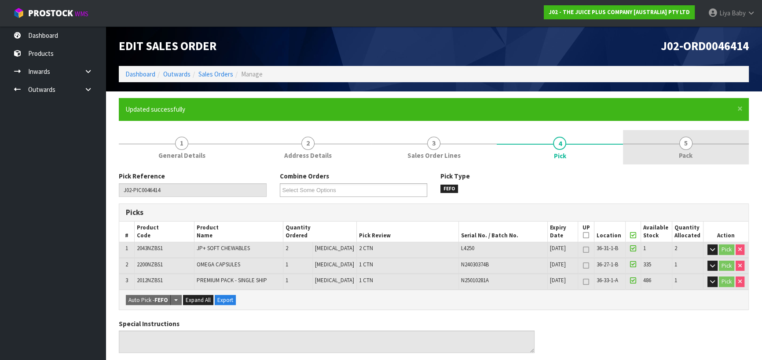
click at [701, 148] on link "5 Pack" at bounding box center [686, 147] width 126 height 35
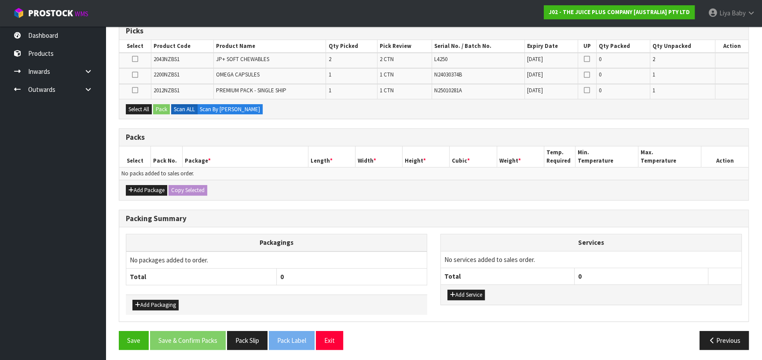
scroll to position [183, 0]
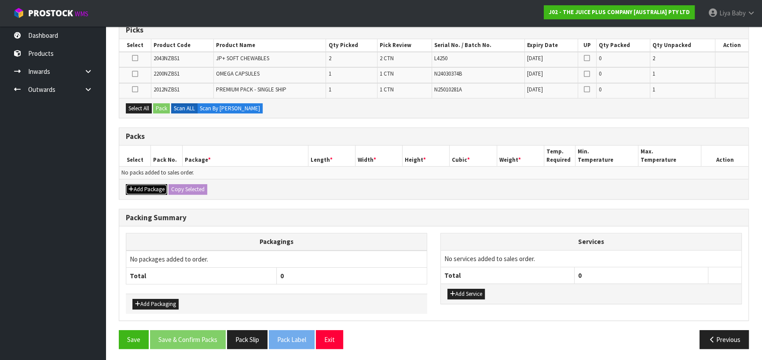
click at [138, 189] on button "Add Package" at bounding box center [146, 189] width 41 height 11
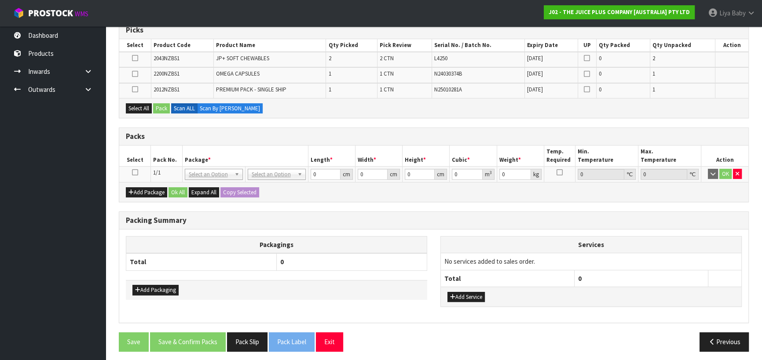
click at [133, 173] on icon at bounding box center [135, 173] width 6 height 0
click at [137, 110] on button "Select All" at bounding box center [139, 108] width 26 height 11
click at [163, 110] on button "Pack" at bounding box center [161, 108] width 17 height 11
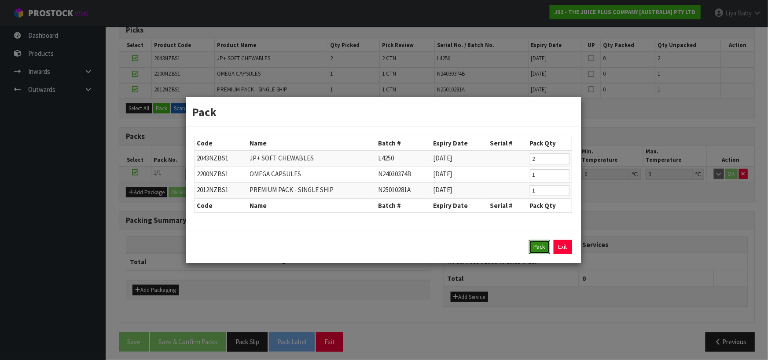
click at [544, 250] on button "Pack" at bounding box center [539, 247] width 21 height 14
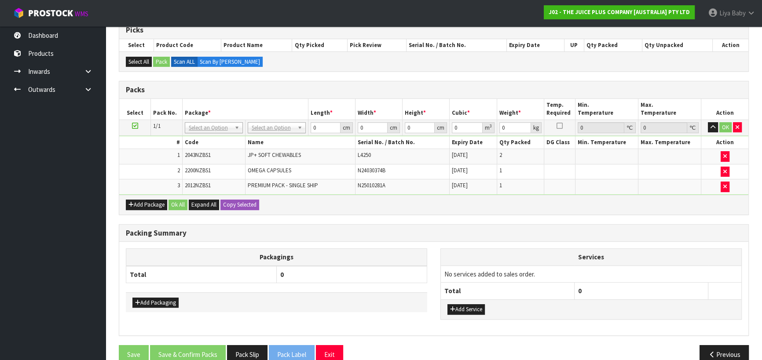
scroll to position [198, 0]
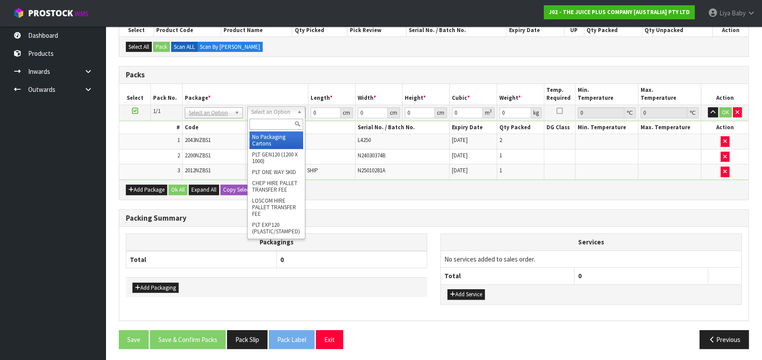
click at [274, 124] on input "text" at bounding box center [277, 124] width 54 height 11
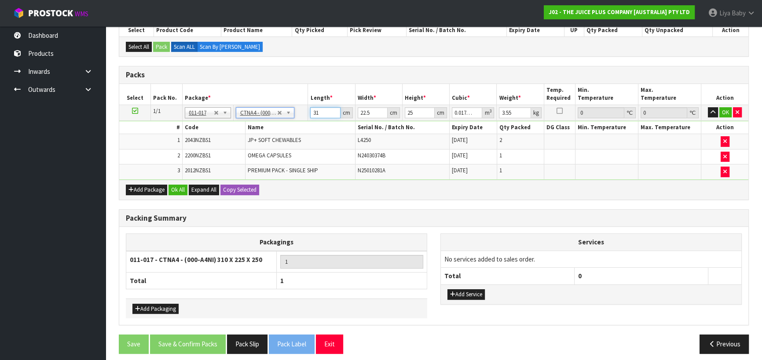
click at [320, 108] on input "31" at bounding box center [325, 112] width 30 height 11
click at [373, 114] on input "22.5" at bounding box center [373, 112] width 30 height 11
click at [418, 115] on input "25" at bounding box center [420, 112] width 30 height 11
click at [517, 114] on input "3.55" at bounding box center [515, 112] width 32 height 11
click at [179, 187] on button "Ok All" at bounding box center [178, 190] width 19 height 11
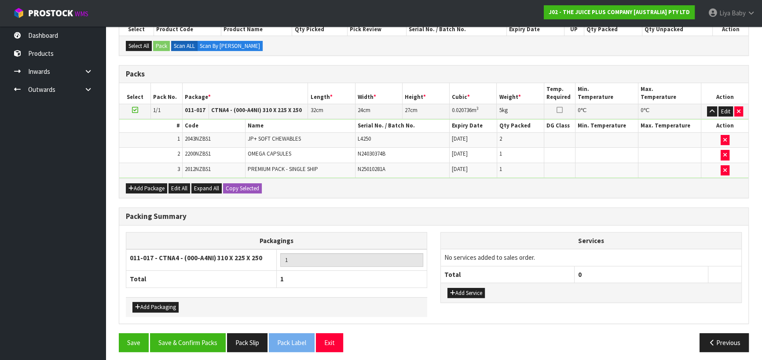
scroll to position [201, 0]
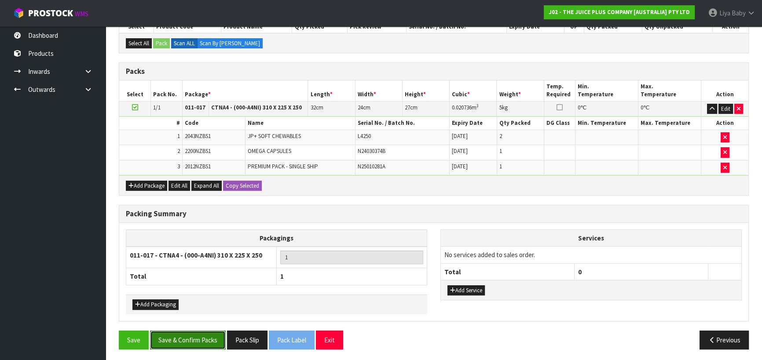
drag, startPoint x: 165, startPoint y: 343, endPoint x: 161, endPoint y: 340, distance: 6.0
click at [165, 343] on button "Save & Confirm Packs" at bounding box center [188, 340] width 76 height 19
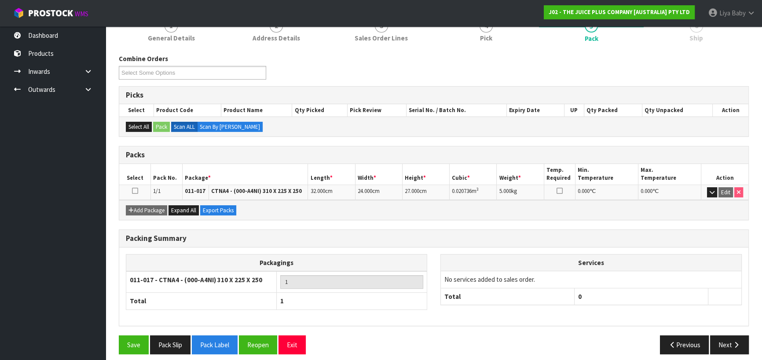
scroll to position [120, 0]
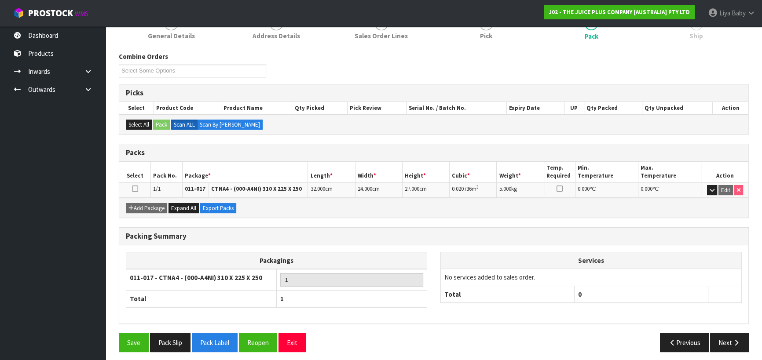
click at [134, 189] on icon at bounding box center [135, 189] width 6 height 0
click at [732, 342] on icon "button" at bounding box center [736, 343] width 8 height 7
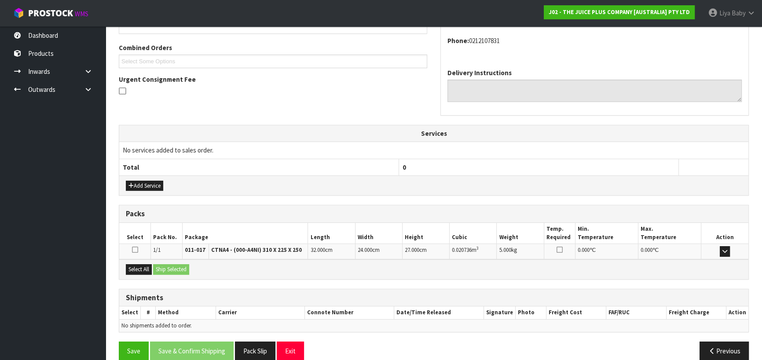
scroll to position [229, 0]
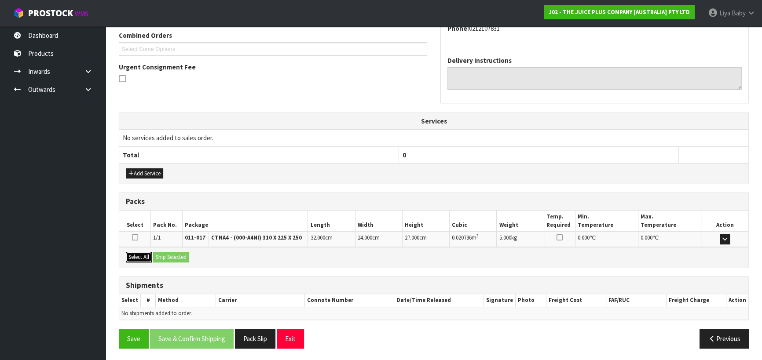
click at [136, 255] on button "Select All" at bounding box center [139, 257] width 26 height 11
click at [162, 255] on button "Ship Selected" at bounding box center [171, 257] width 36 height 11
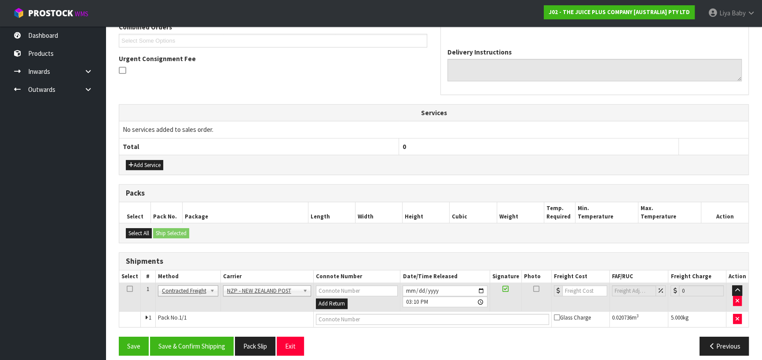
scroll to position [244, 0]
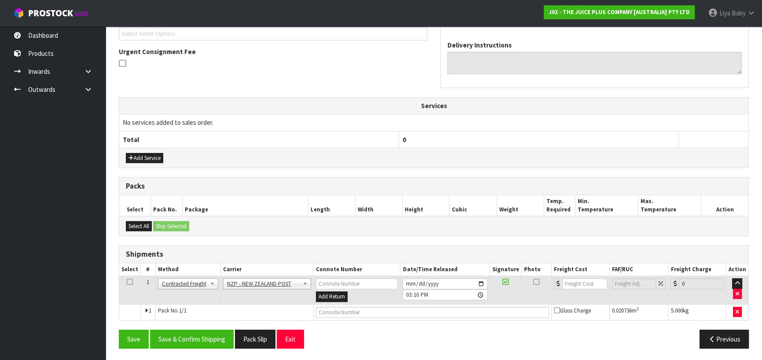
click at [129, 282] on icon at bounding box center [130, 282] width 6 height 0
click at [202, 335] on button "Save & Confirm Shipping" at bounding box center [192, 339] width 84 height 19
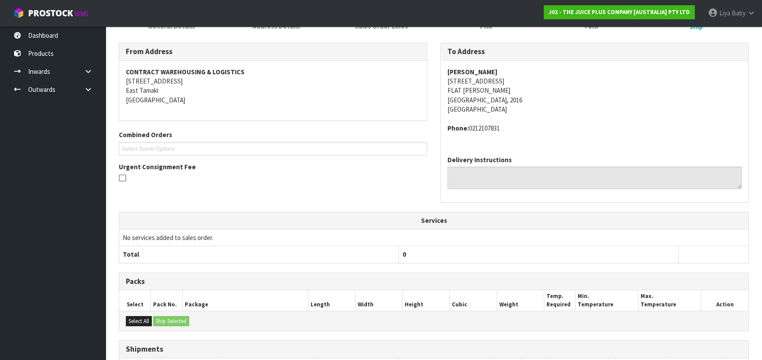
scroll to position [232, 0]
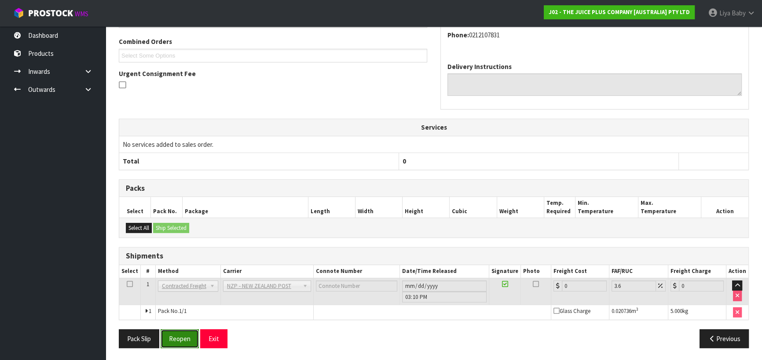
click at [184, 333] on button "Reopen" at bounding box center [180, 339] width 38 height 19
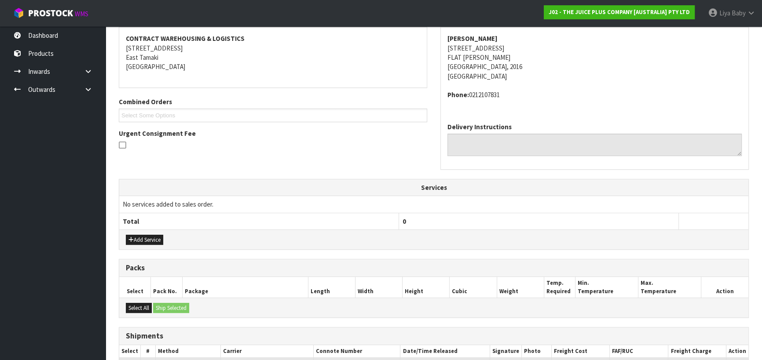
scroll to position [252, 0]
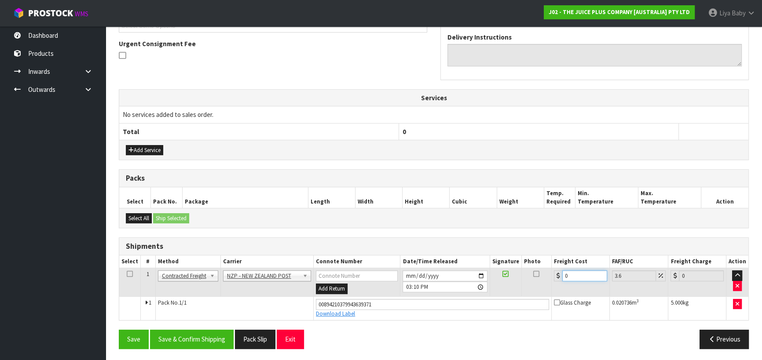
click at [569, 275] on input "0" at bounding box center [584, 276] width 45 height 11
click at [130, 274] on icon at bounding box center [130, 274] width 6 height 0
click at [170, 337] on button "Save & Confirm Shipping" at bounding box center [192, 339] width 84 height 19
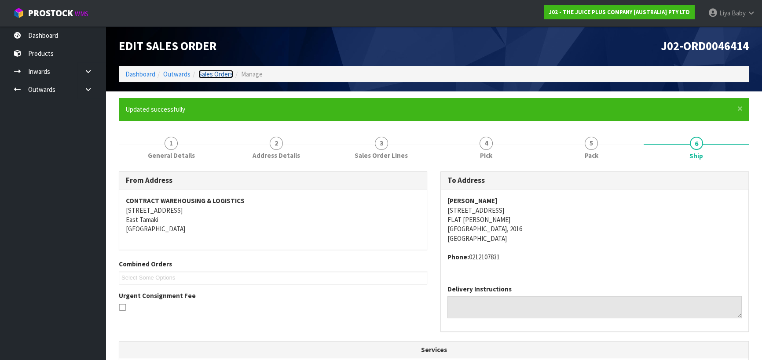
click at [227, 74] on link "Sales Orders" at bounding box center [215, 74] width 35 height 8
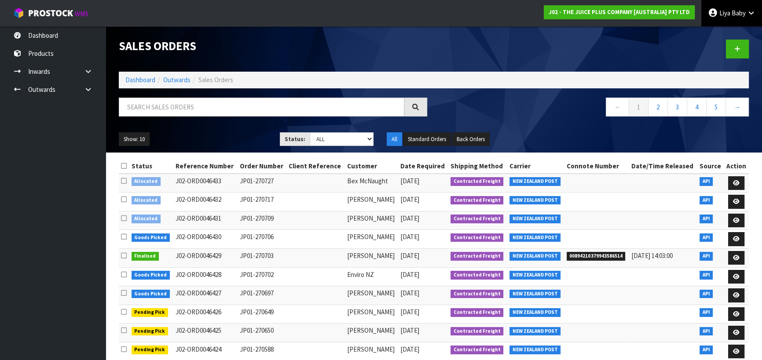
click at [718, 11] on link "Liya Baby" at bounding box center [732, 13] width 61 height 26
click at [715, 31] on link "Logout" at bounding box center [727, 35] width 70 height 12
